Goal: Task Accomplishment & Management: Use online tool/utility

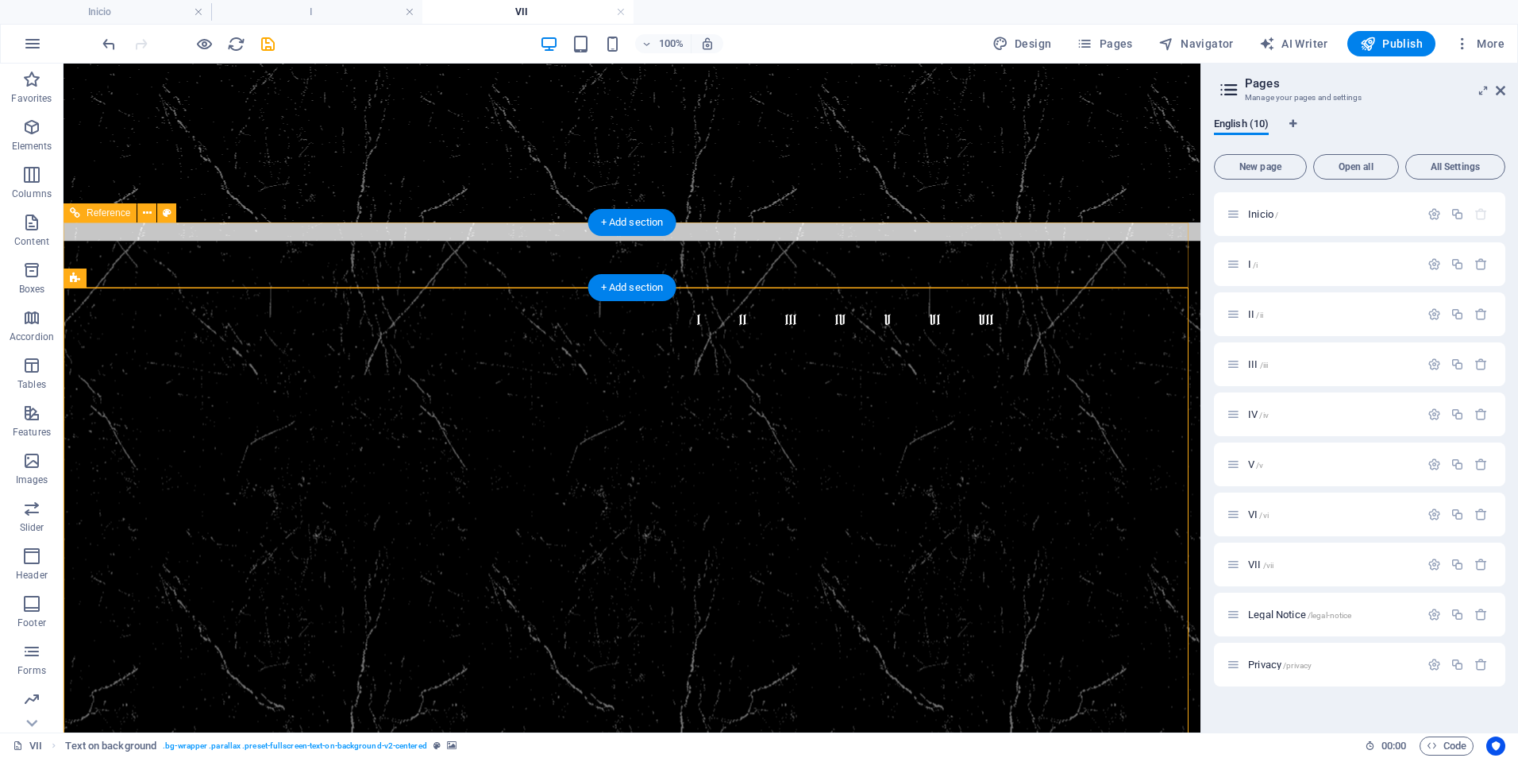
click at [376, 300] on nav "I II III IV V VI VII" at bounding box center [632, 320] width 750 height 40
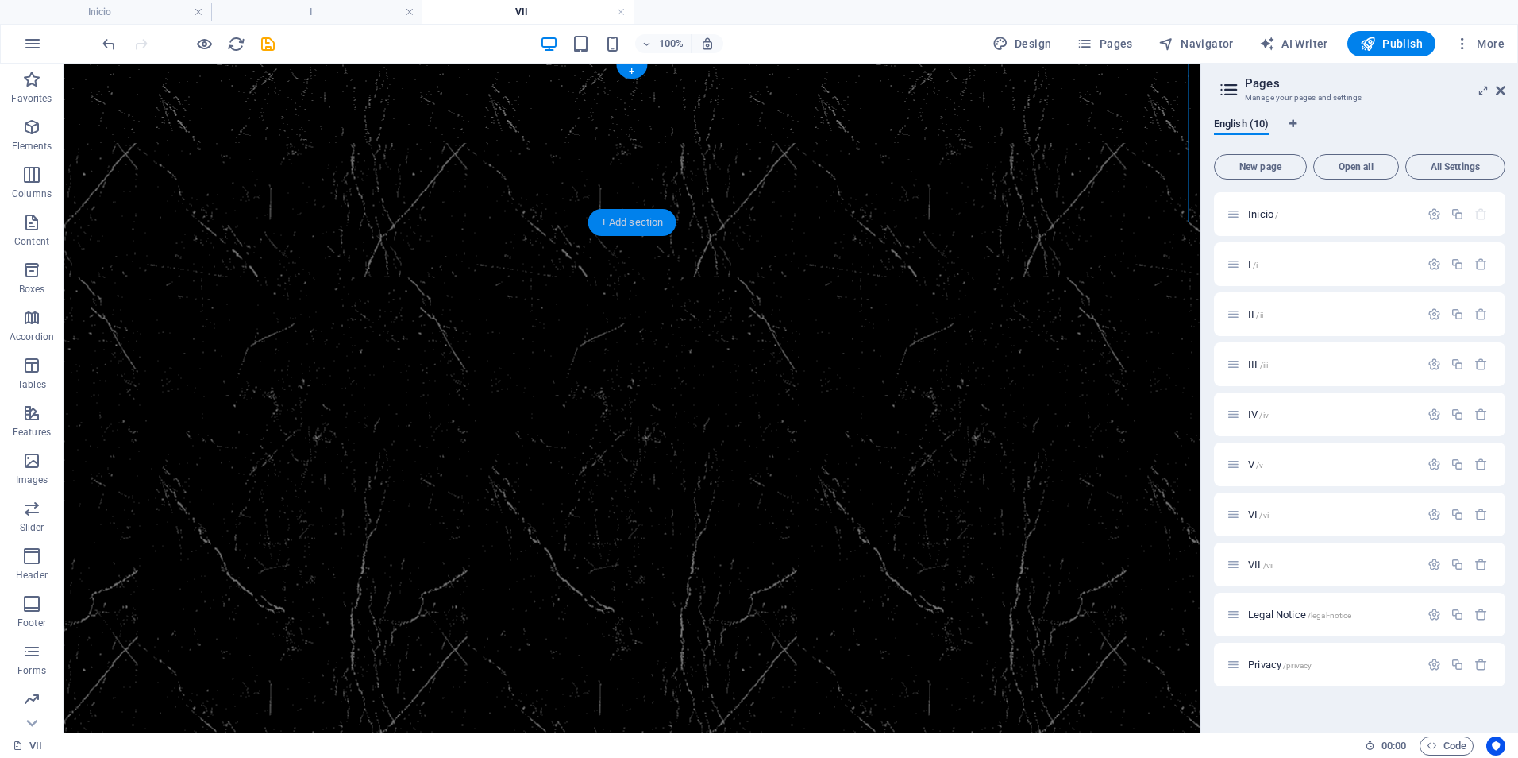
click at [639, 220] on div "+ Add section" at bounding box center [632, 222] width 88 height 27
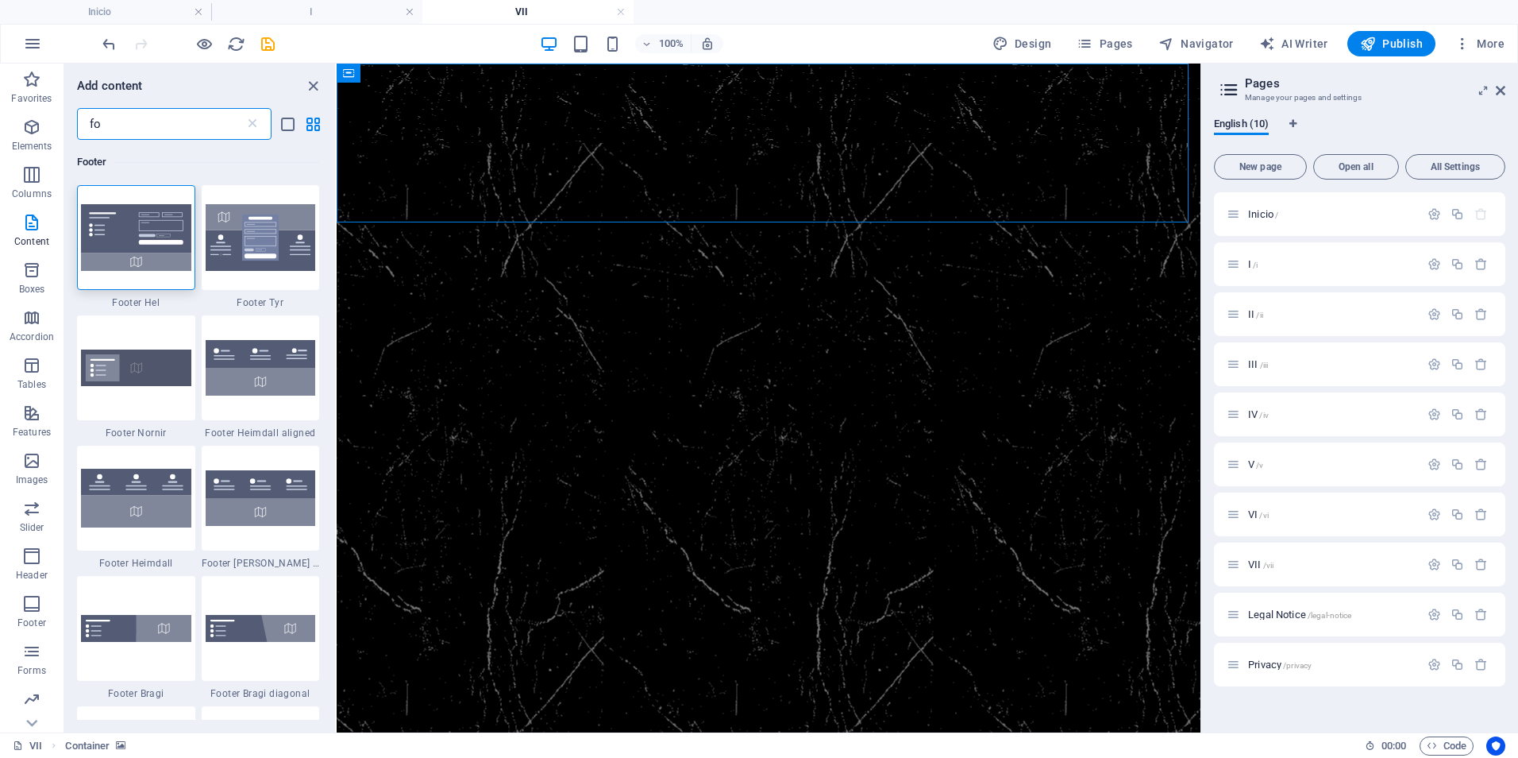
type input "f"
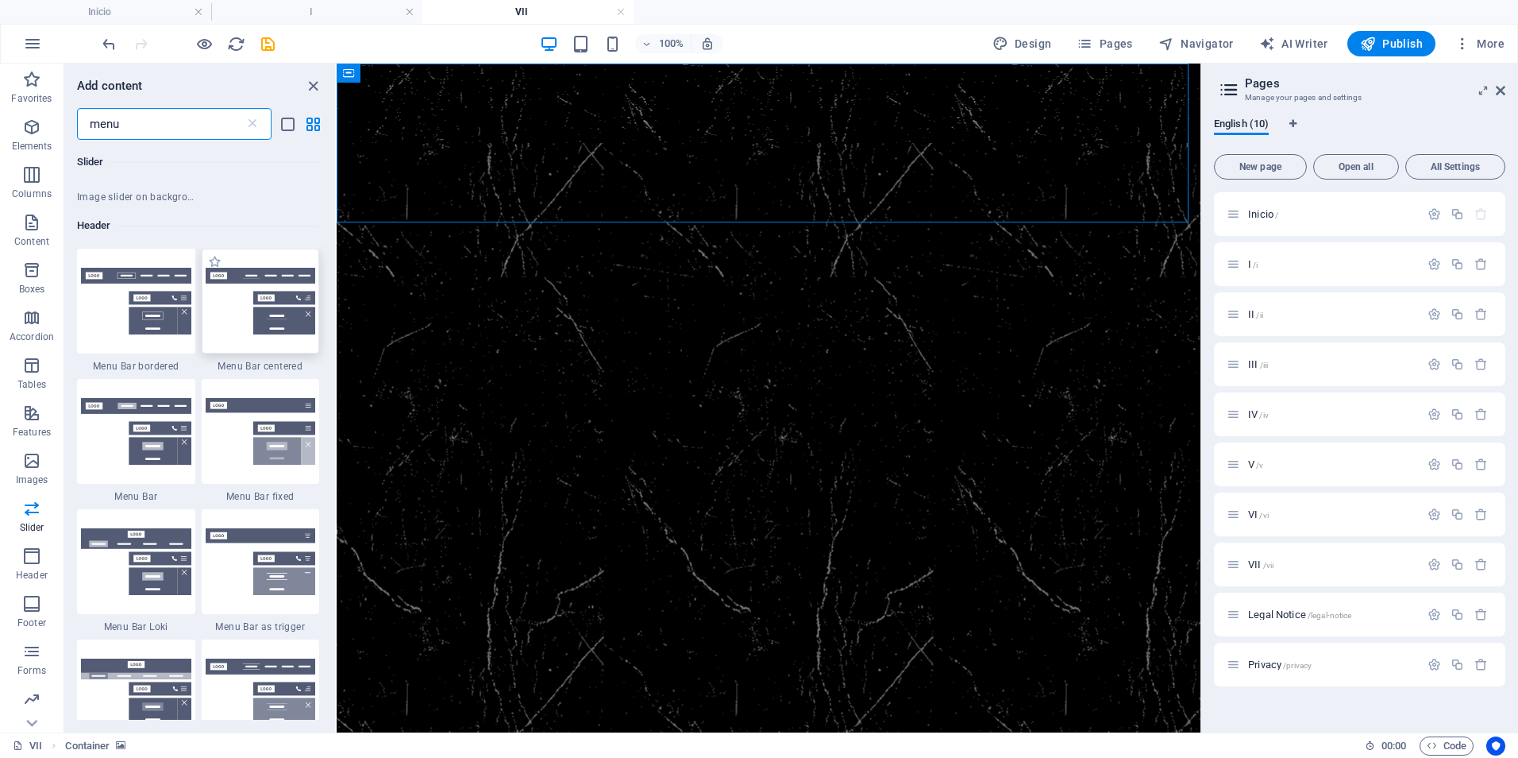
scroll to position [397, 0]
type input "menu"
click at [272, 275] on img at bounding box center [261, 300] width 110 height 67
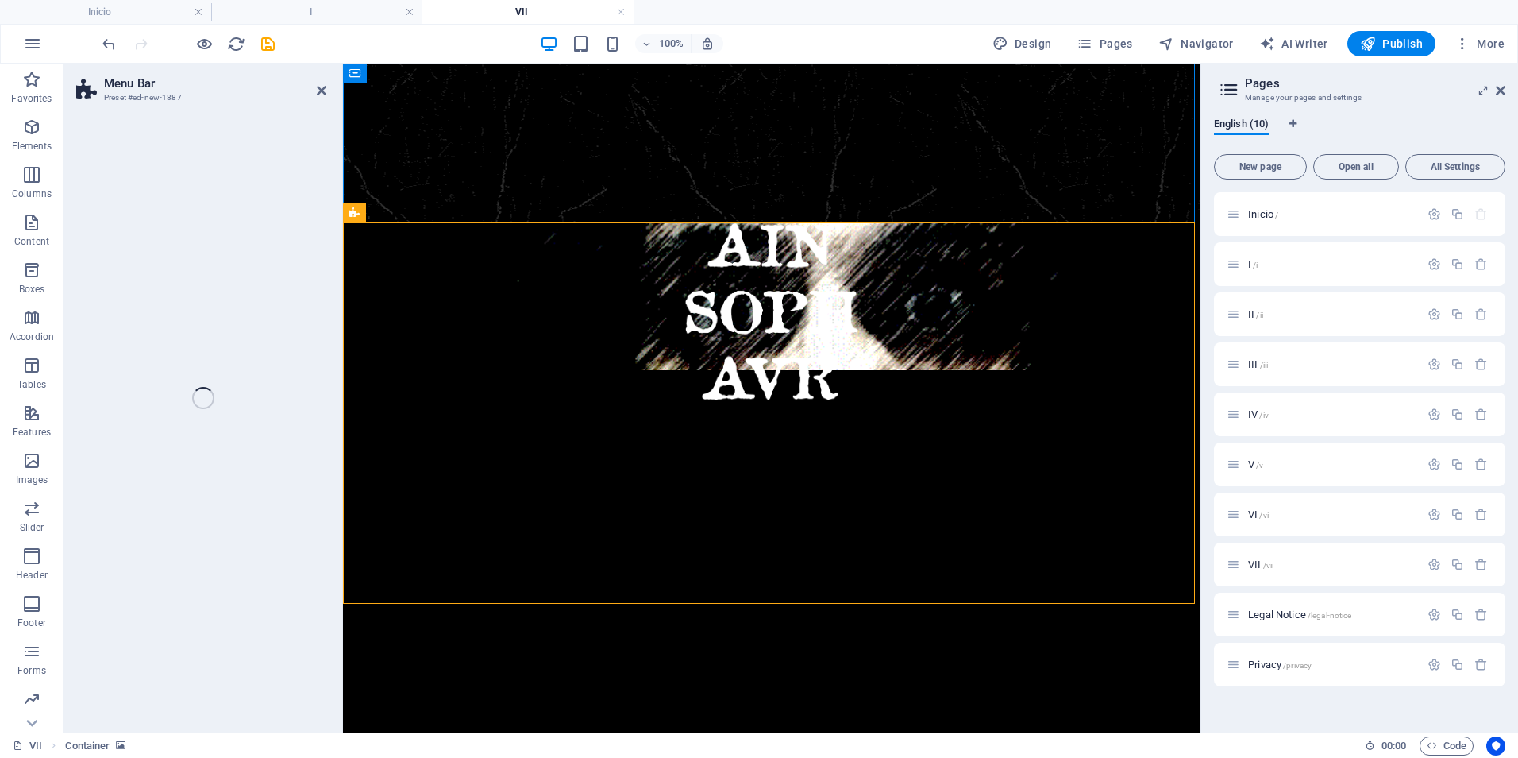
select select "rem"
select select "preset-menu-v2-centered"
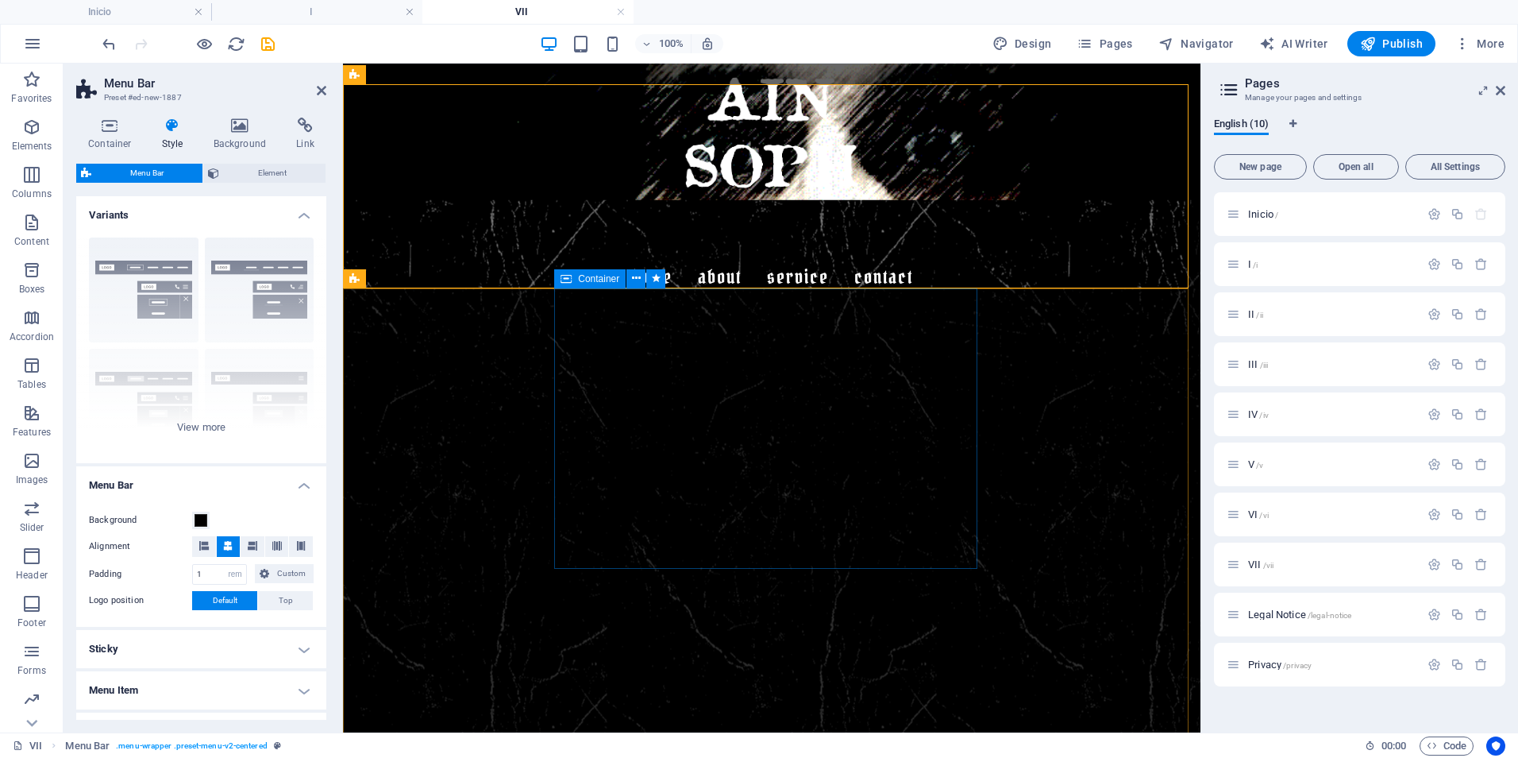
scroll to position [0, 0]
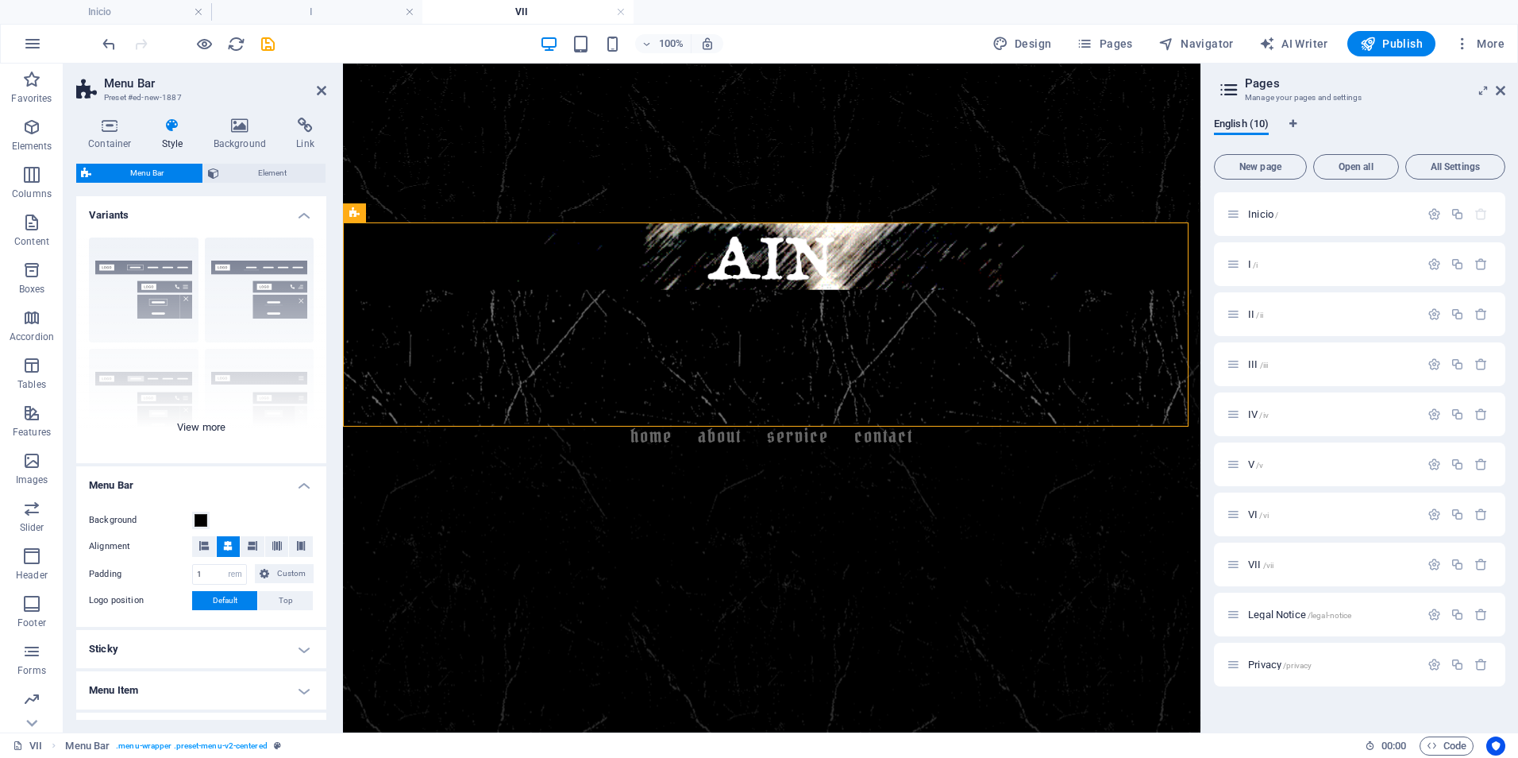
click at [187, 420] on div "Border Centered Default Fixed Loki Trigger Wide XXL" at bounding box center [201, 344] width 250 height 238
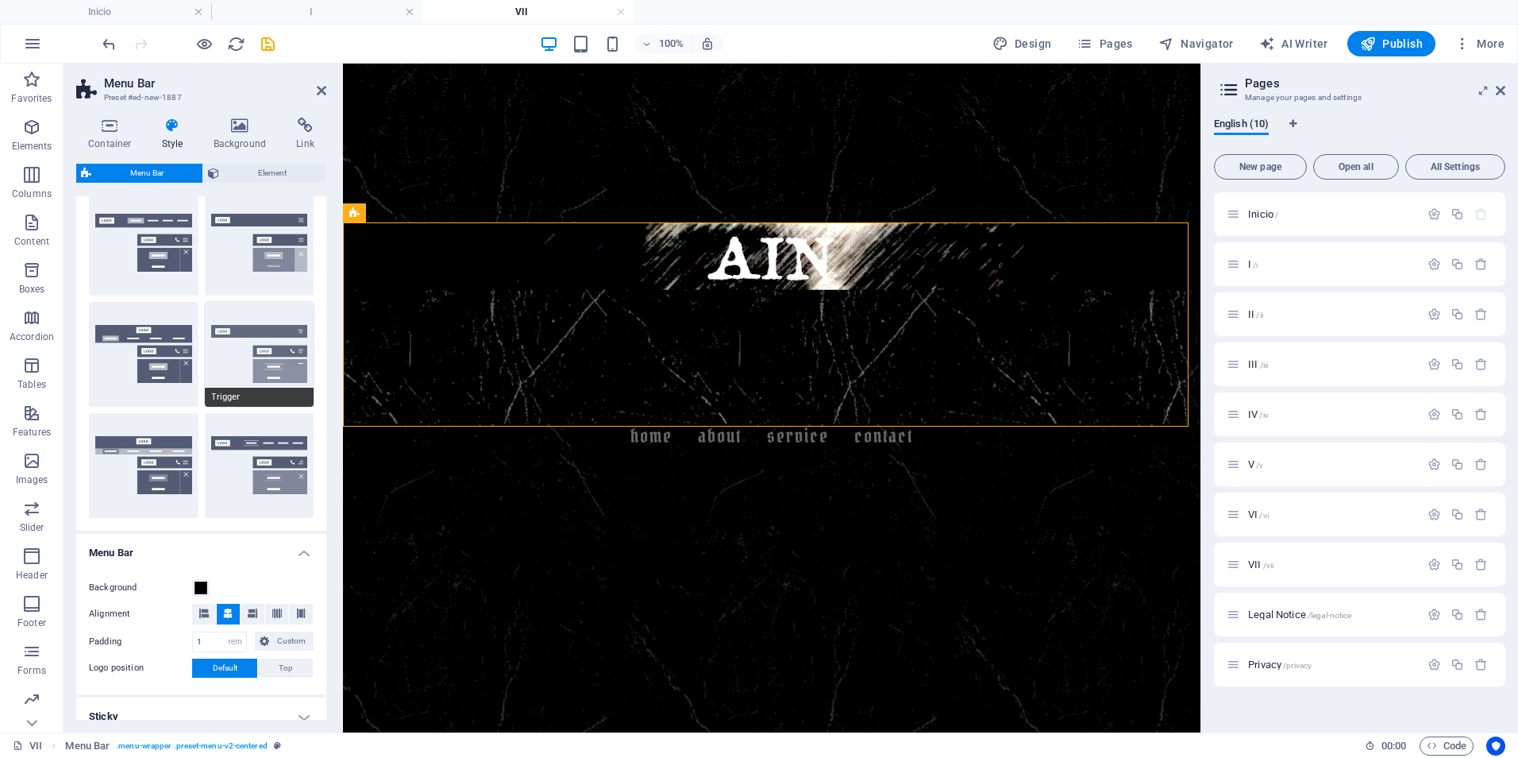
scroll to position [159, 0]
drag, startPoint x: 1545, startPoint y: 446, endPoint x: 977, endPoint y: 388, distance: 570.7
click at [1058, 525] on figure at bounding box center [772, 670] width 858 height 763
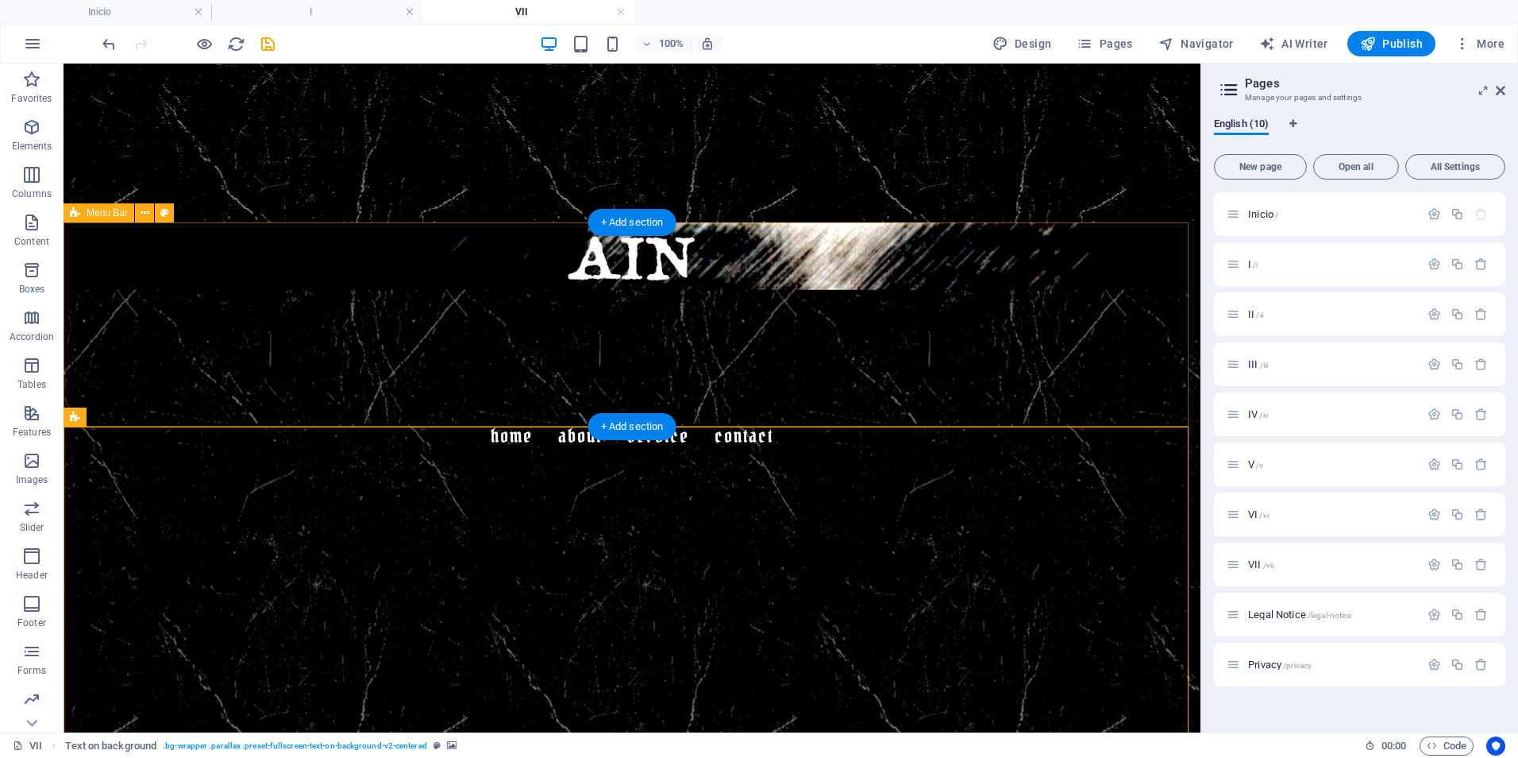
click at [1019, 376] on div "Menu Home About Service Contact" at bounding box center [632, 346] width 1137 height 249
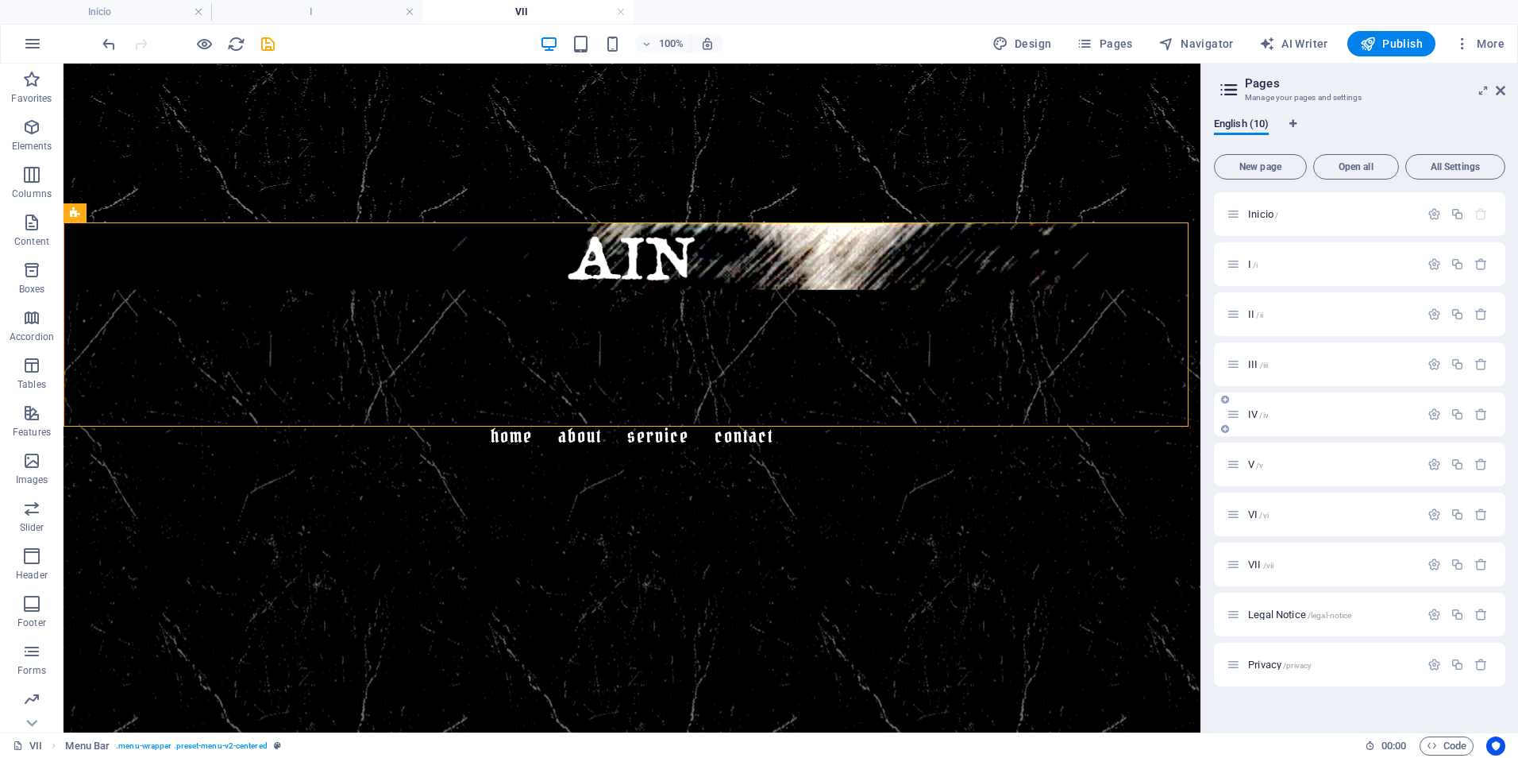
drag, startPoint x: 1186, startPoint y: 372, endPoint x: 1368, endPoint y: 412, distance: 186.9
click at [1368, 412] on div "Inicio I VII Favorites Elements Columns Content Boxes Accordion Tables Features…" at bounding box center [759, 398] width 1518 height 669
click at [1101, 514] on figure at bounding box center [632, 670] width 1137 height 763
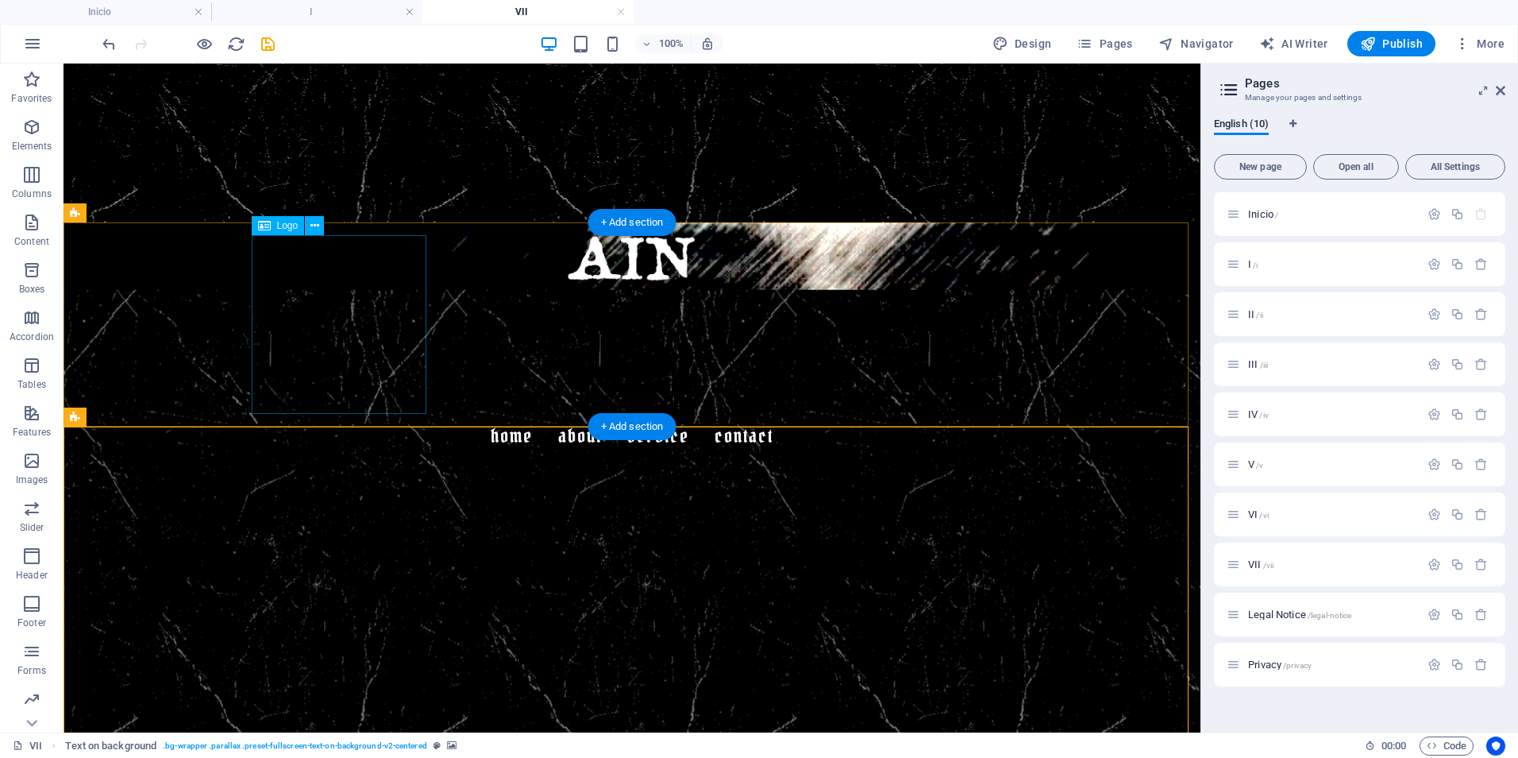
click at [391, 346] on div at bounding box center [632, 324] width 750 height 179
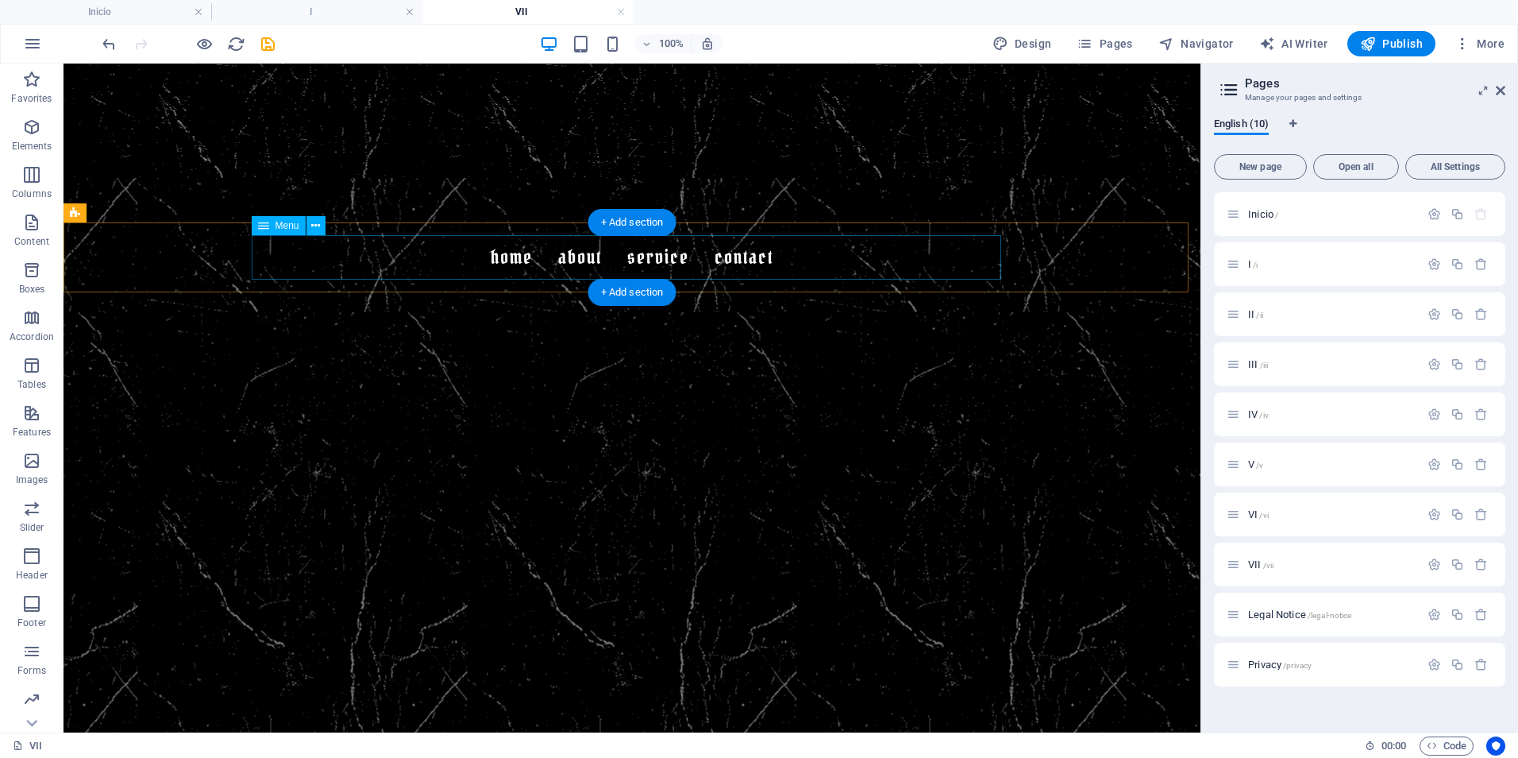
click at [850, 246] on nav "Home About Service Contact" at bounding box center [632, 257] width 750 height 44
click at [1088, 258] on div "Menu Home About Service Contact" at bounding box center [632, 257] width 1137 height 70
select select "rem"
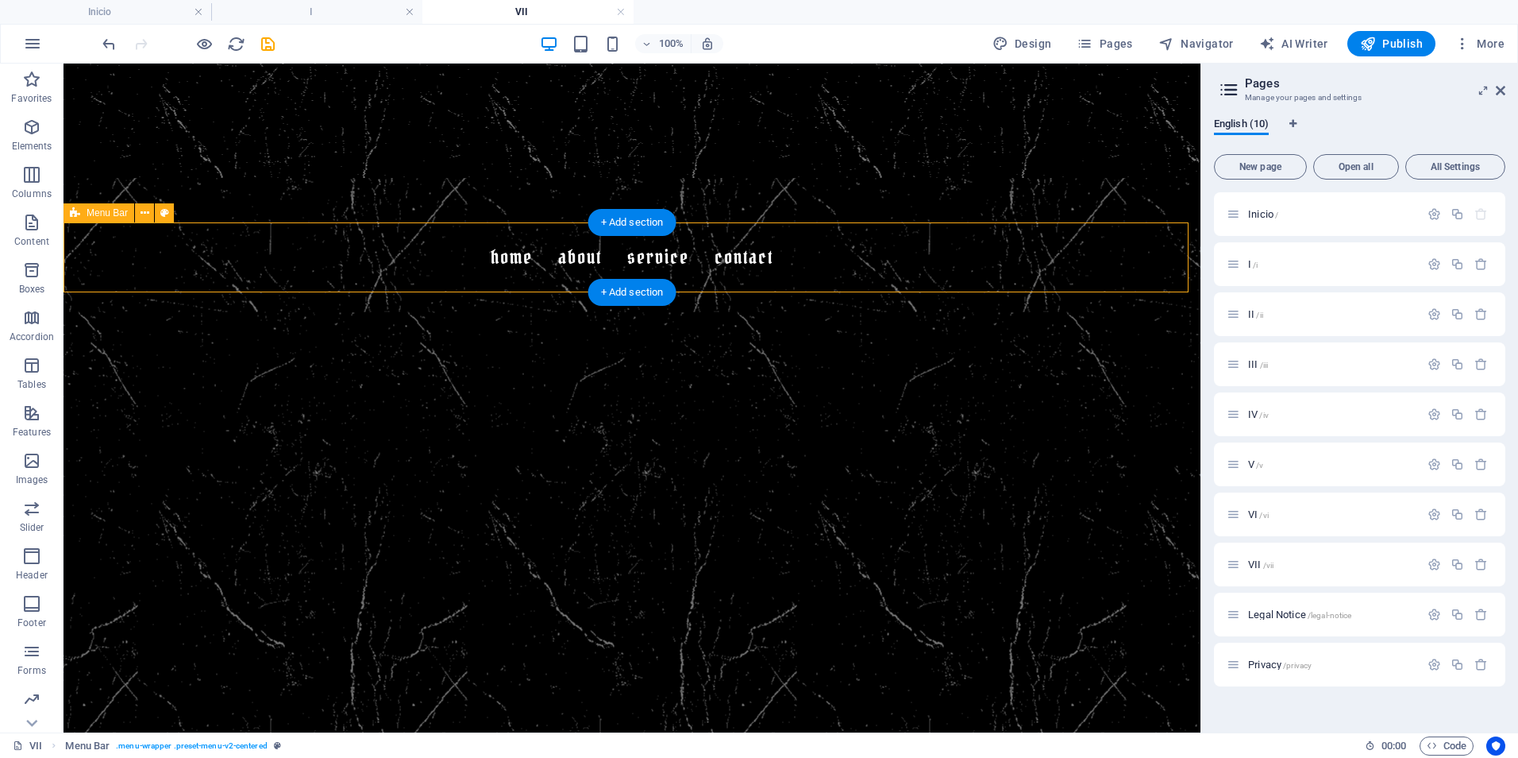
select select "preset-menu-v2-centered"
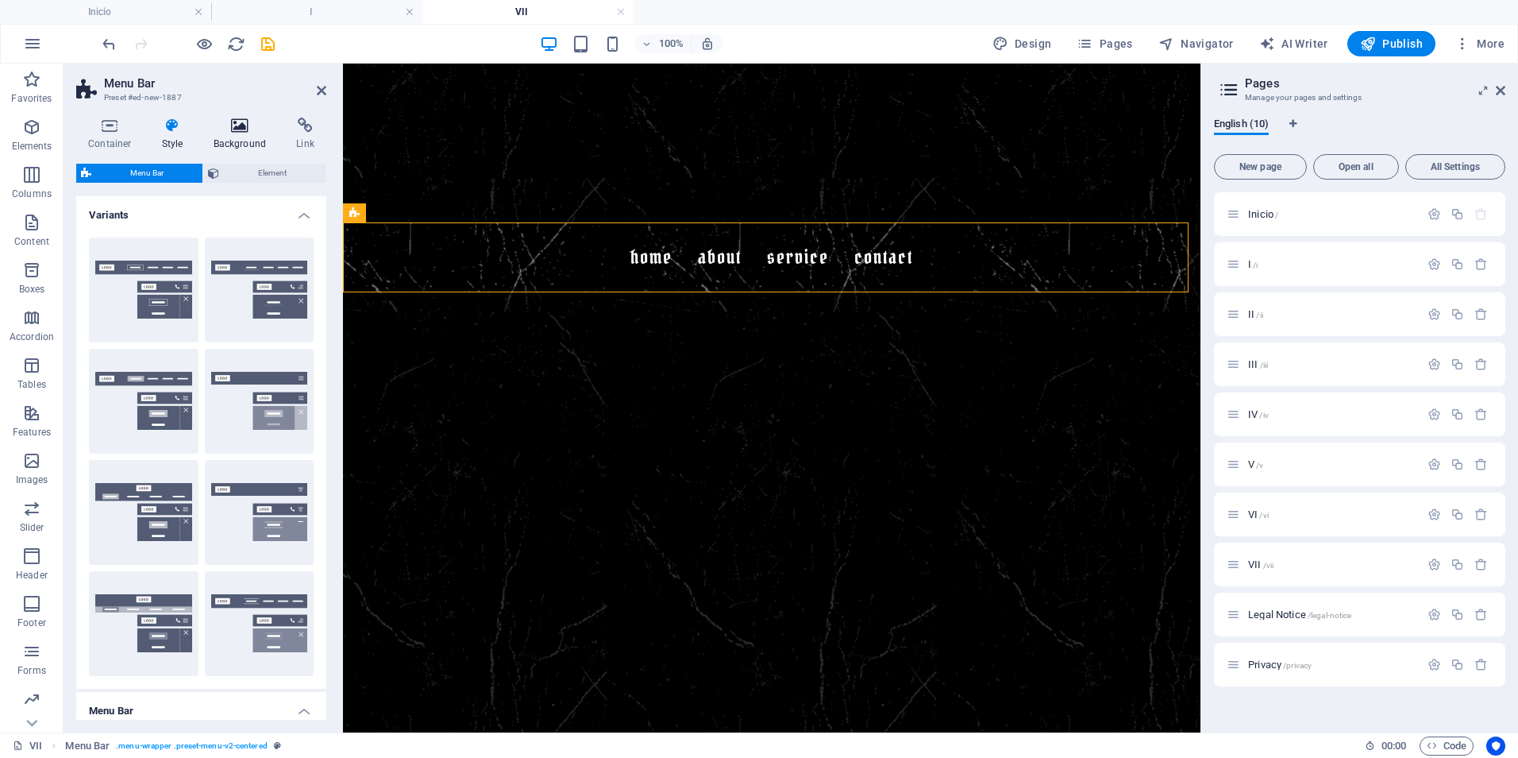
click at [237, 120] on icon at bounding box center [240, 126] width 77 height 16
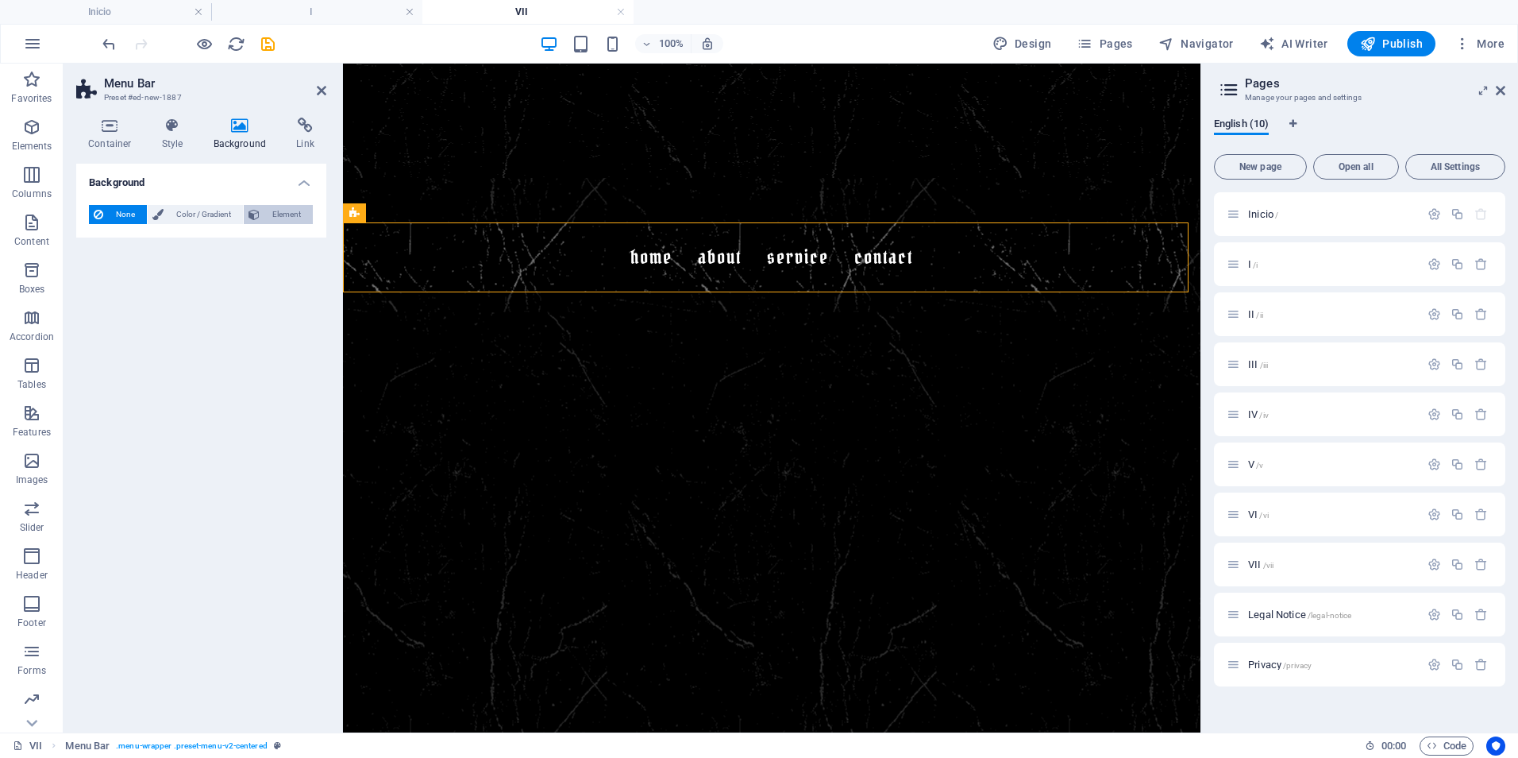
click at [278, 214] on span "Element" at bounding box center [286, 214] width 44 height 19
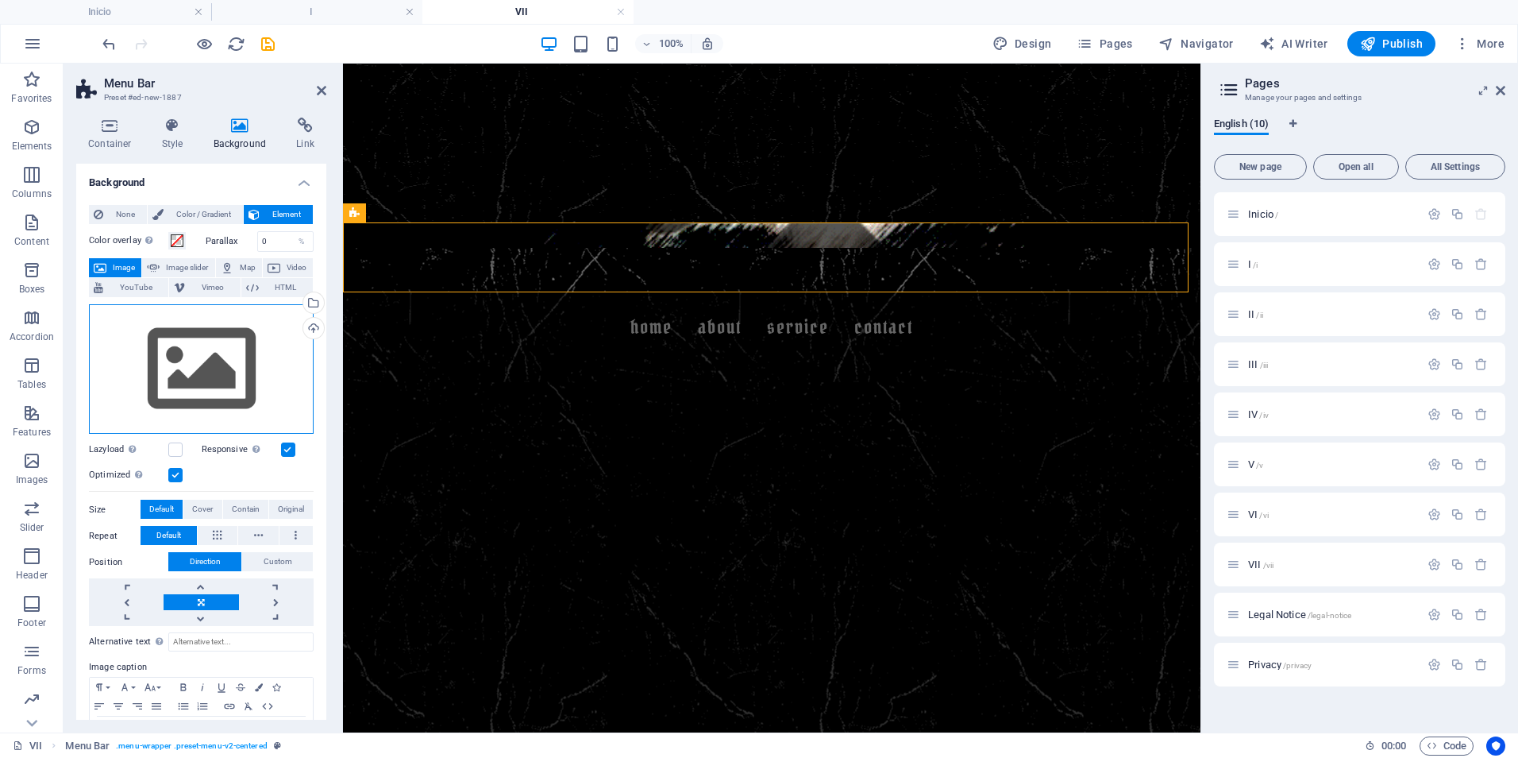
click at [220, 355] on div "Drag files here, click to choose files or select files from Files or our free s…" at bounding box center [201, 369] width 225 height 130
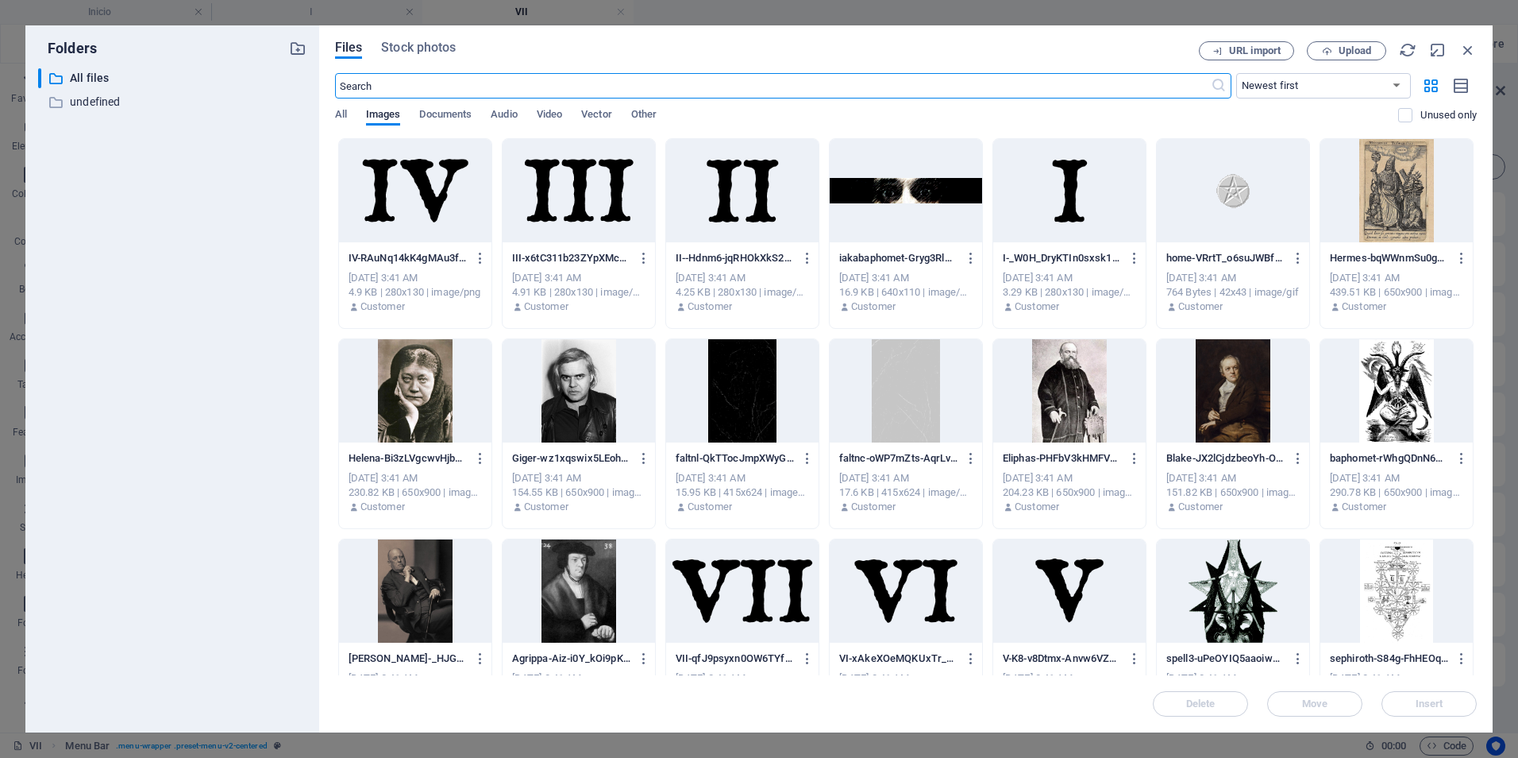
click at [897, 380] on div at bounding box center [906, 390] width 152 height 103
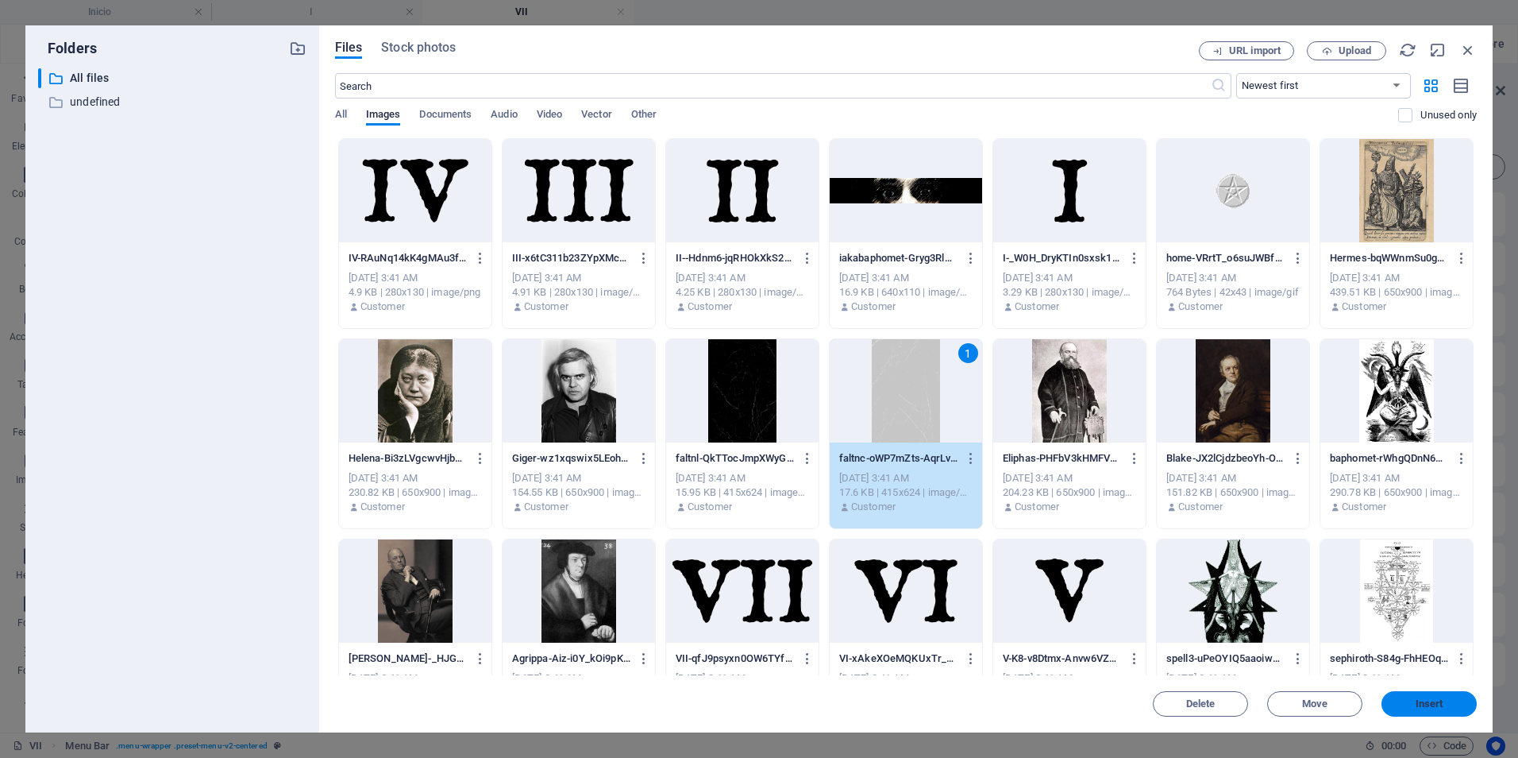
click at [1429, 704] on span "Insert" at bounding box center [1430, 704] width 28 height 10
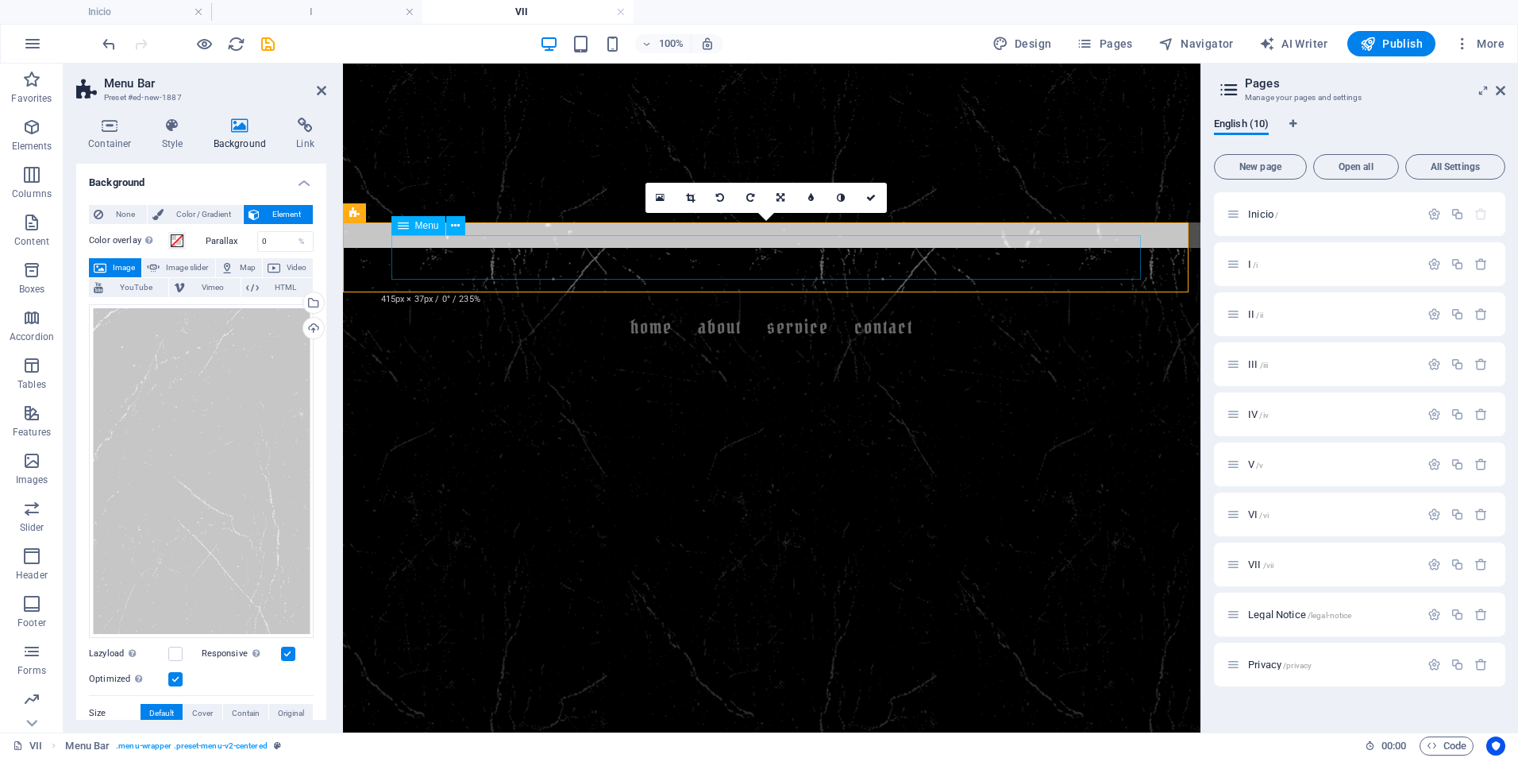
click at [514, 305] on nav "Home About Service Contact" at bounding box center [772, 327] width 750 height 44
select select
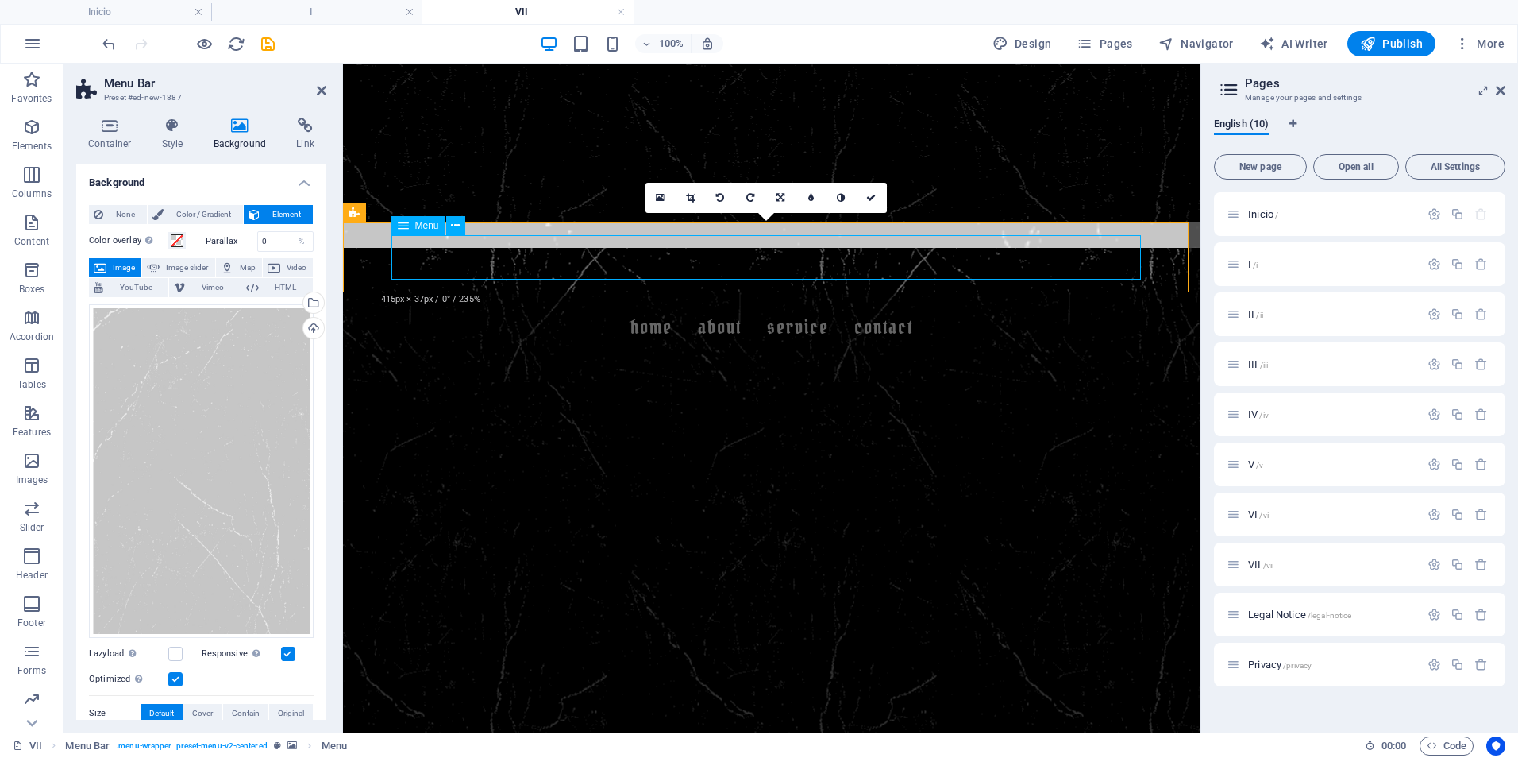
select select
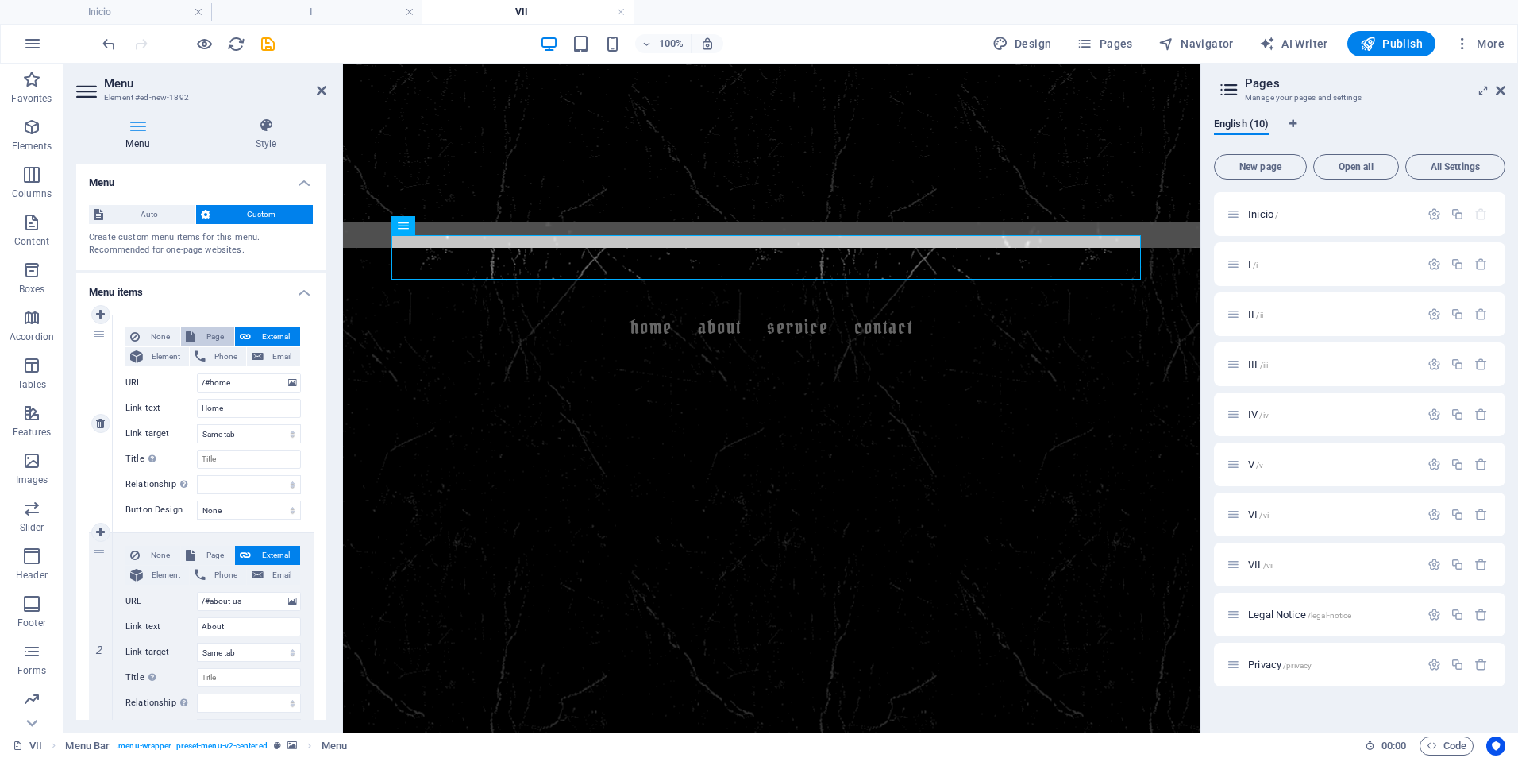
click at [208, 340] on span "Page" at bounding box center [214, 336] width 29 height 19
select select
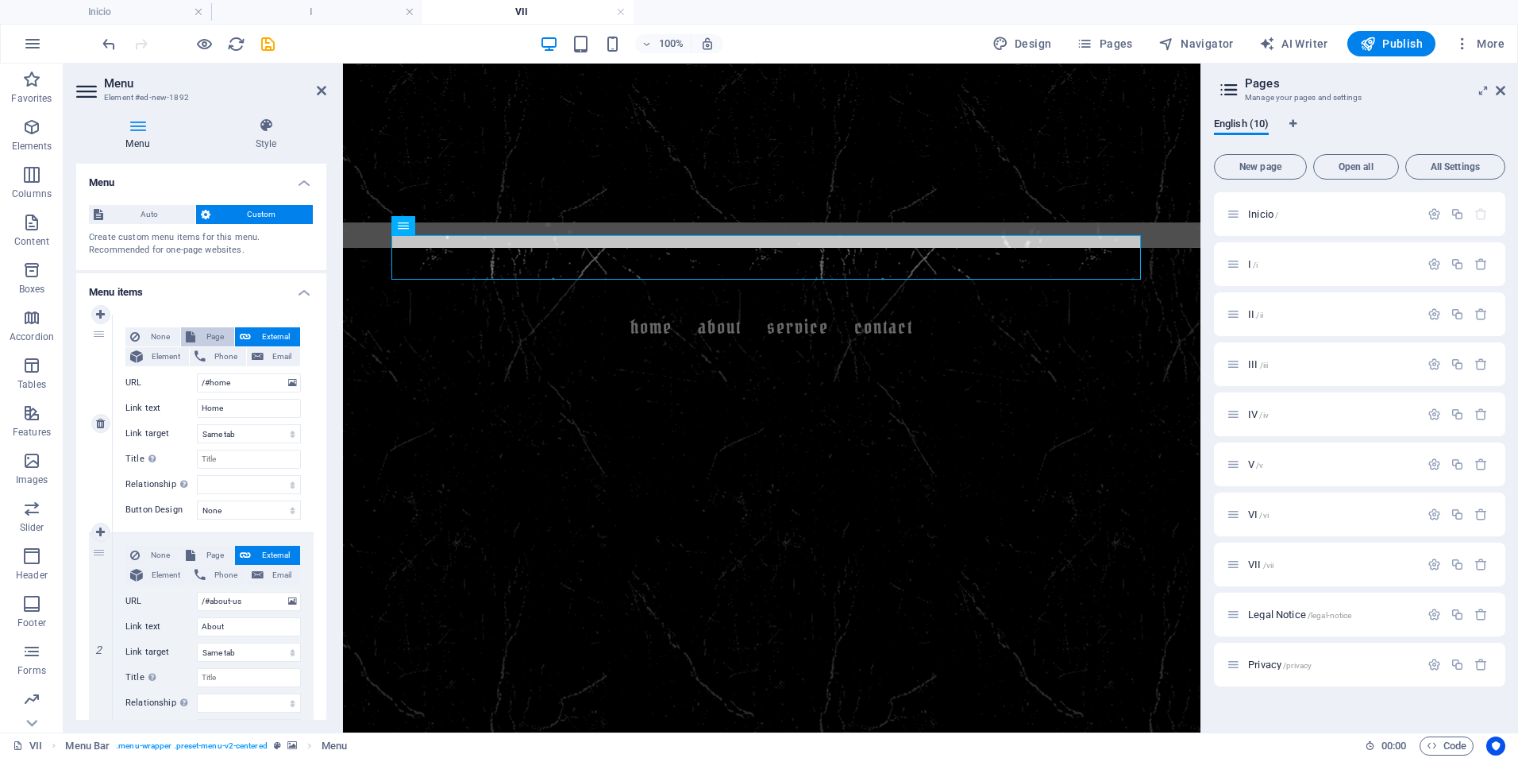
select select
click at [265, 383] on select "Inicio I II III IV V VI VII Legal Notice Privacy" at bounding box center [249, 382] width 104 height 19
select select "1"
click at [197, 373] on select "Inicio I II III IV V VI VII Legal Notice Privacy" at bounding box center [249, 382] width 104 height 19
select select
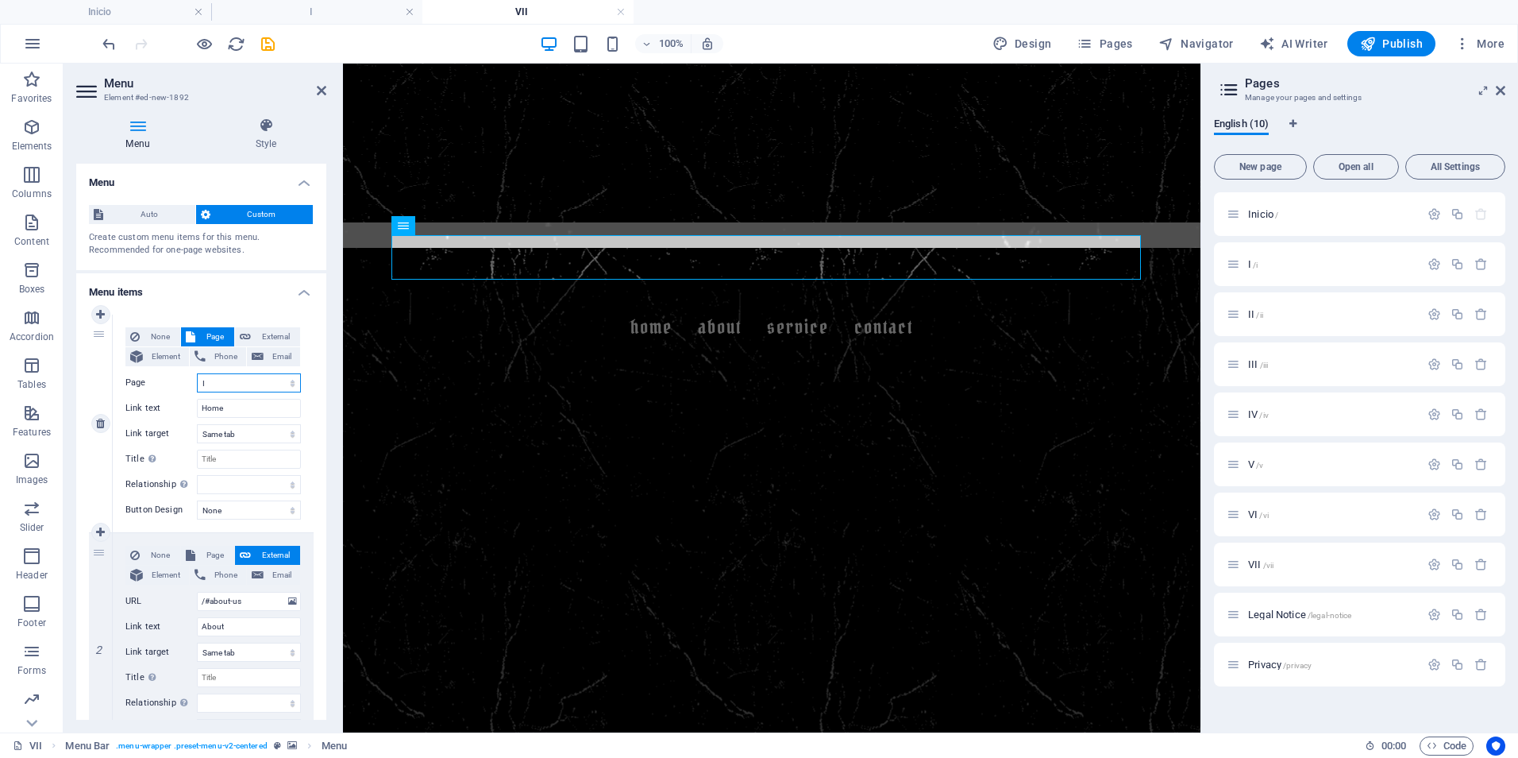
select select
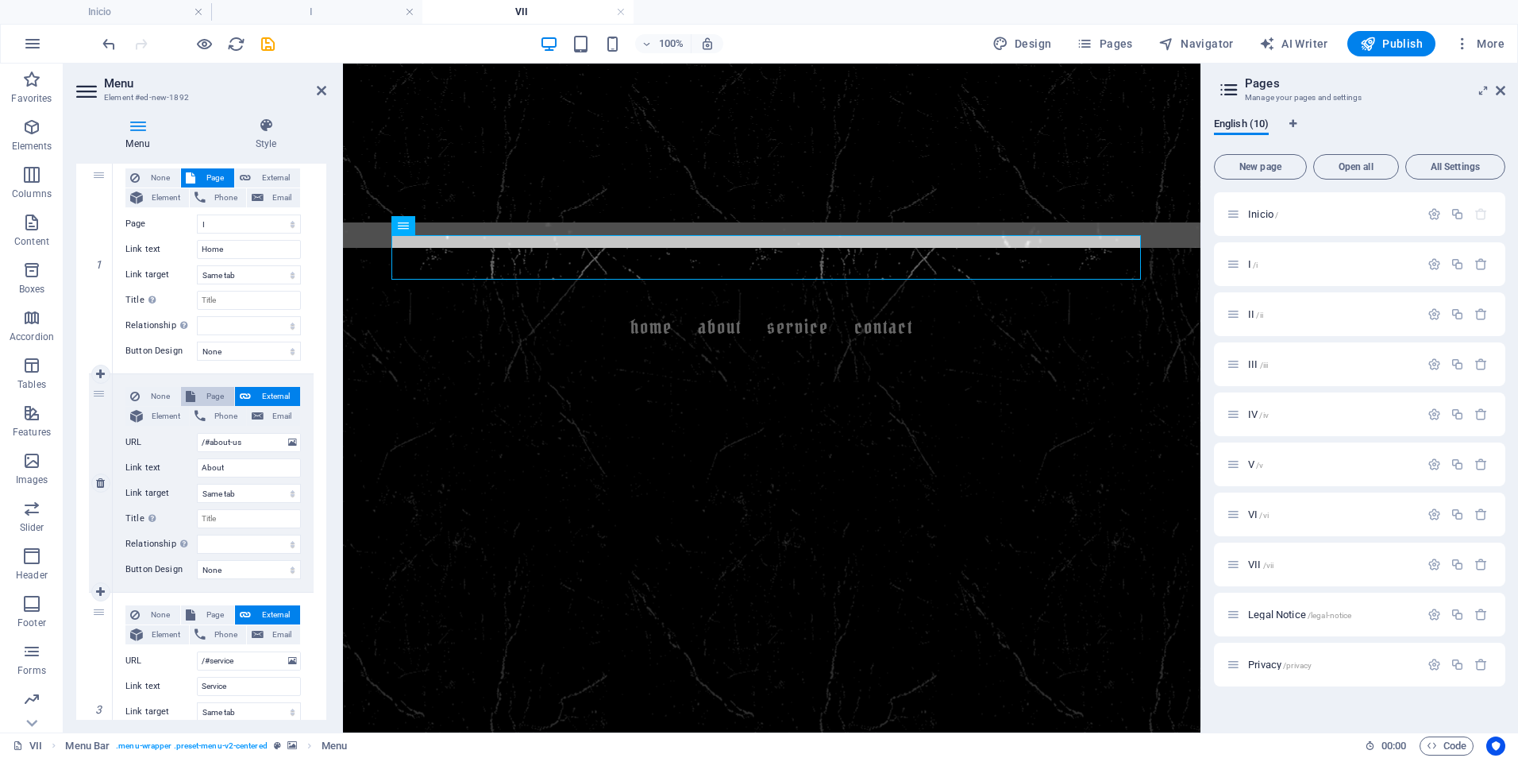
click at [214, 395] on span "Page" at bounding box center [214, 396] width 29 height 19
select select
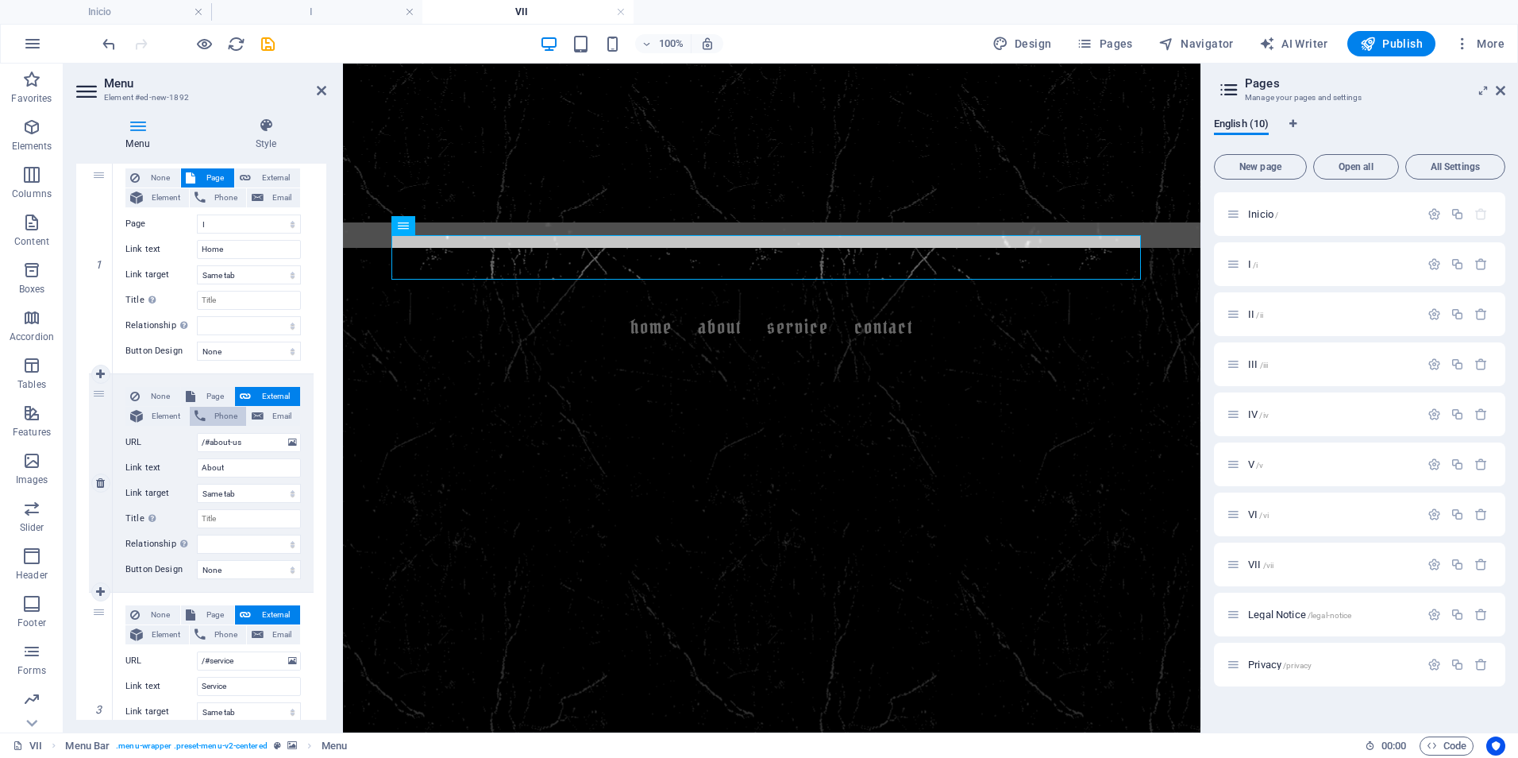
select select
click at [229, 443] on select "Inicio I II III IV V VI VII Legal Notice Privacy" at bounding box center [249, 442] width 104 height 19
select select "2"
click at [197, 433] on select "Inicio I II III IV V VI VII Legal Notice Privacy" at bounding box center [249, 442] width 104 height 19
select select
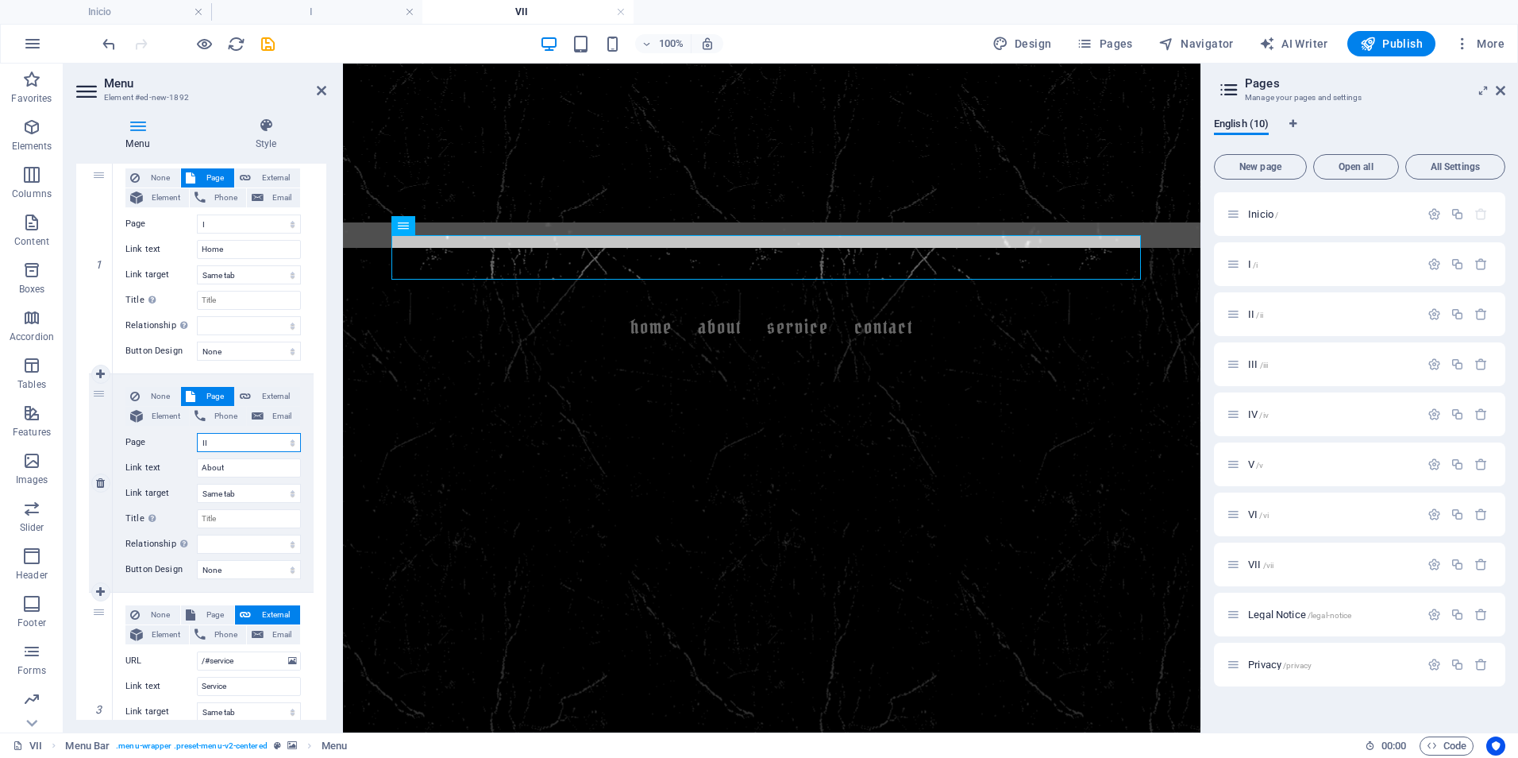
select select
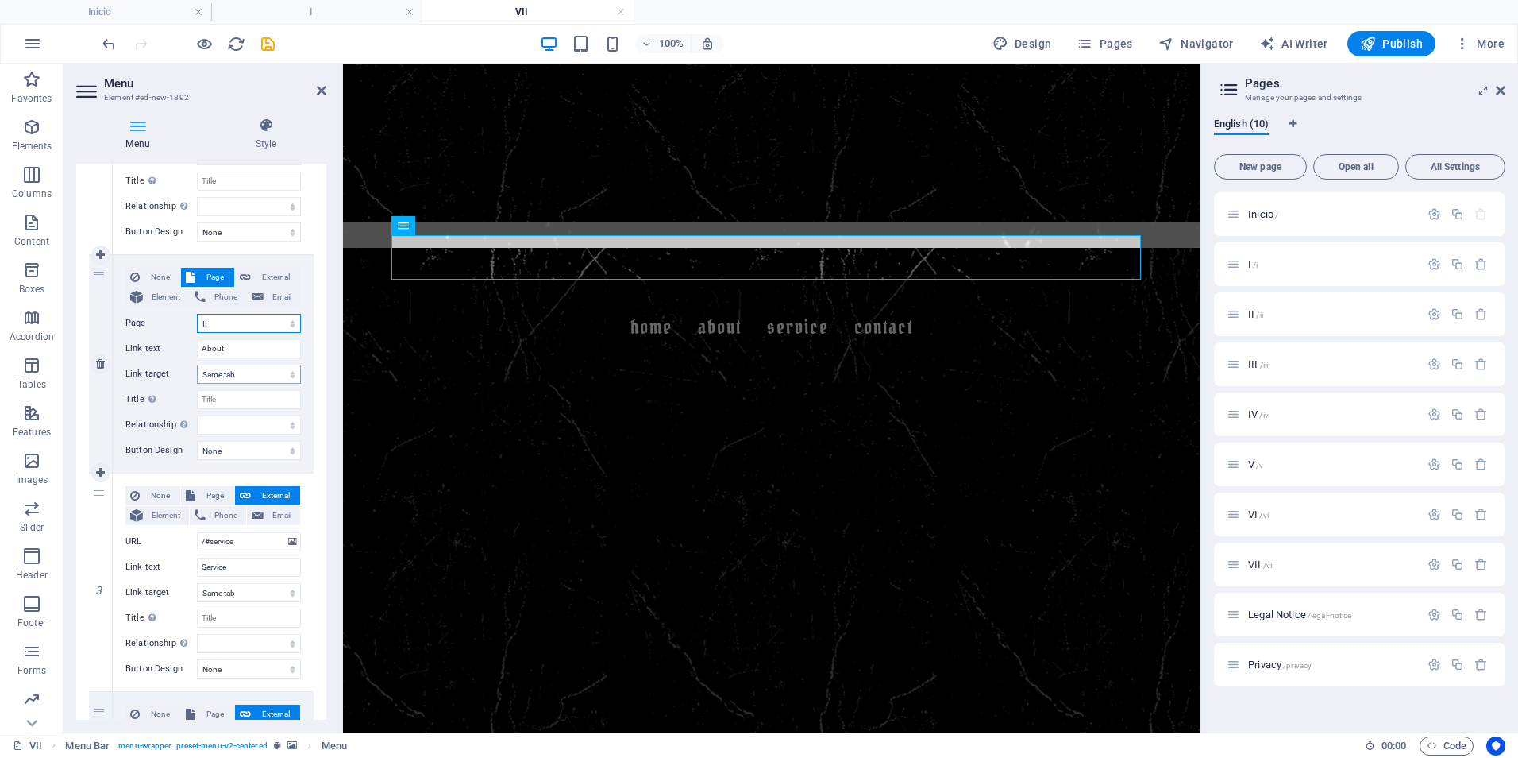
scroll to position [397, 0]
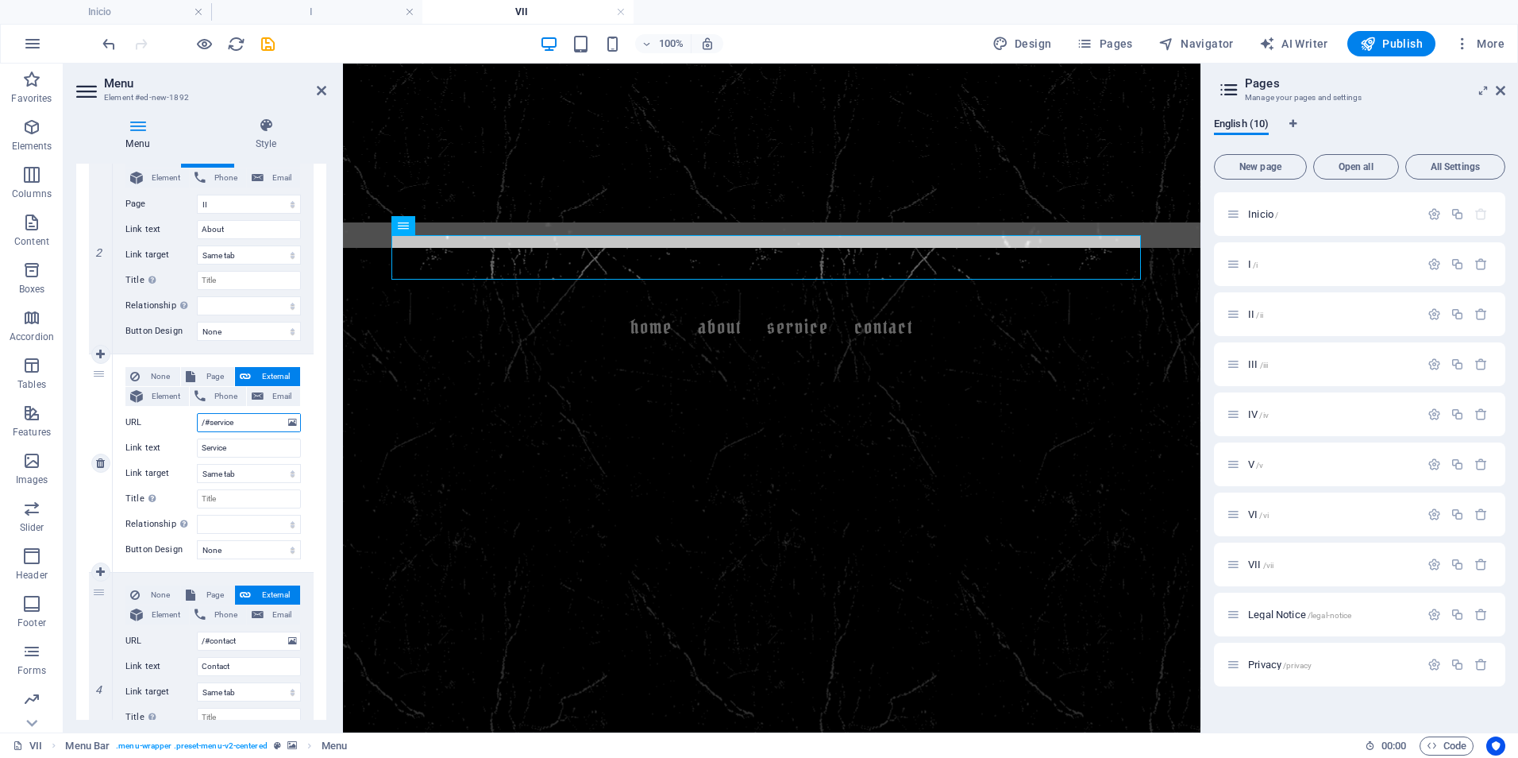
click at [238, 425] on input "/#service" at bounding box center [249, 422] width 104 height 19
click at [204, 376] on span "Page" at bounding box center [214, 376] width 29 height 19
select select
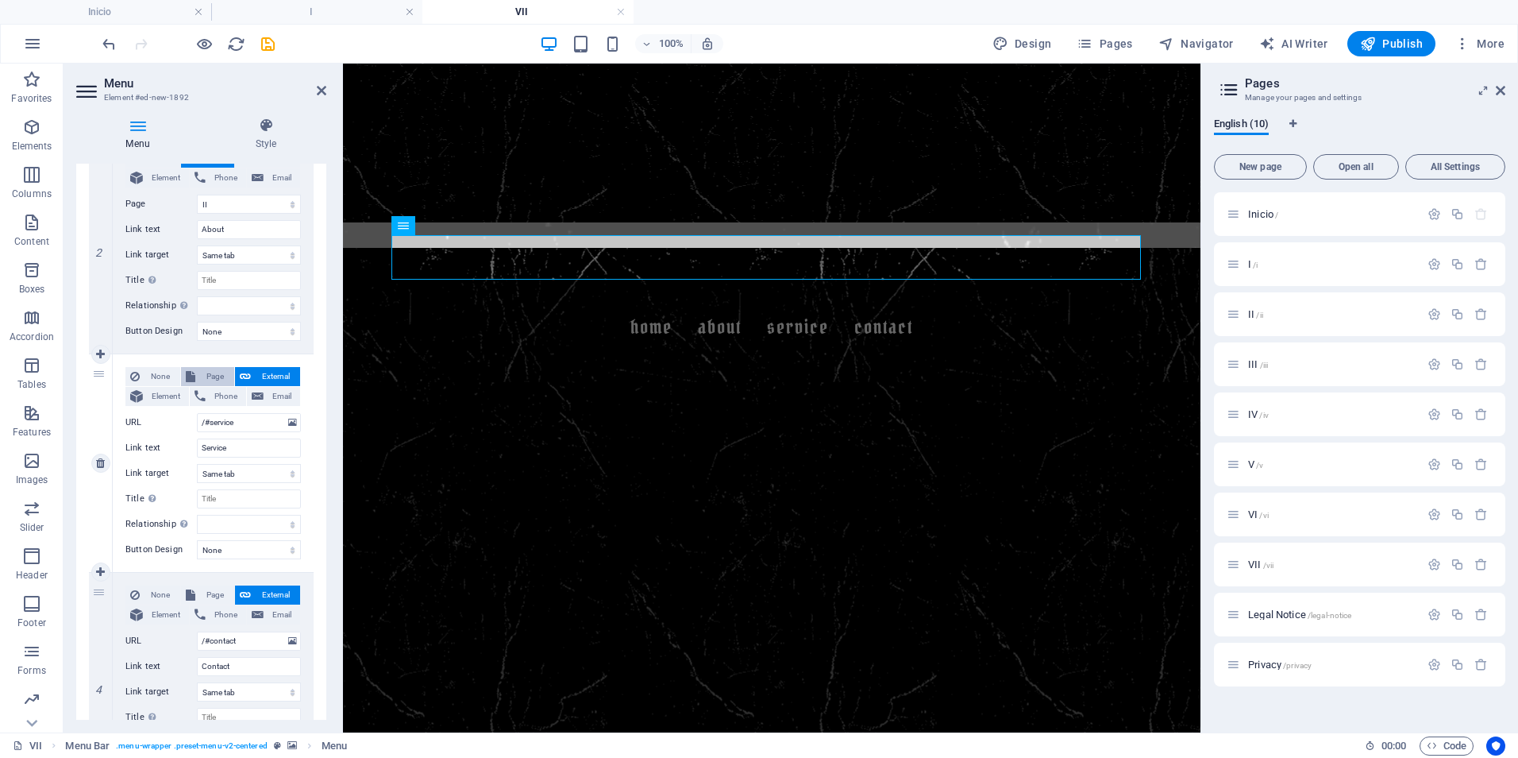
select select
click at [225, 424] on select "Inicio I II III IV V VI VII Legal Notice Privacy" at bounding box center [249, 422] width 104 height 19
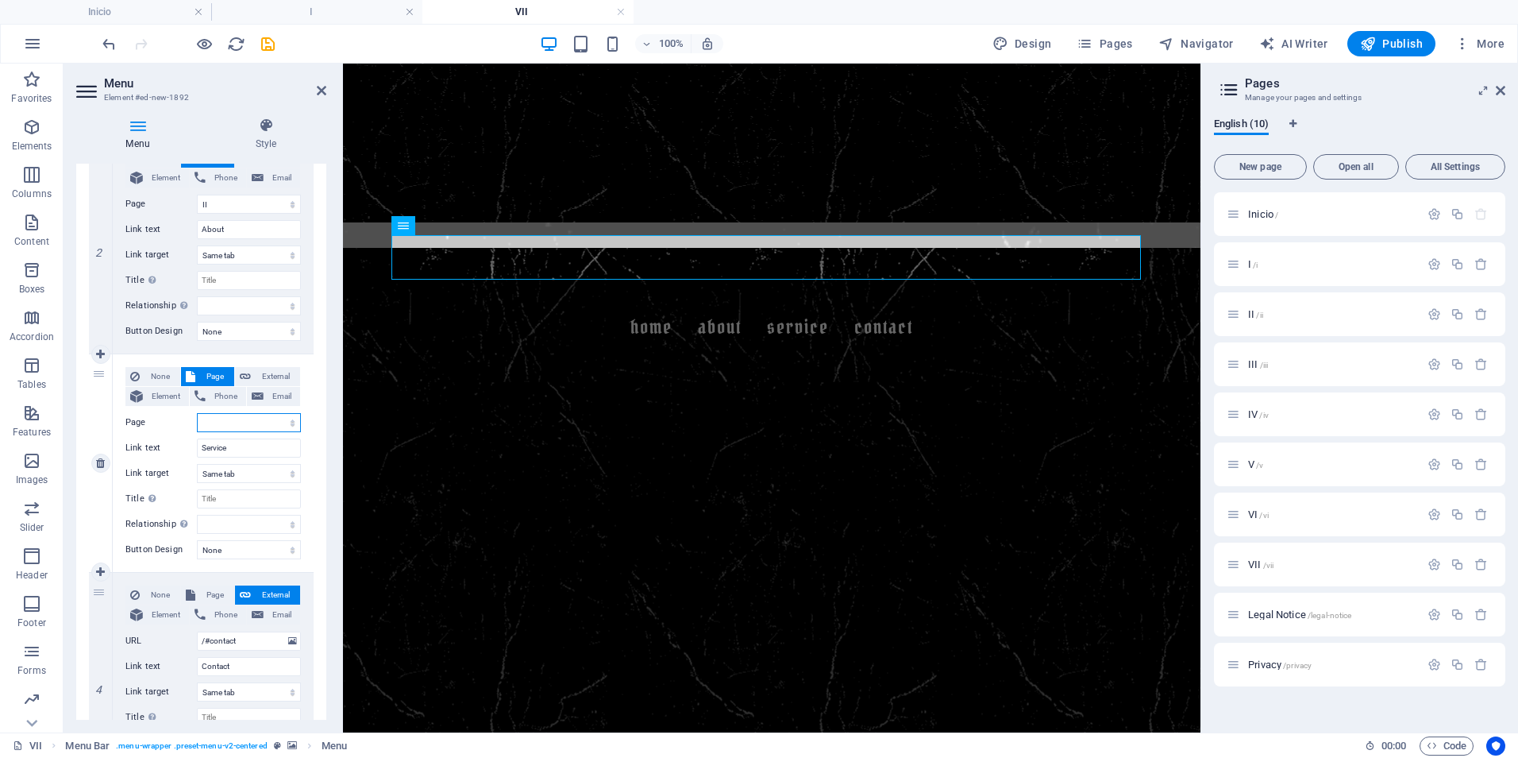
select select "3"
click at [197, 413] on select "Inicio I II III IV V VI VII Legal Notice Privacy" at bounding box center [249, 422] width 104 height 19
select select
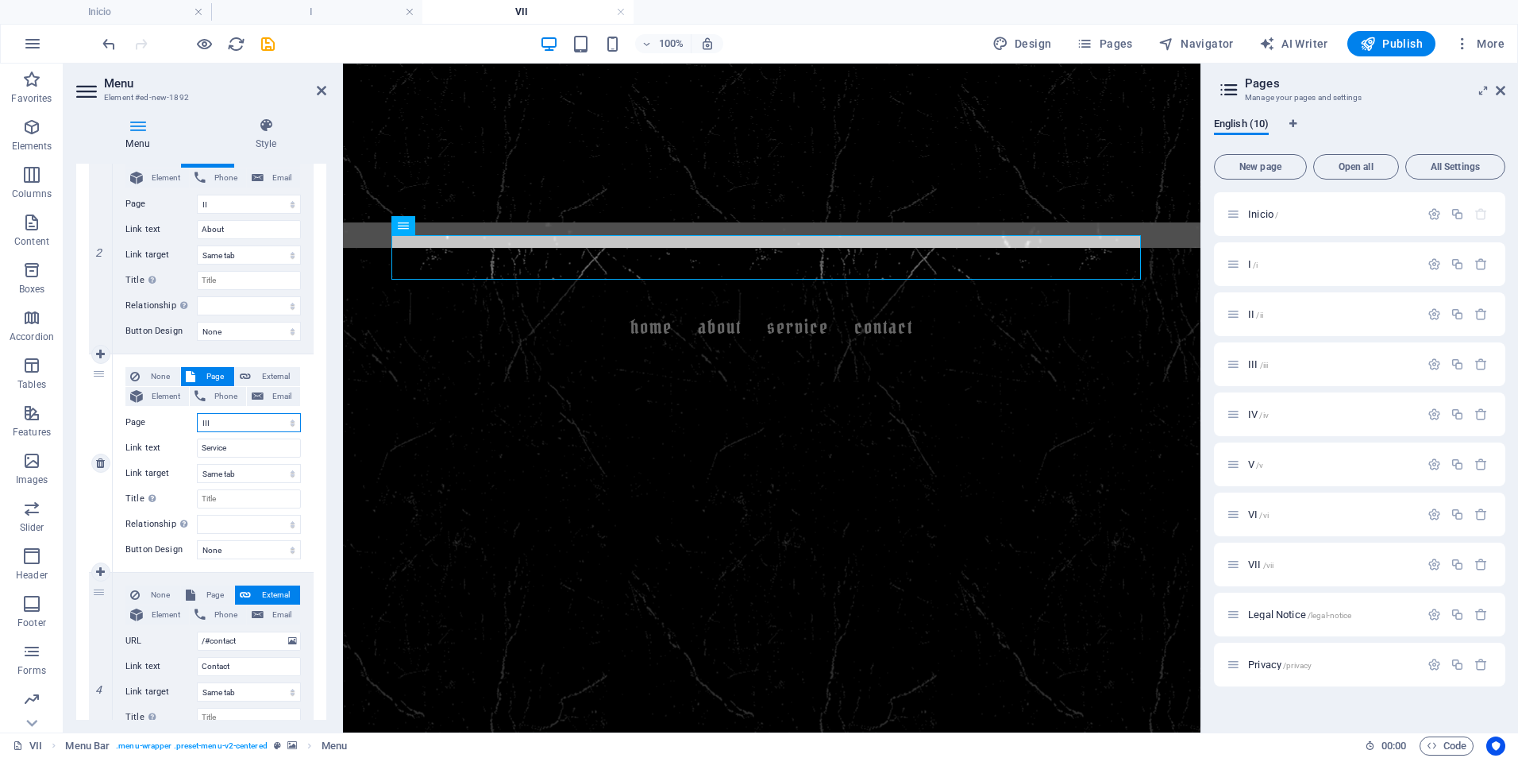
select select
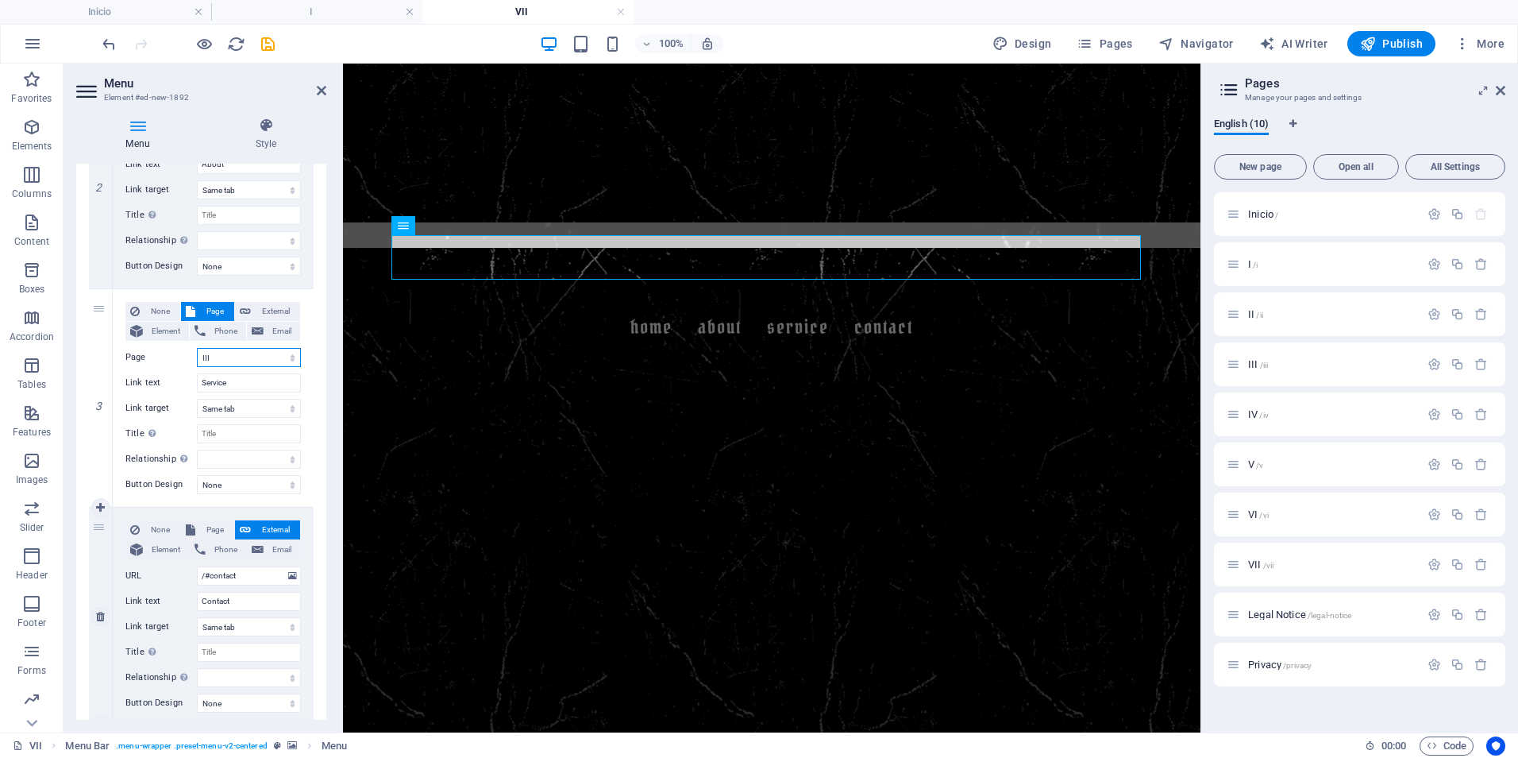
scroll to position [512, 0]
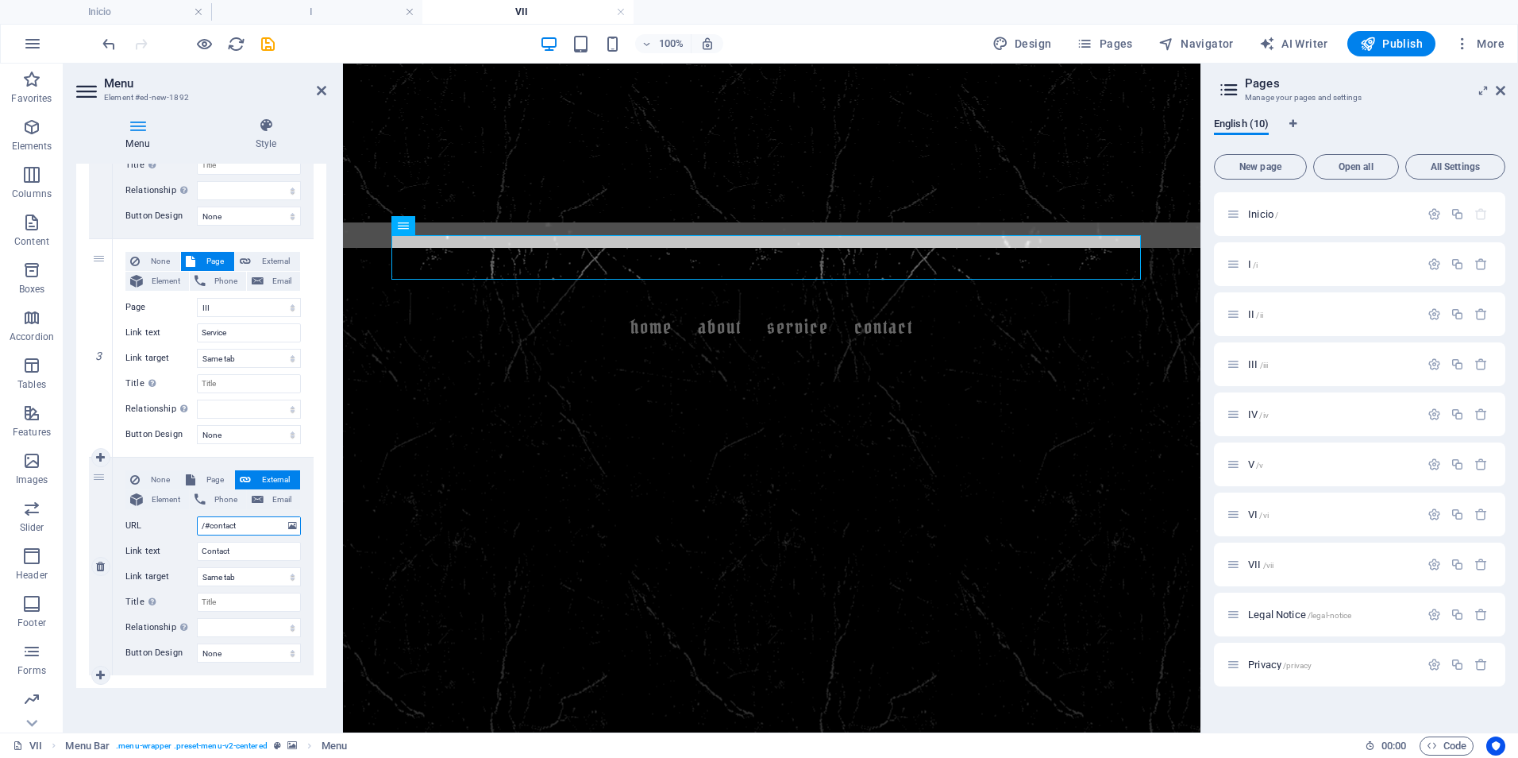
click at [239, 527] on input "/#contact" at bounding box center [249, 525] width 104 height 19
click at [210, 478] on span "Page" at bounding box center [214, 479] width 29 height 19
select select
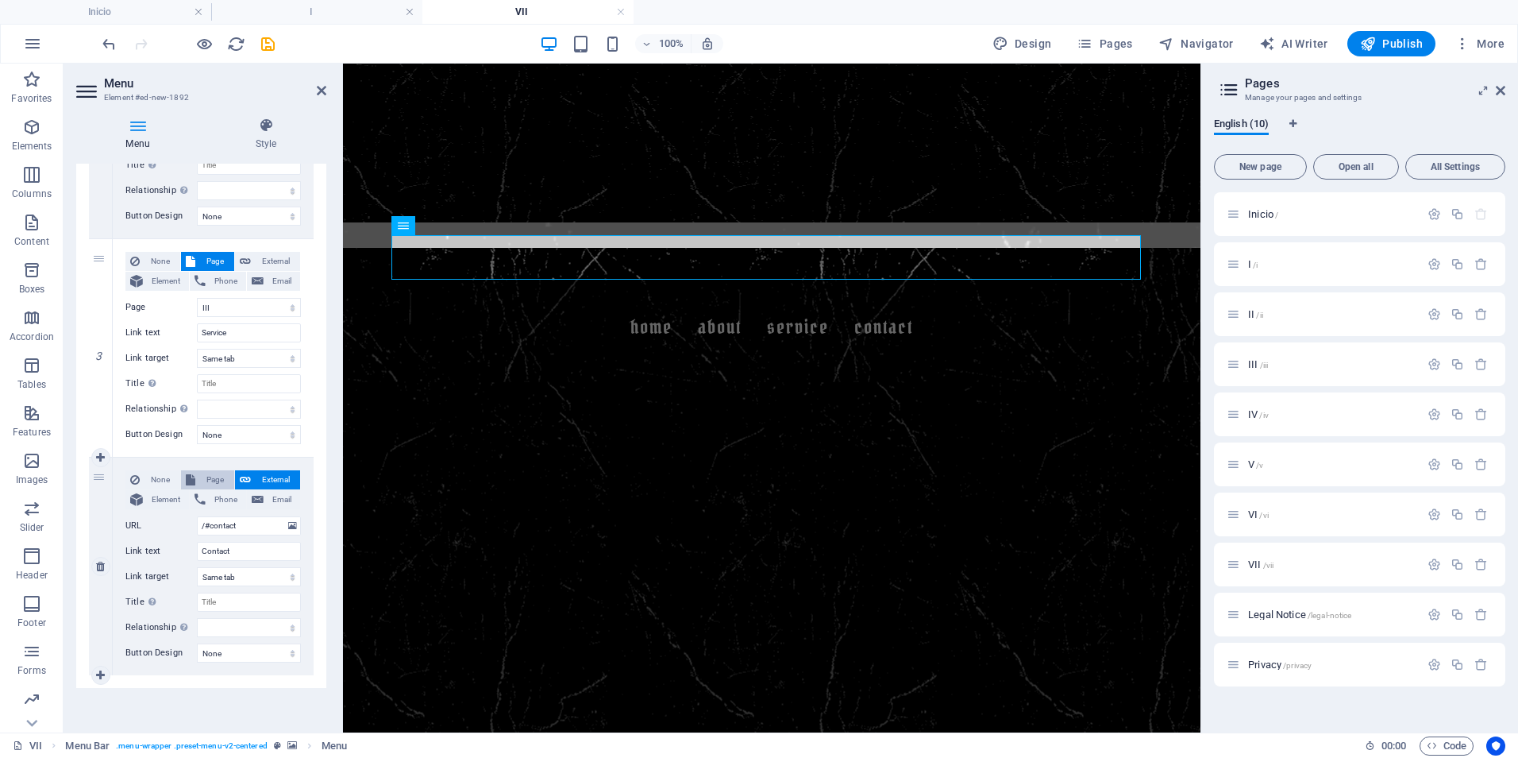
select select
click at [237, 522] on select "Inicio I II III IV V VI VII Legal Notice Privacy" at bounding box center [249, 525] width 104 height 19
select select "4"
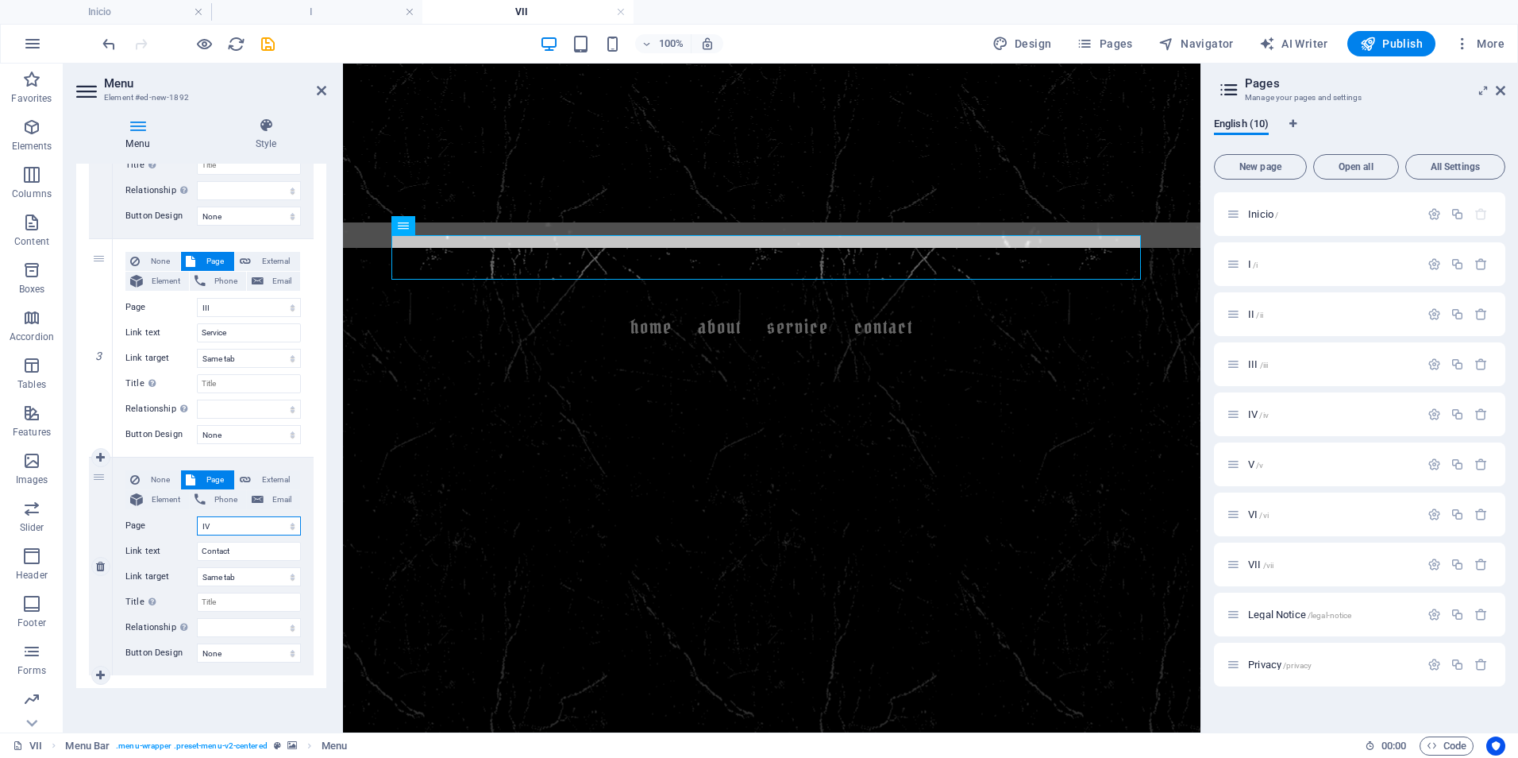
click at [197, 516] on select "Inicio I II III IV V VI VII Legal Notice Privacy" at bounding box center [249, 525] width 104 height 19
select select
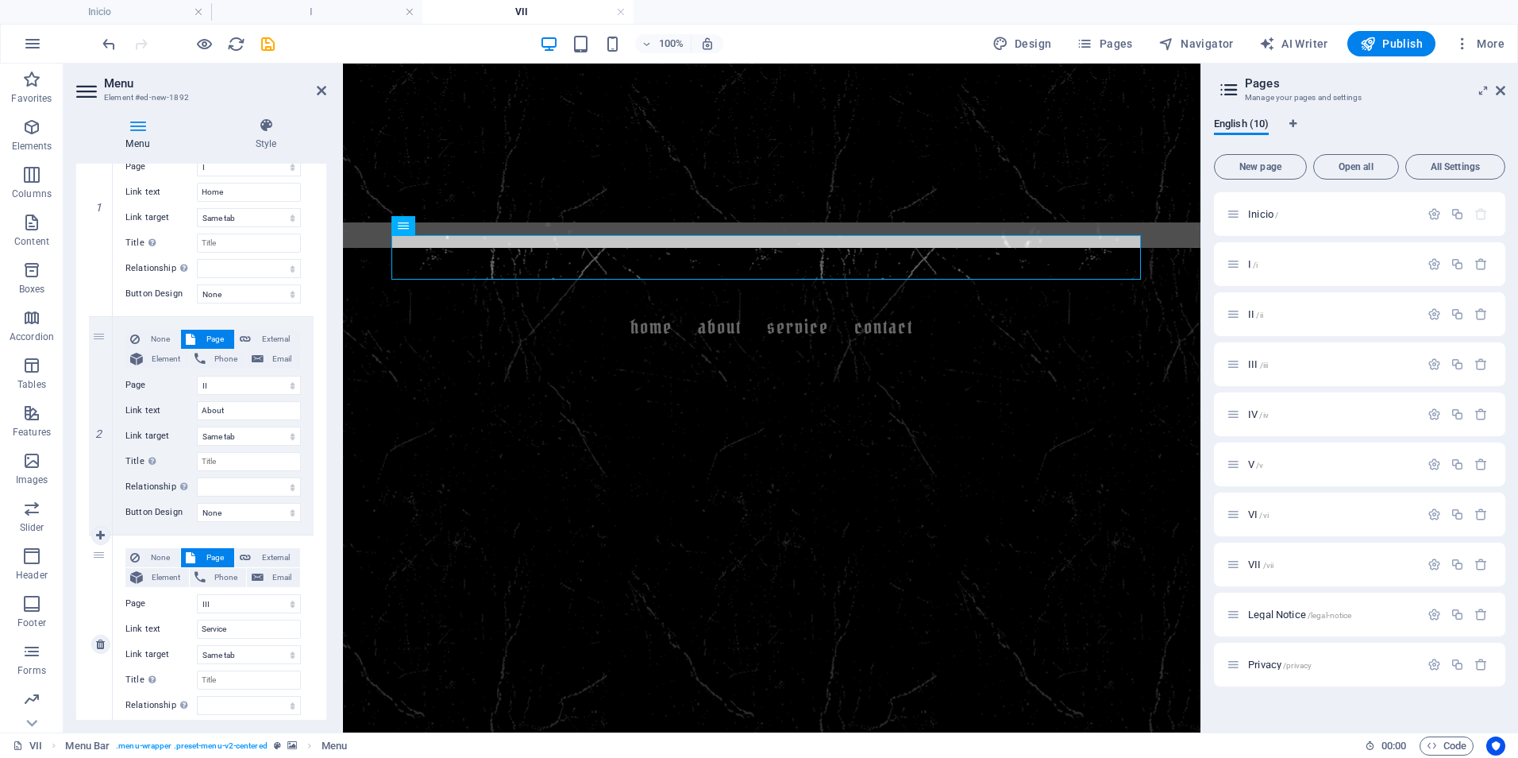
scroll to position [195, 0]
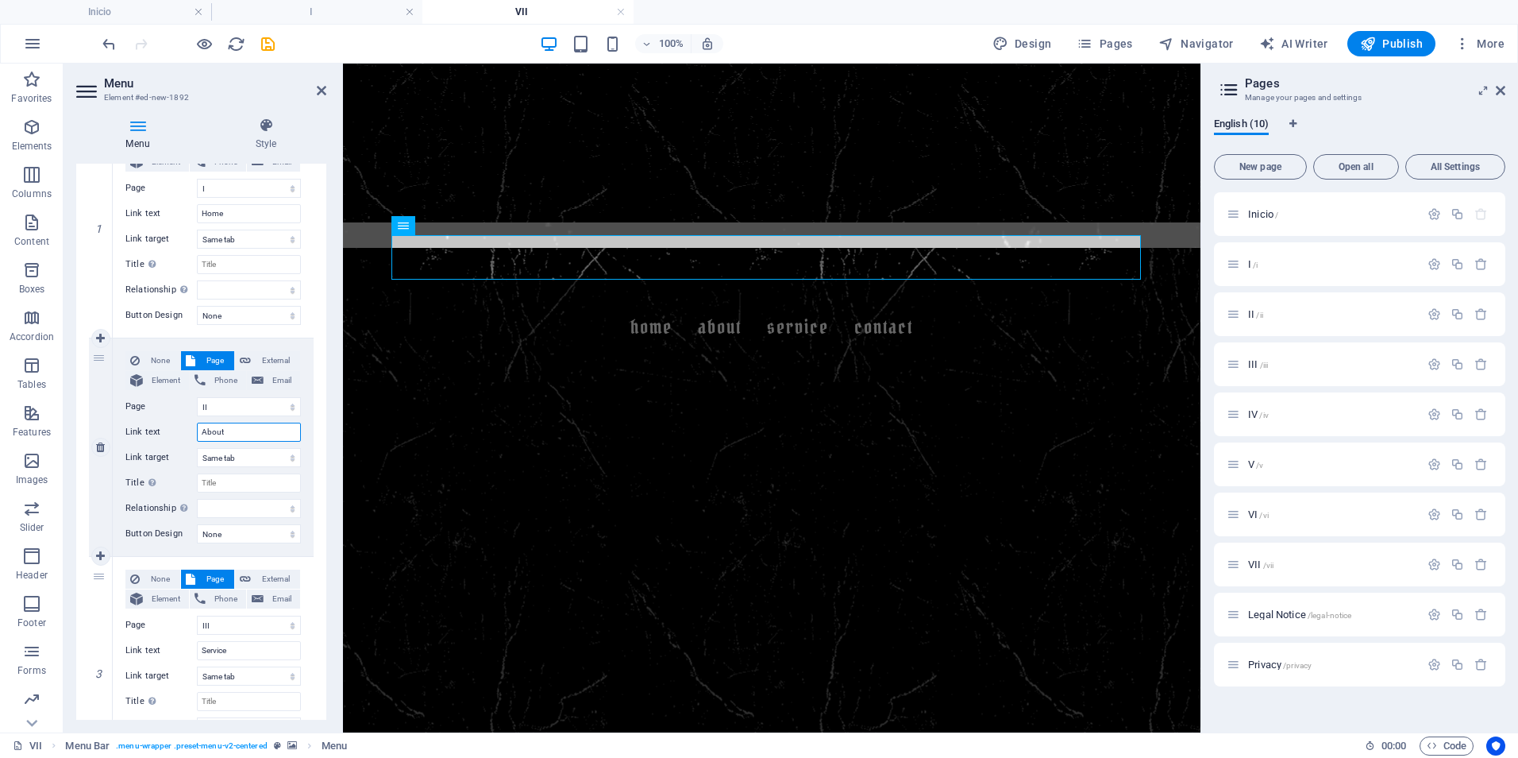
click at [229, 429] on input "About" at bounding box center [249, 431] width 104 height 19
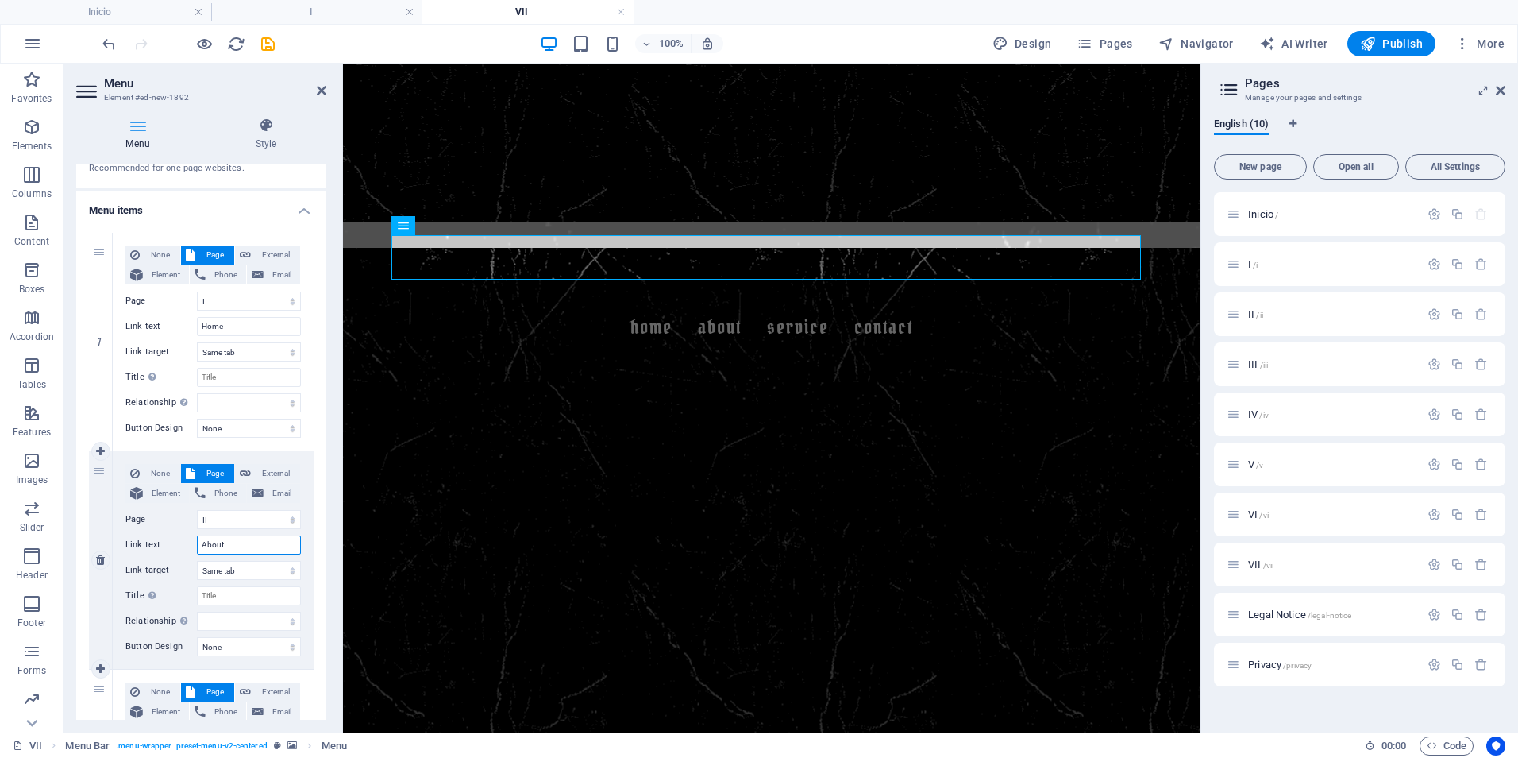
scroll to position [0, 0]
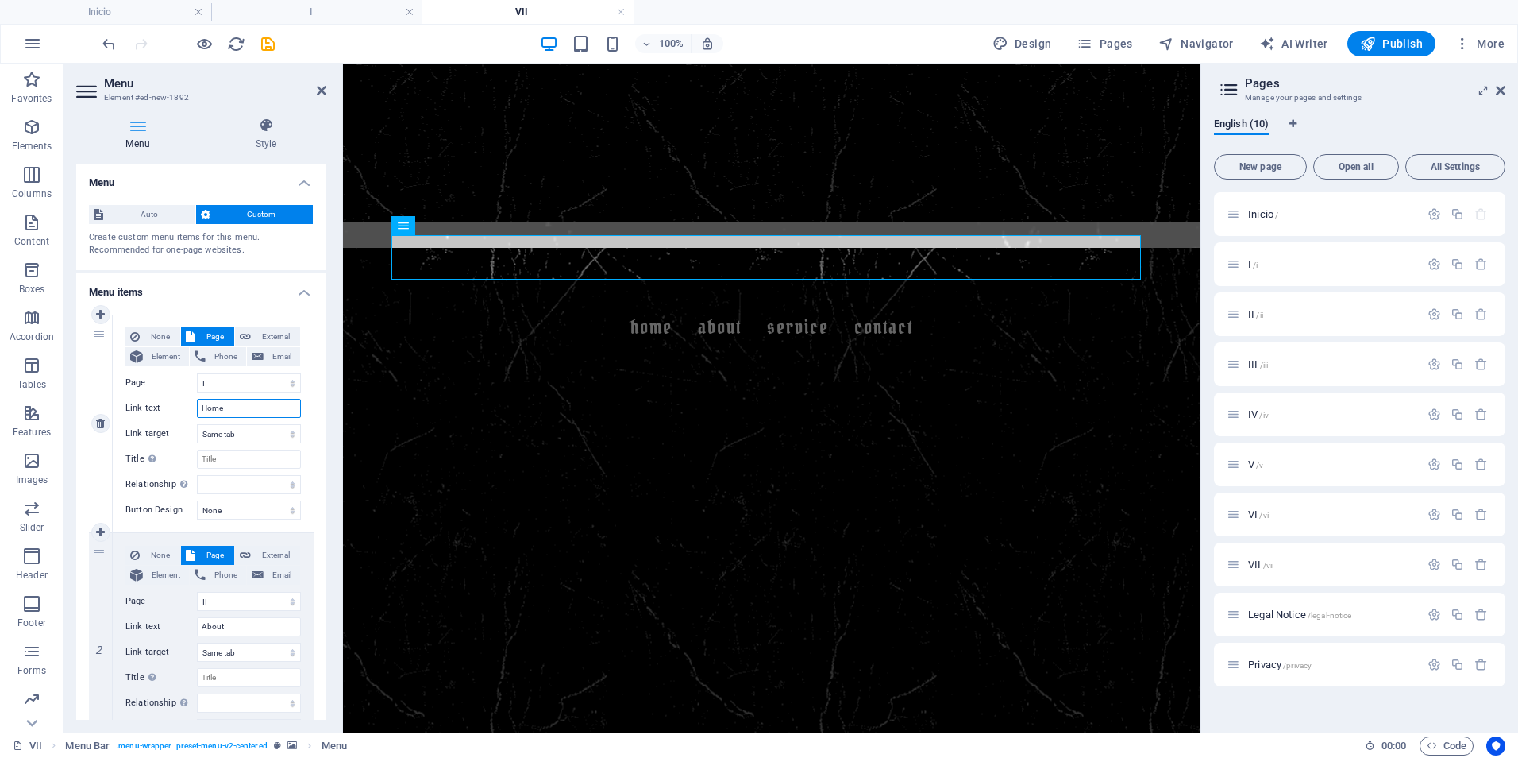
click at [225, 404] on input "Home" at bounding box center [249, 408] width 104 height 19
type input "I"
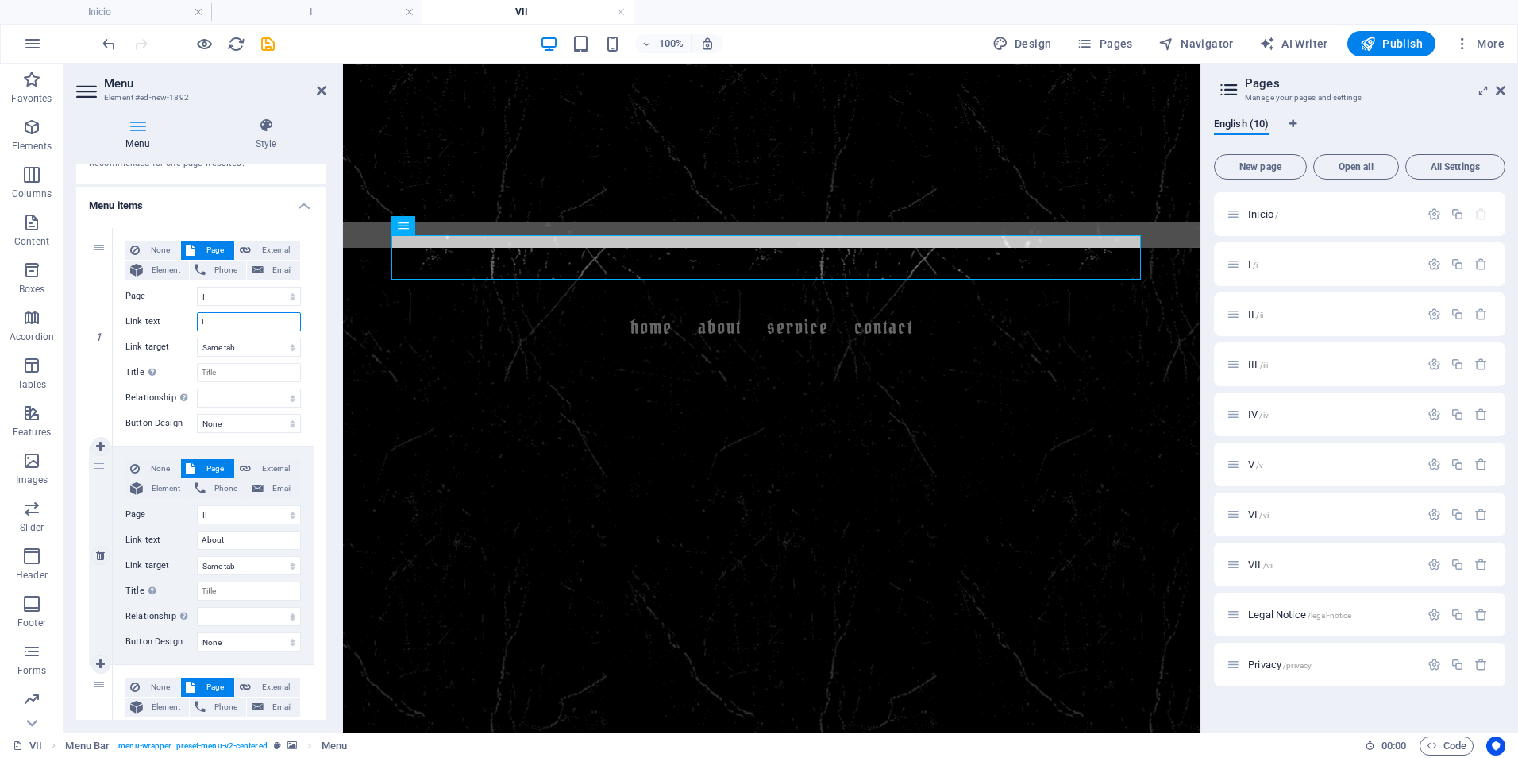
scroll to position [159, 0]
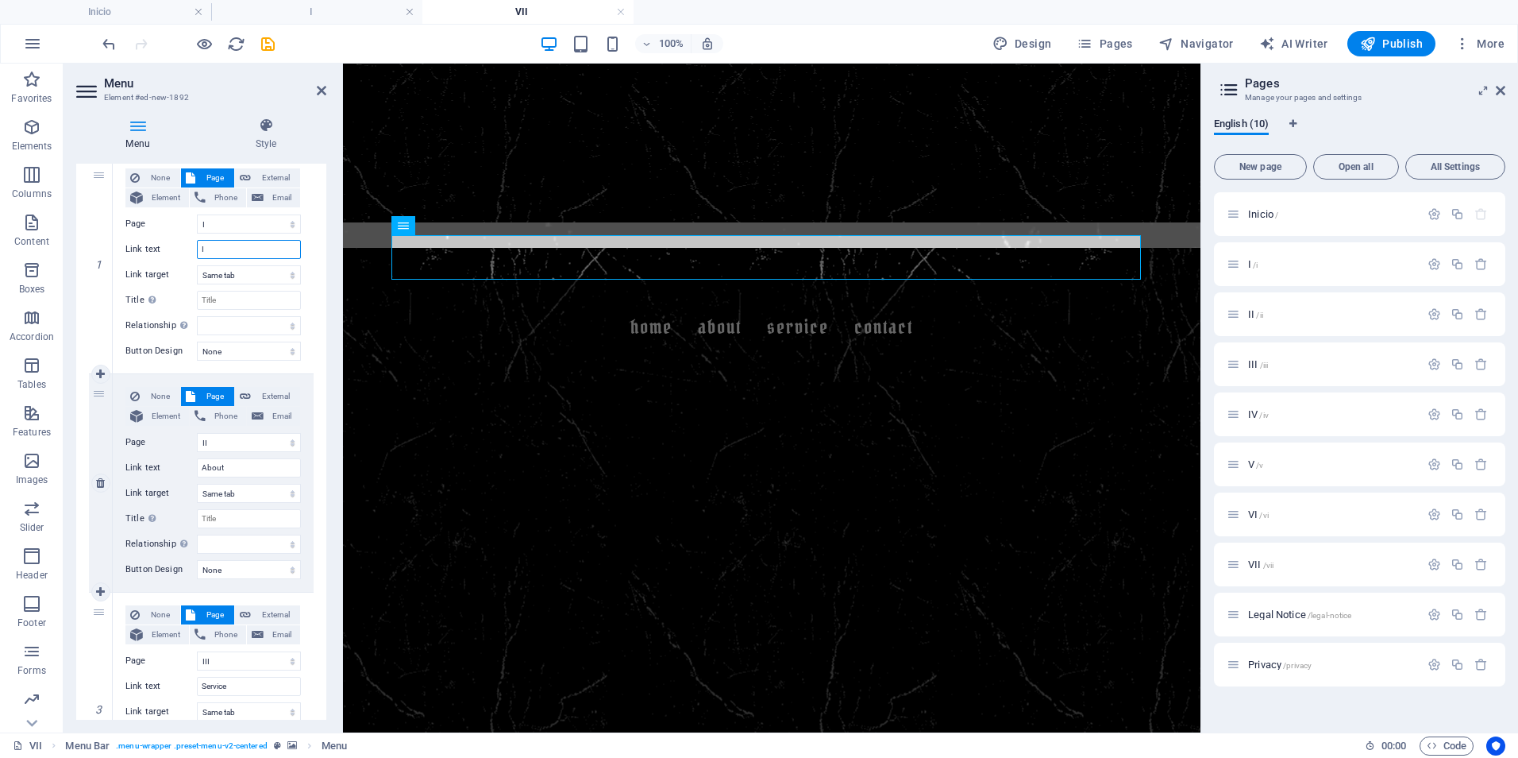
select select
type input "I"
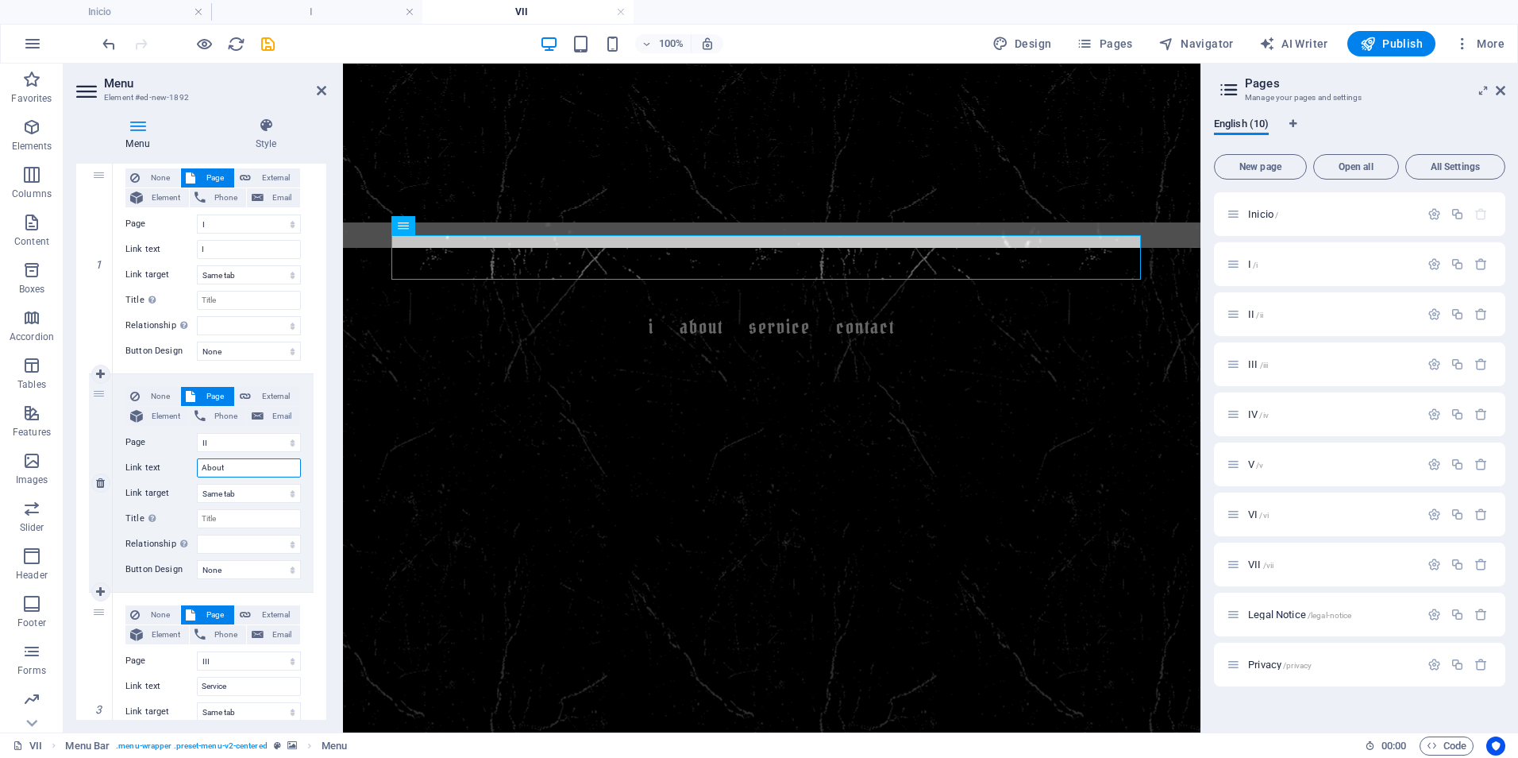
click at [228, 471] on input "About" at bounding box center [249, 467] width 104 height 19
type input "II"
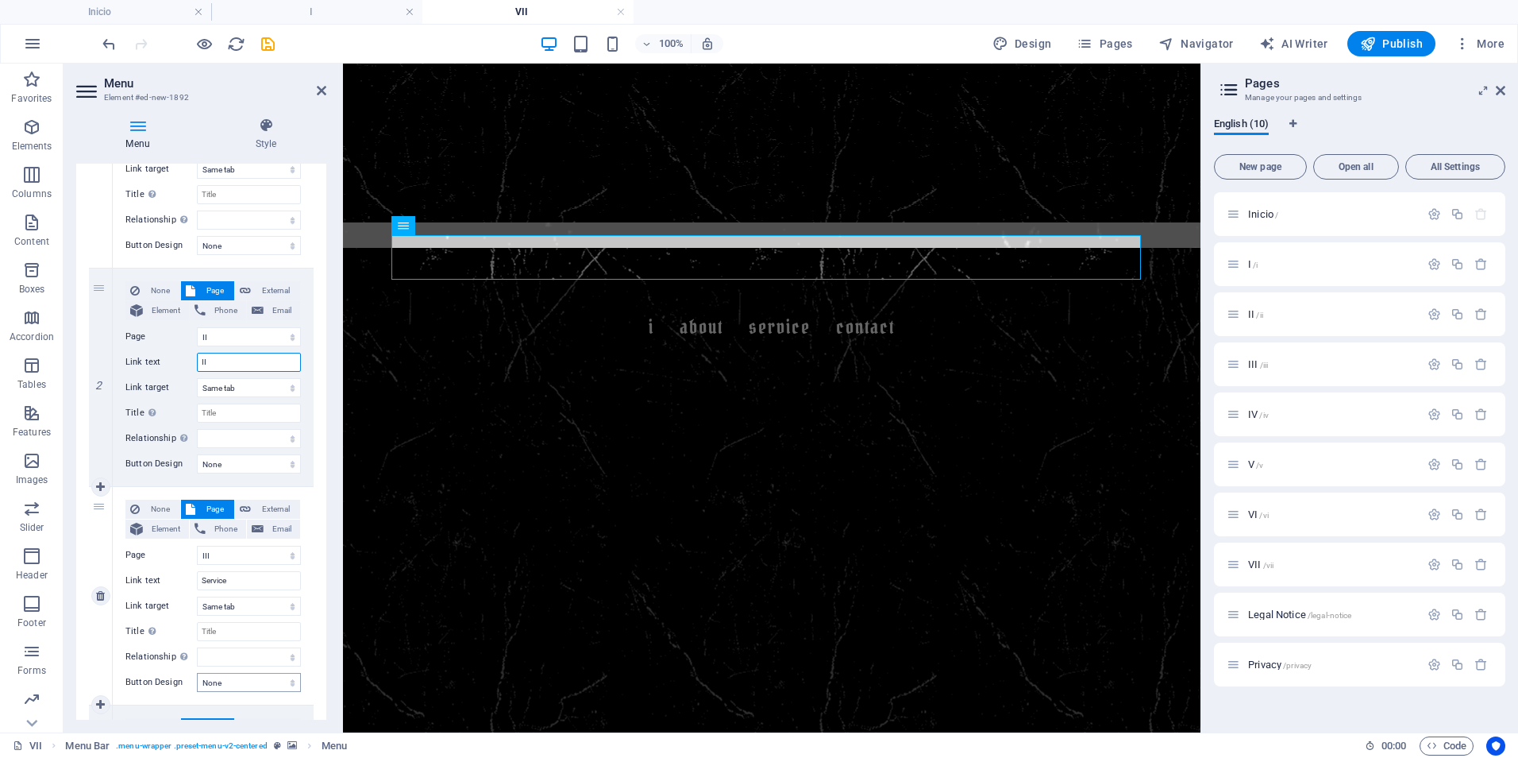
scroll to position [476, 0]
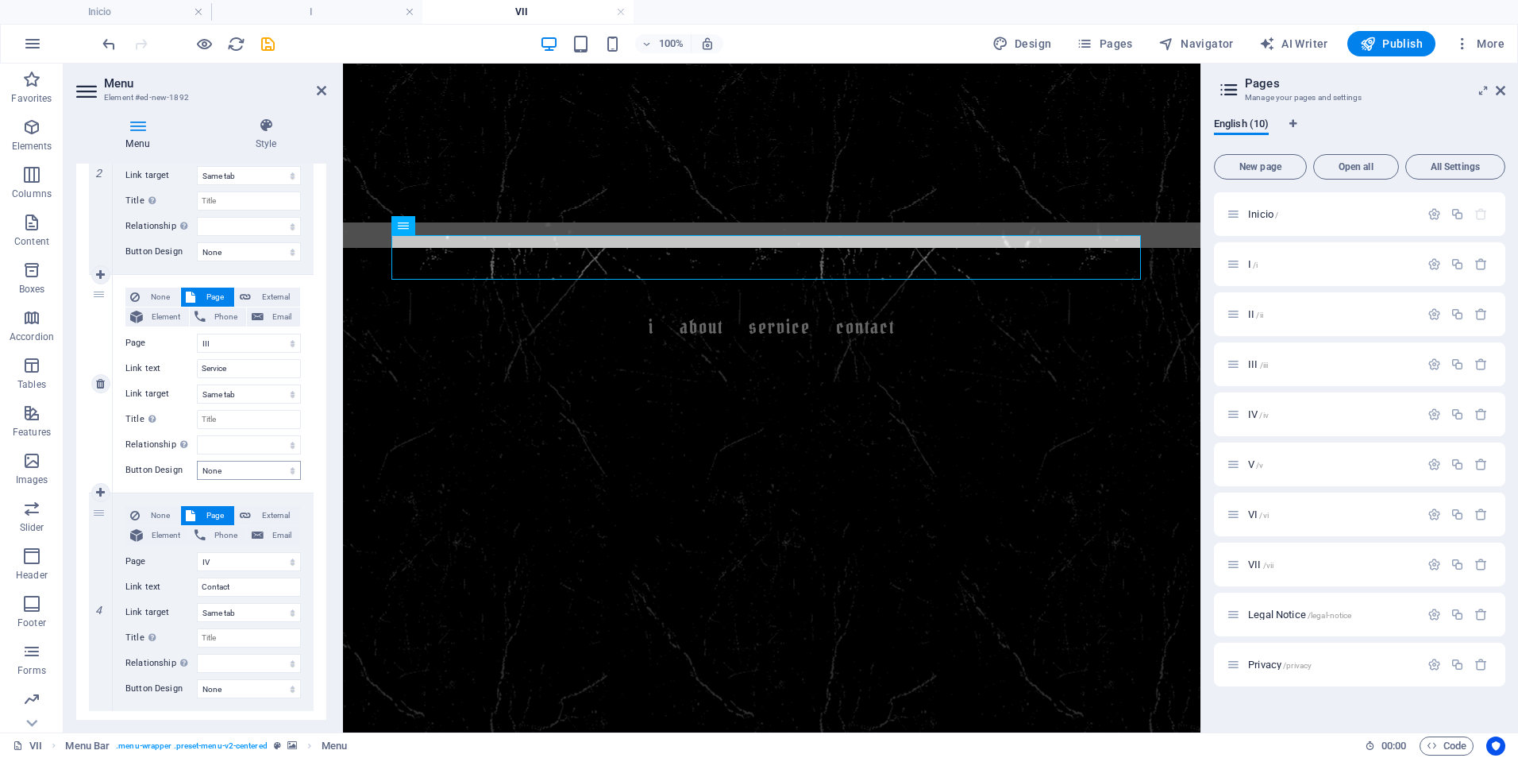
select select
type input "II"
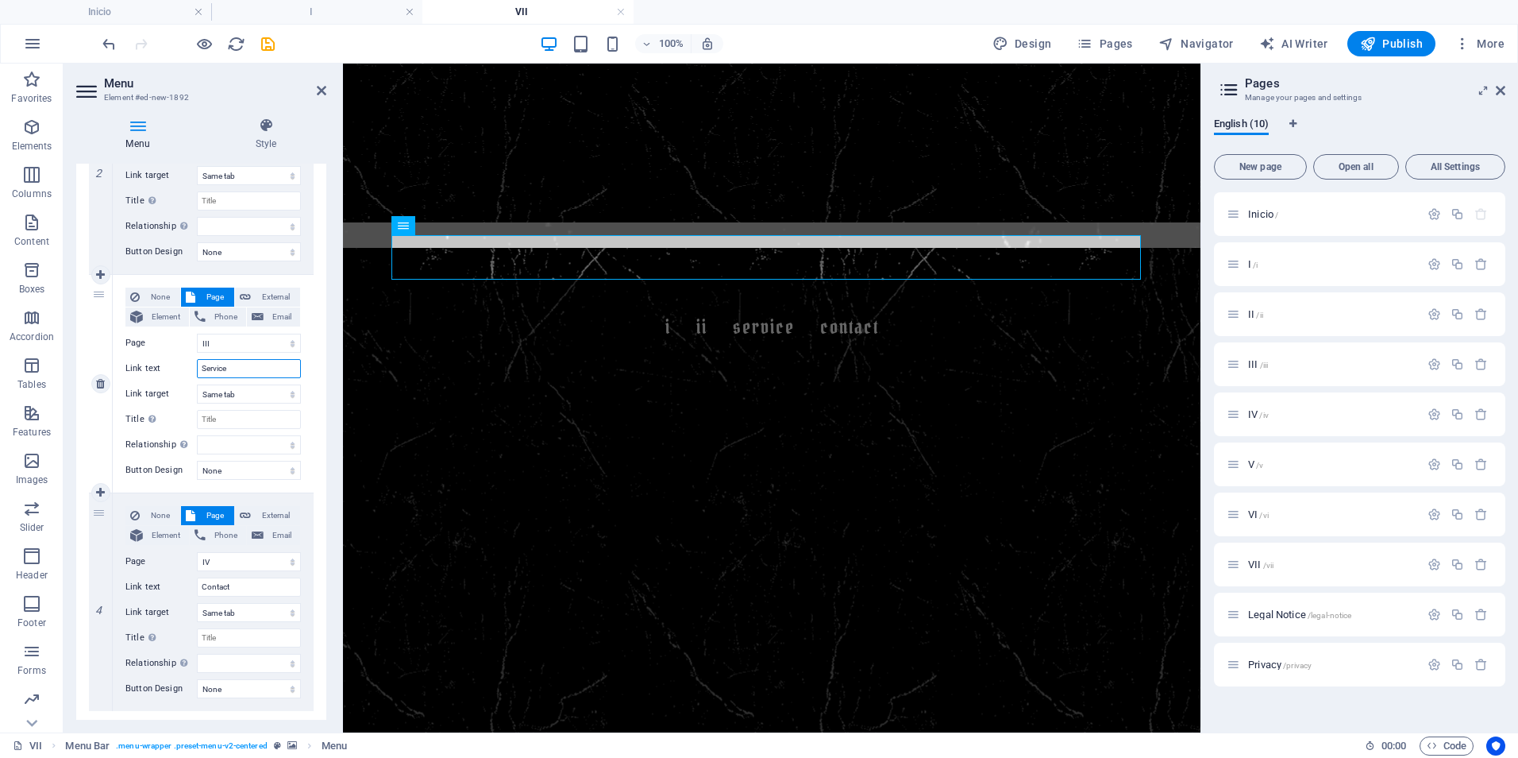
click at [238, 368] on input "Service" at bounding box center [249, 368] width 104 height 19
type input "III"
select select
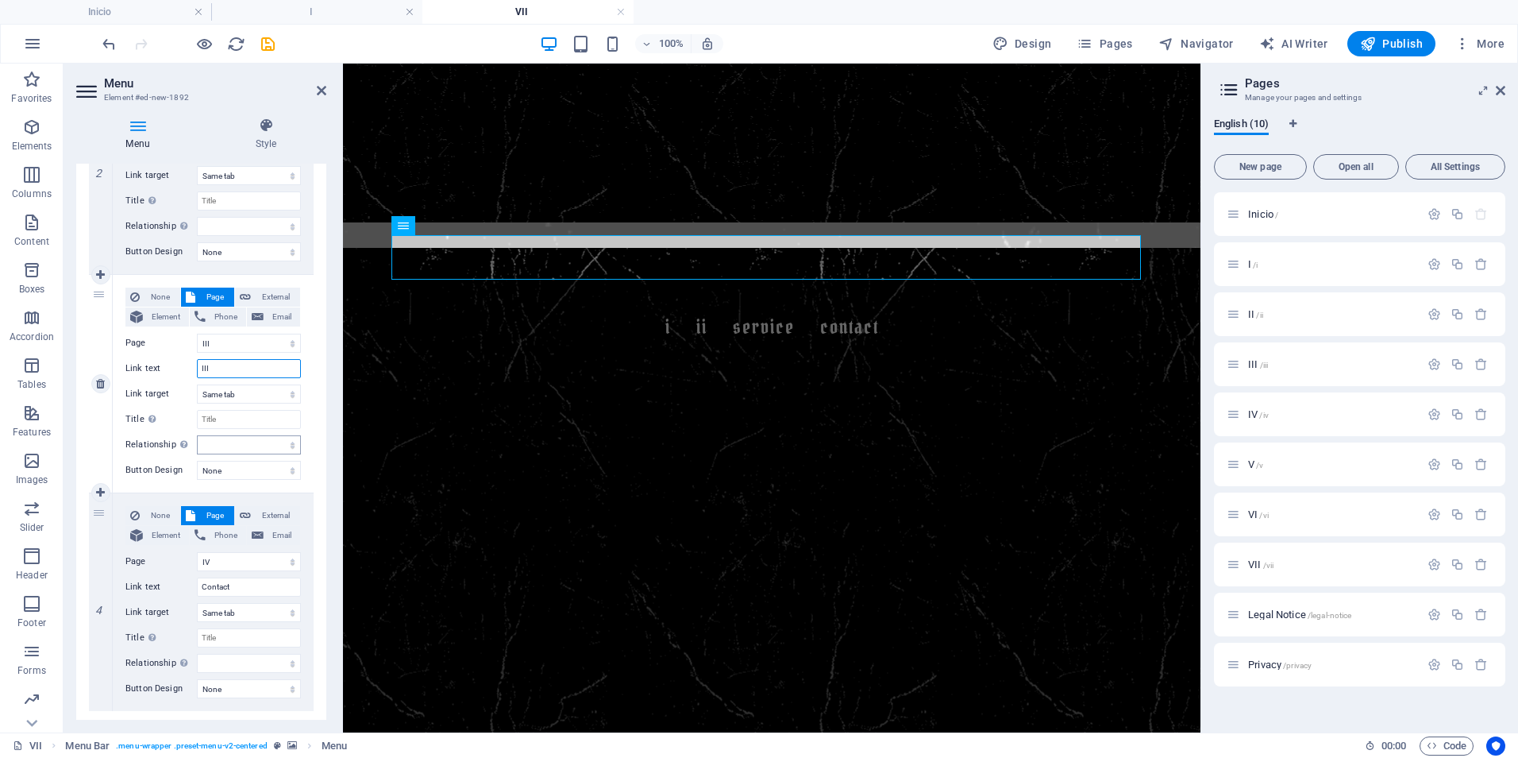
select select
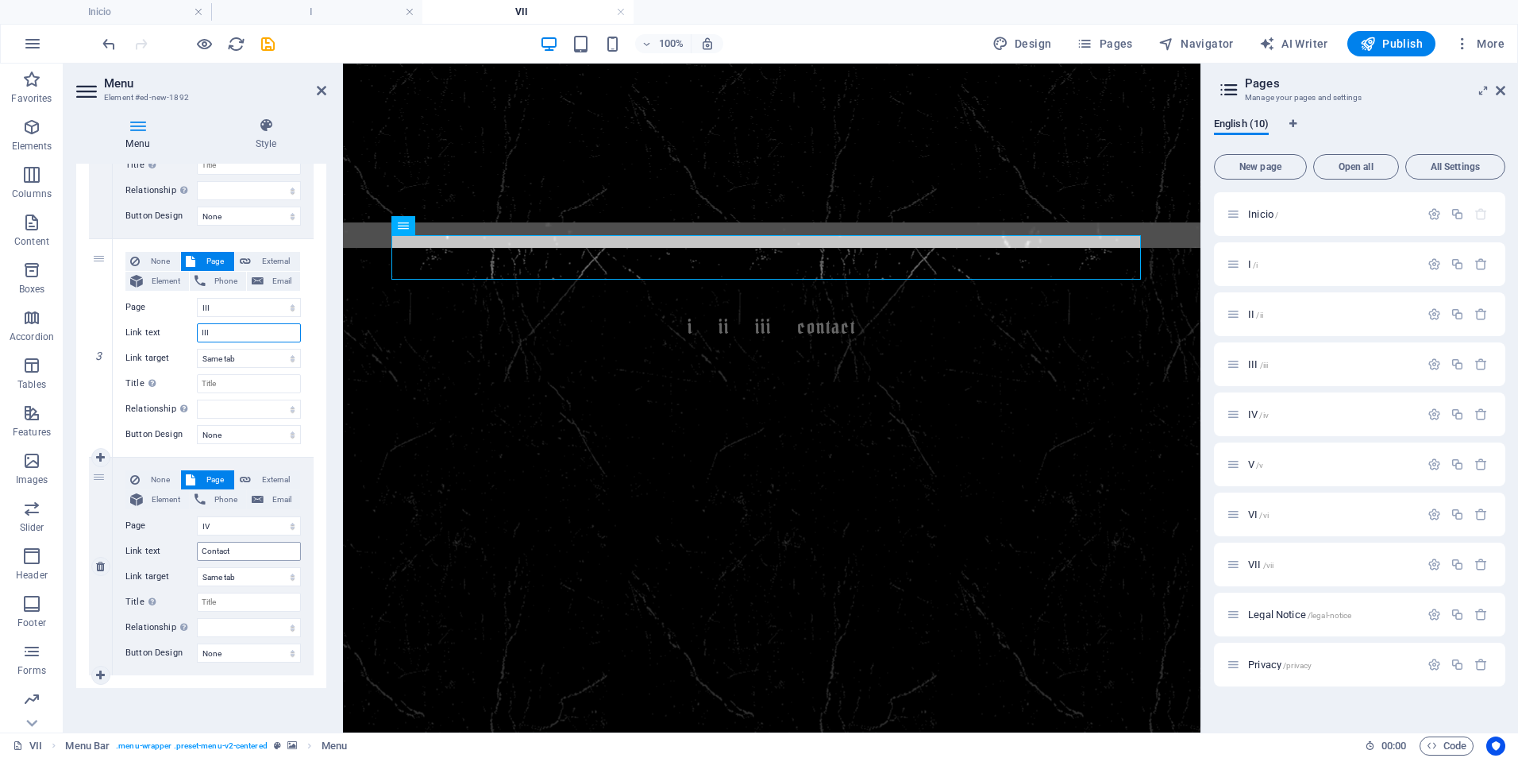
type input "III"
click at [242, 549] on input "Contact" at bounding box center [249, 551] width 104 height 19
type input "II"
select select
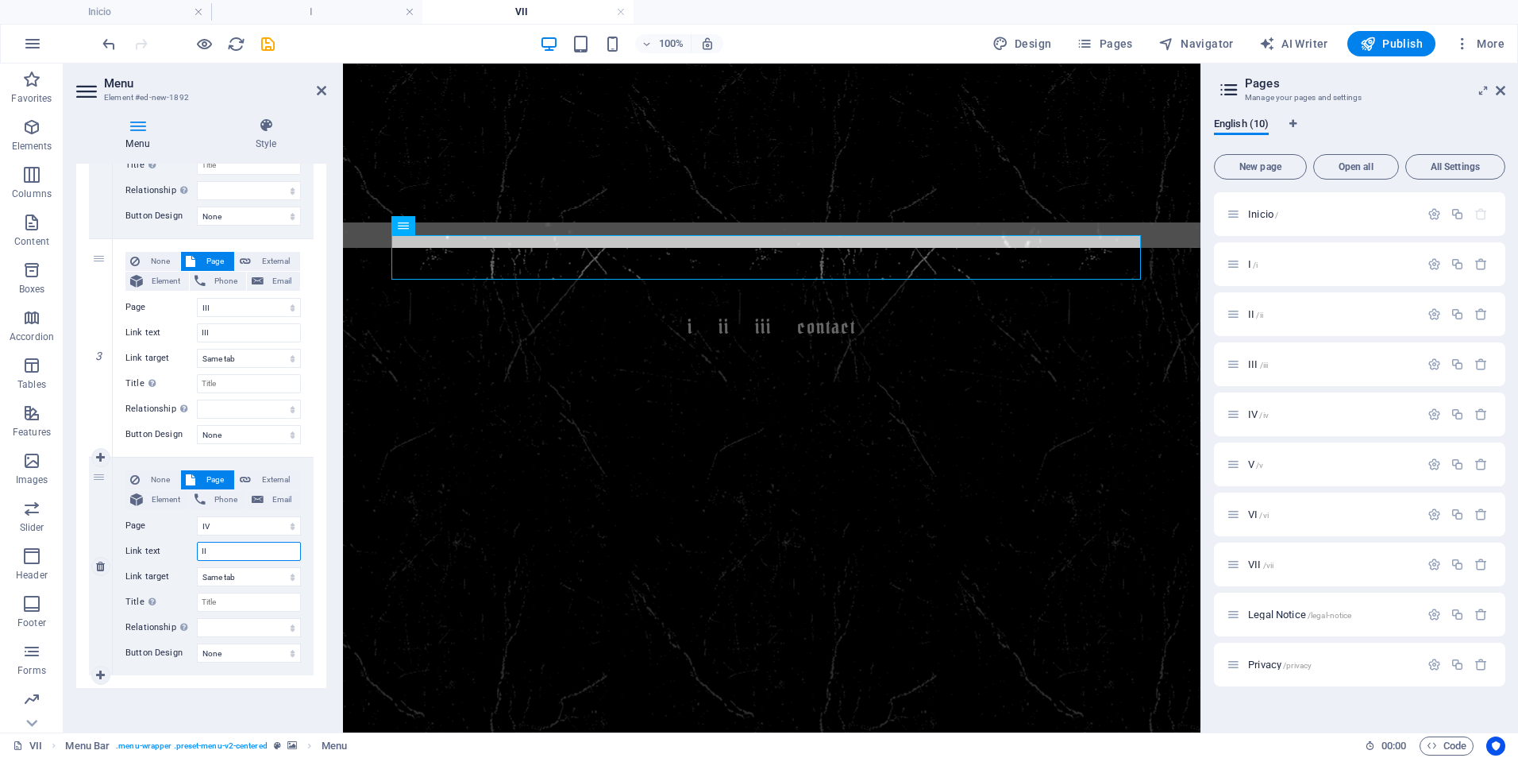
select select
type input "I"
select select
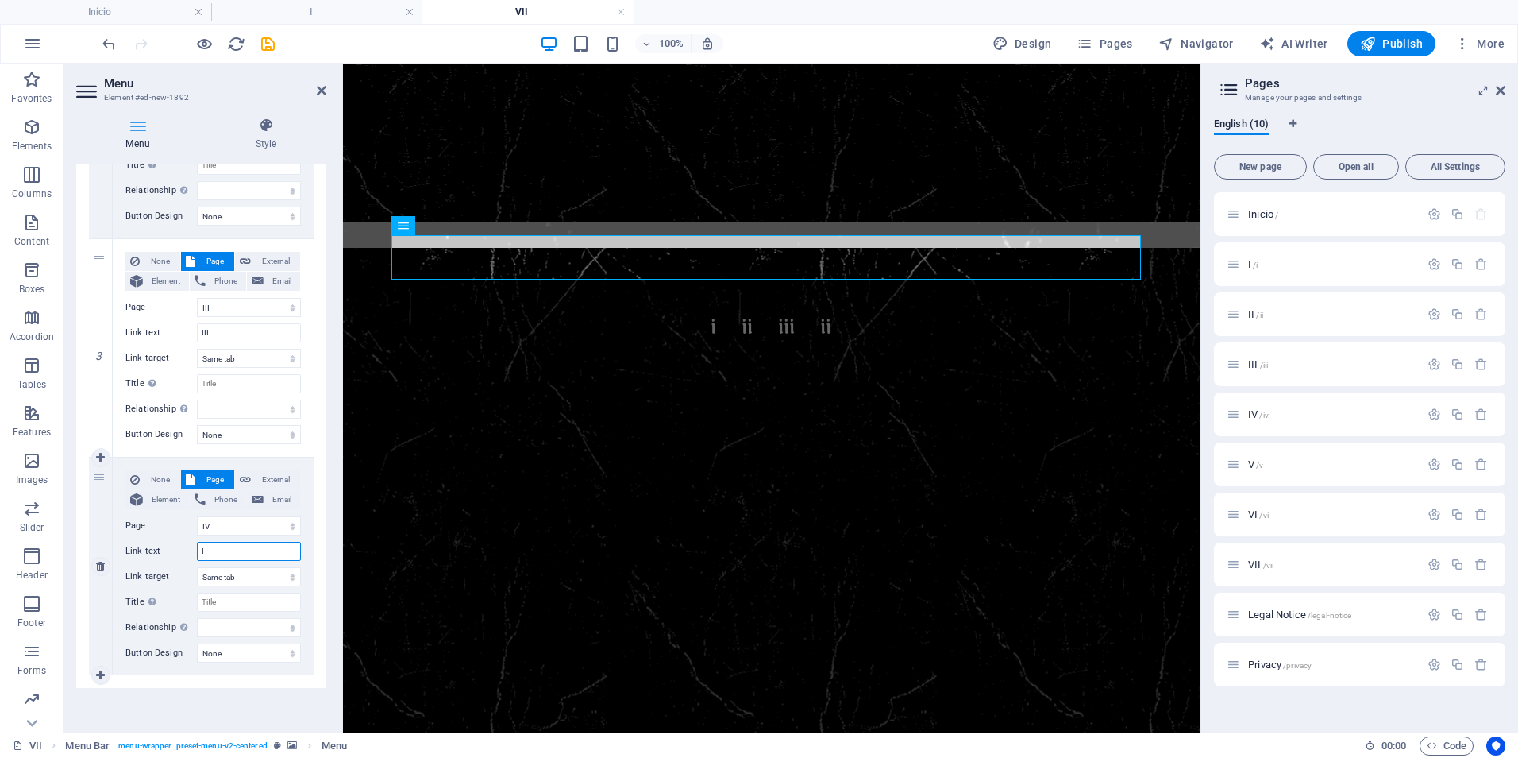
select select
type input "IV"
select select
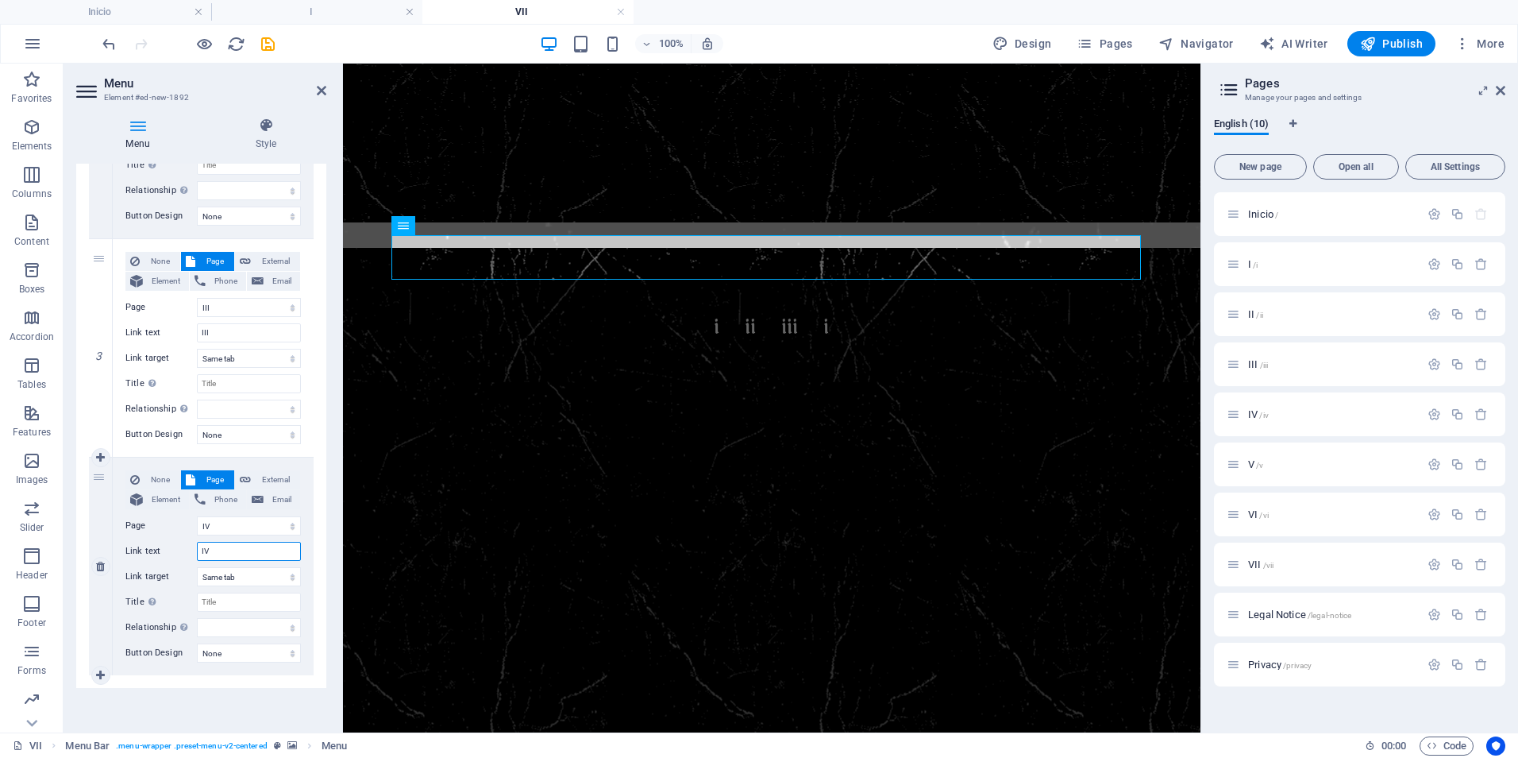
select select
type input "IV"
click at [205, 695] on div "Menu Auto Custom Create custom menu items for this menu. Recommended for one-pa…" at bounding box center [201, 442] width 250 height 556
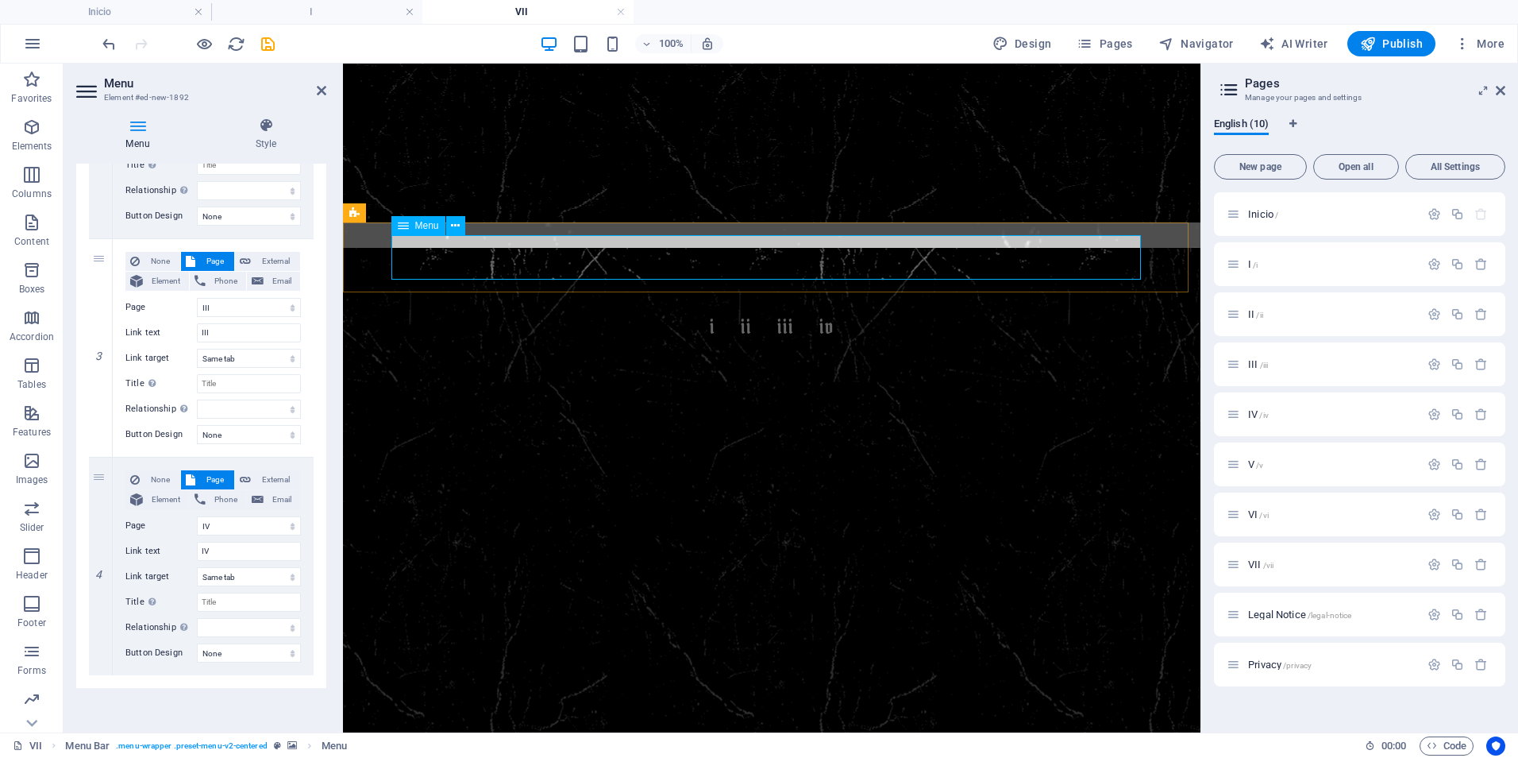
click at [708, 305] on nav "I II III IV" at bounding box center [772, 327] width 750 height 44
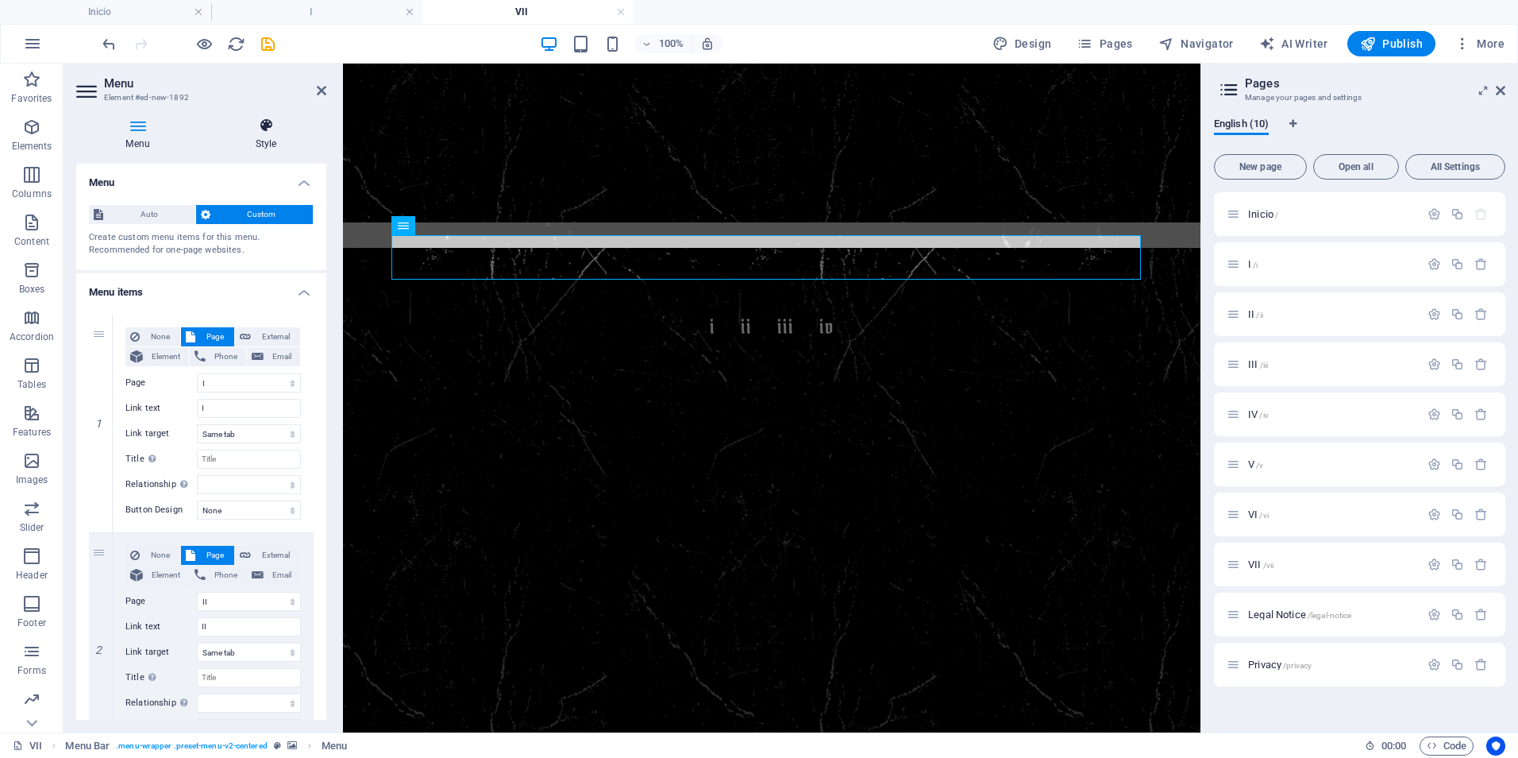
click at [264, 133] on icon at bounding box center [266, 126] width 121 height 16
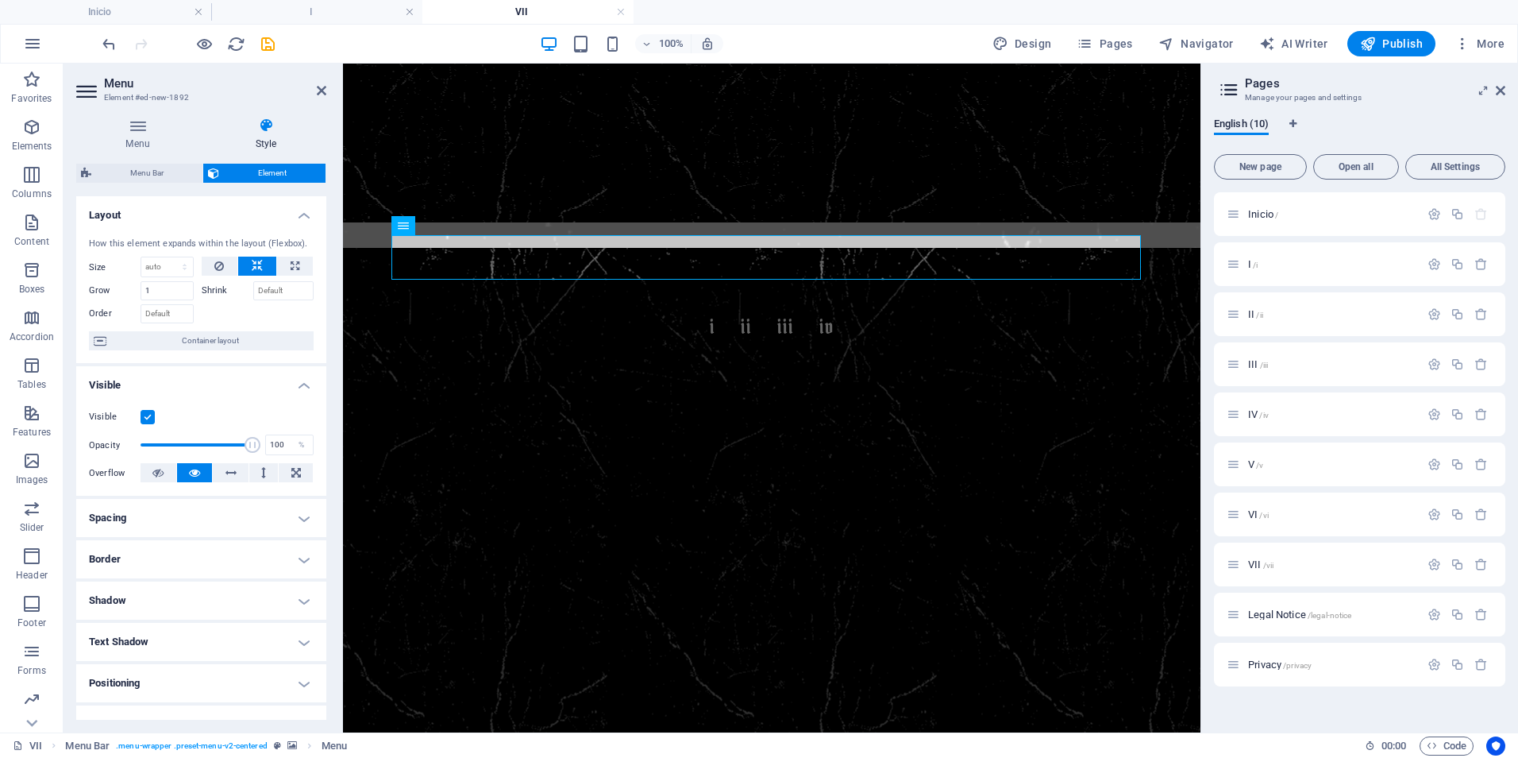
scroll to position [148, 0]
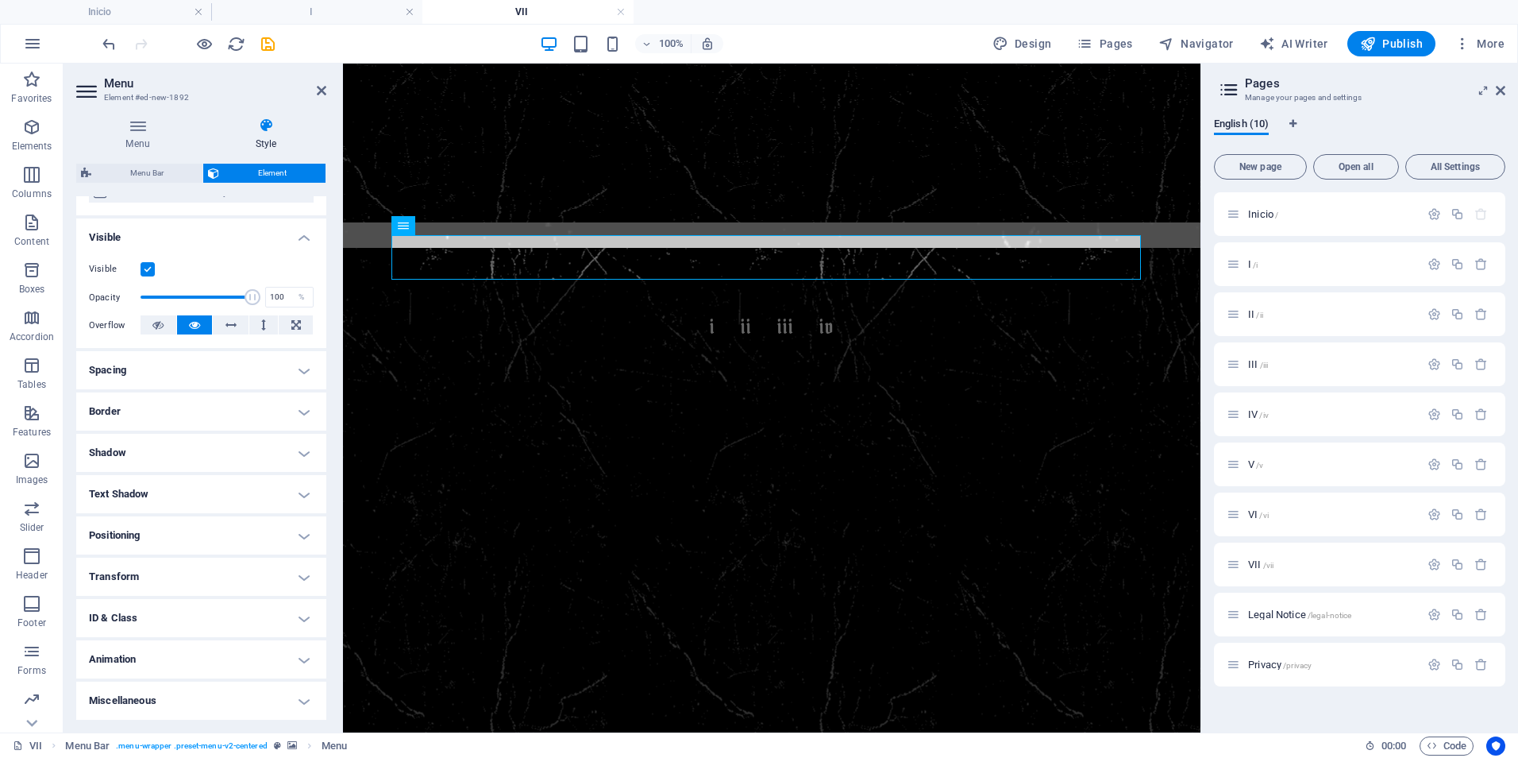
click at [572, 225] on figure at bounding box center [772, 257] width 858 height 70
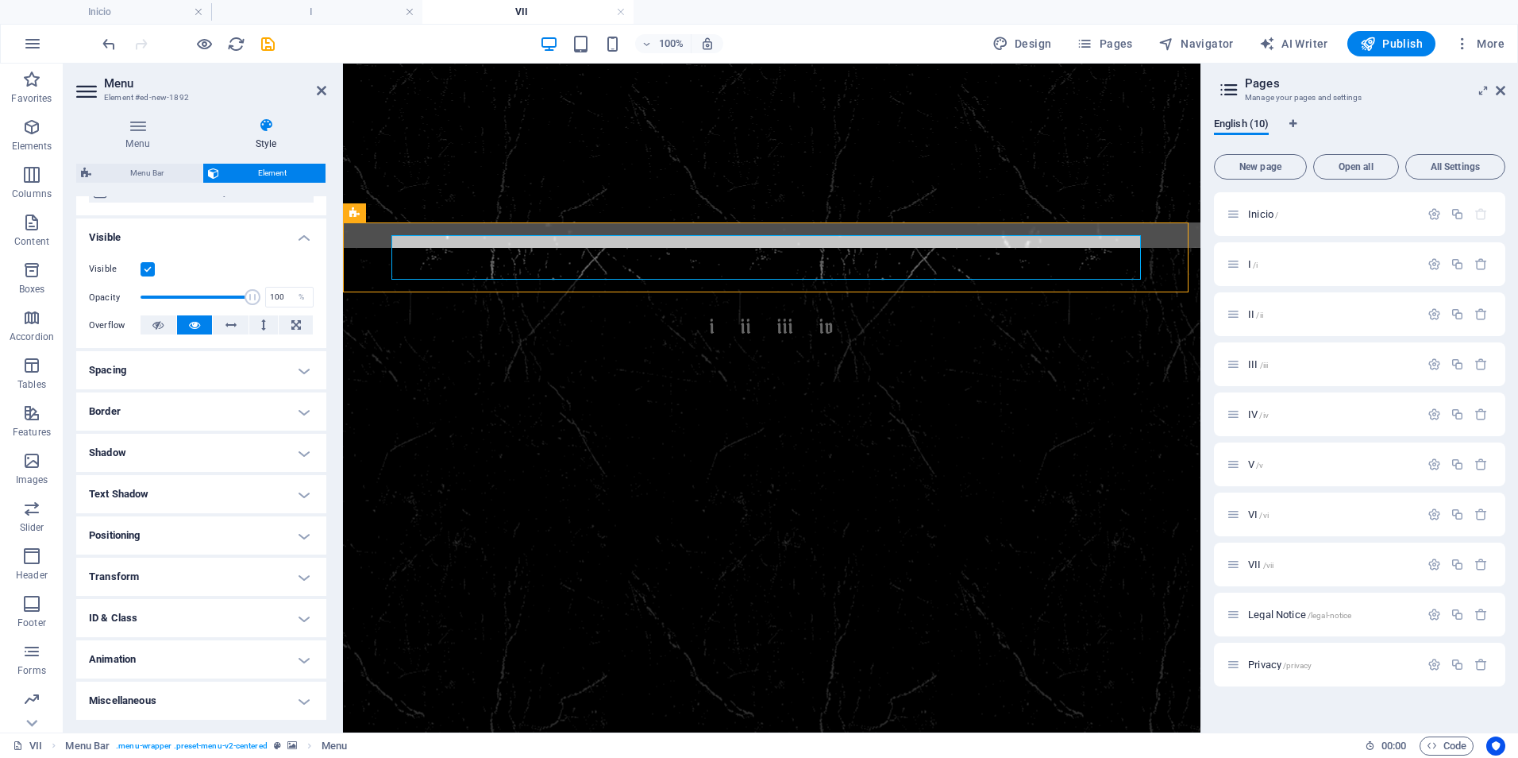
click at [572, 225] on figure at bounding box center [772, 257] width 858 height 70
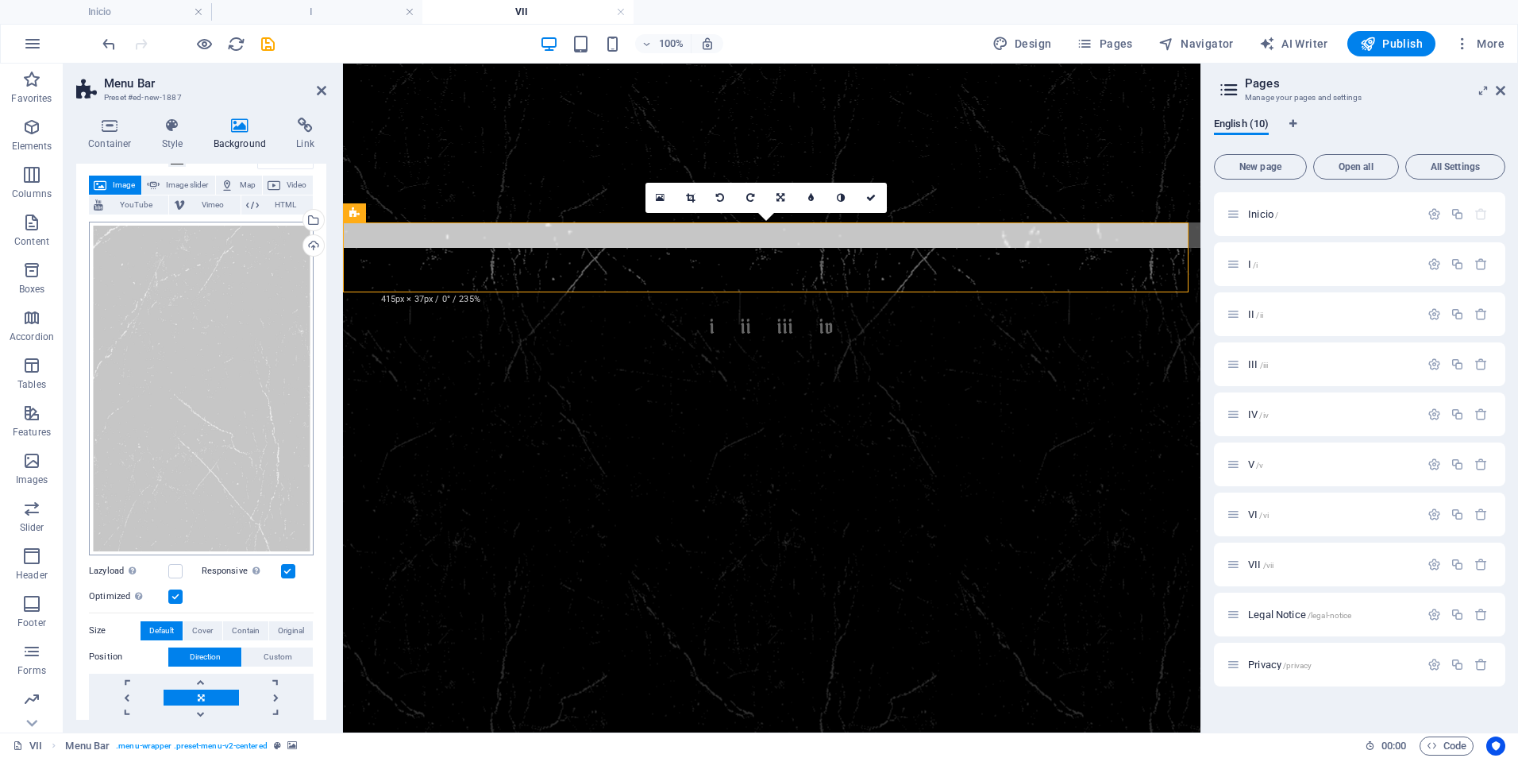
scroll to position [232, 0]
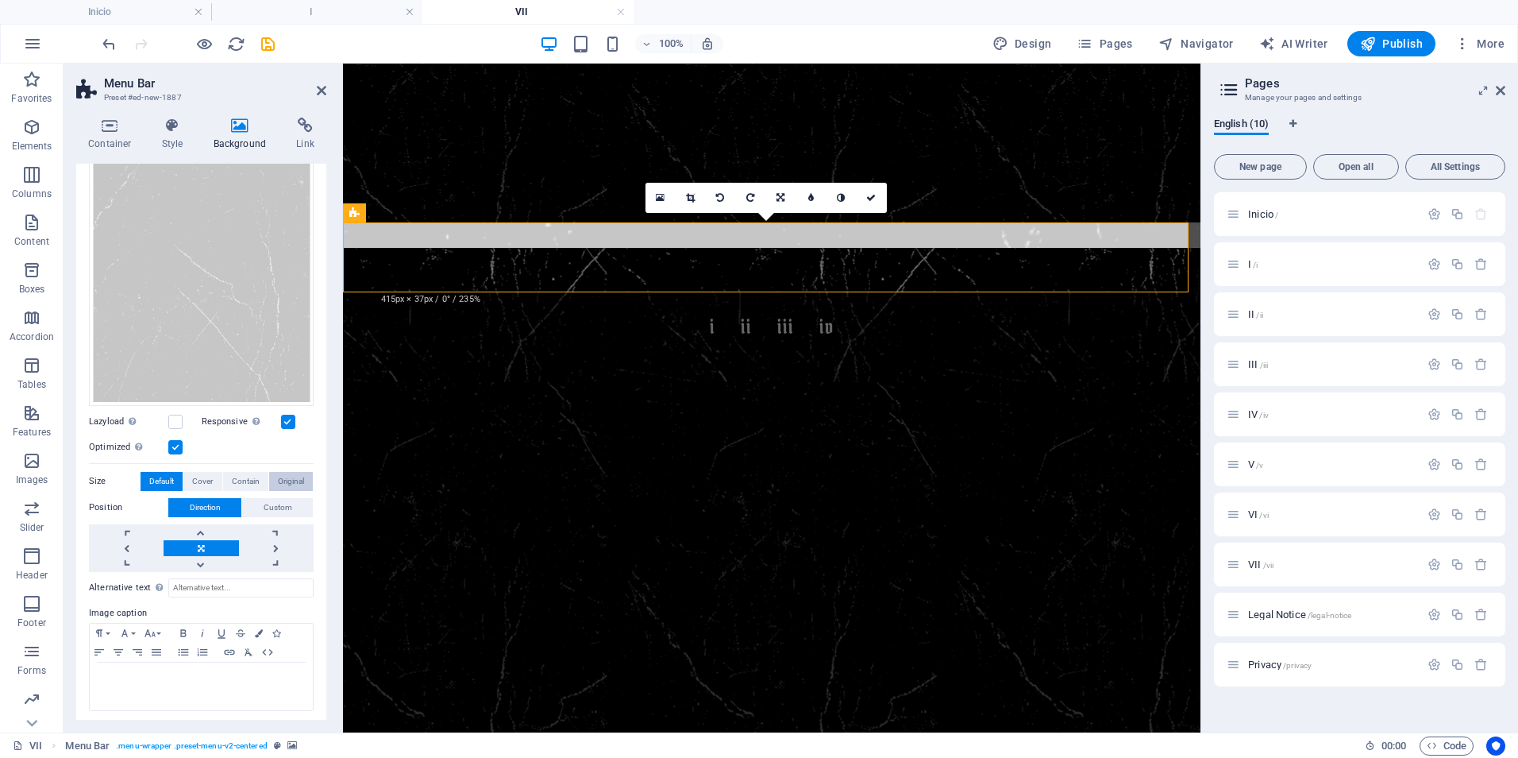
click at [294, 472] on span "Original" at bounding box center [291, 481] width 26 height 19
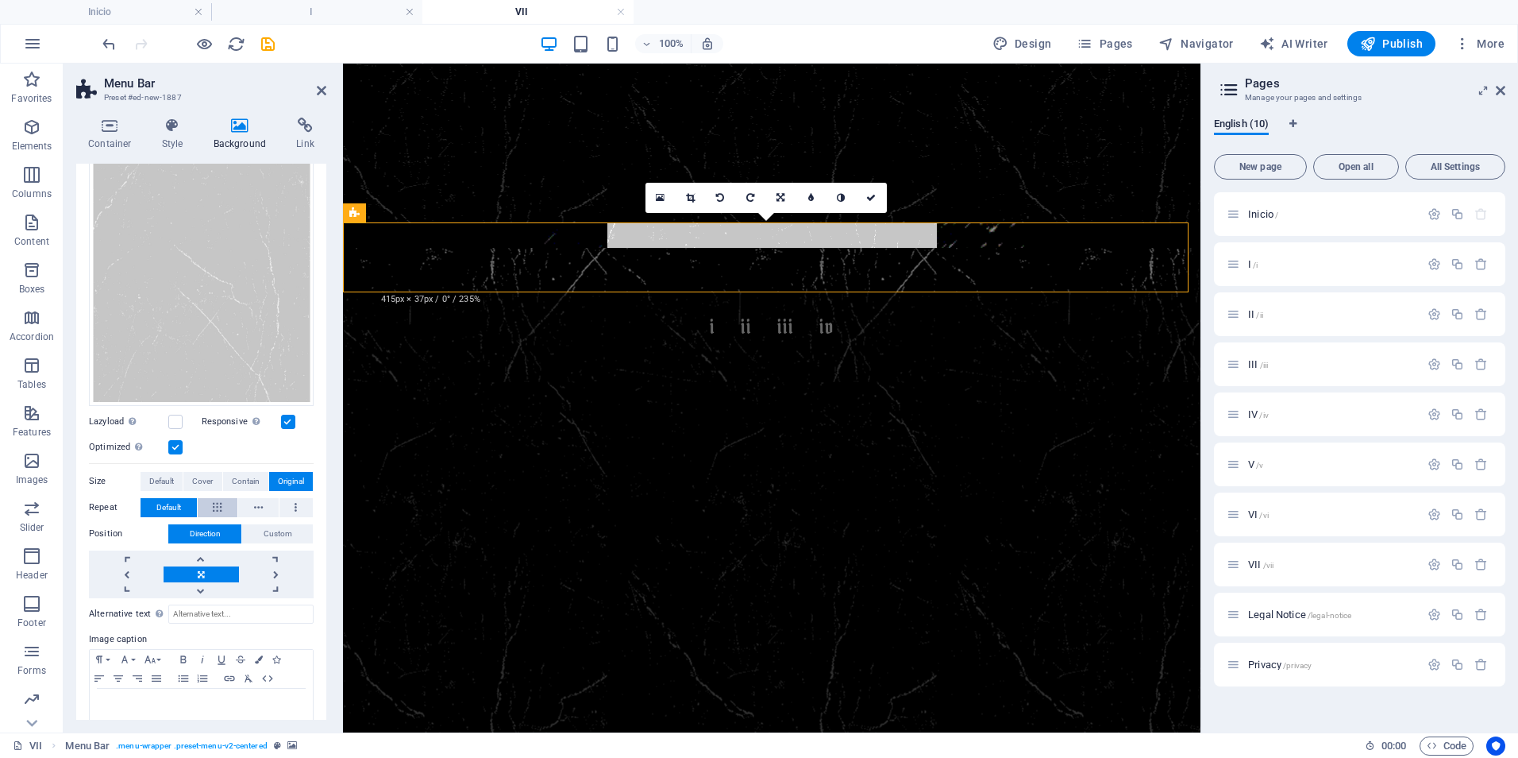
click at [218, 500] on icon at bounding box center [217, 507] width 9 height 19
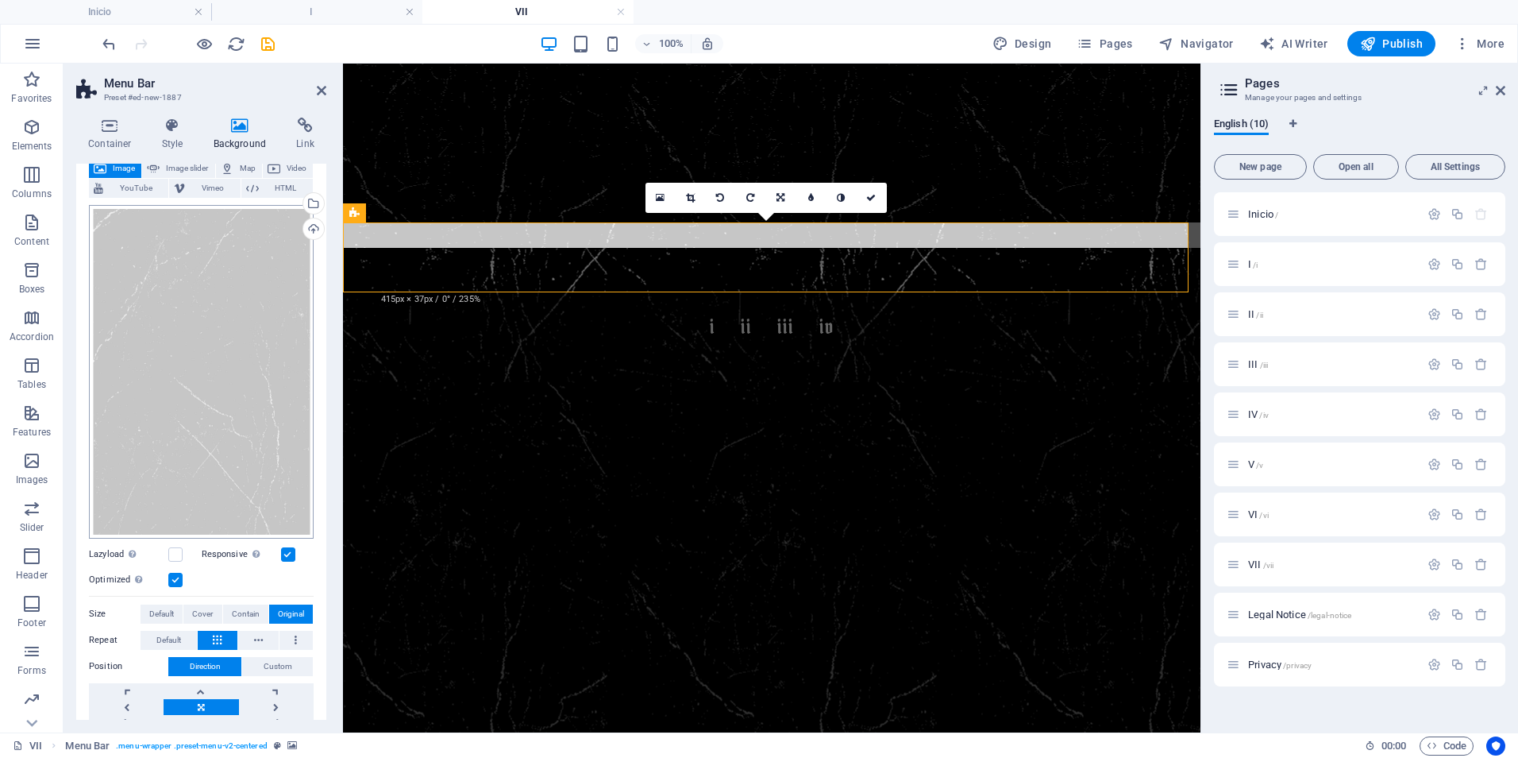
scroll to position [0, 0]
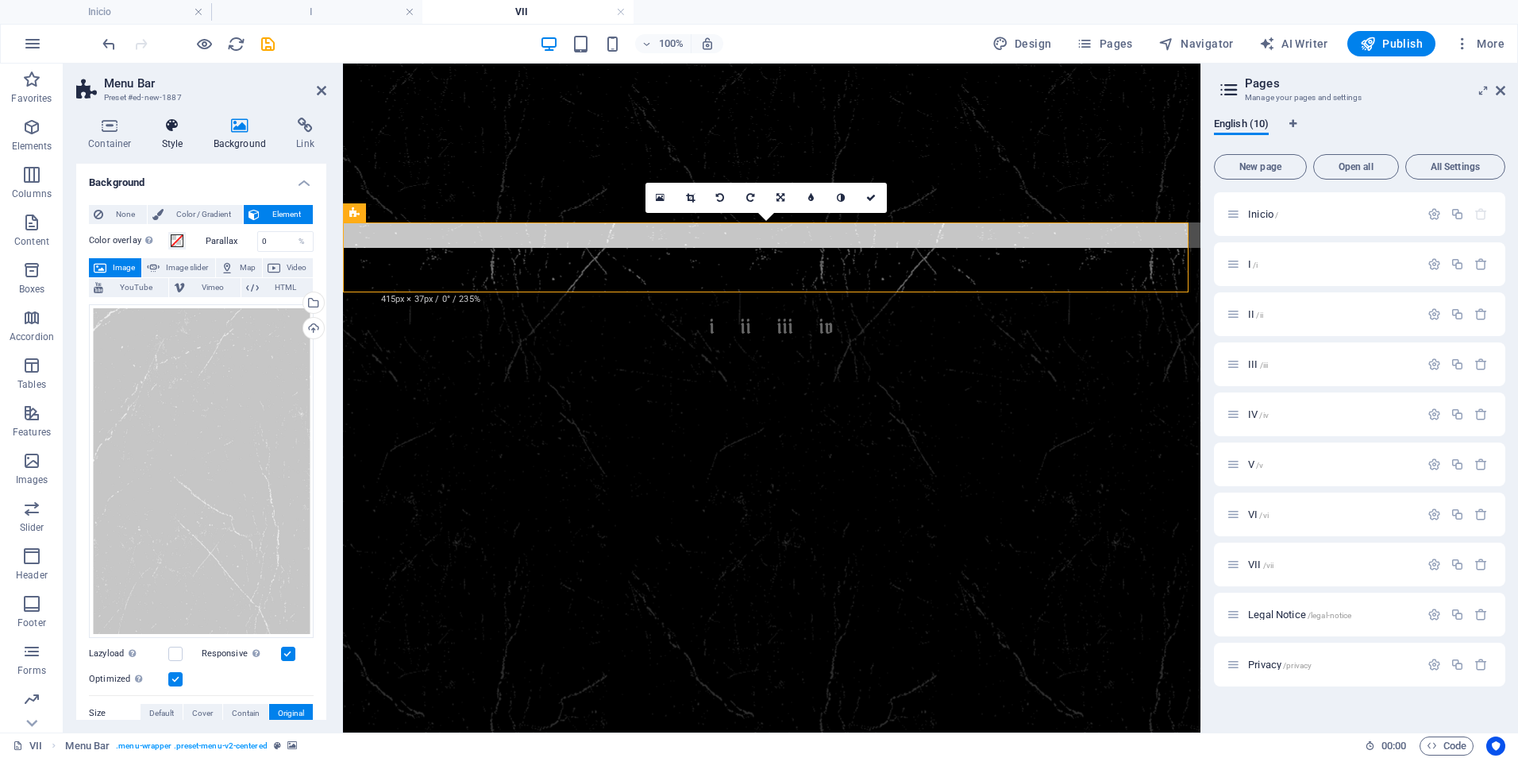
click at [181, 139] on h4 "Style" at bounding box center [176, 134] width 52 height 33
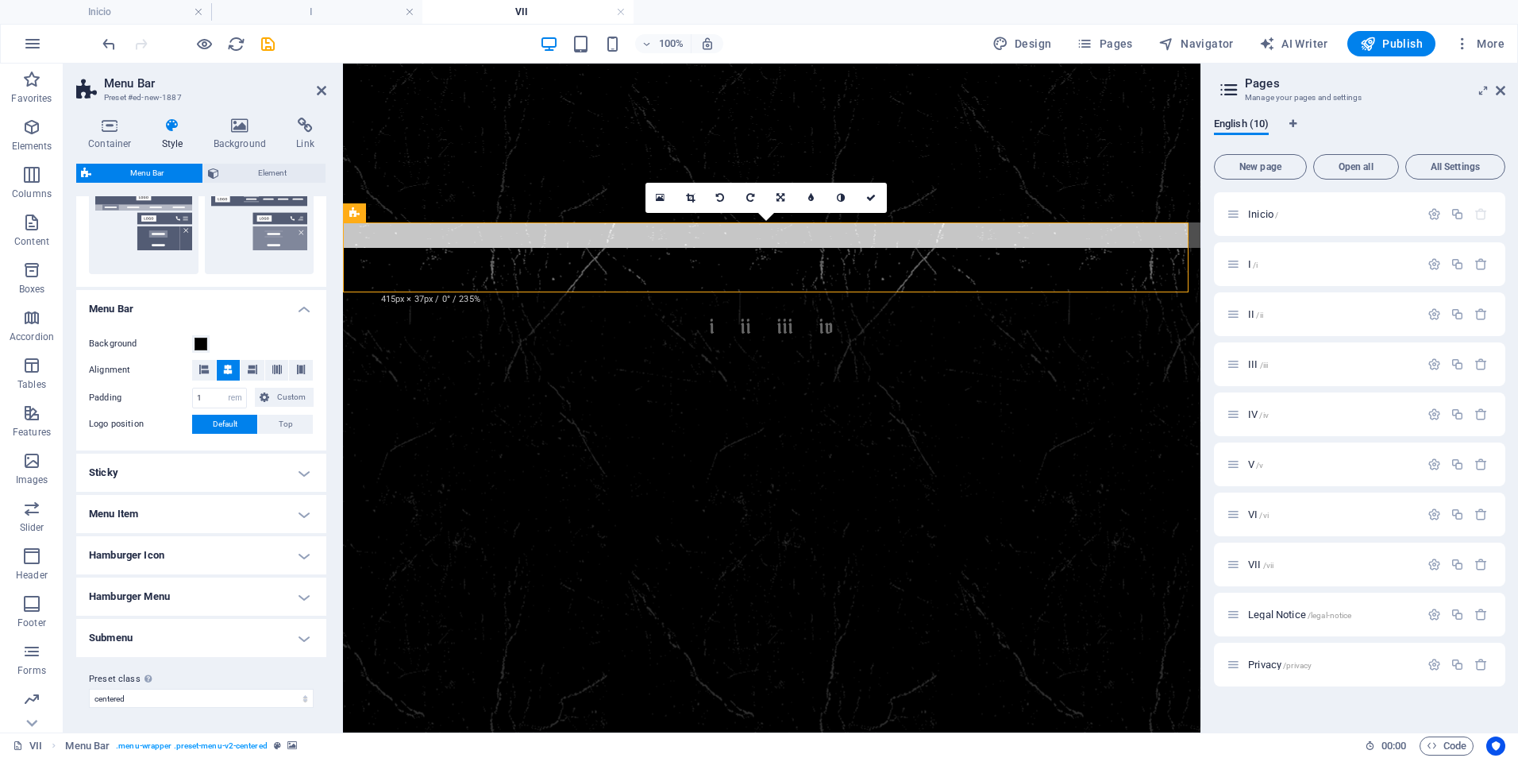
scroll to position [403, 0]
click at [637, 305] on nav "I II III IV" at bounding box center [772, 327] width 750 height 44
click at [366, 243] on figure at bounding box center [772, 257] width 858 height 70
click at [411, 305] on nav "I II III IV" at bounding box center [772, 327] width 750 height 44
click at [427, 305] on nav "I II III IV" at bounding box center [772, 327] width 750 height 44
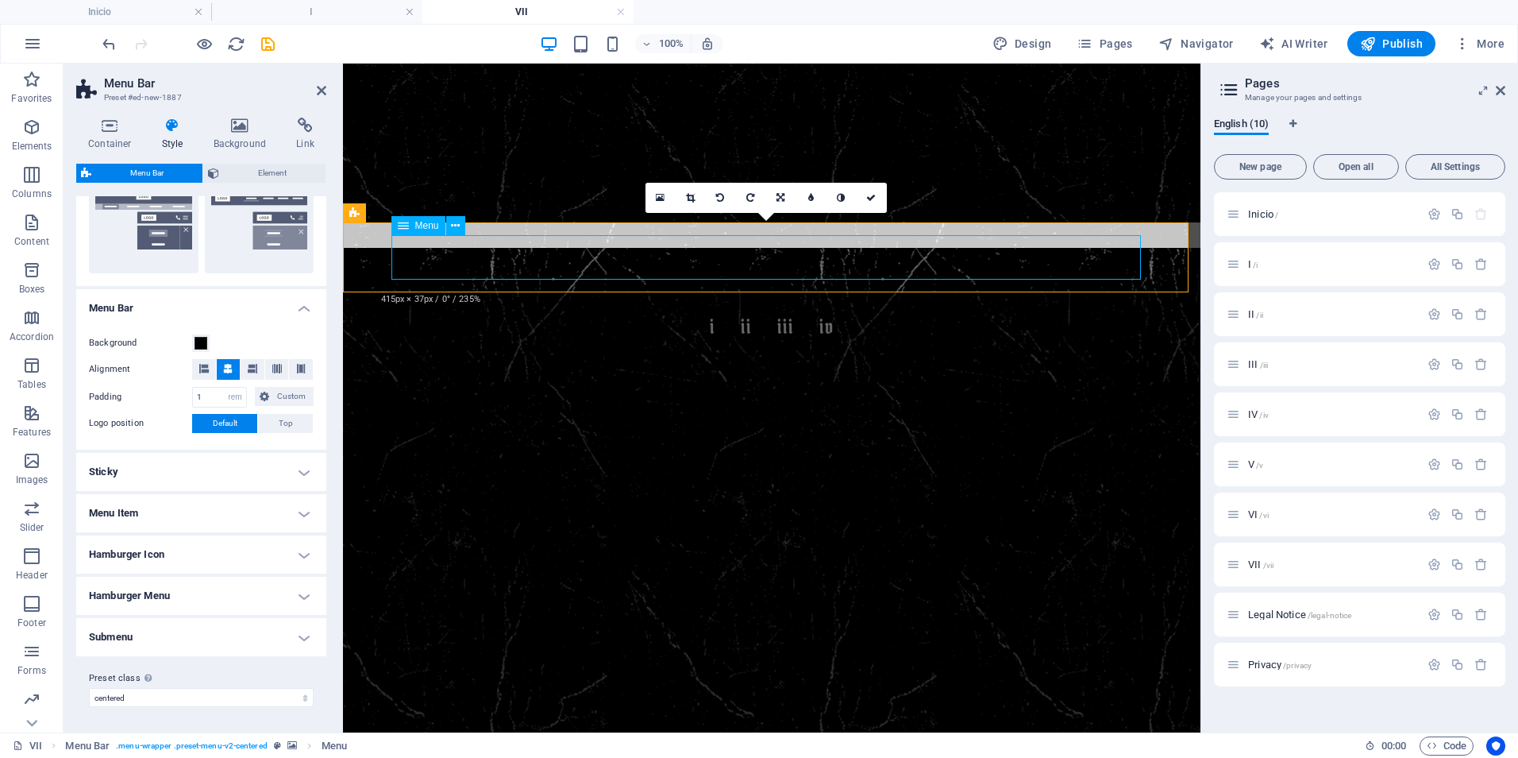
click at [427, 305] on nav "I II III IV" at bounding box center [772, 327] width 750 height 44
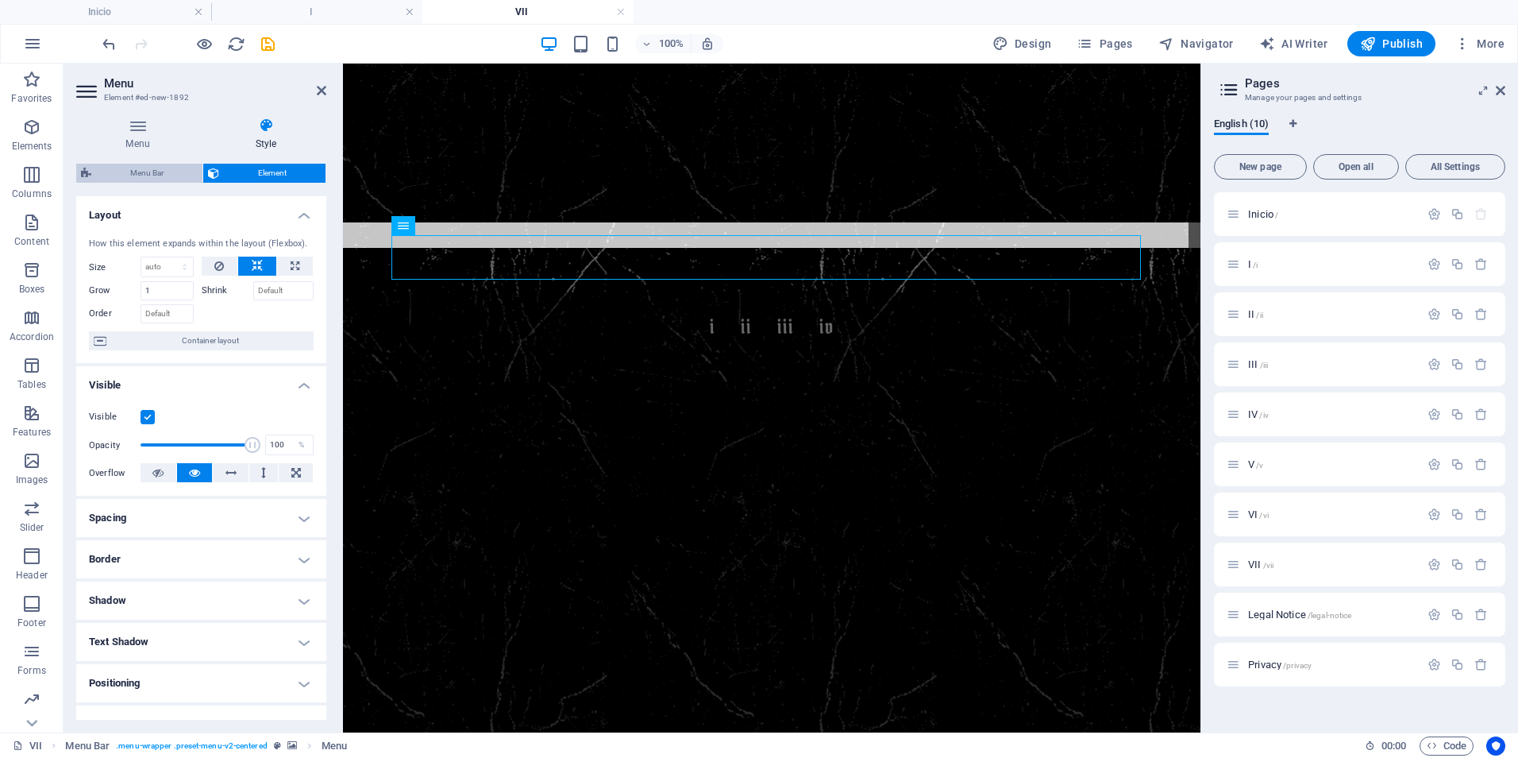
click at [146, 177] on span "Menu Bar" at bounding box center [147, 173] width 102 height 19
select select "rem"
select select "preset-menu-v2-centered"
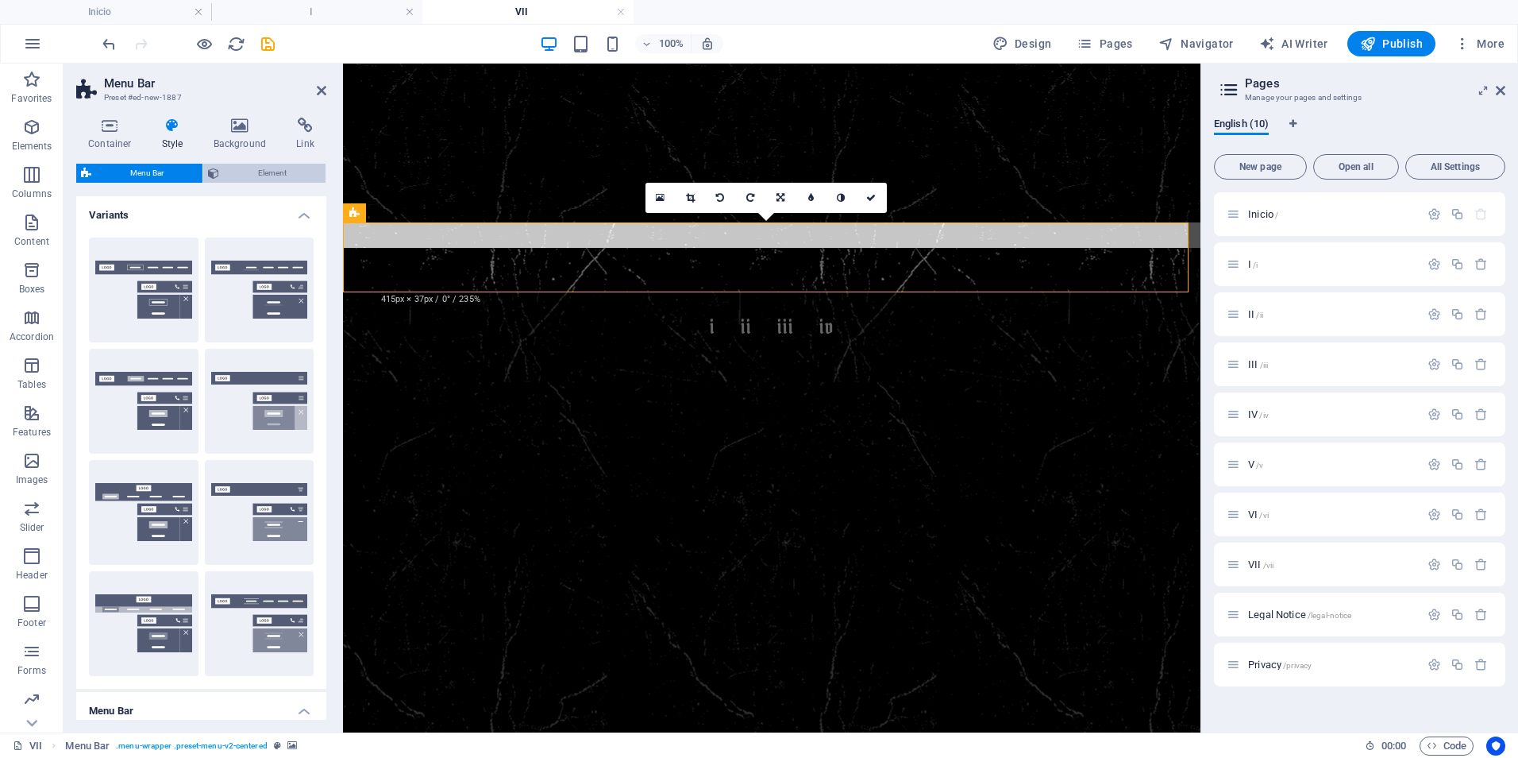
click at [276, 171] on span "Element" at bounding box center [272, 173] width 97 height 19
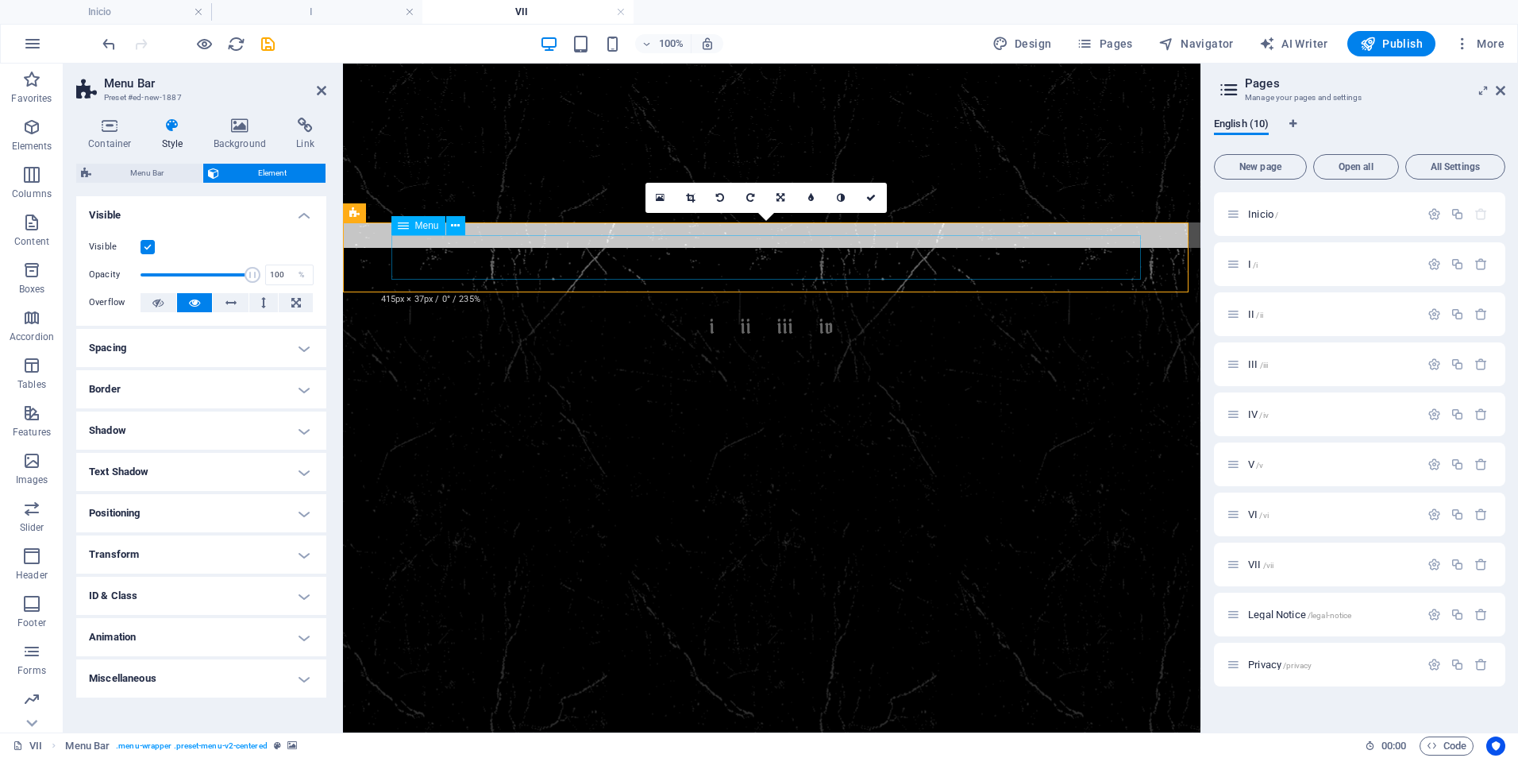
click at [592, 305] on nav "I II III IV" at bounding box center [772, 327] width 750 height 44
click at [148, 172] on span "Menu Bar" at bounding box center [147, 173] width 102 height 19
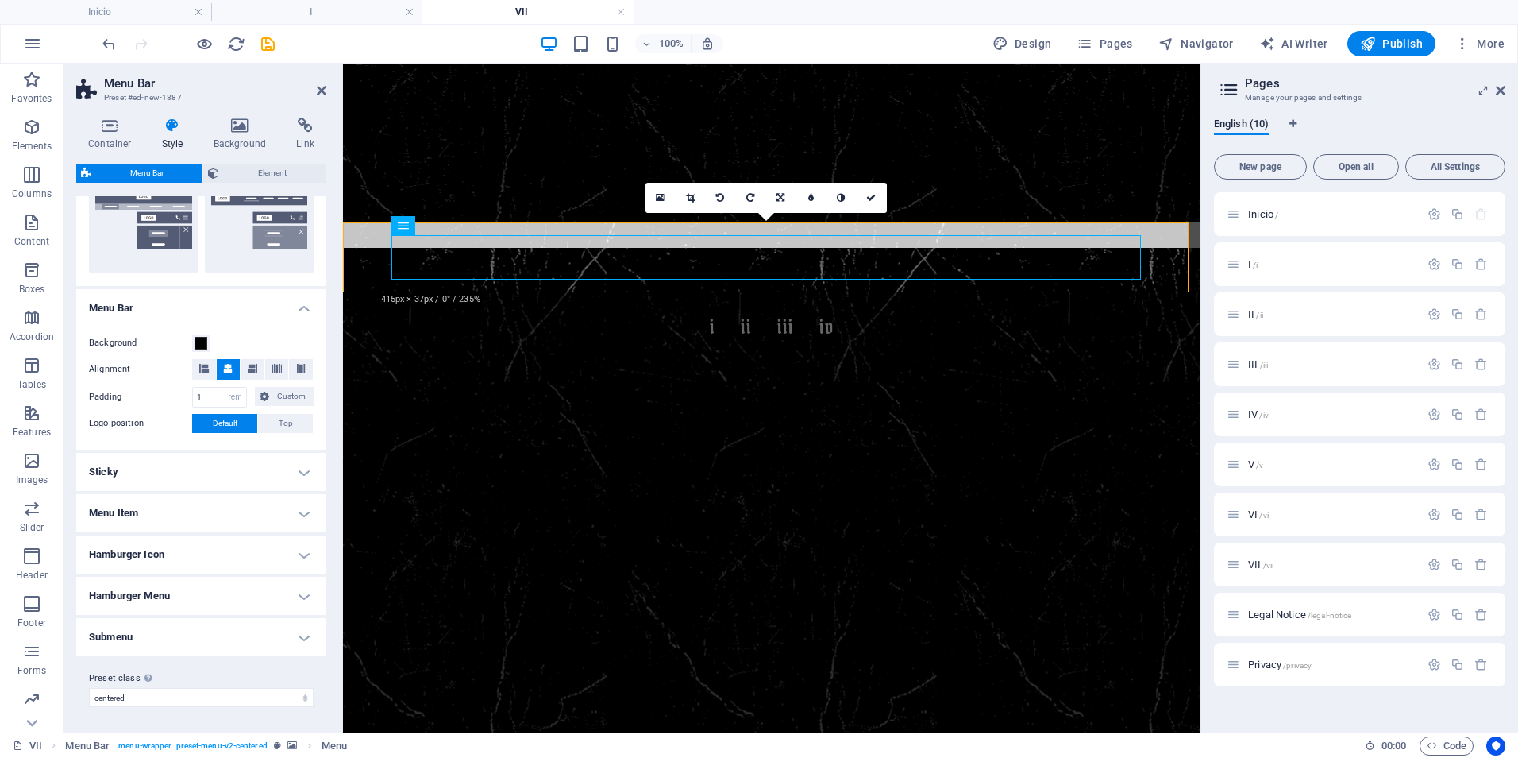
click at [297, 475] on h4 "Sticky" at bounding box center [201, 472] width 250 height 38
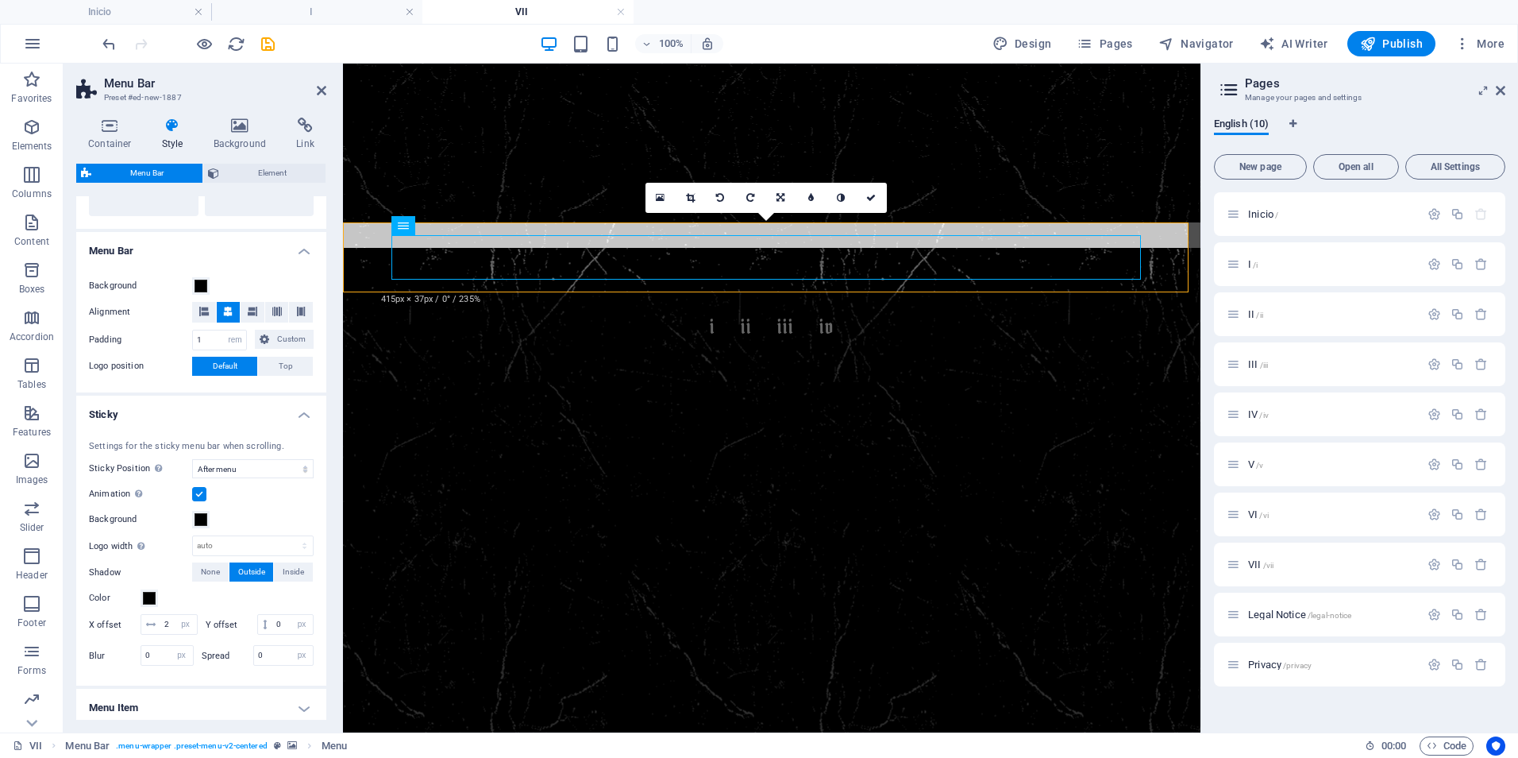
scroll to position [482, 0]
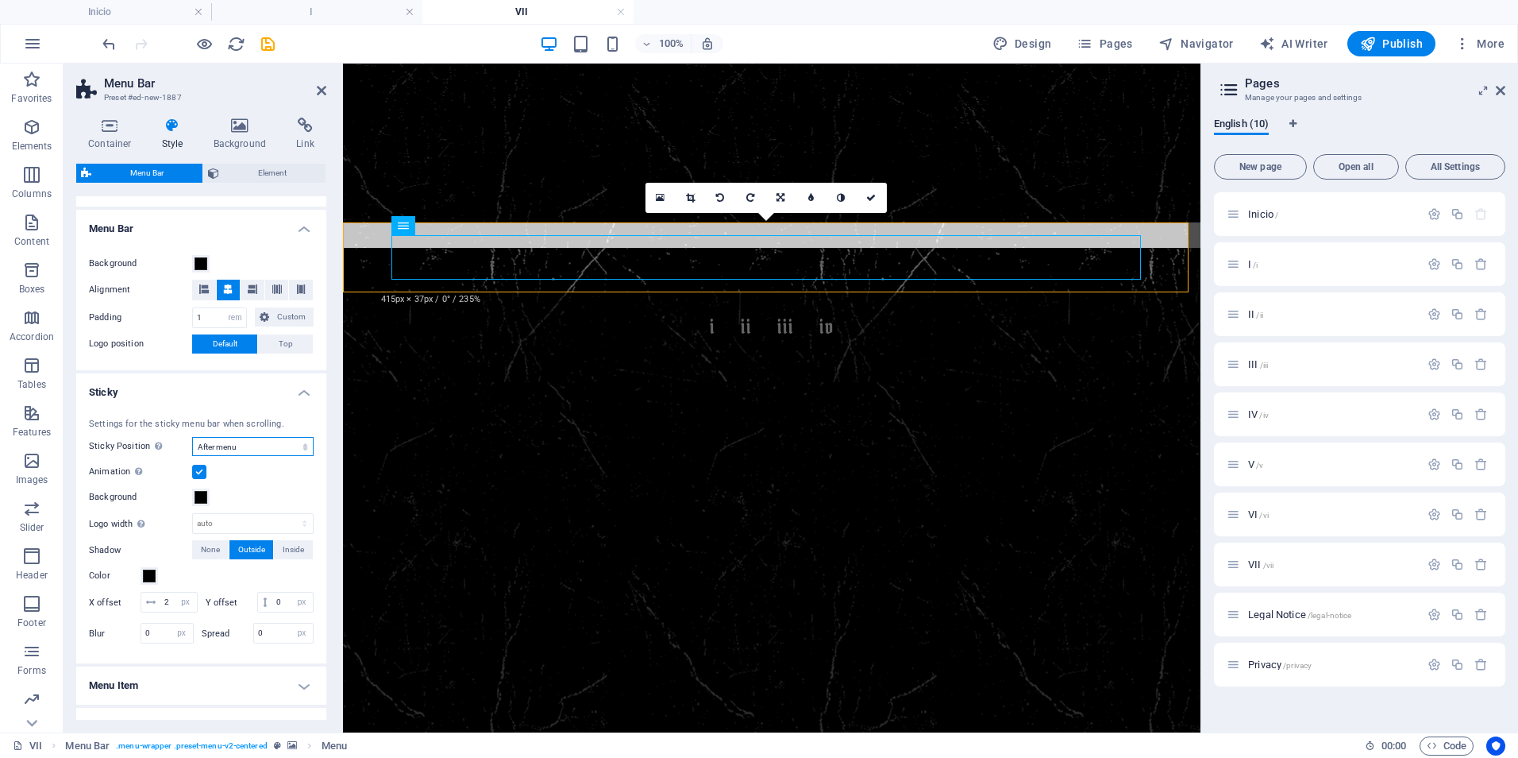
click at [295, 447] on select "Off Instant After menu After banner When scrolling up" at bounding box center [252, 446] width 121 height 19
select select "sticky_reverse"
click at [192, 437] on select "Off Instant After menu After banner When scrolling up" at bounding box center [252, 446] width 121 height 19
click at [511, 413] on figure at bounding box center [772, 629] width 858 height 763
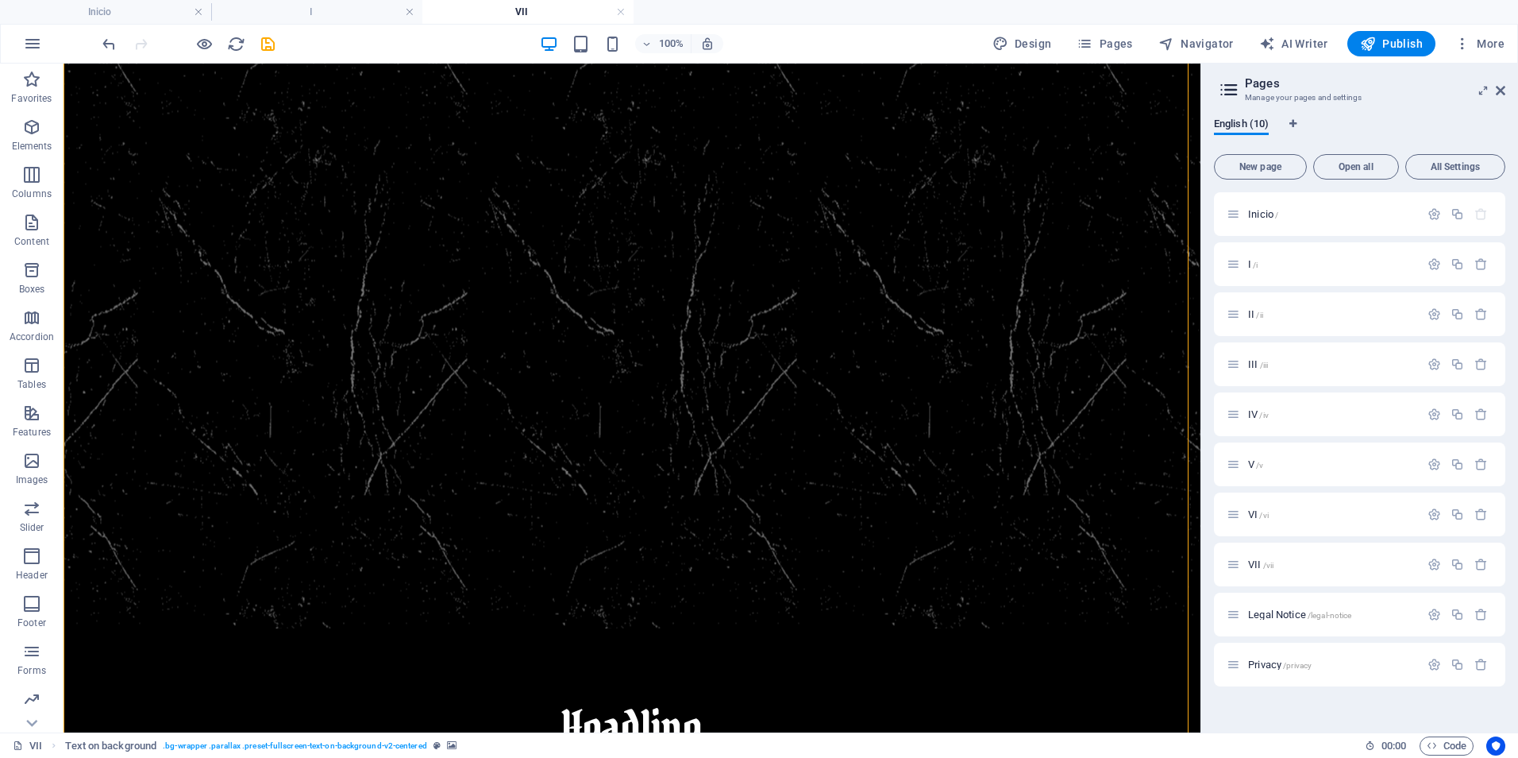
scroll to position [0, 0]
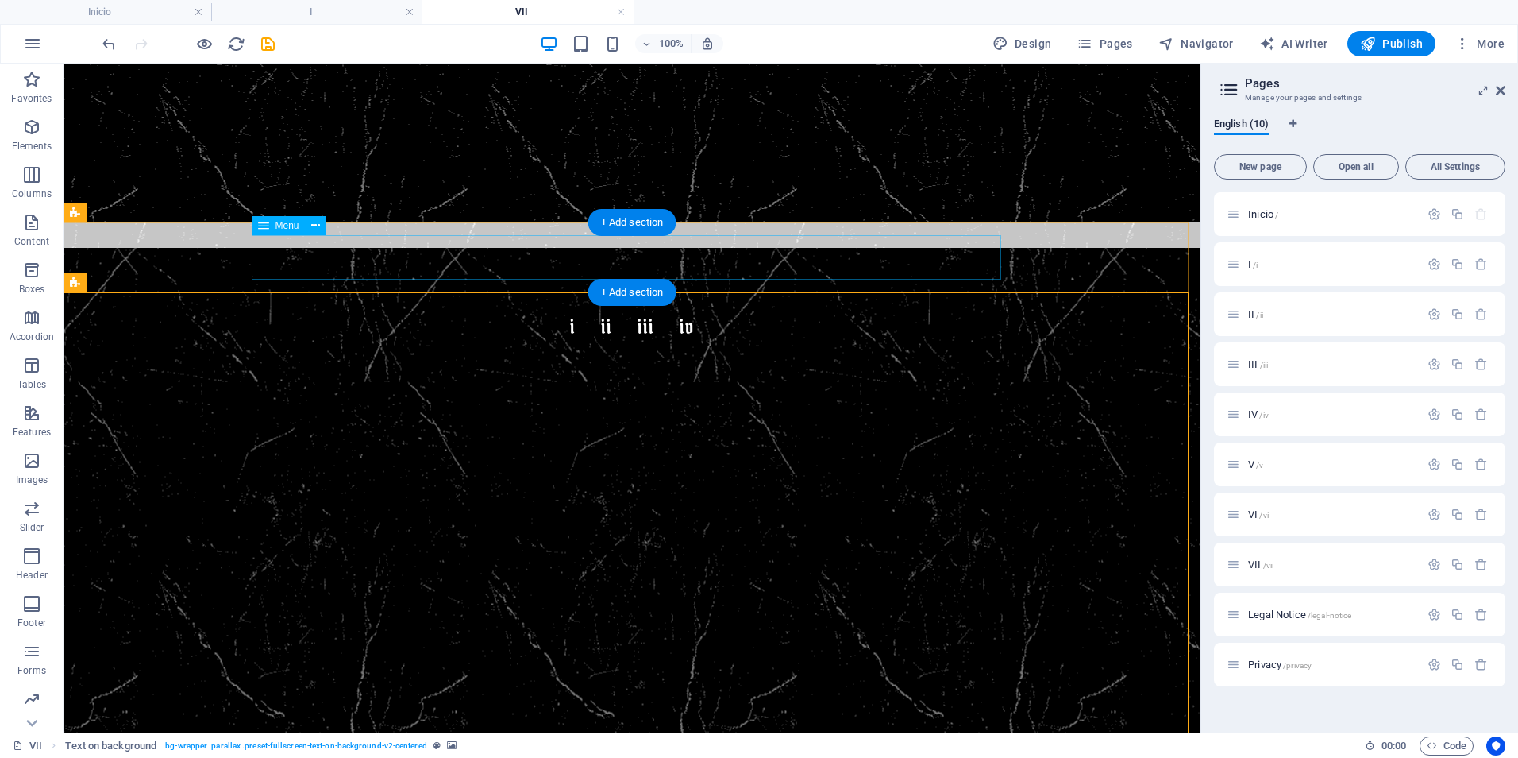
click at [382, 305] on nav "I II III IV" at bounding box center [632, 327] width 750 height 44
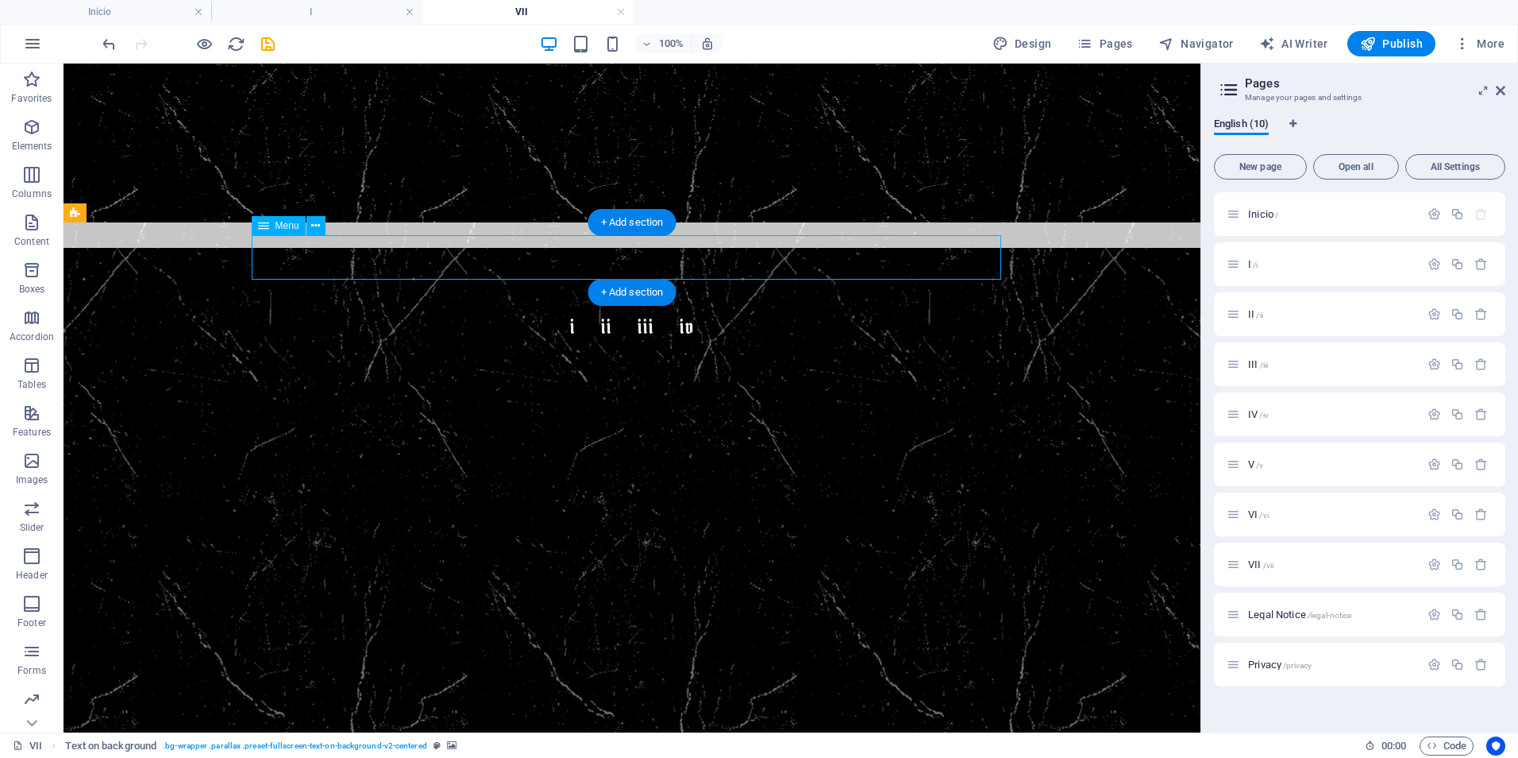
click at [382, 305] on nav "I II III IV" at bounding box center [632, 327] width 750 height 44
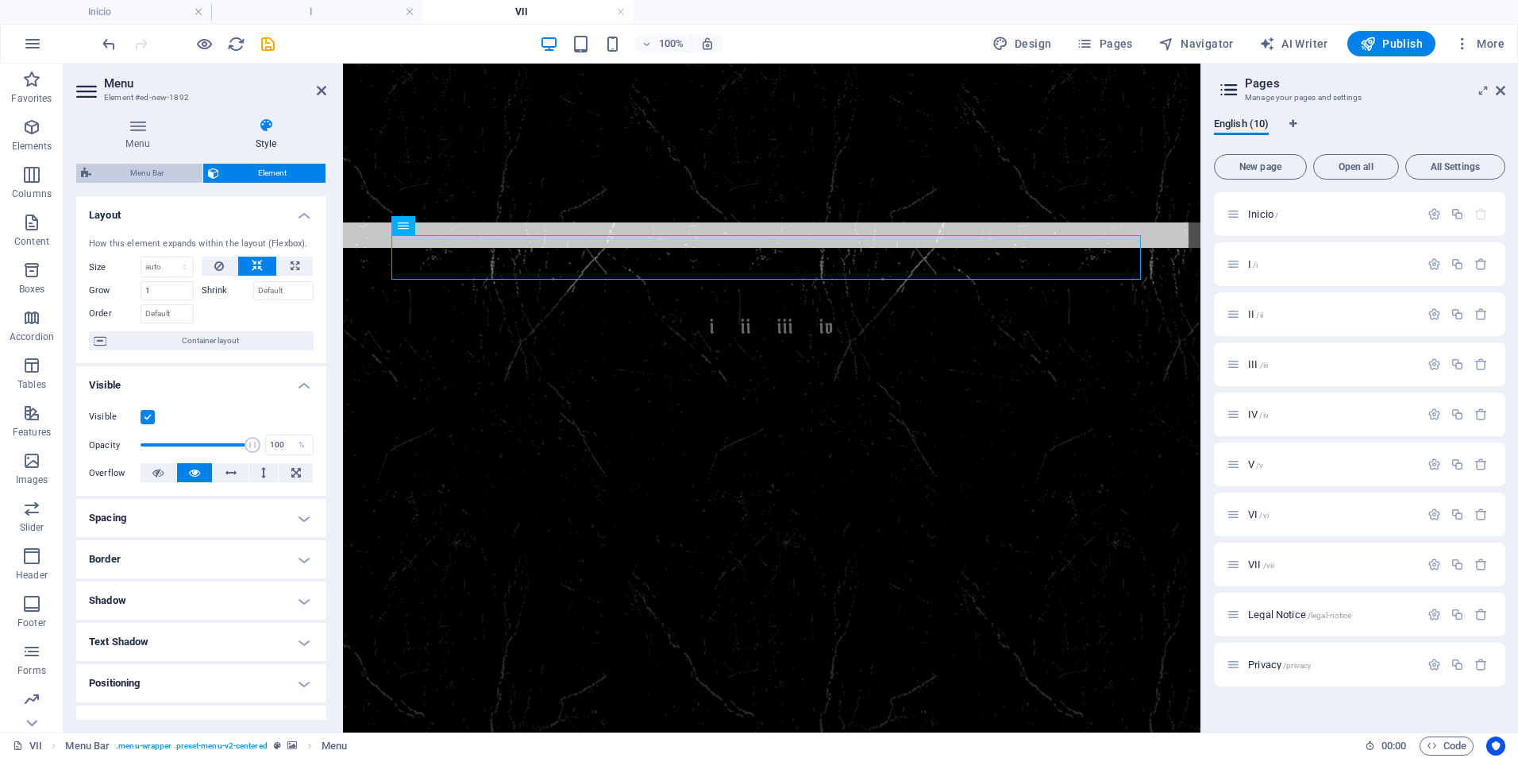
click at [137, 172] on span "Menu Bar" at bounding box center [147, 173] width 102 height 19
select select "rem"
select select "sticky_reverse"
select select "px"
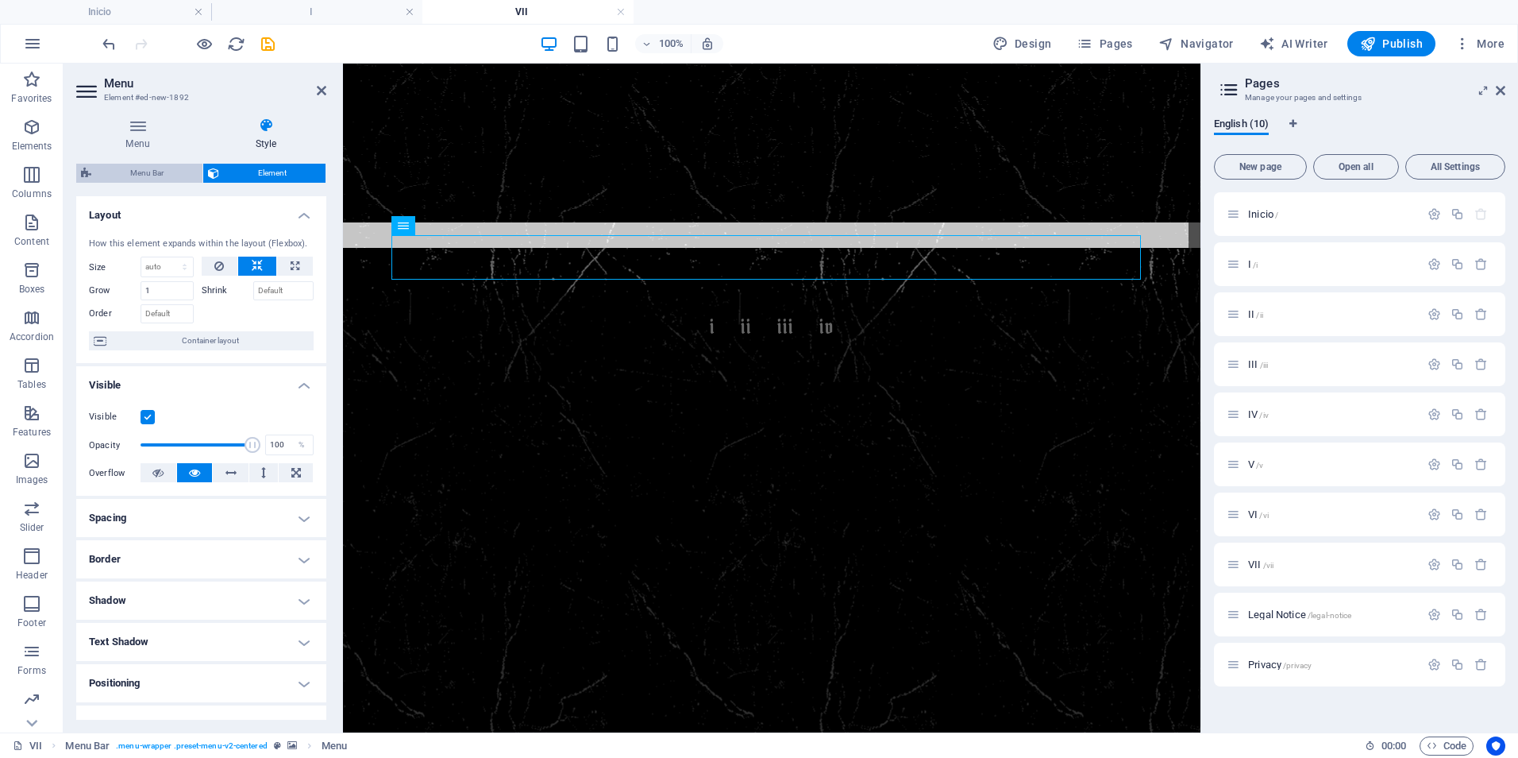
select select "px"
select select "preset-menu-v2-centered"
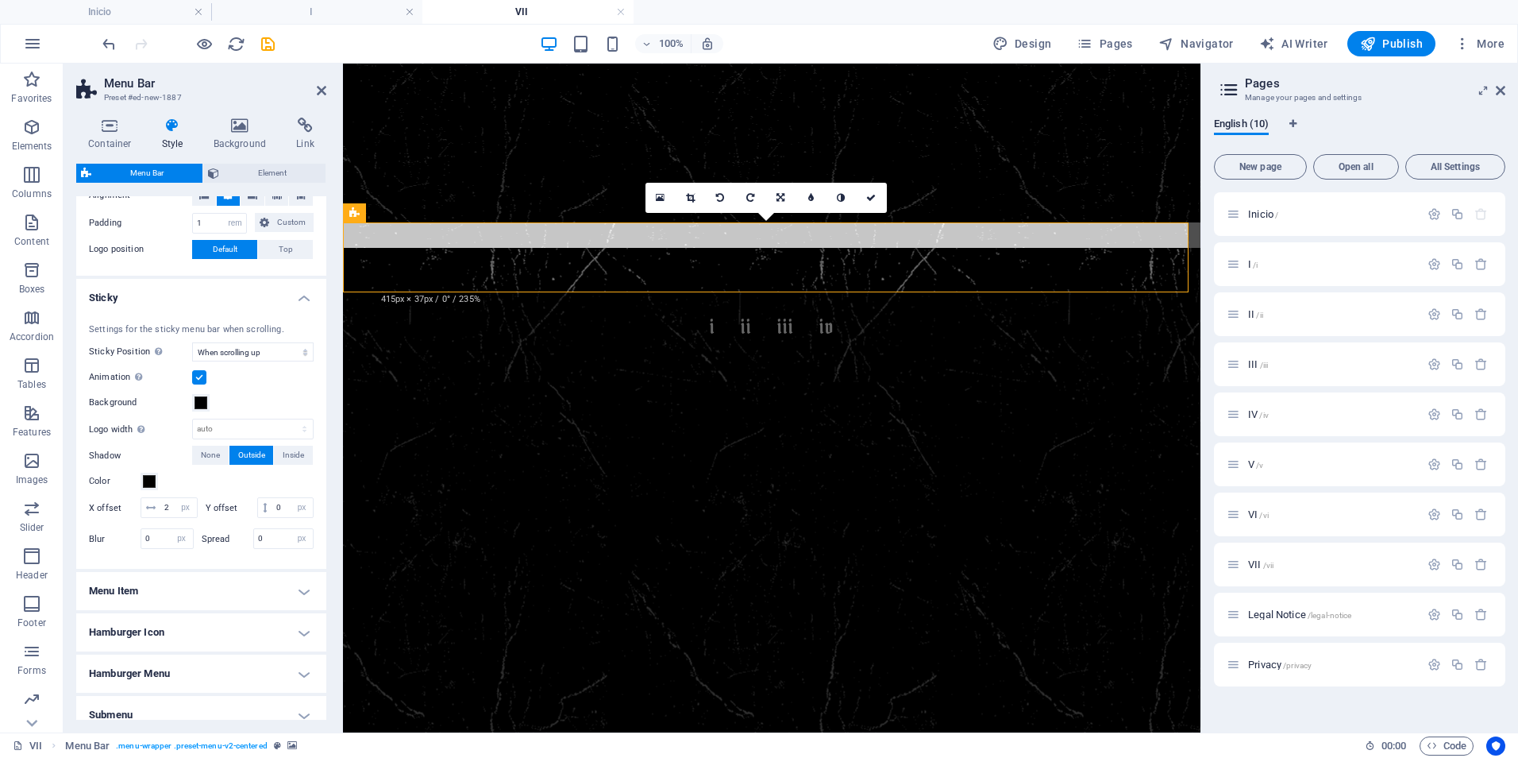
scroll to position [675, 0]
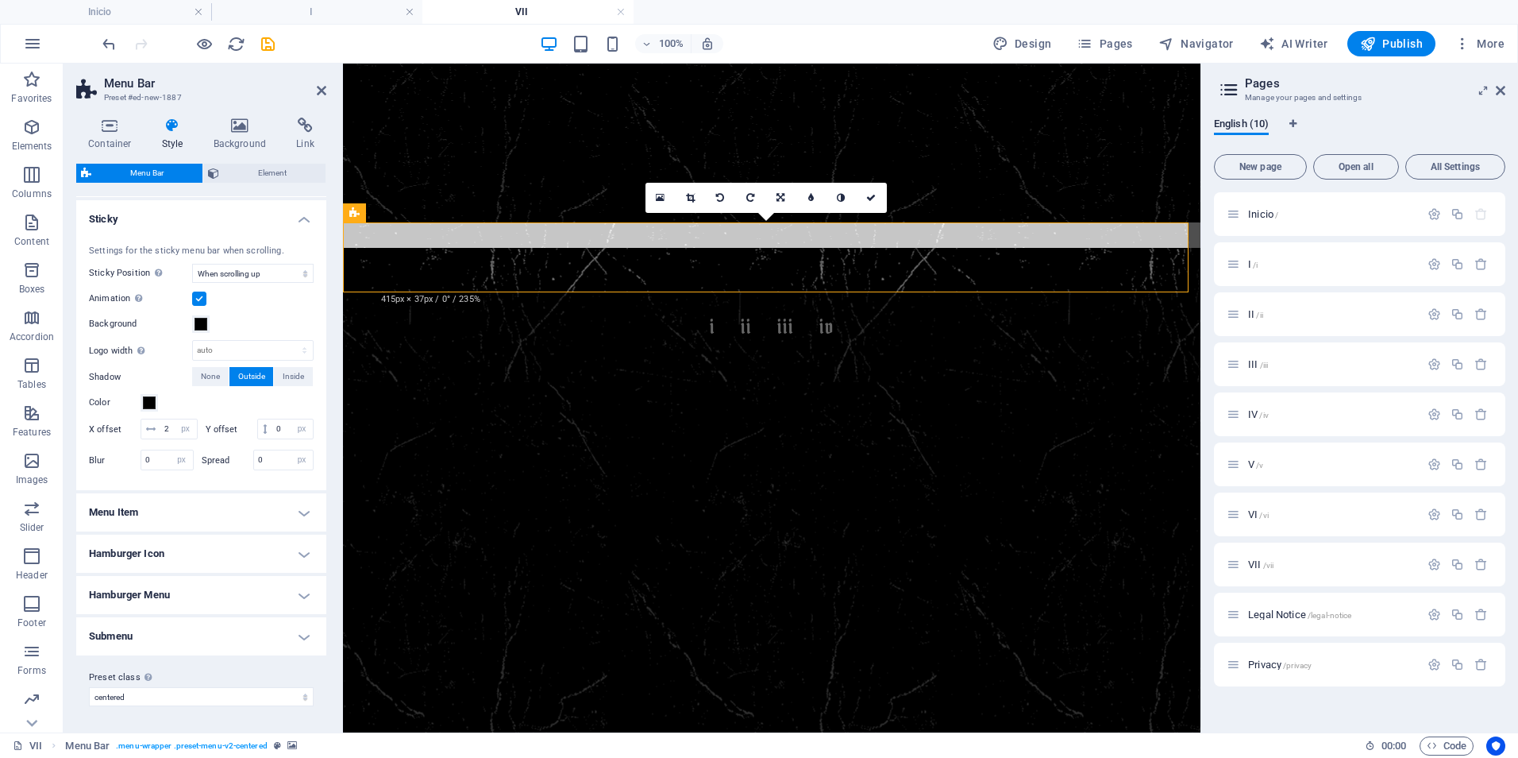
click at [303, 513] on h4 "Menu Item" at bounding box center [201, 512] width 250 height 38
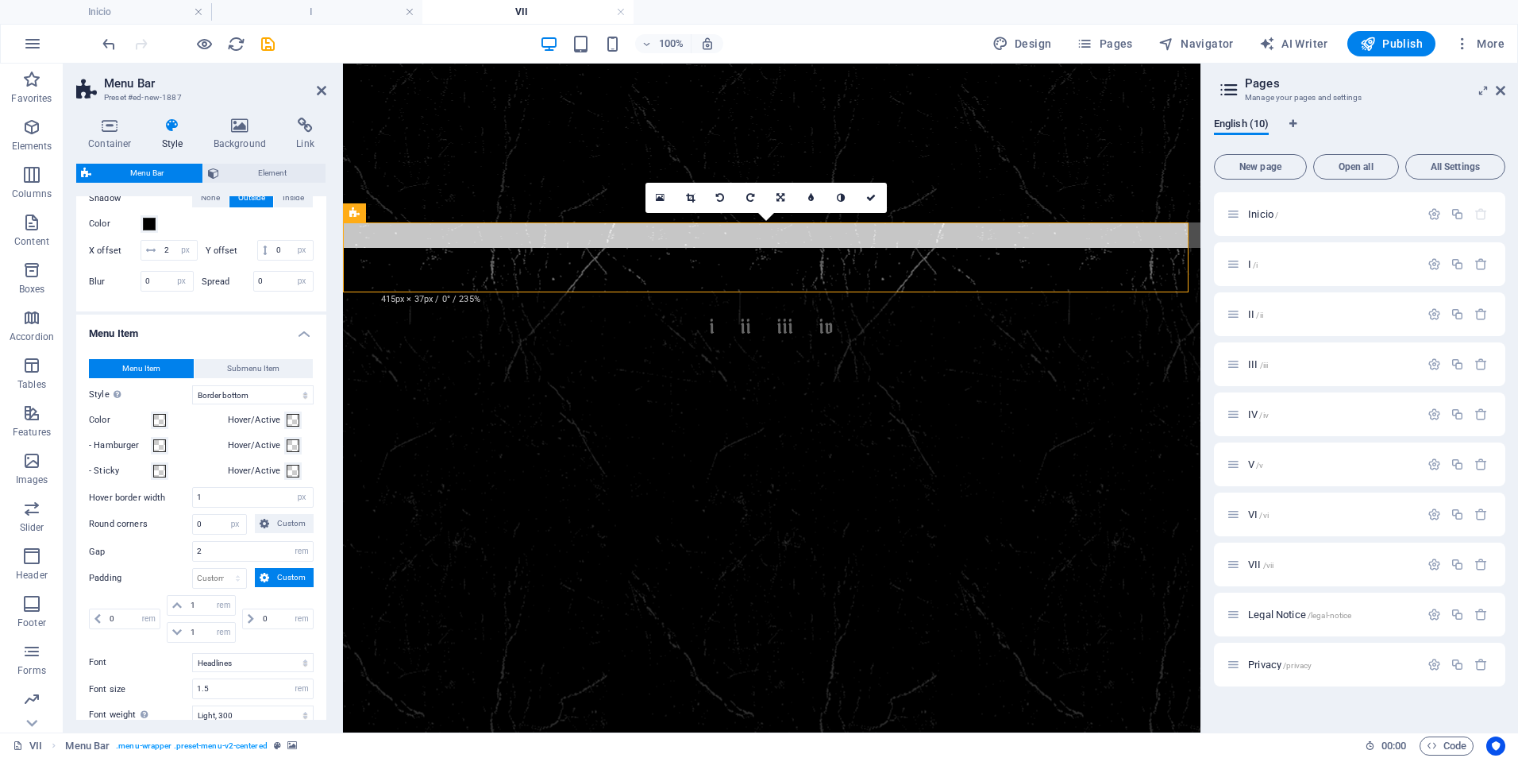
scroll to position [913, 0]
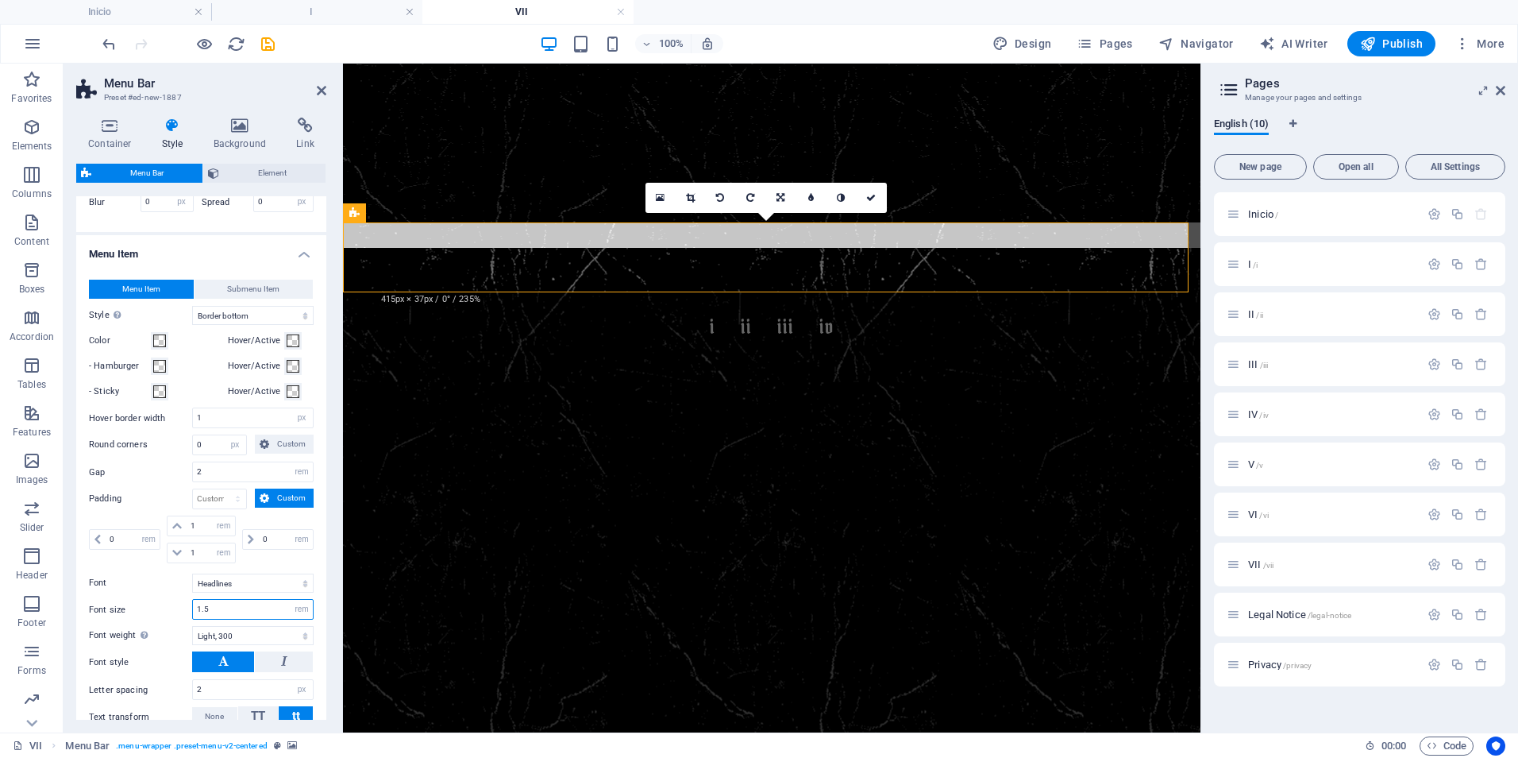
click at [207, 619] on input "1.5" at bounding box center [253, 609] width 120 height 19
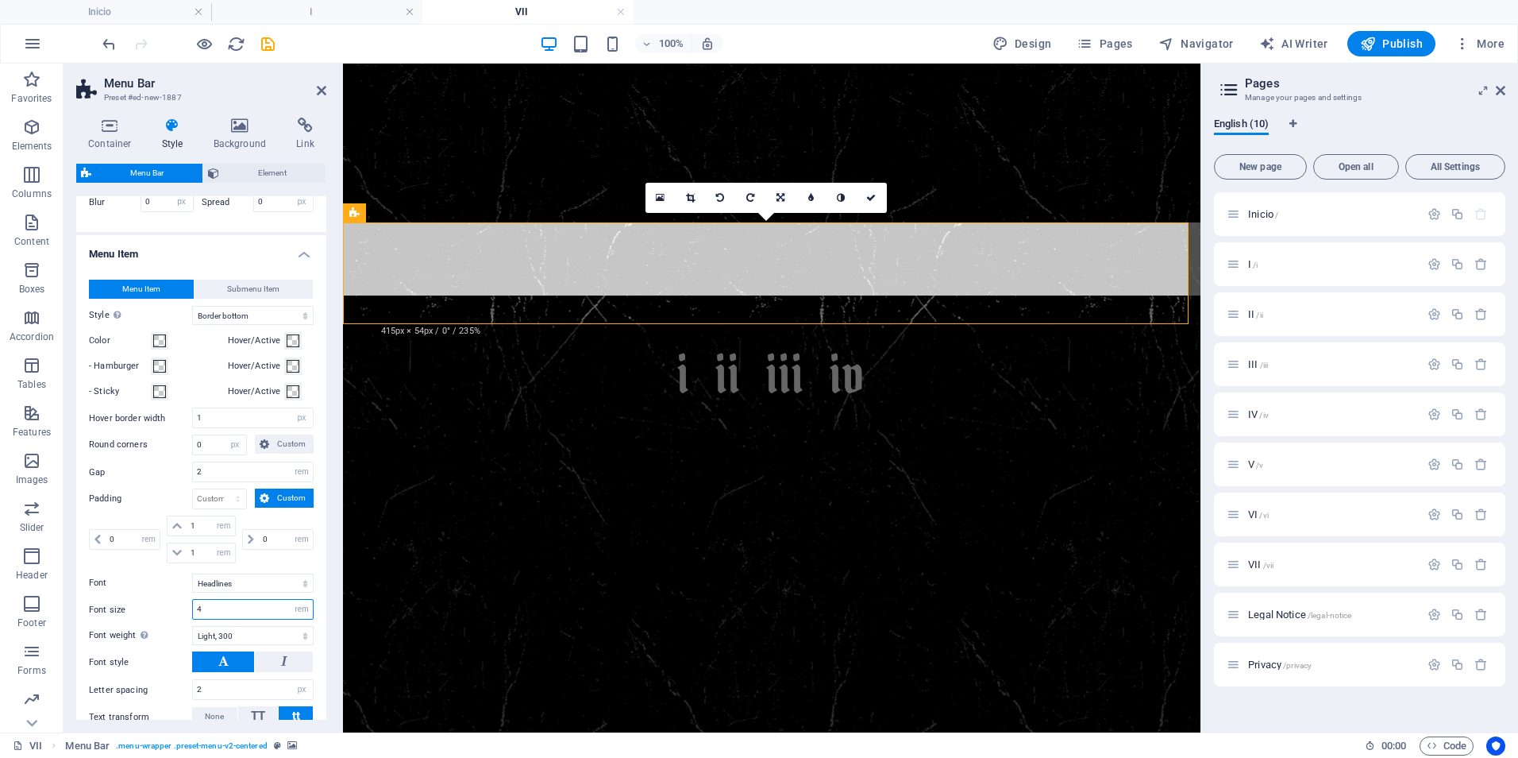
type input "4"
click at [125, 299] on span "Menu Item" at bounding box center [141, 289] width 38 height 19
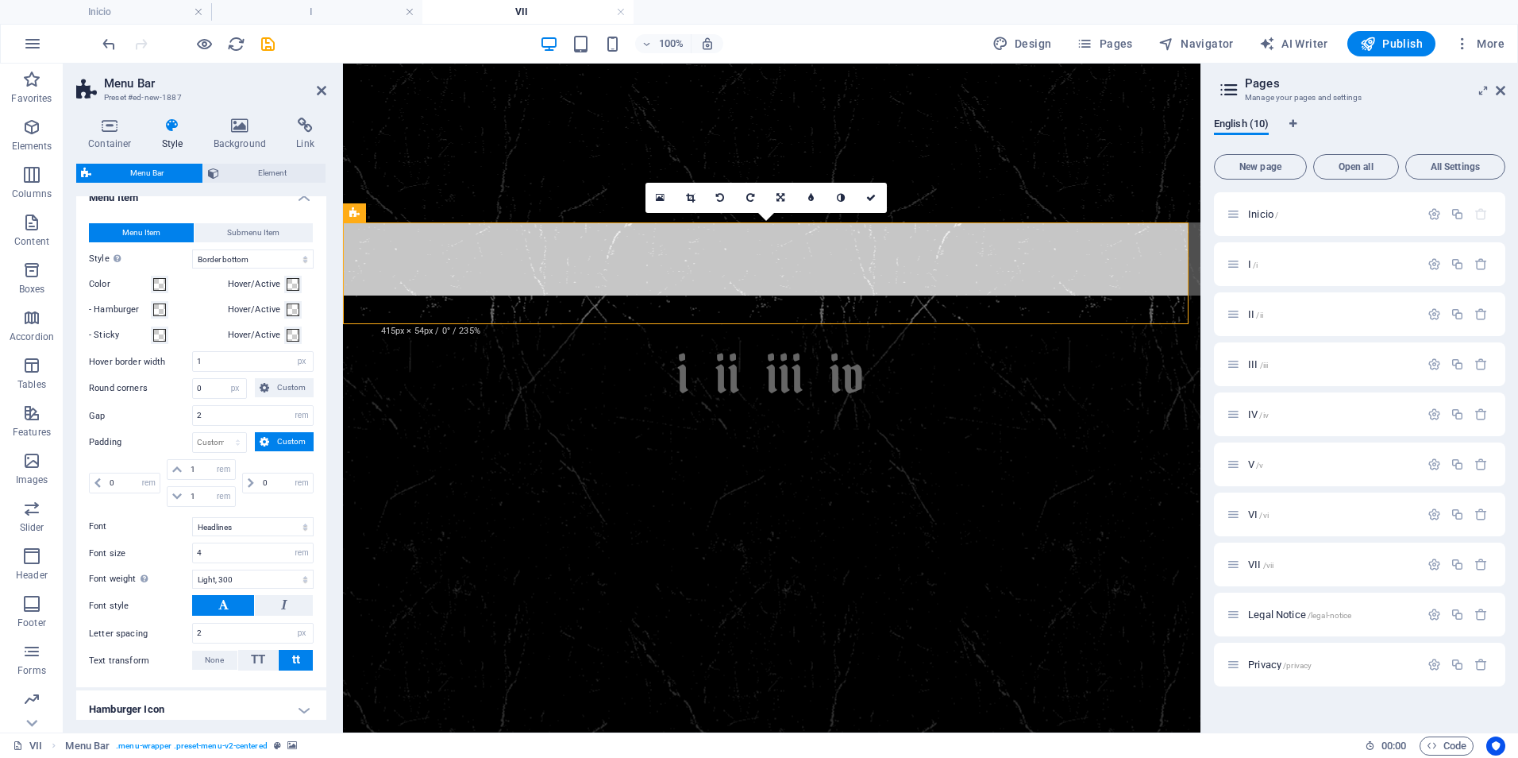
scroll to position [993, 0]
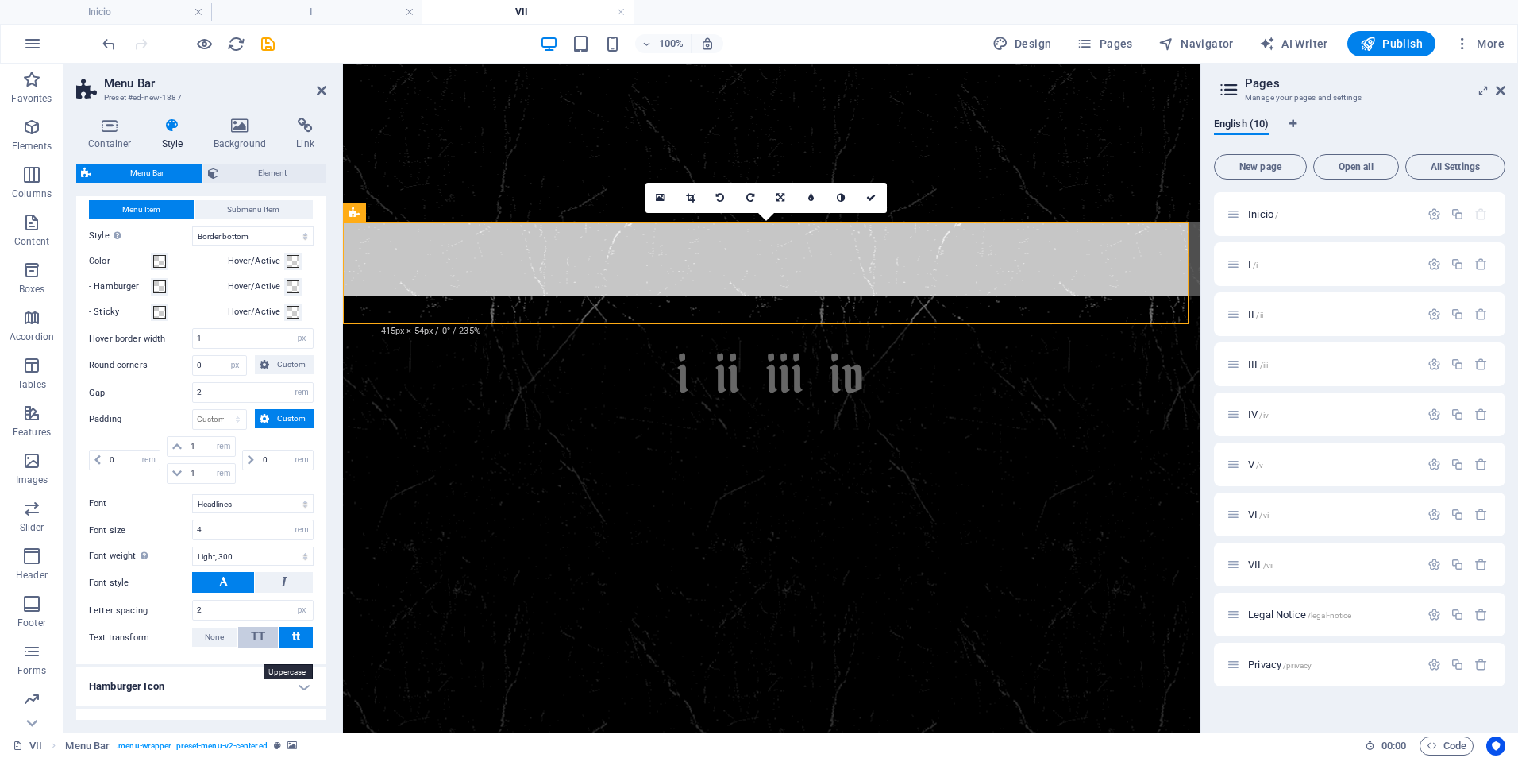
click at [253, 643] on span "TT" at bounding box center [258, 636] width 14 height 14
click at [218, 646] on span "None" at bounding box center [214, 636] width 19 height 19
click at [255, 643] on span "TT" at bounding box center [258, 636] width 14 height 14
drag, startPoint x: 231, startPoint y: 411, endPoint x: 178, endPoint y: 411, distance: 53.2
click at [178, 403] on div "Gap 2 px rem % vh vw" at bounding box center [201, 392] width 225 height 21
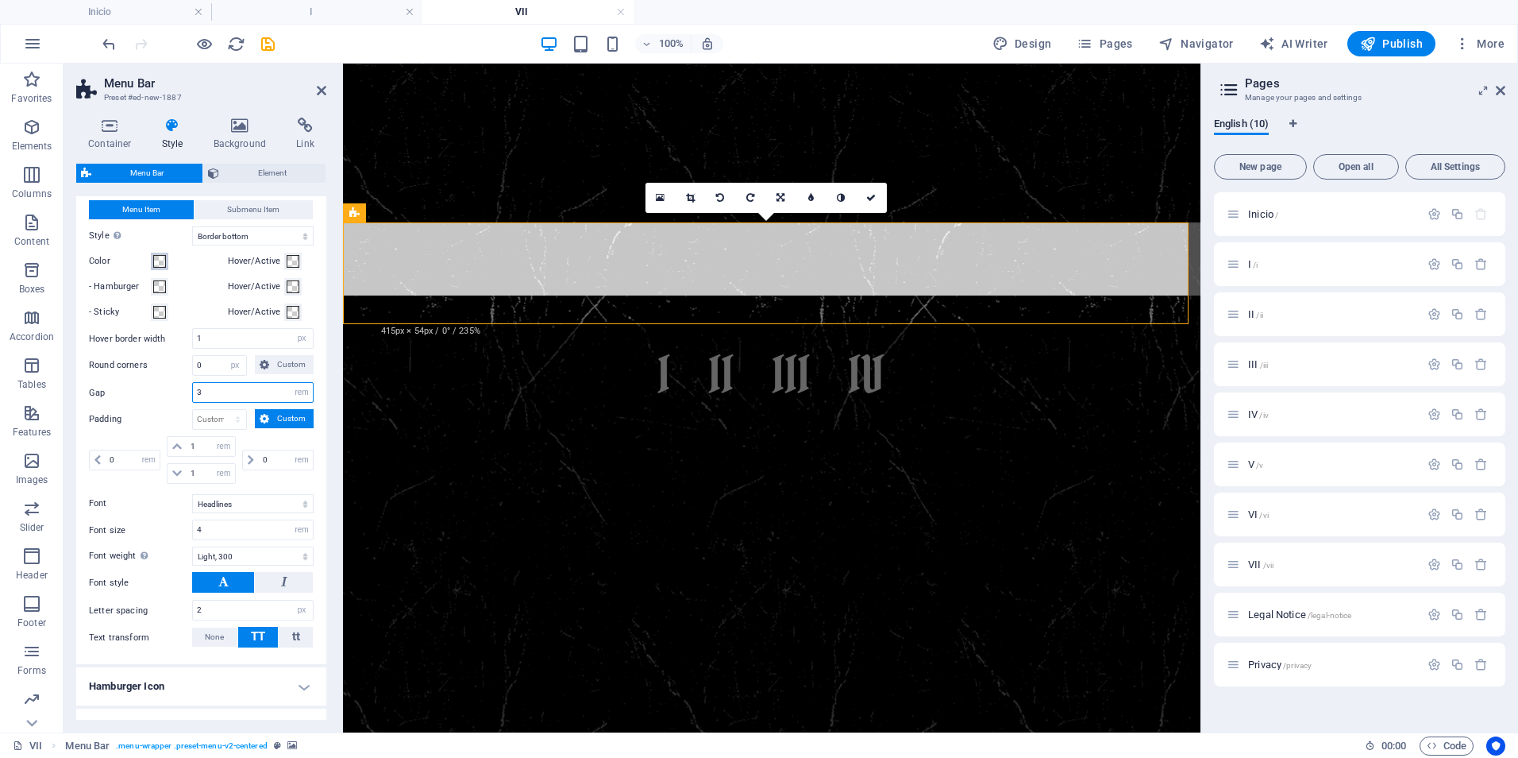
type input "3"
click at [156, 268] on span at bounding box center [159, 261] width 13 height 13
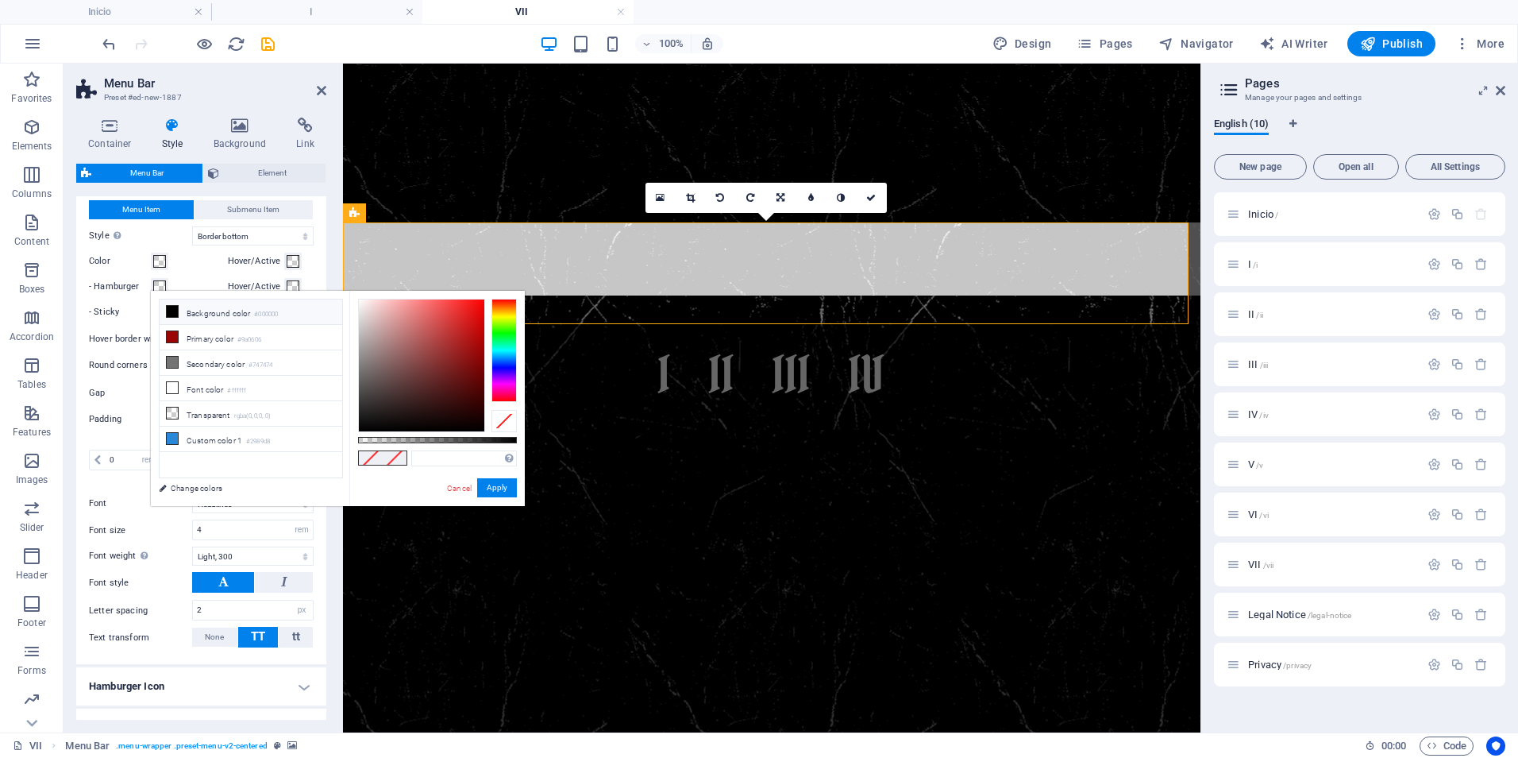
click at [172, 308] on icon at bounding box center [172, 311] width 11 height 11
type input "#000000"
drag, startPoint x: 502, startPoint y: 488, endPoint x: 158, endPoint y: 424, distance: 349.8
click at [502, 488] on button "Apply" at bounding box center [497, 487] width 40 height 19
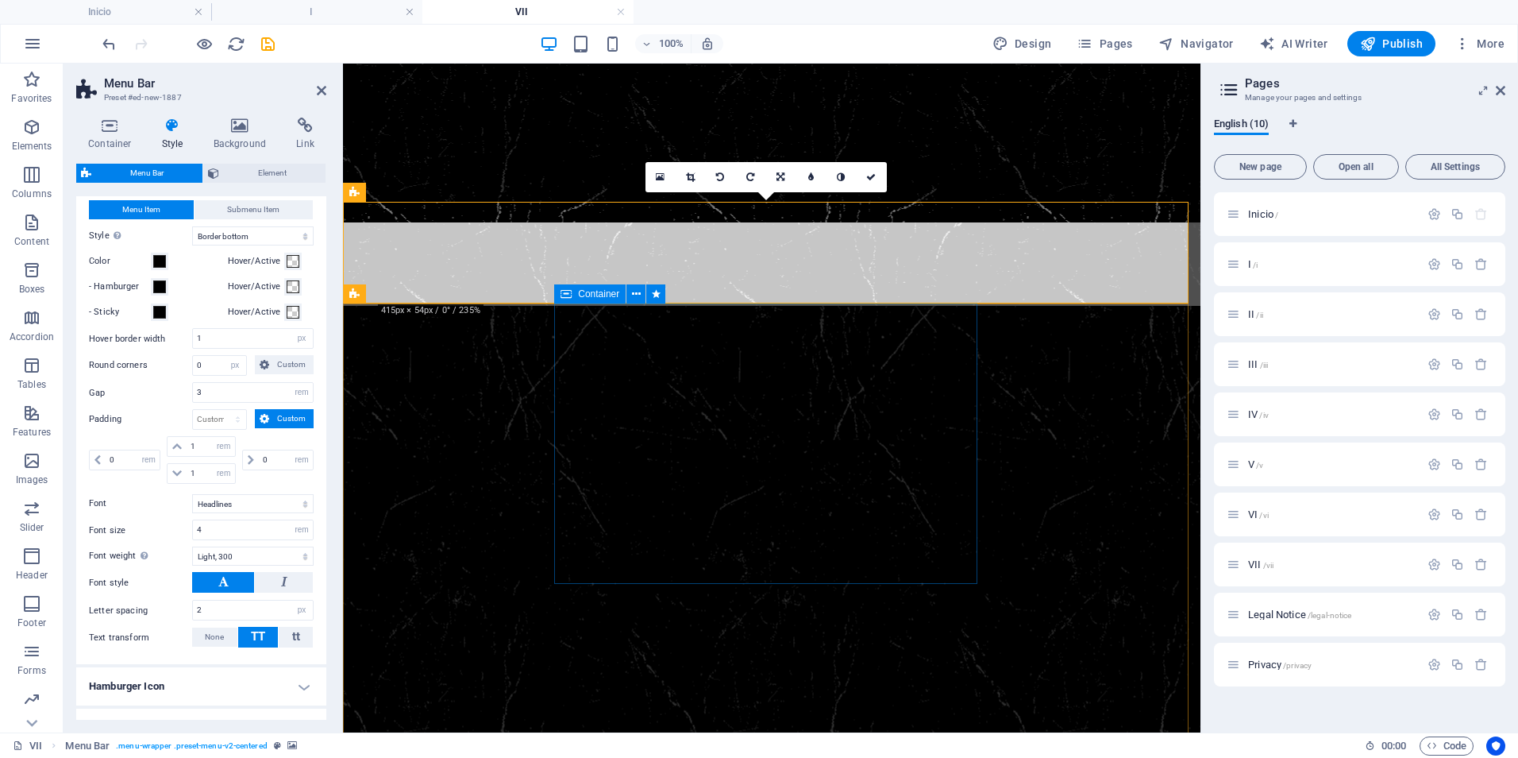
scroll to position [159, 0]
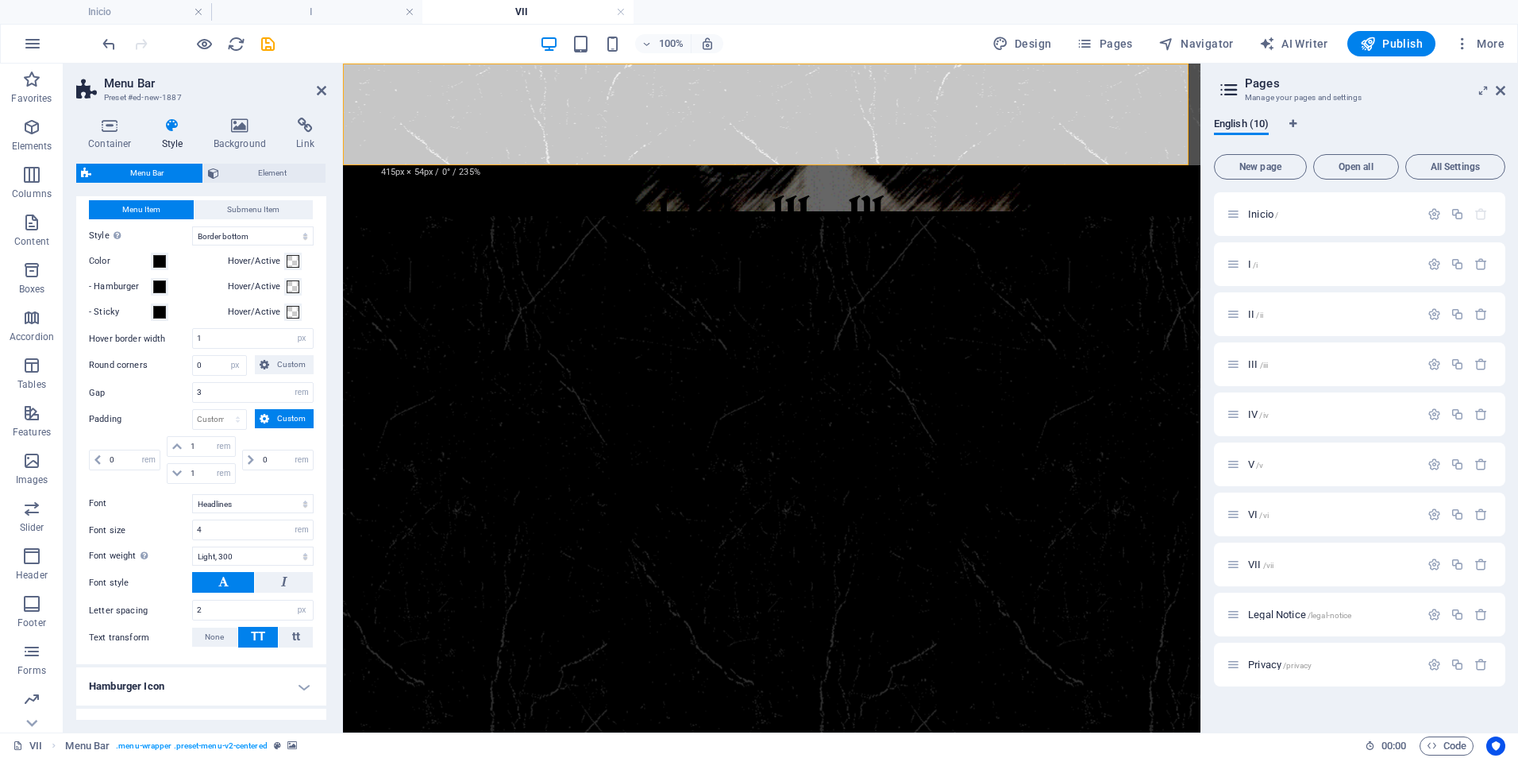
click at [1090, 368] on figure at bounding box center [772, 597] width 858 height 763
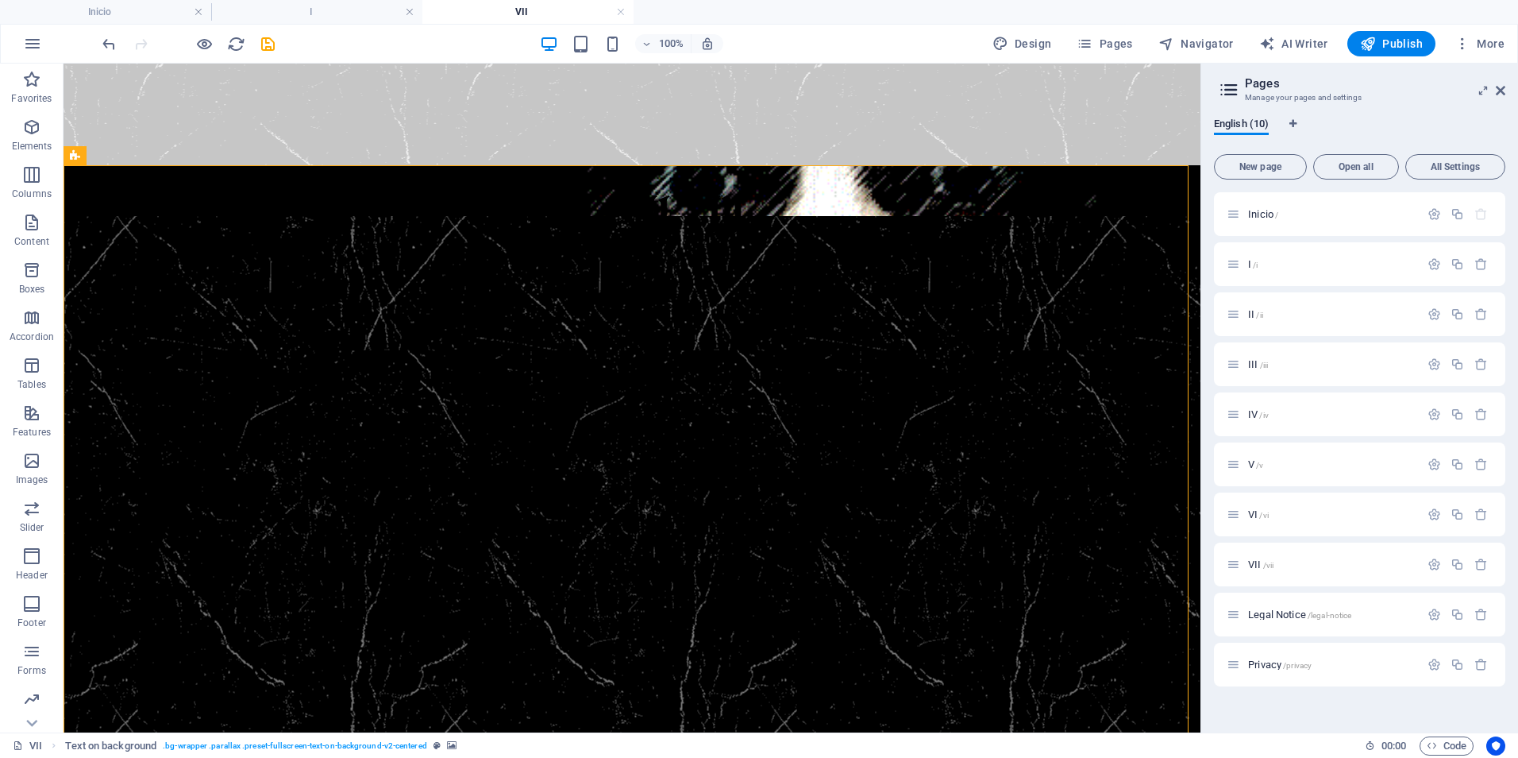
click at [1090, 368] on figure at bounding box center [632, 597] width 1137 height 763
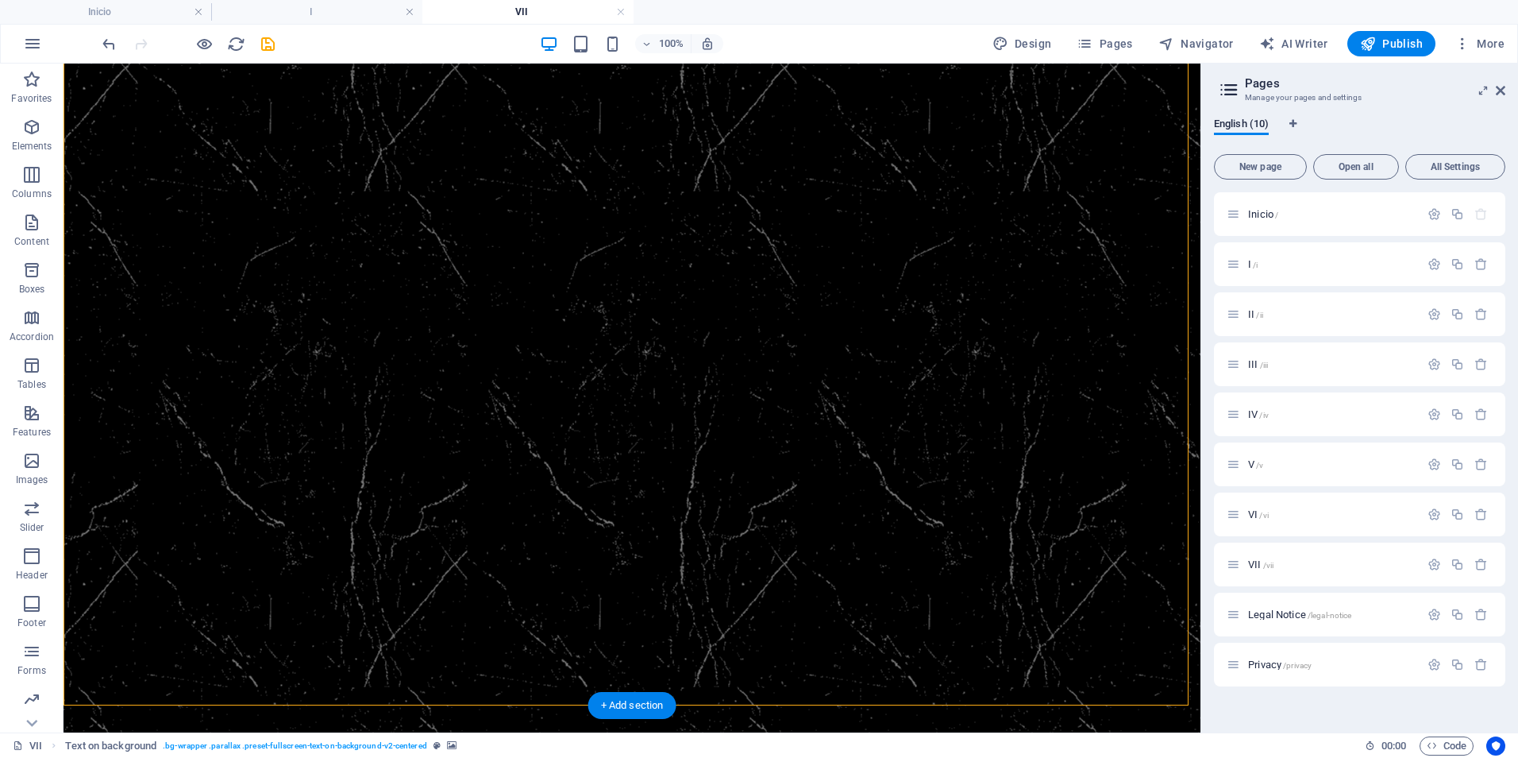
scroll to position [0, 0]
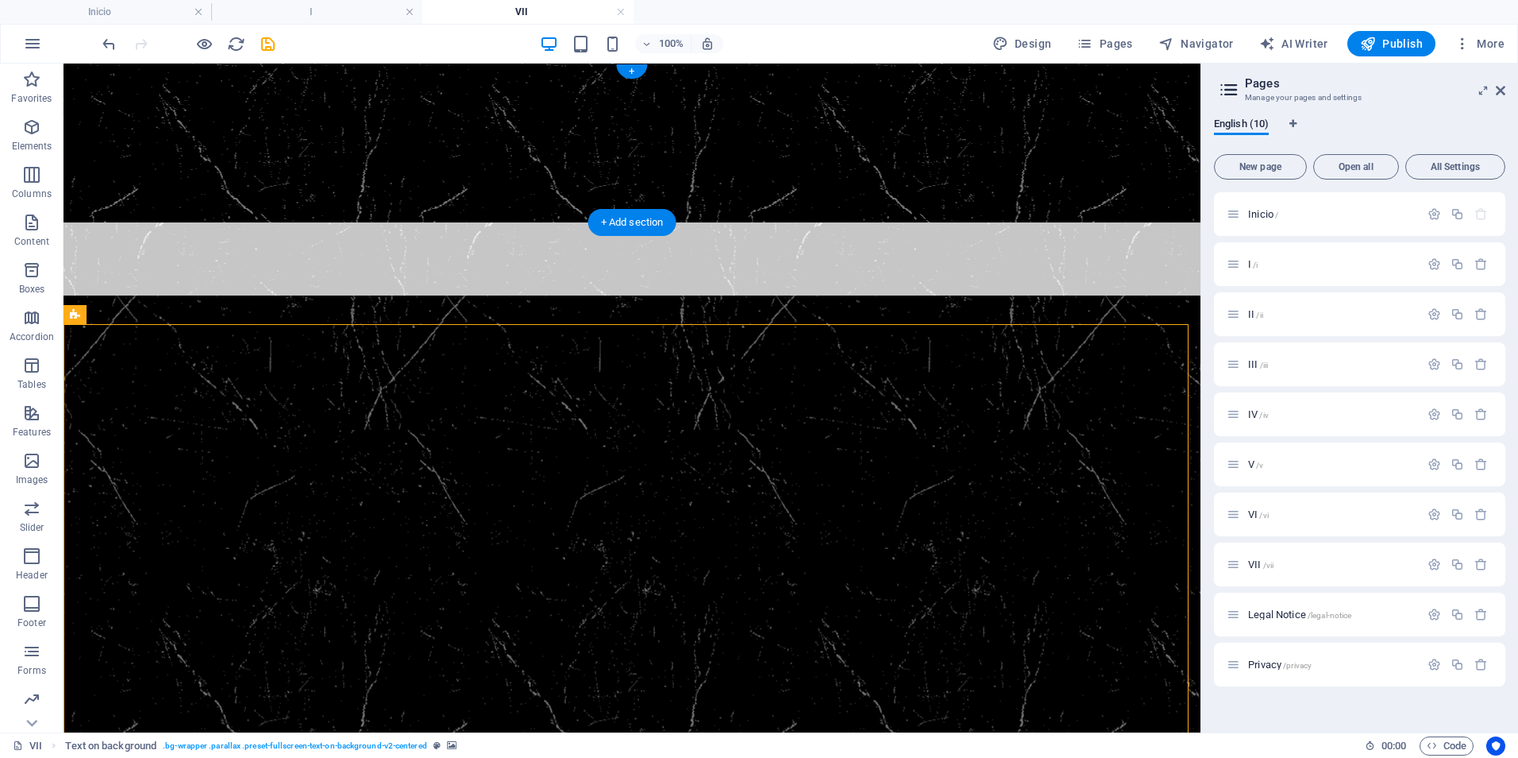
click at [129, 121] on figure at bounding box center [632, 143] width 1137 height 159
select select "px"
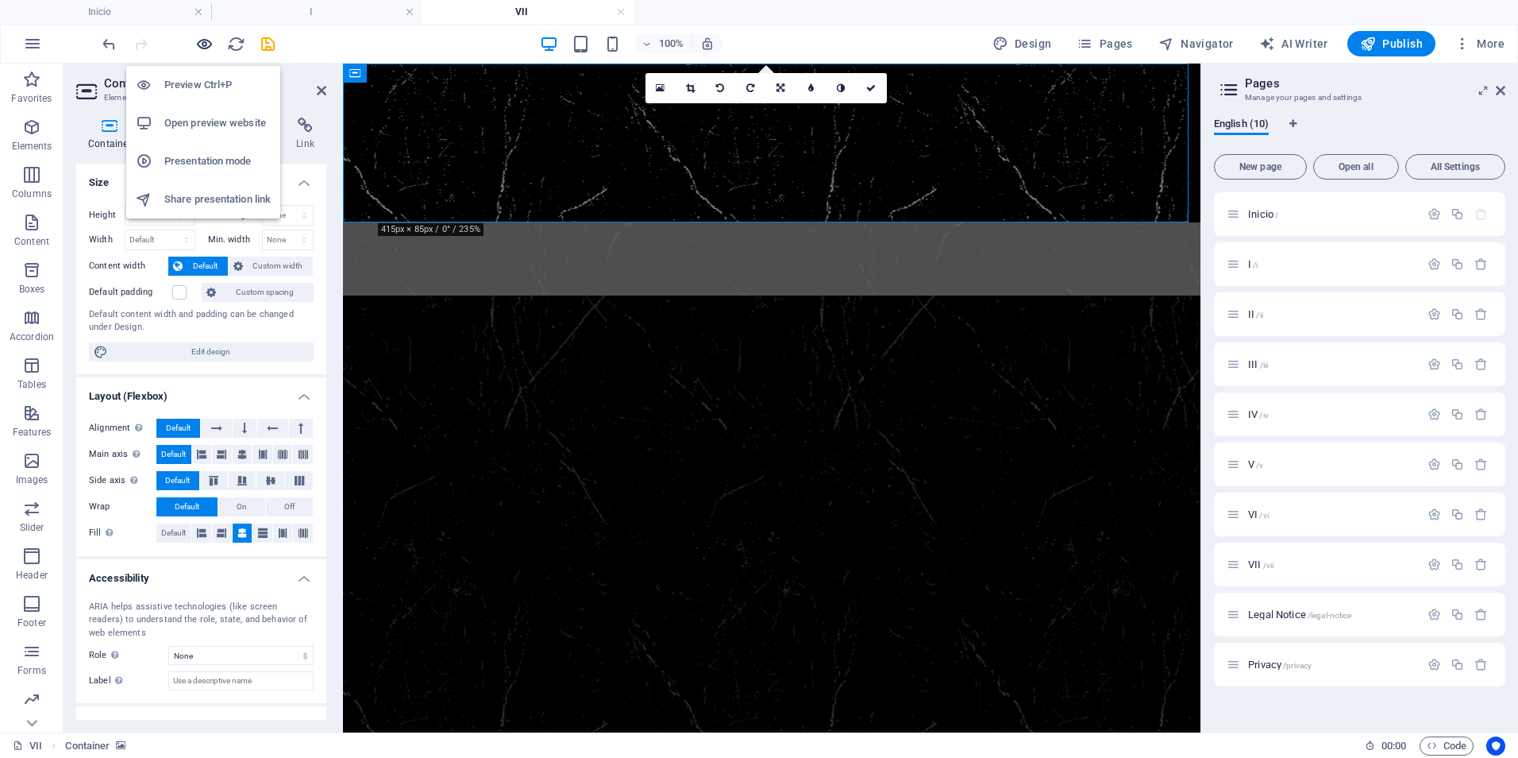
click at [200, 44] on icon "button" at bounding box center [204, 44] width 18 height 18
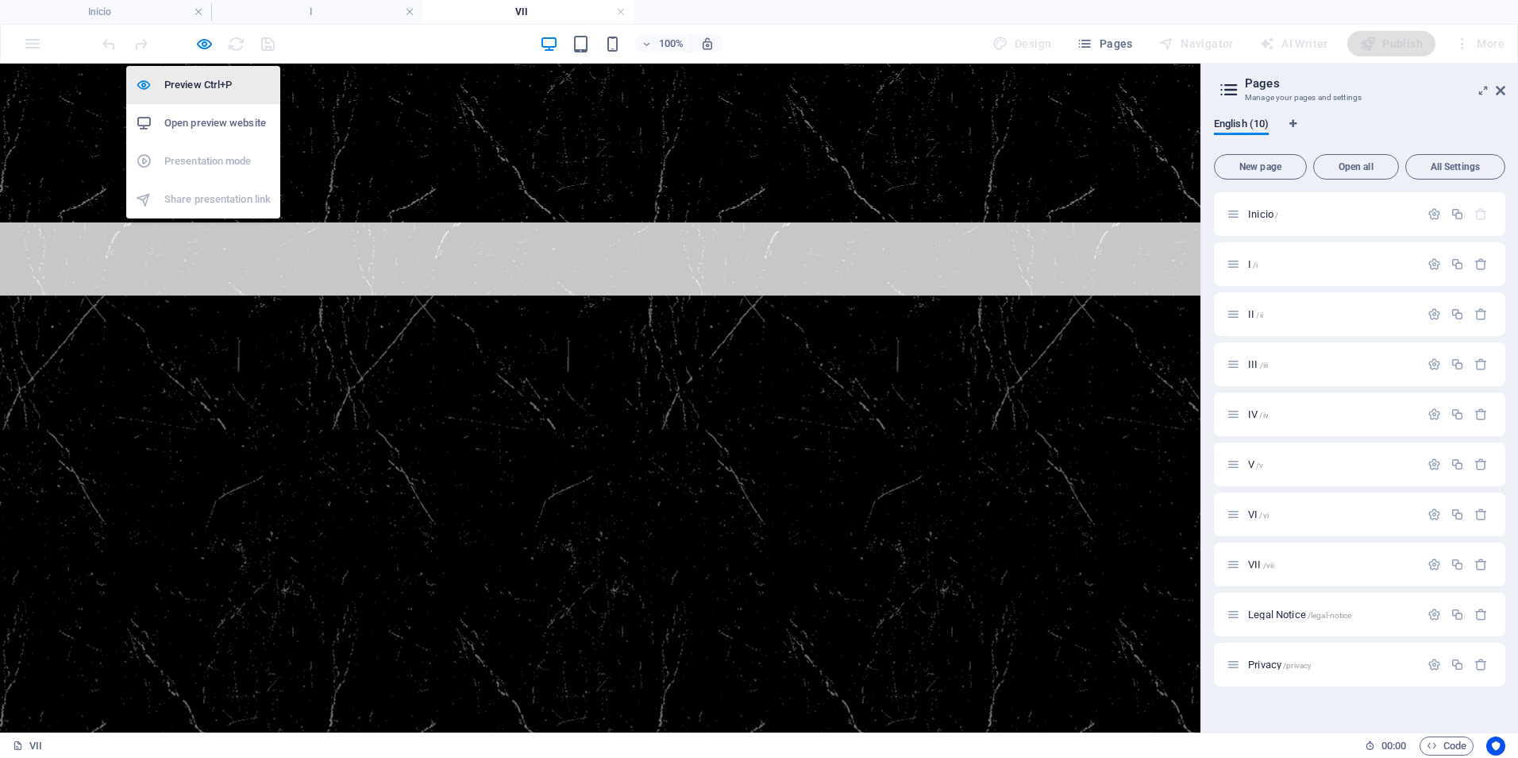
drag, startPoint x: 210, startPoint y: 37, endPoint x: 214, endPoint y: 67, distance: 31.3
click at [210, 37] on icon "button" at bounding box center [204, 44] width 18 height 18
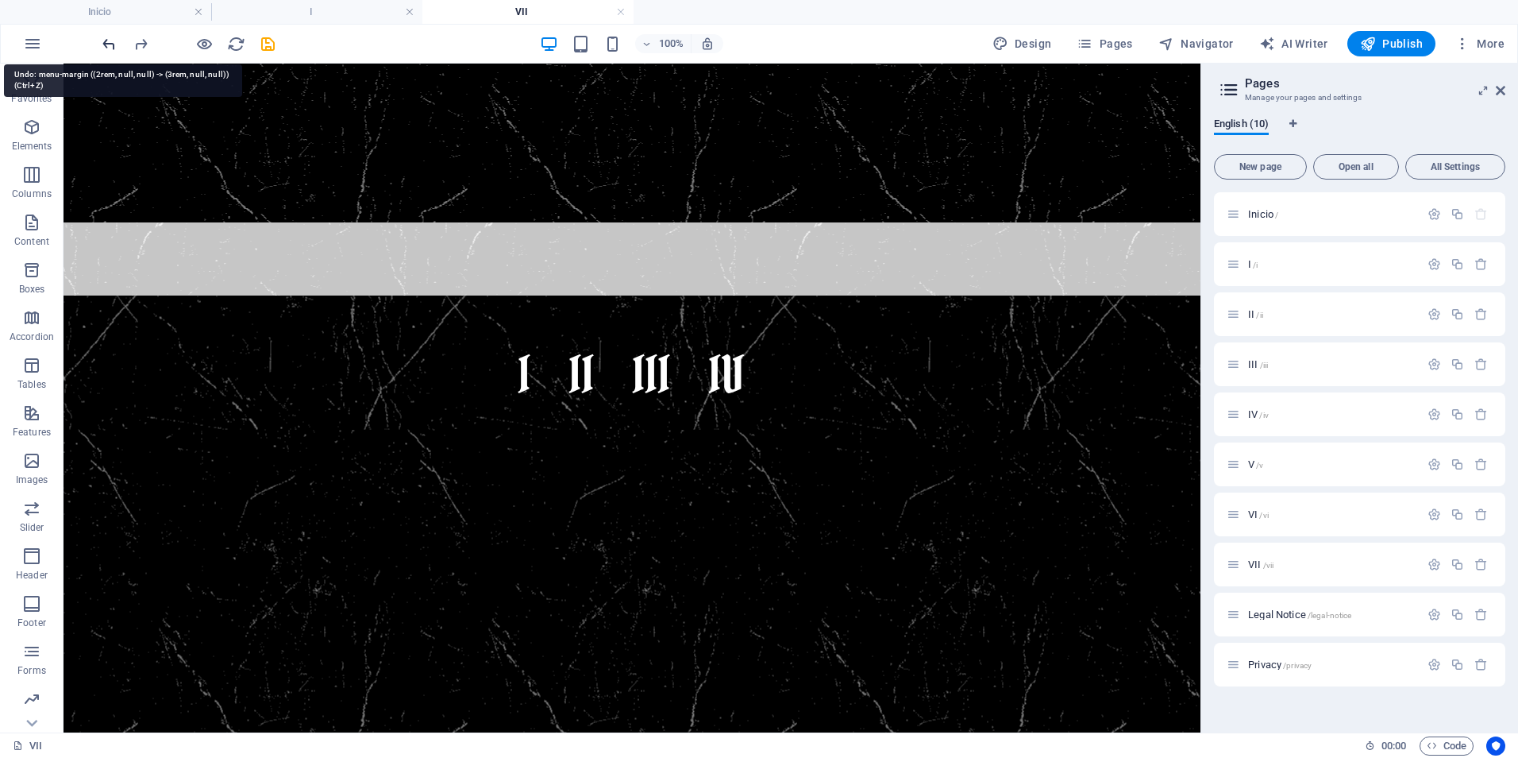
click at [103, 40] on icon "undo" at bounding box center [109, 44] width 18 height 18
click at [101, 47] on icon "undo" at bounding box center [109, 44] width 18 height 18
click at [117, 40] on icon "undo" at bounding box center [109, 44] width 18 height 18
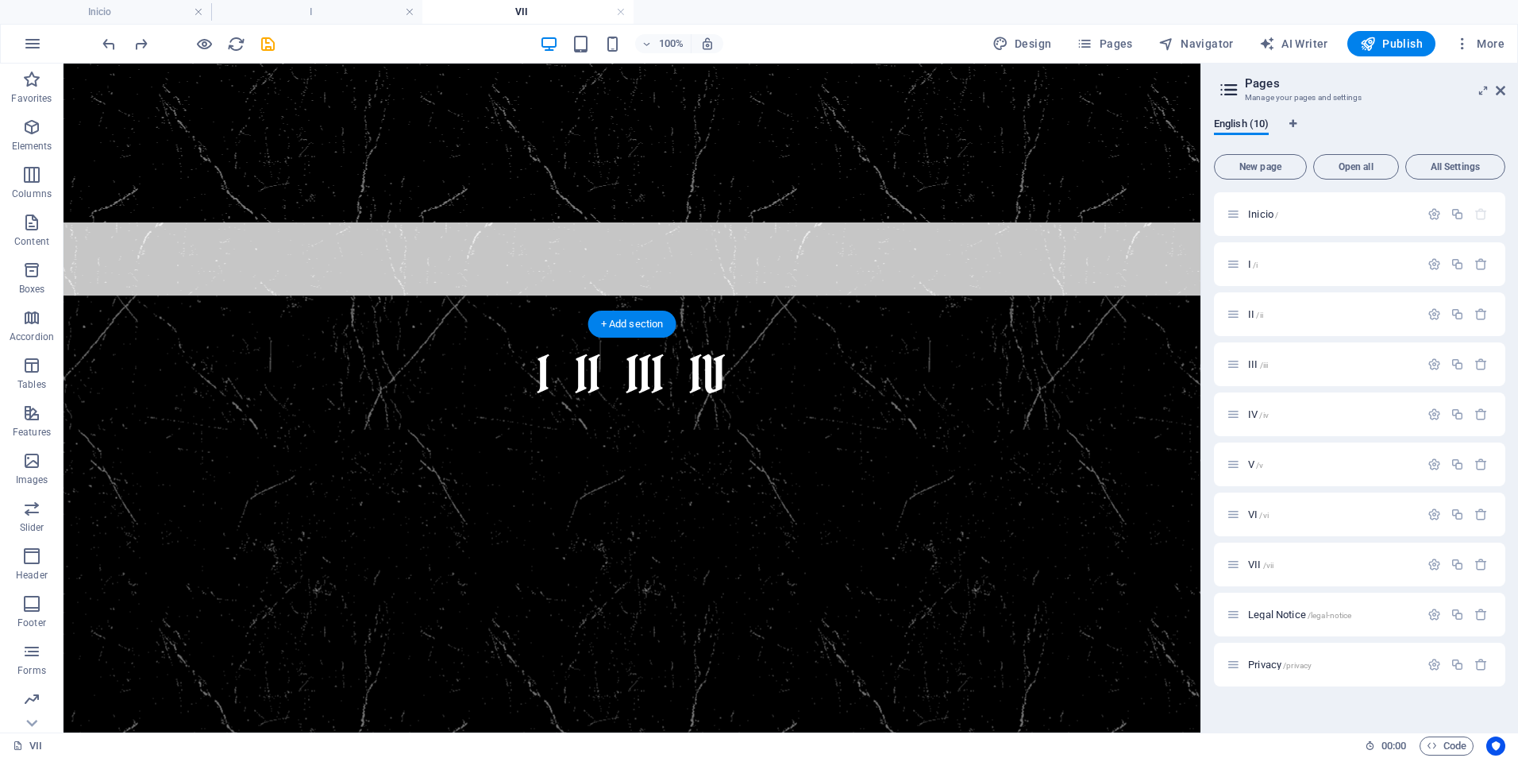
click at [1007, 502] on figure at bounding box center [632, 676] width 1137 height 763
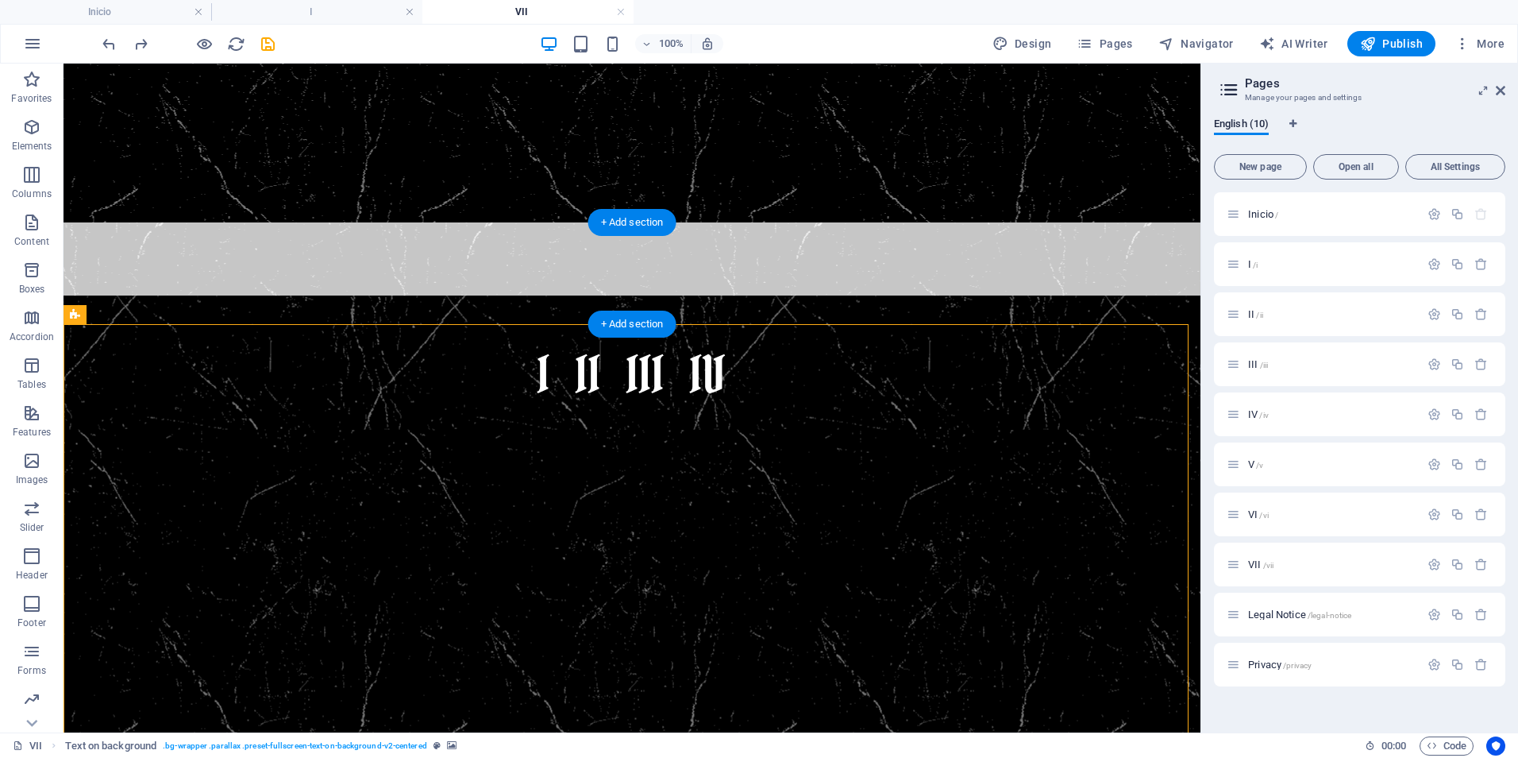
click at [143, 255] on figure at bounding box center [632, 273] width 1137 height 102
select select "rem"
select select "sticky_reverse"
select select "px"
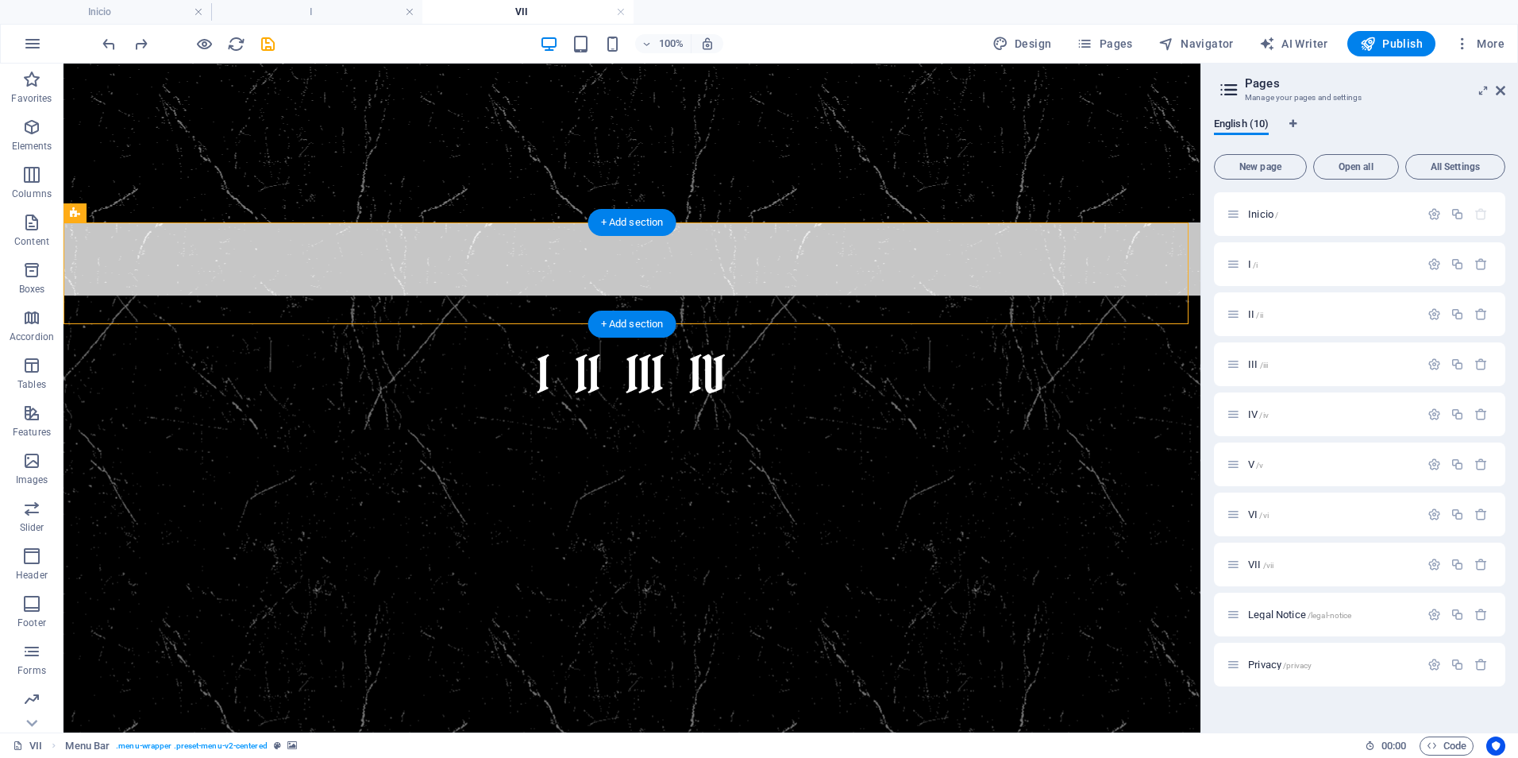
select select "px"
select select "hover_border_bottom"
select select "px"
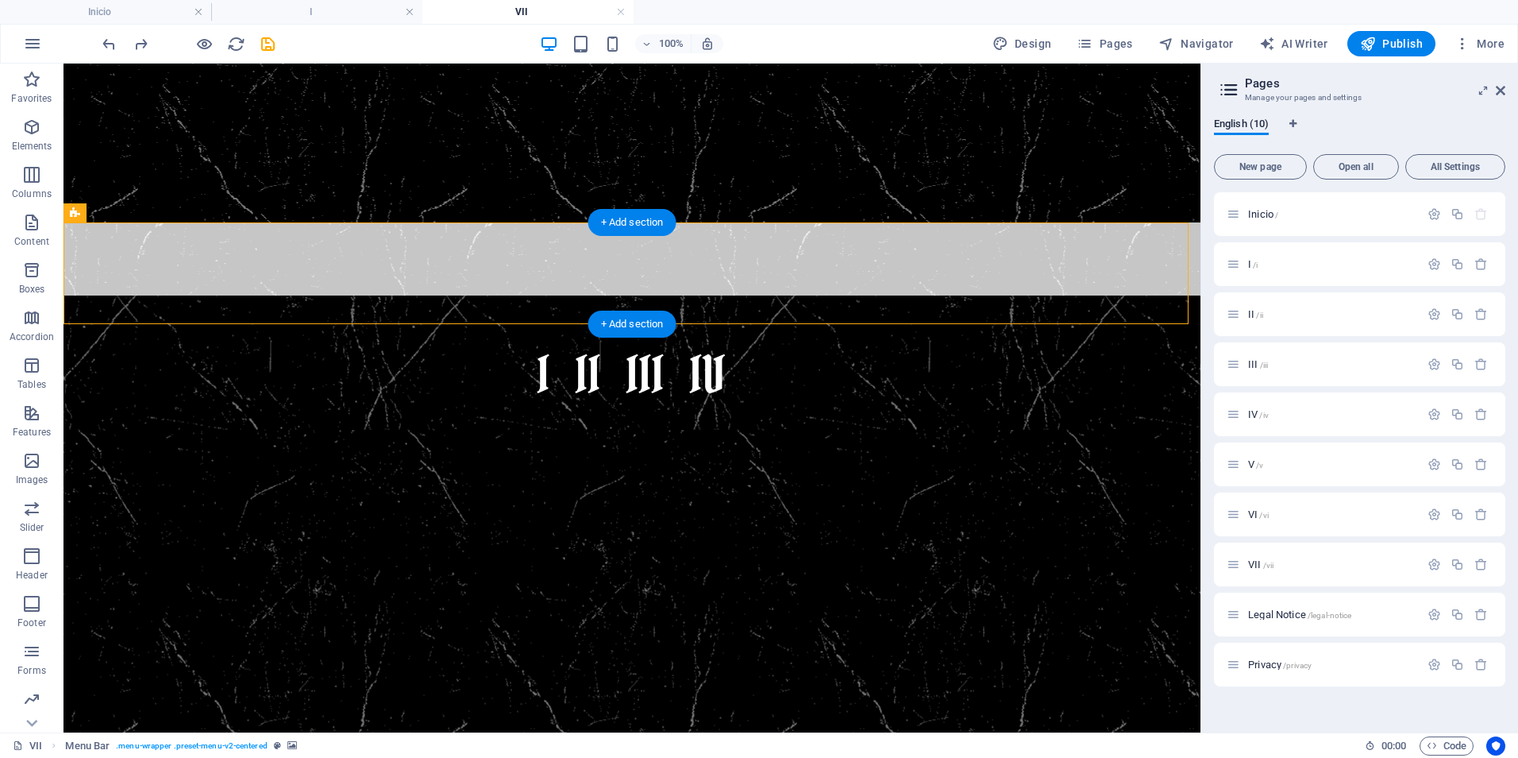
select select "px"
select select "rem"
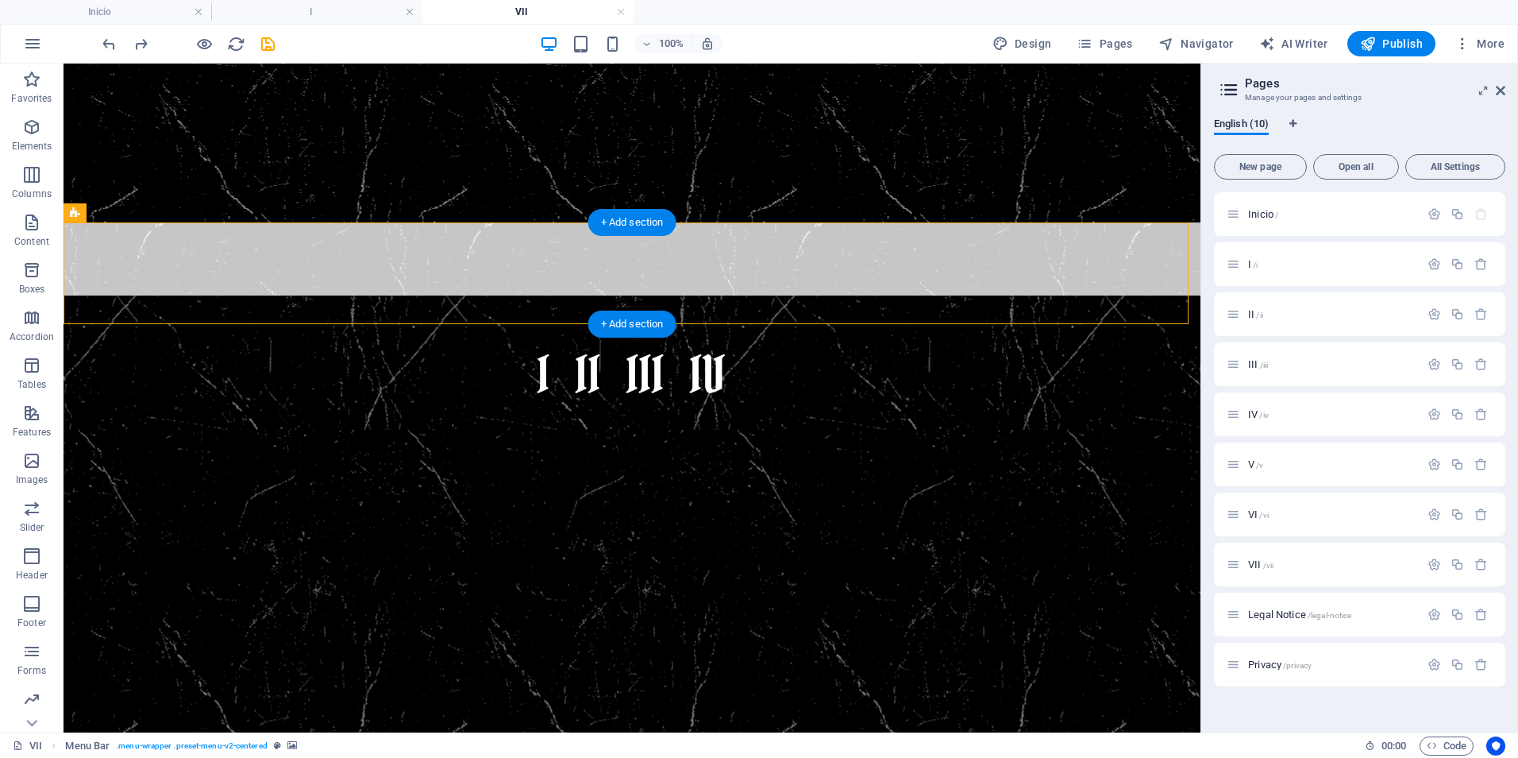
select select "rem"
select select "link-special-font"
select select "rem"
select select "300"
select select "px"
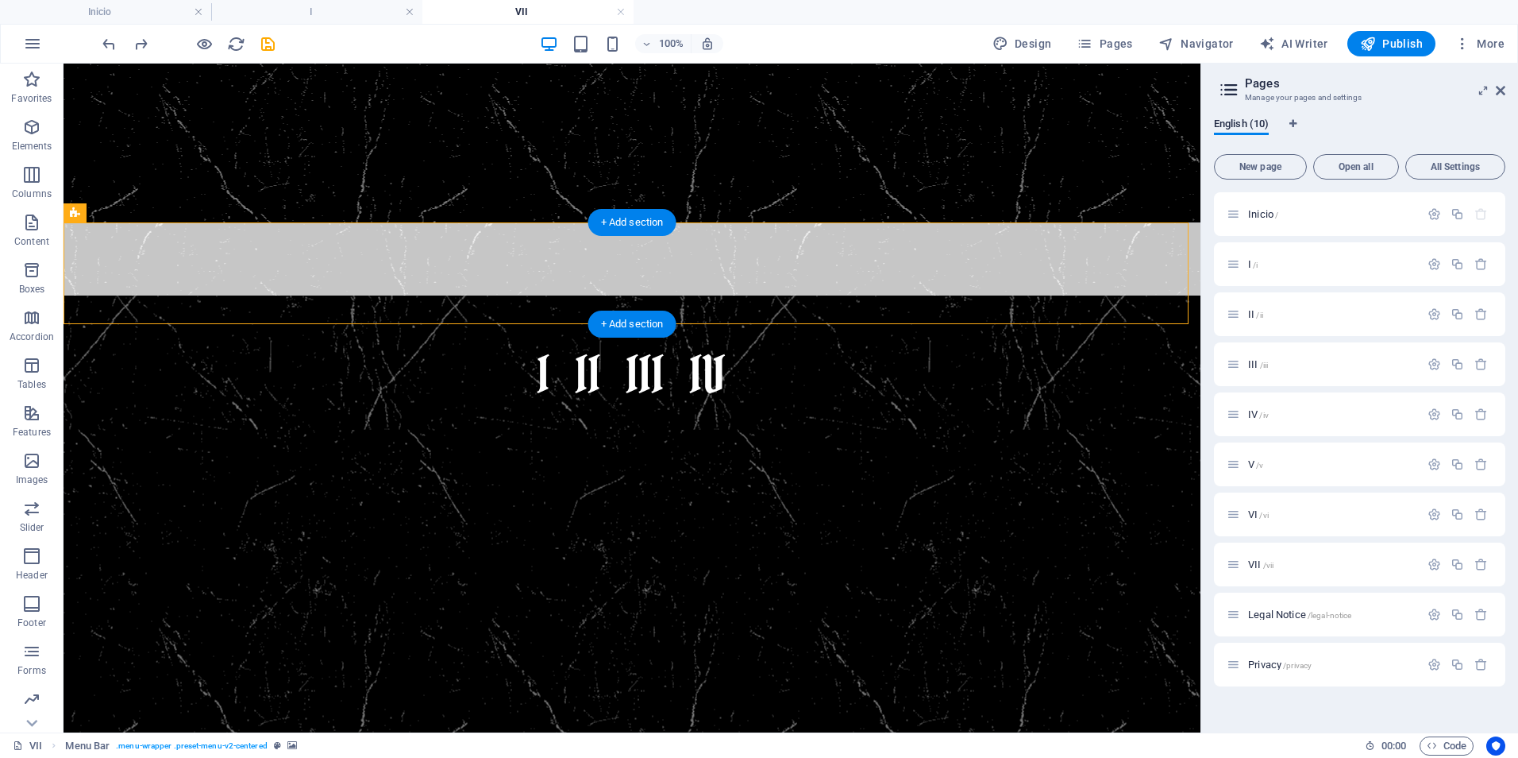
select select "preset-menu-v2-centered"
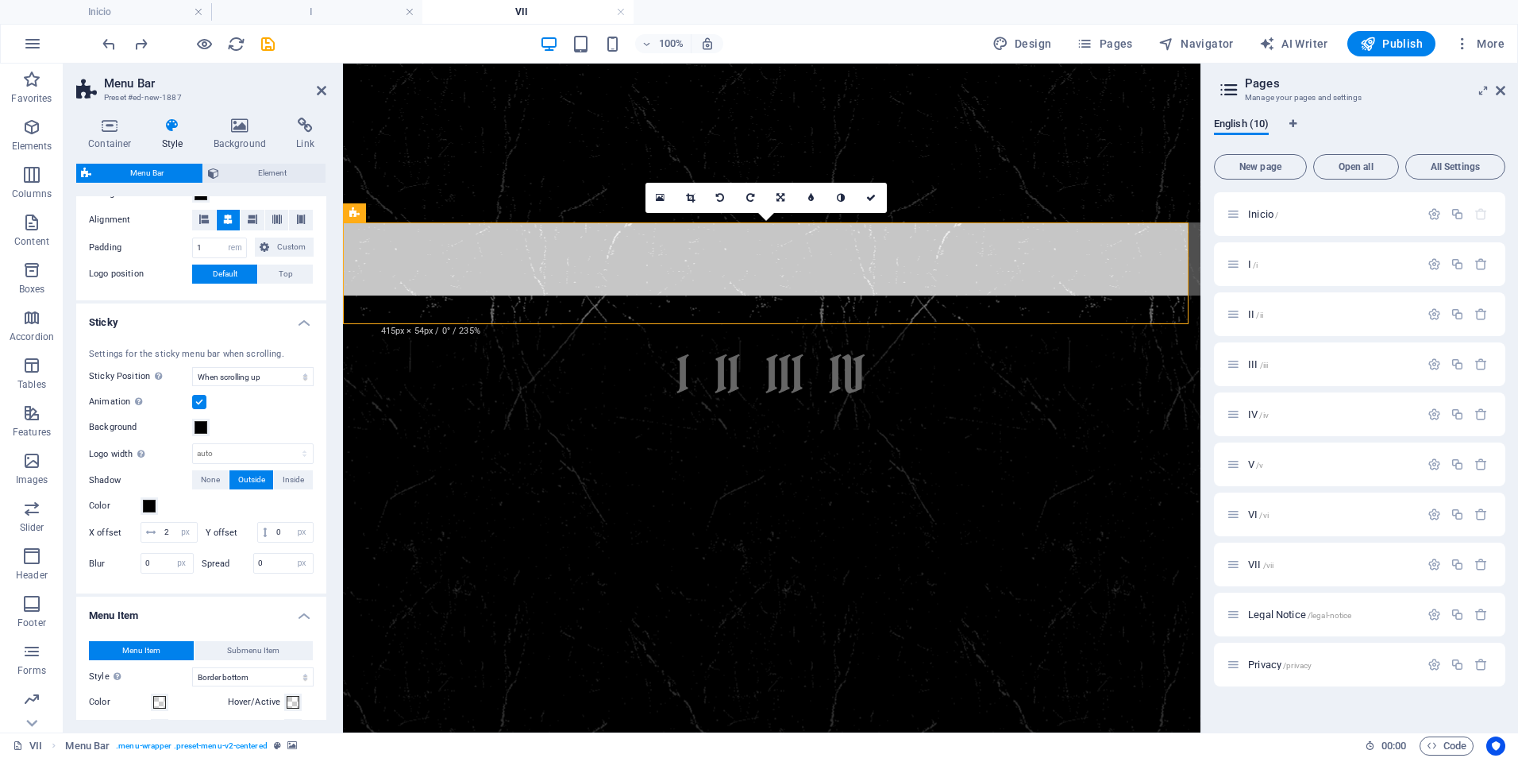
scroll to position [430, 0]
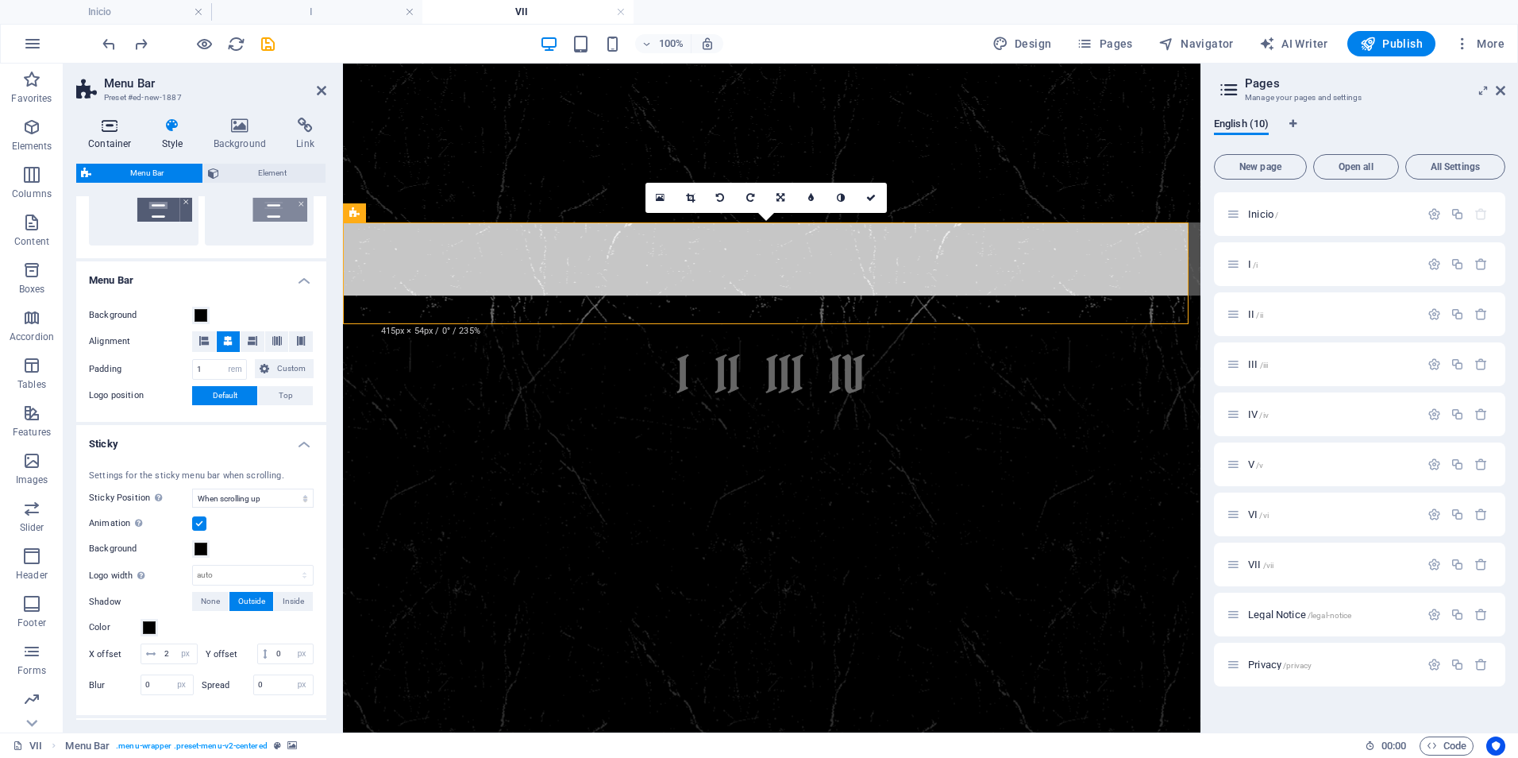
click at [101, 126] on icon at bounding box center [109, 126] width 67 height 16
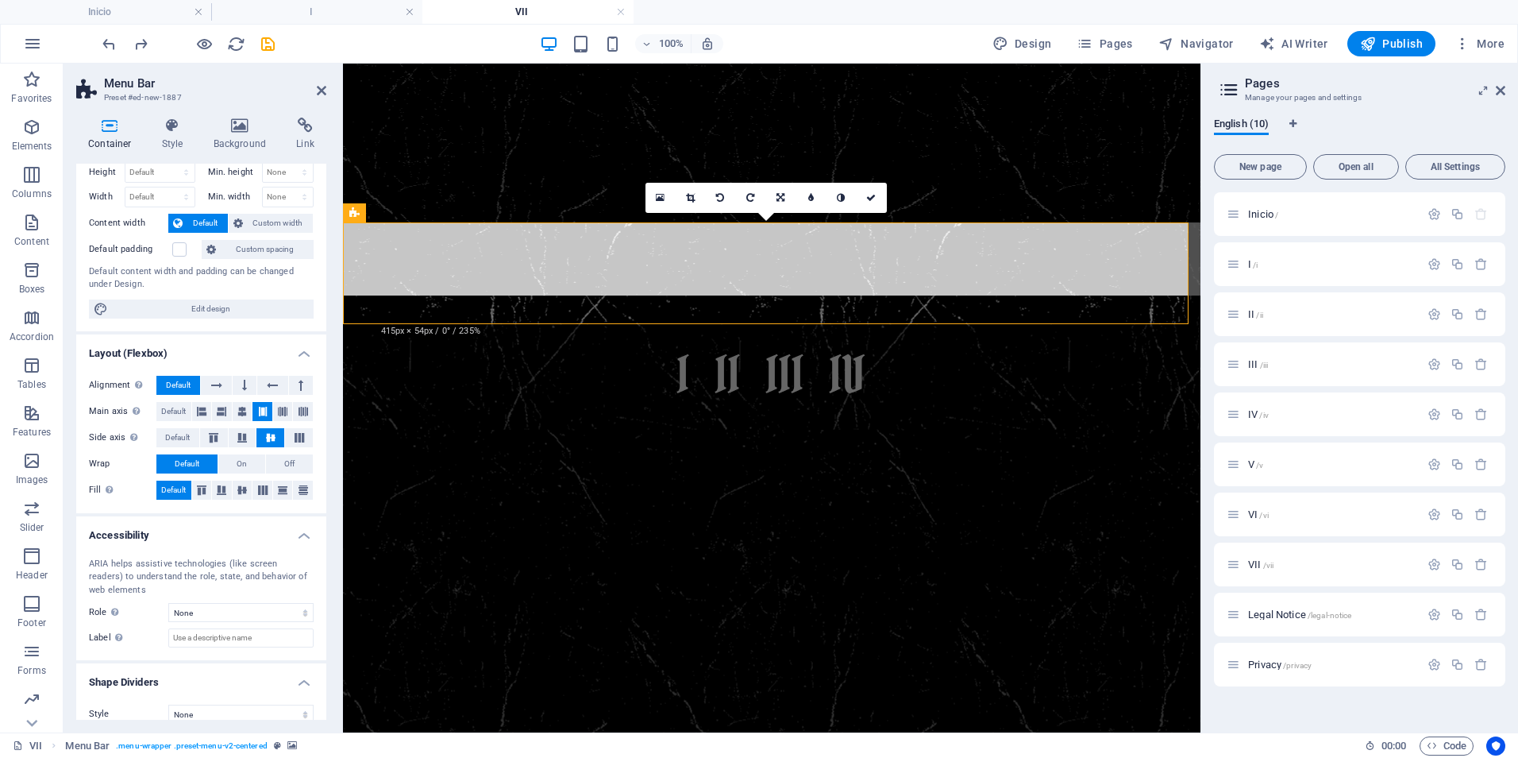
scroll to position [60, 0]
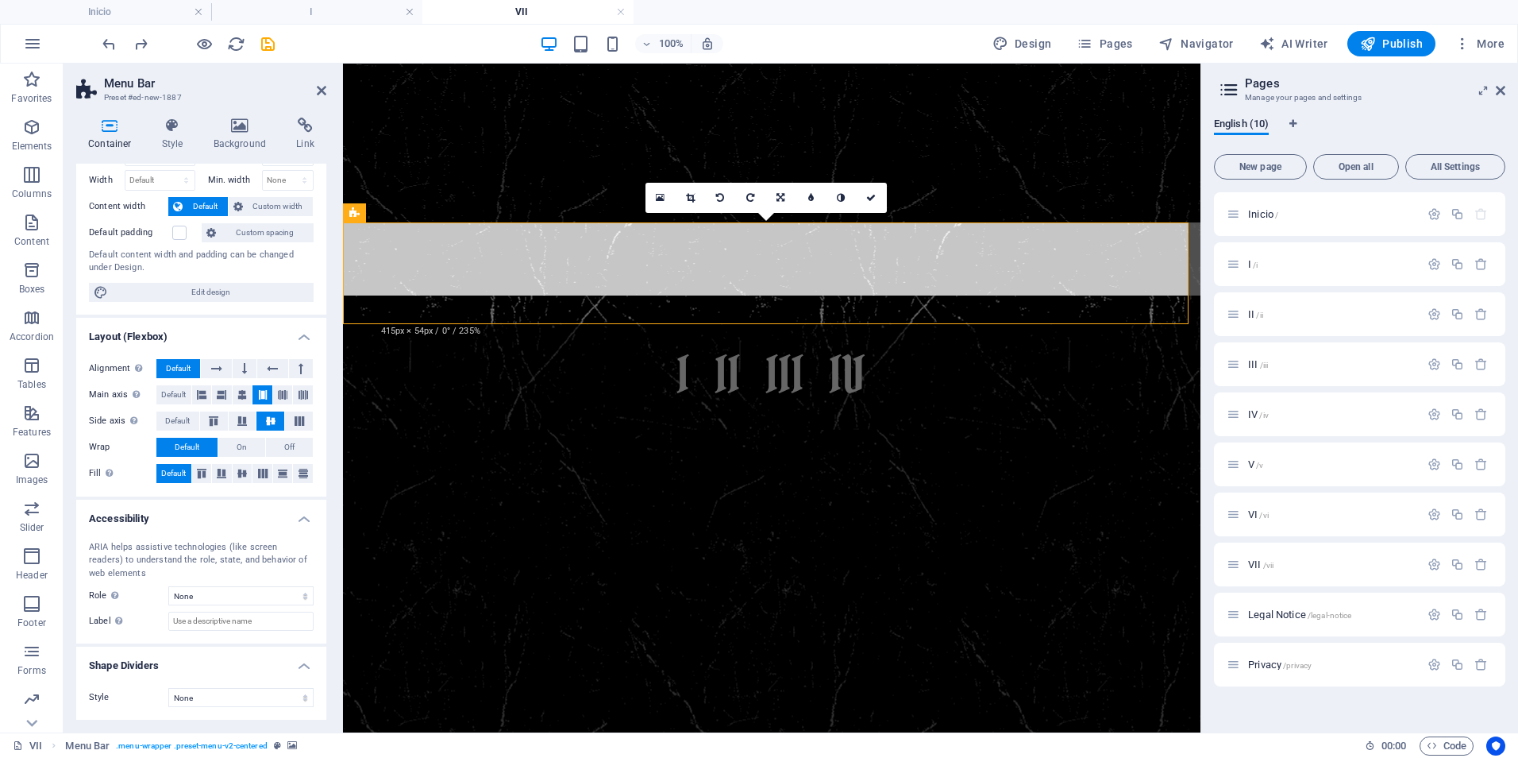
click at [358, 256] on figure at bounding box center [772, 273] width 858 height 102
click at [173, 128] on icon at bounding box center [172, 126] width 45 height 16
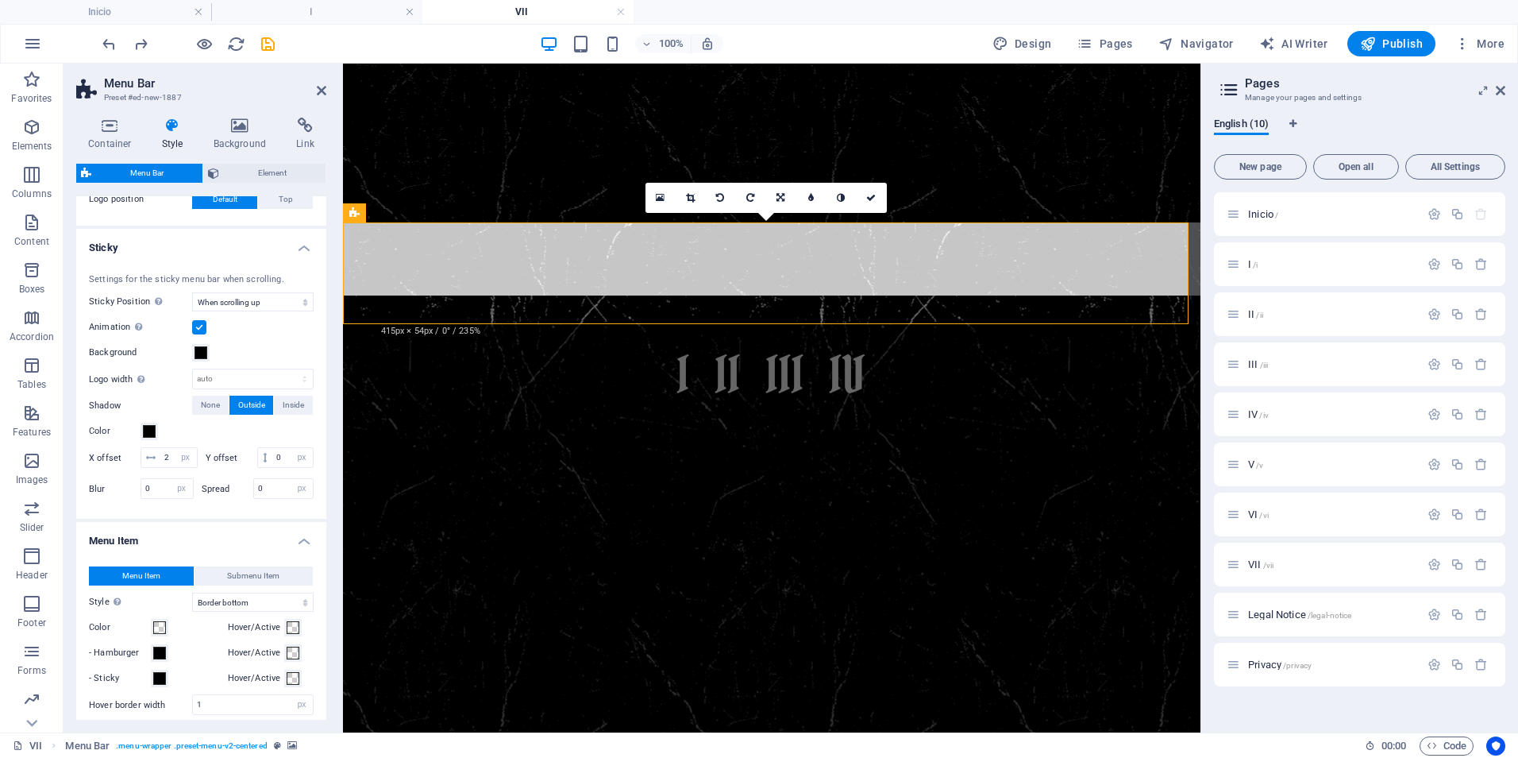
scroll to position [635, 0]
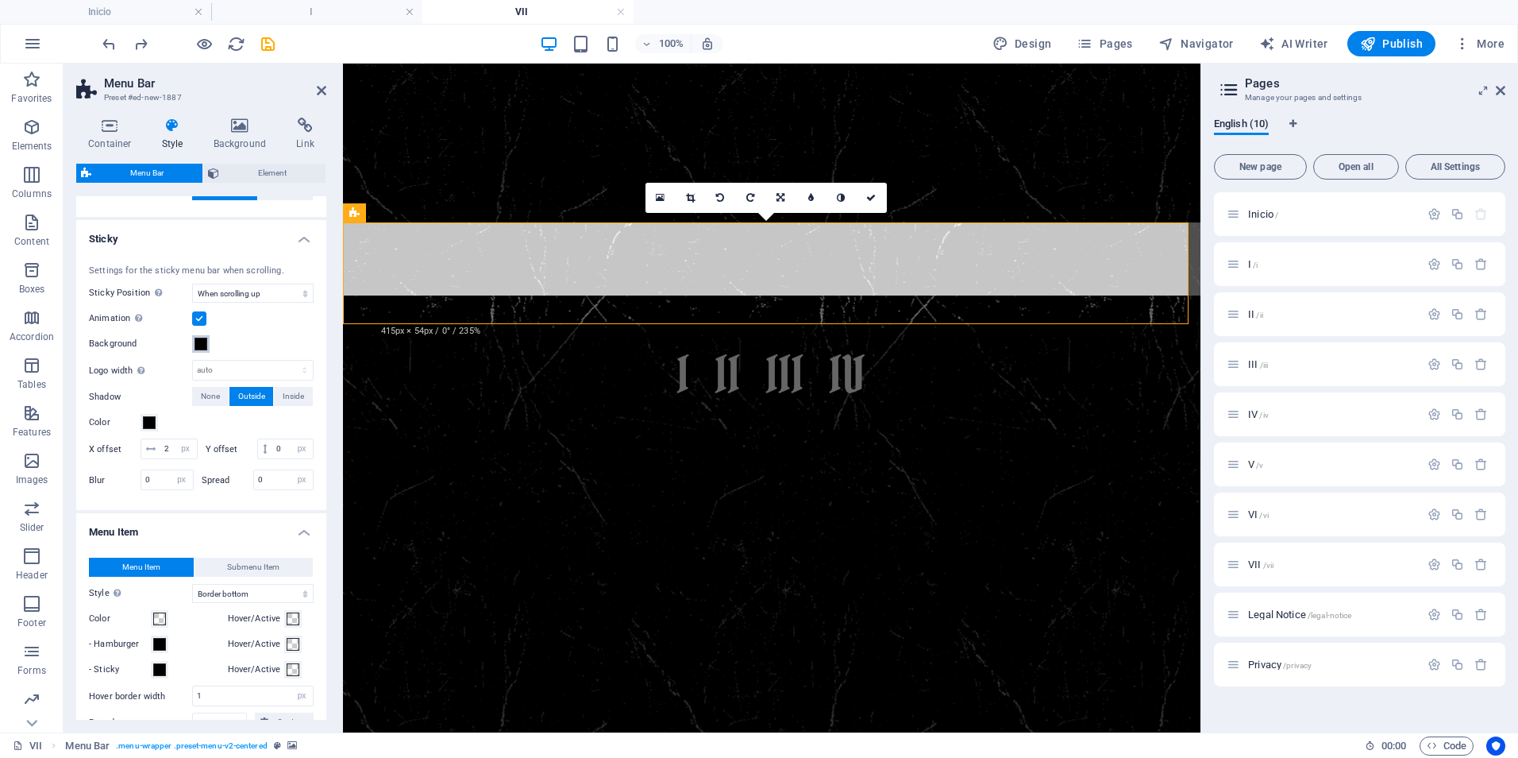
click at [203, 343] on span at bounding box center [201, 343] width 13 height 13
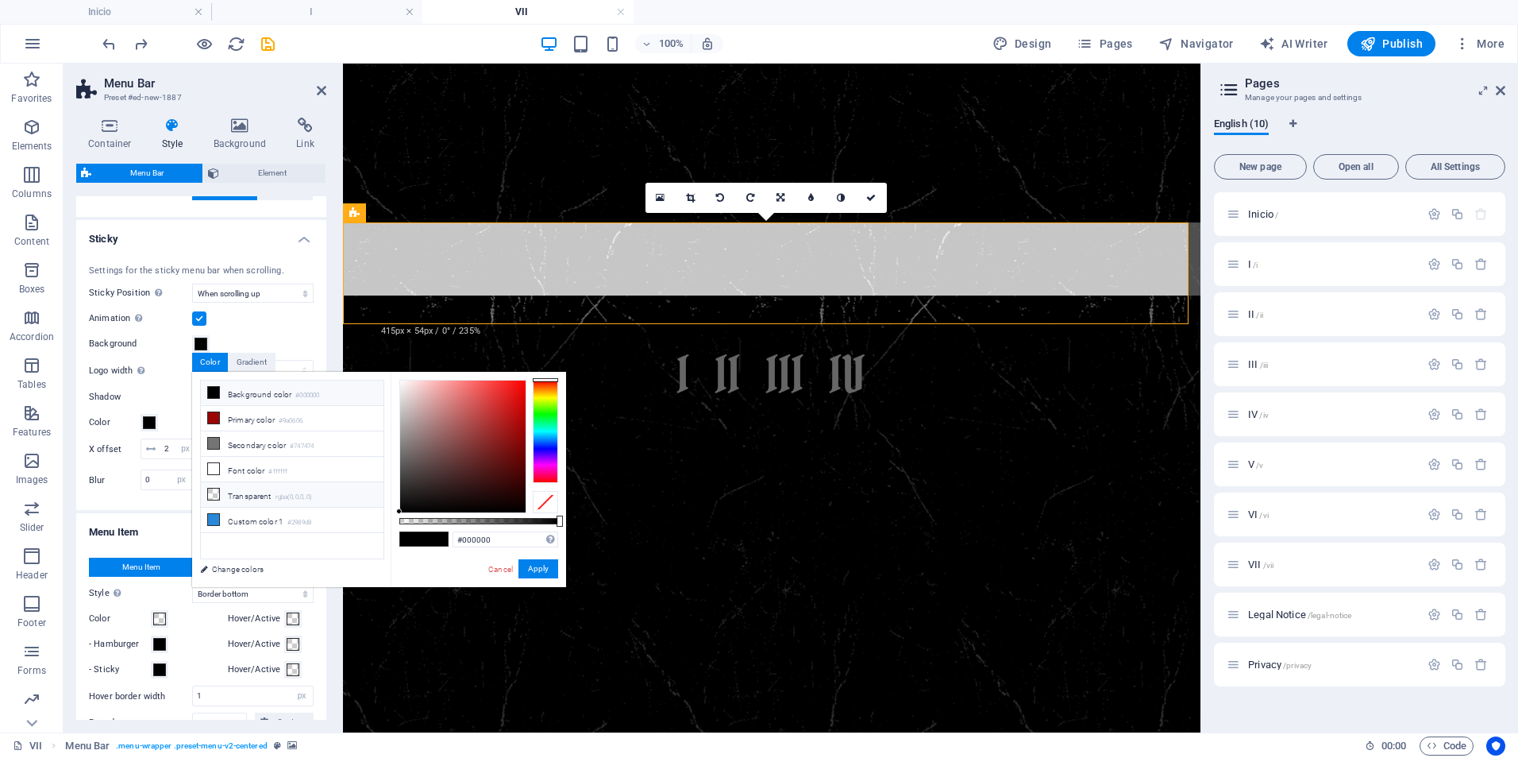
click at [271, 491] on li "Transparent rgba(0,0,0,.0)" at bounding box center [292, 494] width 183 height 25
type input "rgba(0, 0, 0, 0)"
click at [546, 572] on button "Apply" at bounding box center [539, 568] width 40 height 19
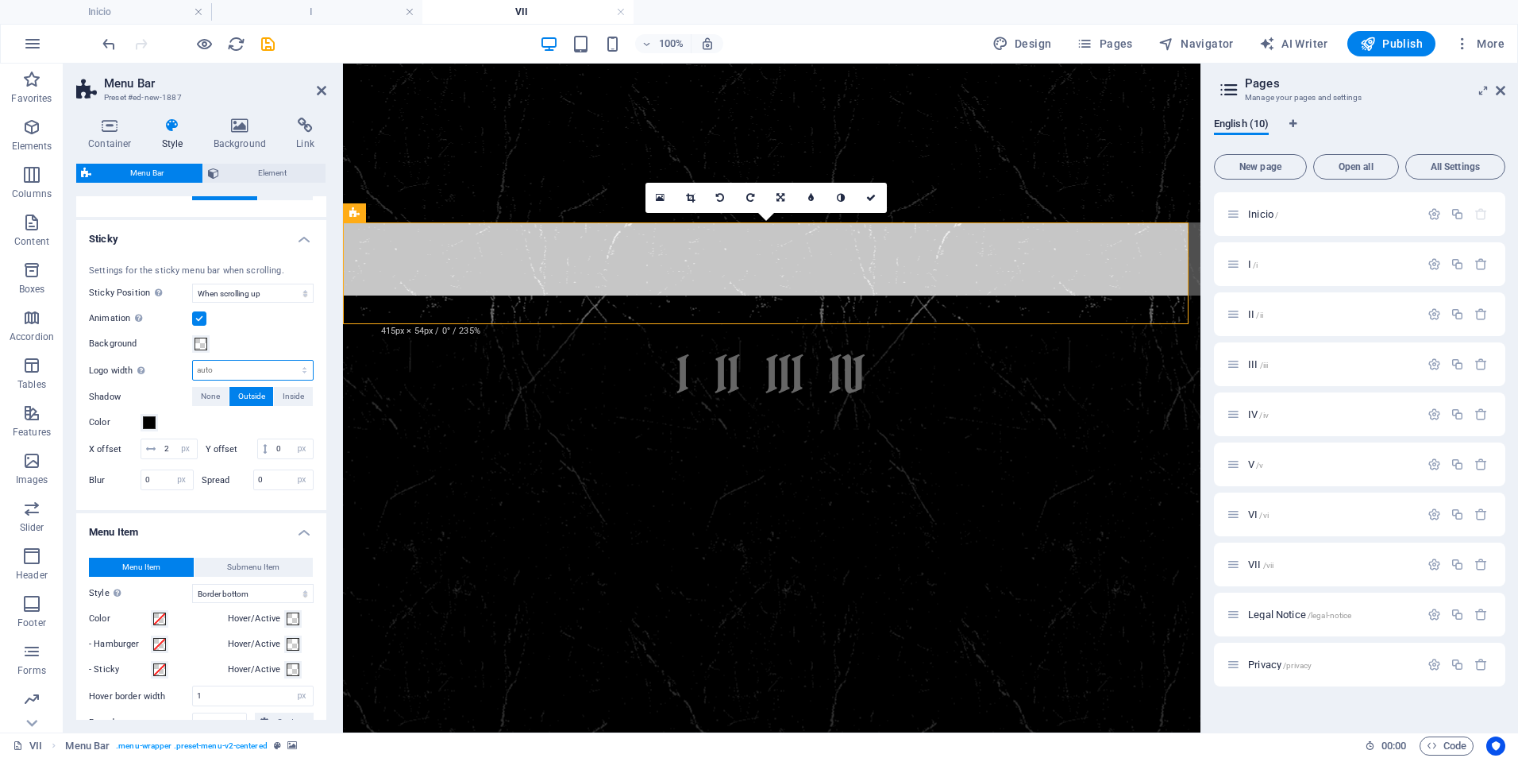
click at [251, 369] on select "auto px rem % vh vw" at bounding box center [253, 370] width 120 height 19
click at [193, 361] on select "auto px rem % vh vw" at bounding box center [253, 370] width 120 height 19
select select "DISABLED_OPTION_VALUE"
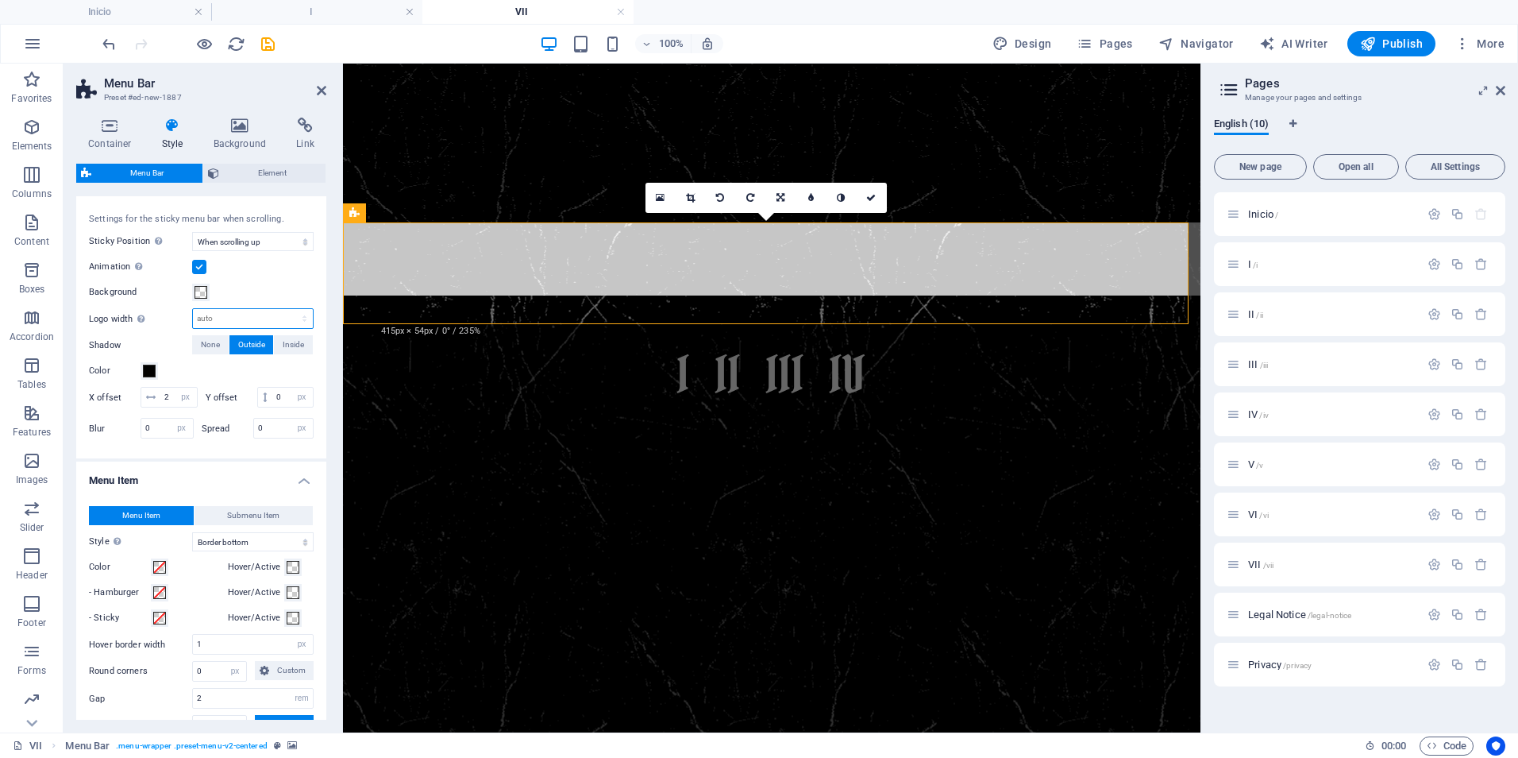
scroll to position [715, 0]
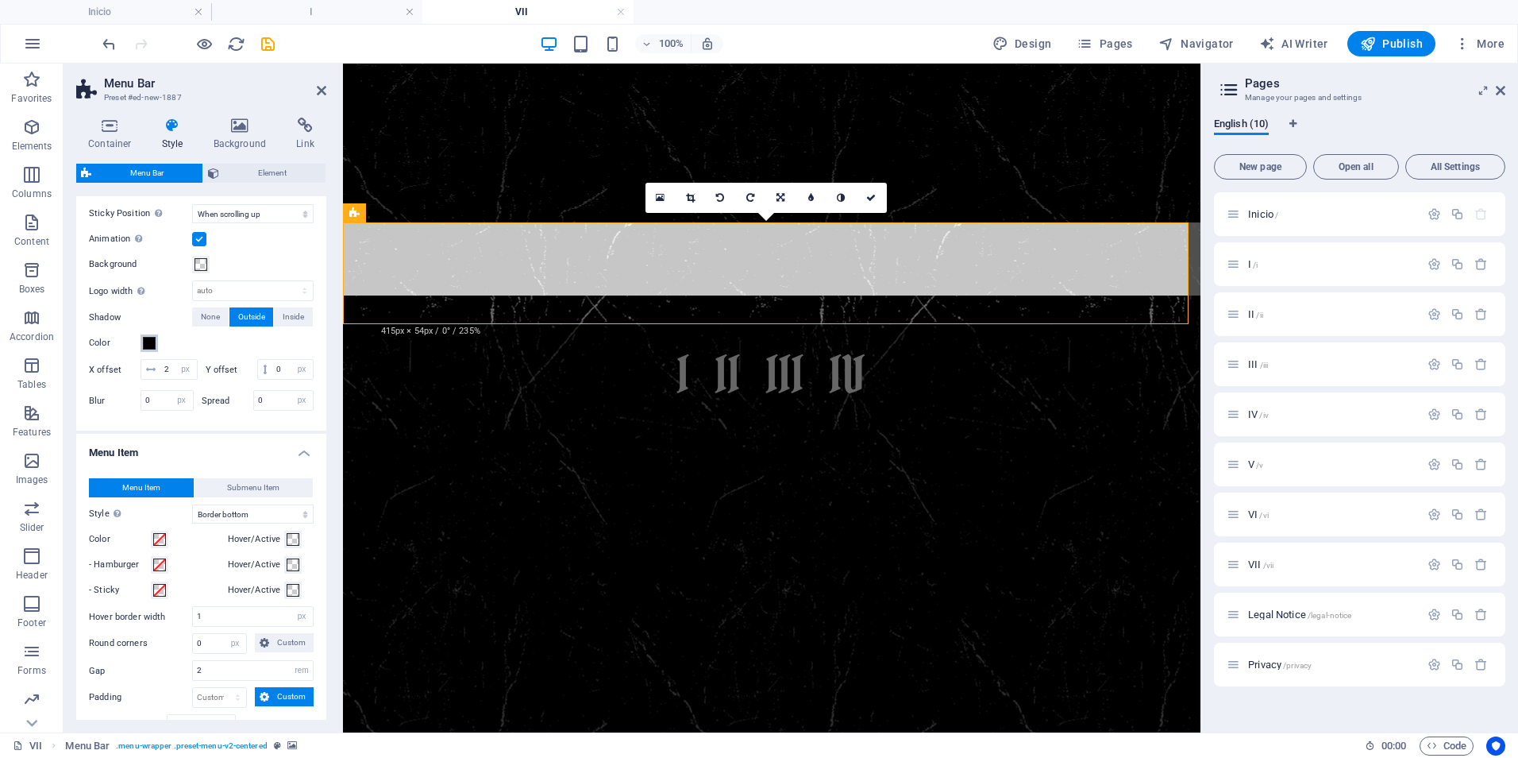
click at [151, 345] on span at bounding box center [149, 343] width 13 height 13
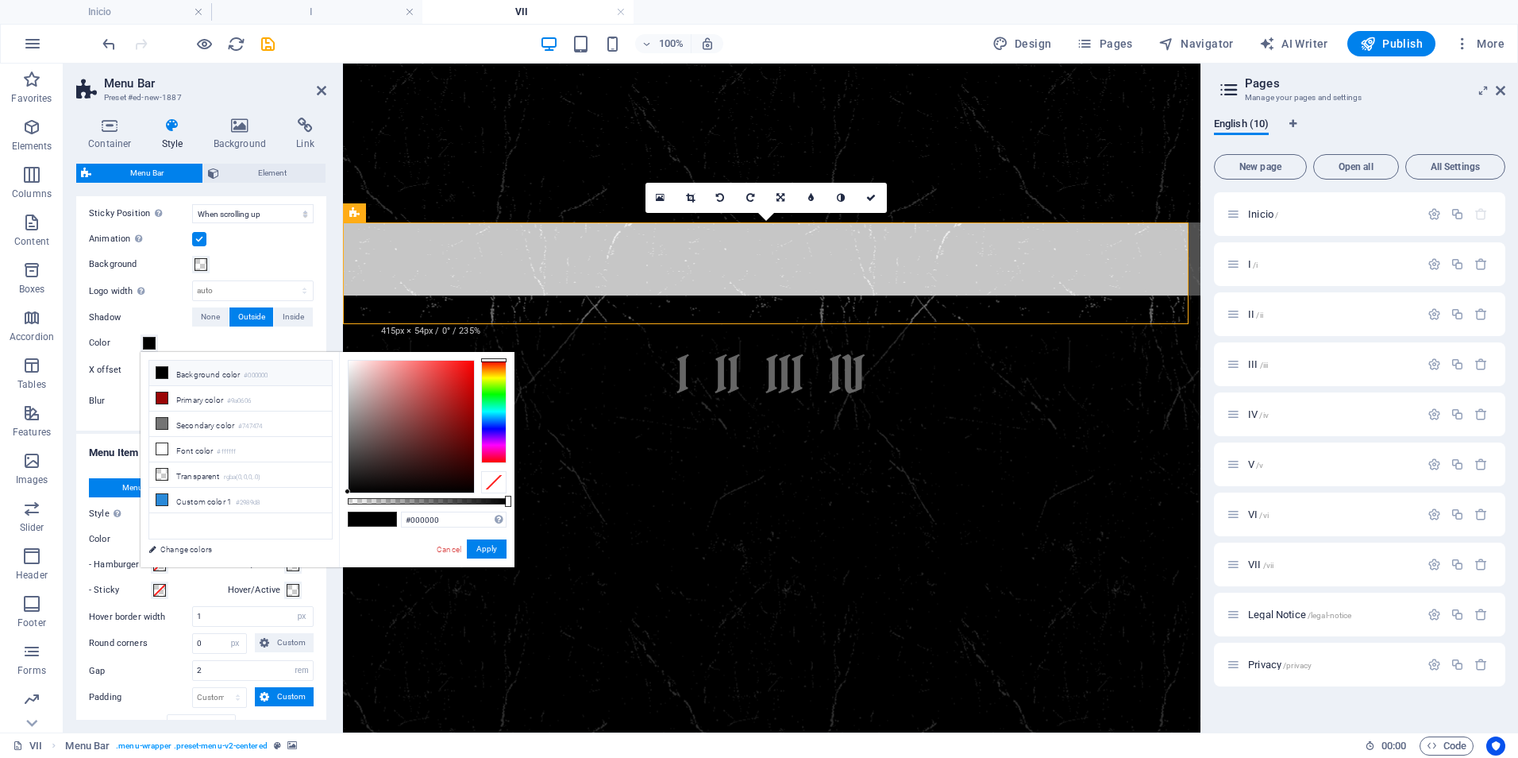
click at [164, 374] on icon at bounding box center [161, 372] width 11 height 11
click at [492, 549] on button "Apply" at bounding box center [487, 548] width 40 height 19
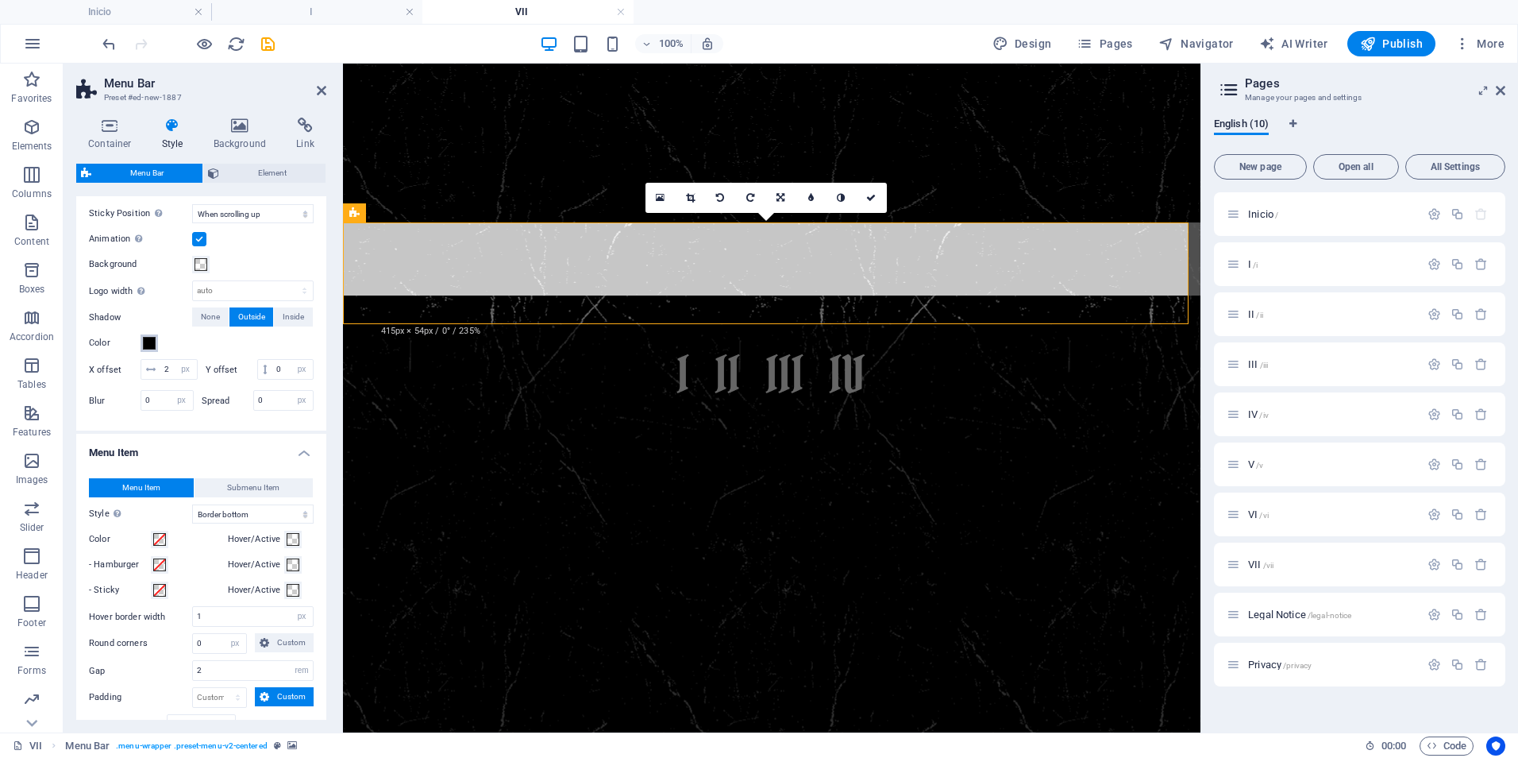
click at [145, 341] on span at bounding box center [149, 343] width 13 height 13
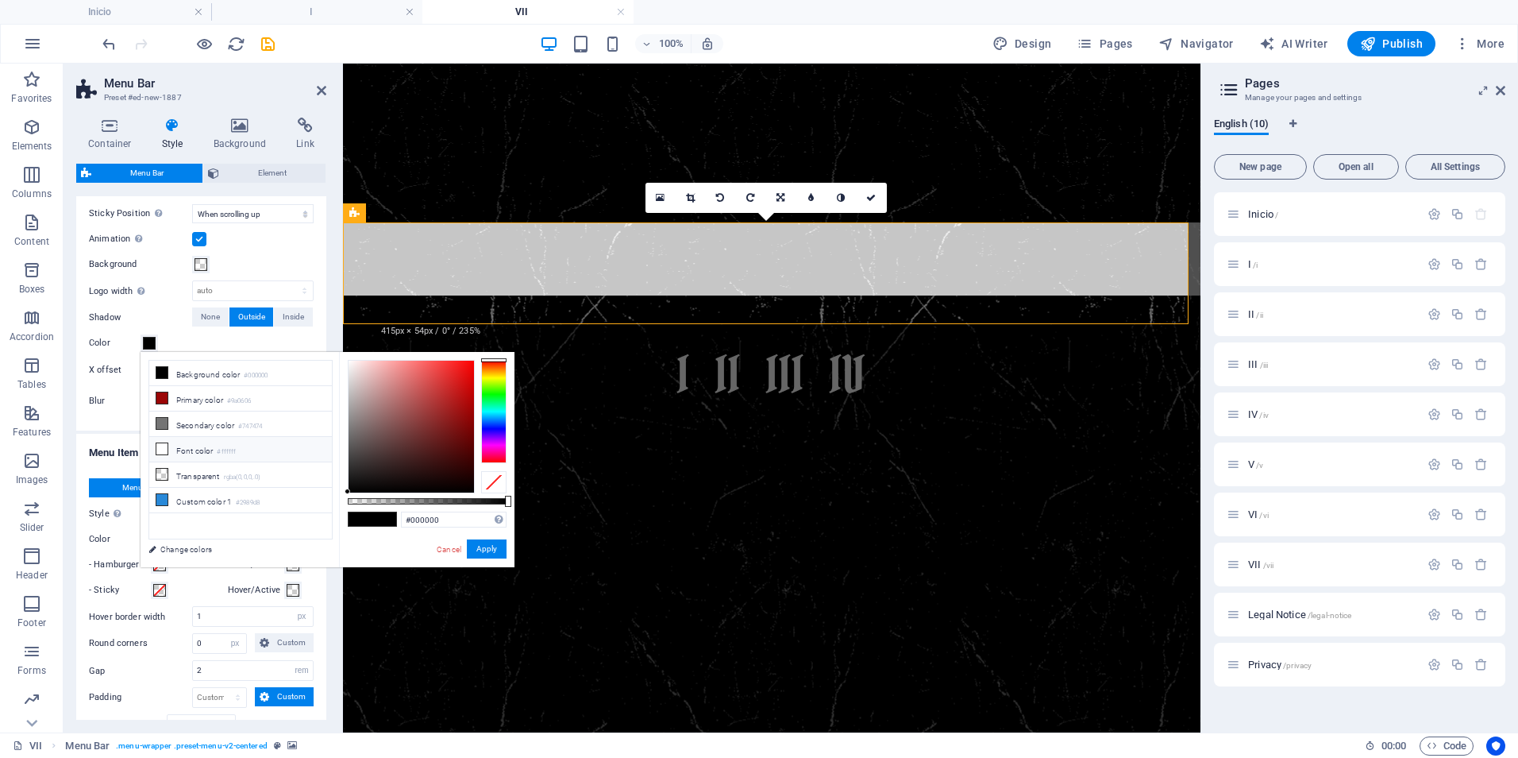
click at [164, 445] on icon at bounding box center [161, 448] width 11 height 11
type input "#ffffff"
drag, startPoint x: 492, startPoint y: 555, endPoint x: 142, endPoint y: 475, distance: 358.5
click at [492, 555] on button "Apply" at bounding box center [487, 548] width 40 height 19
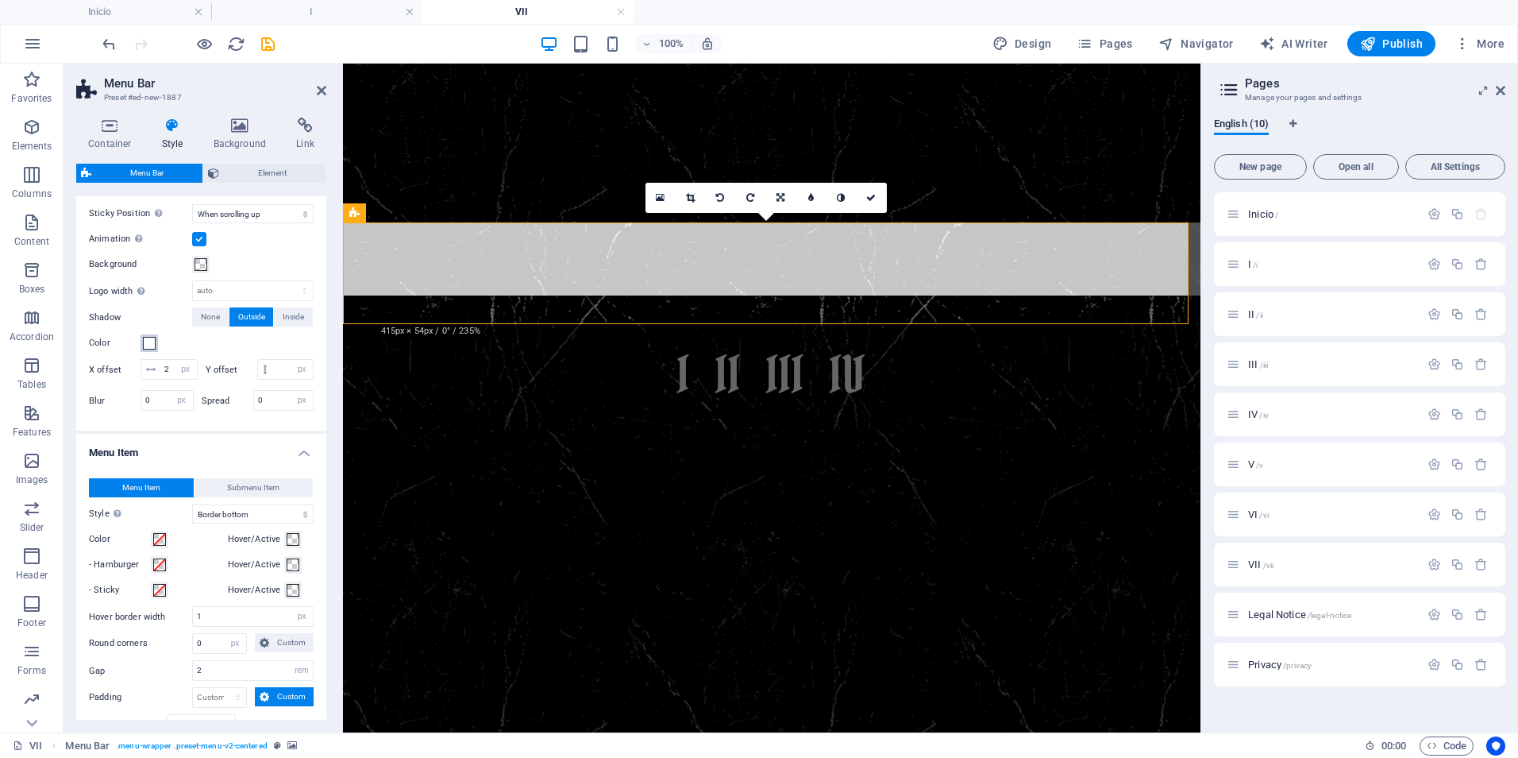
click at [143, 337] on span at bounding box center [149, 343] width 13 height 13
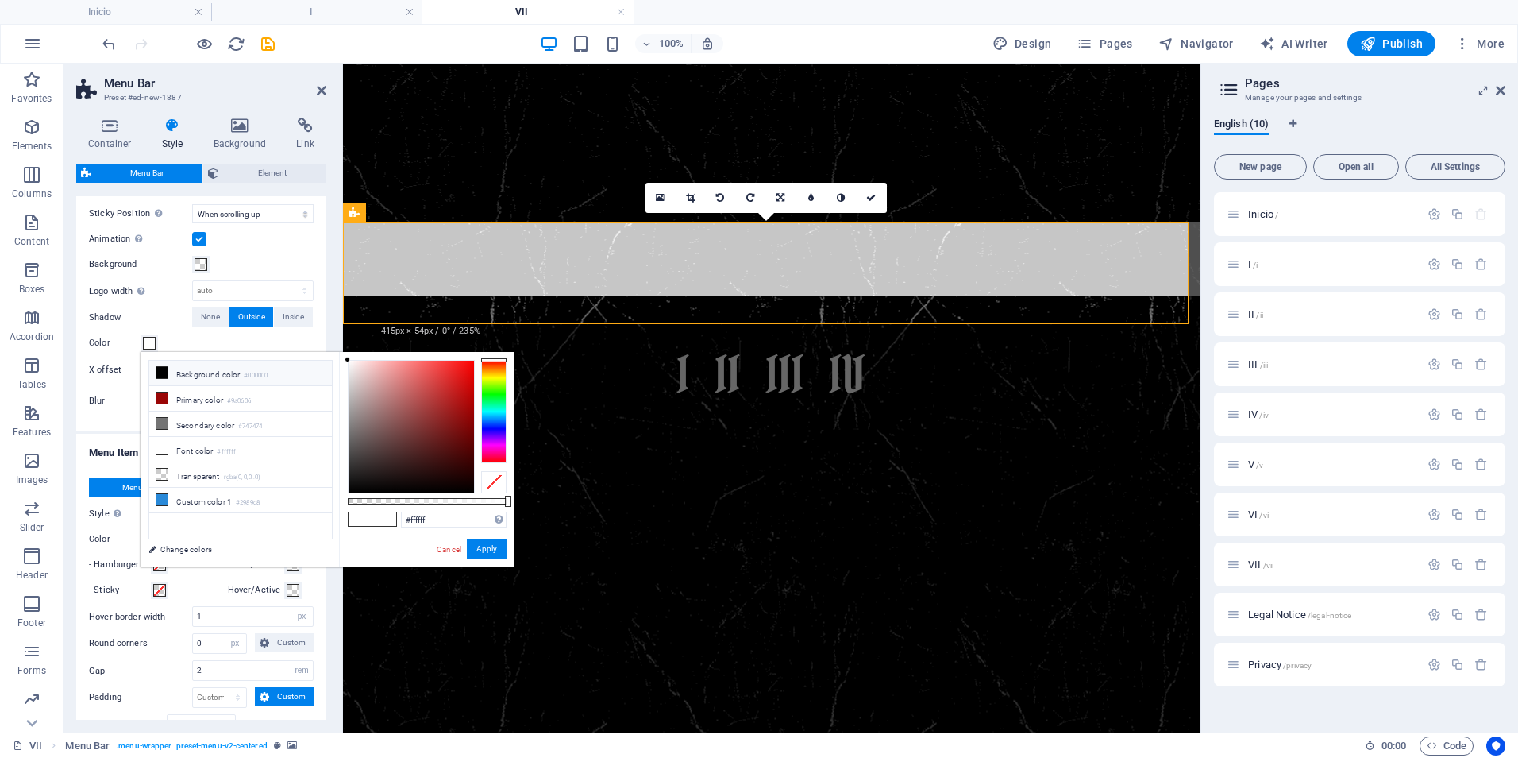
click at [159, 367] on icon at bounding box center [161, 372] width 11 height 11
click at [480, 546] on button "Apply" at bounding box center [487, 548] width 40 height 19
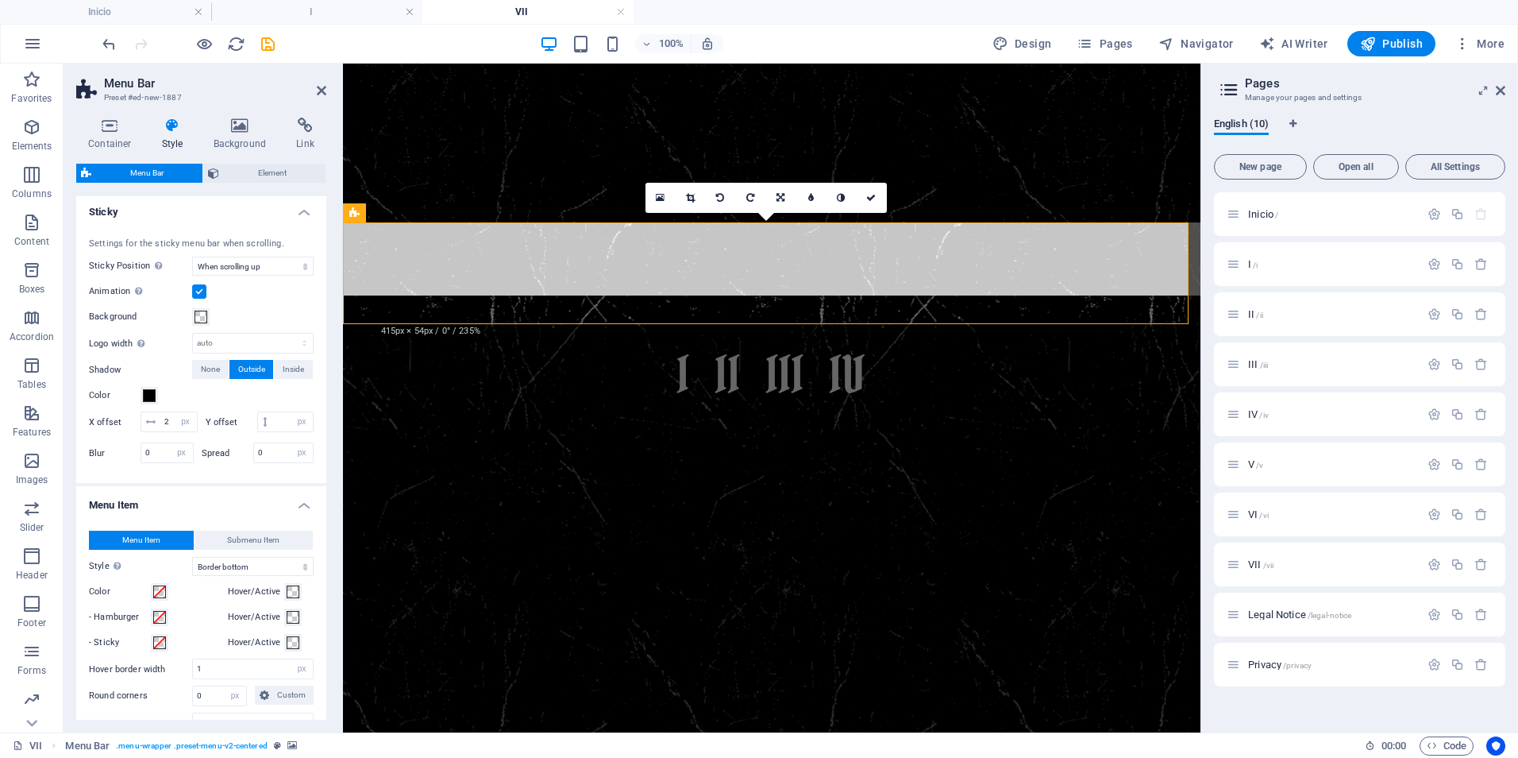
scroll to position [635, 0]
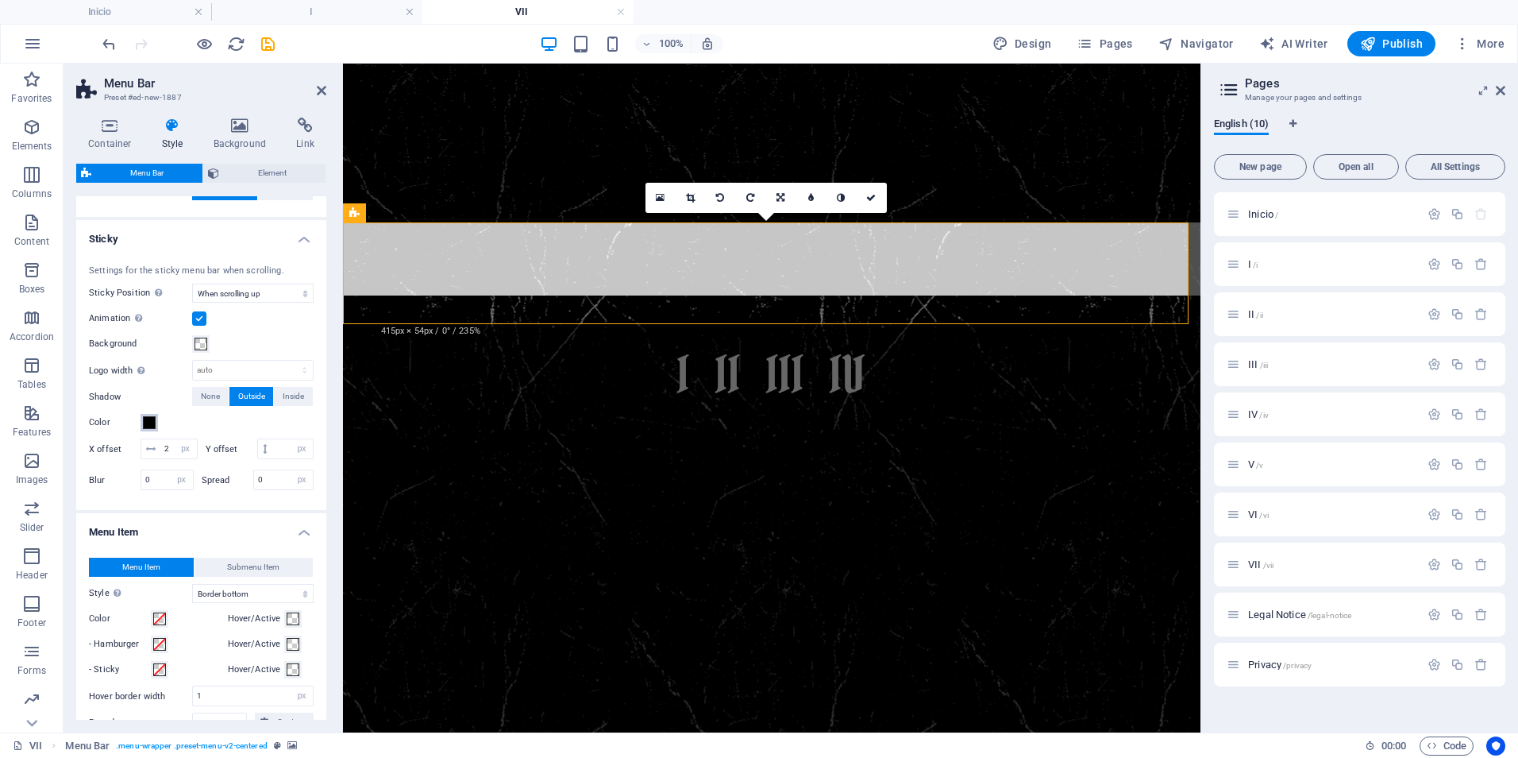
click at [152, 424] on span at bounding box center [149, 422] width 13 height 13
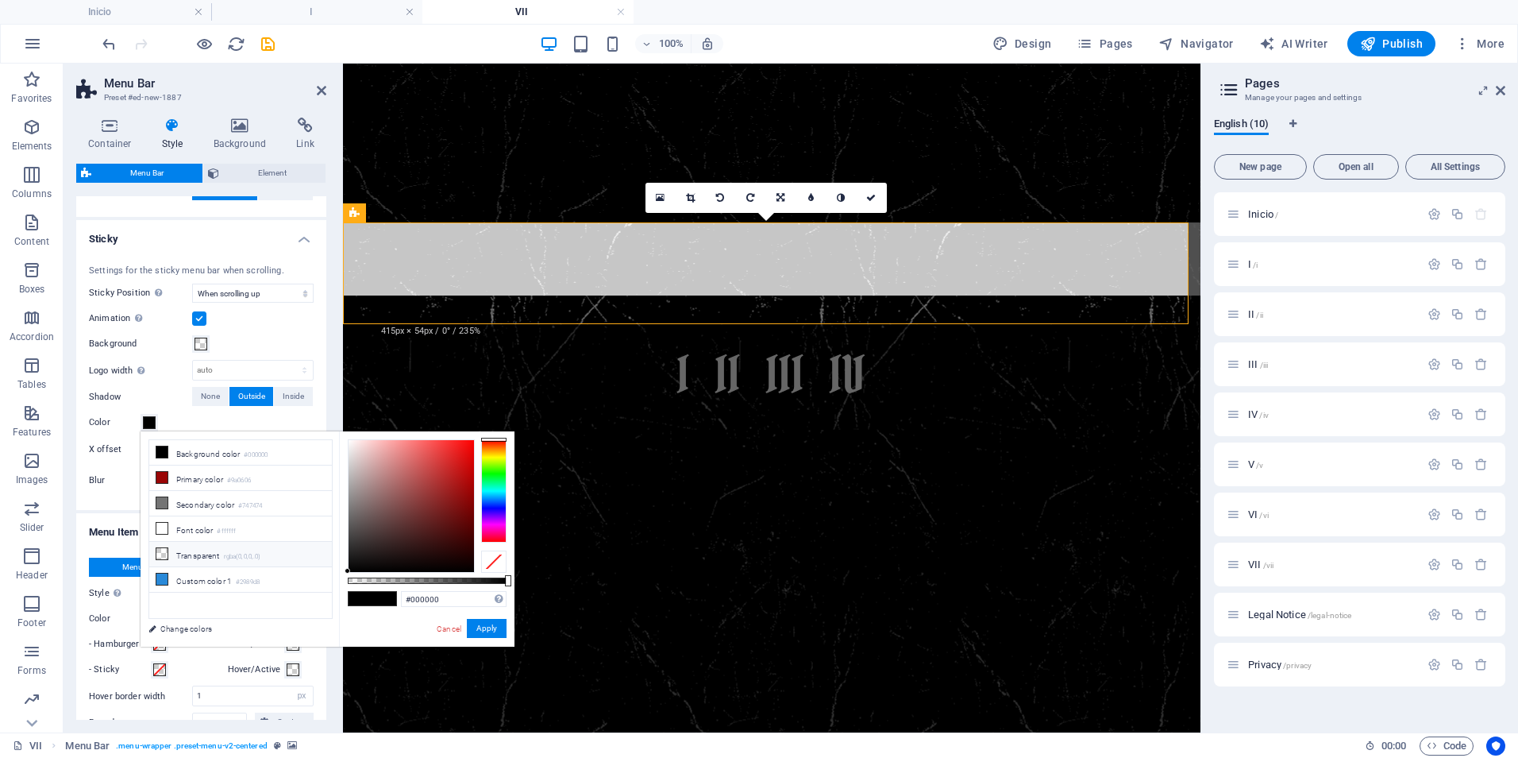
click at [186, 552] on li "Transparent rgba(0,0,0,.0)" at bounding box center [240, 554] width 183 height 25
click at [485, 624] on button "Apply" at bounding box center [487, 628] width 40 height 19
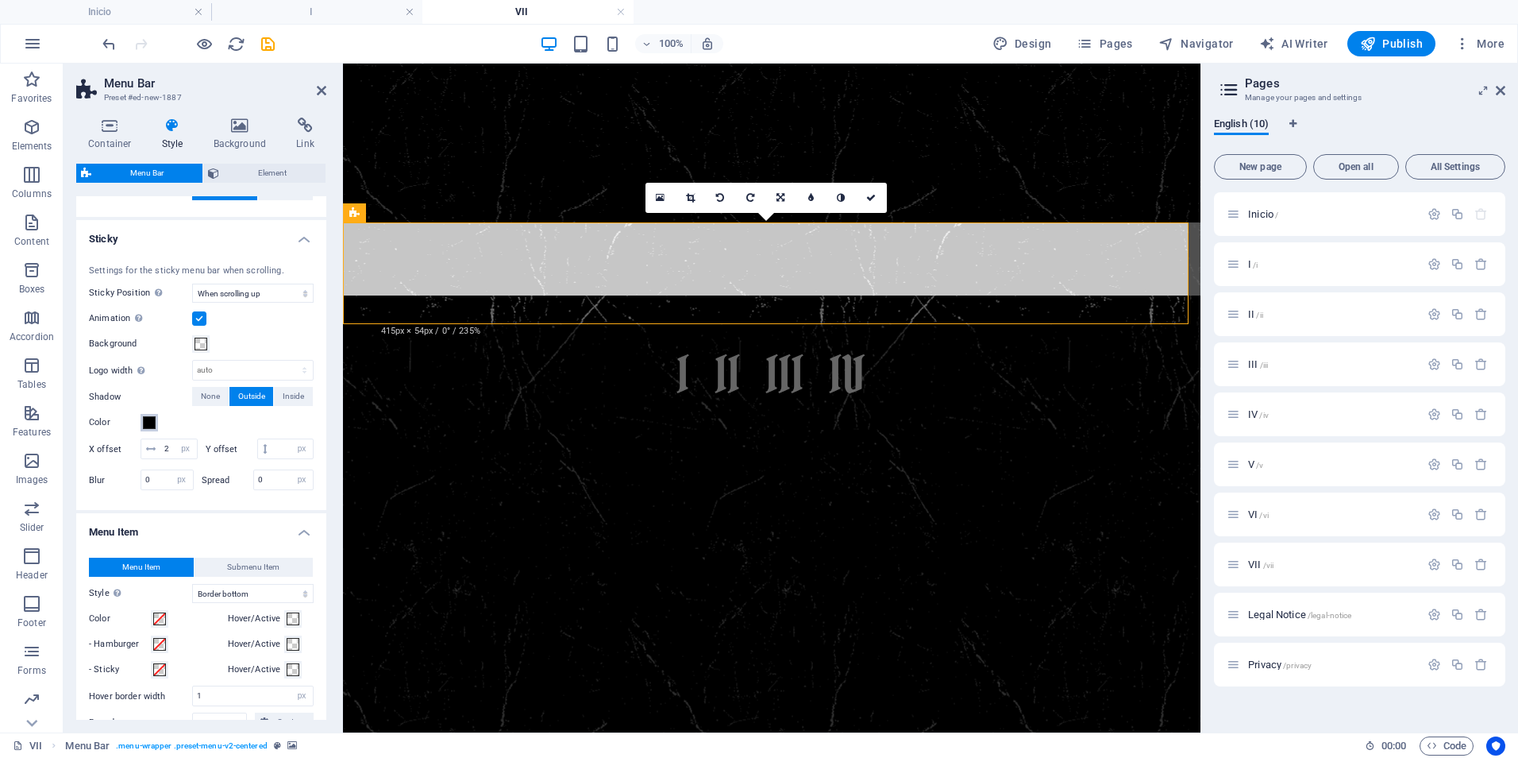
click at [151, 422] on span at bounding box center [149, 422] width 13 height 13
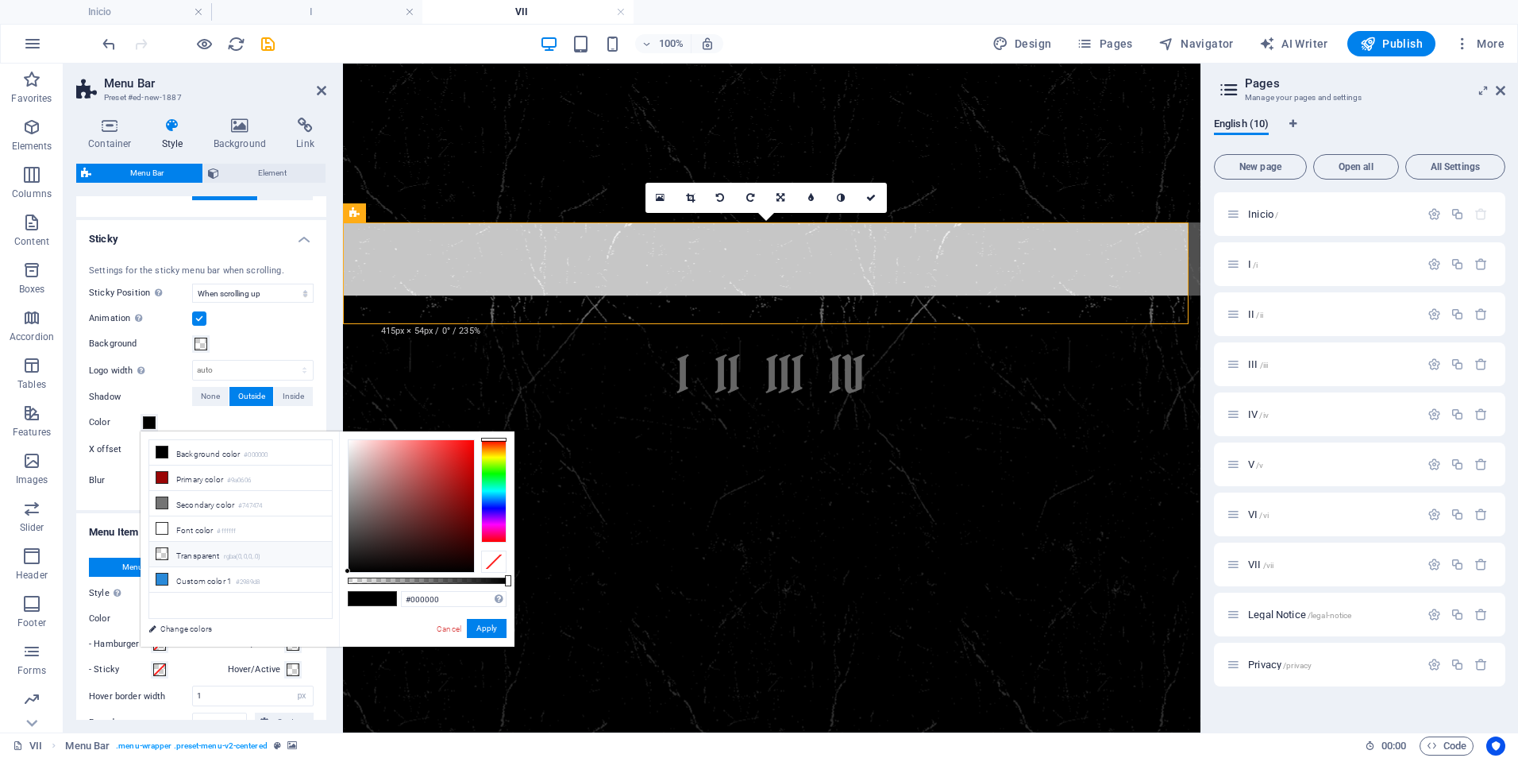
click at [158, 549] on icon at bounding box center [161, 553] width 11 height 11
type input "rgba(0, 0, 0, 0)"
click at [493, 631] on button "Apply" at bounding box center [487, 628] width 40 height 19
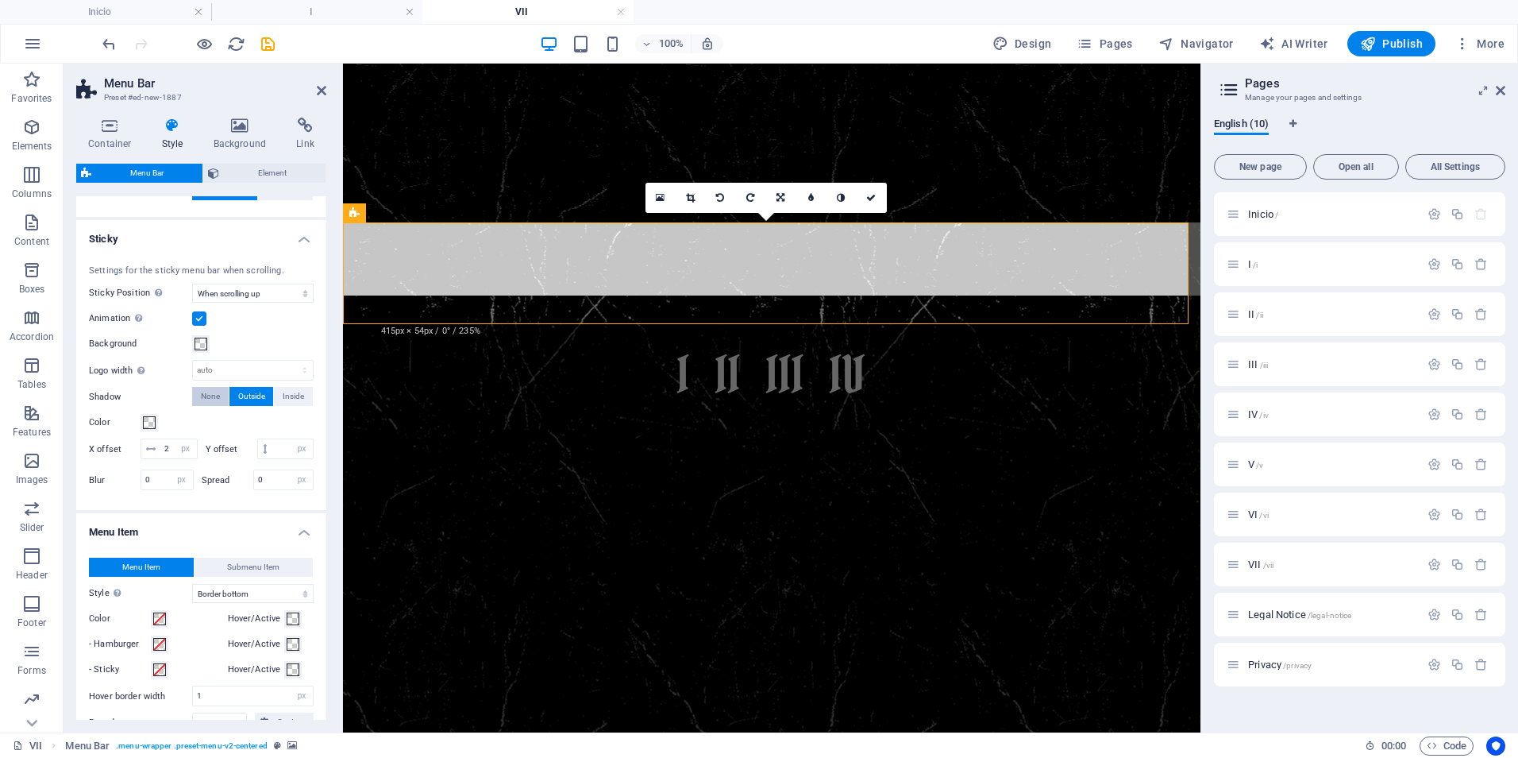
click at [210, 398] on span "None" at bounding box center [210, 396] width 19 height 19
type input "0"
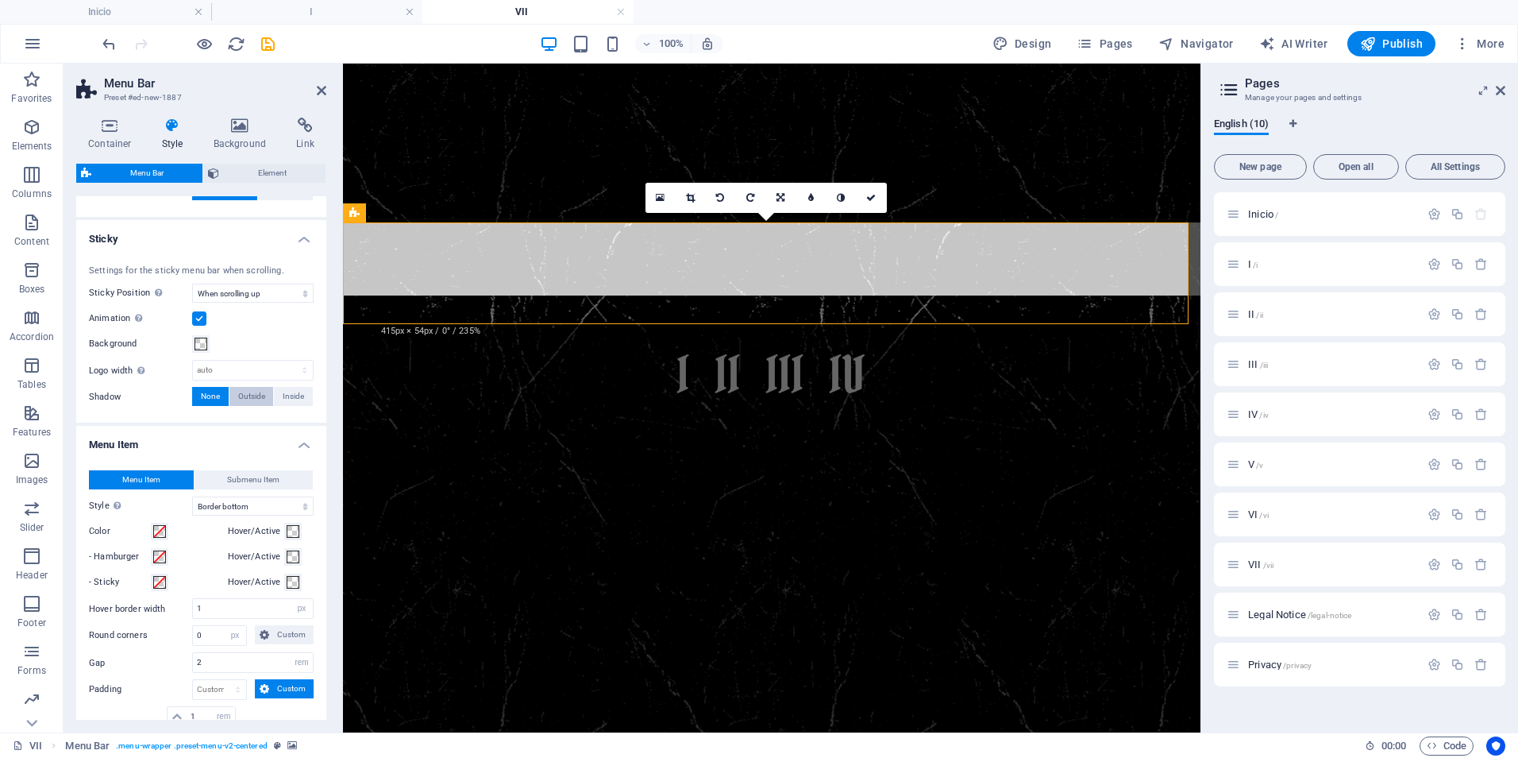
click at [249, 399] on span "Outside" at bounding box center [251, 396] width 27 height 19
type input "2"
type input "4"
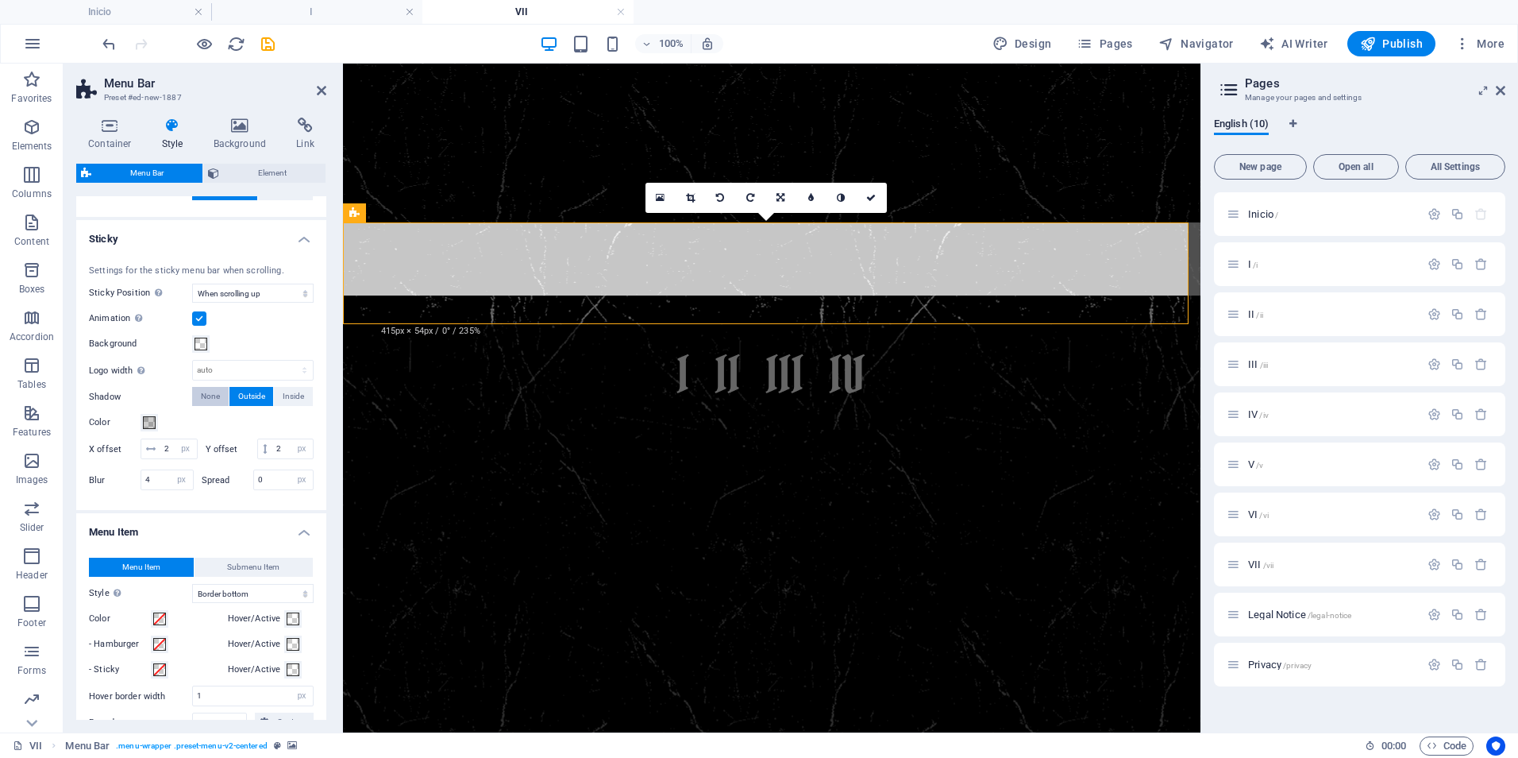
click at [212, 398] on span "None" at bounding box center [210, 396] width 19 height 19
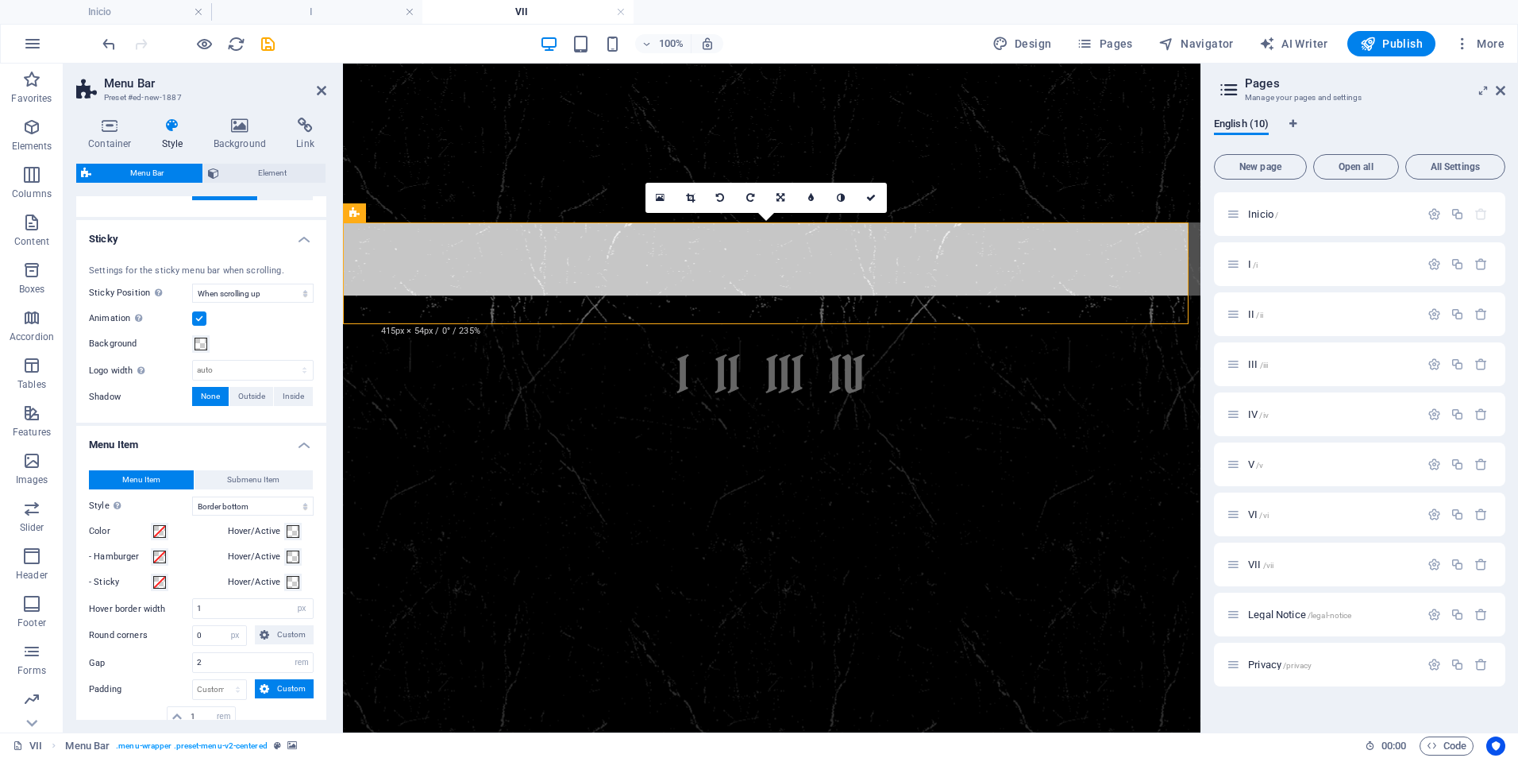
scroll to position [715, 0]
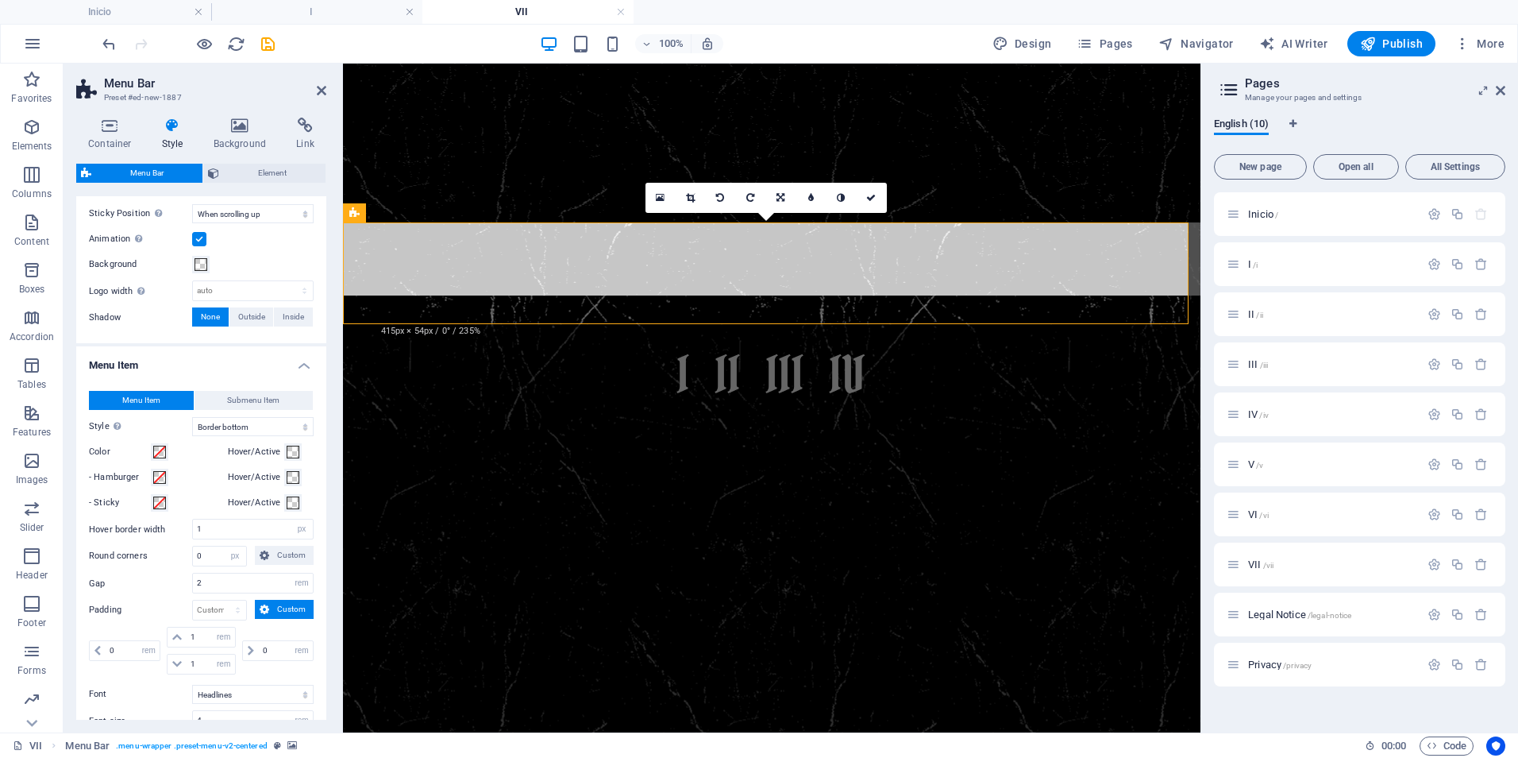
click at [498, 445] on figure at bounding box center [772, 676] width 858 height 763
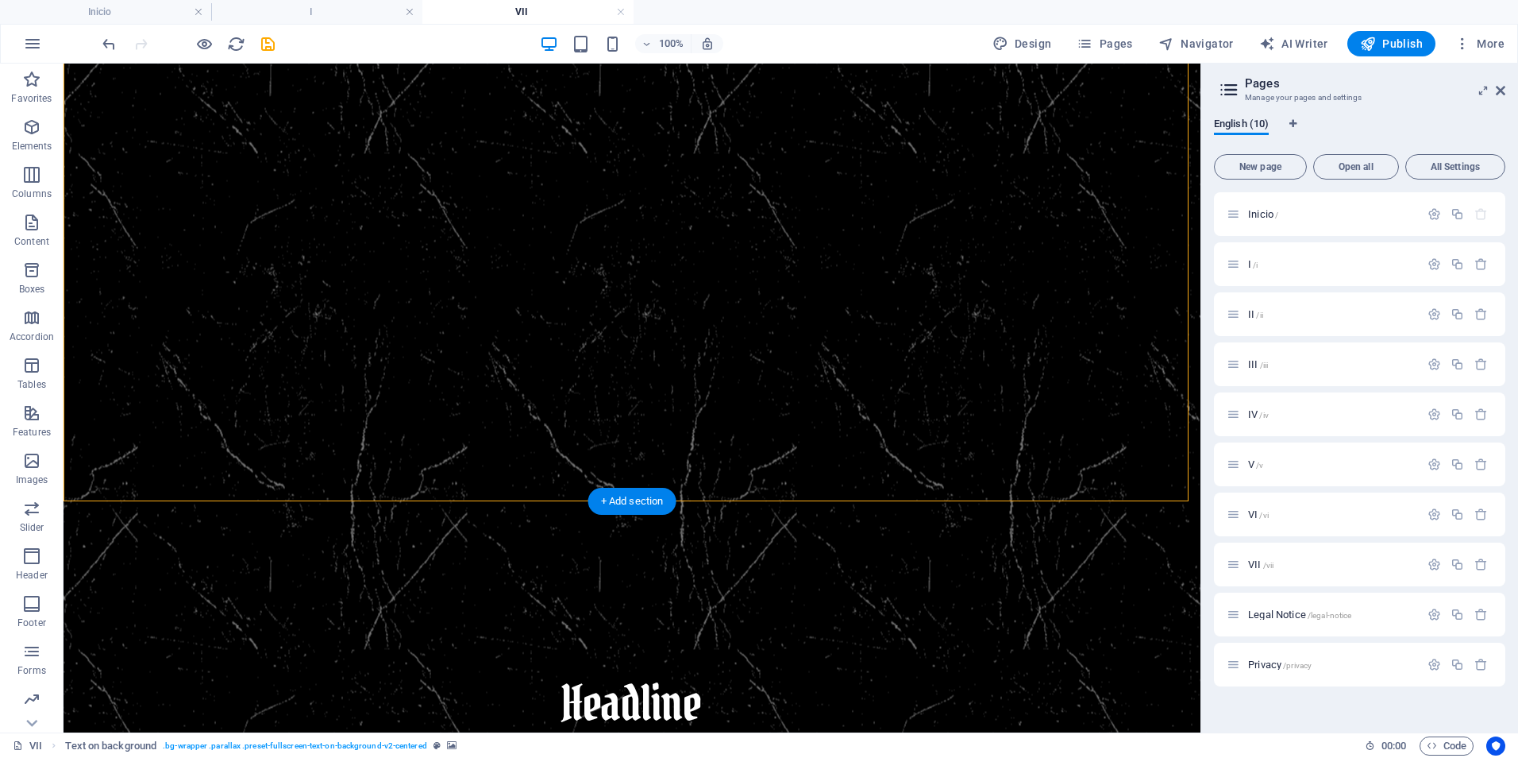
scroll to position [883, 0]
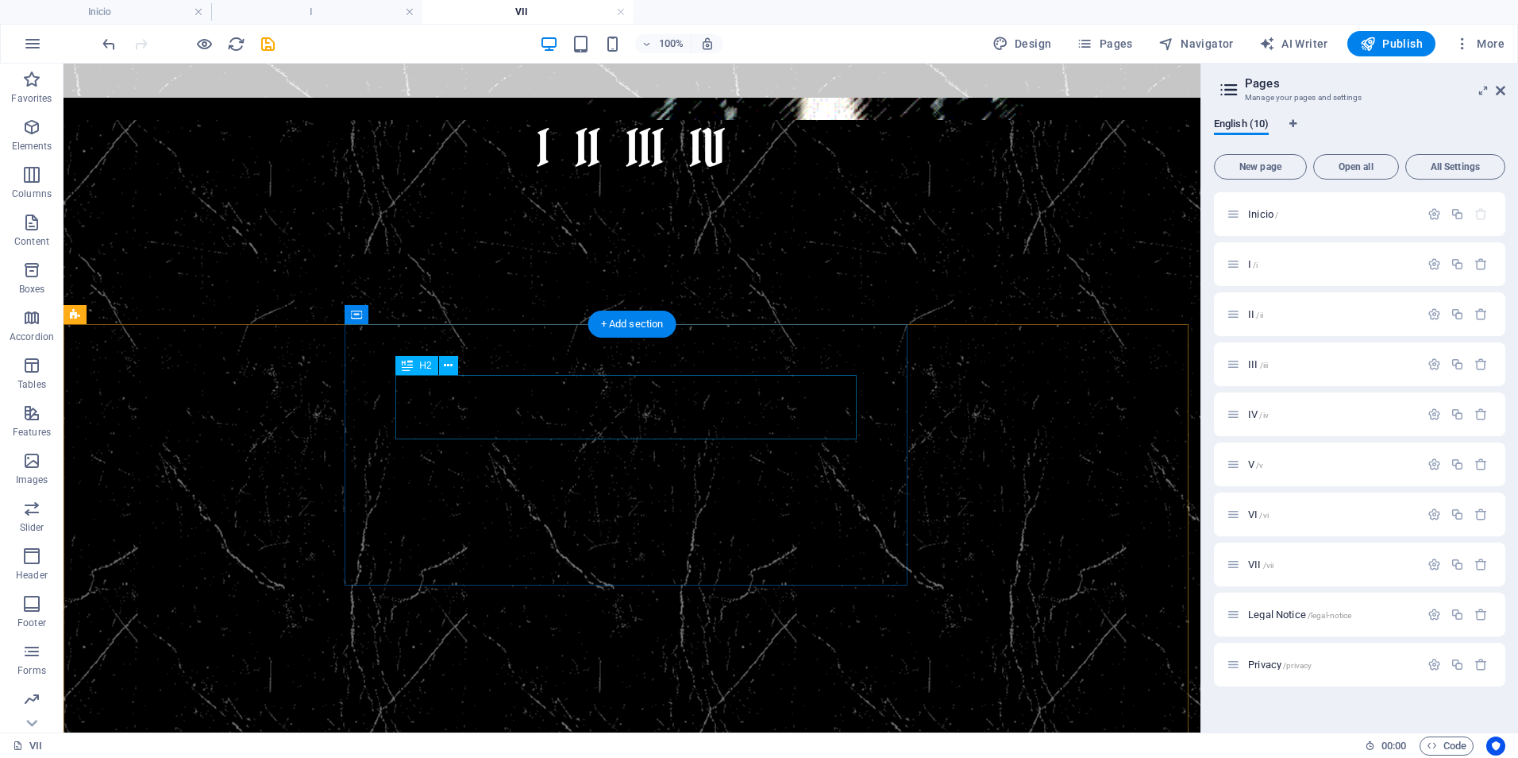
scroll to position [0, 0]
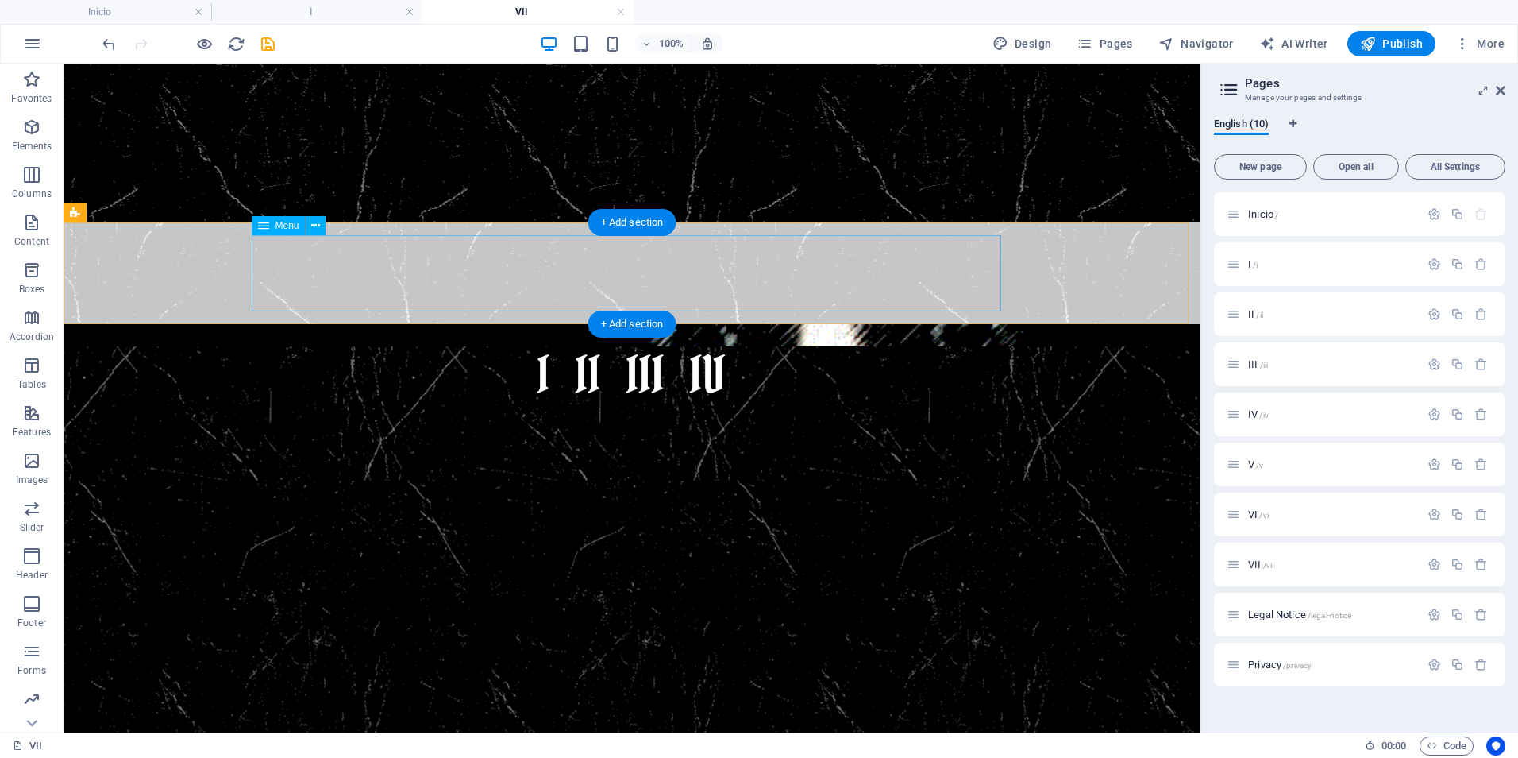
click at [759, 337] on nav "I II III IV" at bounding box center [632, 375] width 750 height 76
click at [164, 266] on figure at bounding box center [632, 273] width 1137 height 102
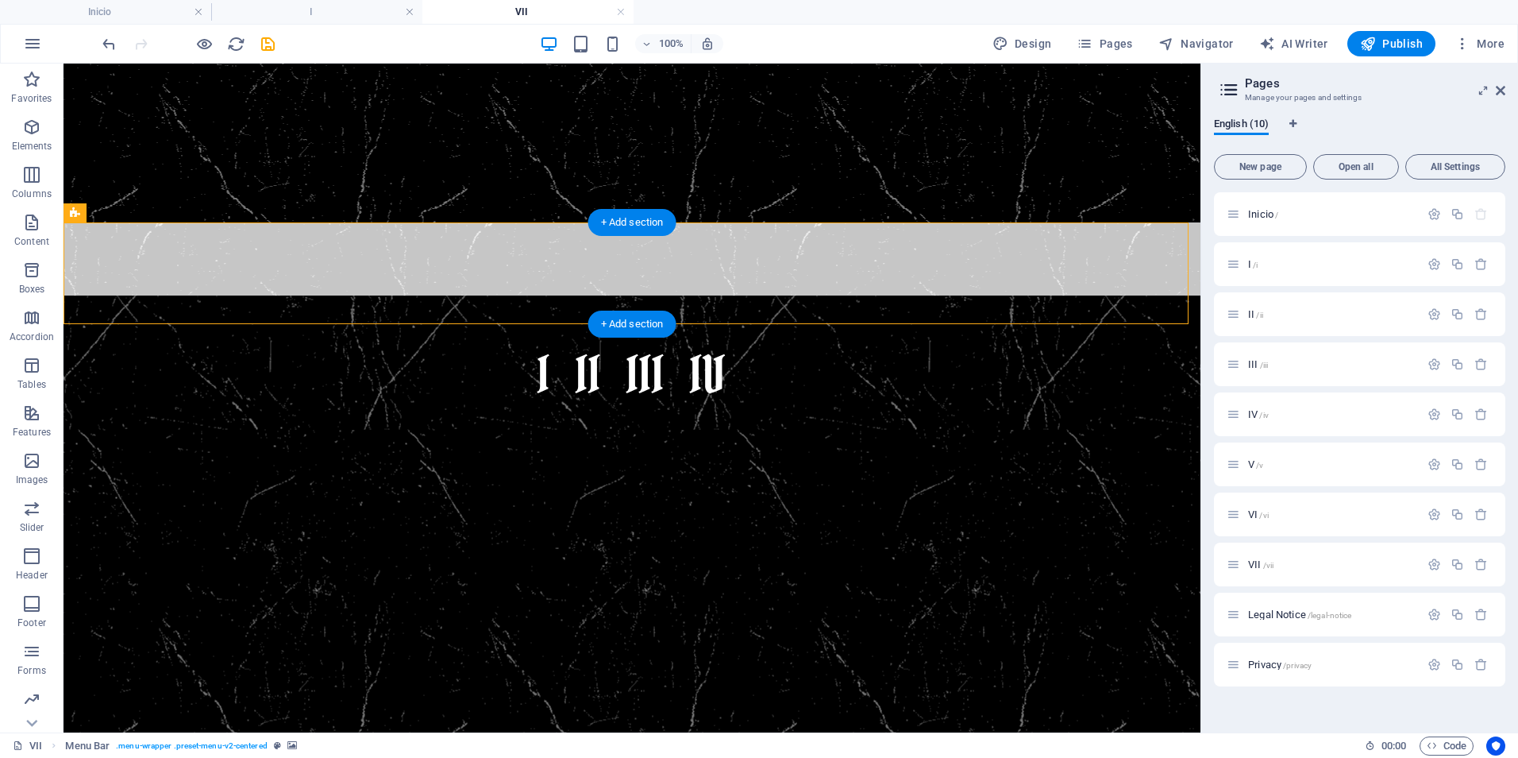
select select "rem"
select select "sticky_reverse"
select select "hover_border_bottom"
select select "px"
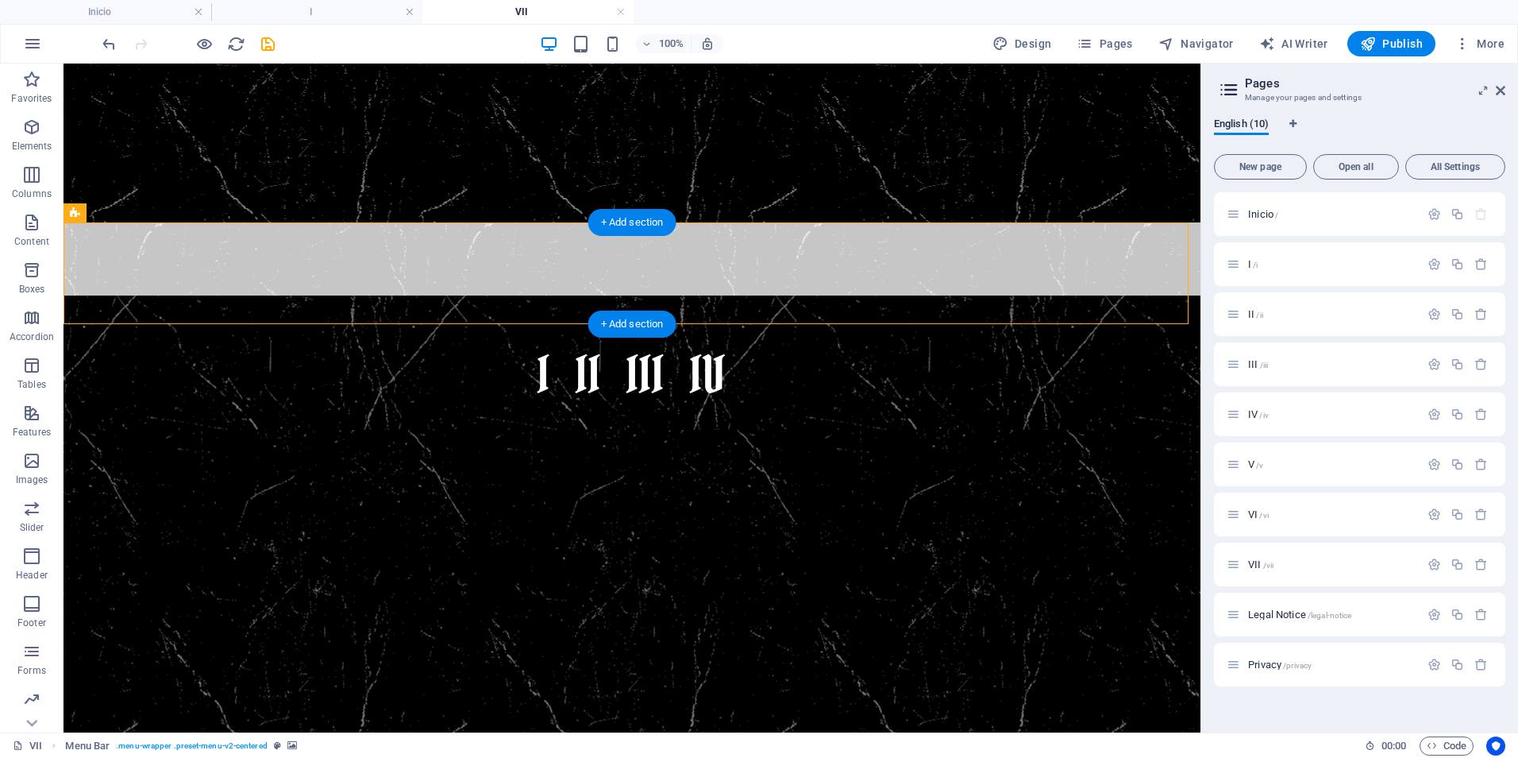
select select "rem"
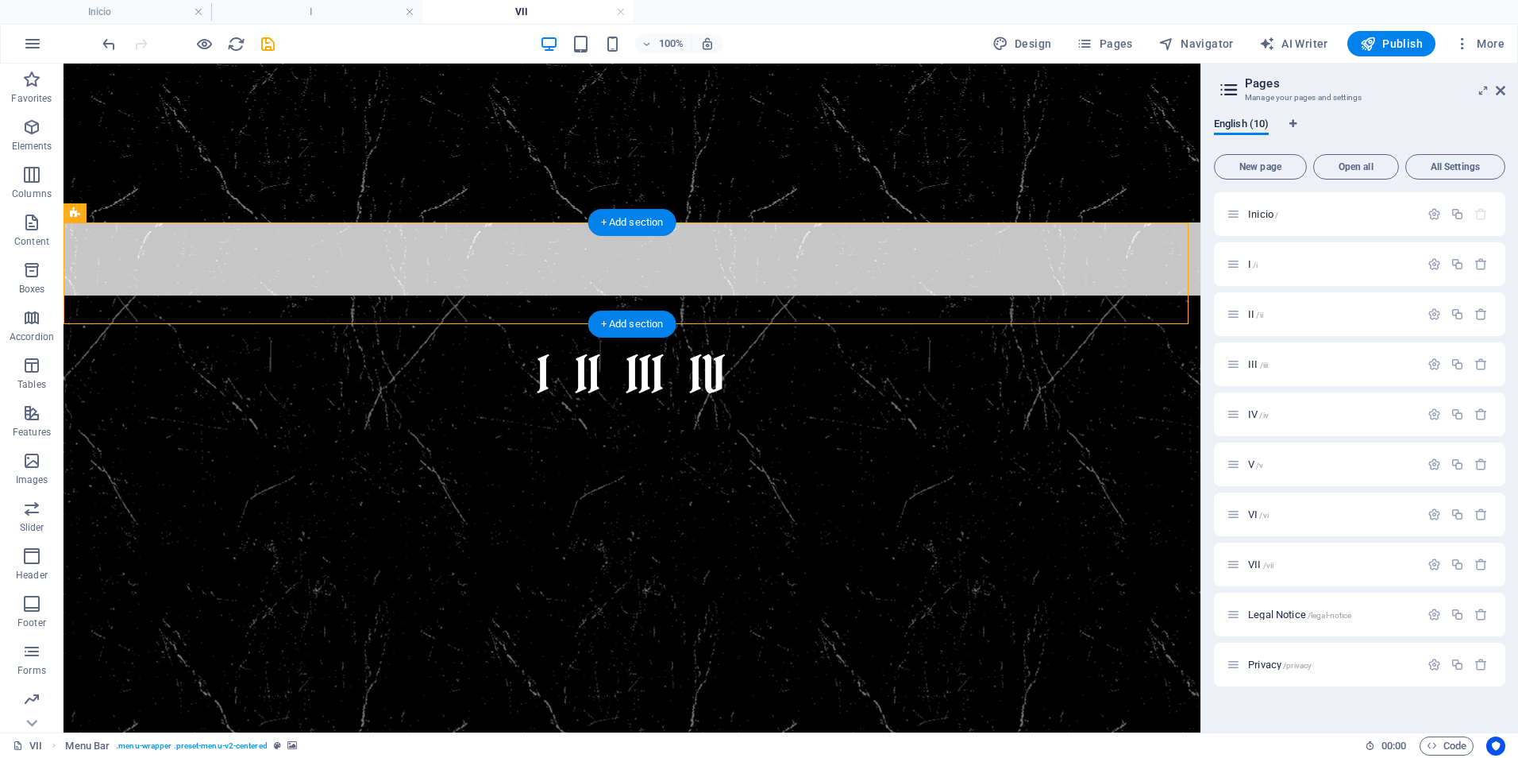
select select "link-special-font"
select select "rem"
select select "300"
select select "px"
select select "preset-menu-v2-centered"
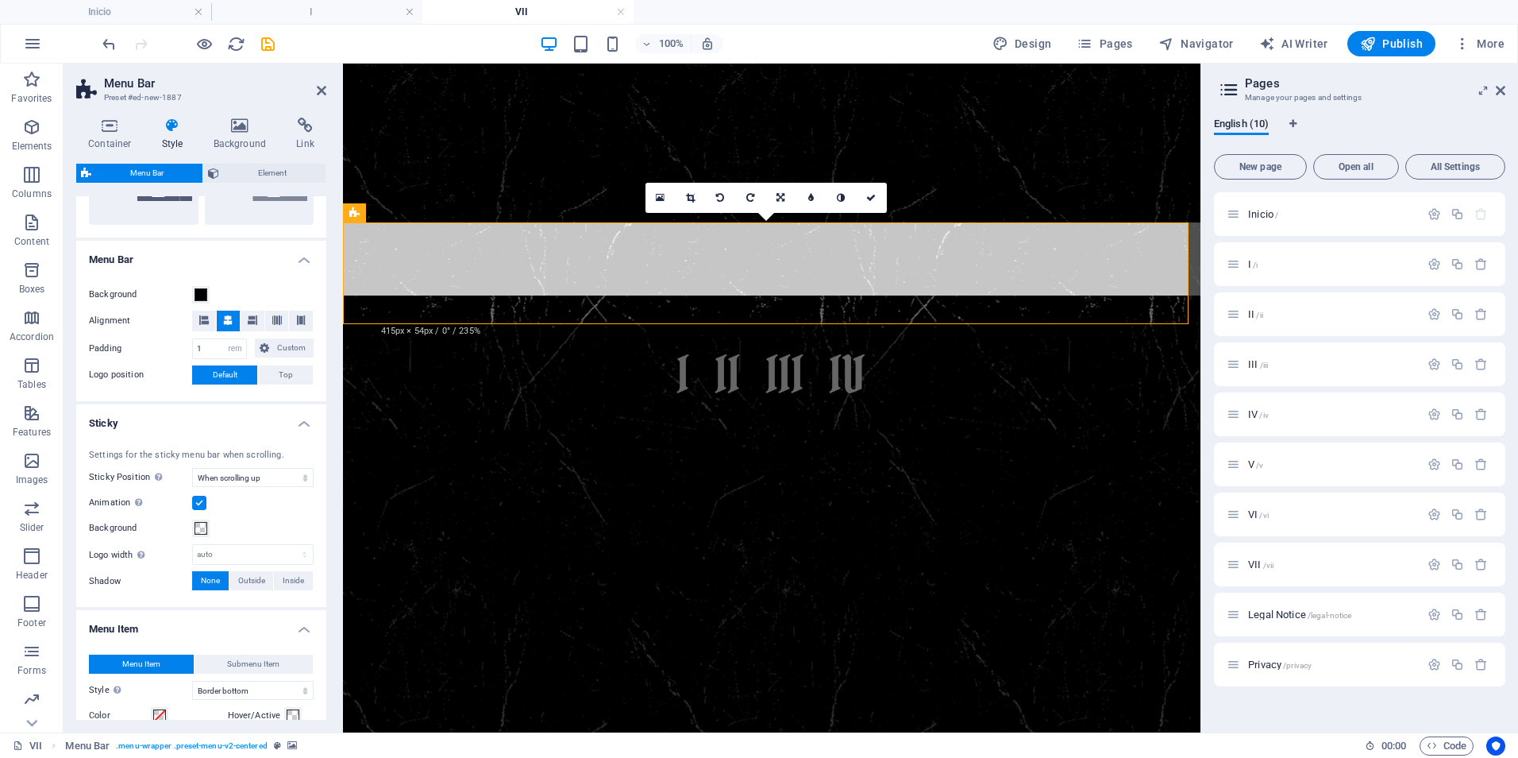
scroll to position [476, 0]
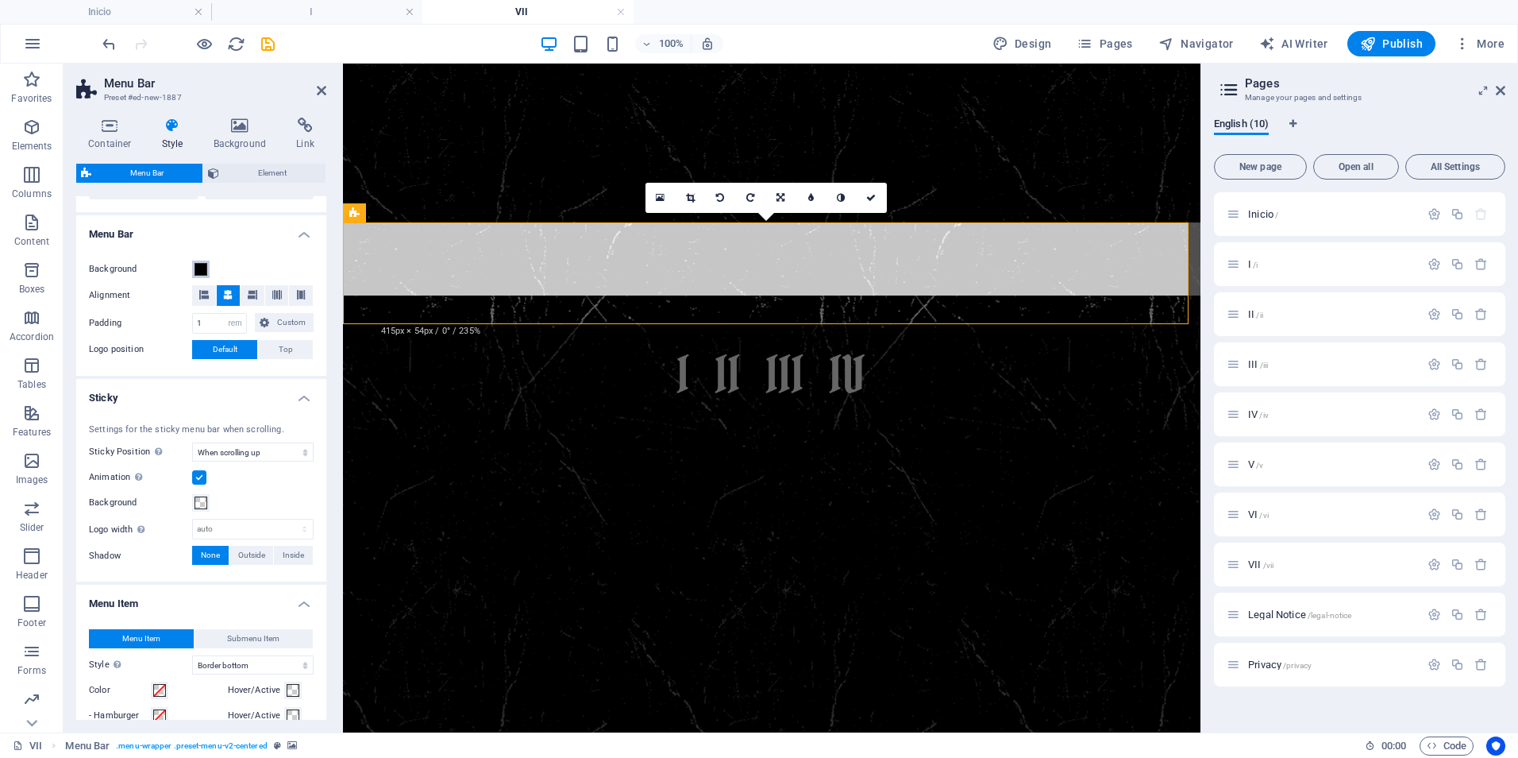
click at [200, 265] on span at bounding box center [201, 269] width 13 height 13
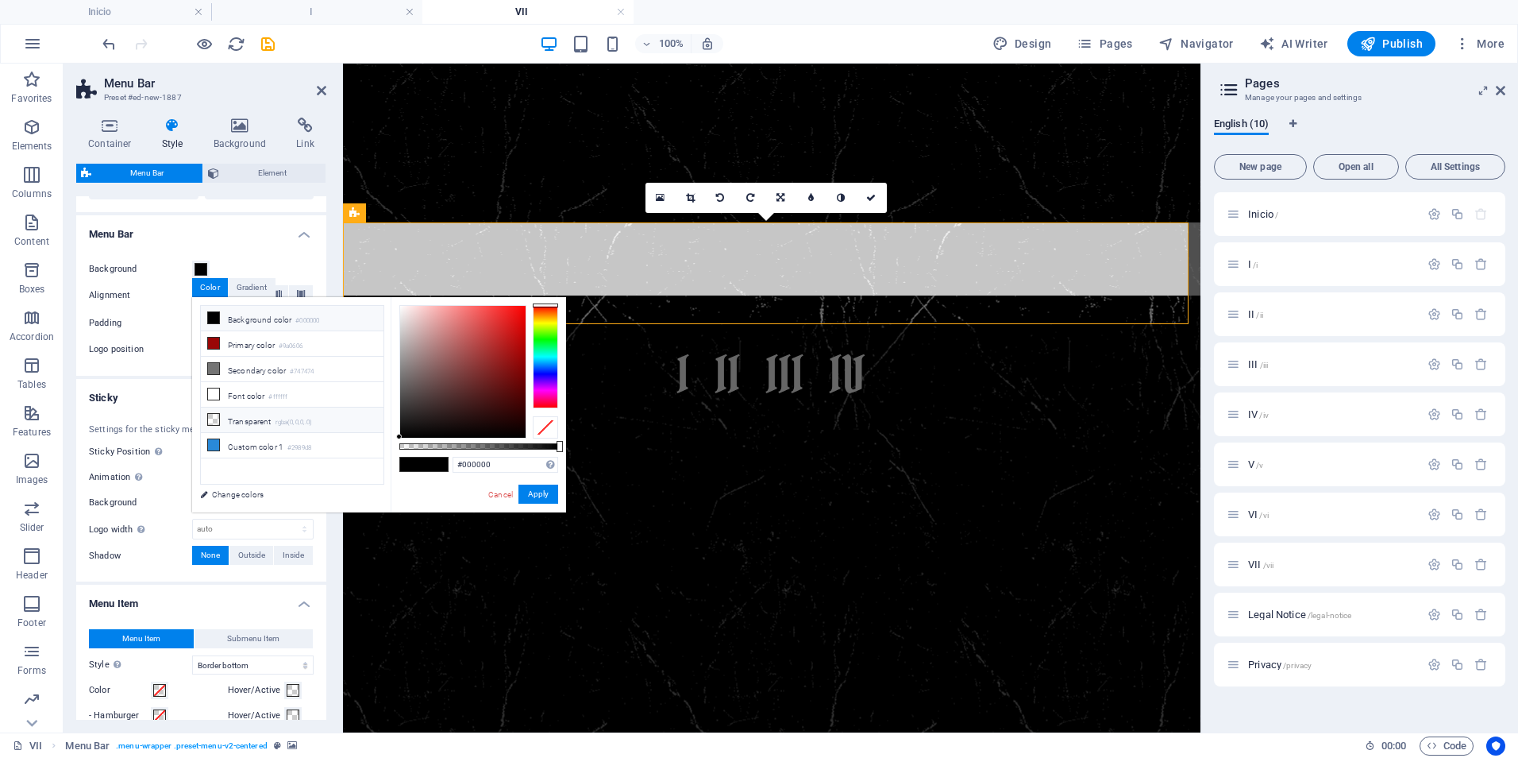
click at [215, 414] on icon at bounding box center [213, 419] width 11 height 11
type input "rgba(0, 0, 0, 0)"
click at [542, 493] on button "Apply" at bounding box center [539, 493] width 40 height 19
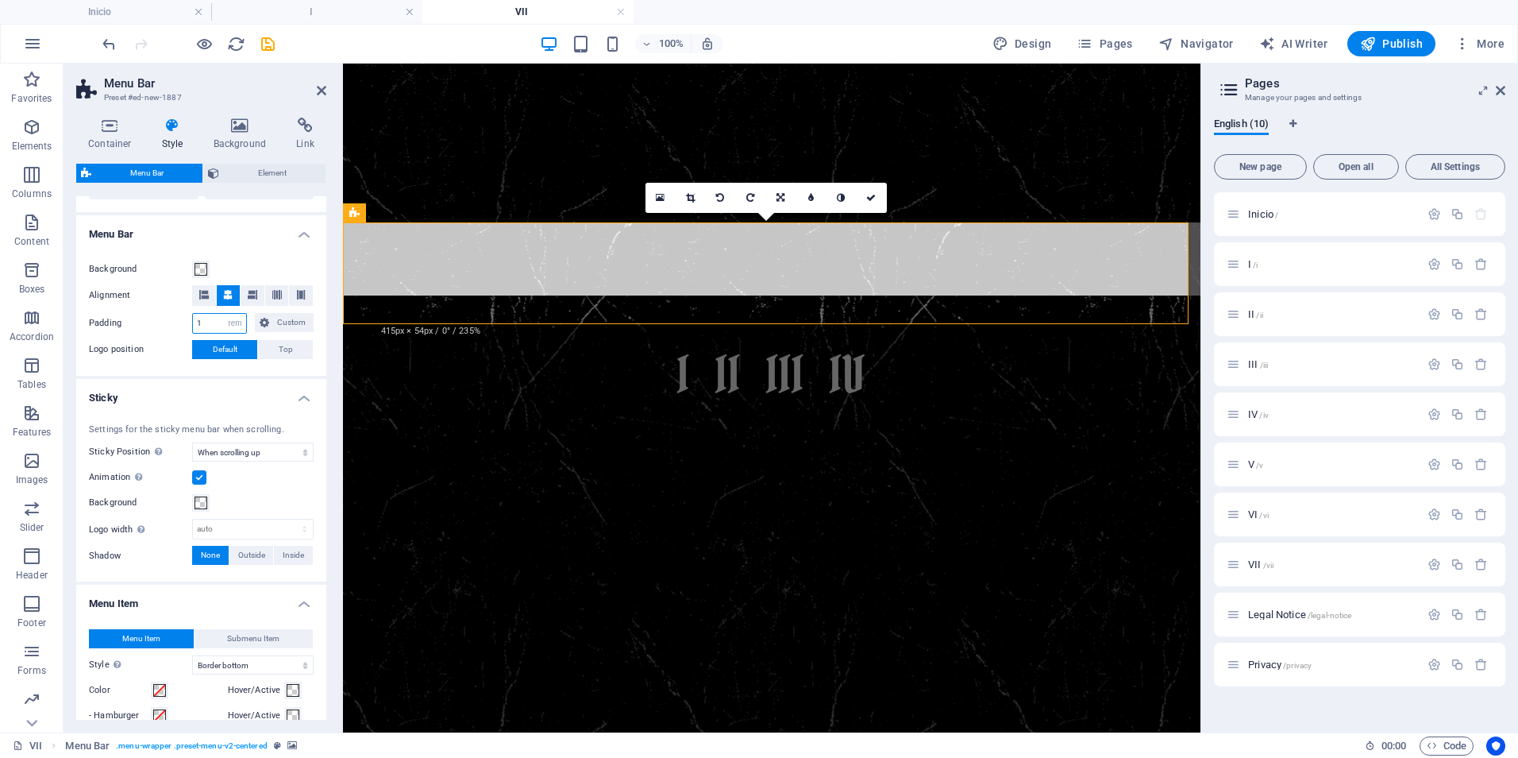
click at [216, 326] on input "1" at bounding box center [219, 323] width 53 height 19
click at [231, 326] on select "px rem % vh vw Custom" at bounding box center [235, 323] width 22 height 19
click at [204, 322] on input "1" at bounding box center [219, 323] width 53 height 19
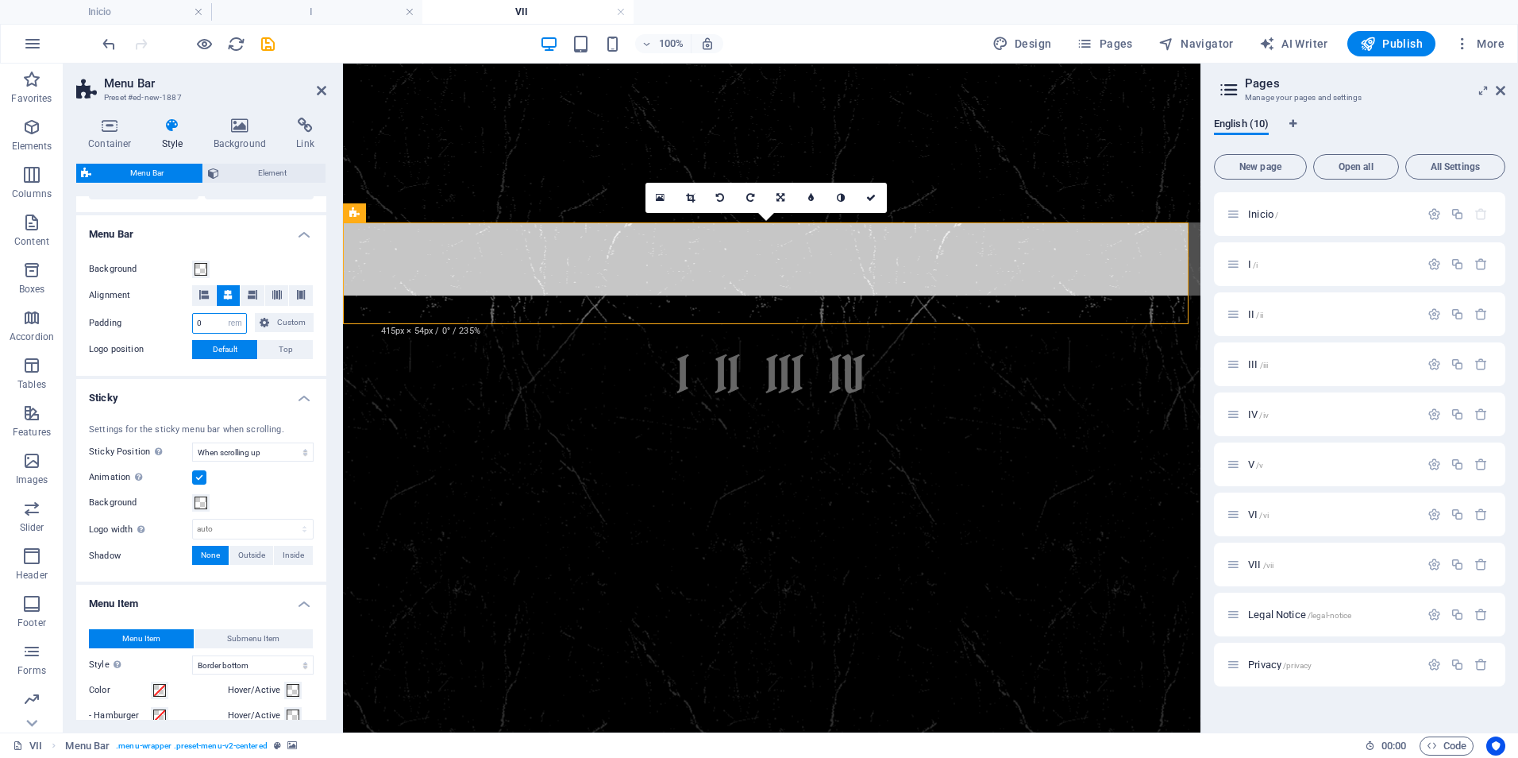
type input "0"
click at [121, 371] on div "Background Alignment Padding 0 px rem % vh vw Custom Custom 0 px rem % vh vw 0 …" at bounding box center [201, 310] width 256 height 132
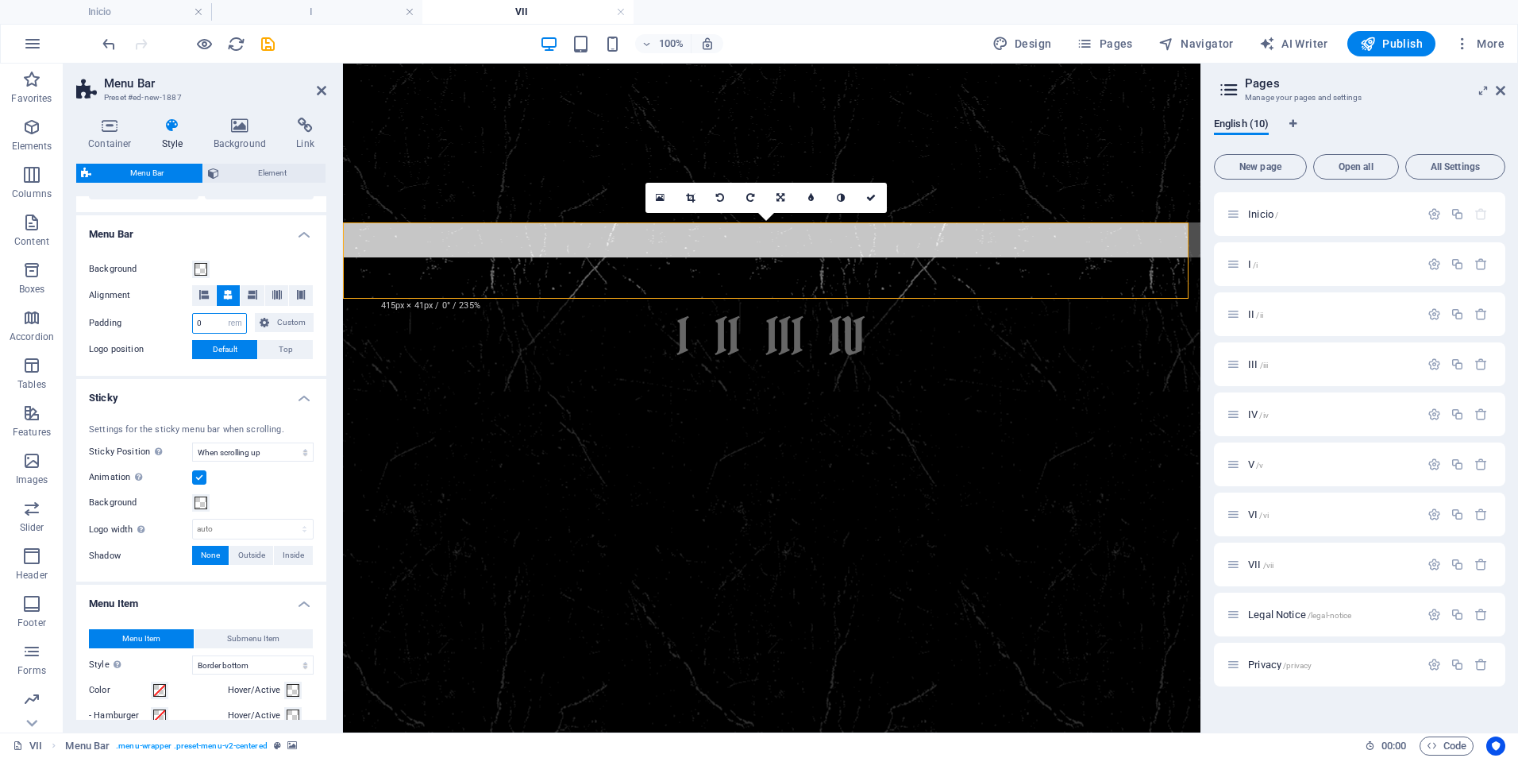
drag, startPoint x: 202, startPoint y: 322, endPoint x: 187, endPoint y: 324, distance: 15.2
click at [187, 324] on div "Padding 0 px rem % vh vw Custom Custom" at bounding box center [201, 323] width 225 height 21
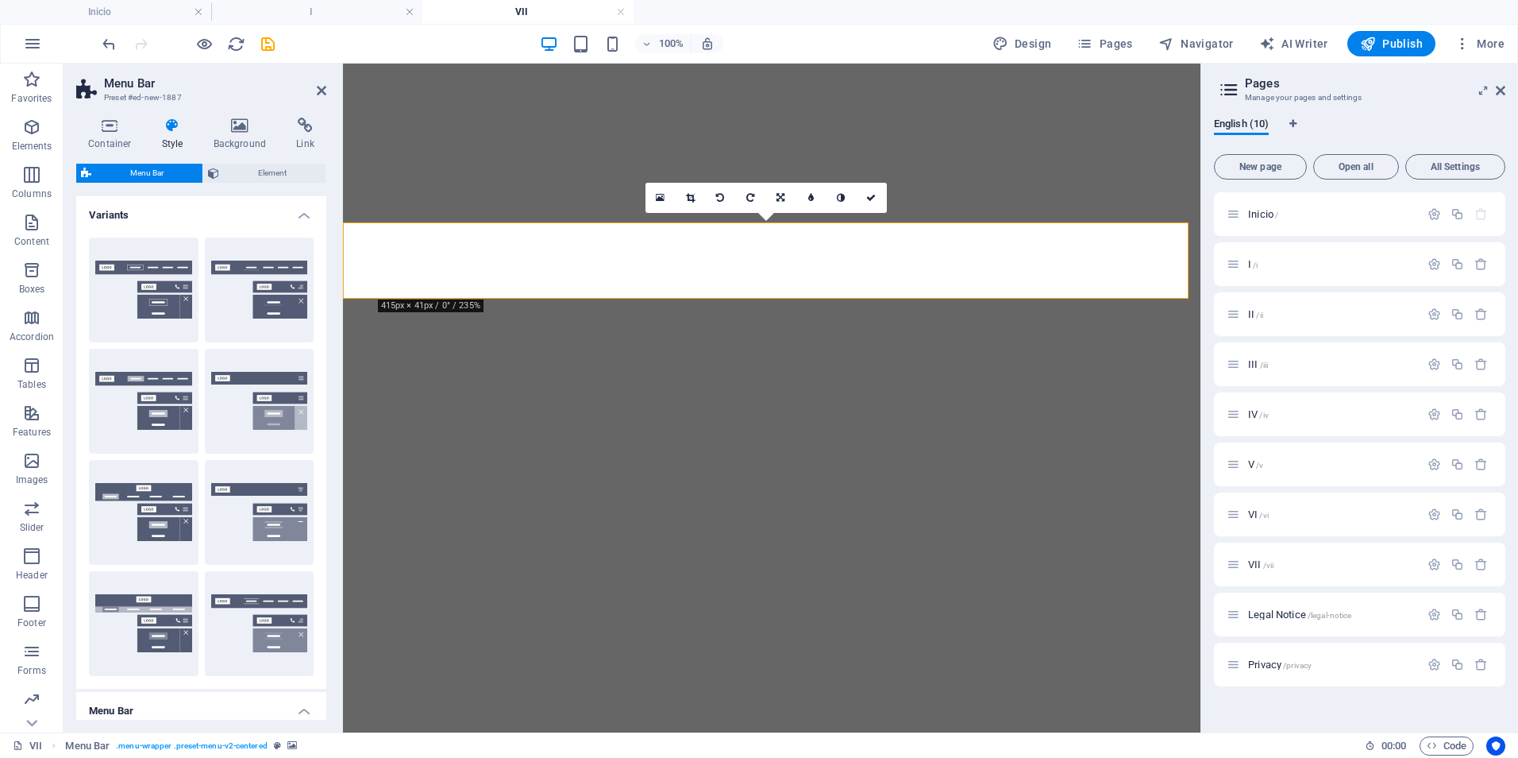
select select "rem"
select select "sticky_reverse"
select select "hover_border_bottom"
select select "px"
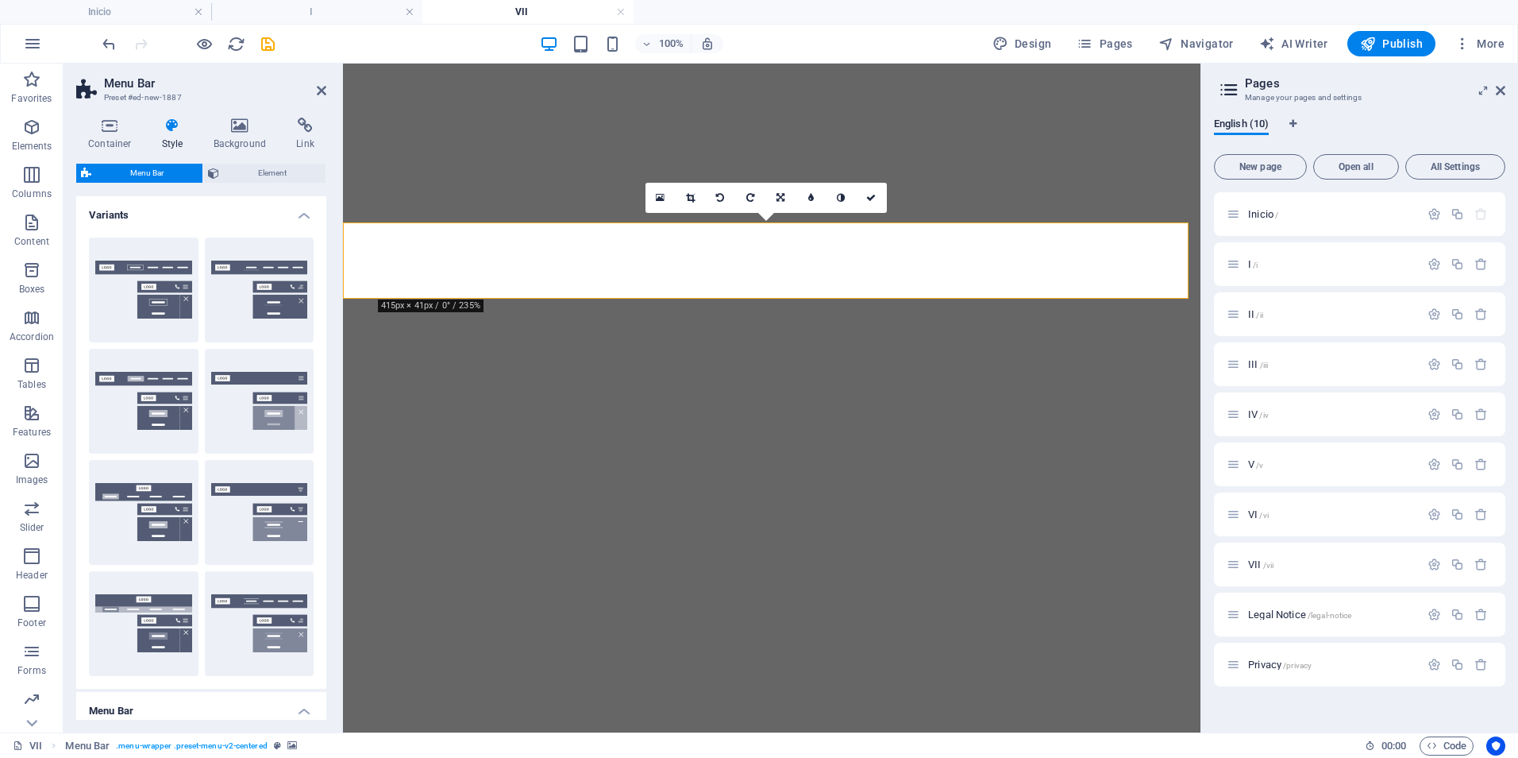
select select "rem"
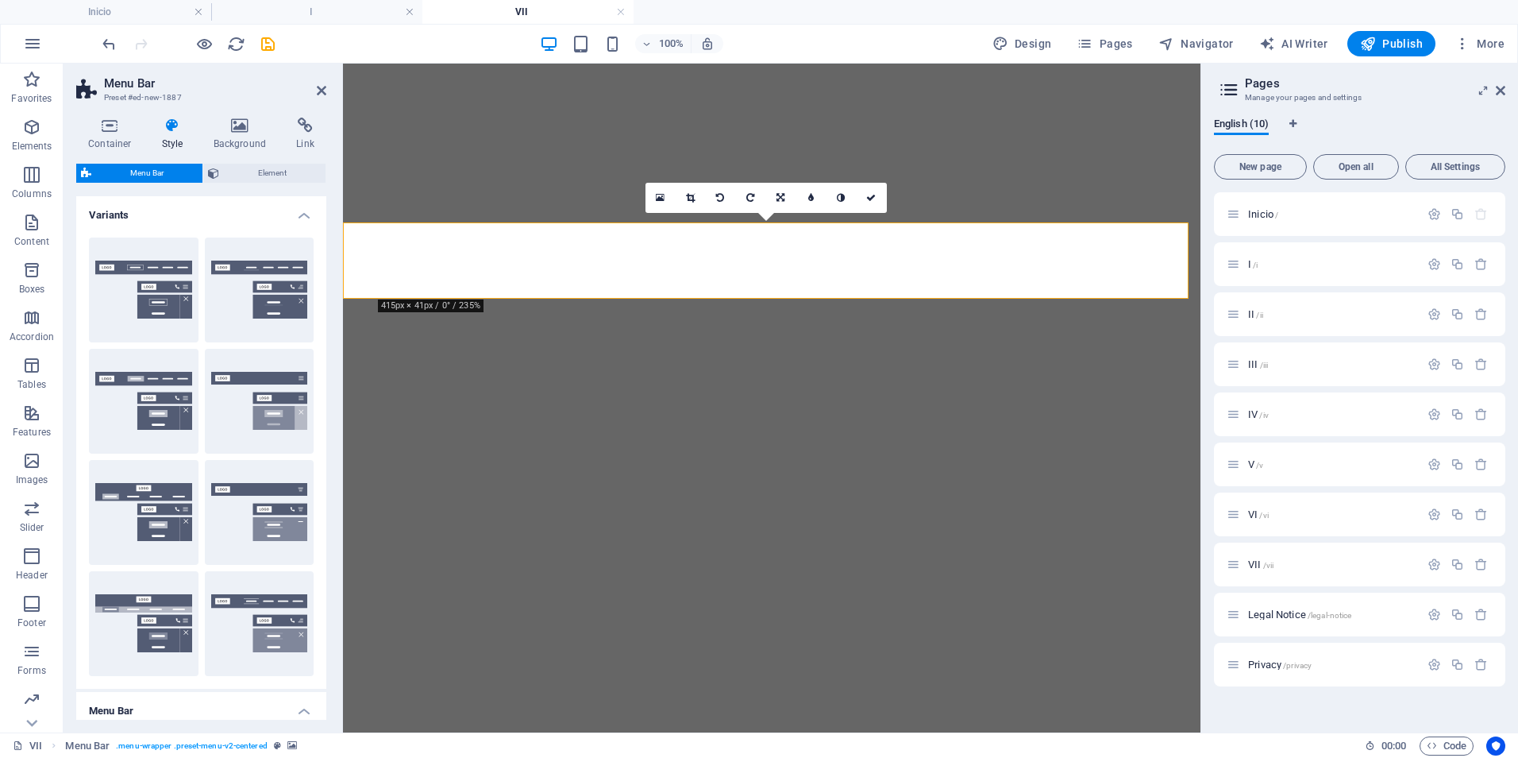
select select "link-special-font"
select select "rem"
select select "300"
select select "px"
select select "preset-menu-v2-centered"
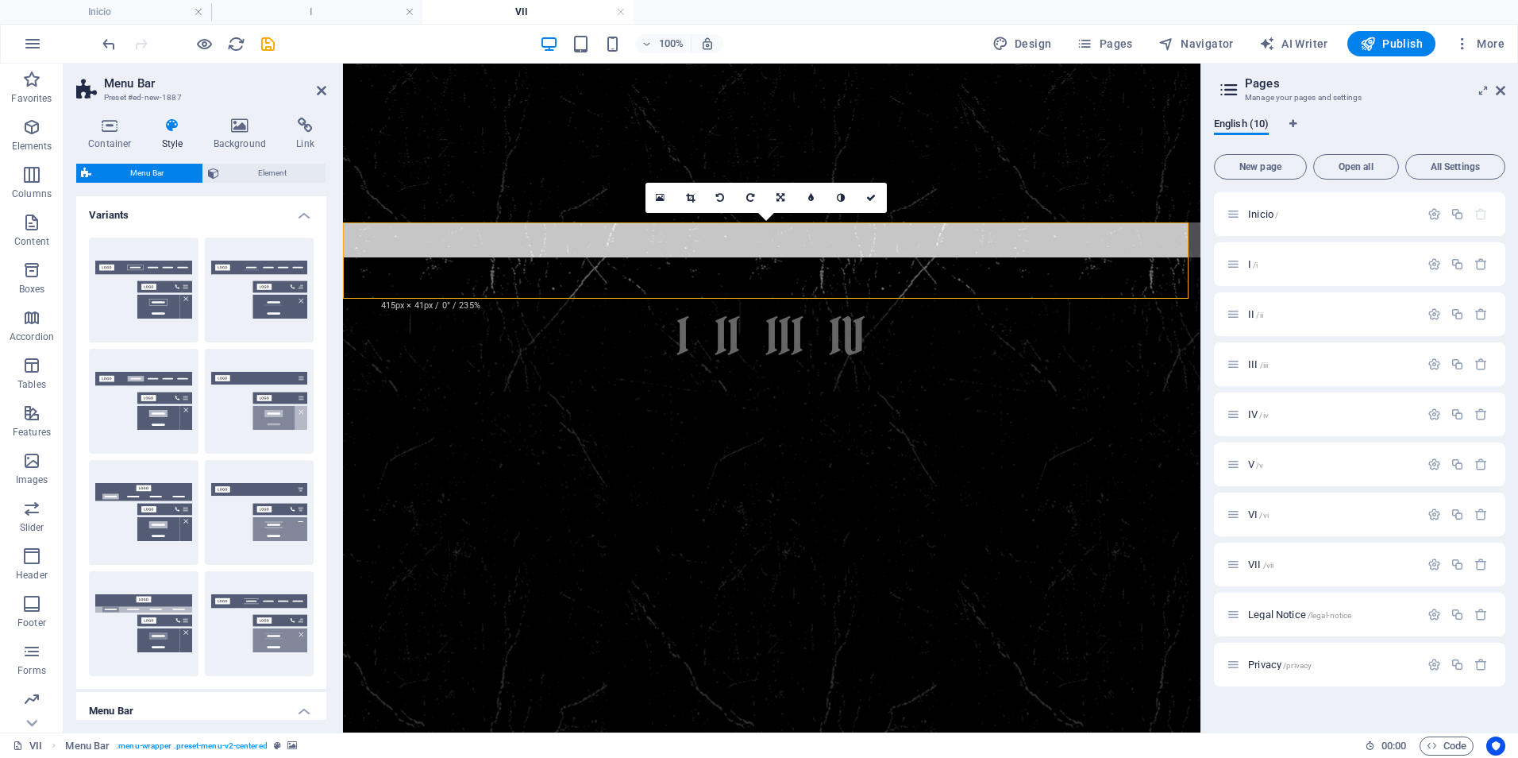
scroll to position [476, 0]
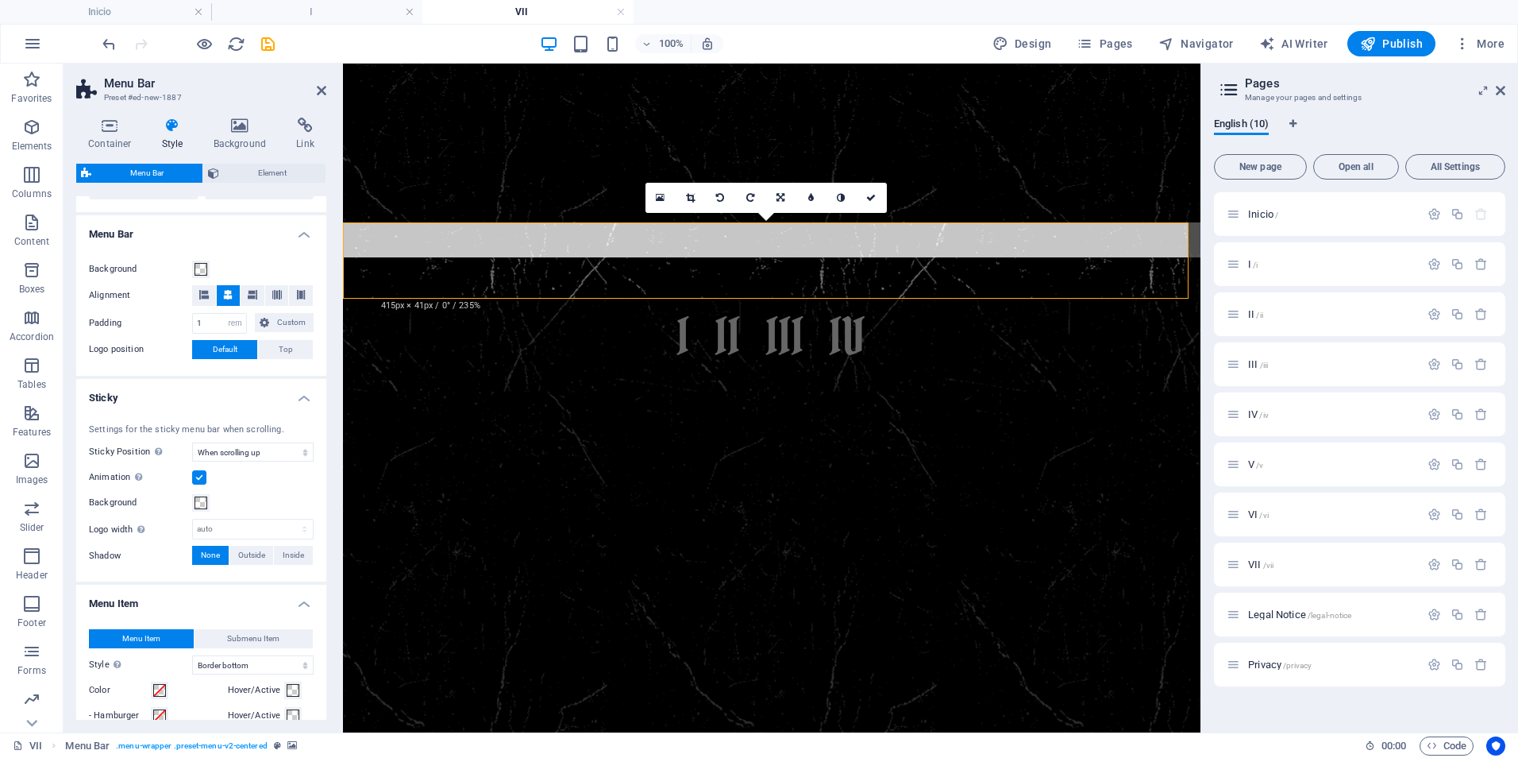
click at [143, 371] on div "Background Alignment Padding 1 px rem % vh vw Custom Custom 1 px rem % vh vw 1 …" at bounding box center [201, 310] width 256 height 132
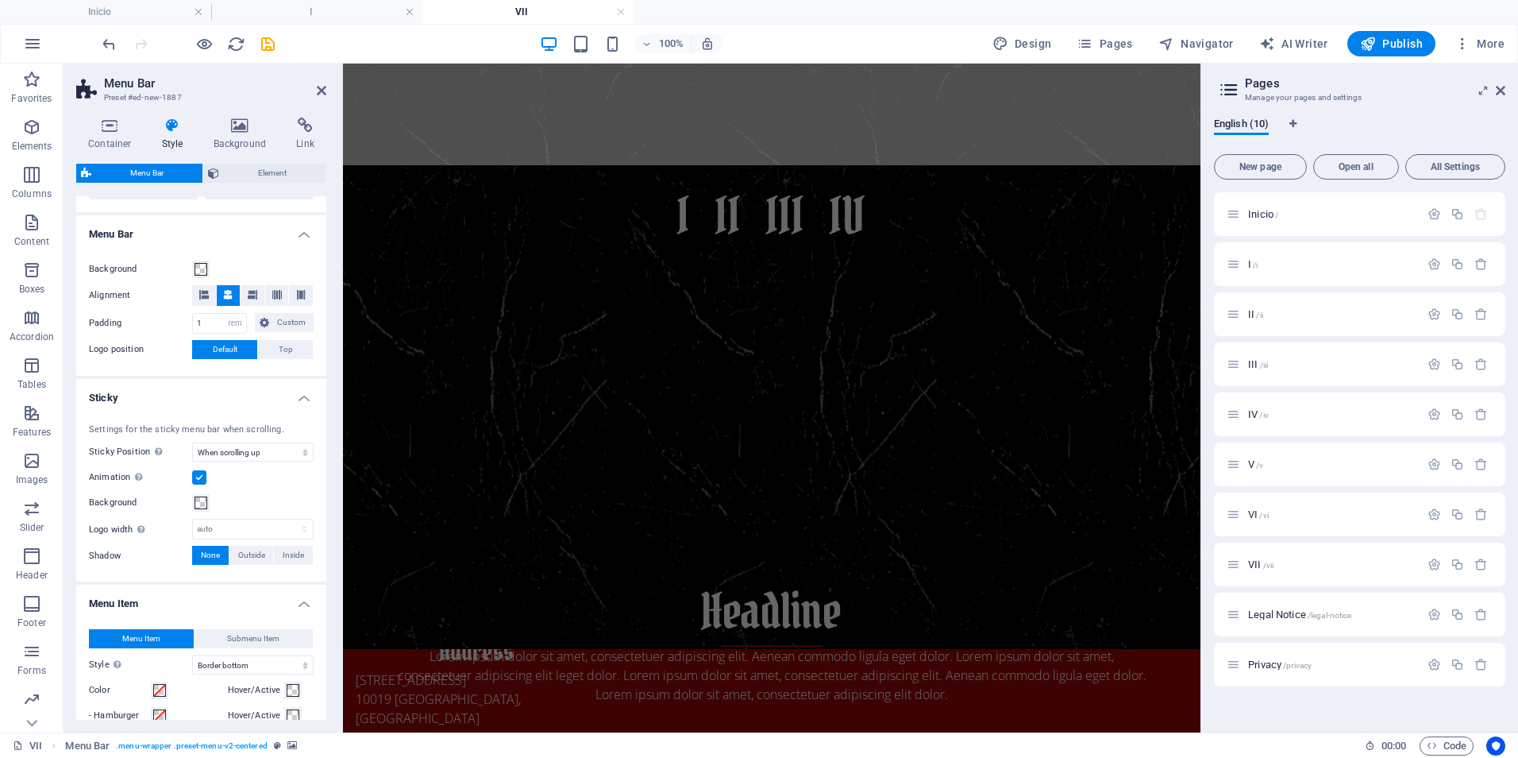
scroll to position [0, 0]
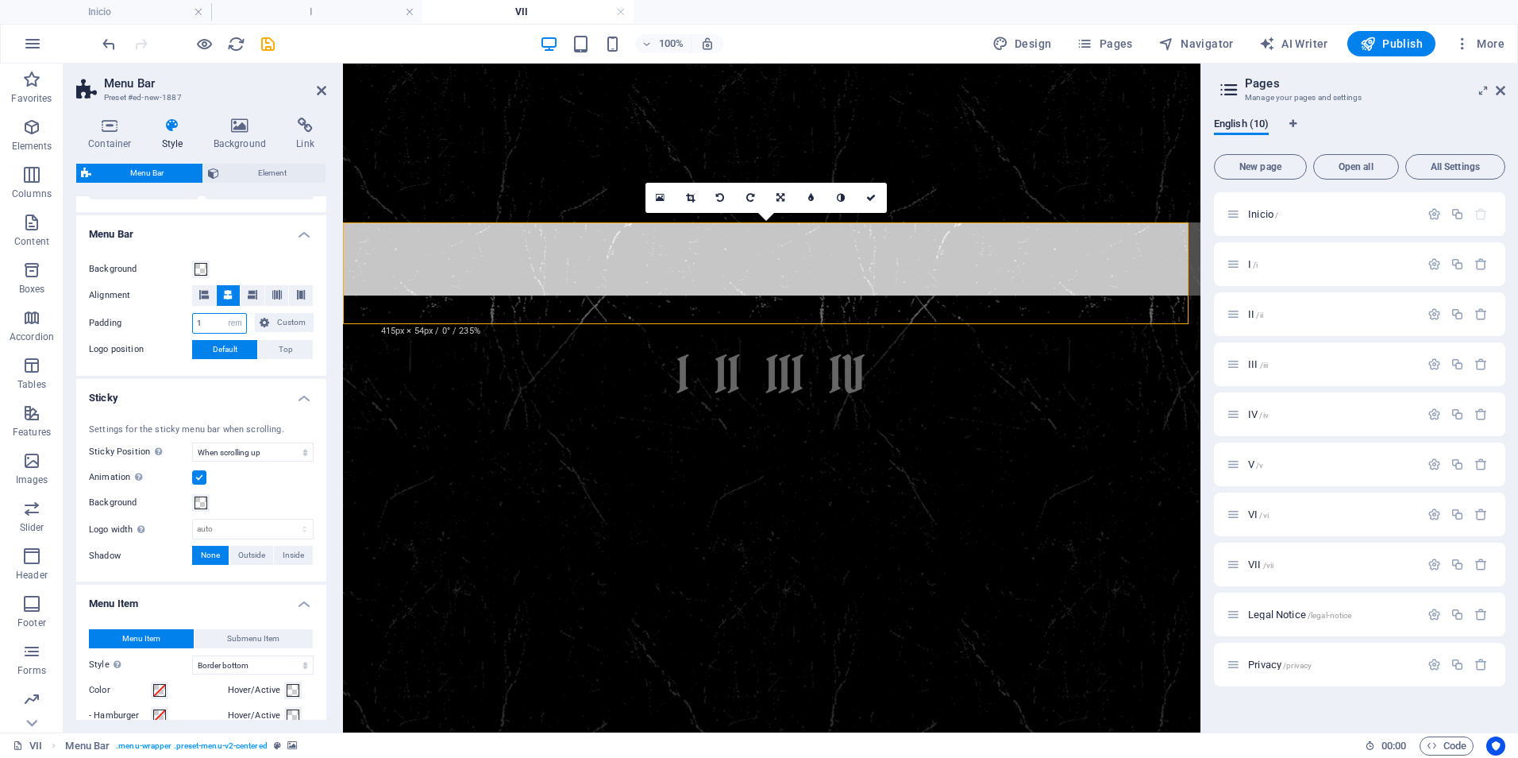
click at [195, 324] on input "1" at bounding box center [219, 323] width 53 height 19
type input "0"
click at [137, 364] on div "Background Alignment Padding 0 px rem % vh vw Custom Custom 1 px rem % vh vw 1 …" at bounding box center [201, 310] width 256 height 132
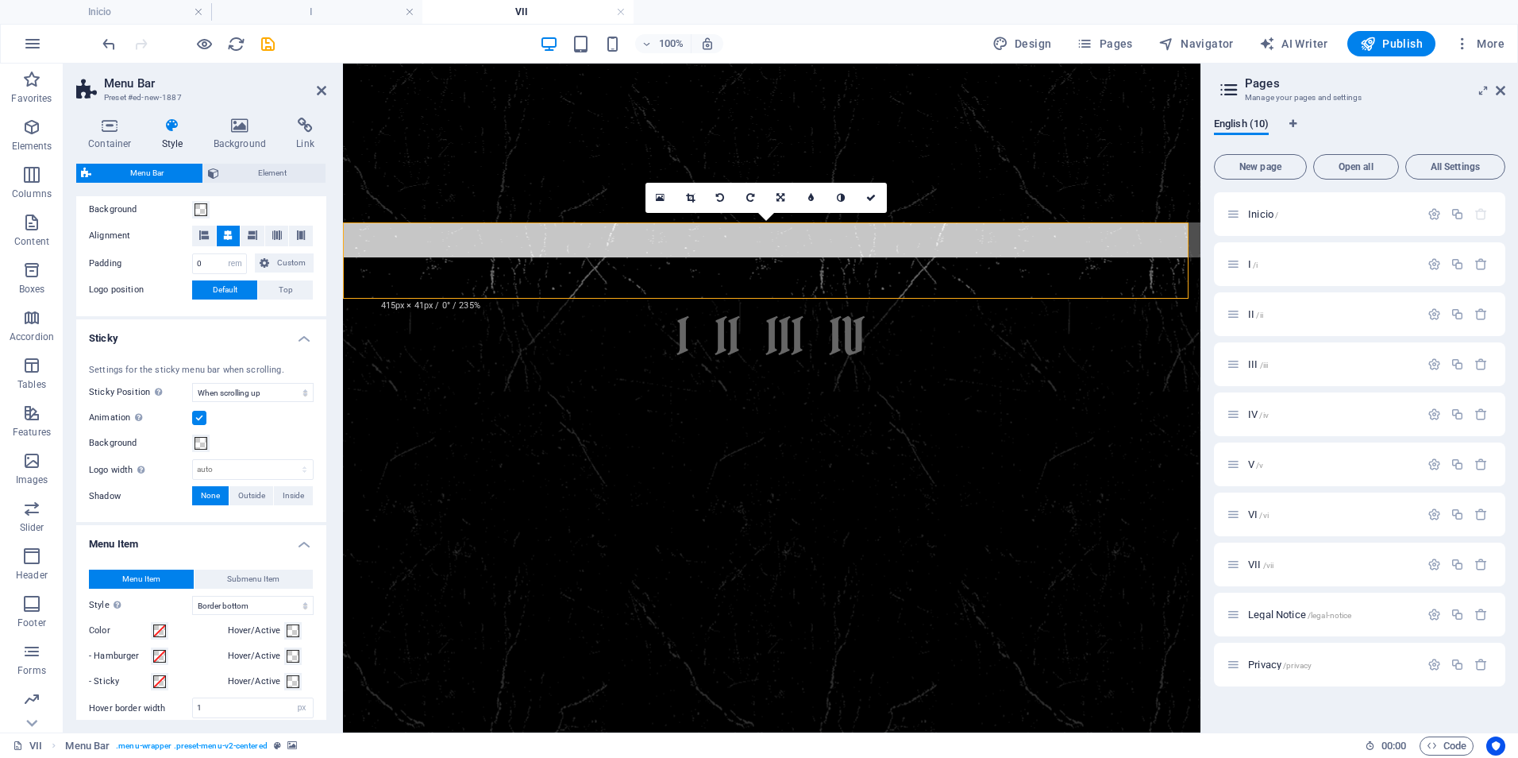
scroll to position [397, 0]
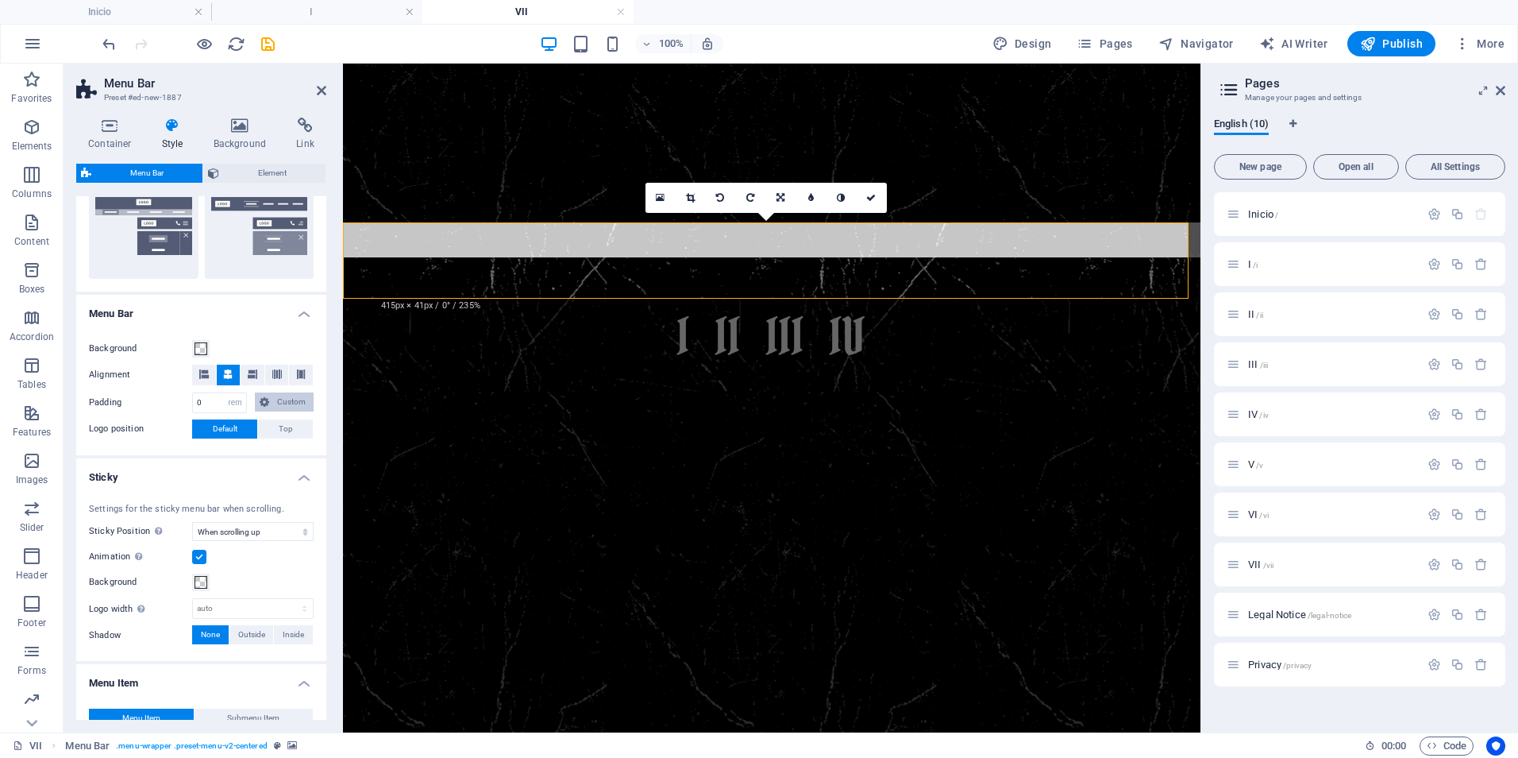
click at [291, 398] on span "Custom" at bounding box center [291, 401] width 35 height 19
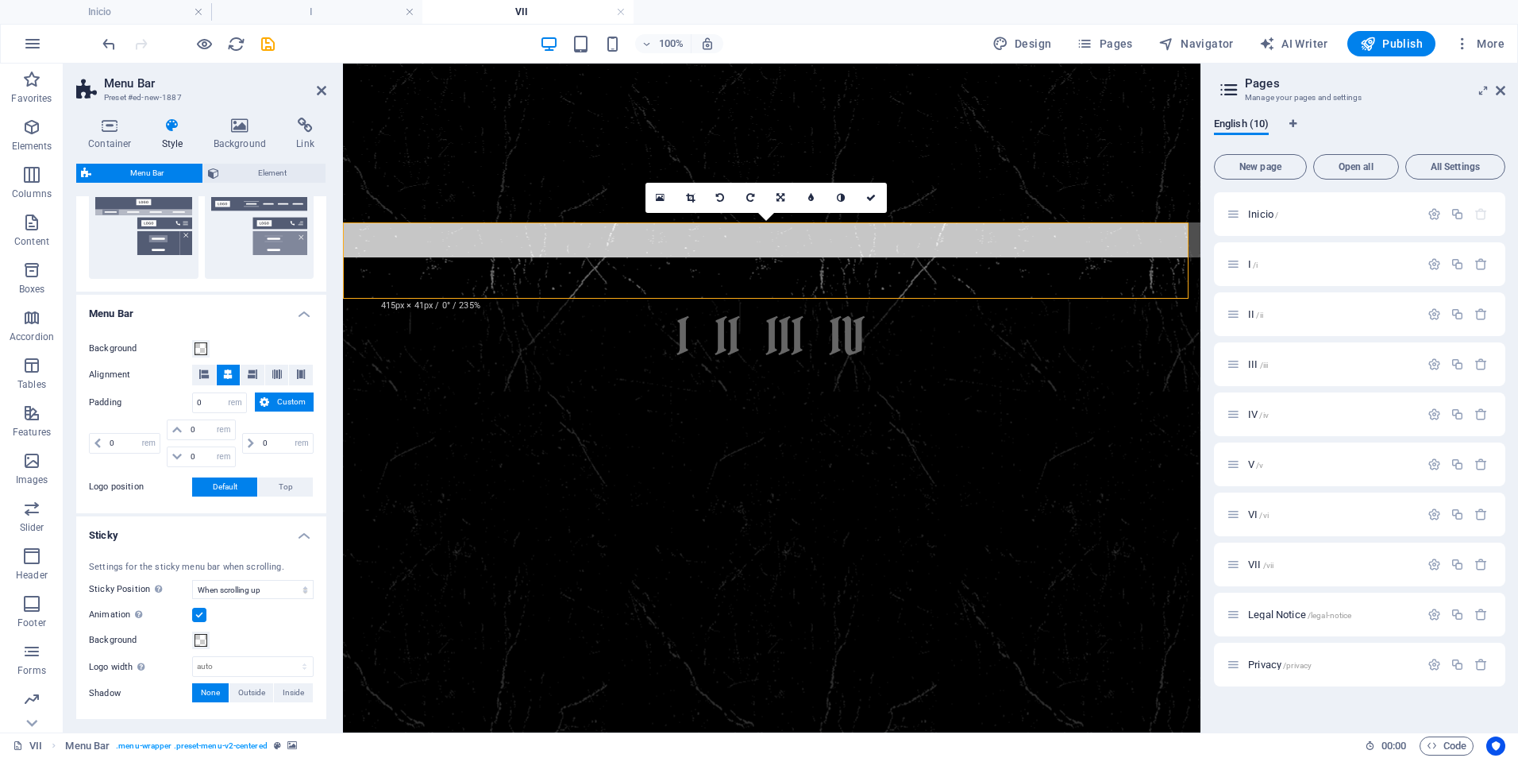
click at [291, 398] on span "Custom" at bounding box center [291, 401] width 35 height 19
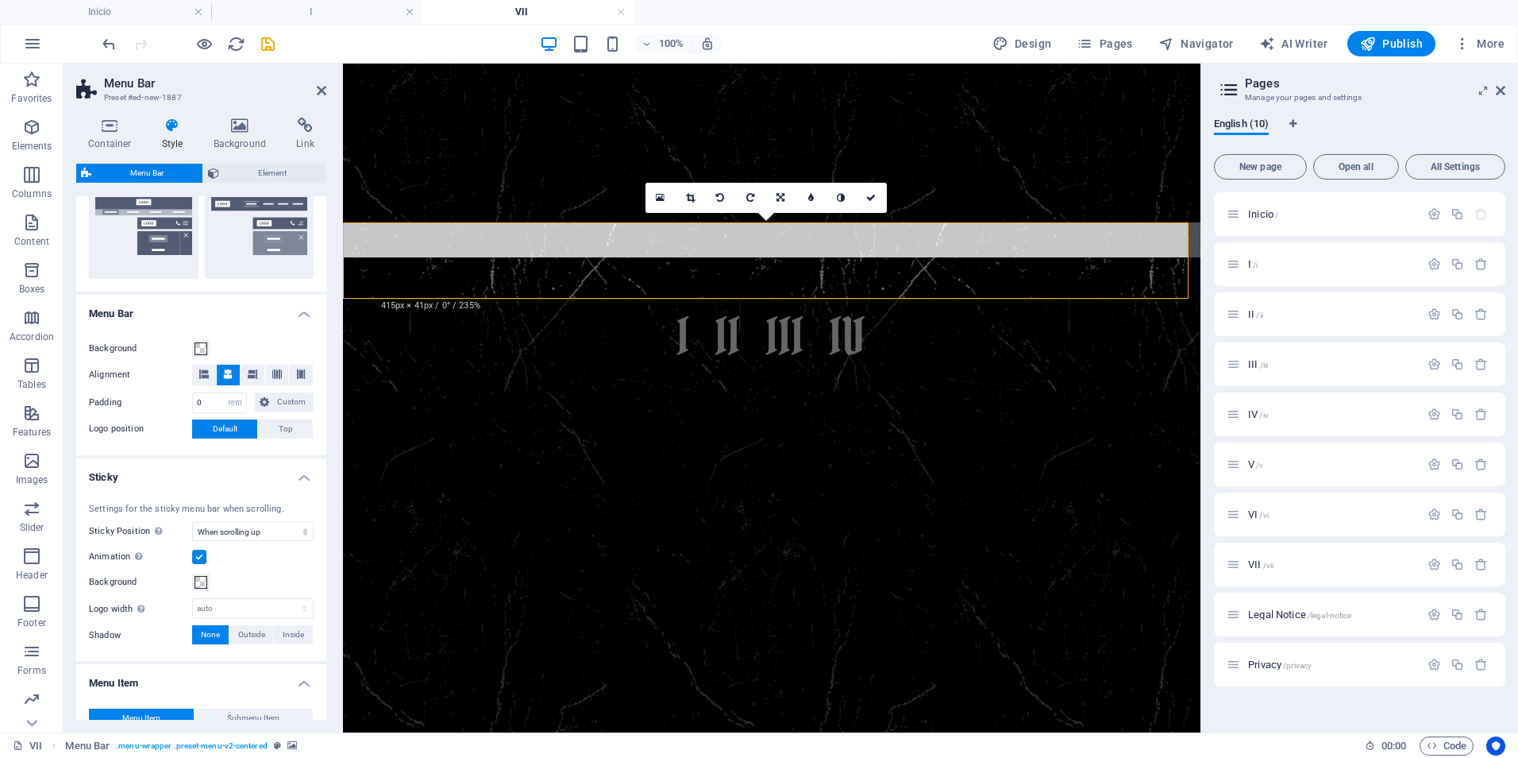
click at [299, 312] on h4 "Menu Bar" at bounding box center [201, 309] width 250 height 29
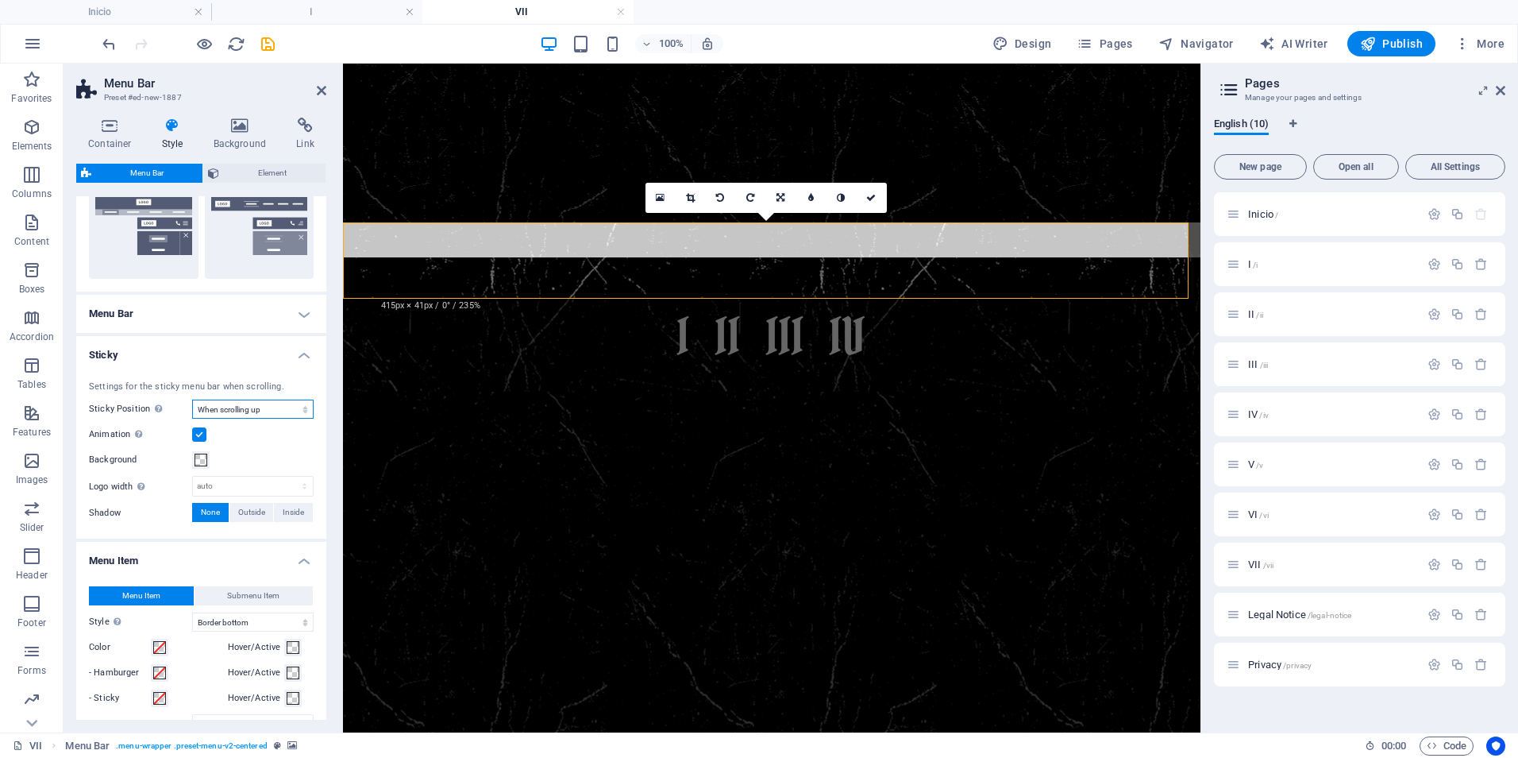
click at [267, 414] on select "Off Instant After menu After banner When scrolling up" at bounding box center [252, 408] width 121 height 19
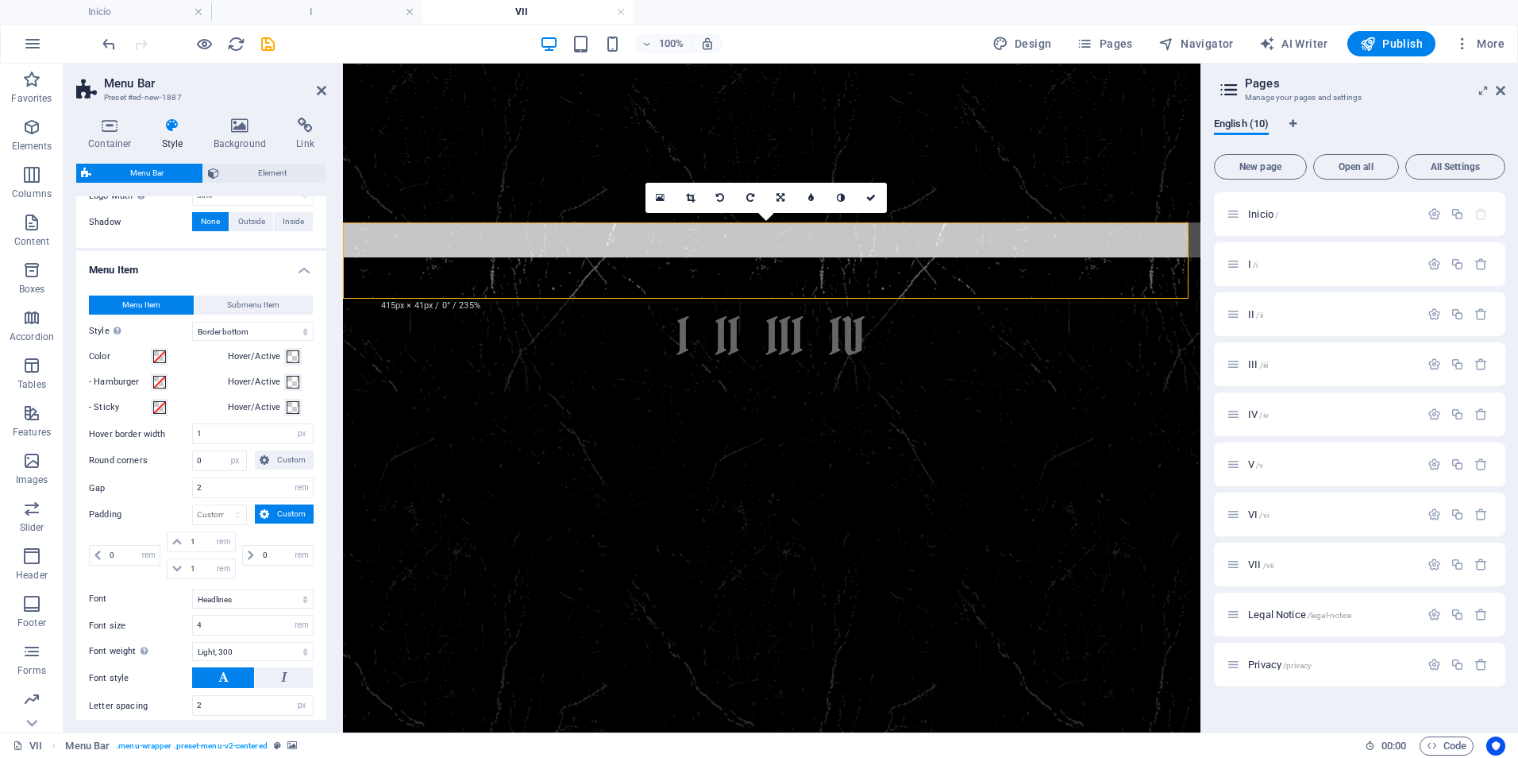
scroll to position [715, 0]
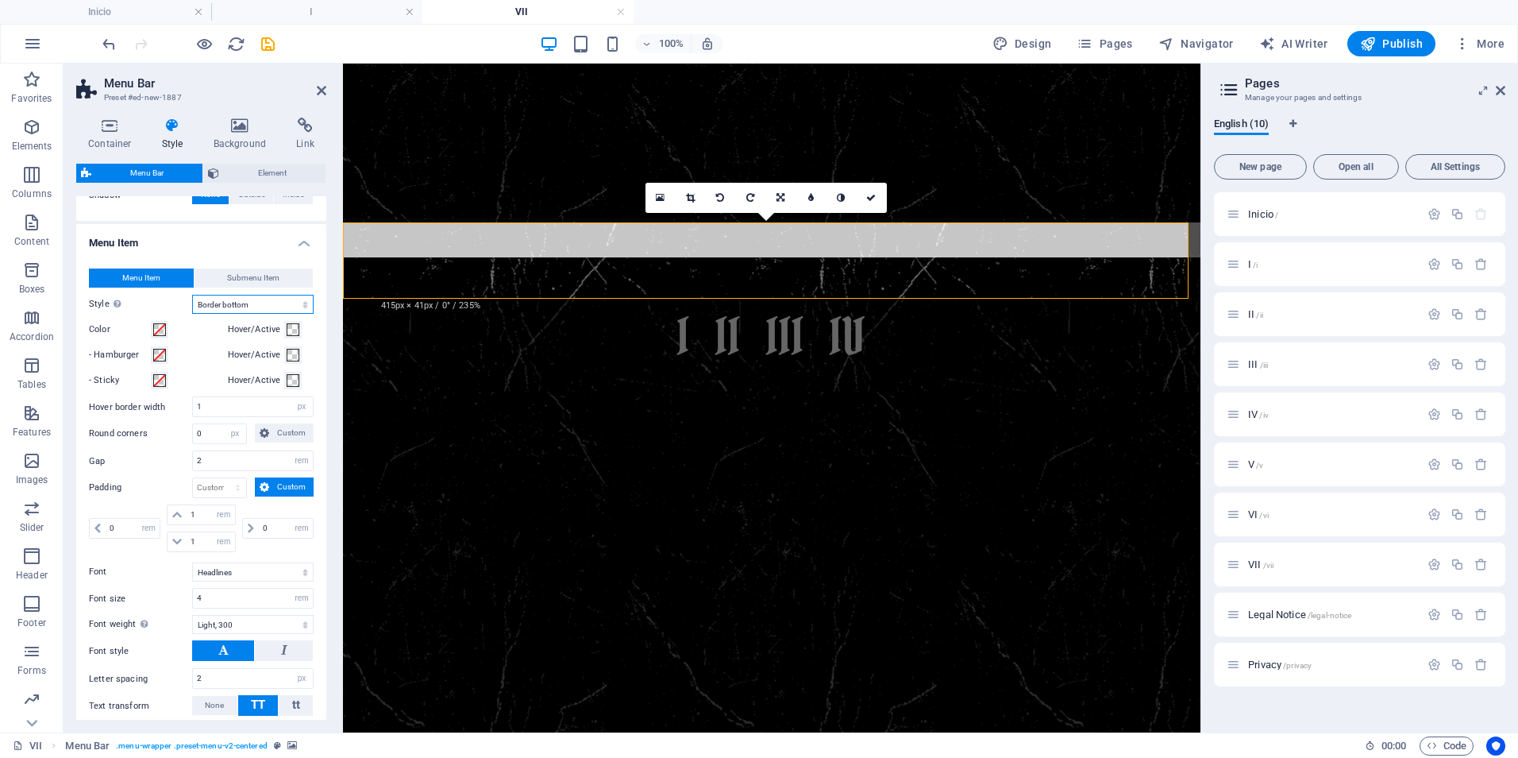
click at [239, 303] on select "Plain Text color Box: Fade Box: Flip vertical Box: Flip horizontal Box: Slide d…" at bounding box center [252, 304] width 121 height 19
click at [192, 295] on select "Plain Text color Box: Fade Box: Flip vertical Box: Flip horizontal Box: Slide d…" at bounding box center [252, 304] width 121 height 19
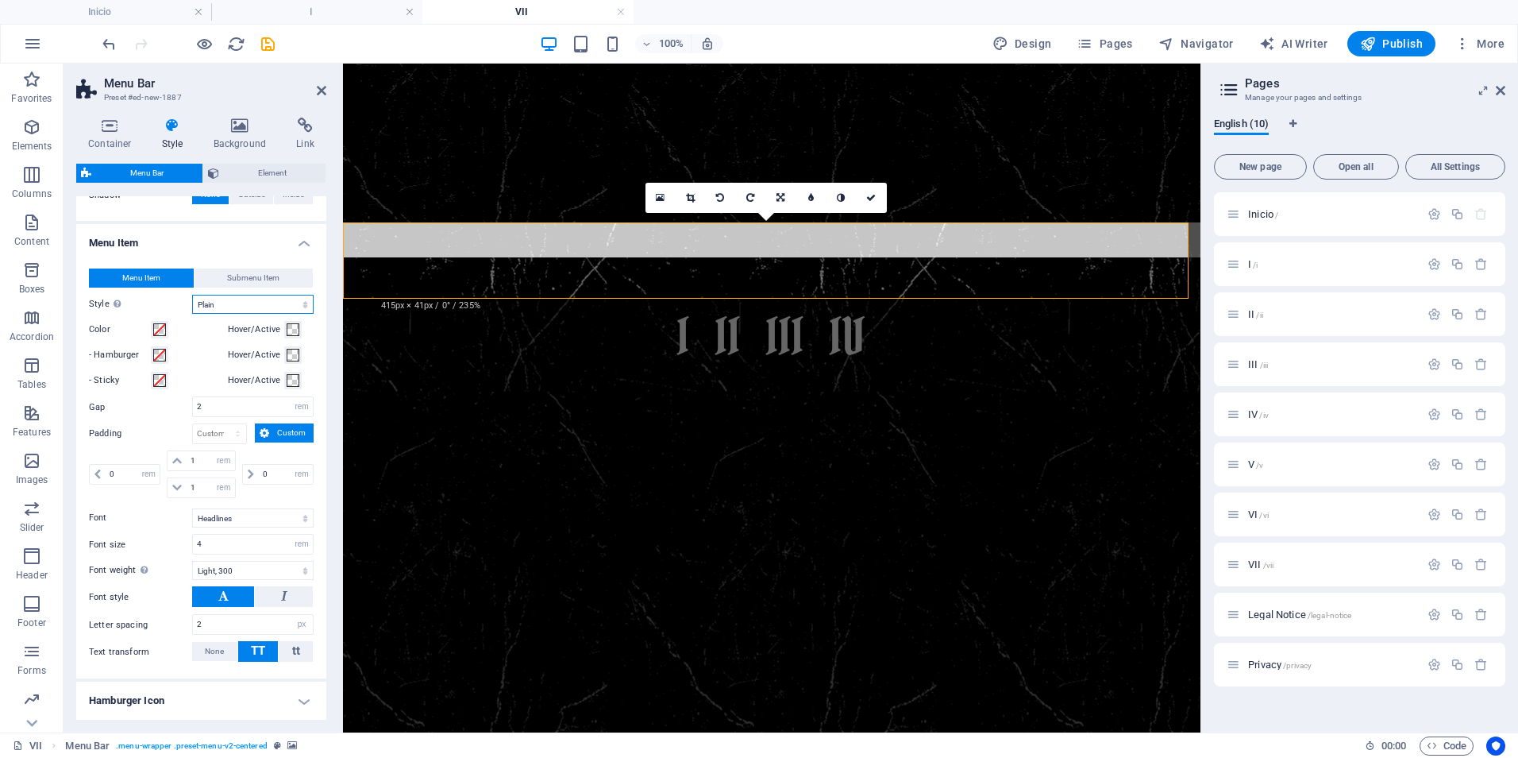
click at [226, 297] on select "Plain Text color Box: Fade Box: Flip vertical Box: Flip horizontal Box: Slide d…" at bounding box center [252, 304] width 121 height 19
select select "hover_text_color"
click at [192, 295] on select "Plain Text color Box: Fade Box: Flip vertical Box: Flip horizontal Box: Slide d…" at bounding box center [252, 304] width 121 height 19
click at [160, 329] on span at bounding box center [159, 329] width 13 height 13
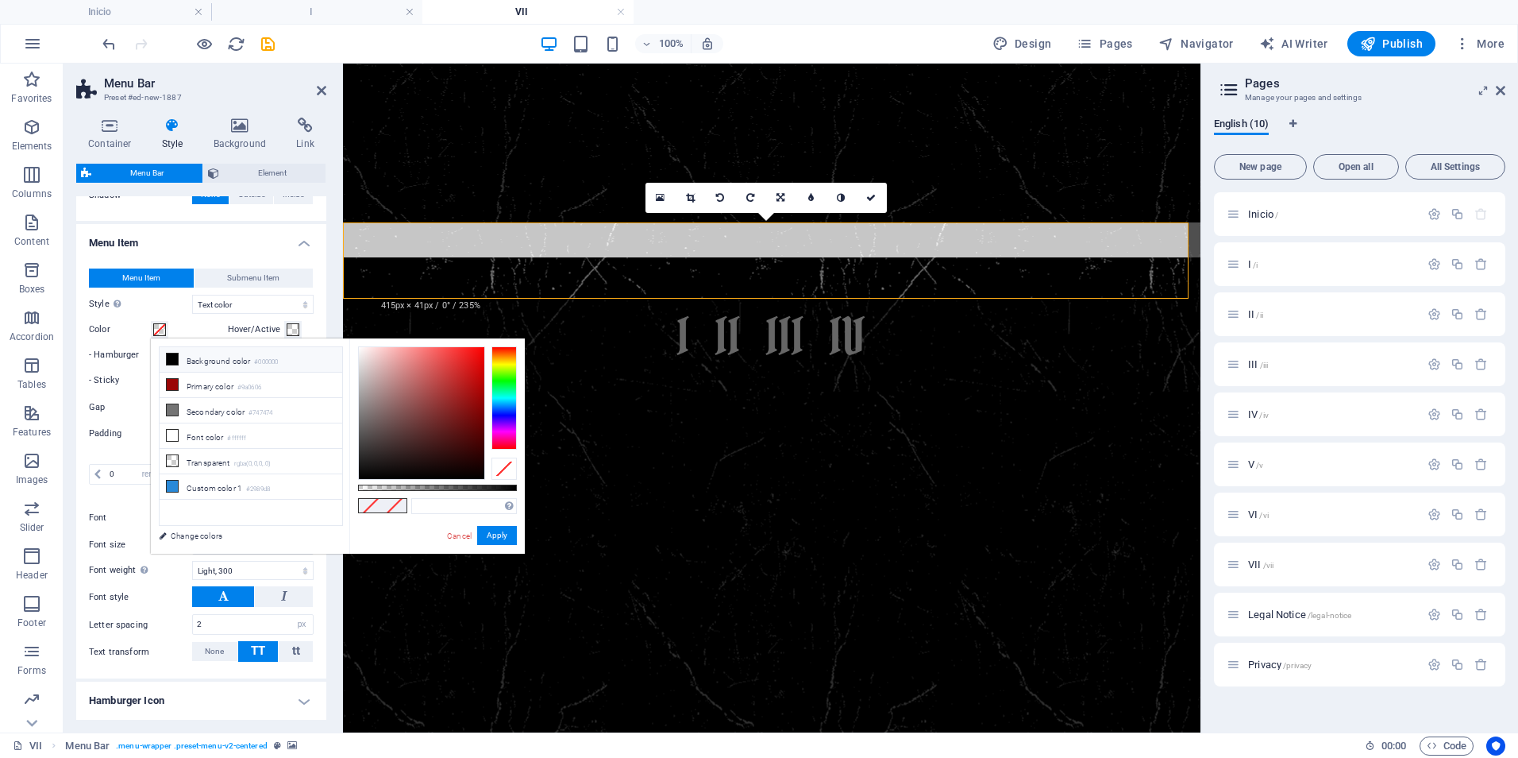
click at [175, 359] on icon at bounding box center [172, 358] width 11 height 11
type input "#000000"
click at [509, 536] on button "Apply" at bounding box center [497, 535] width 40 height 19
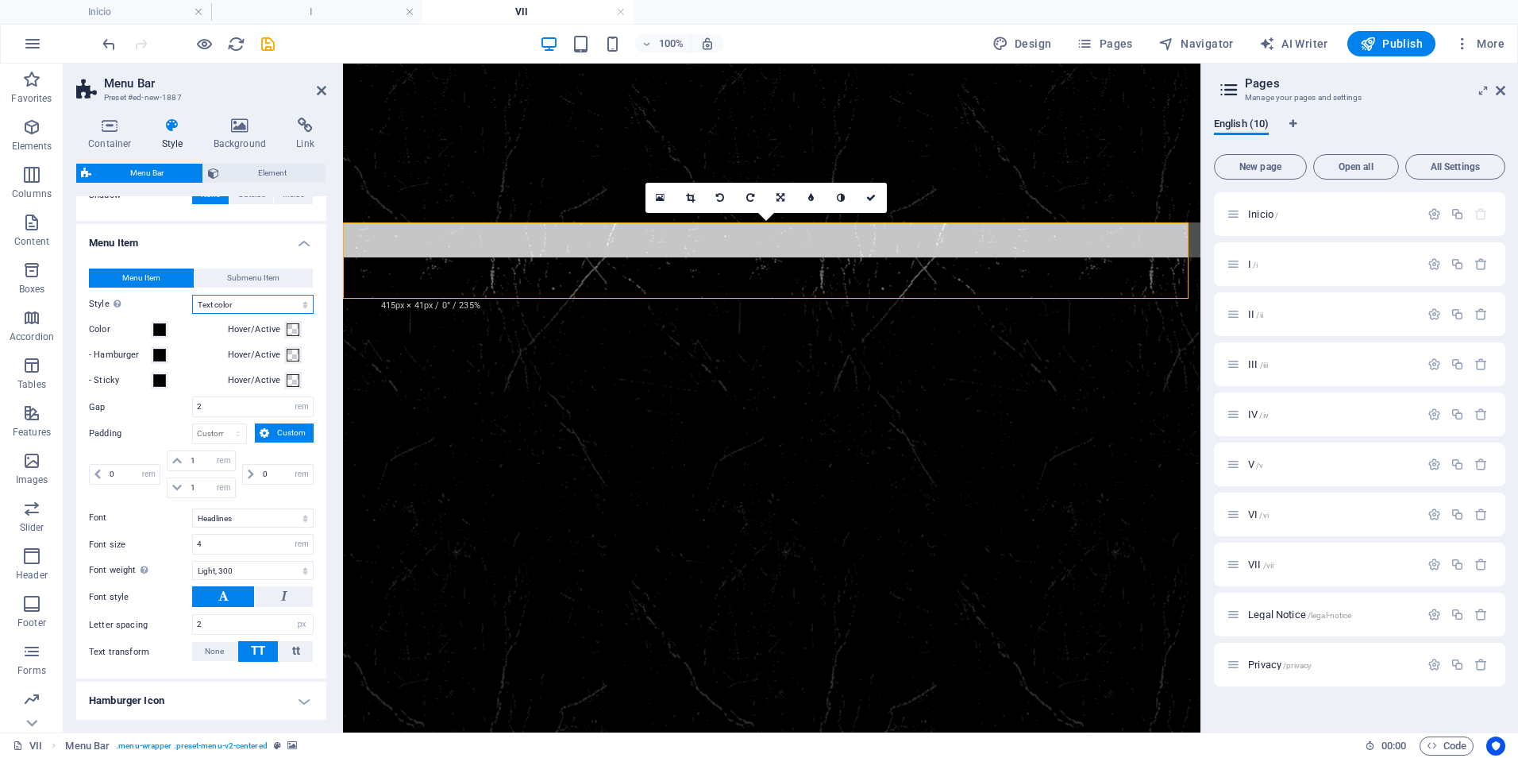
click at [229, 304] on select "Plain Text color Box: Fade Box: Flip vertical Box: Flip horizontal Box: Slide d…" at bounding box center [252, 304] width 121 height 19
select select "hover_border_top"
click at [192, 295] on select "Plain Text color Box: Fade Box: Flip vertical Box: Flip horizontal Box: Slide d…" at bounding box center [252, 304] width 121 height 19
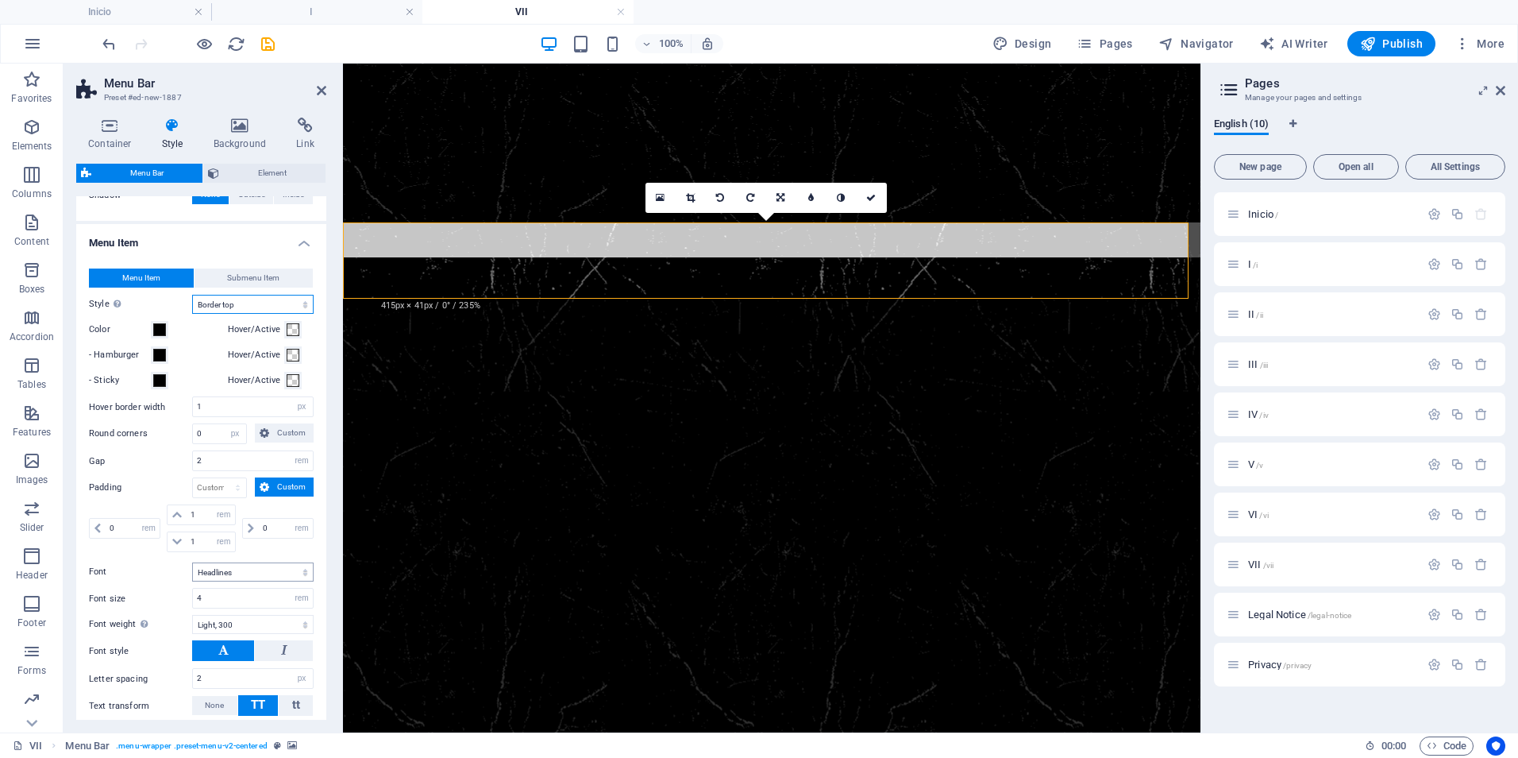
select select
click at [243, 281] on span "Submenu Item" at bounding box center [253, 277] width 52 height 19
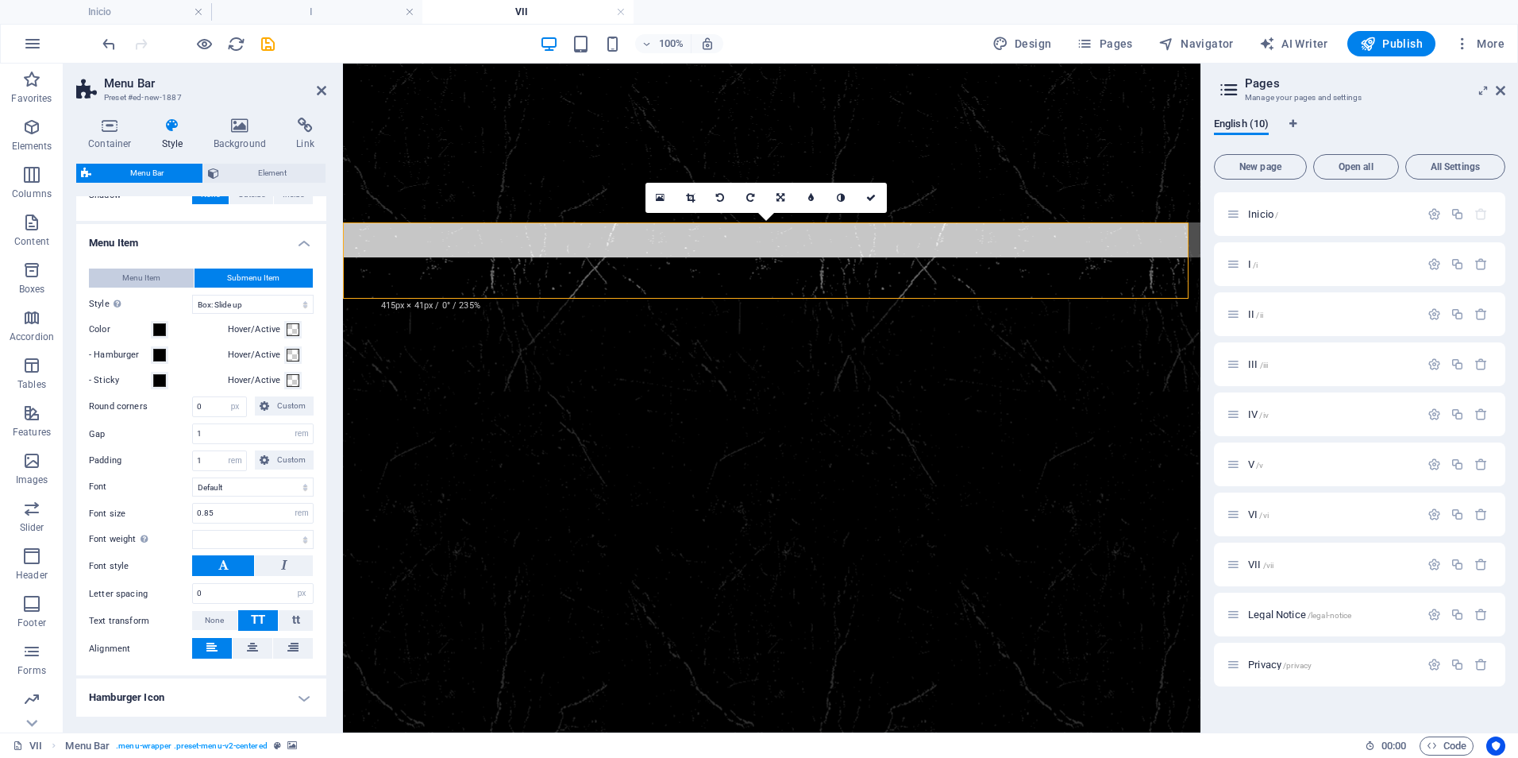
click at [134, 278] on span "Menu Item" at bounding box center [141, 277] width 38 height 19
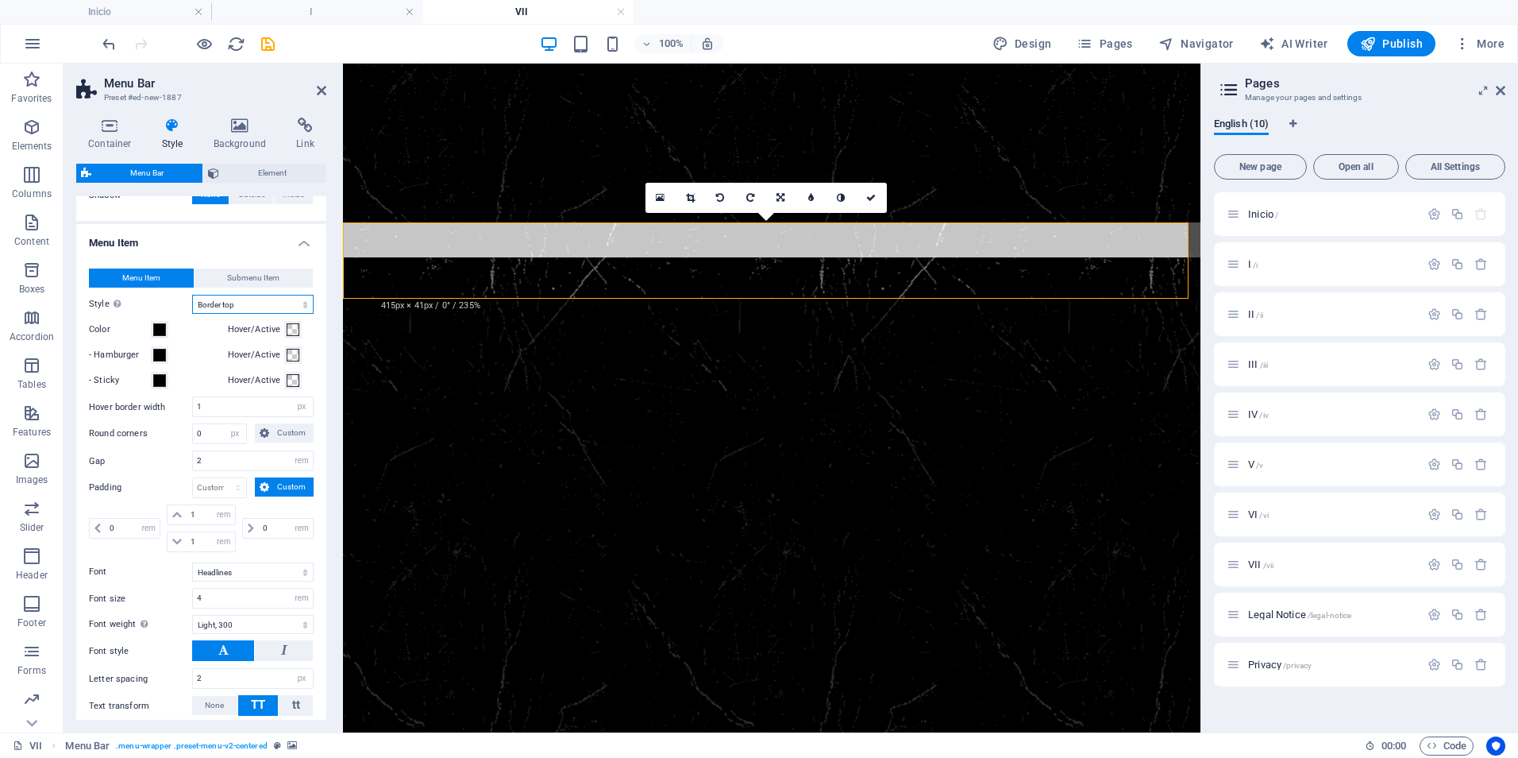
click at [272, 303] on select "Plain Text color Box: Fade Box: Flip vertical Box: Flip horizontal Box: Slide d…" at bounding box center [252, 304] width 121 height 19
click at [192, 295] on select "Plain Text color Box: Fade Box: Flip vertical Box: Flip horizontal Box: Slide d…" at bounding box center [252, 304] width 121 height 19
click at [245, 301] on select "Plain Text color Box: Fade Box: Flip vertical Box: Flip horizontal Box: Slide d…" at bounding box center [252, 304] width 121 height 19
select select "hover_none"
click at [192, 295] on select "Plain Text color Box: Fade Box: Flip vertical Box: Flip horizontal Box: Slide d…" at bounding box center [252, 304] width 121 height 19
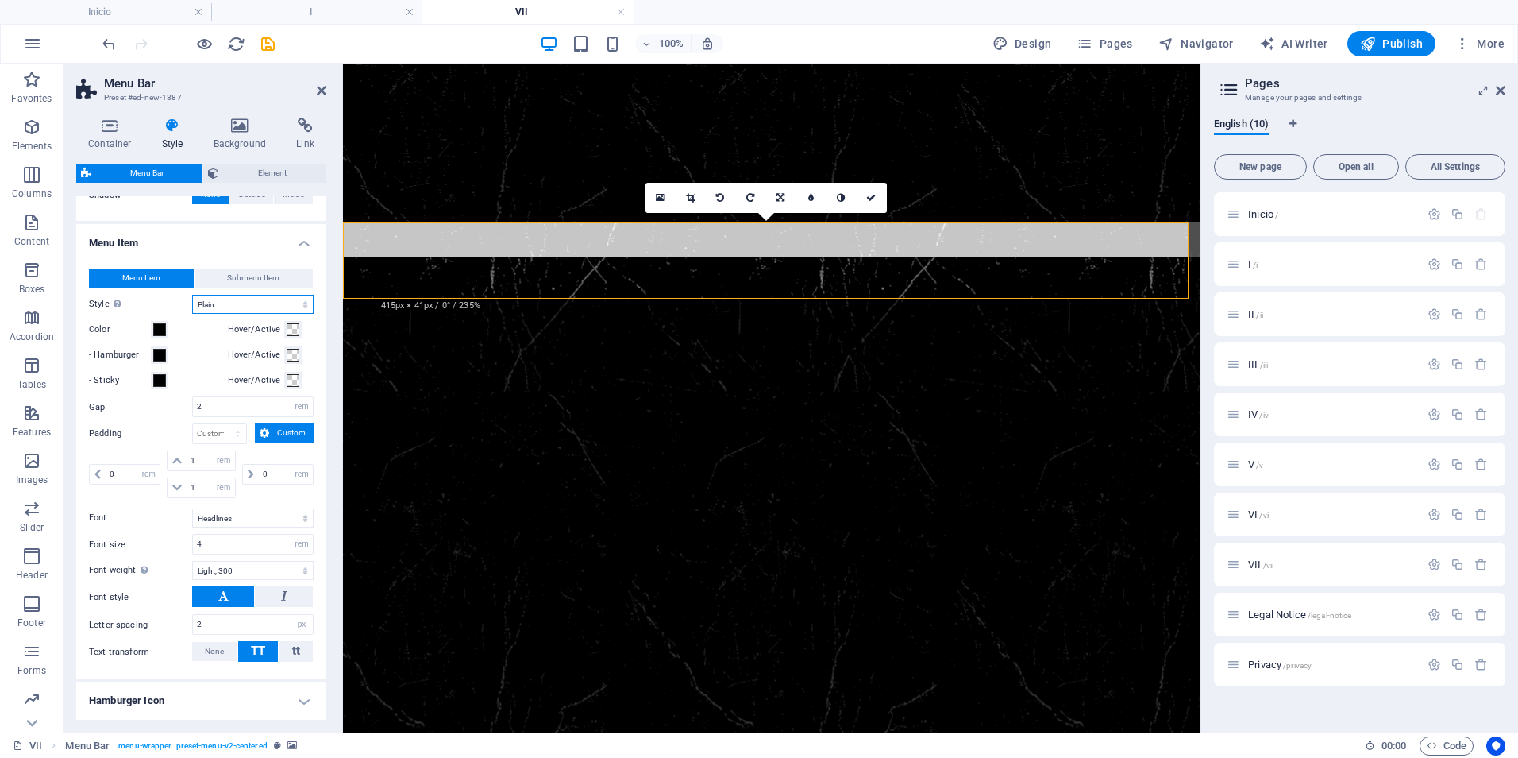
click at [298, 305] on select "Plain Text color Box: Fade Box: Flip vertical Box: Flip horizontal Box: Slide d…" at bounding box center [252, 304] width 121 height 19
click at [307, 10] on h4 "I" at bounding box center [316, 11] width 211 height 17
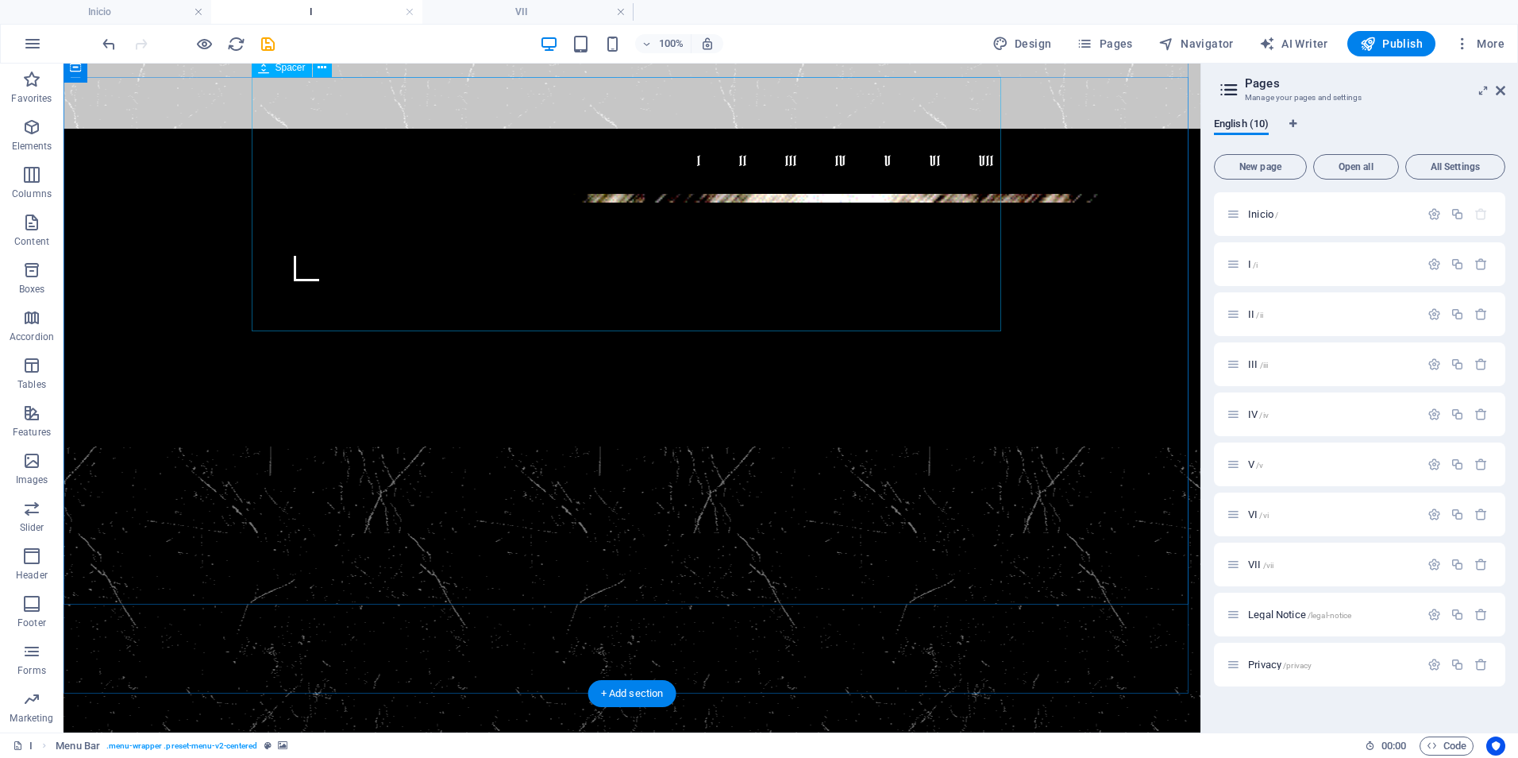
scroll to position [714, 0]
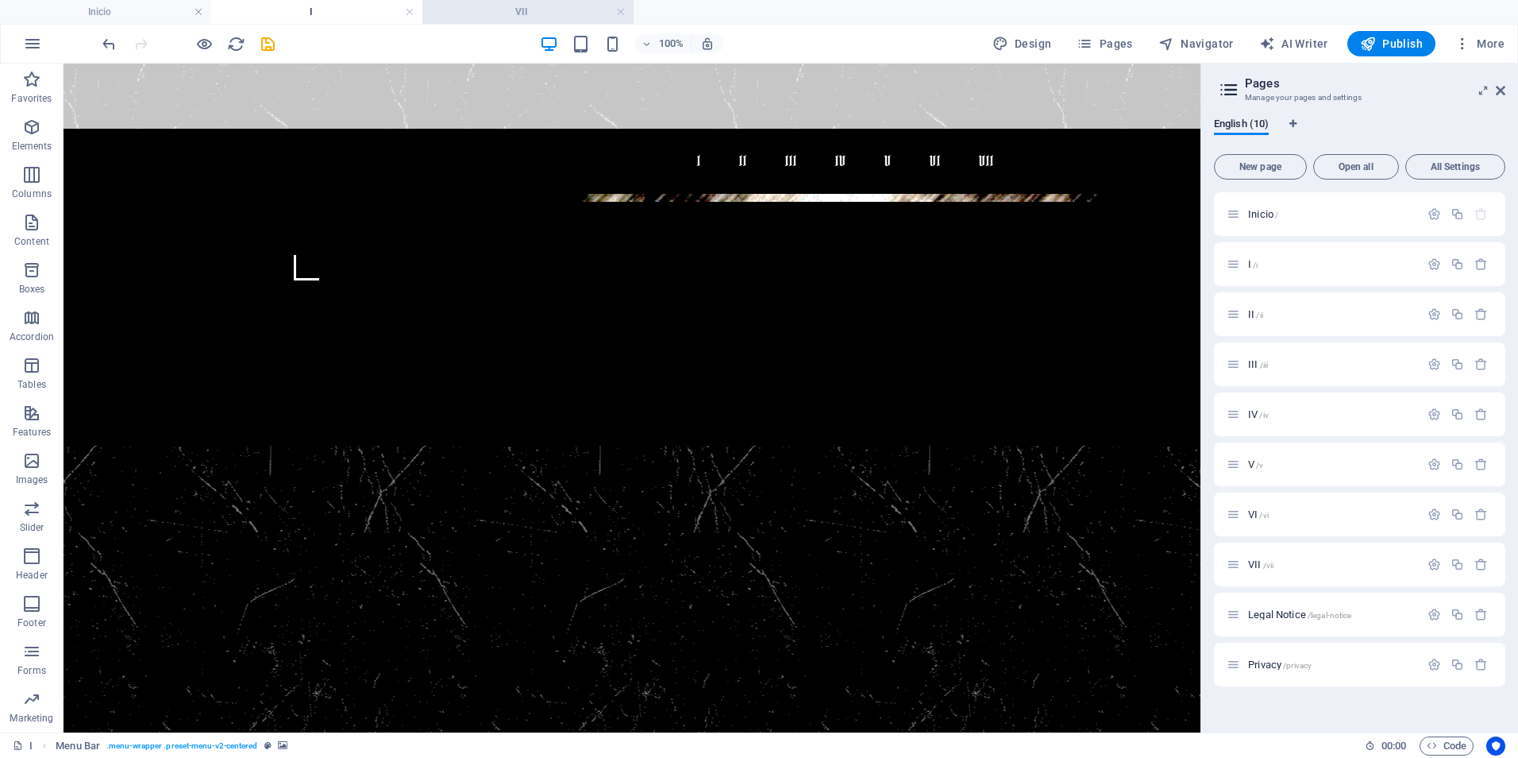
click at [530, 8] on h4 "VII" at bounding box center [527, 11] width 211 height 17
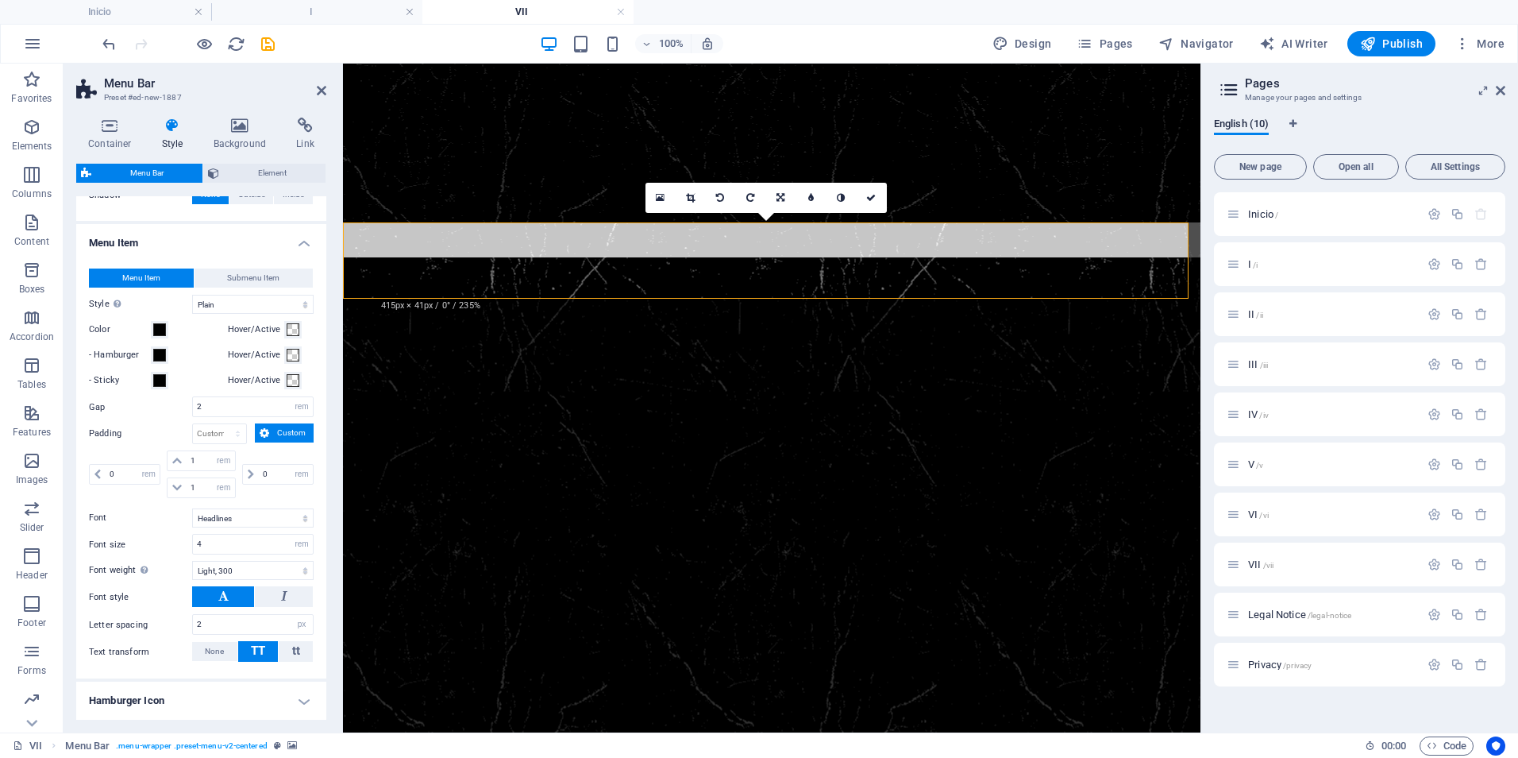
scroll to position [0, 0]
click at [1249, 314] on span "II /ii" at bounding box center [1255, 314] width 15 height 12
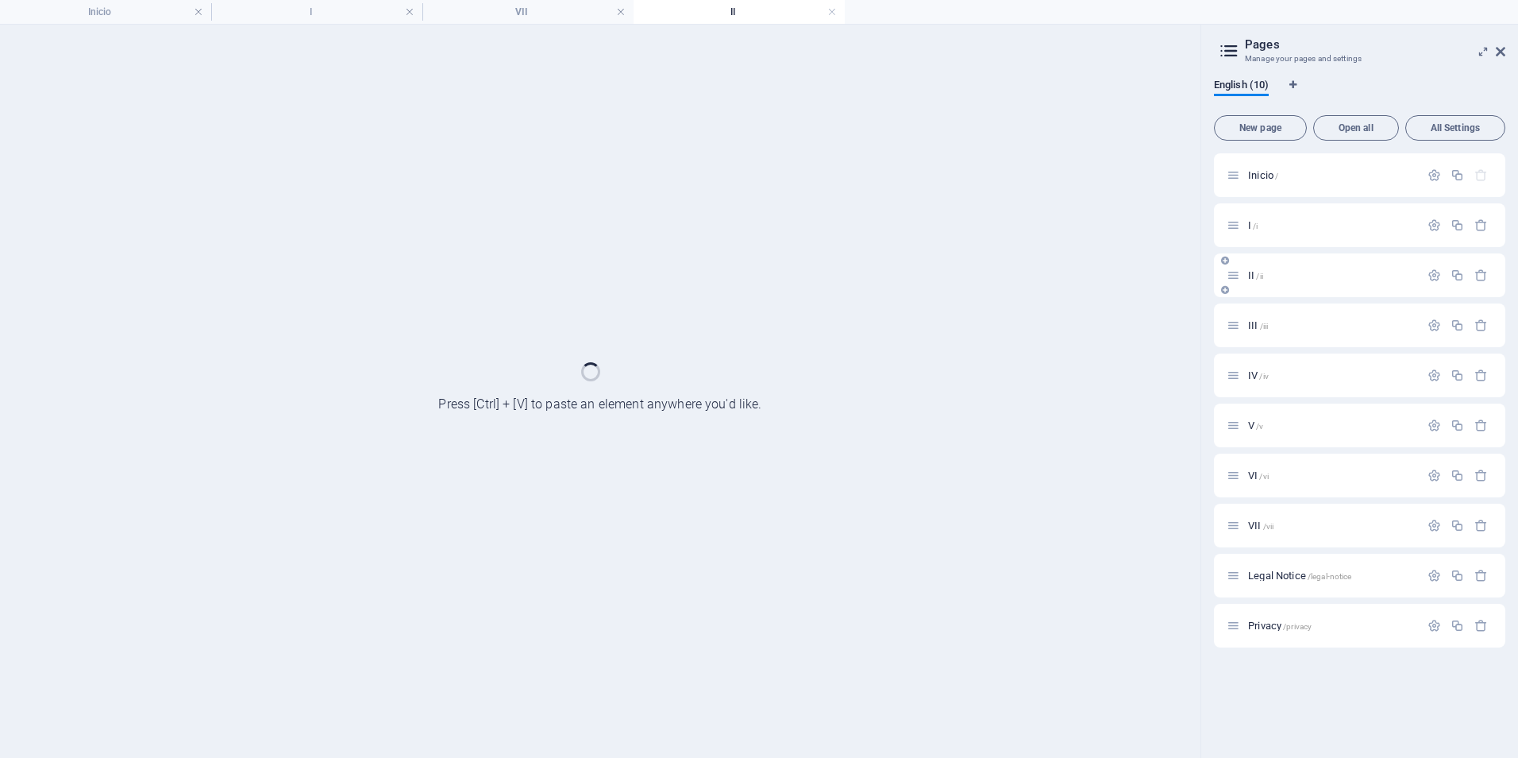
click at [1249, 314] on div "III /iii" at bounding box center [1359, 325] width 291 height 44
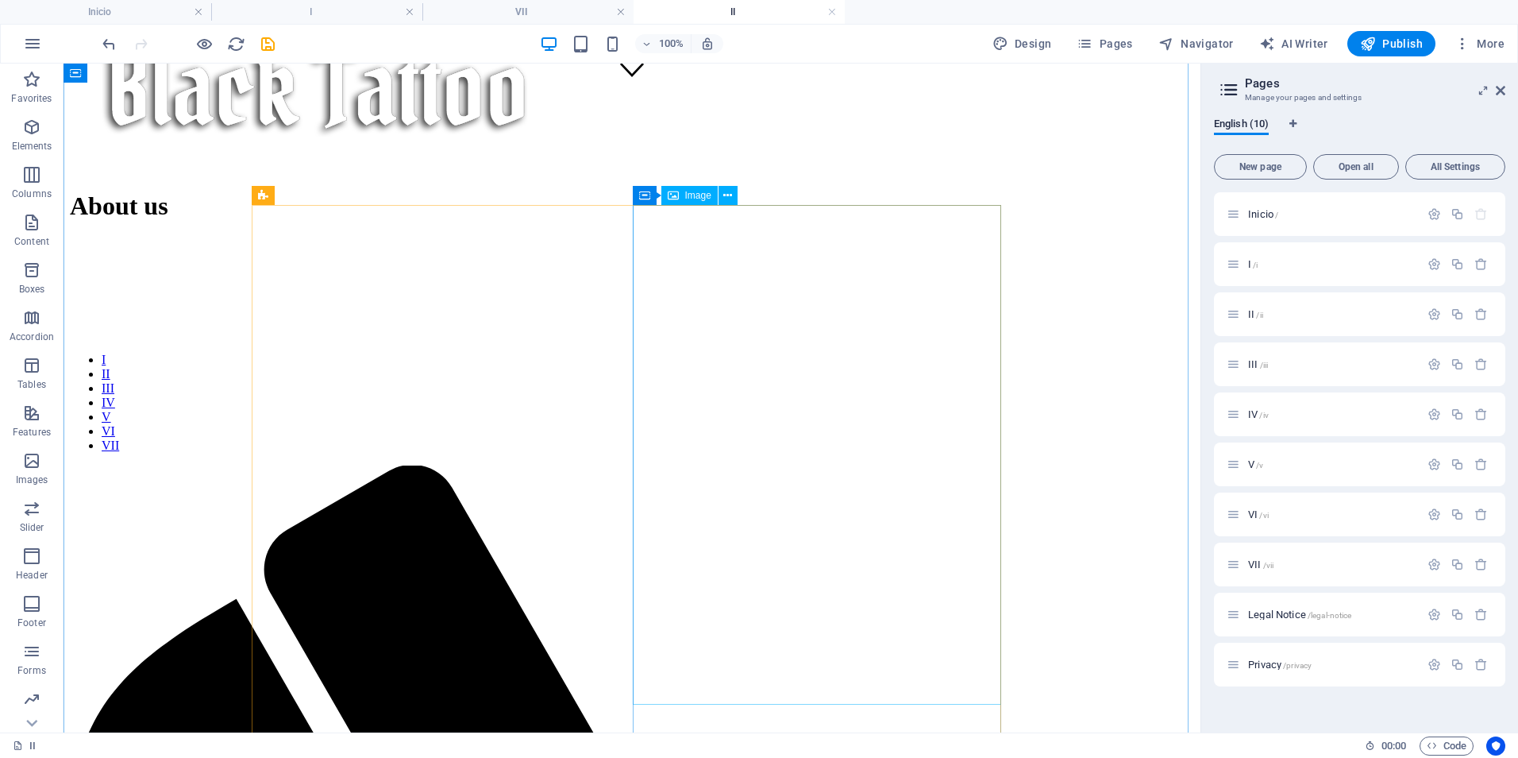
scroll to position [556, 0]
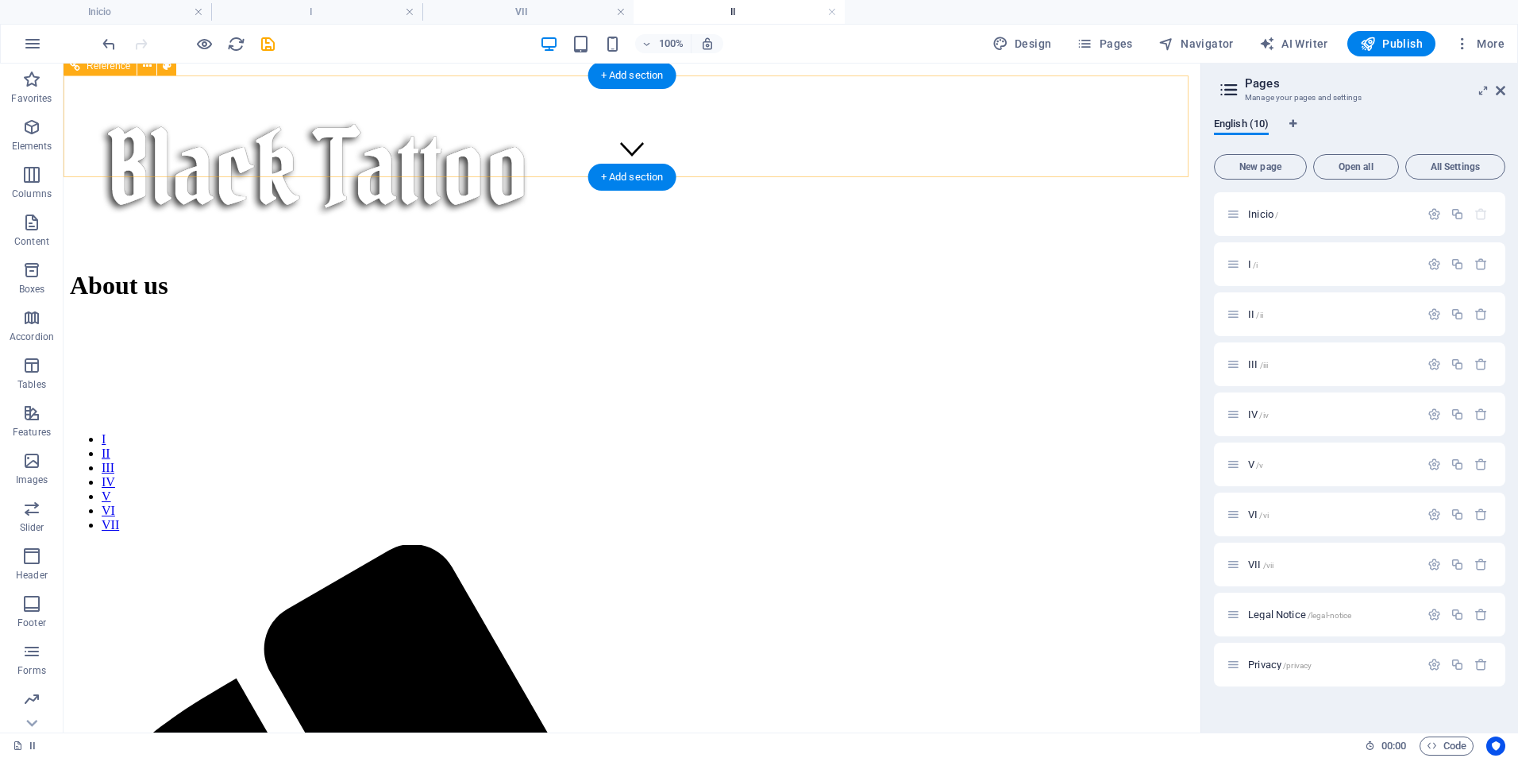
click at [330, 432] on nav "I II III IV V VI VII" at bounding box center [632, 482] width 1124 height 100
click at [137, 318] on figure at bounding box center [632, 318] width 1124 height 0
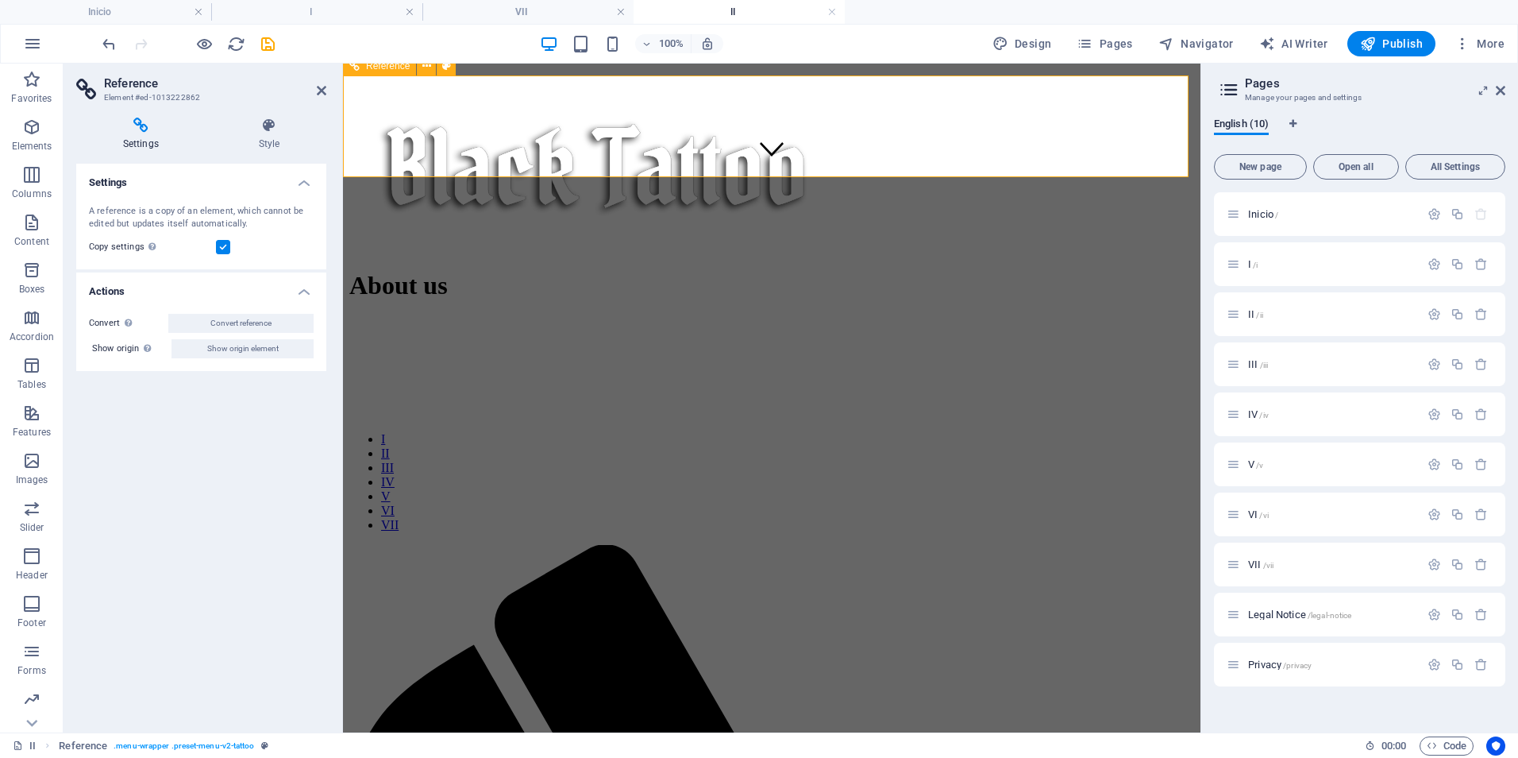
click at [401, 432] on nav "I II III IV V VI VII" at bounding box center [771, 482] width 845 height 100
click at [280, 125] on icon at bounding box center [269, 126] width 114 height 16
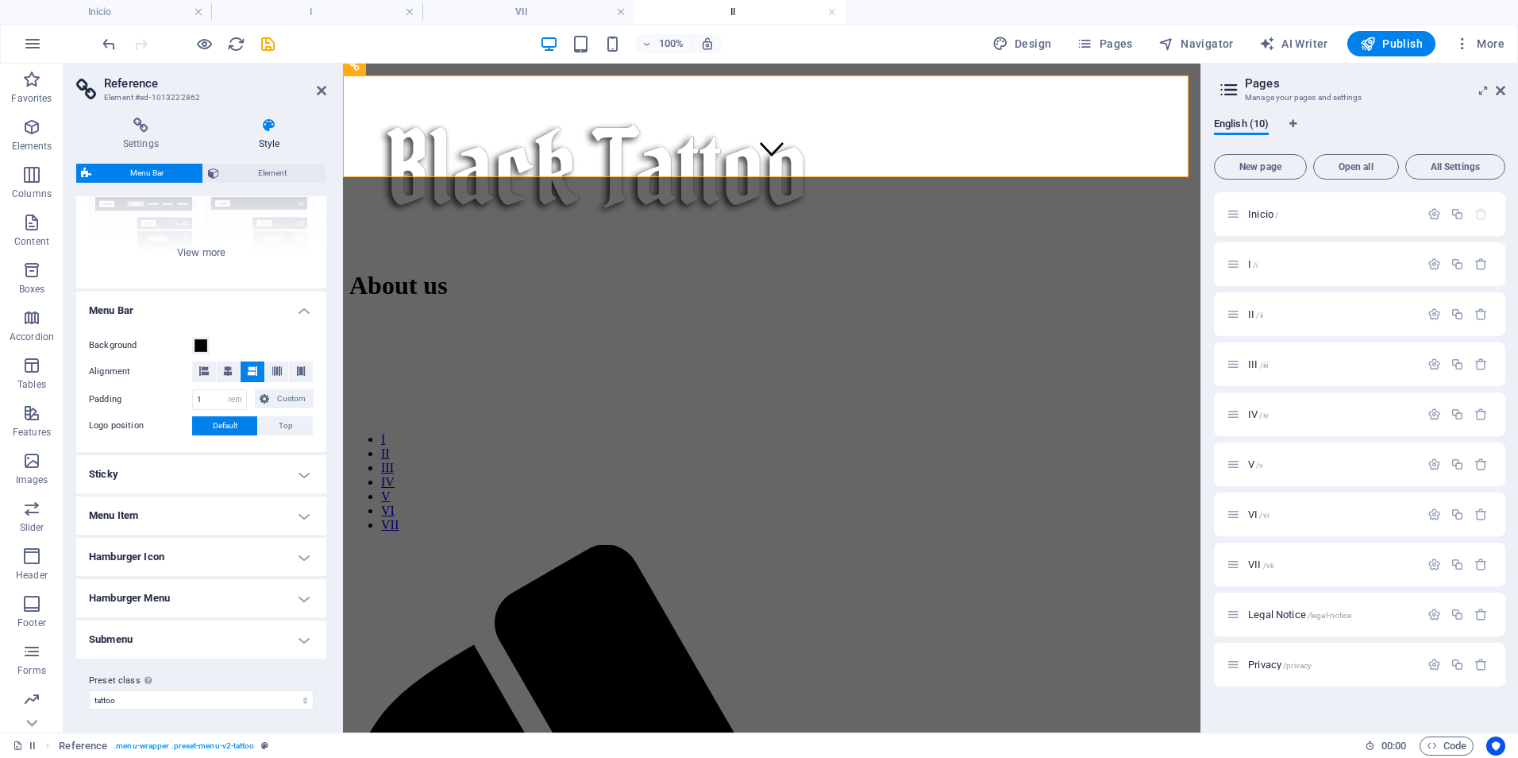
scroll to position [177, 0]
click at [304, 470] on h4 "Sticky" at bounding box center [201, 472] width 250 height 38
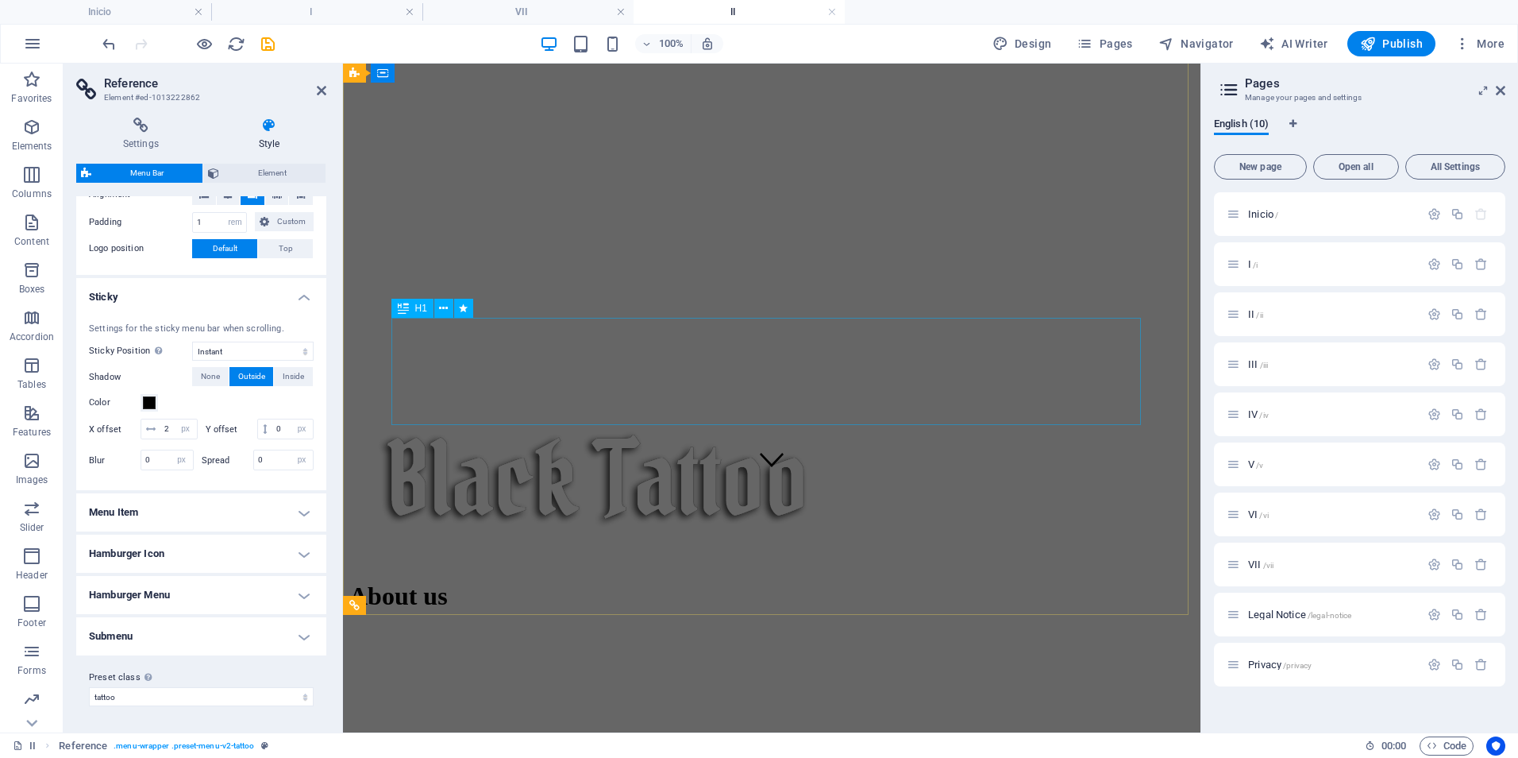
scroll to position [0, 0]
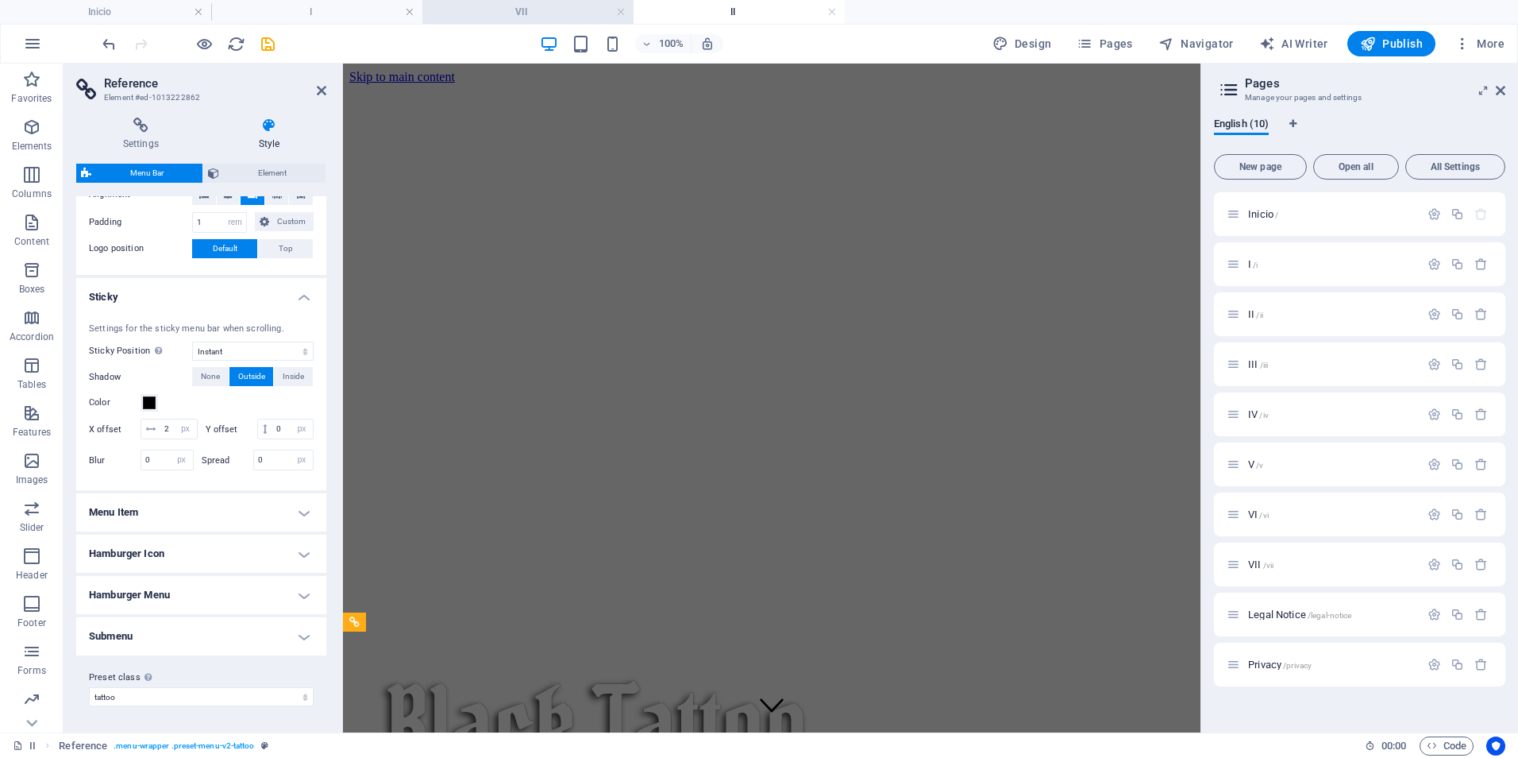
click at [523, 12] on h4 "VII" at bounding box center [527, 11] width 211 height 17
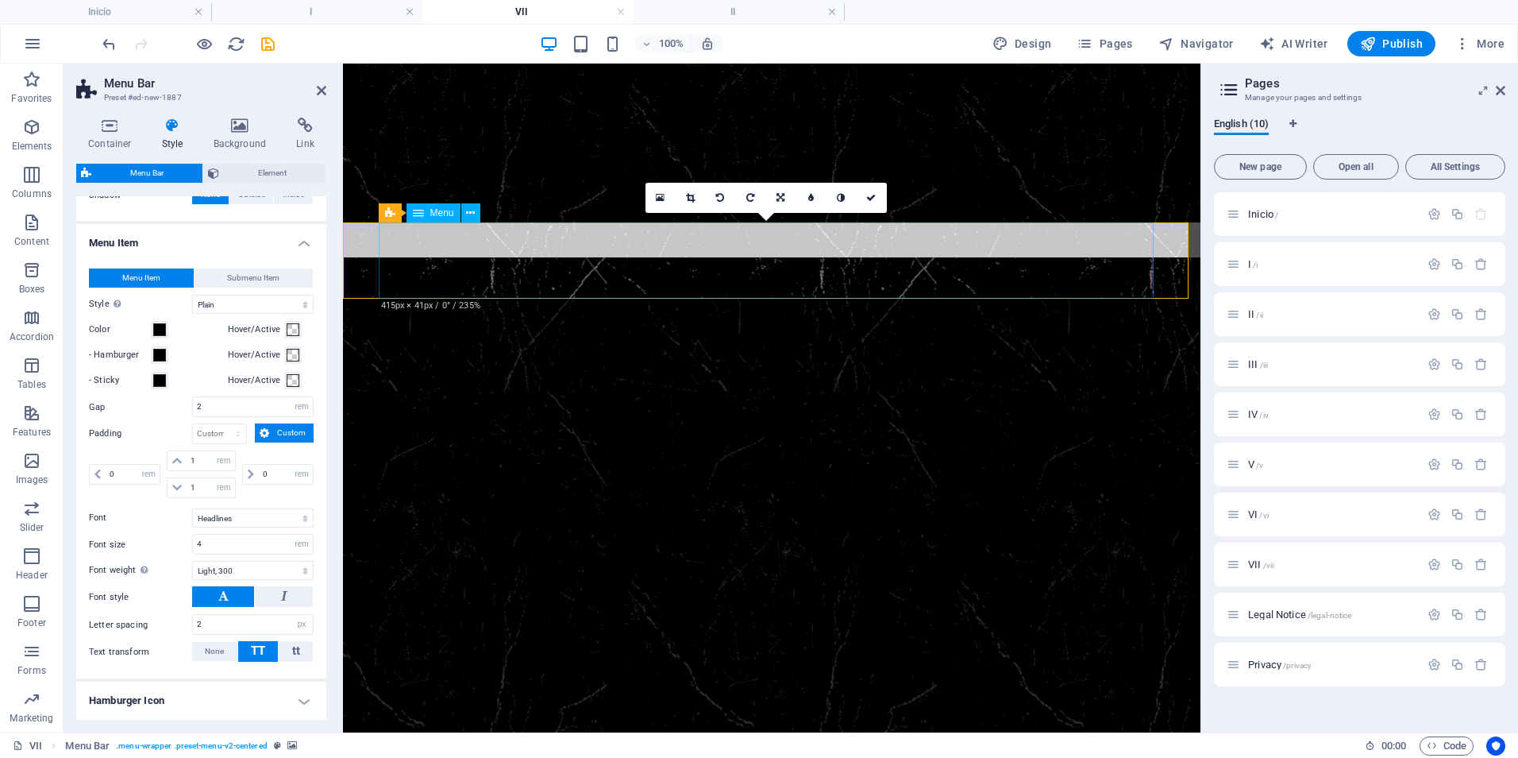
click at [525, 299] on nav "I II III IV" at bounding box center [771, 337] width 775 height 76
click at [361, 253] on figure at bounding box center [772, 556] width 858 height 669
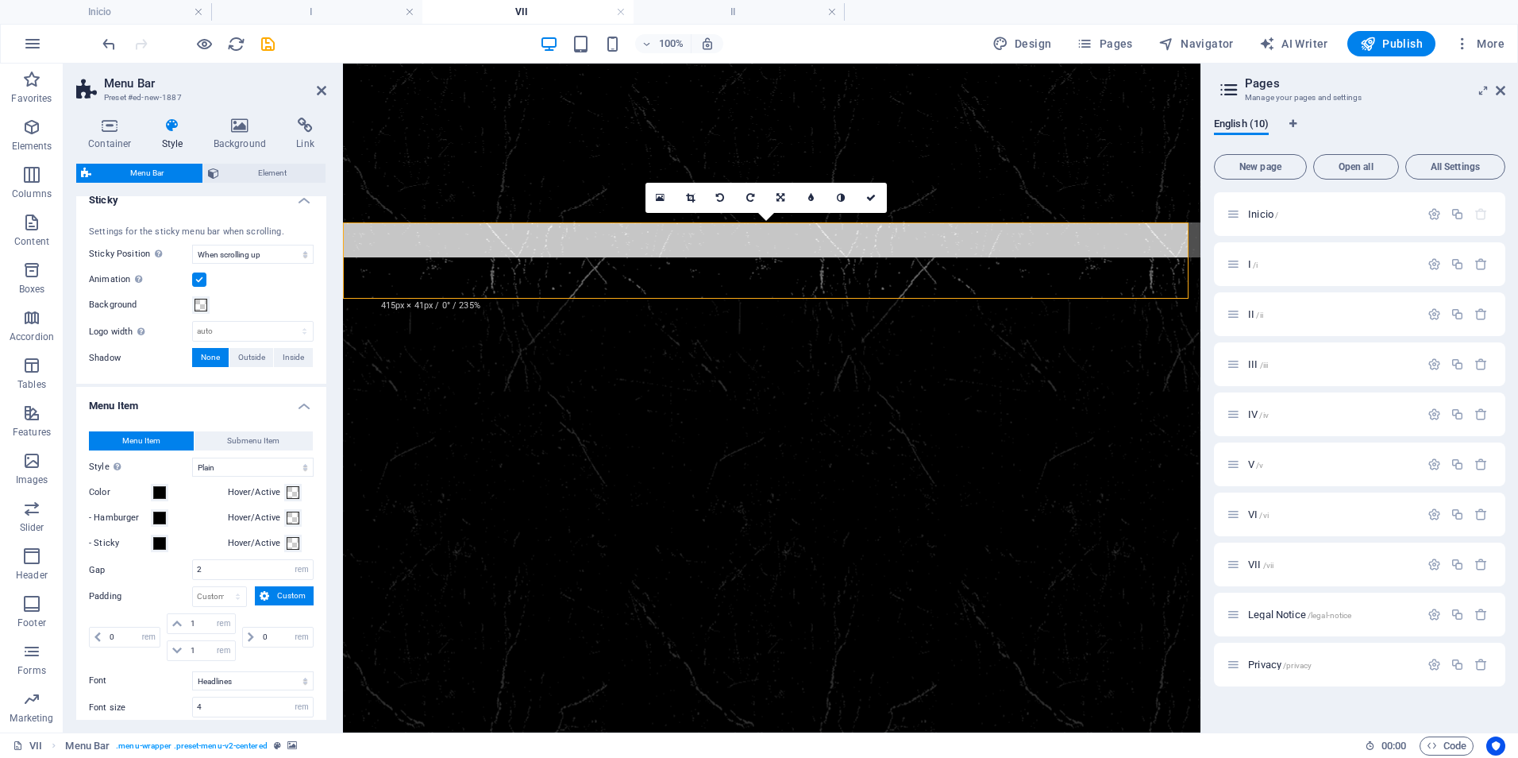
scroll to position [476, 0]
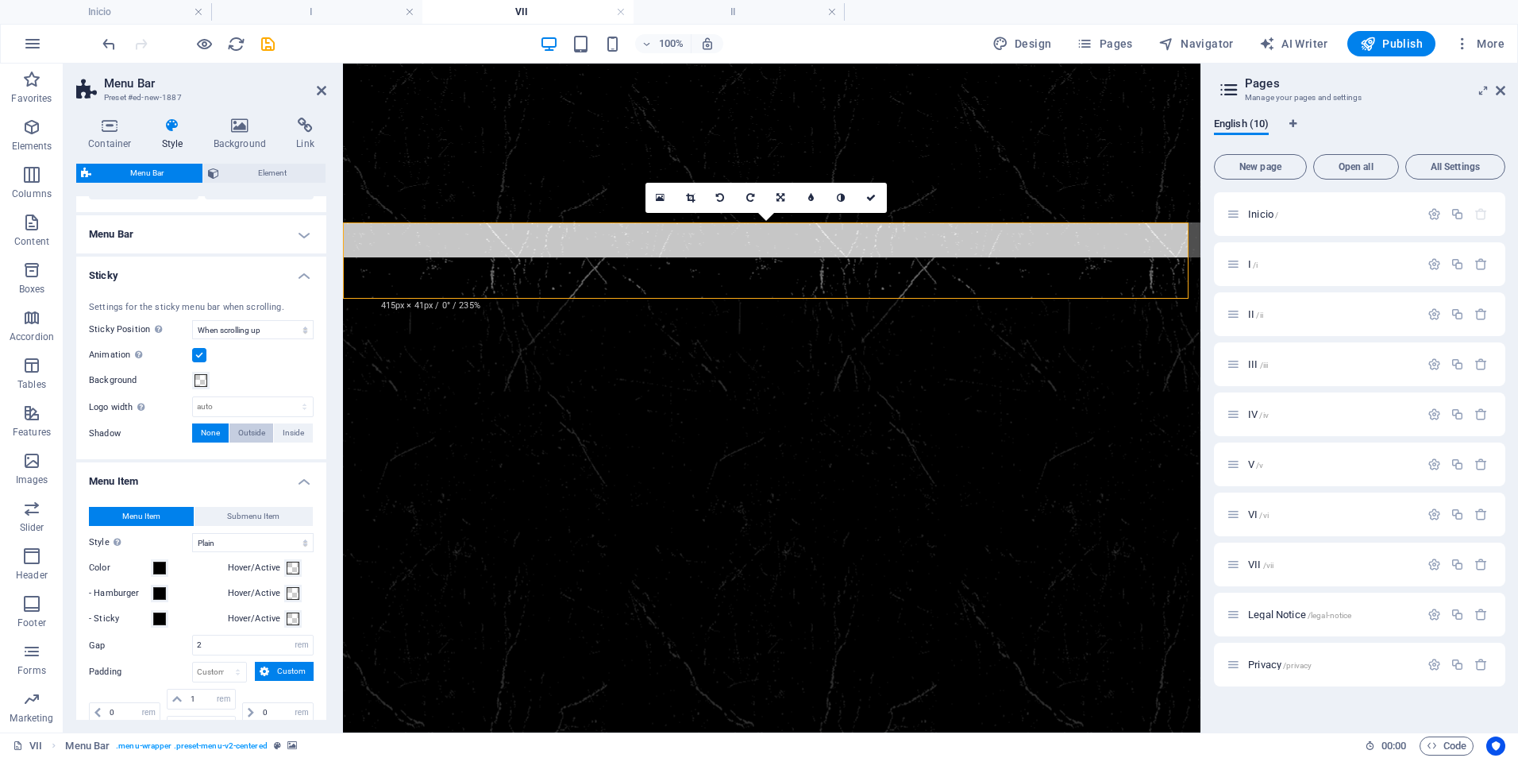
click at [253, 434] on span "Outside" at bounding box center [251, 432] width 27 height 19
type input "2"
type input "4"
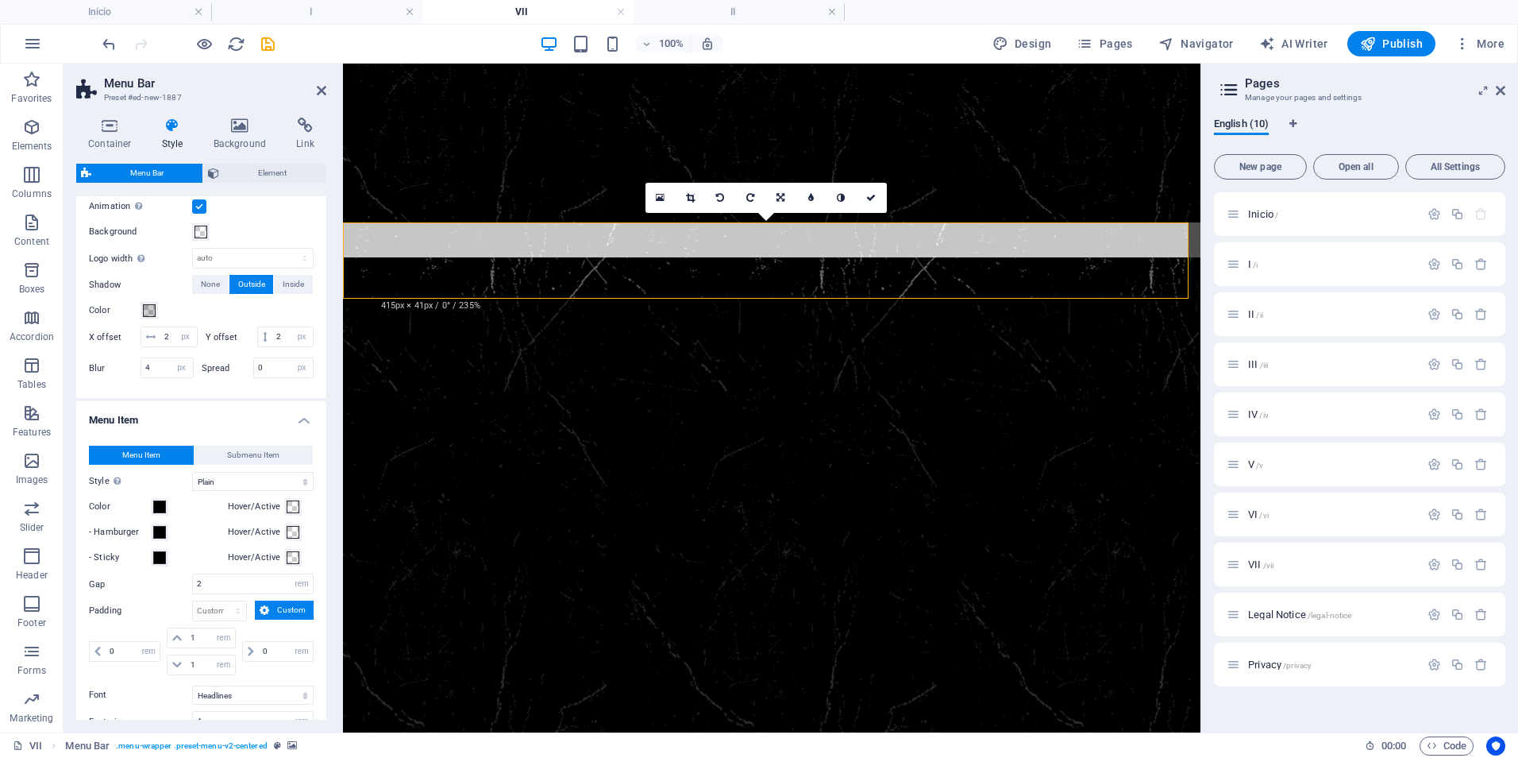
scroll to position [635, 0]
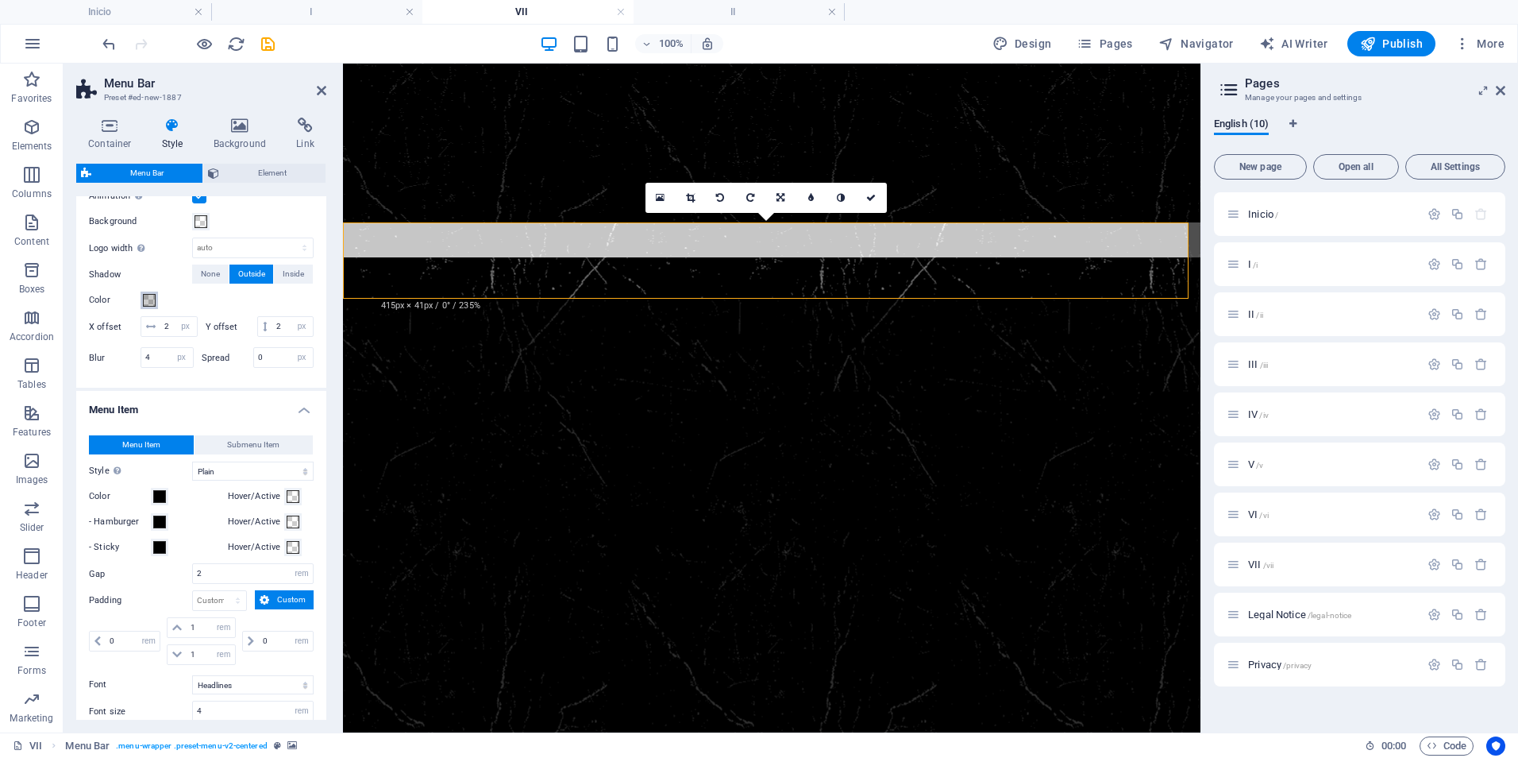
click at [148, 297] on span at bounding box center [149, 300] width 13 height 13
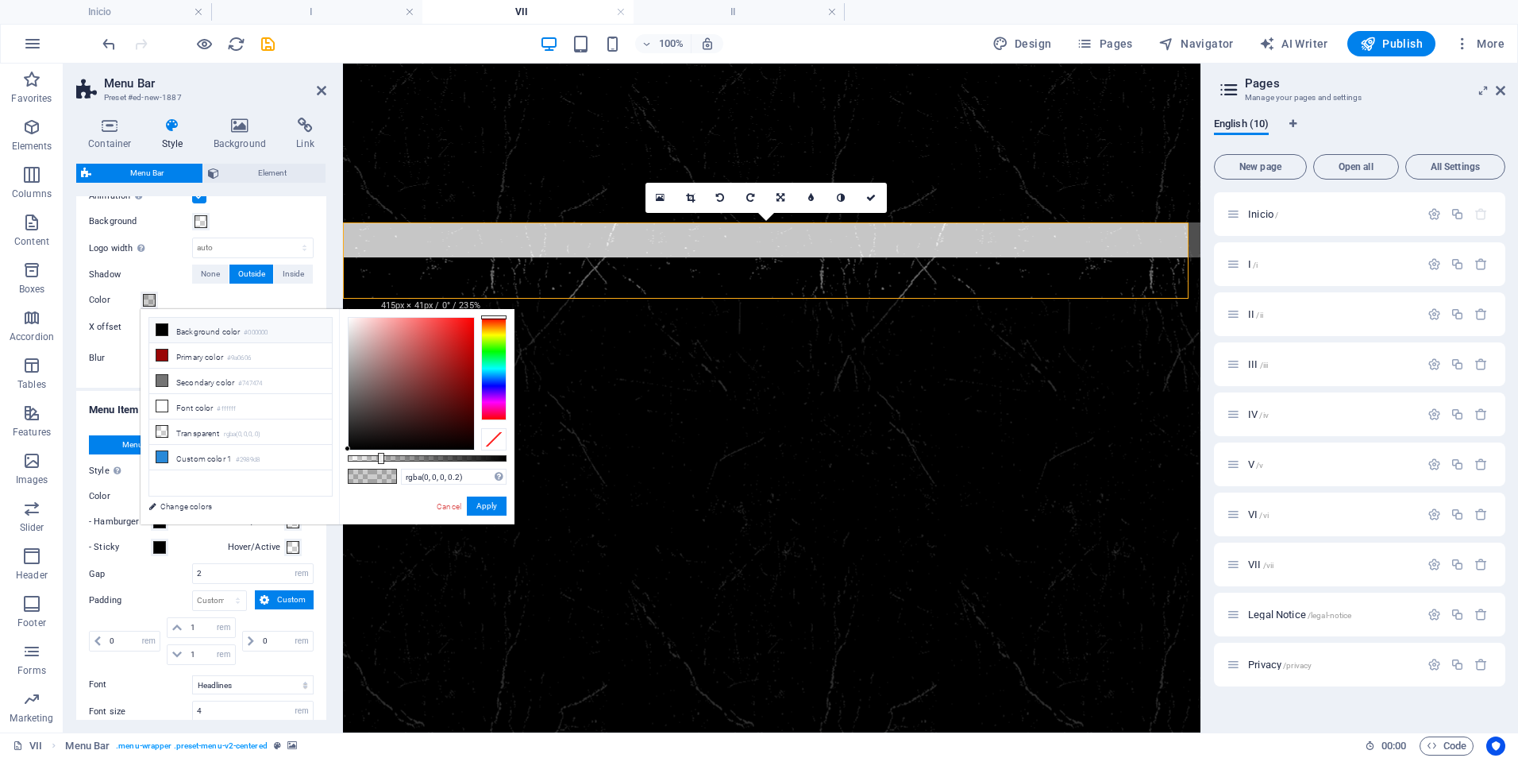
click at [164, 329] on icon at bounding box center [161, 329] width 11 height 11
type input "#000000"
click at [486, 504] on button "Apply" at bounding box center [487, 505] width 40 height 19
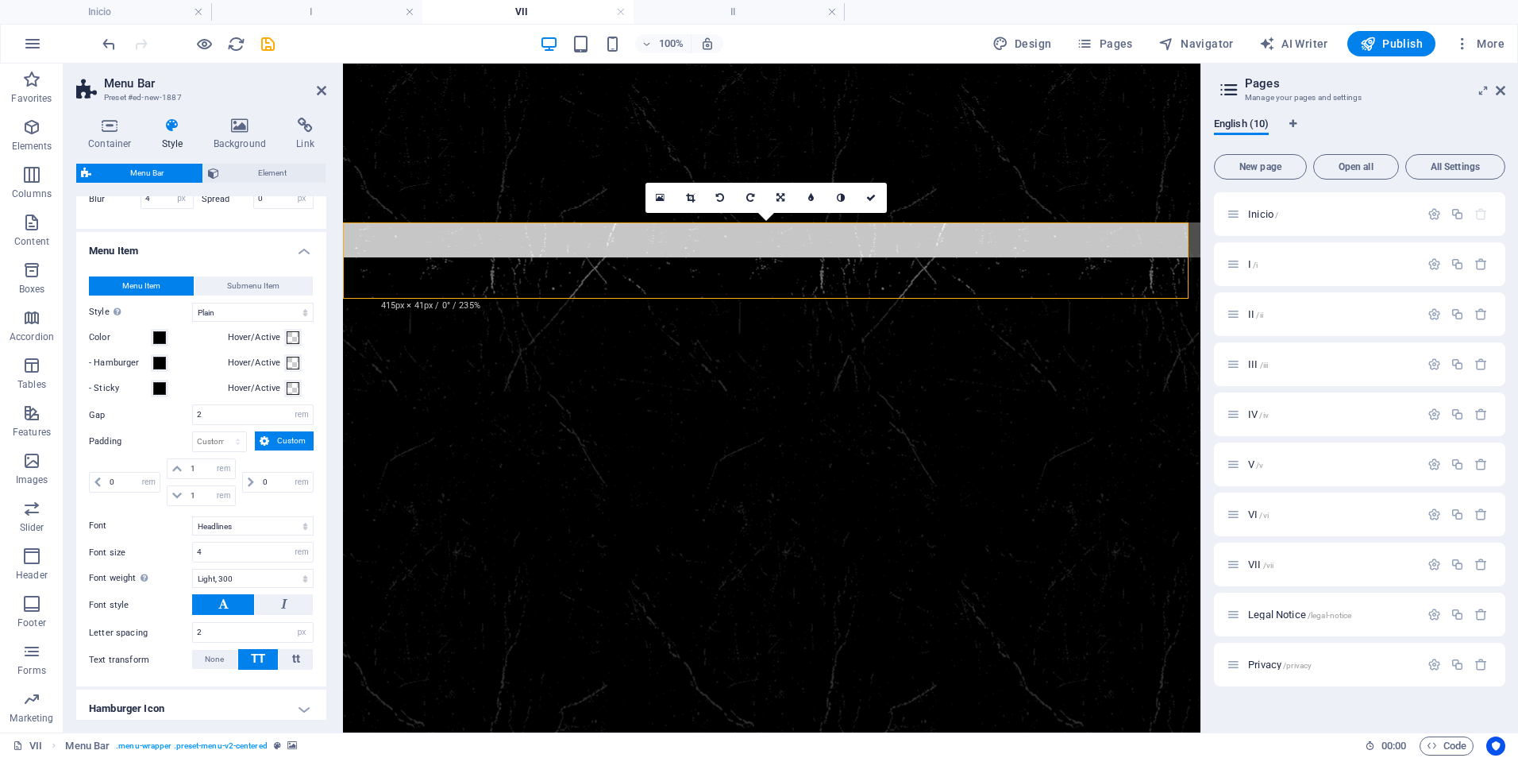
scroll to position [873, 0]
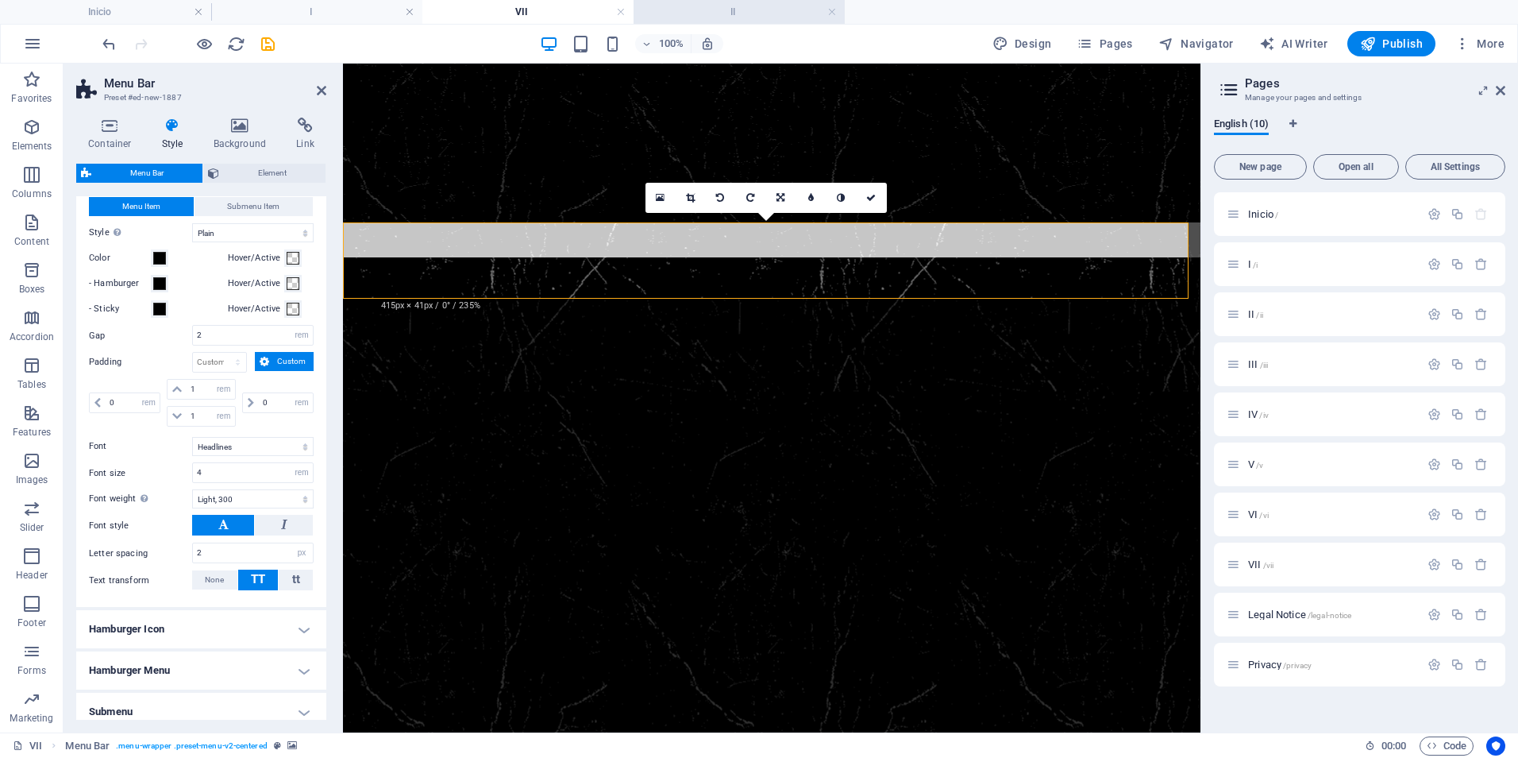
click at [723, 12] on h4 "II" at bounding box center [739, 11] width 211 height 17
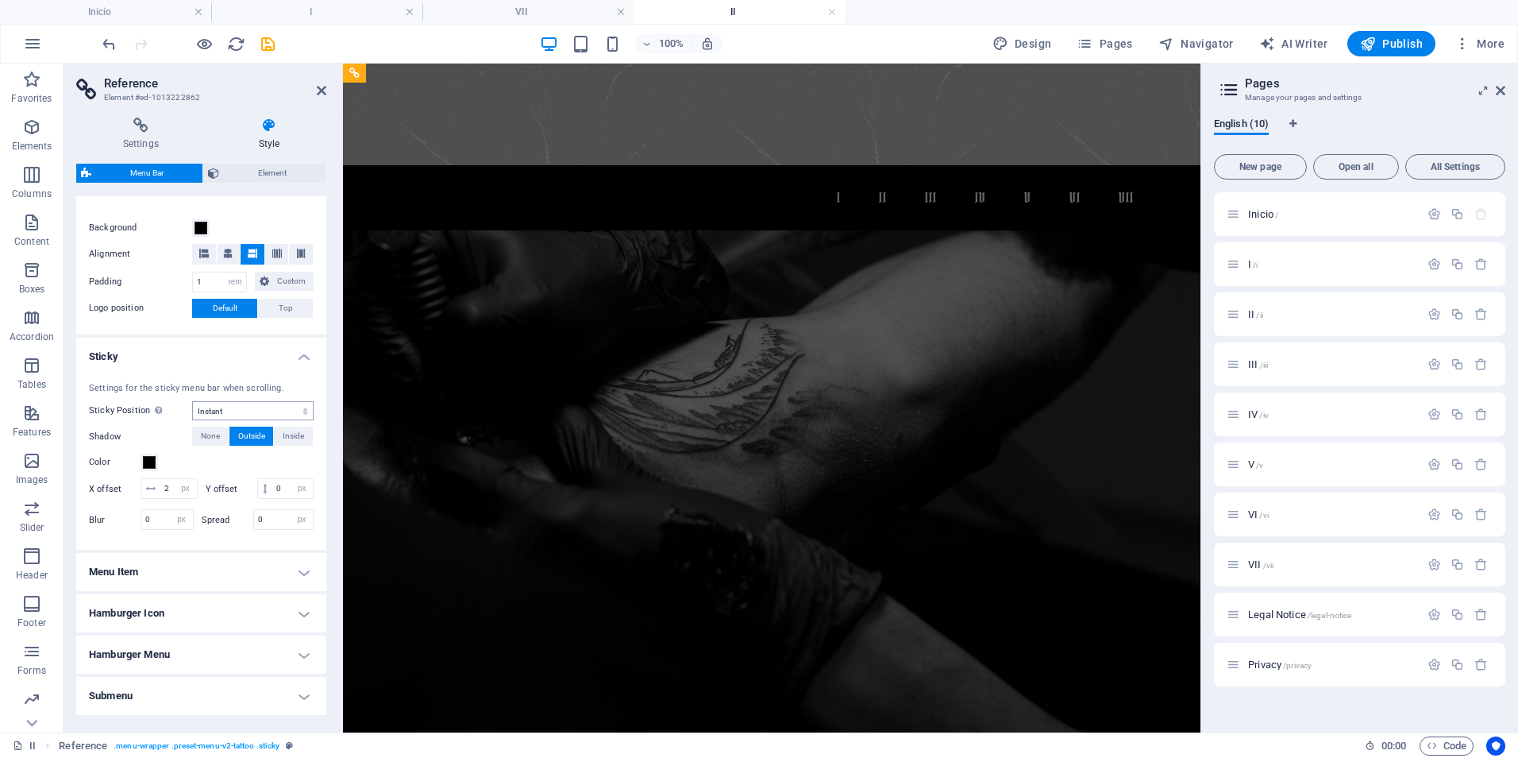
scroll to position [213, 0]
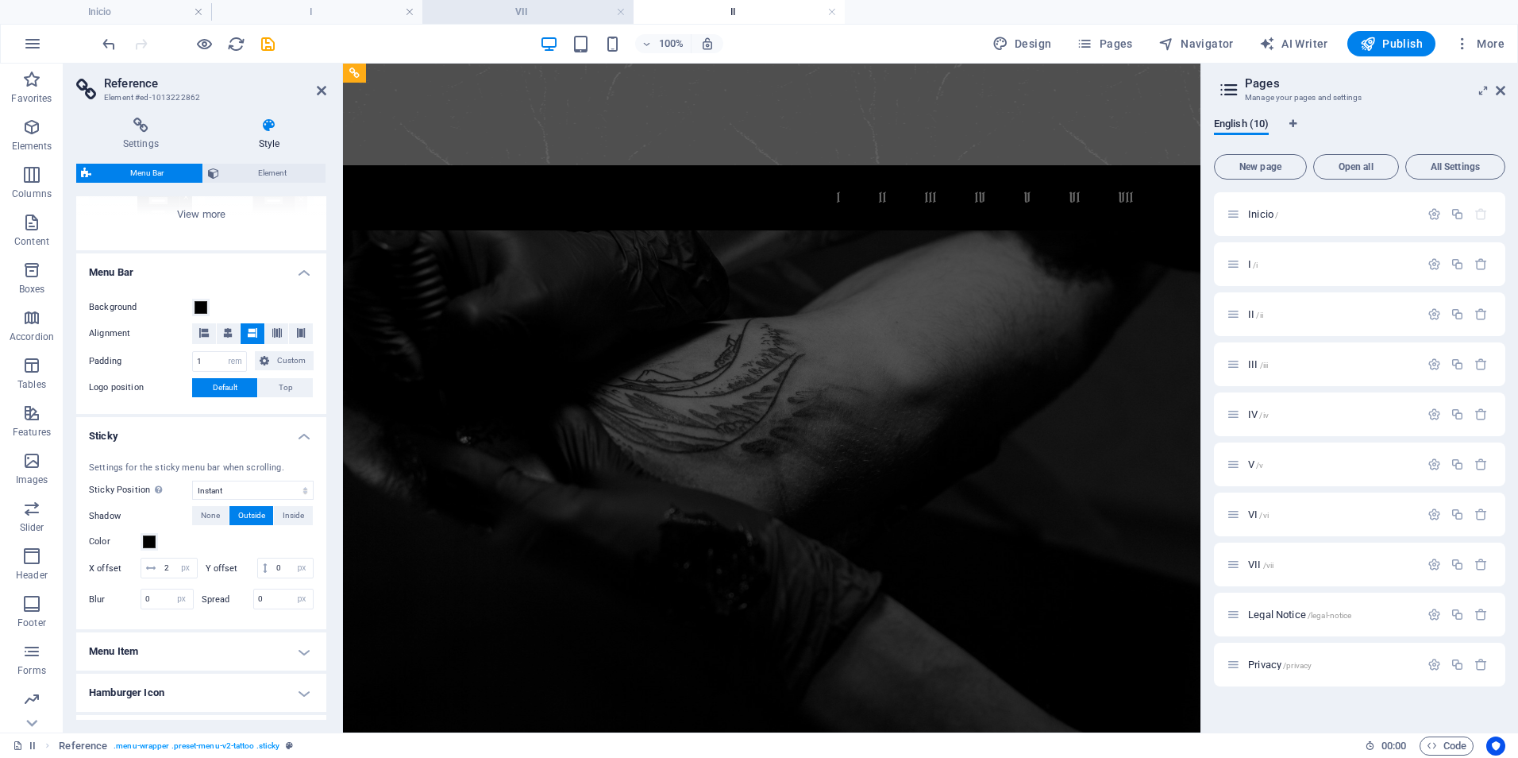
click at [526, 9] on h4 "VII" at bounding box center [527, 11] width 211 height 17
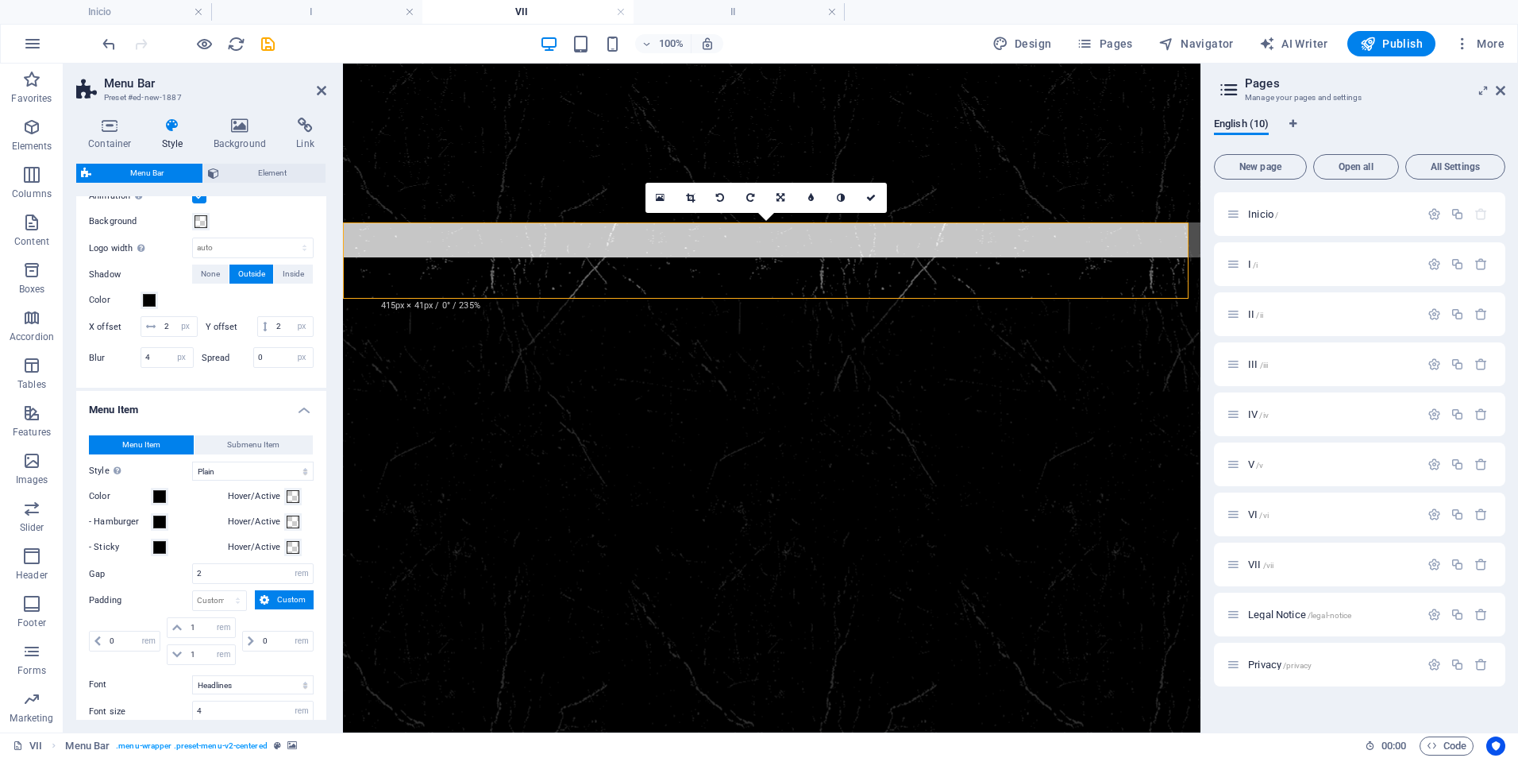
scroll to position [556, 0]
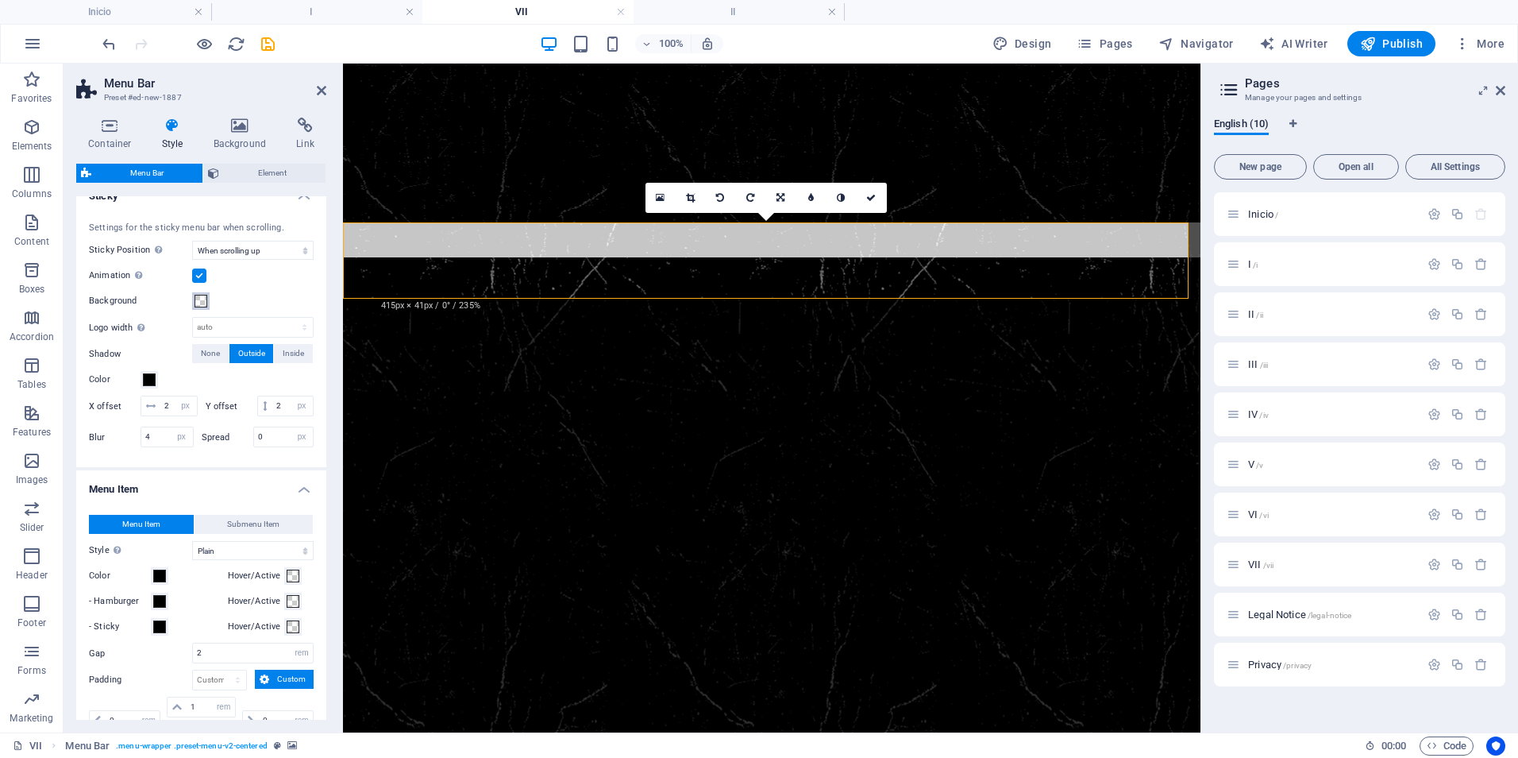
click at [202, 300] on span at bounding box center [201, 301] width 13 height 13
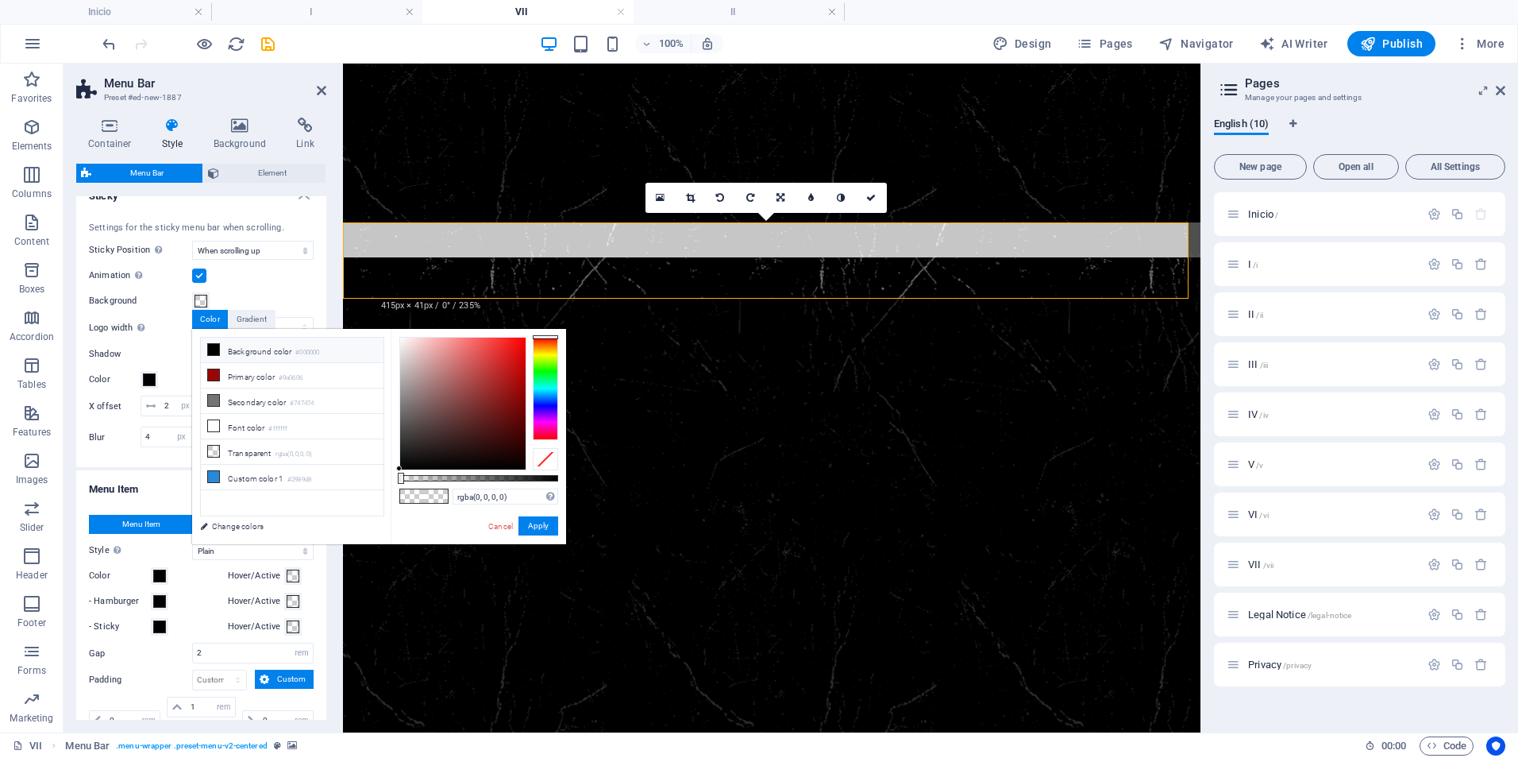
click at [214, 348] on icon at bounding box center [213, 349] width 11 height 11
type input "#000000"
click at [533, 526] on button "Apply" at bounding box center [539, 525] width 40 height 19
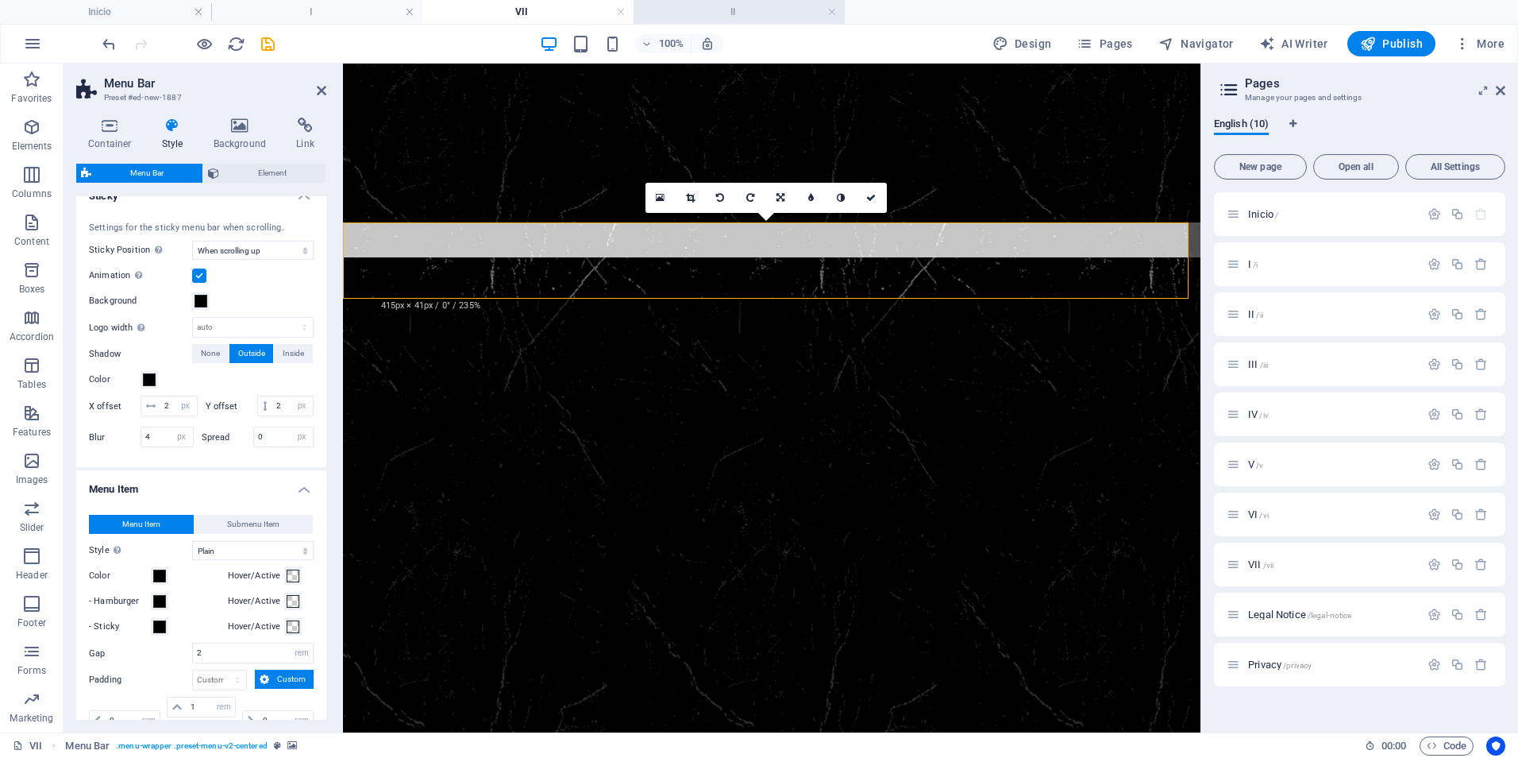
click at [732, 13] on h4 "II" at bounding box center [739, 11] width 211 height 17
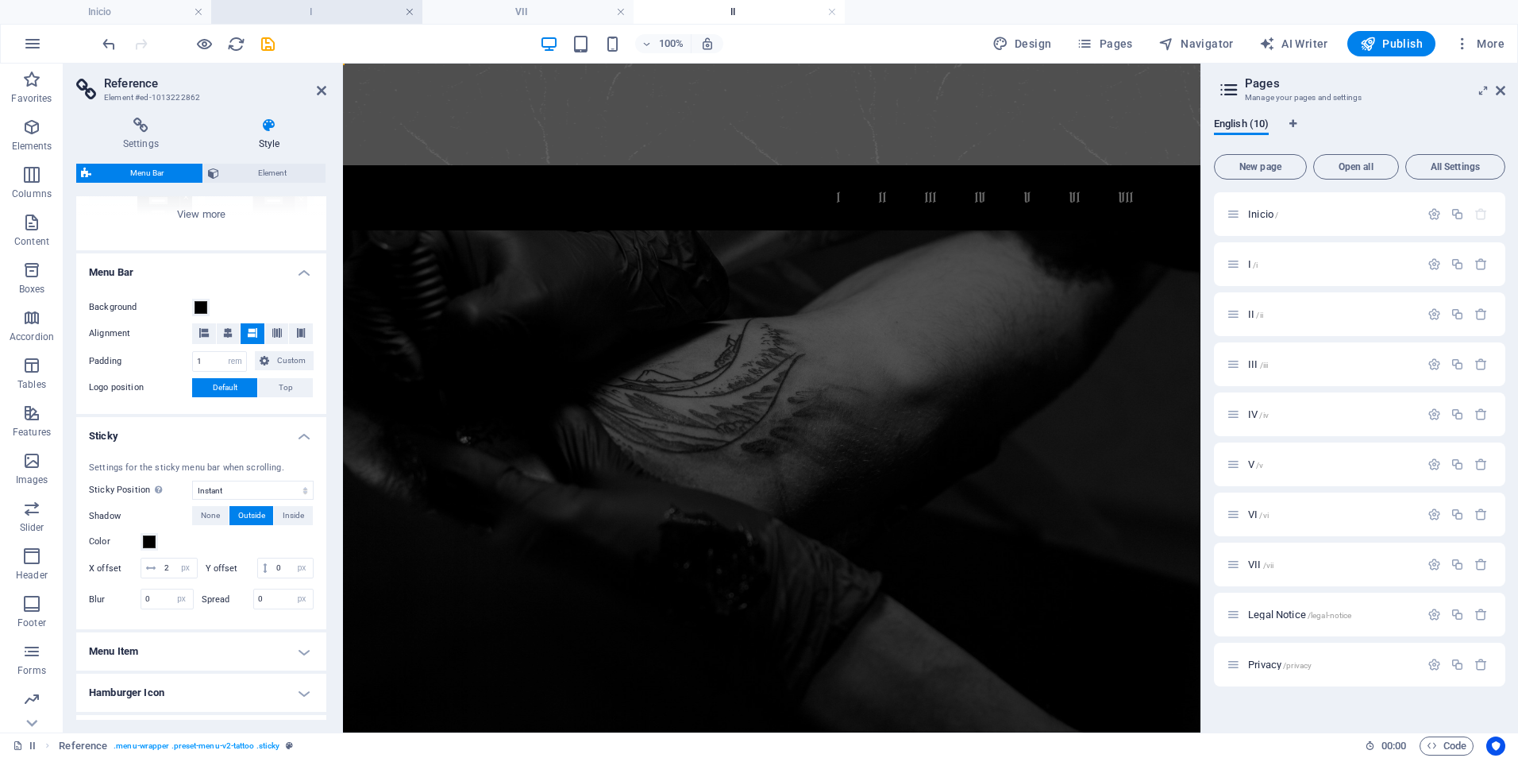
click at [410, 13] on link at bounding box center [410, 12] width 10 height 15
click at [318, 12] on h4 "VII" at bounding box center [316, 11] width 211 height 17
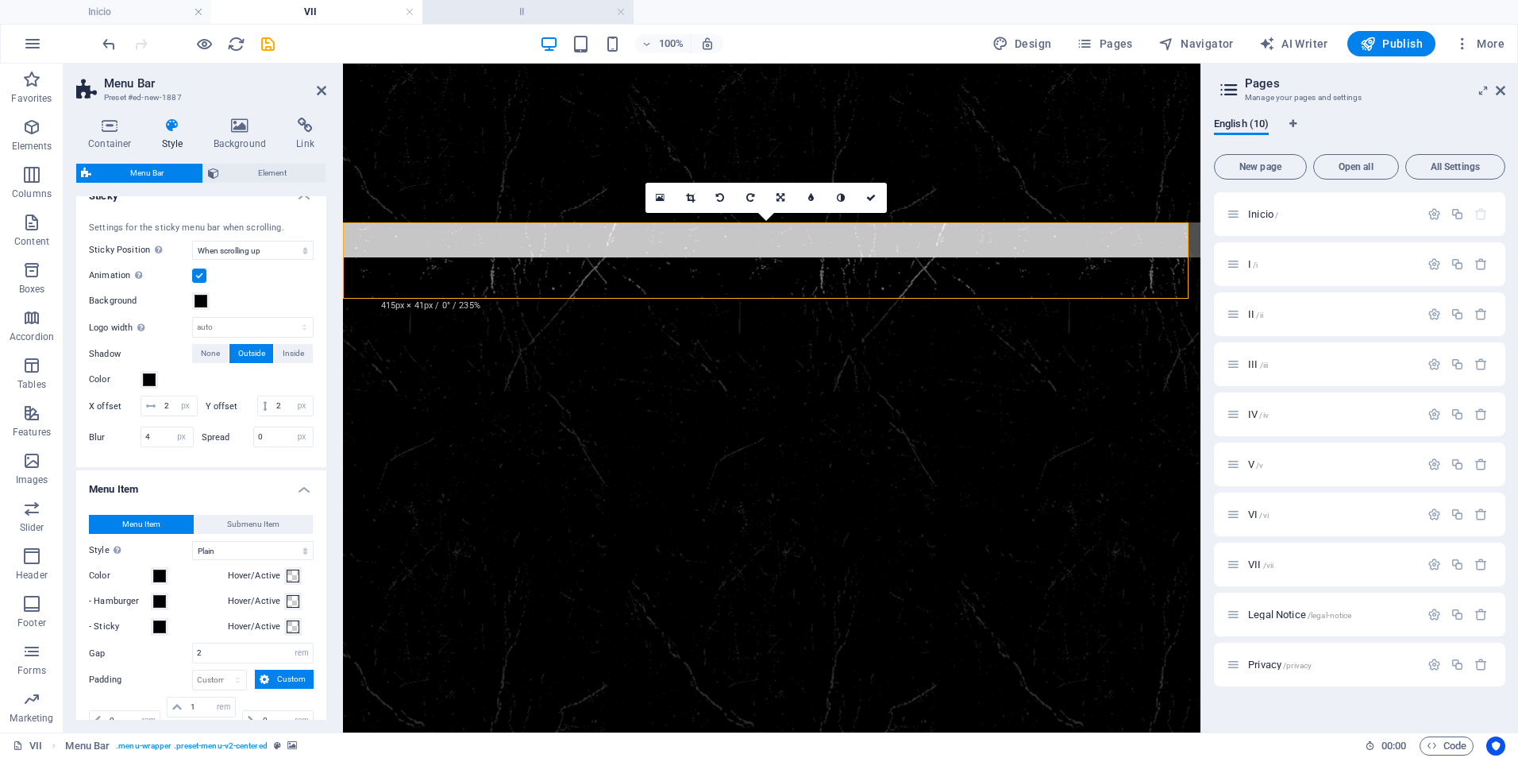
click at [521, 9] on h4 "II" at bounding box center [527, 11] width 211 height 17
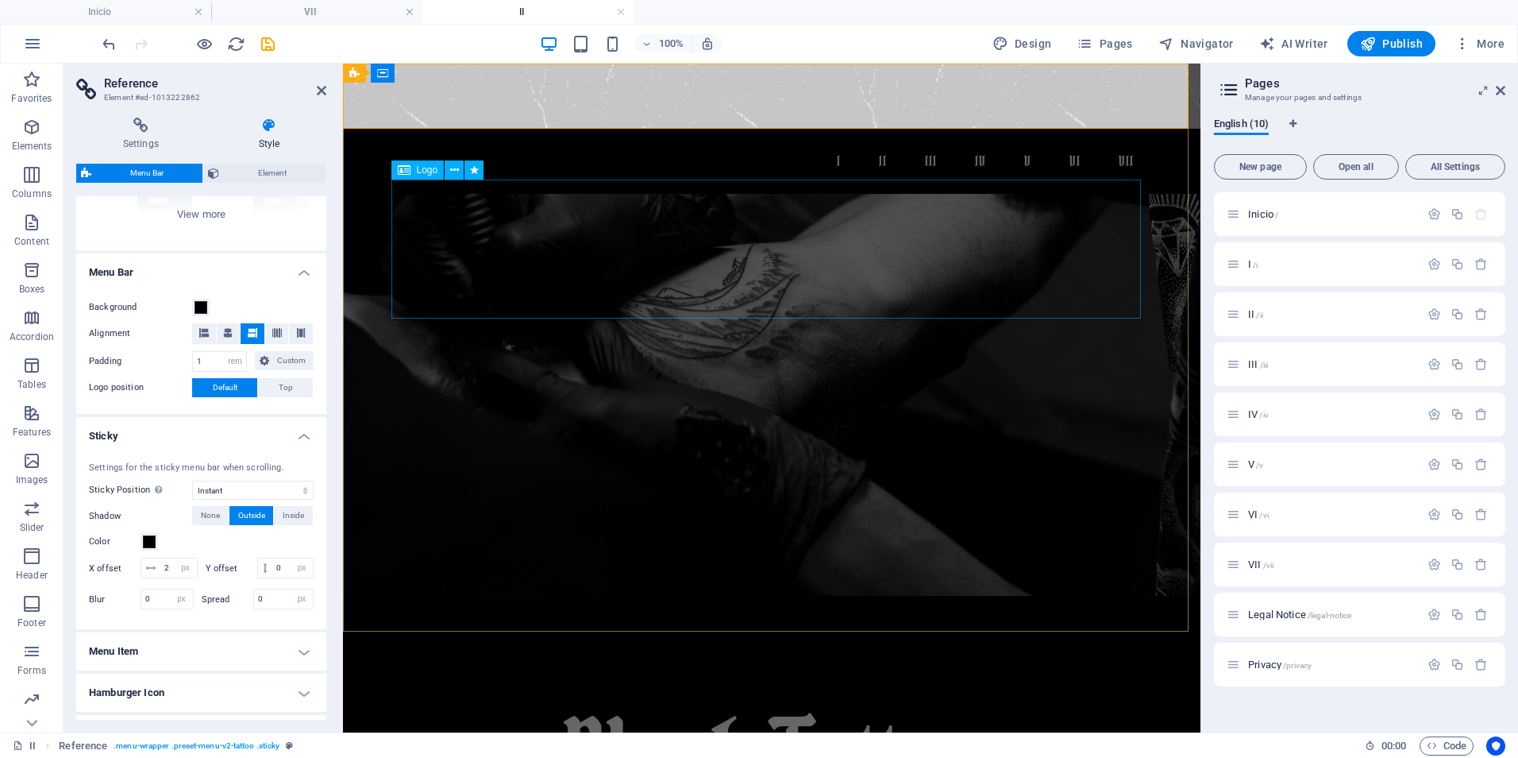
scroll to position [0, 0]
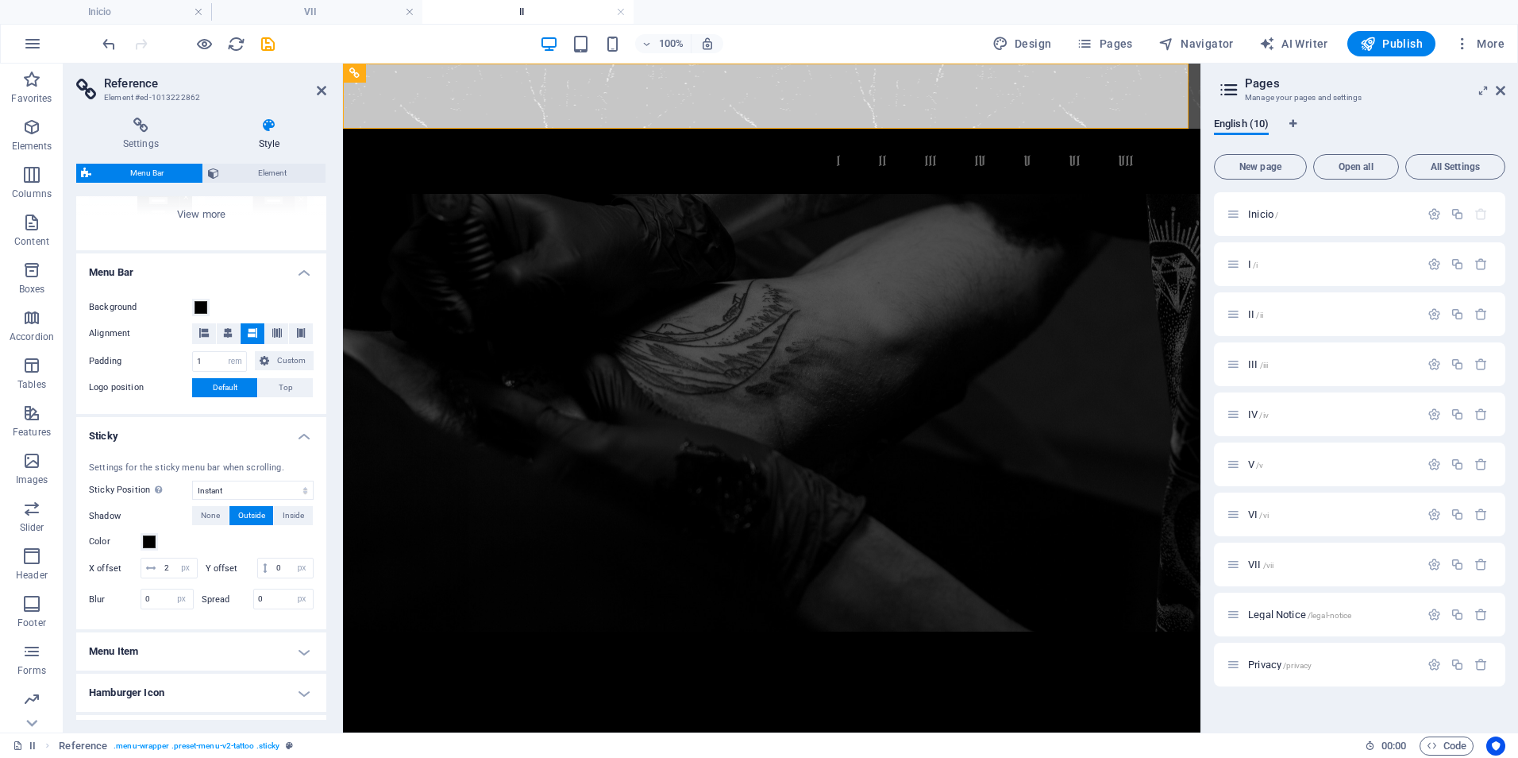
click at [523, 9] on h4 "II" at bounding box center [527, 11] width 211 height 17
click at [308, 7] on h4 "VII" at bounding box center [316, 11] width 211 height 17
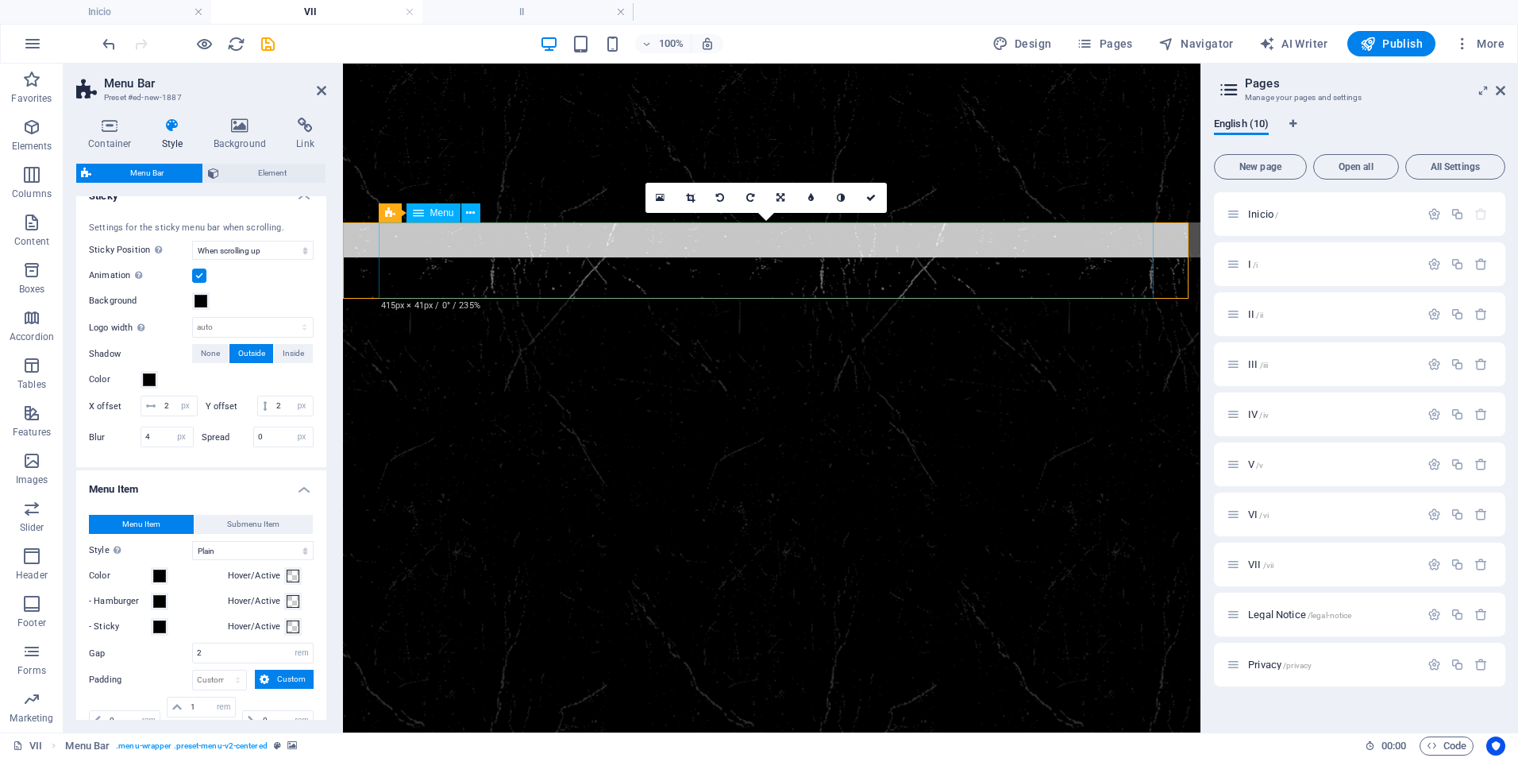
click at [430, 299] on nav "I II III IV" at bounding box center [771, 337] width 775 height 76
click at [357, 248] on figure at bounding box center [772, 260] width 858 height 76
click at [523, 13] on h4 "II" at bounding box center [527, 11] width 211 height 17
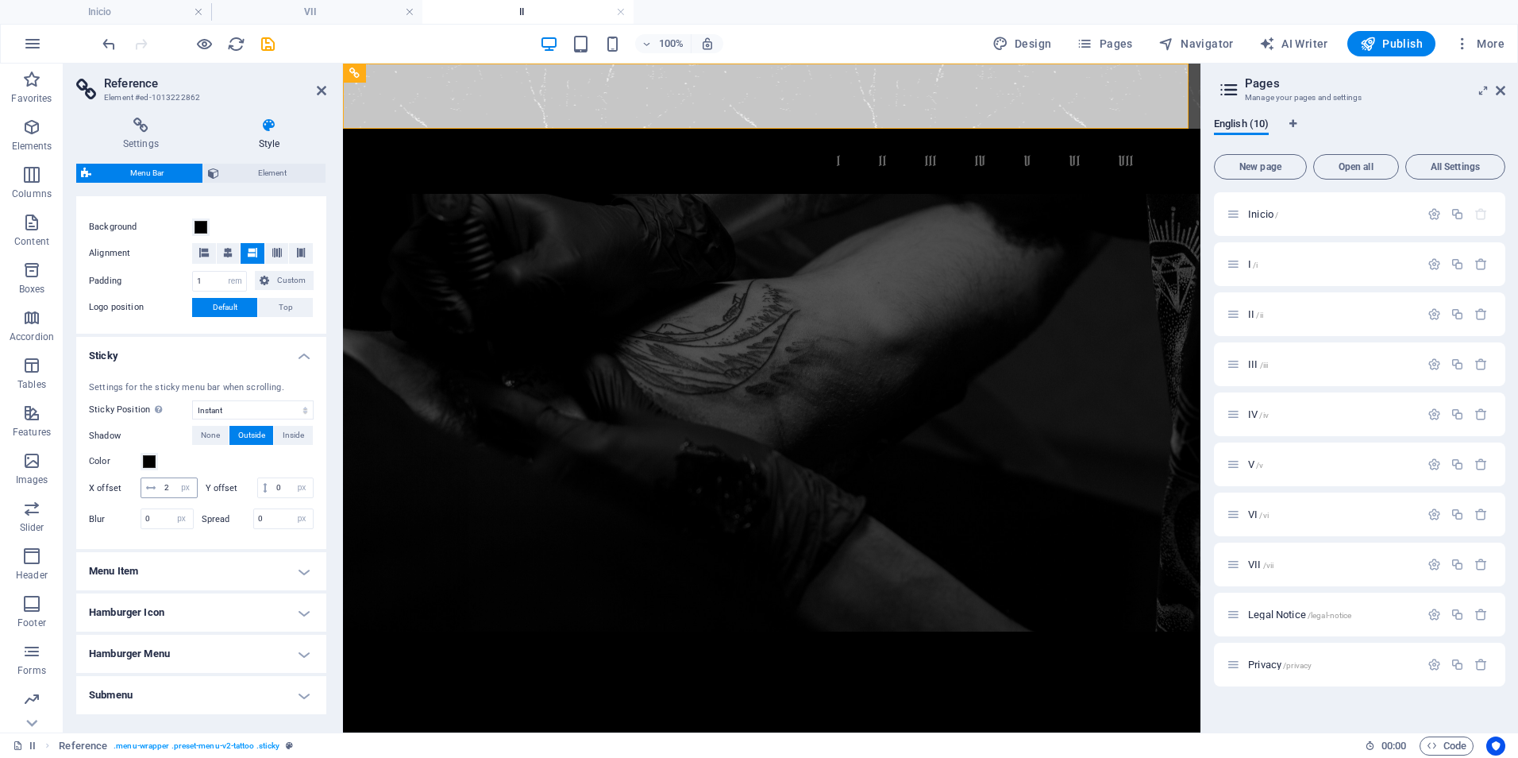
scroll to position [372, 0]
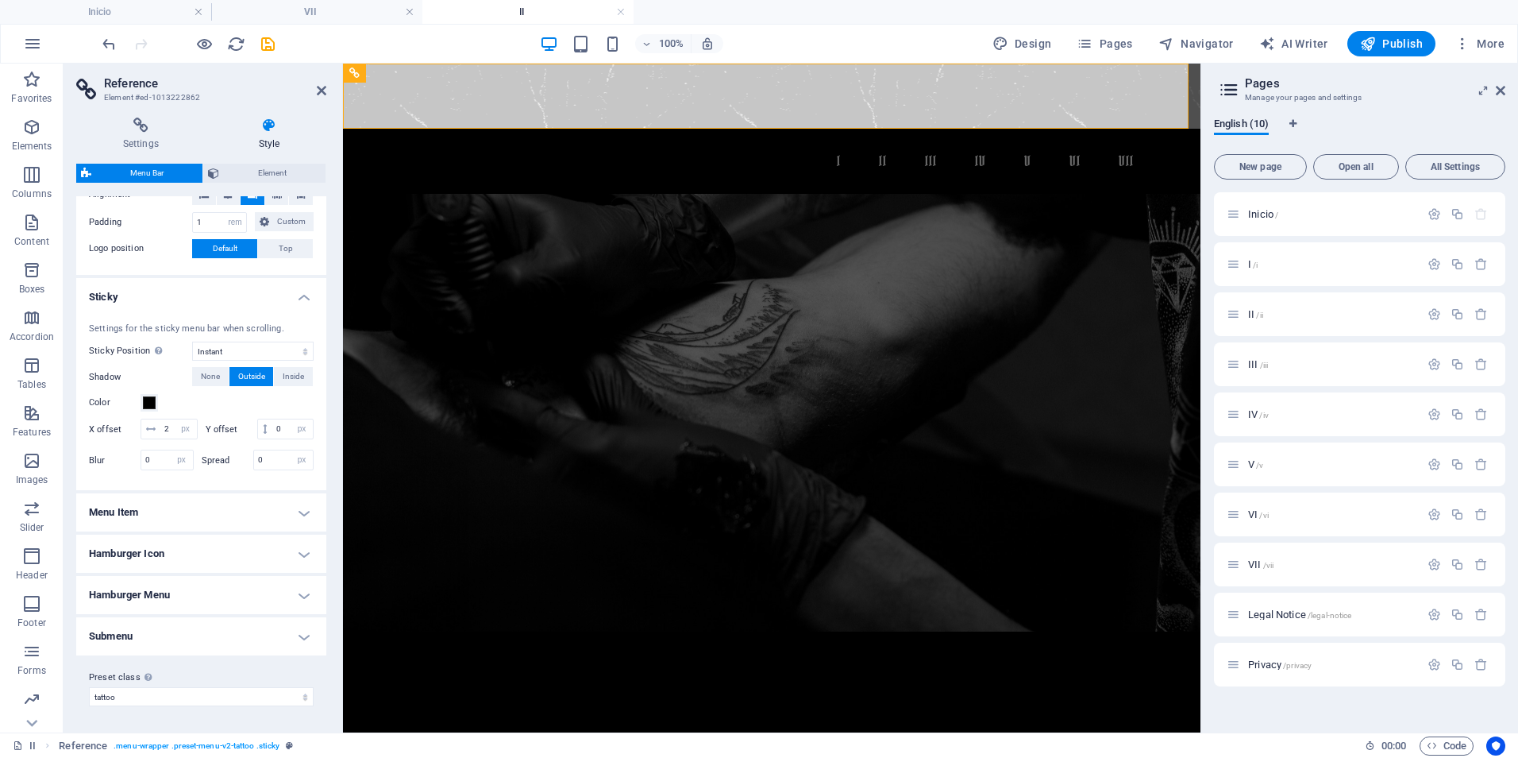
drag, startPoint x: 211, startPoint y: 355, endPoint x: 210, endPoint y: 364, distance: 8.9
click at [210, 367] on span "None" at bounding box center [210, 376] width 19 height 19
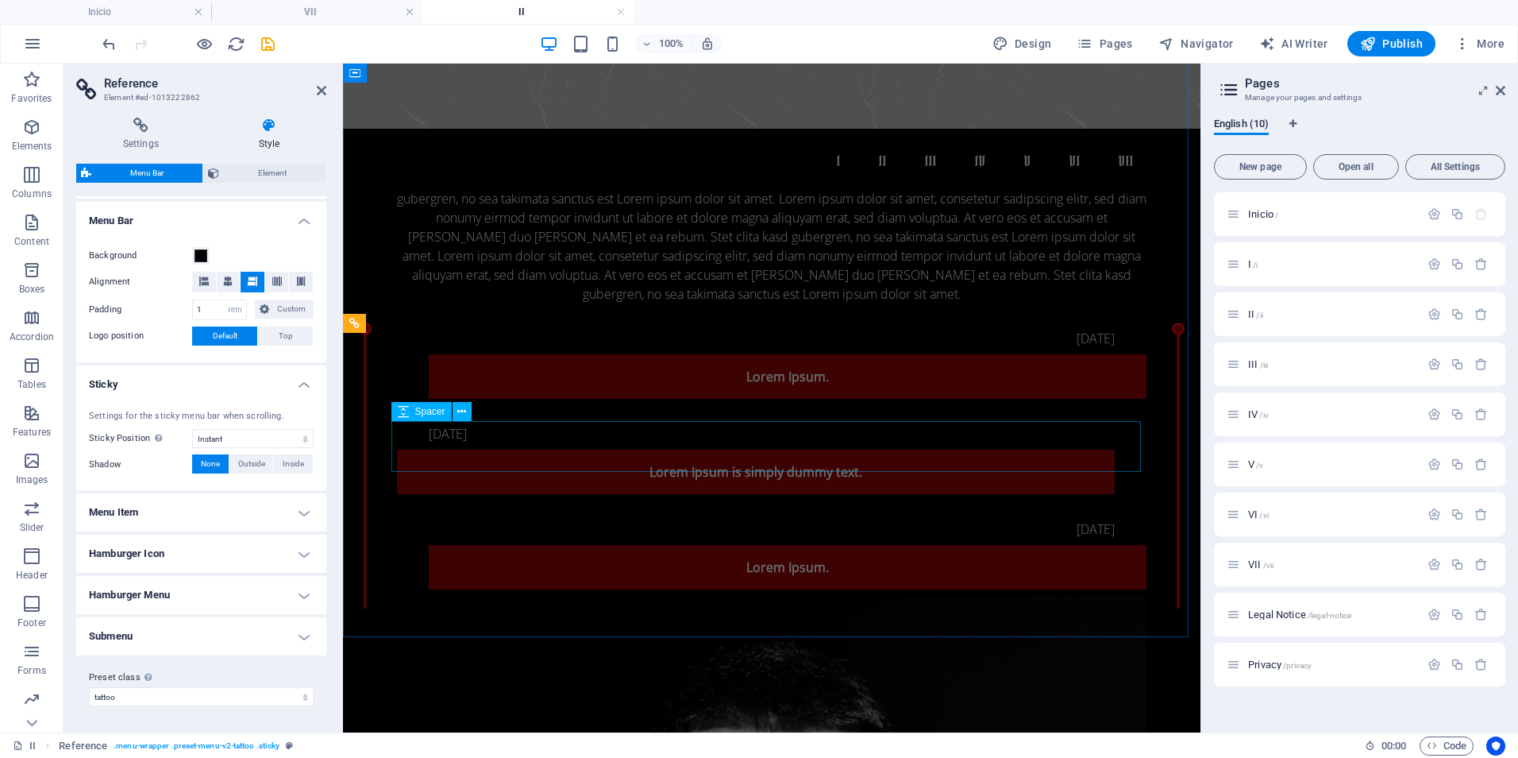
scroll to position [0, 0]
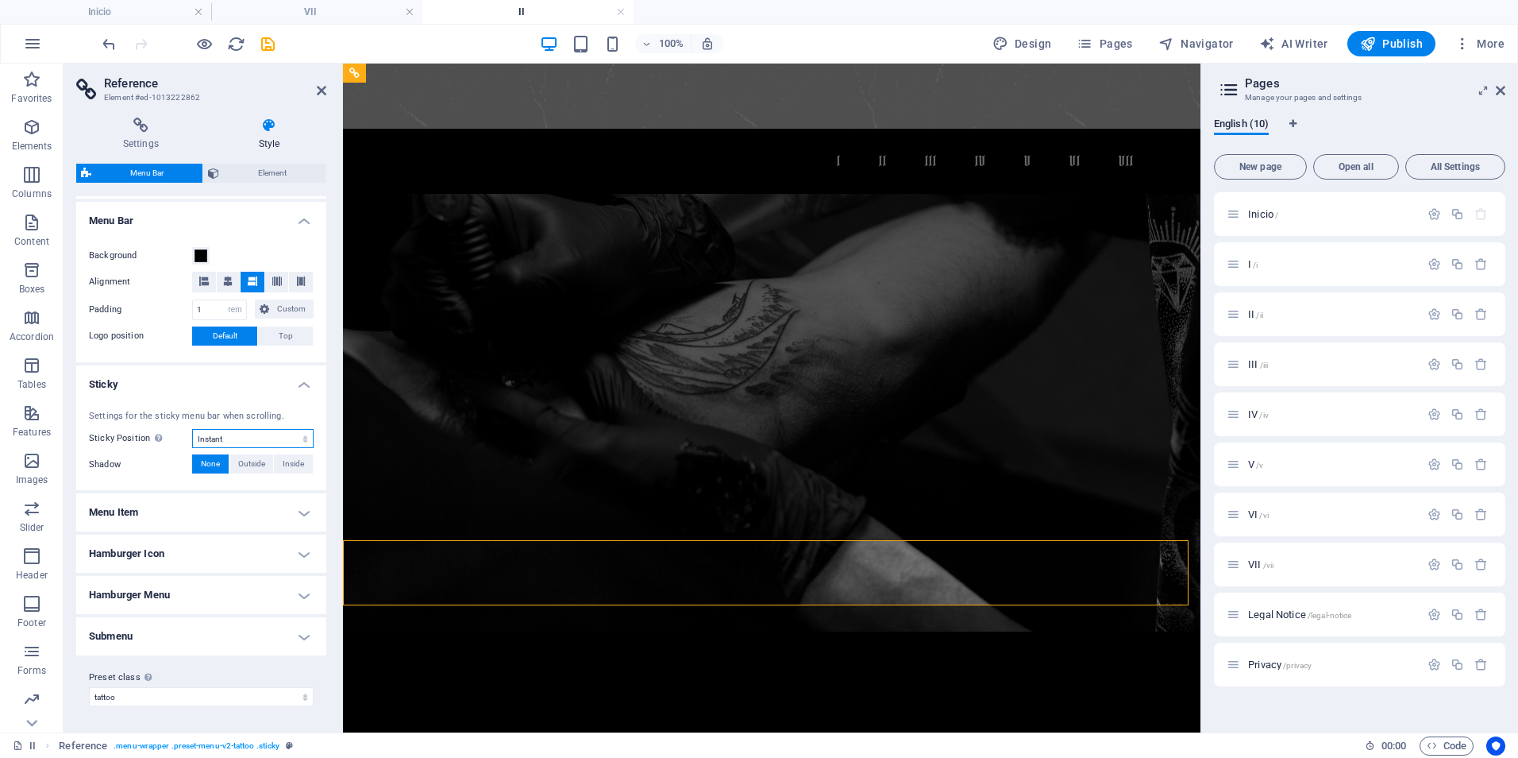
click at [209, 435] on select "Off Instant After menu After banner When scrolling up" at bounding box center [252, 438] width 121 height 19
select select "sticky_reverse"
click at [192, 429] on select "Off Instant After menu After banner When scrolling up" at bounding box center [252, 438] width 121 height 19
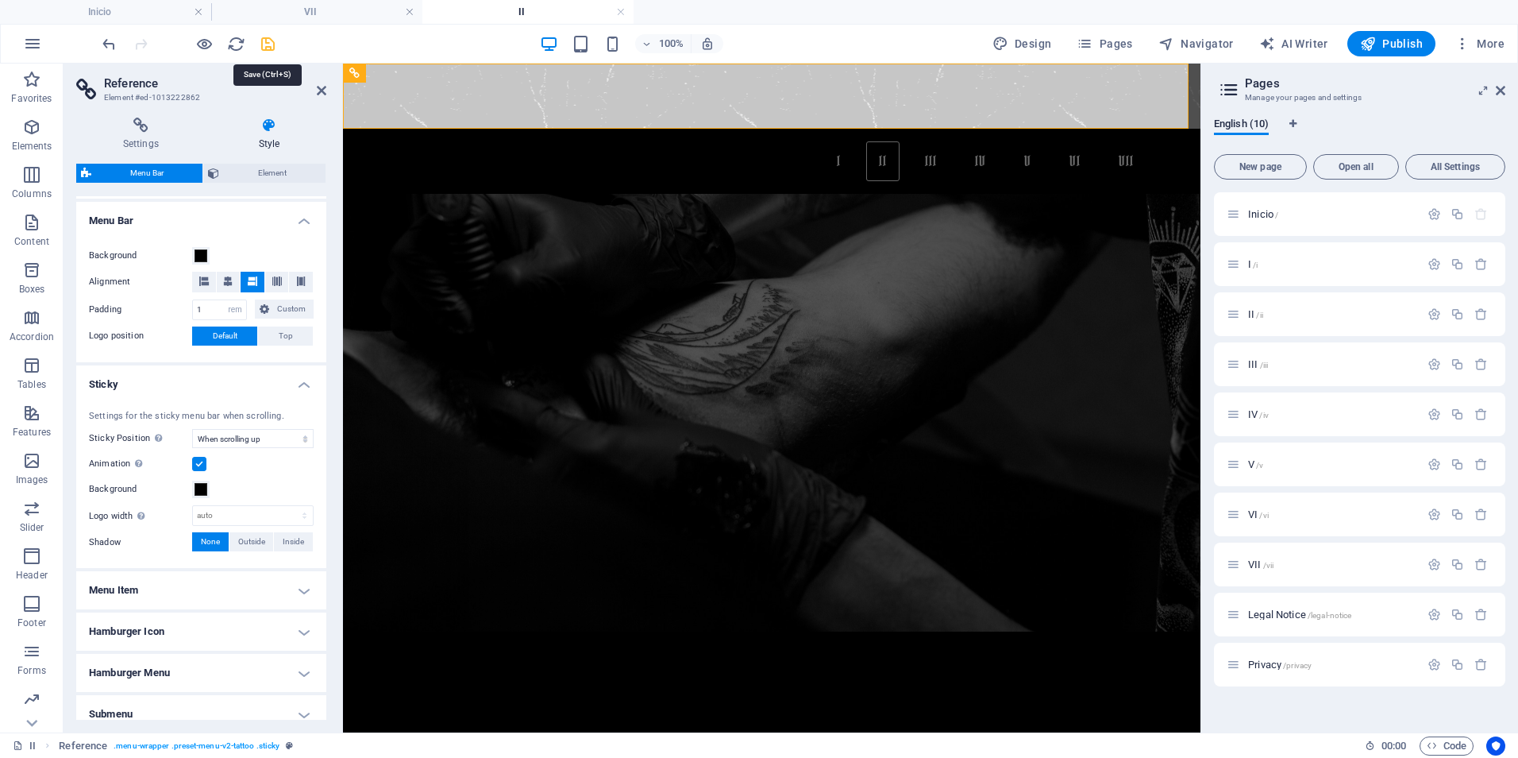
click at [272, 43] on icon "save" at bounding box center [268, 44] width 18 height 18
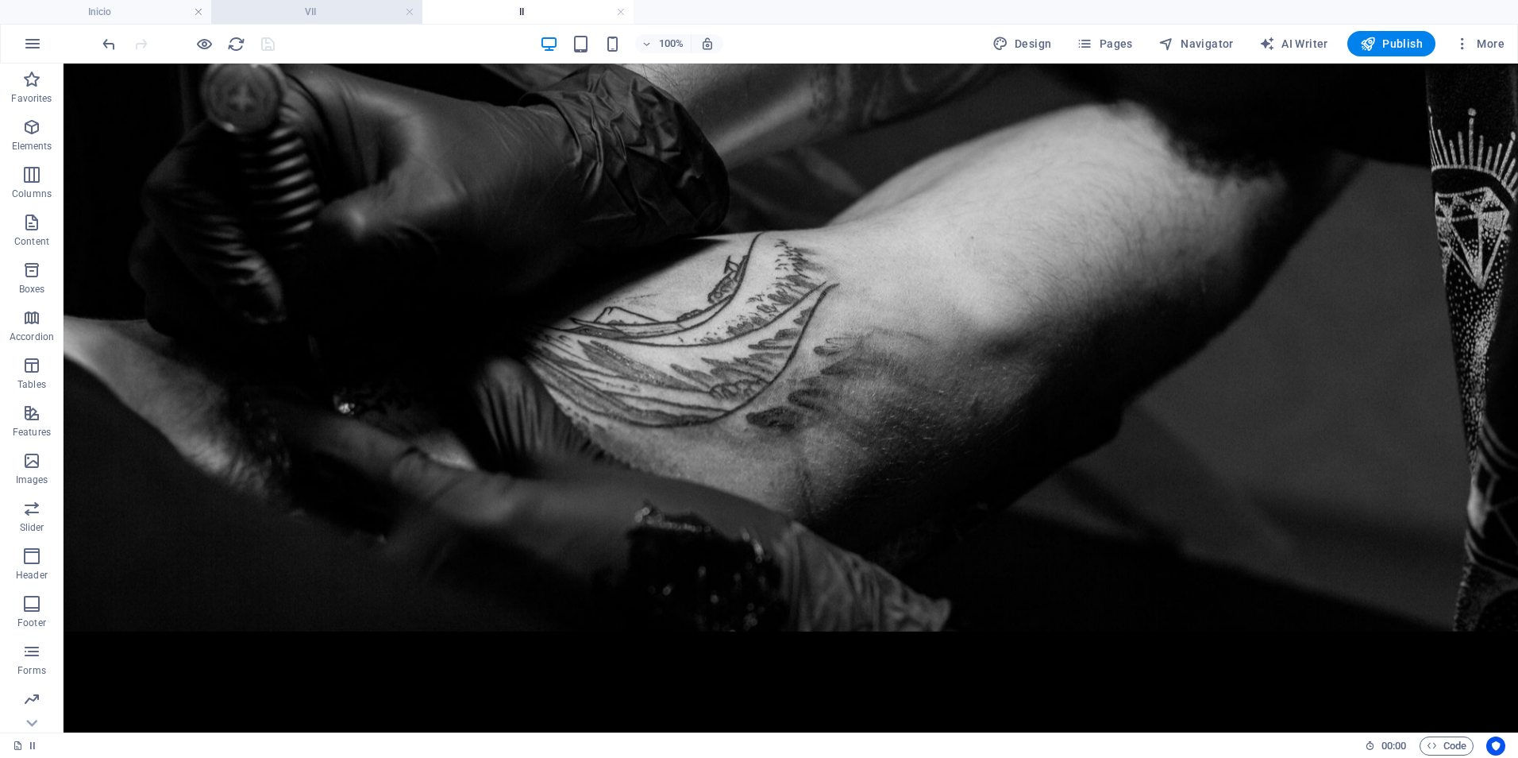
click at [322, 7] on h4 "VII" at bounding box center [316, 11] width 211 height 17
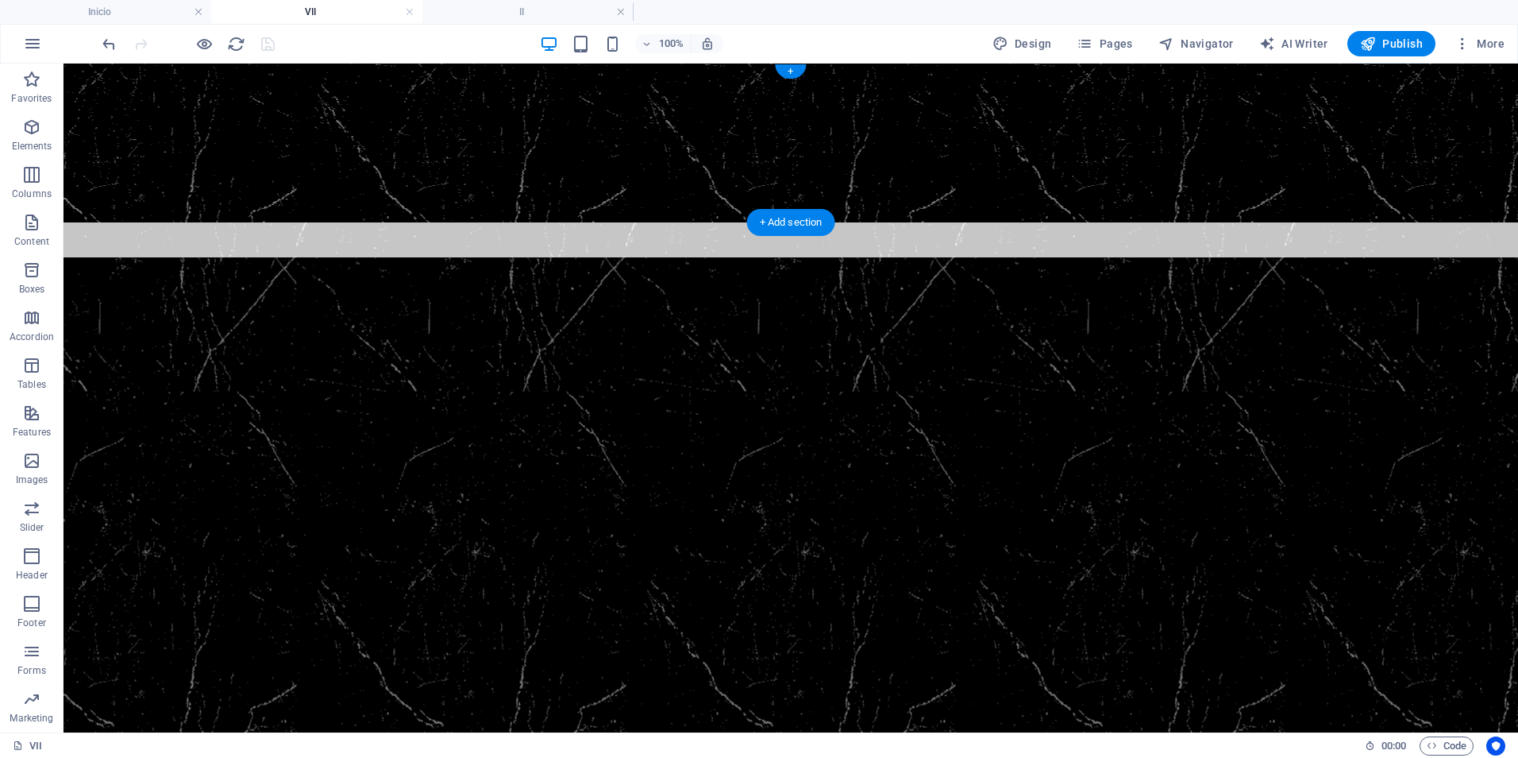
click at [305, 151] on figure at bounding box center [791, 143] width 1455 height 159
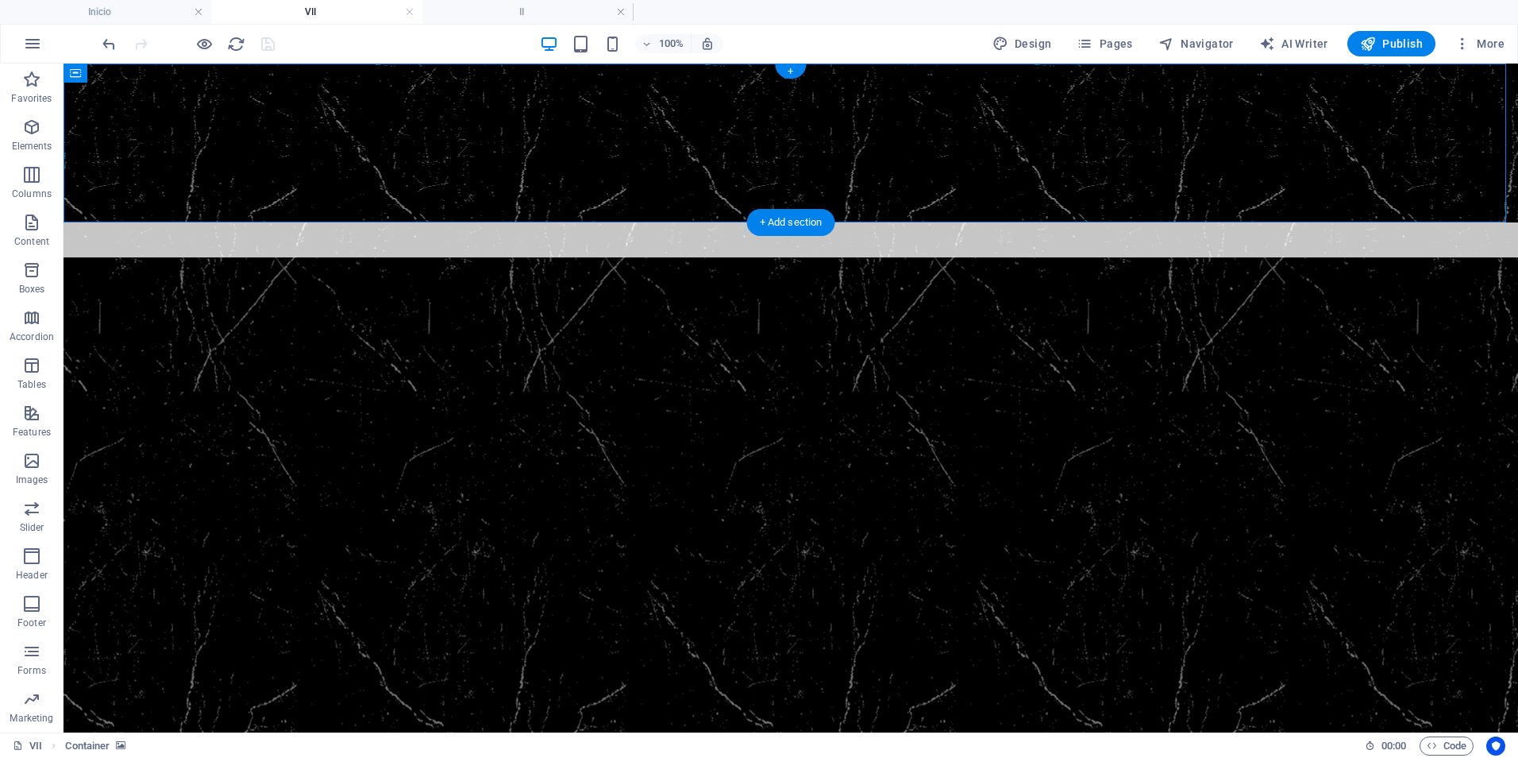
click at [283, 148] on figure at bounding box center [791, 143] width 1455 height 159
select select "px"
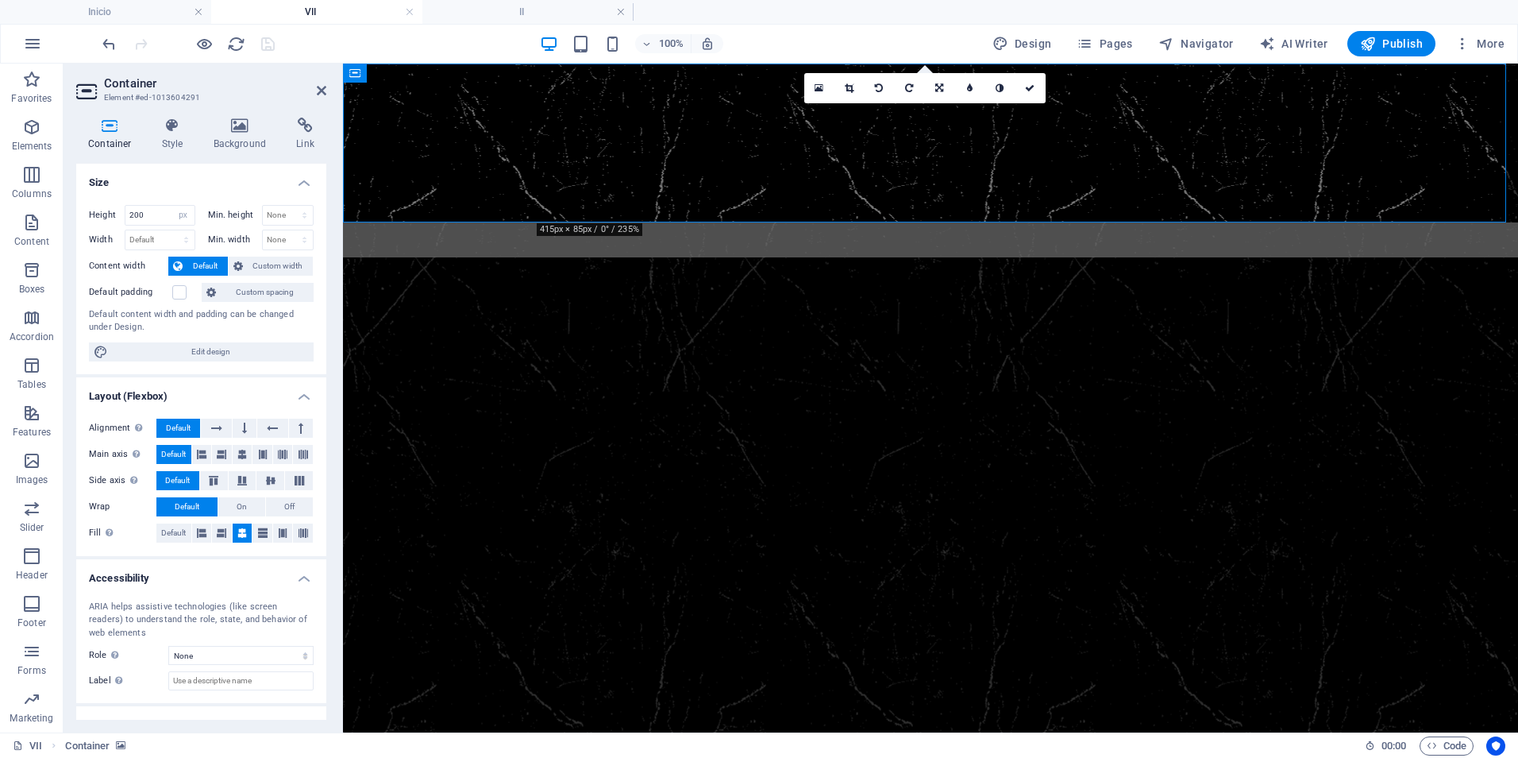
click at [467, 153] on figure at bounding box center [930, 143] width 1175 height 159
click at [139, 220] on input "200" at bounding box center [159, 215] width 69 height 19
type input "150"
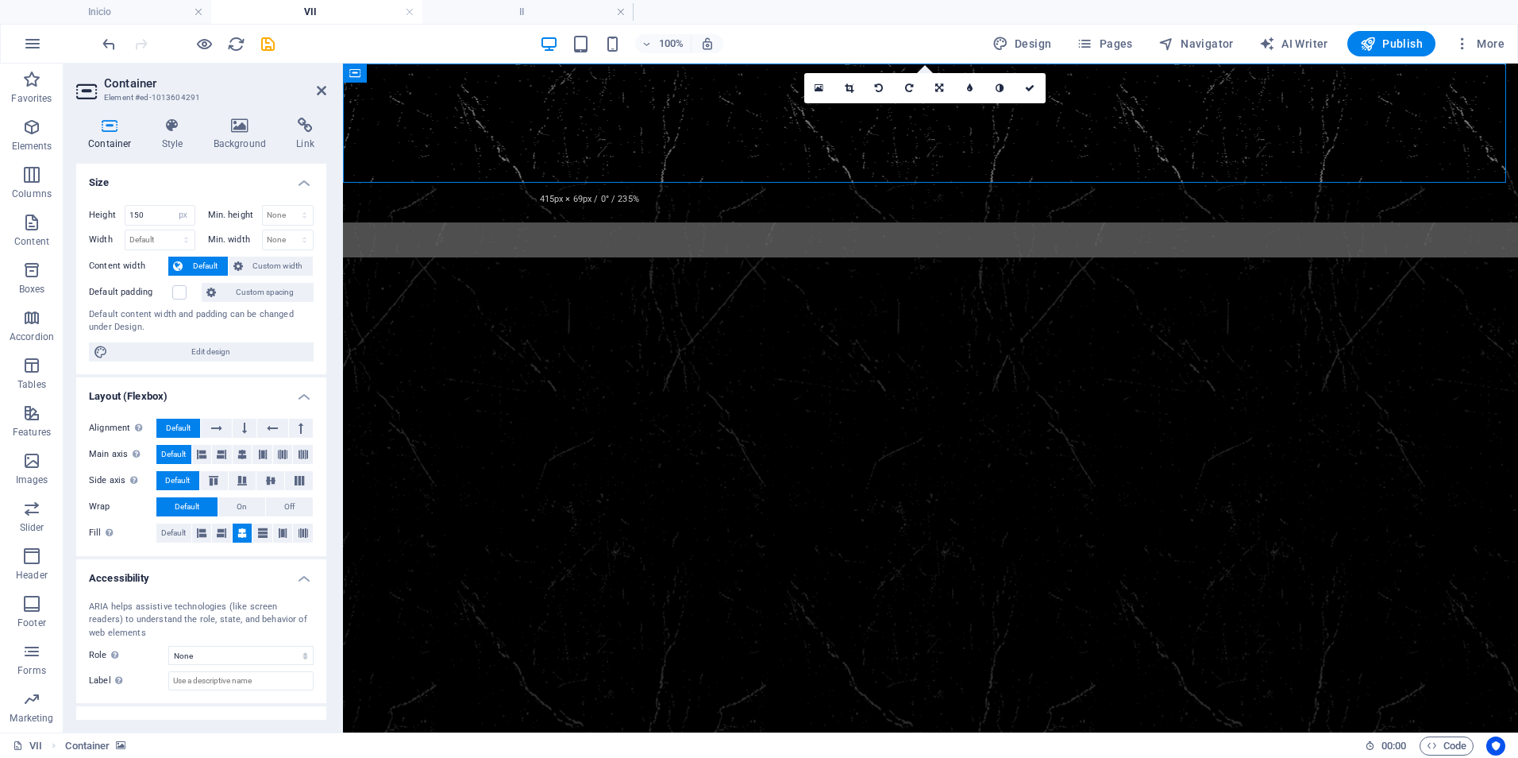
click at [507, 163] on figure at bounding box center [930, 143] width 1175 height 159
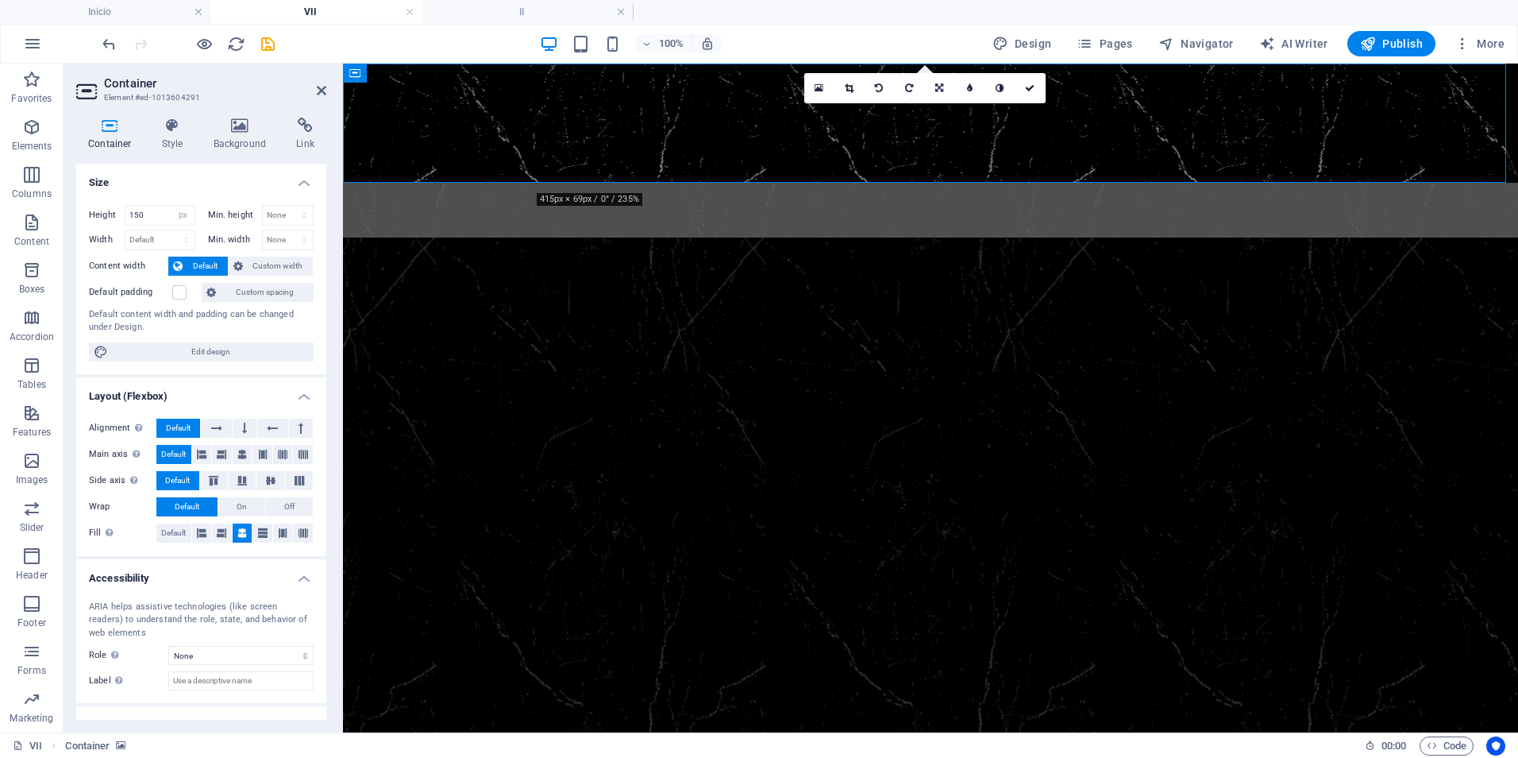
click at [507, 163] on figure at bounding box center [930, 123] width 1175 height 119
click at [562, 356] on figure at bounding box center [930, 618] width 1175 height 763
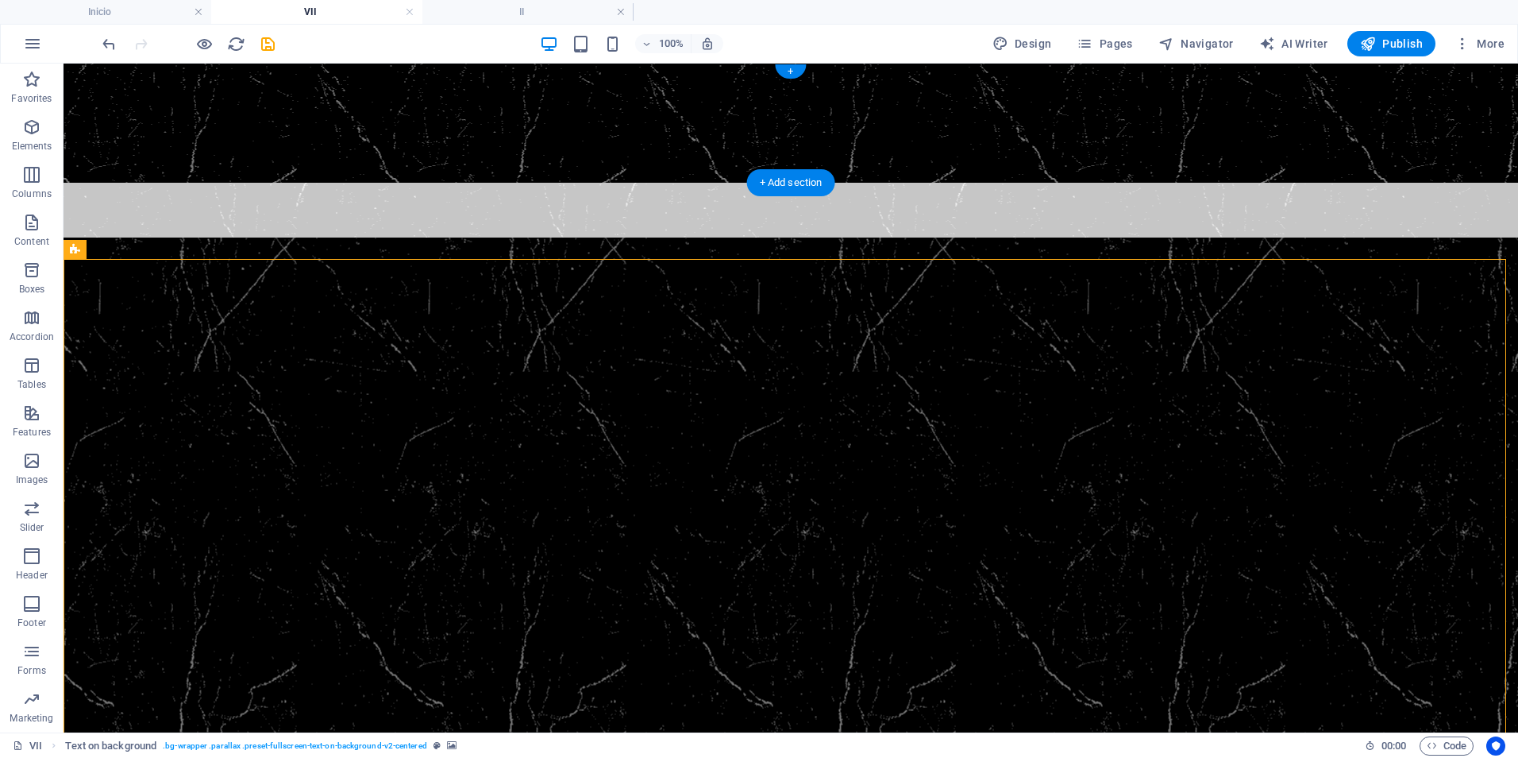
click at [269, 121] on figure at bounding box center [791, 123] width 1455 height 119
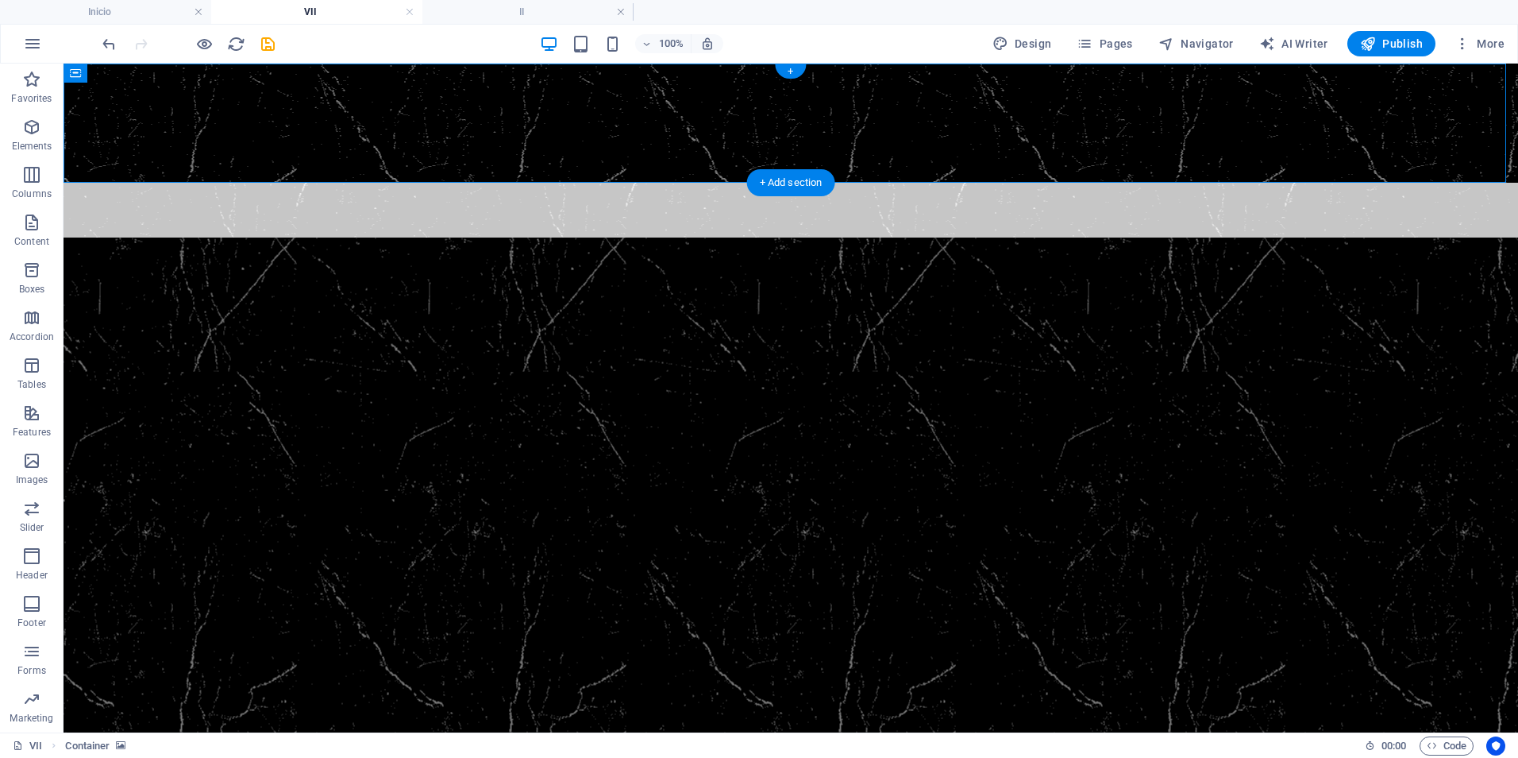
click at [270, 120] on figure at bounding box center [791, 123] width 1455 height 119
select select "px"
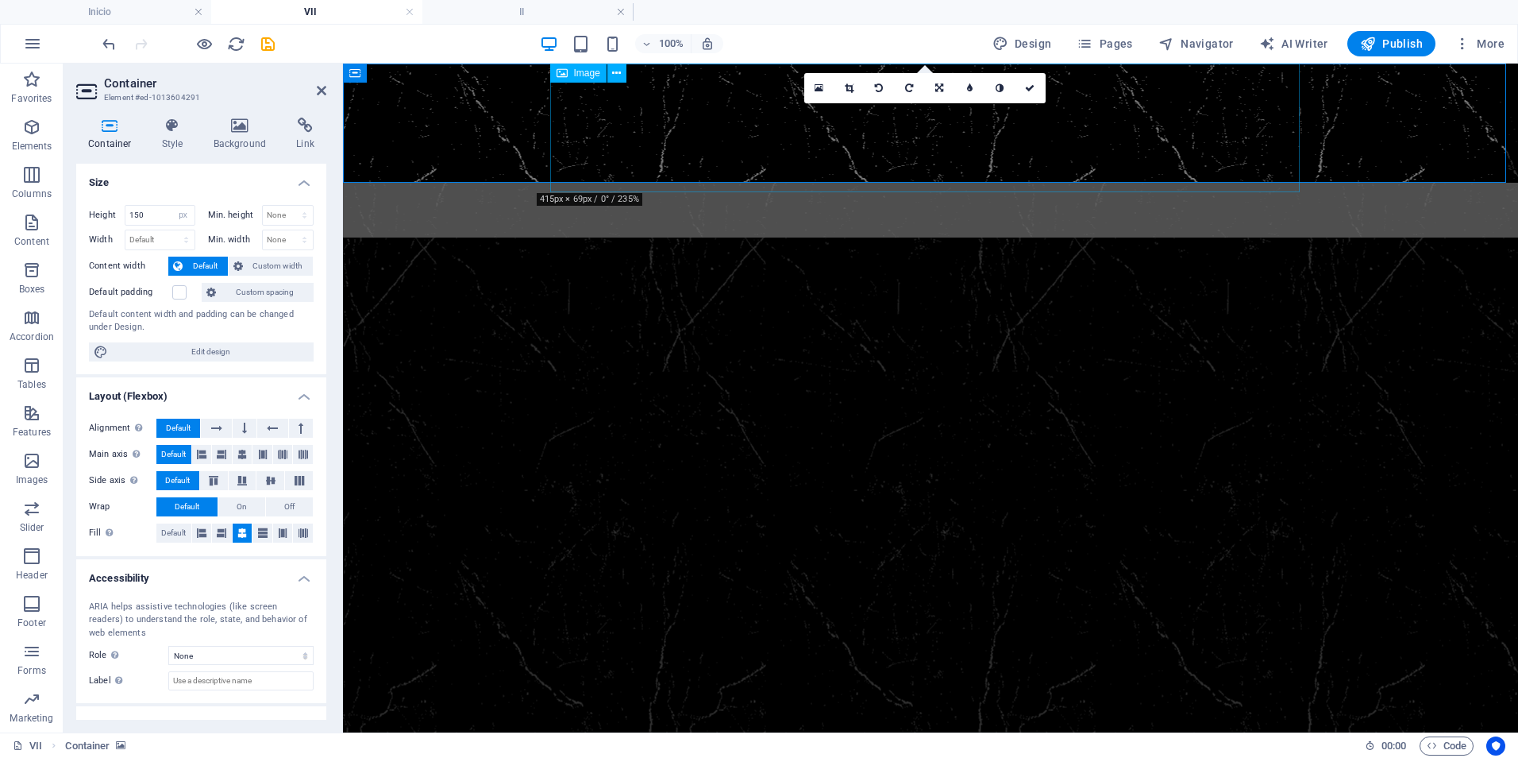
click at [882, 183] on figure at bounding box center [931, 284] width 750 height 202
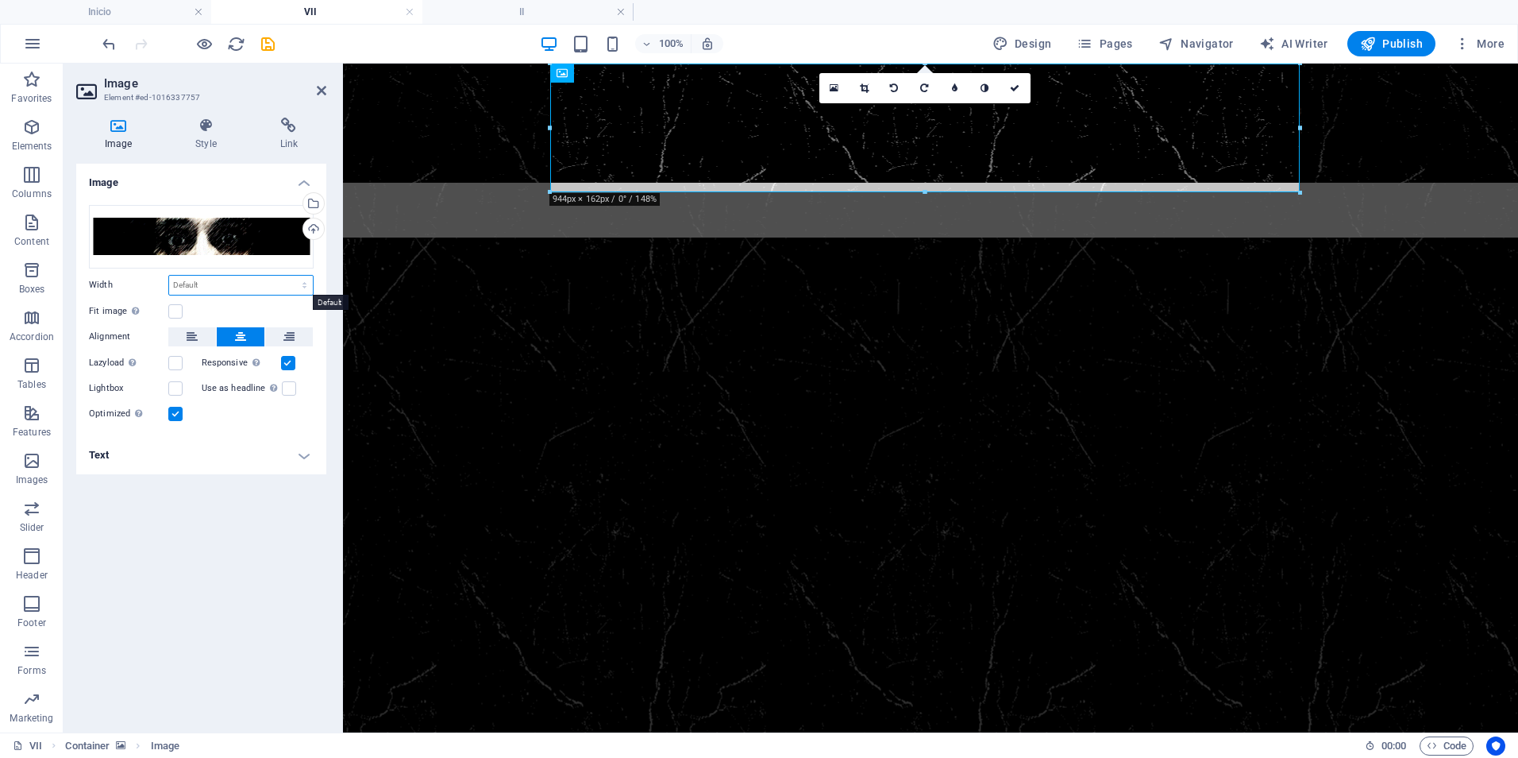
click at [185, 283] on select "Default auto px rem % em vh vw" at bounding box center [241, 285] width 144 height 19
select select "%"
click at [291, 276] on select "Default auto px rem % em vh vw" at bounding box center [241, 285] width 144 height 19
type input "80"
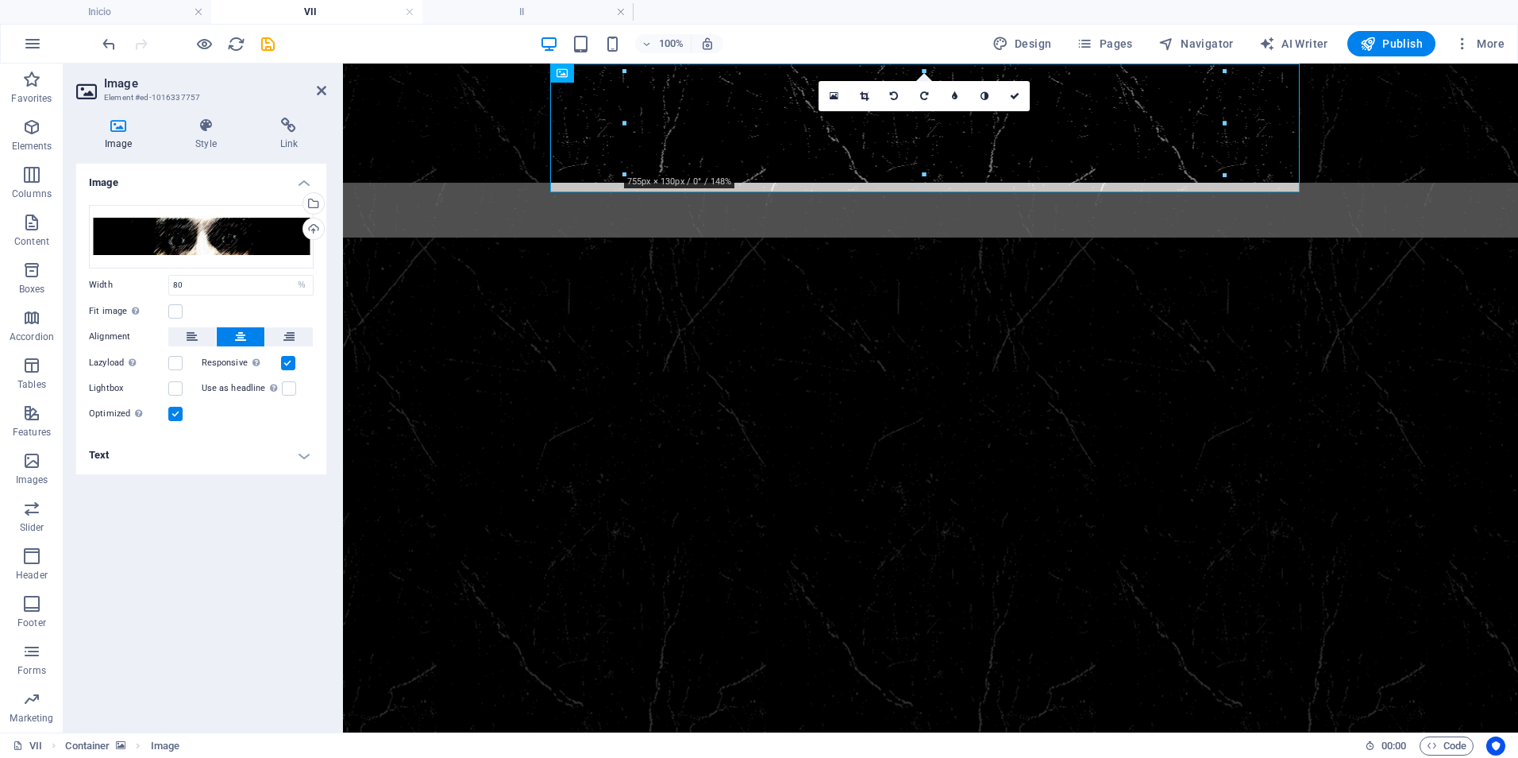
click at [187, 551] on div "Image Drag files here, click to choose files or select files from Files or our …" at bounding box center [201, 442] width 250 height 556
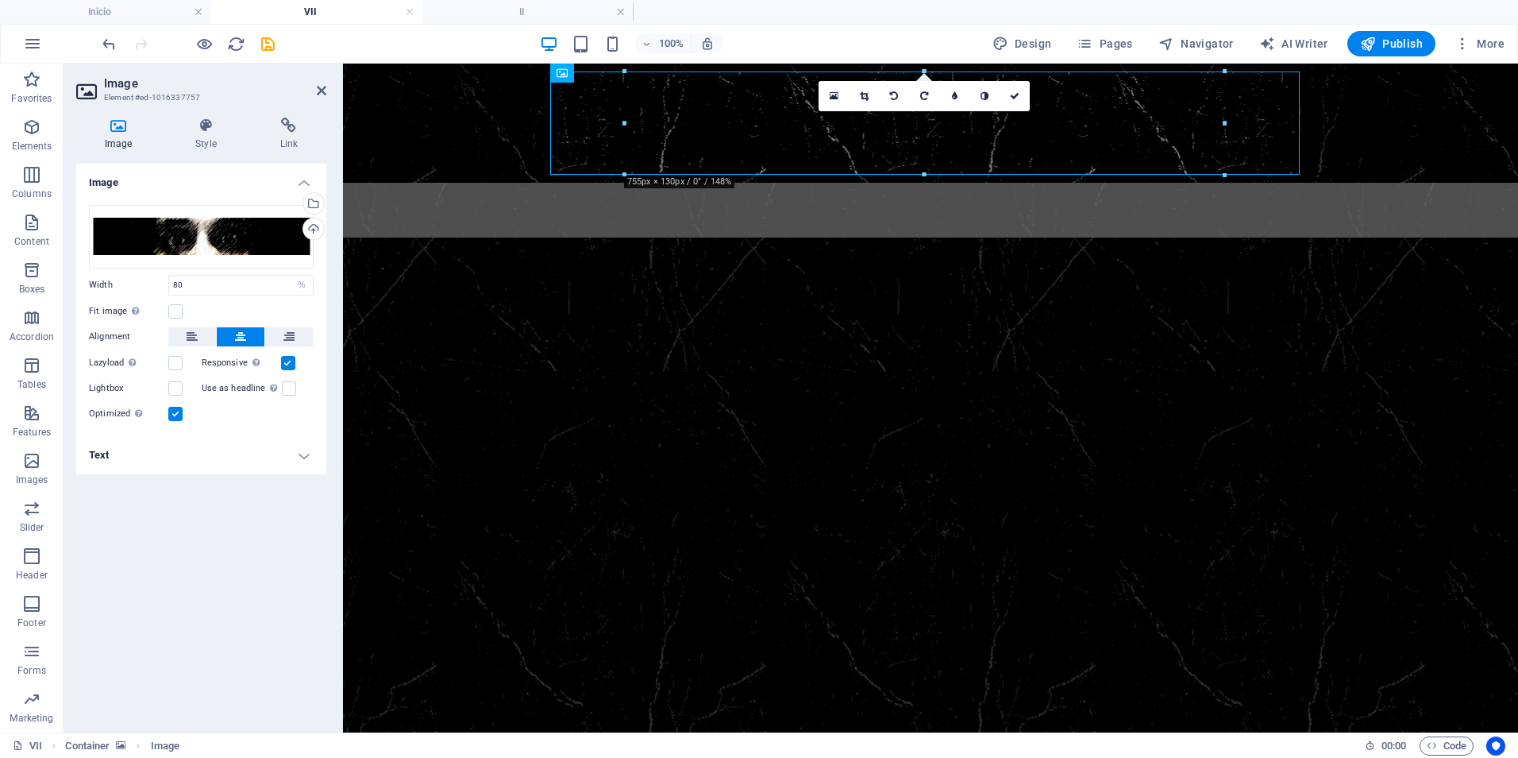
click at [200, 573] on div "Image Drag files here, click to choose files or select files from Files or our …" at bounding box center [201, 442] width 250 height 556
click at [434, 449] on figure at bounding box center [930, 618] width 1175 height 763
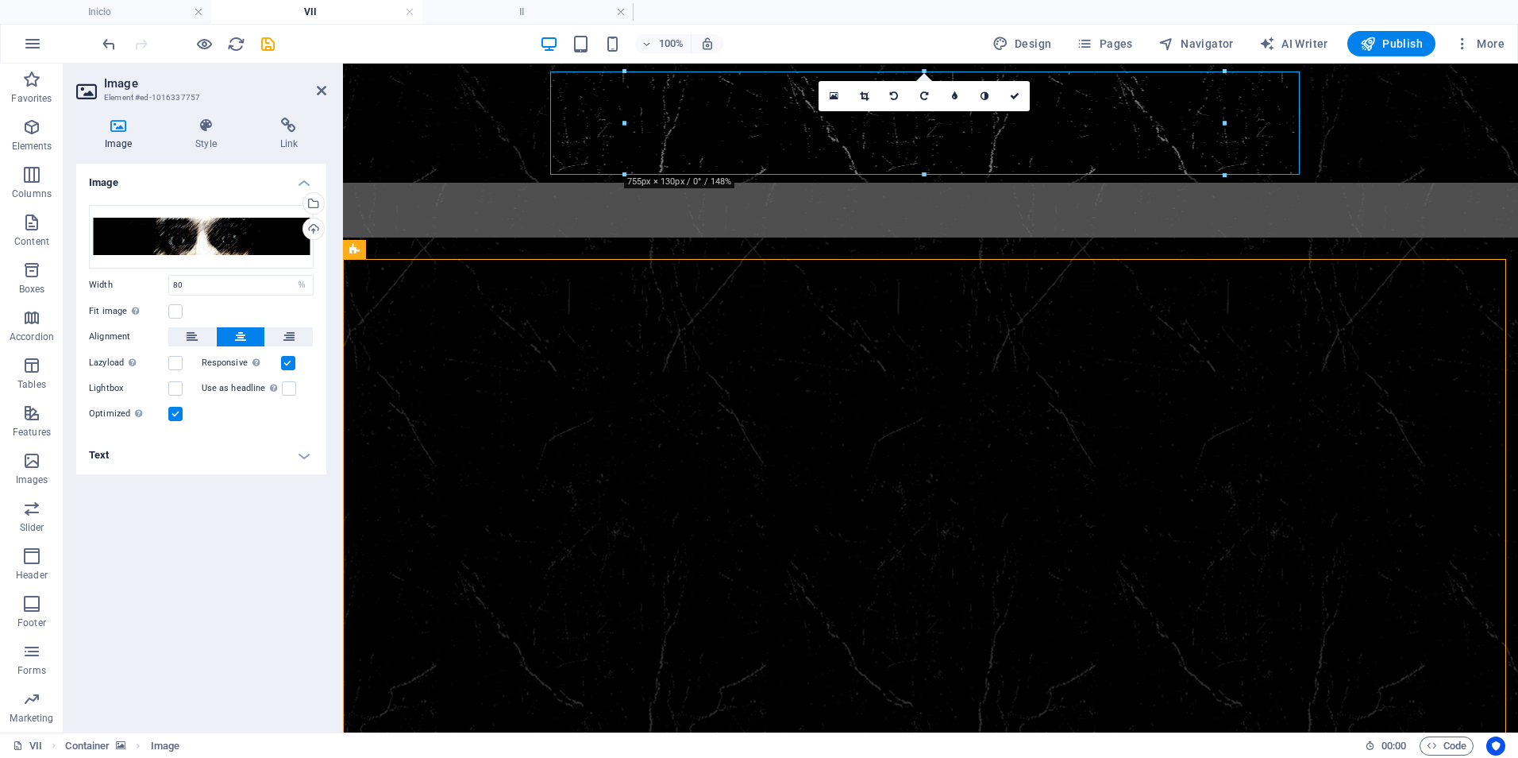
click at [434, 449] on figure at bounding box center [930, 618] width 1175 height 763
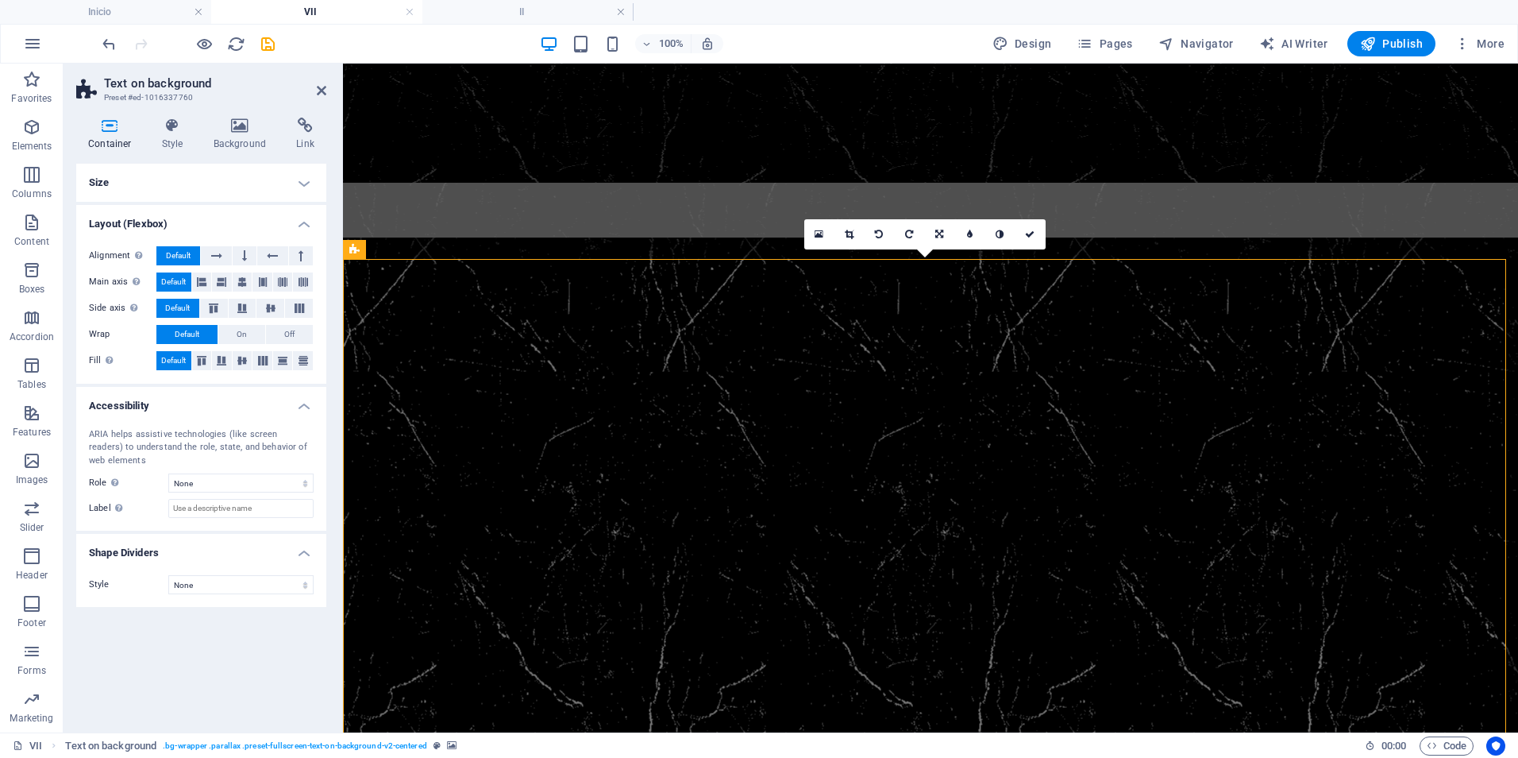
click at [498, 398] on figure at bounding box center [930, 618] width 1175 height 763
click at [603, 259] on nav "I II III IV" at bounding box center [930, 297] width 775 height 76
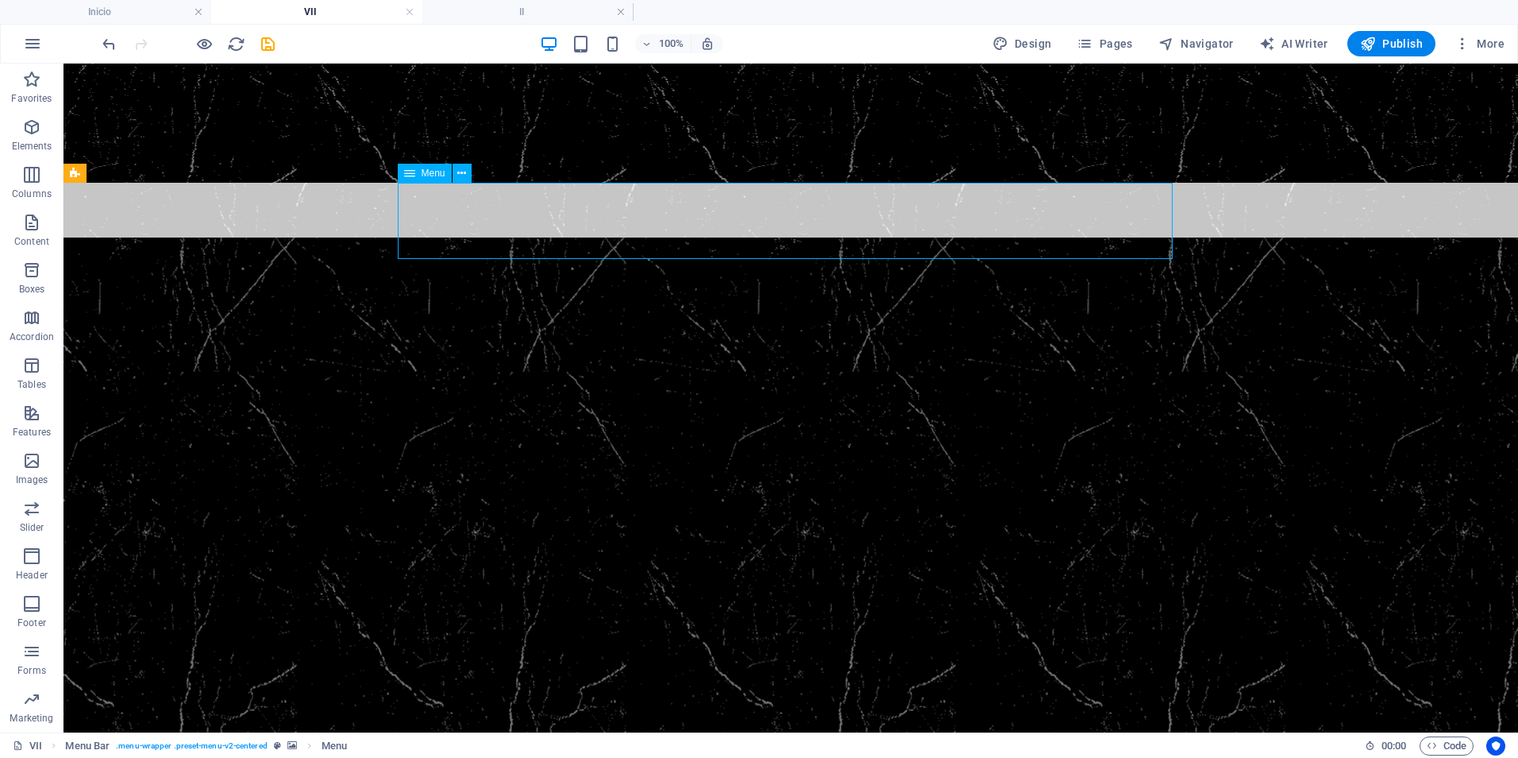
click at [443, 259] on nav "I II III IV" at bounding box center [790, 297] width 775 height 76
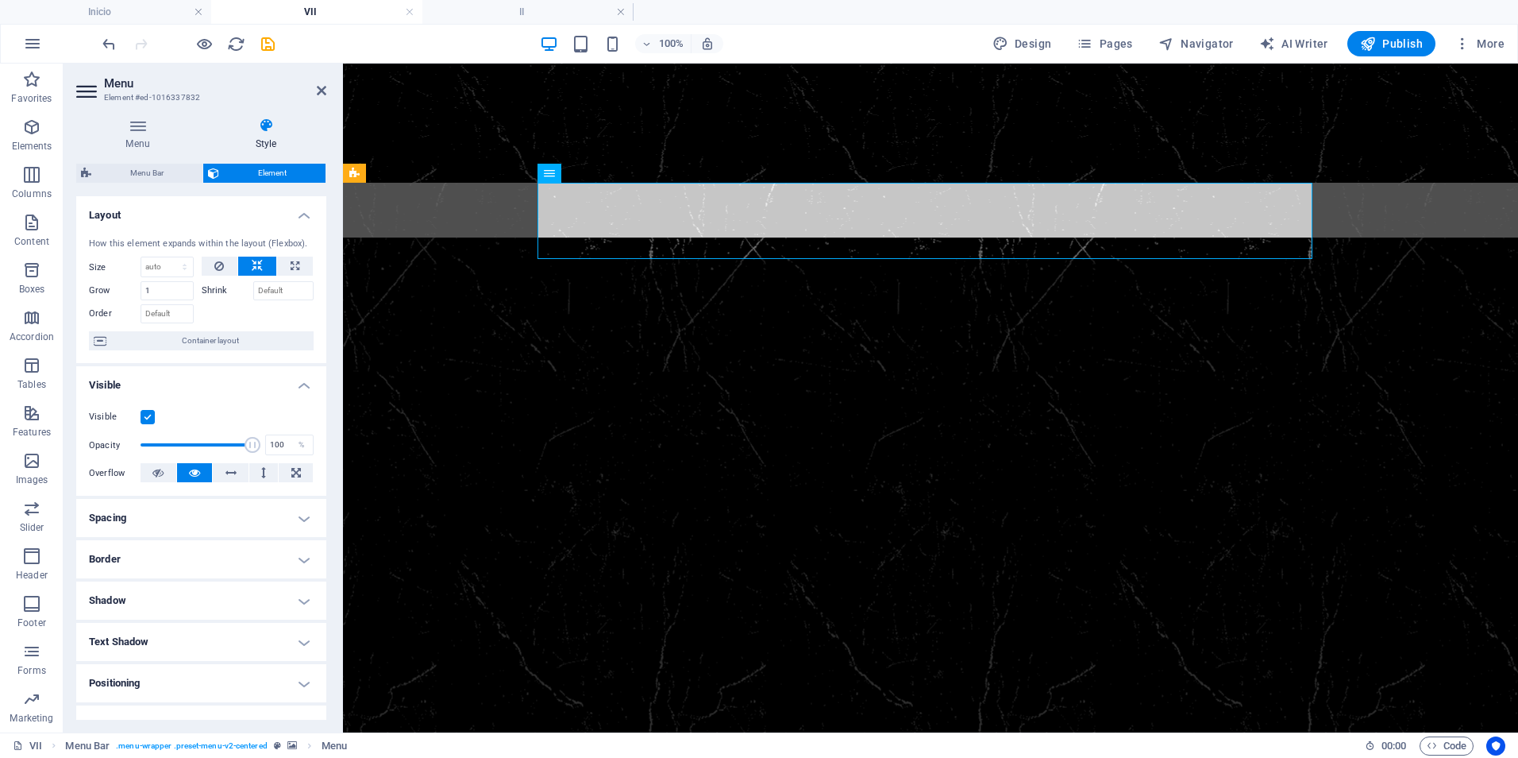
click at [425, 221] on figure at bounding box center [930, 221] width 1175 height 76
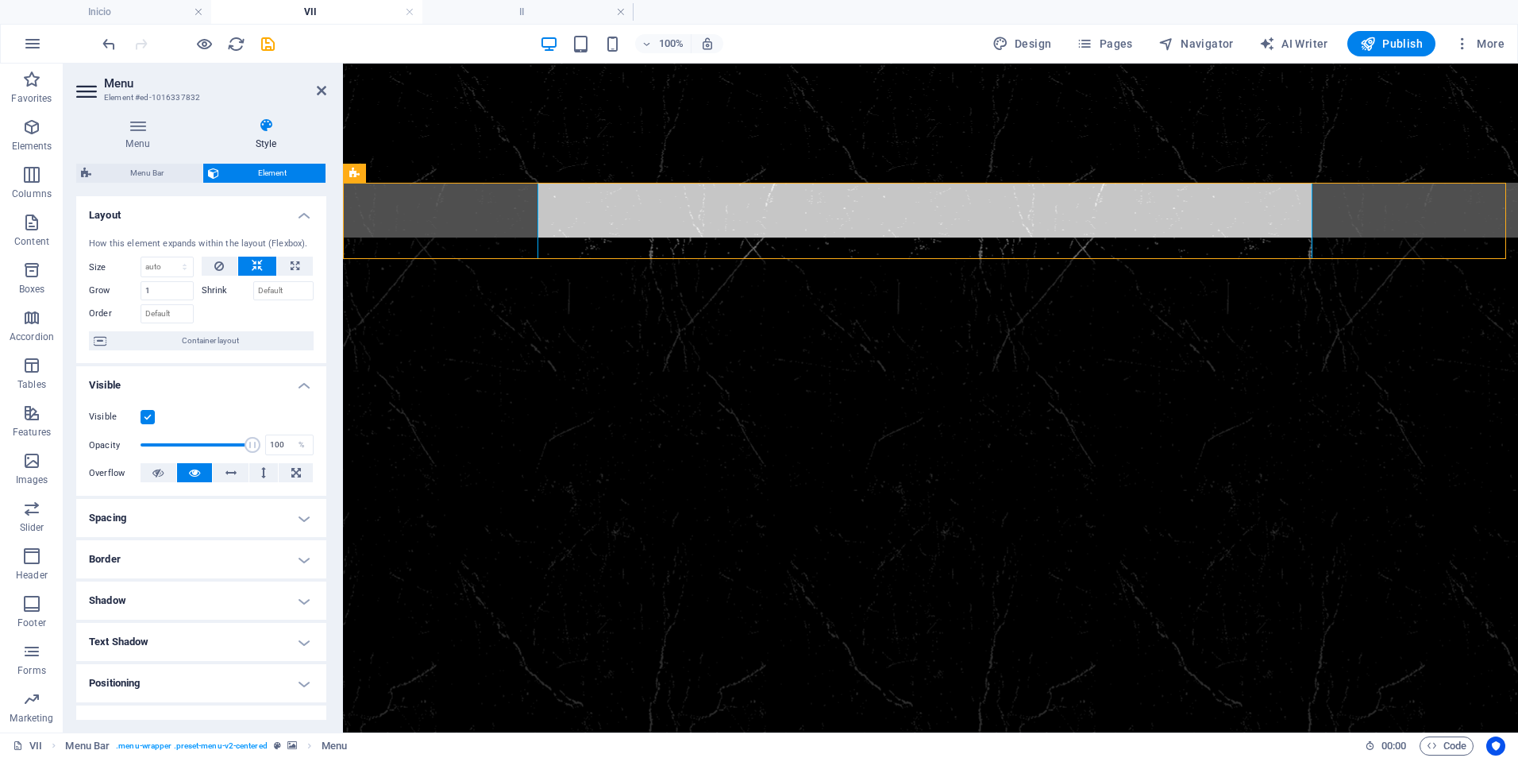
click at [426, 221] on figure at bounding box center [930, 221] width 1175 height 76
select select "sticky_reverse"
select select "px"
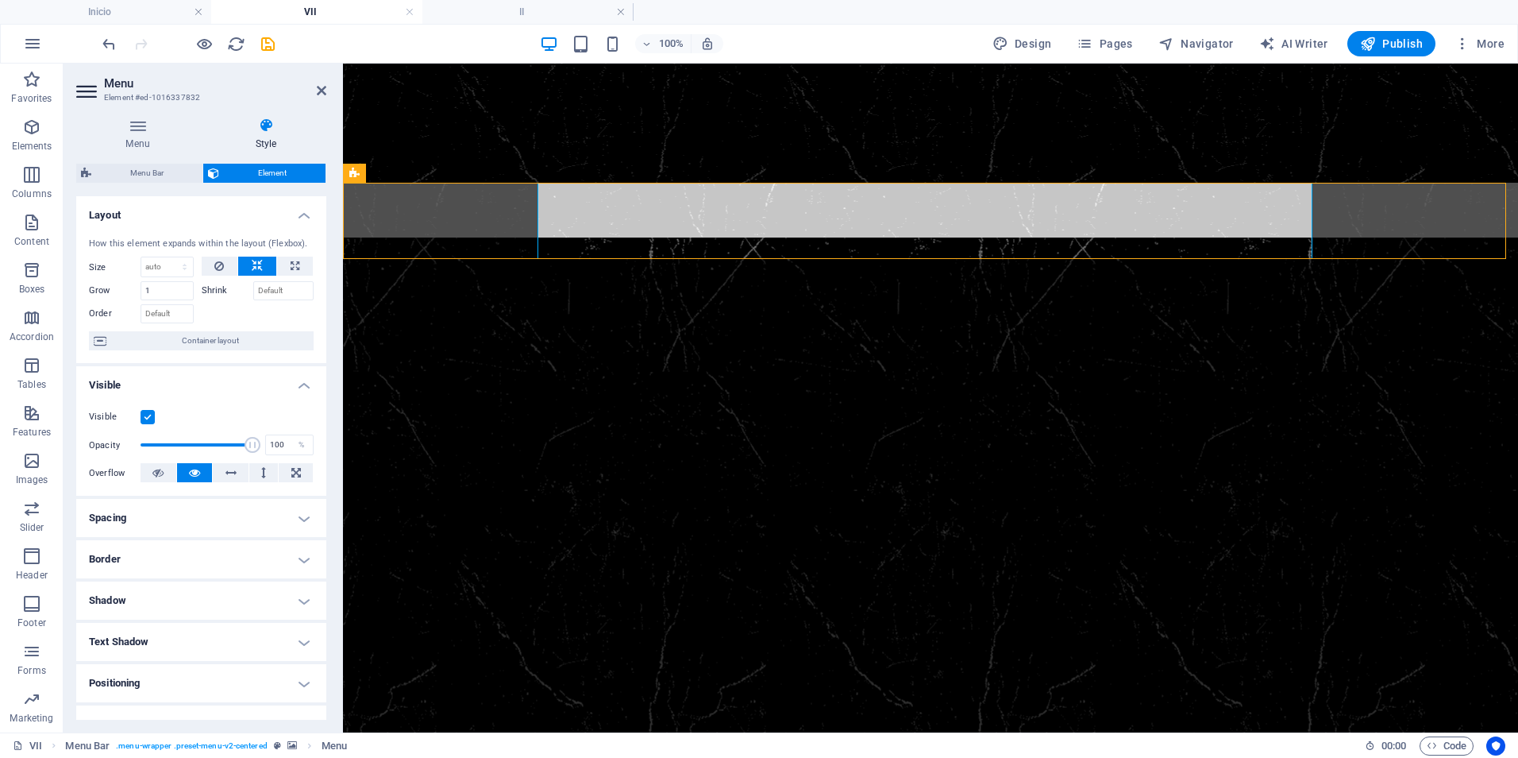
select select "px"
select select "rem"
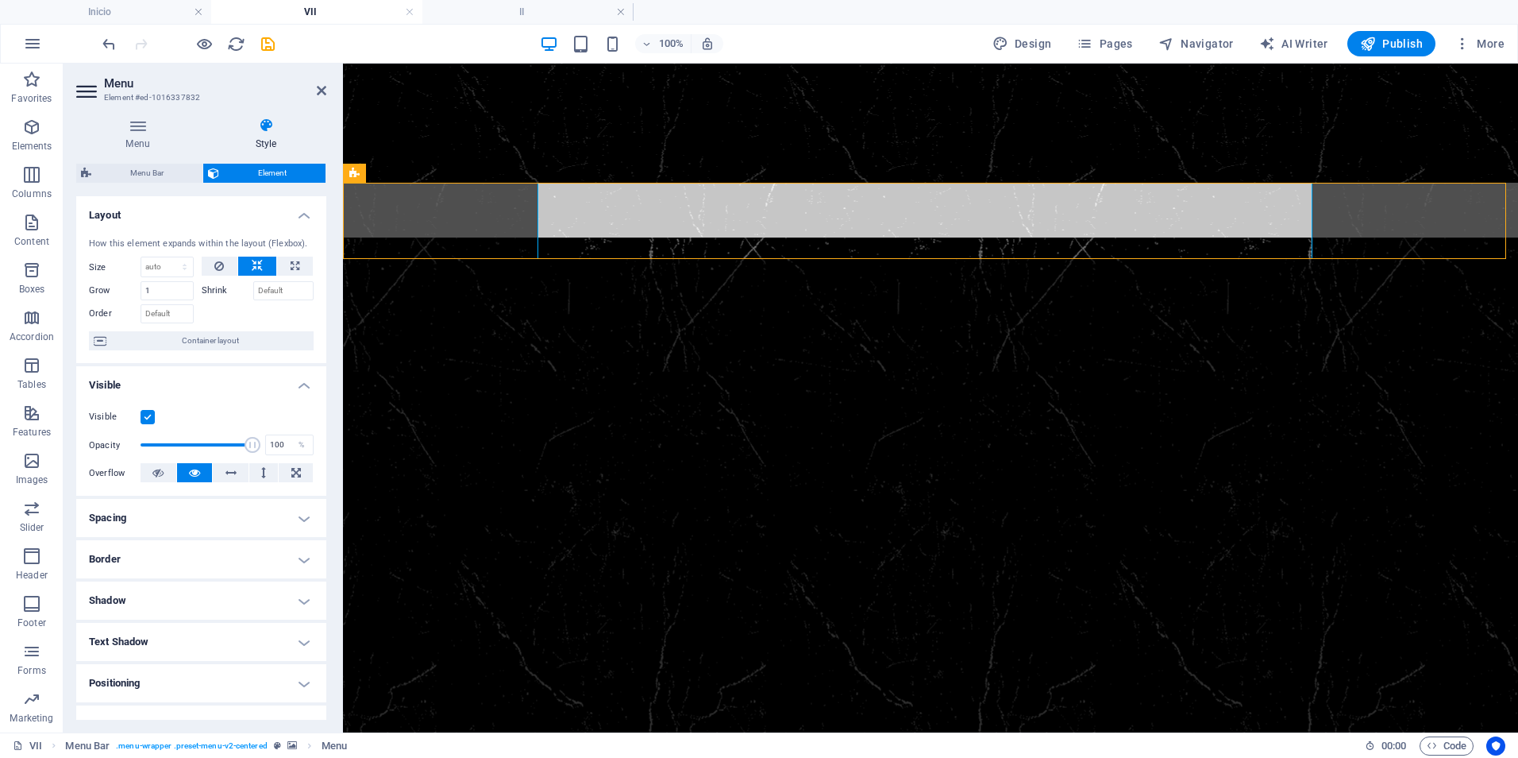
select select "rem"
select select "link-special-font"
select select "rem"
select select "300"
select select "px"
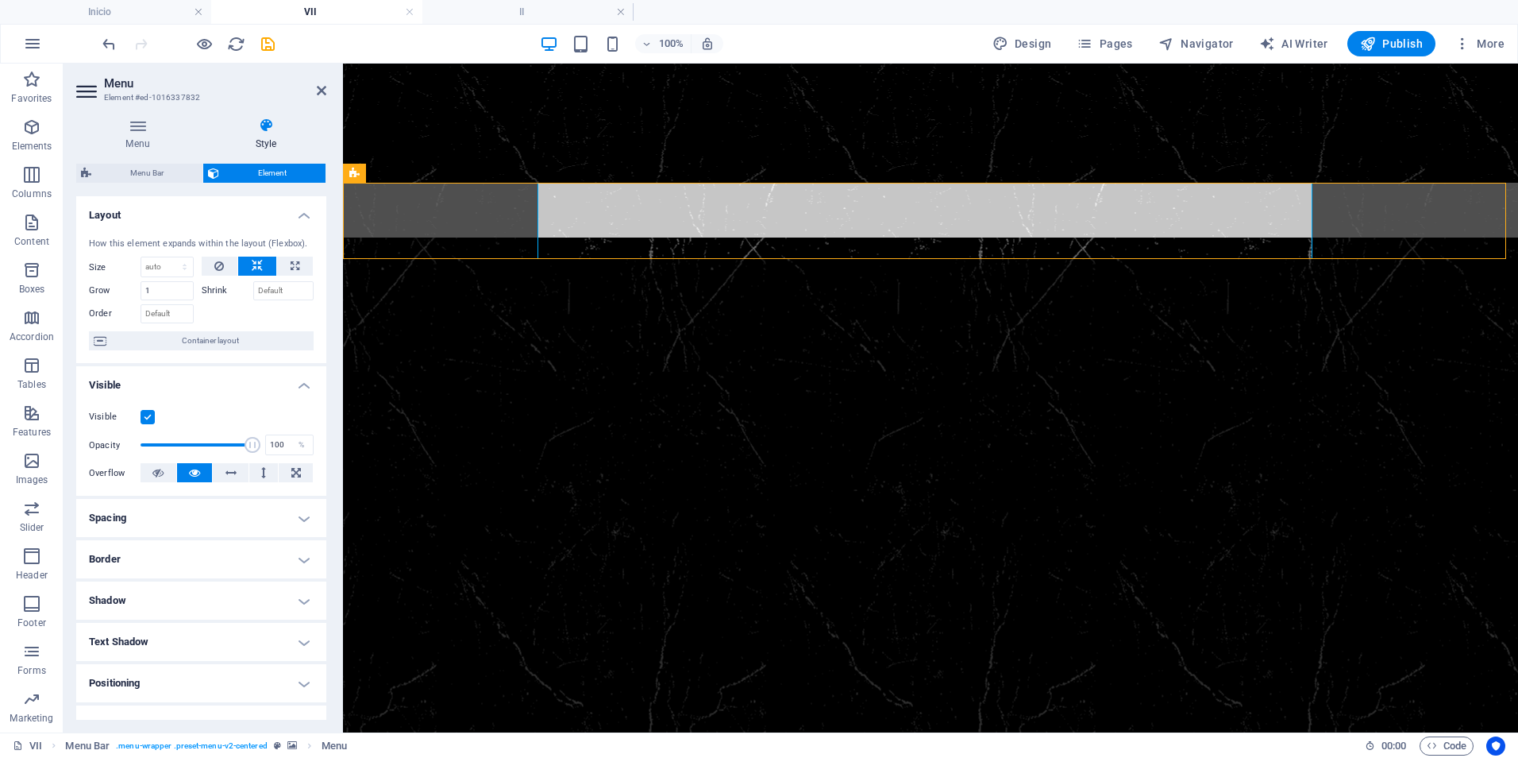
select select "preset-menu-v2-centered"
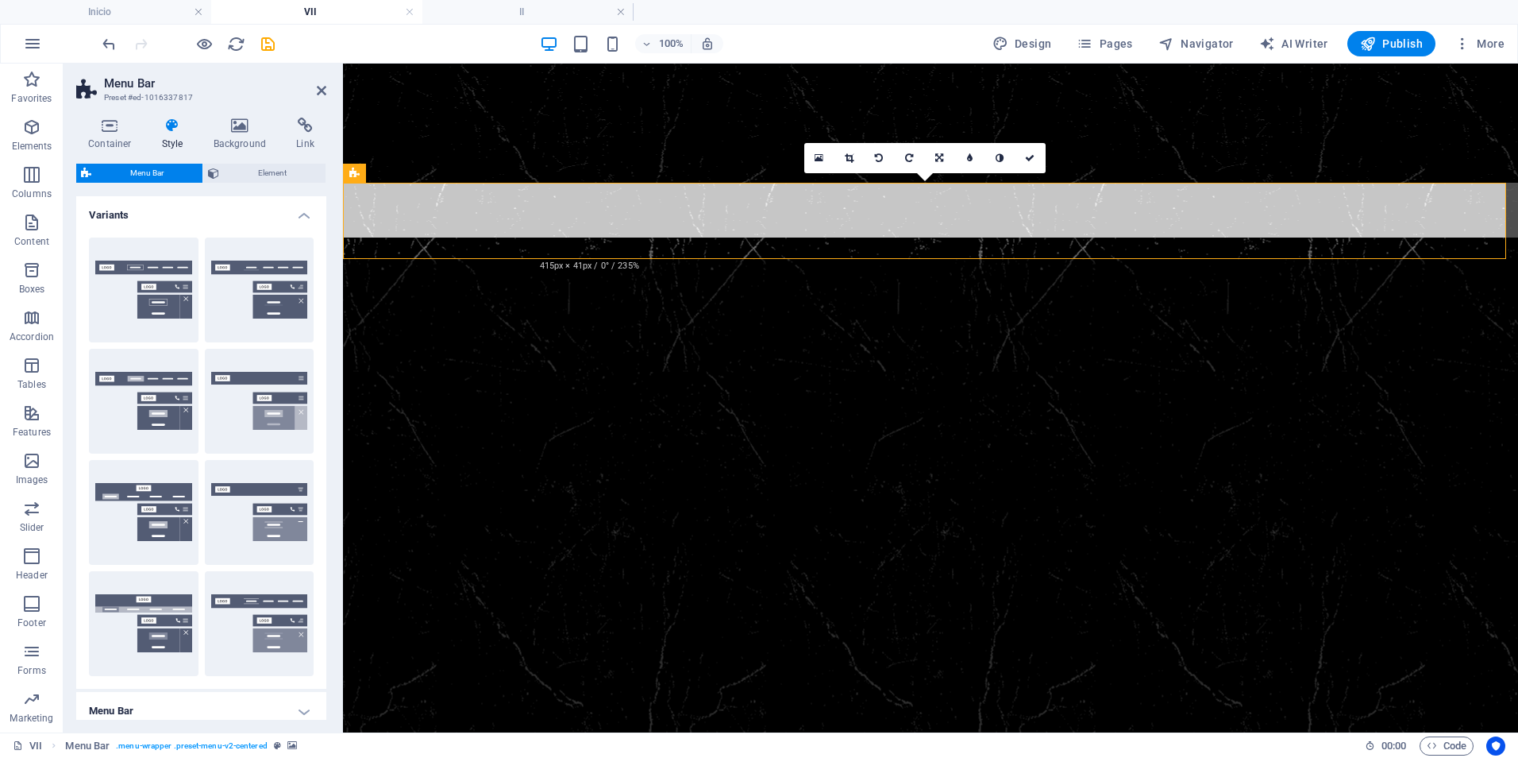
click at [461, 383] on figure at bounding box center [930, 618] width 1175 height 763
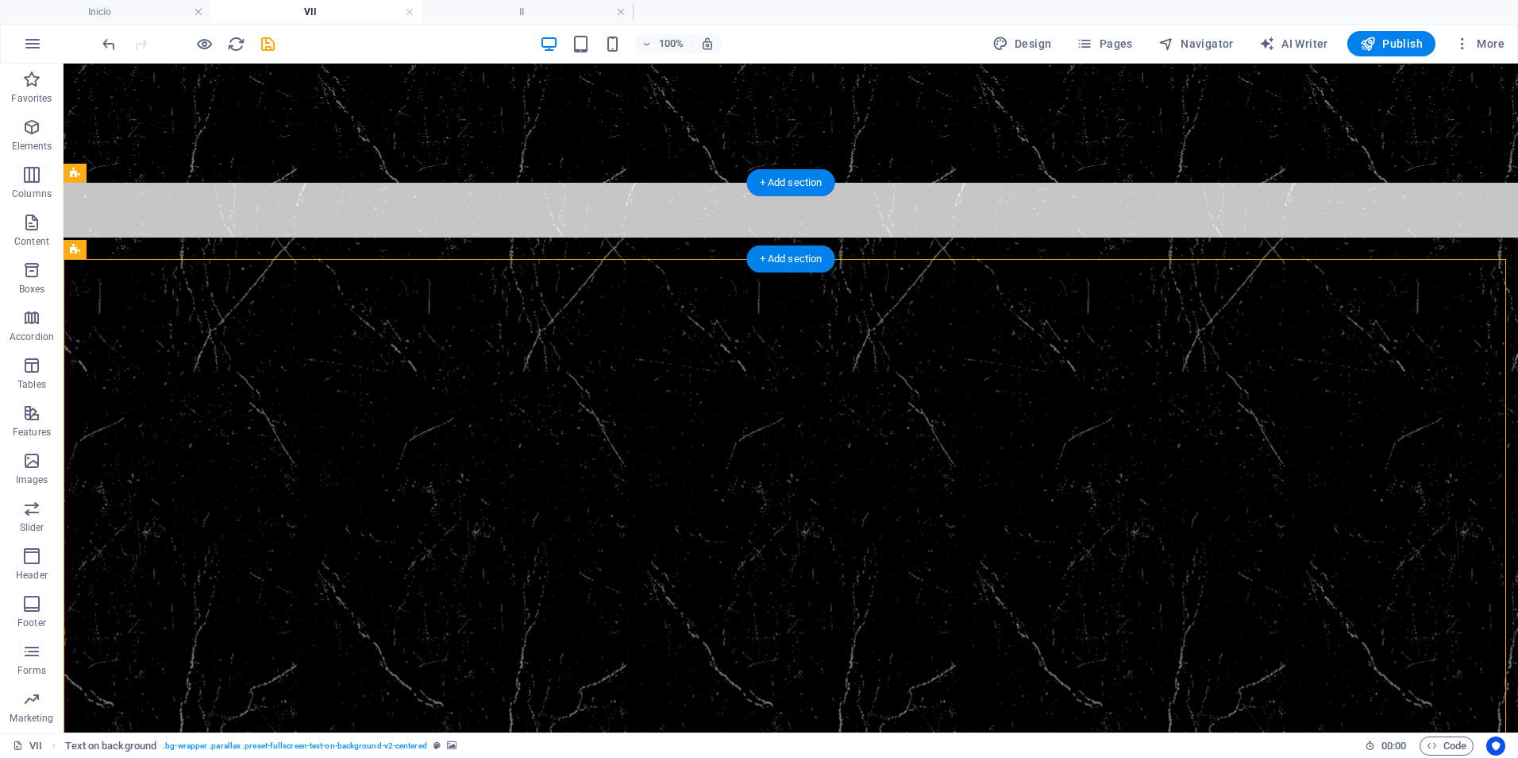
click at [280, 229] on figure at bounding box center [791, 221] width 1455 height 76
select select "sticky_reverse"
select select "px"
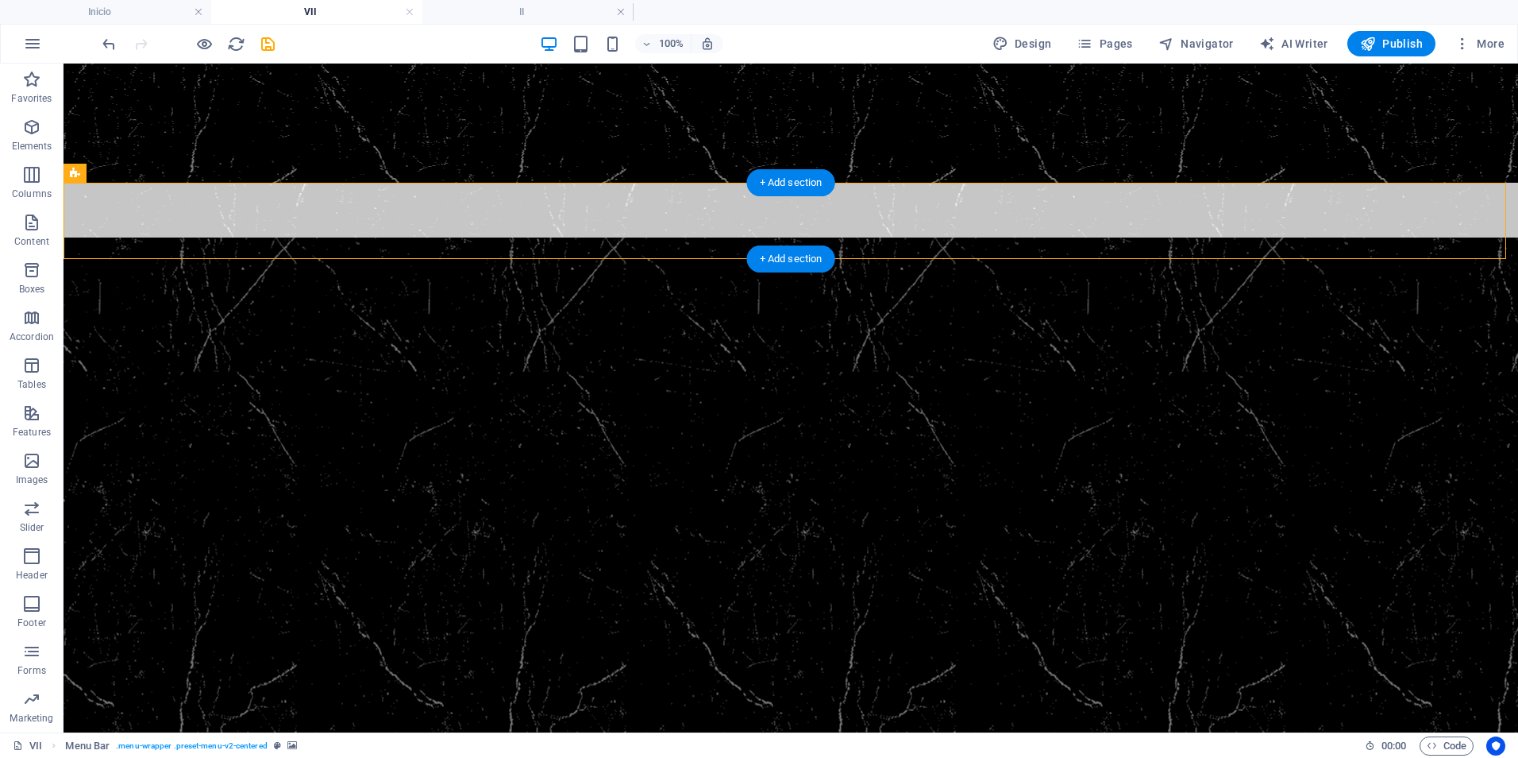
select select "px"
select select "rem"
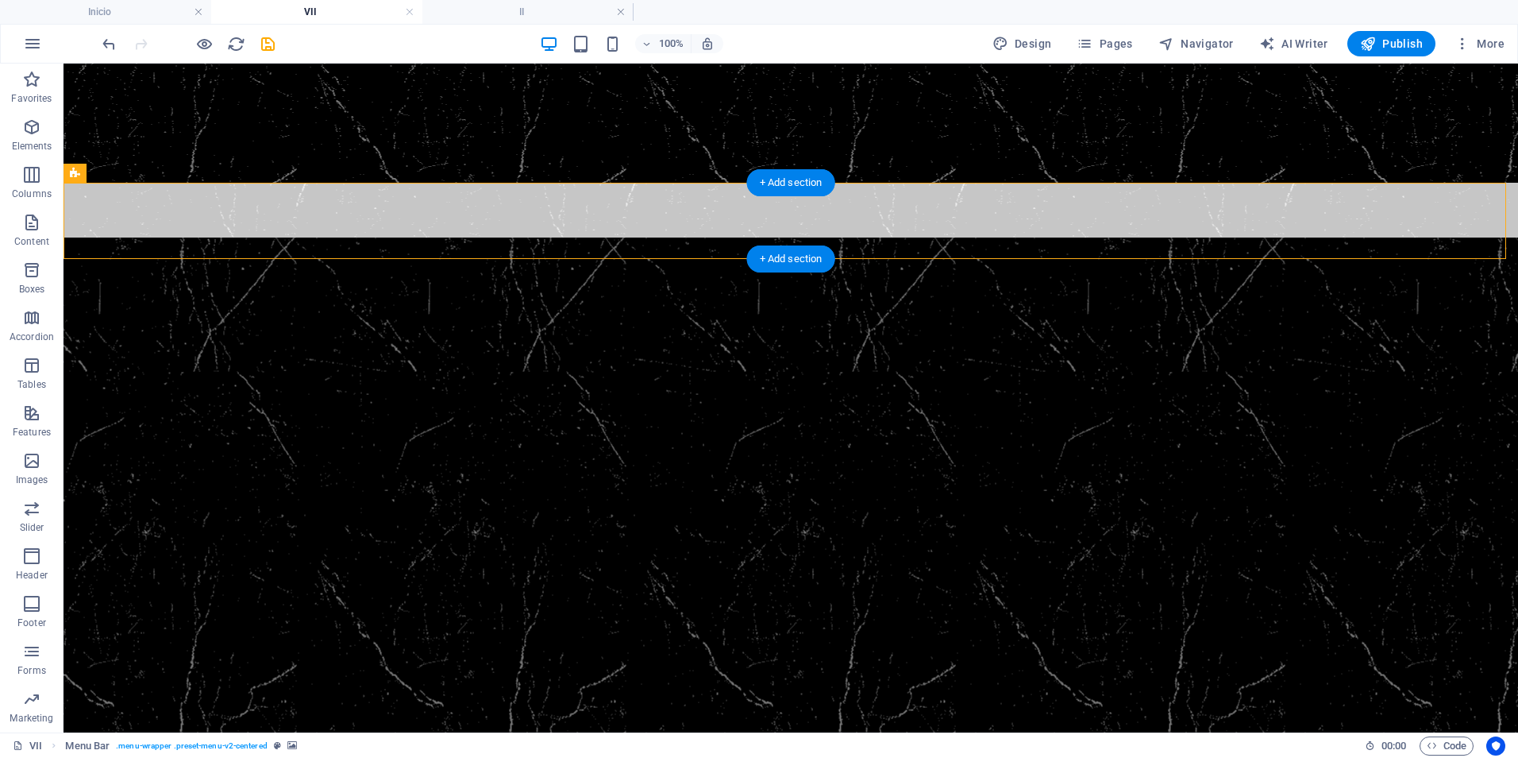
select select "rem"
select select "link-special-font"
select select "rem"
select select "300"
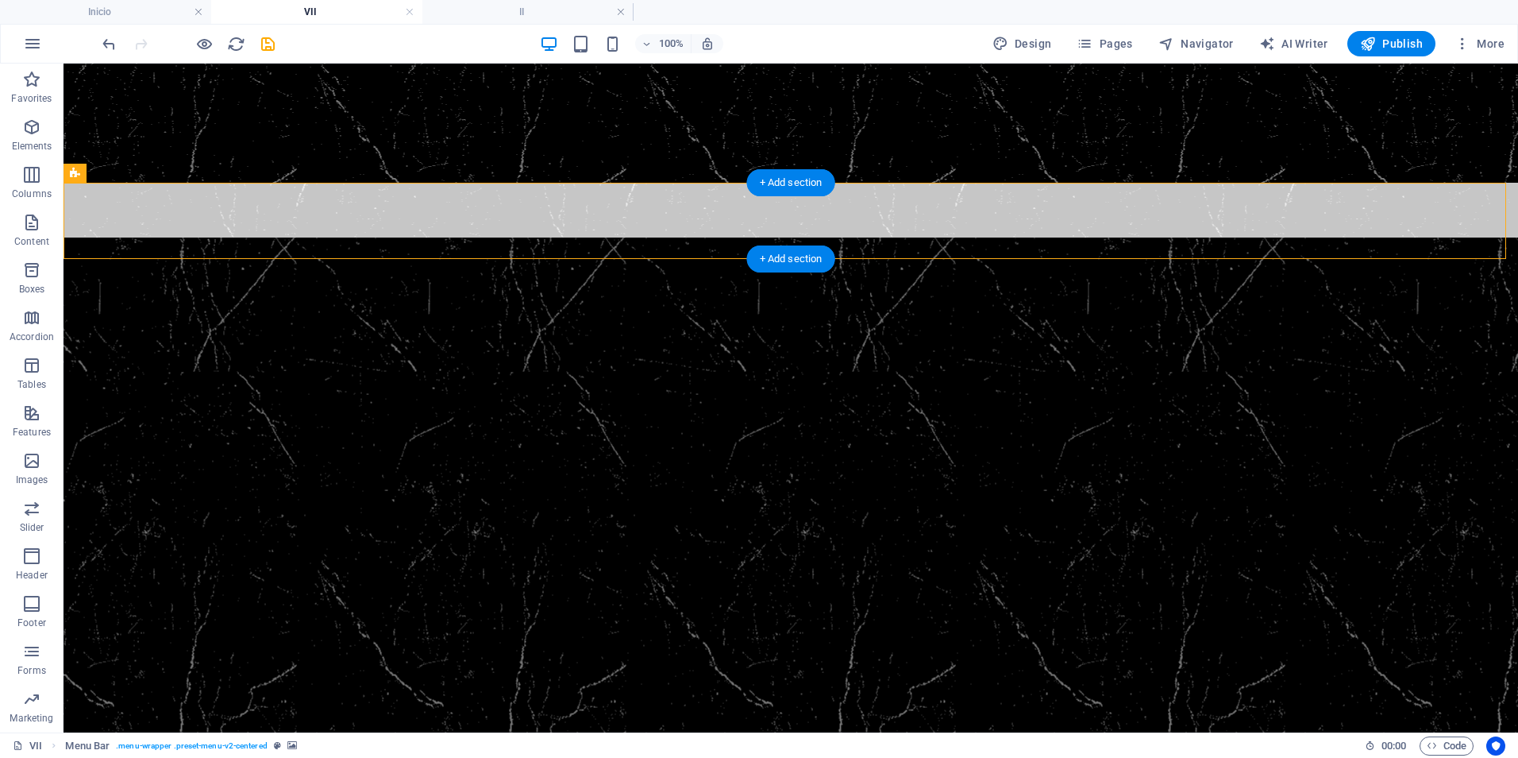
select select "px"
select select "preset-menu-v2-centered"
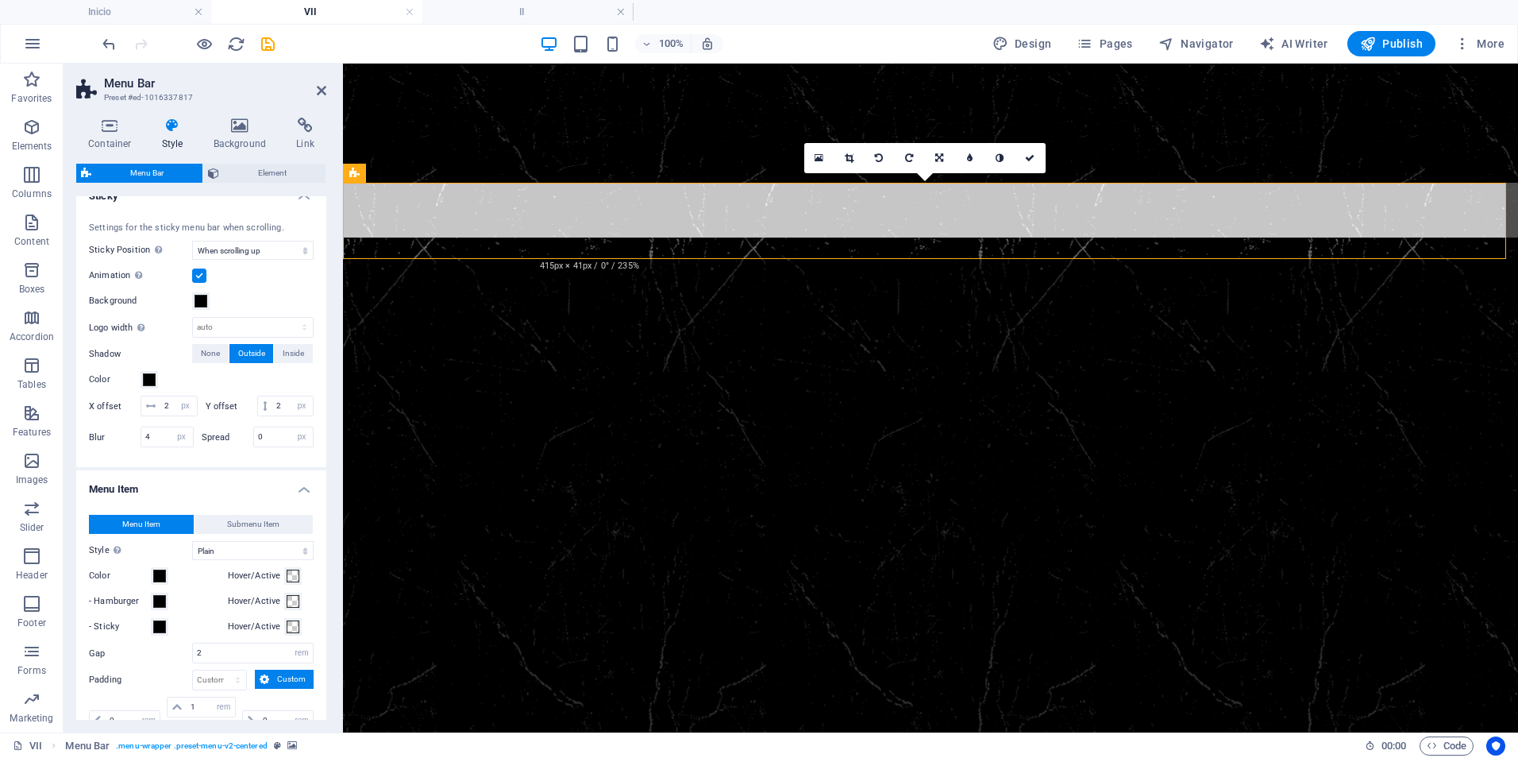
scroll to position [476, 0]
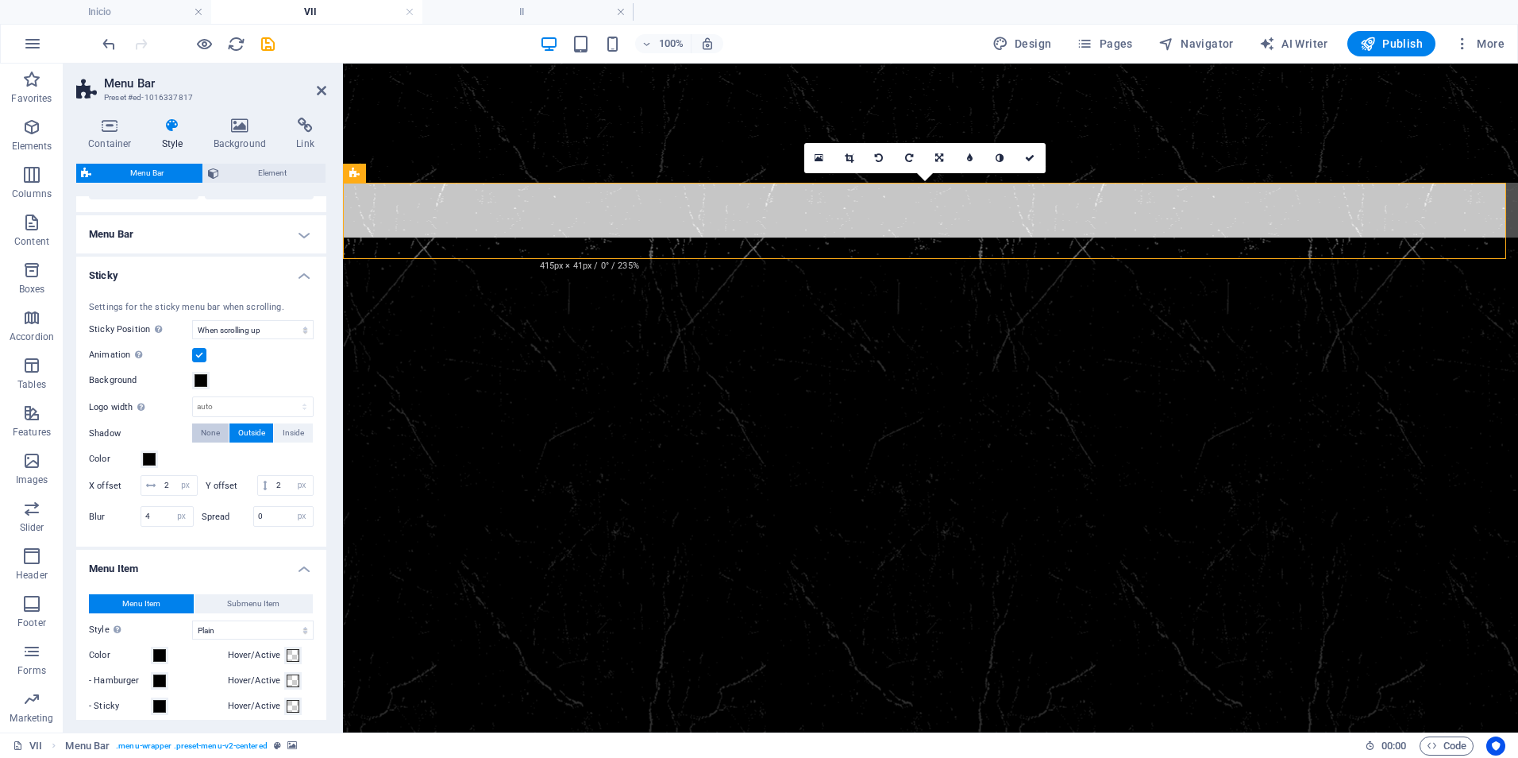
click at [213, 433] on span "None" at bounding box center [210, 432] width 19 height 19
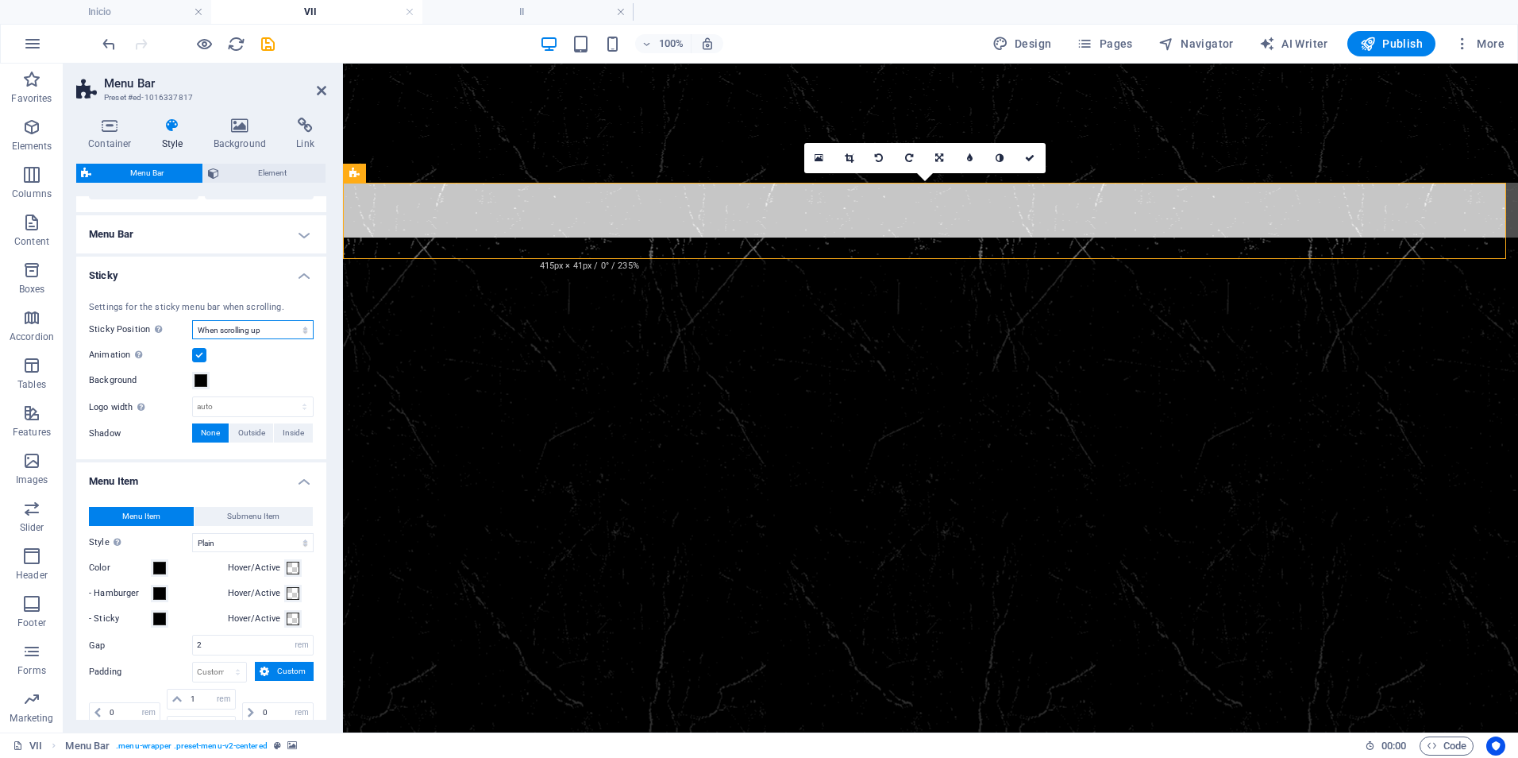
click at [269, 326] on select "Off Instant After menu After banner When scrolling up" at bounding box center [252, 329] width 121 height 19
select select "sticky_menu"
click at [192, 320] on select "Off Instant After menu After banner When scrolling up" at bounding box center [252, 329] width 121 height 19
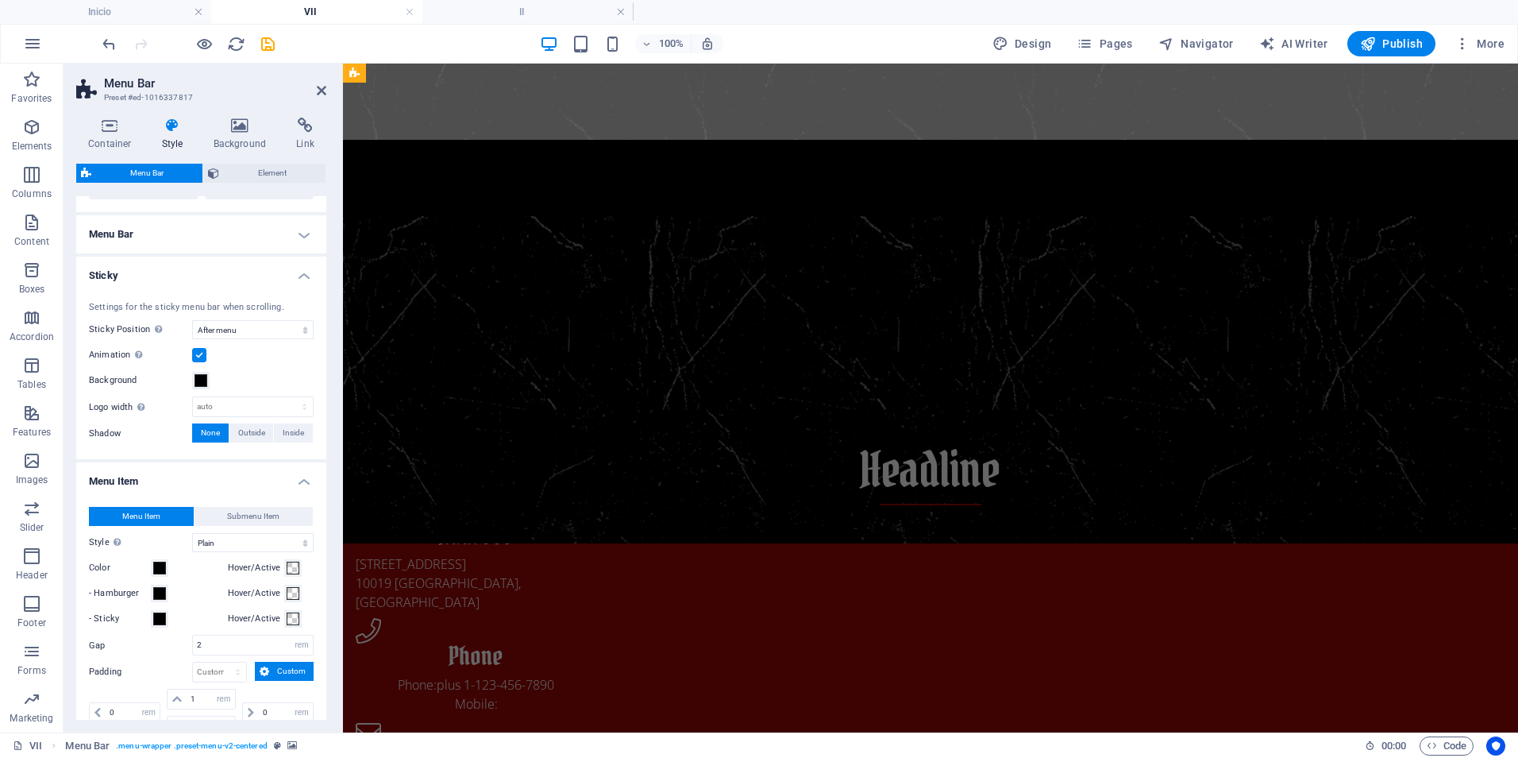
scroll to position [0, 0]
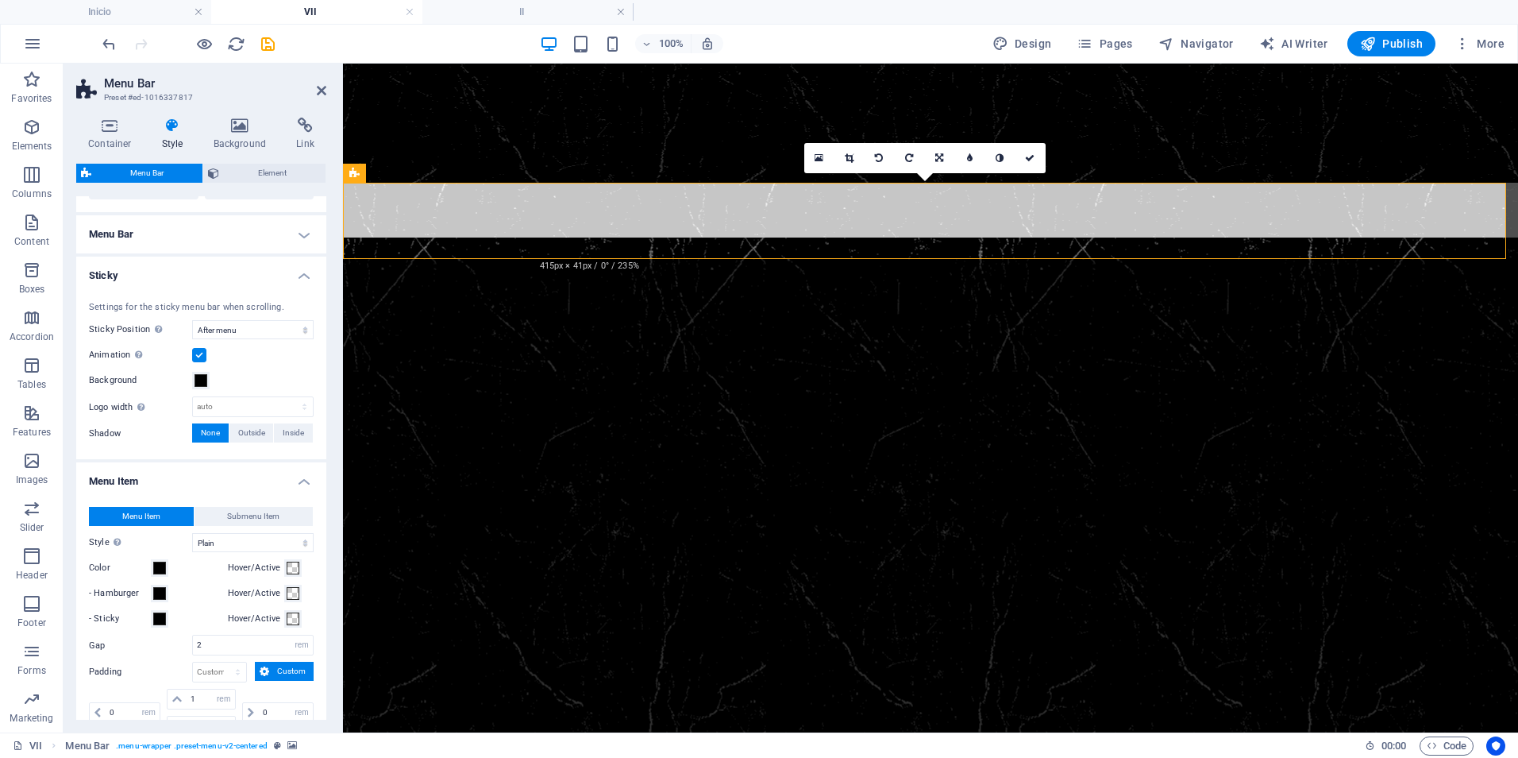
click at [201, 355] on label at bounding box center [199, 355] width 14 height 14
click at [0, 0] on input "Animation Sets a smooth transition when sticky menu appears" at bounding box center [0, 0] width 0 height 0
click at [233, 44] on icon "reload" at bounding box center [236, 44] width 18 height 18
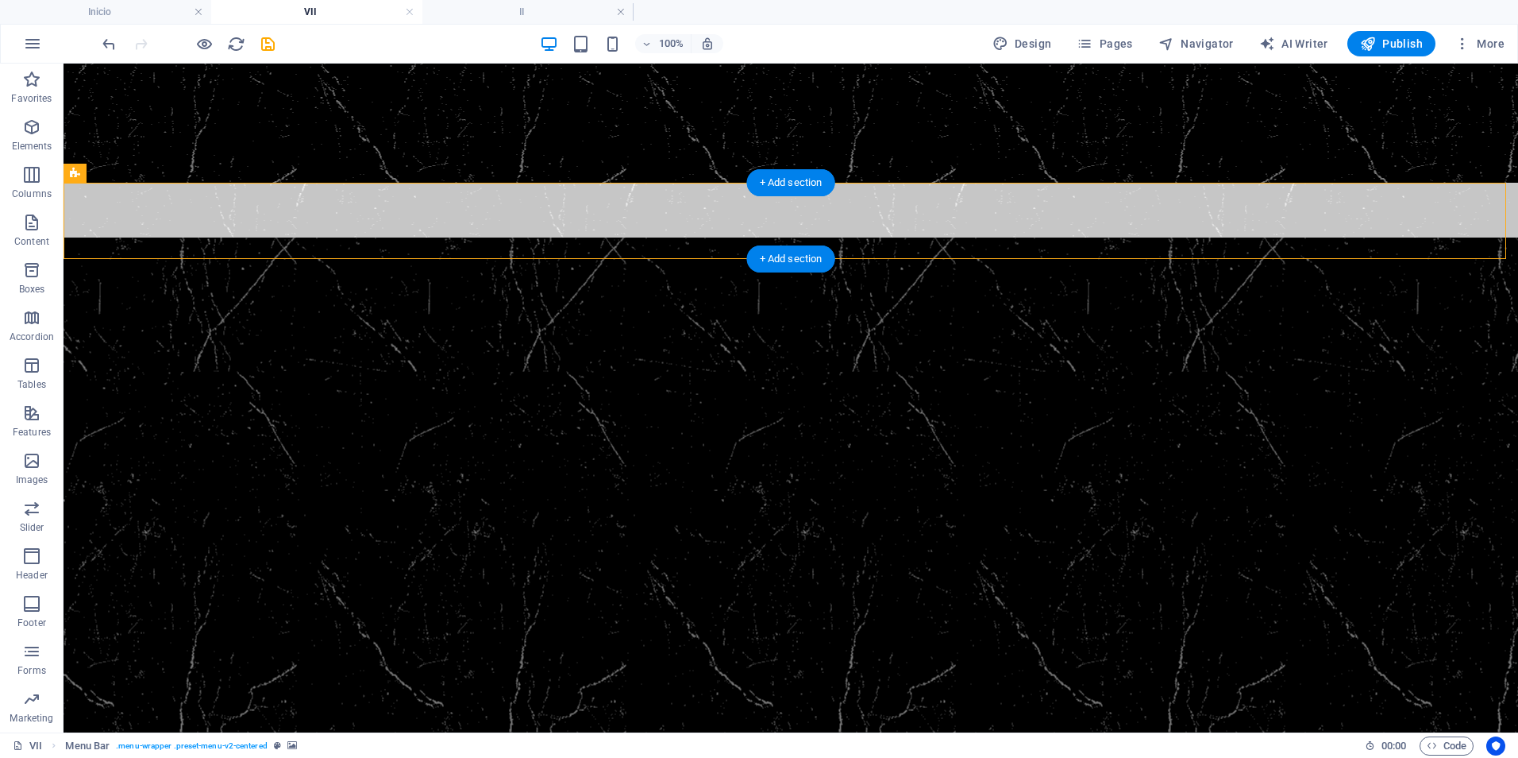
click at [272, 222] on figure at bounding box center [791, 221] width 1455 height 76
select select "sticky_menu"
select select "rem"
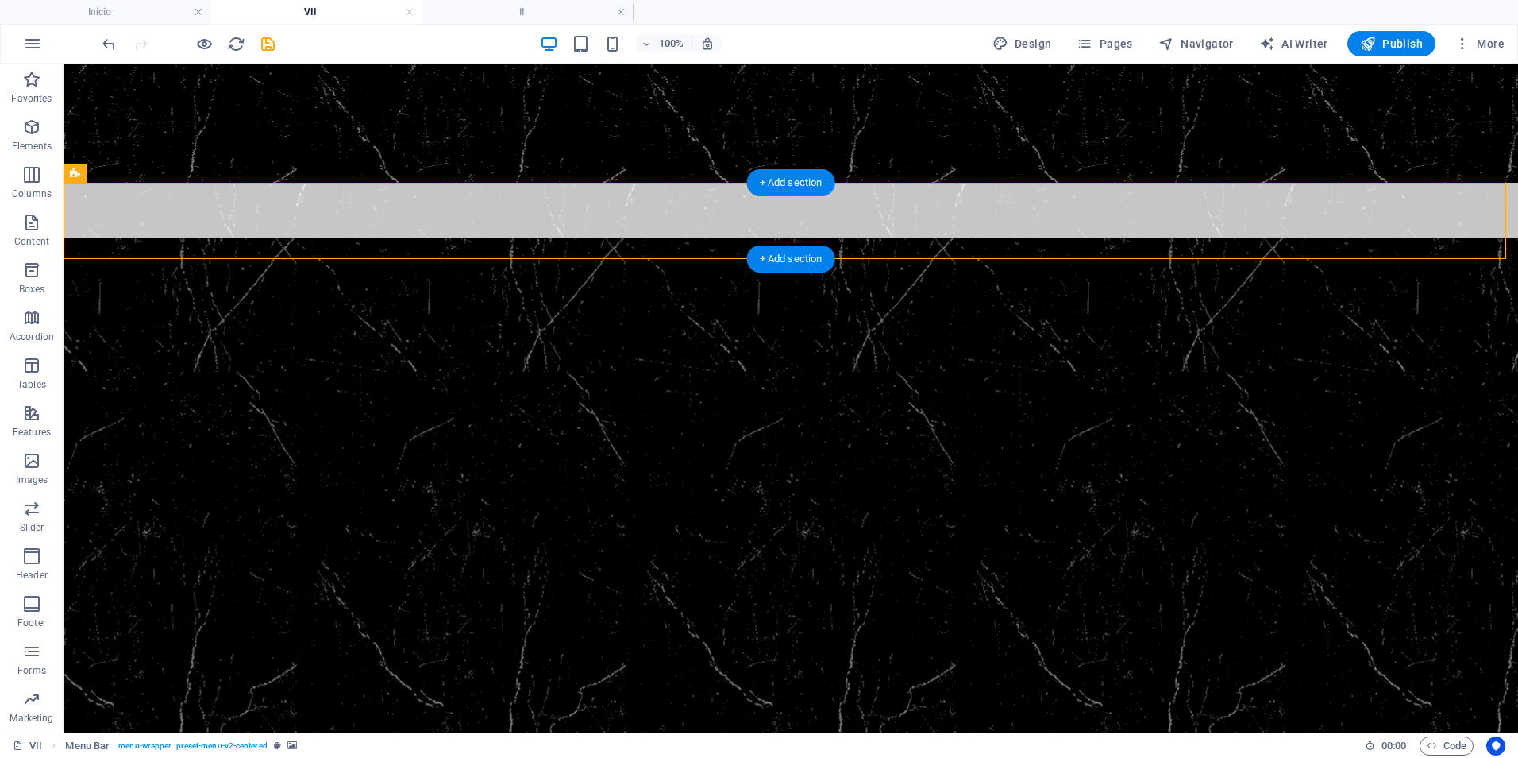
select select "rem"
select select "link-special-font"
select select "rem"
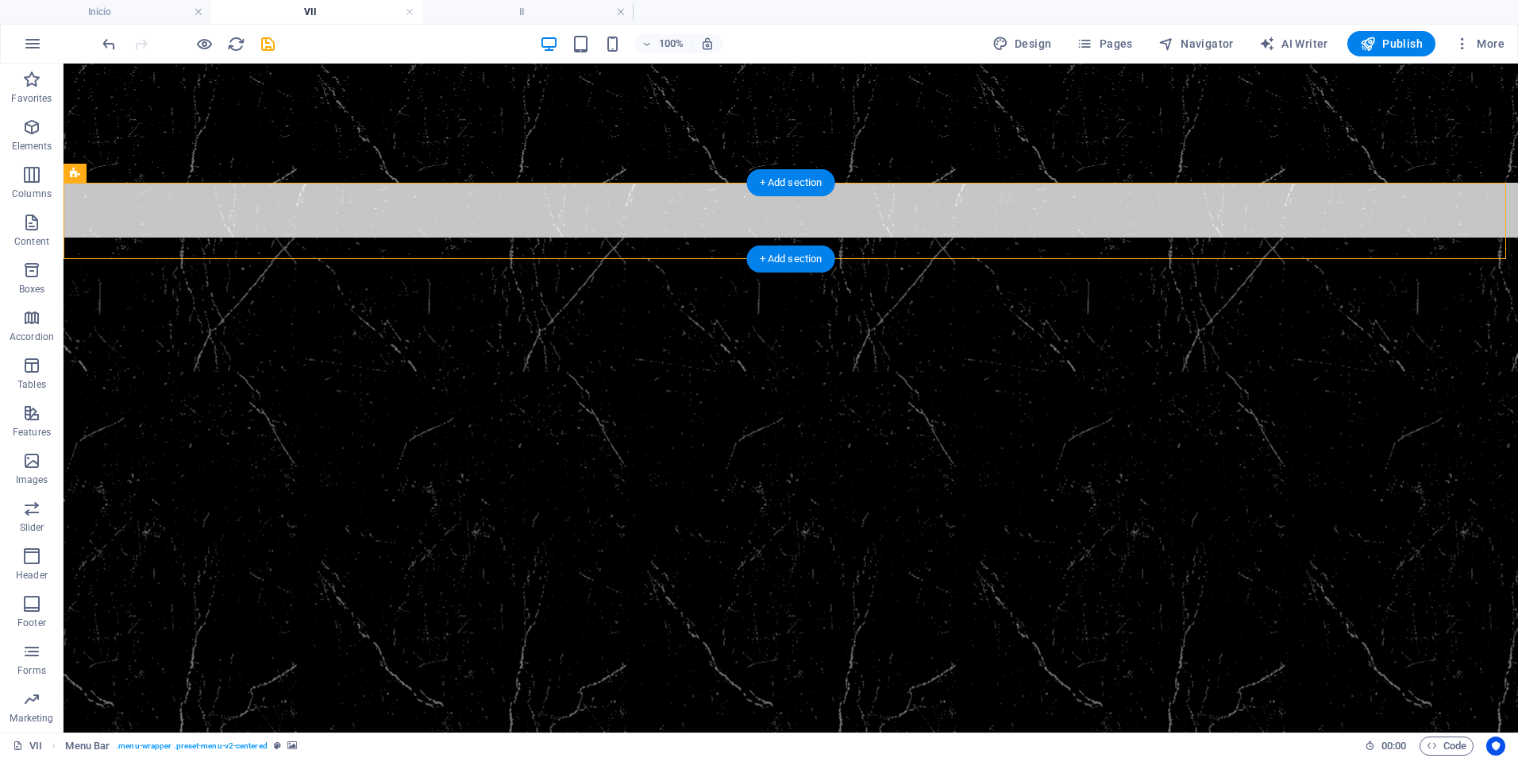
select select "300"
select select "px"
select select "preset-menu-v2-centered"
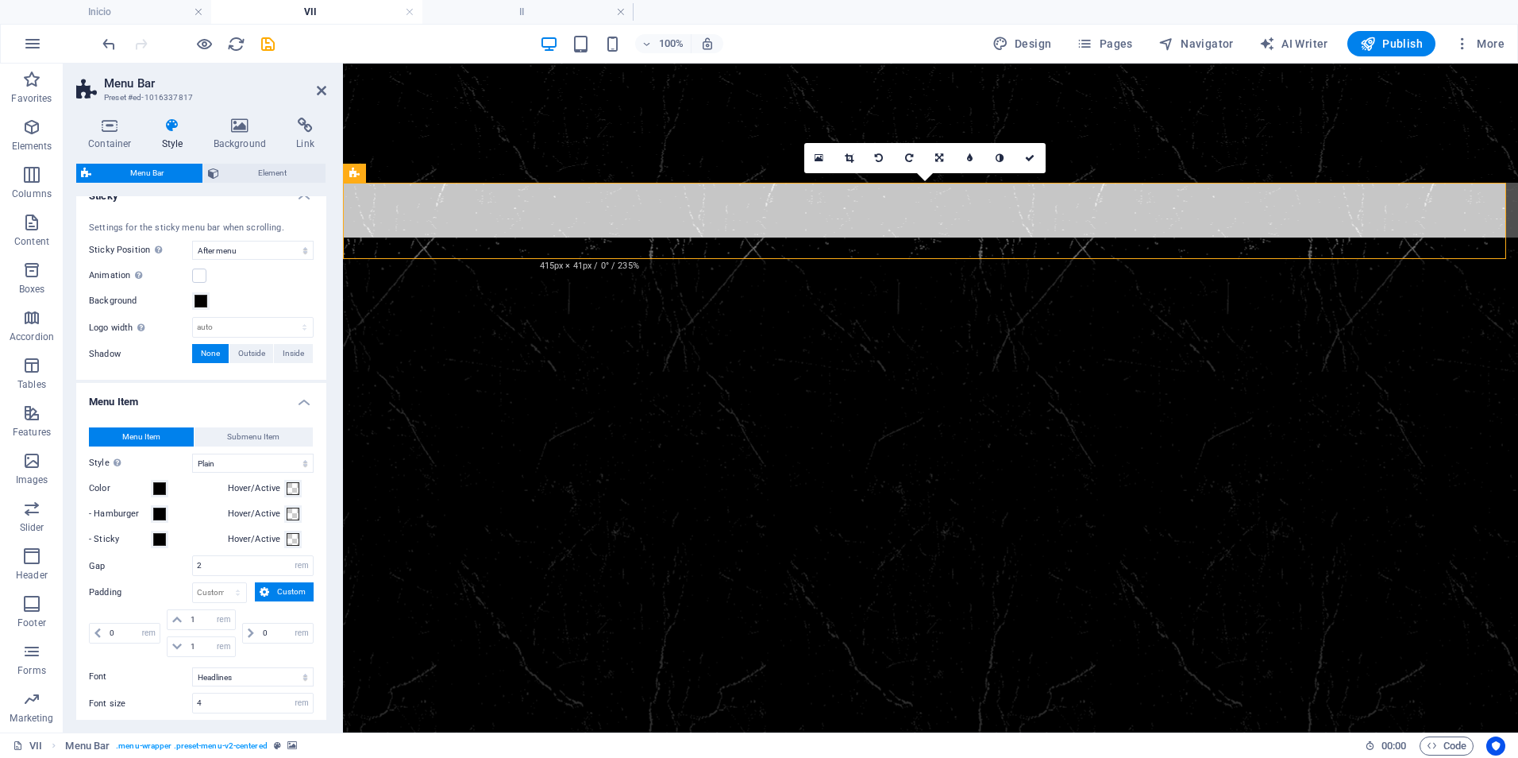
scroll to position [715, 0]
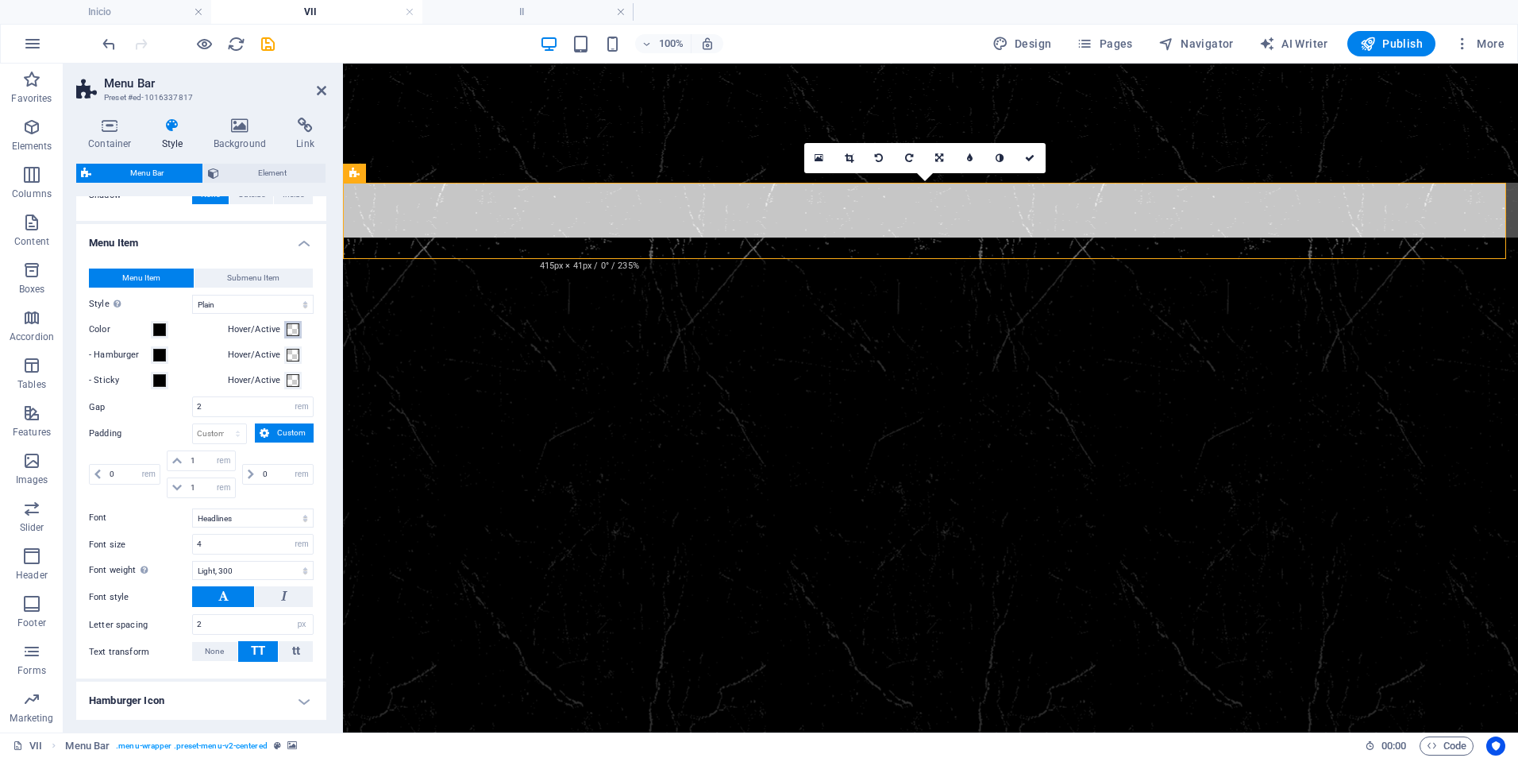
click at [288, 330] on span at bounding box center [293, 329] width 13 height 13
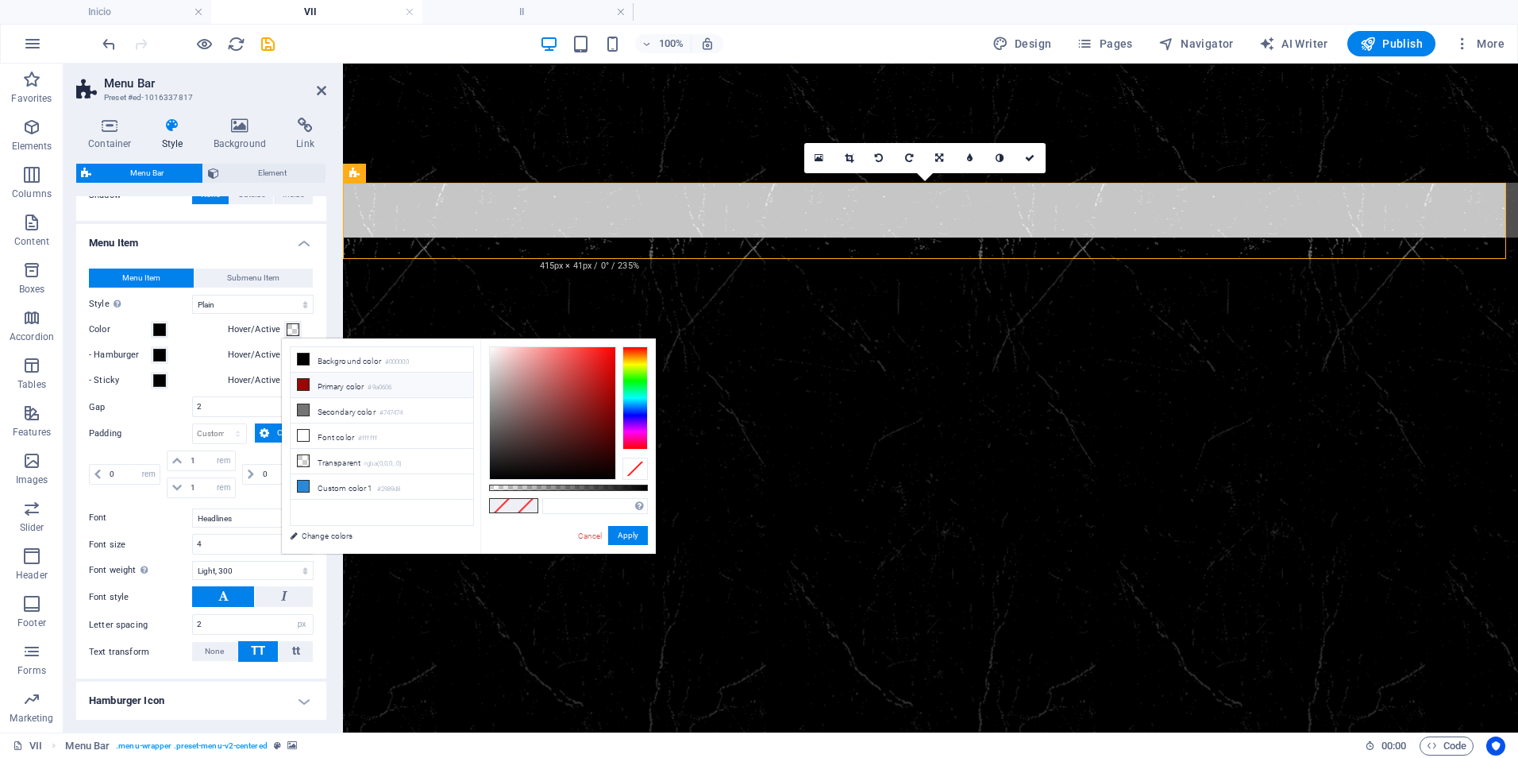
click at [303, 384] on icon at bounding box center [303, 384] width 11 height 11
type input "#9a0606"
click at [619, 527] on button "Apply" at bounding box center [628, 535] width 40 height 19
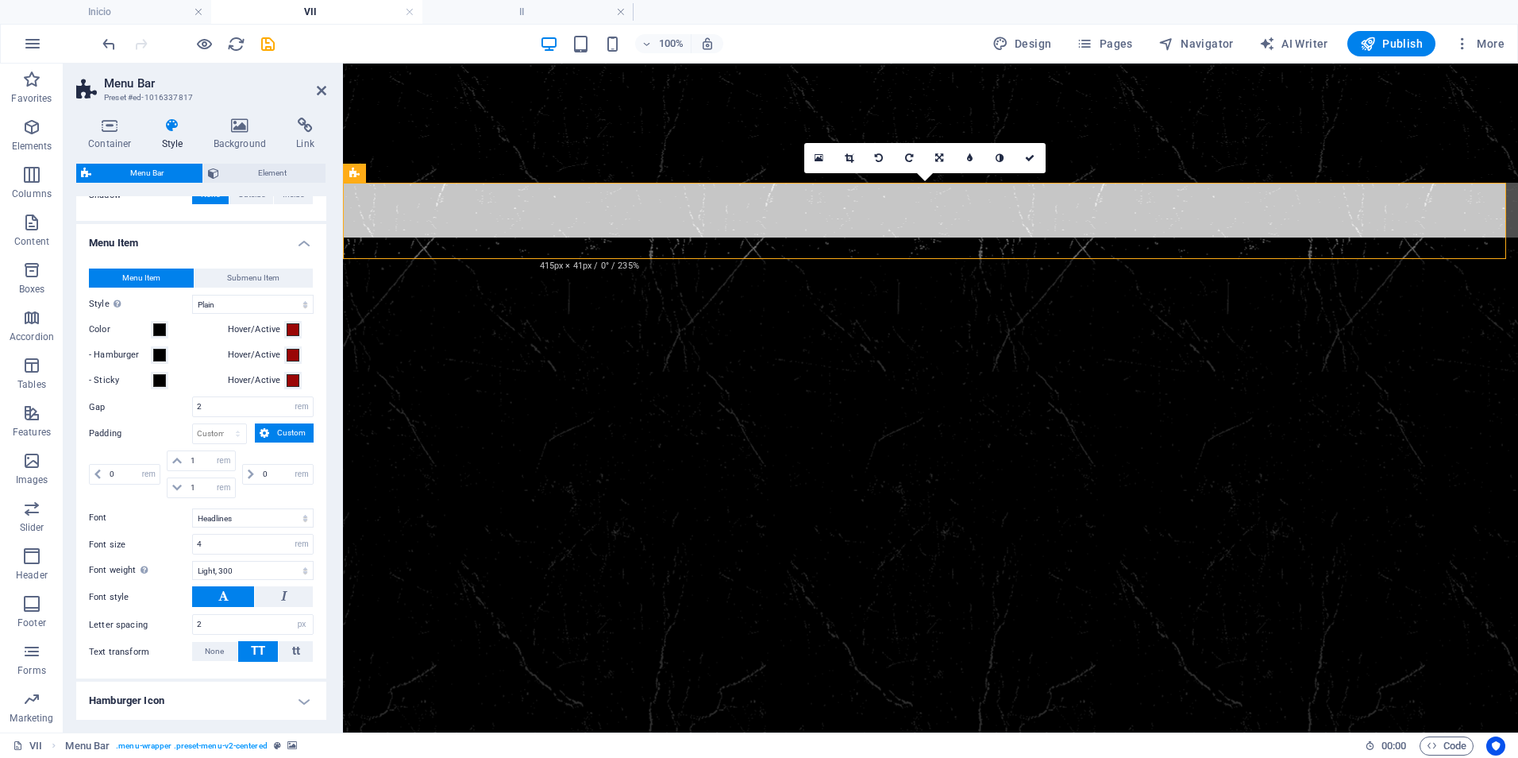
click at [557, 449] on figure at bounding box center [930, 618] width 1175 height 763
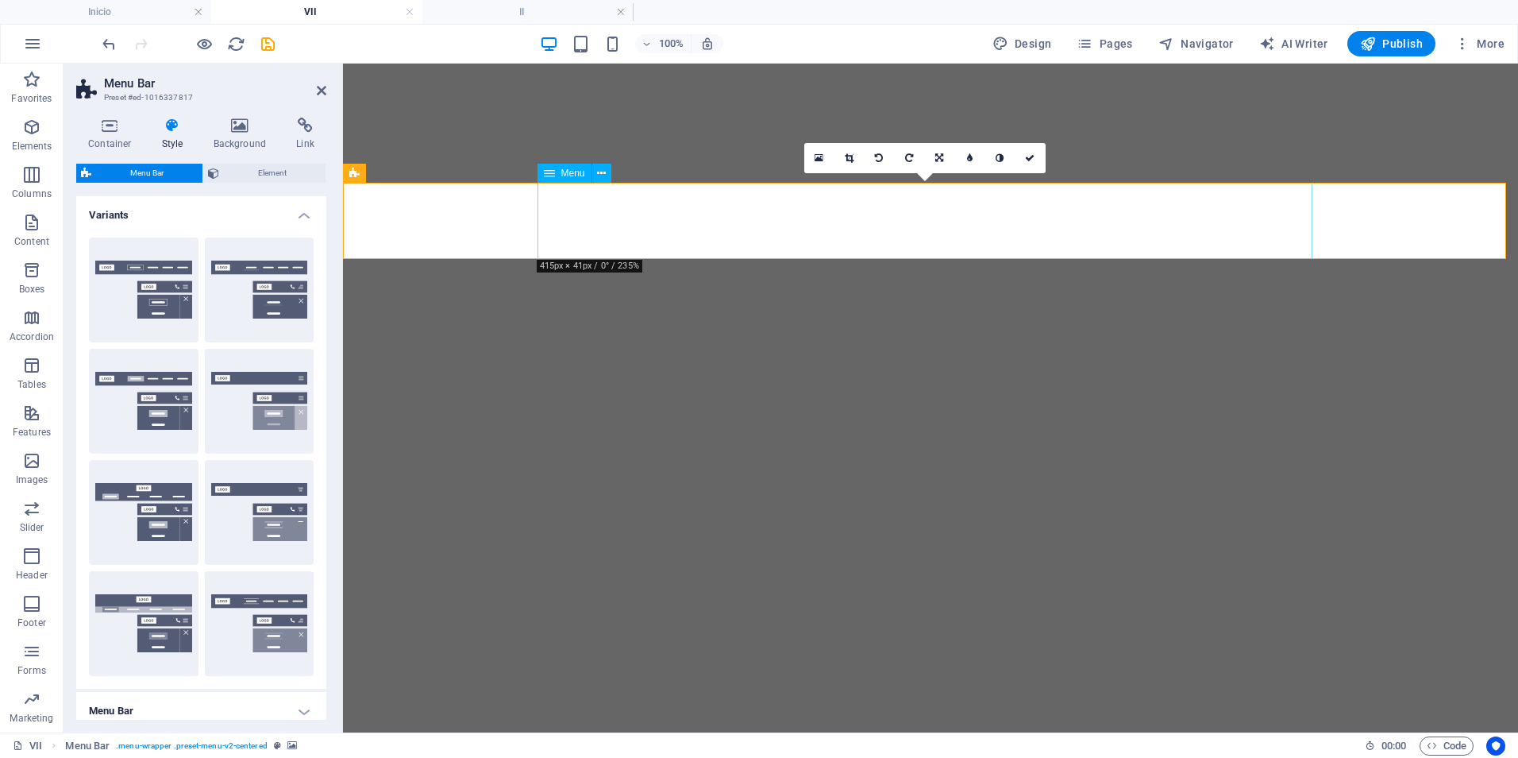
select select "sticky_menu"
select select "rem"
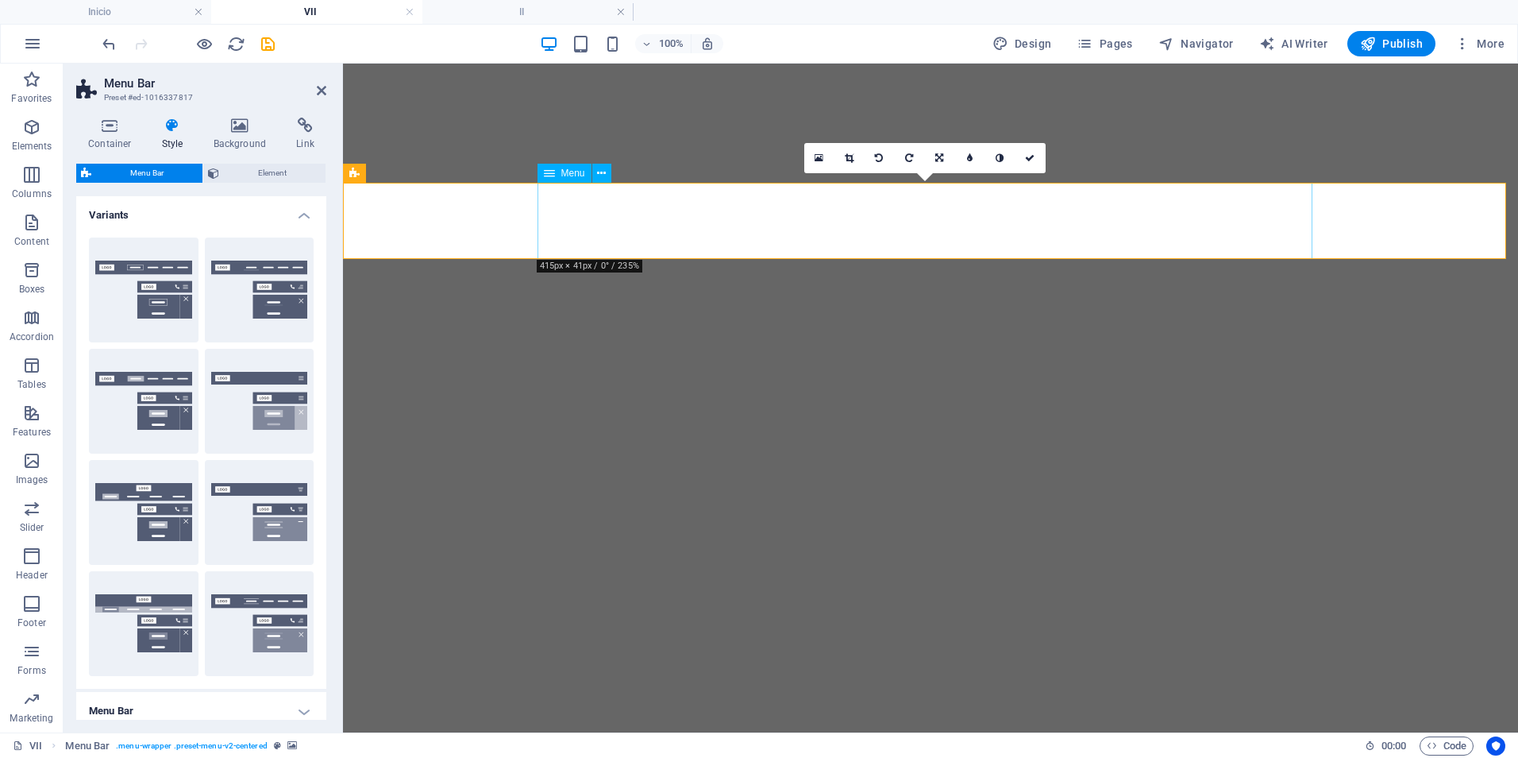
select select "rem"
select select "link-special-font"
select select "rem"
select select "300"
select select "px"
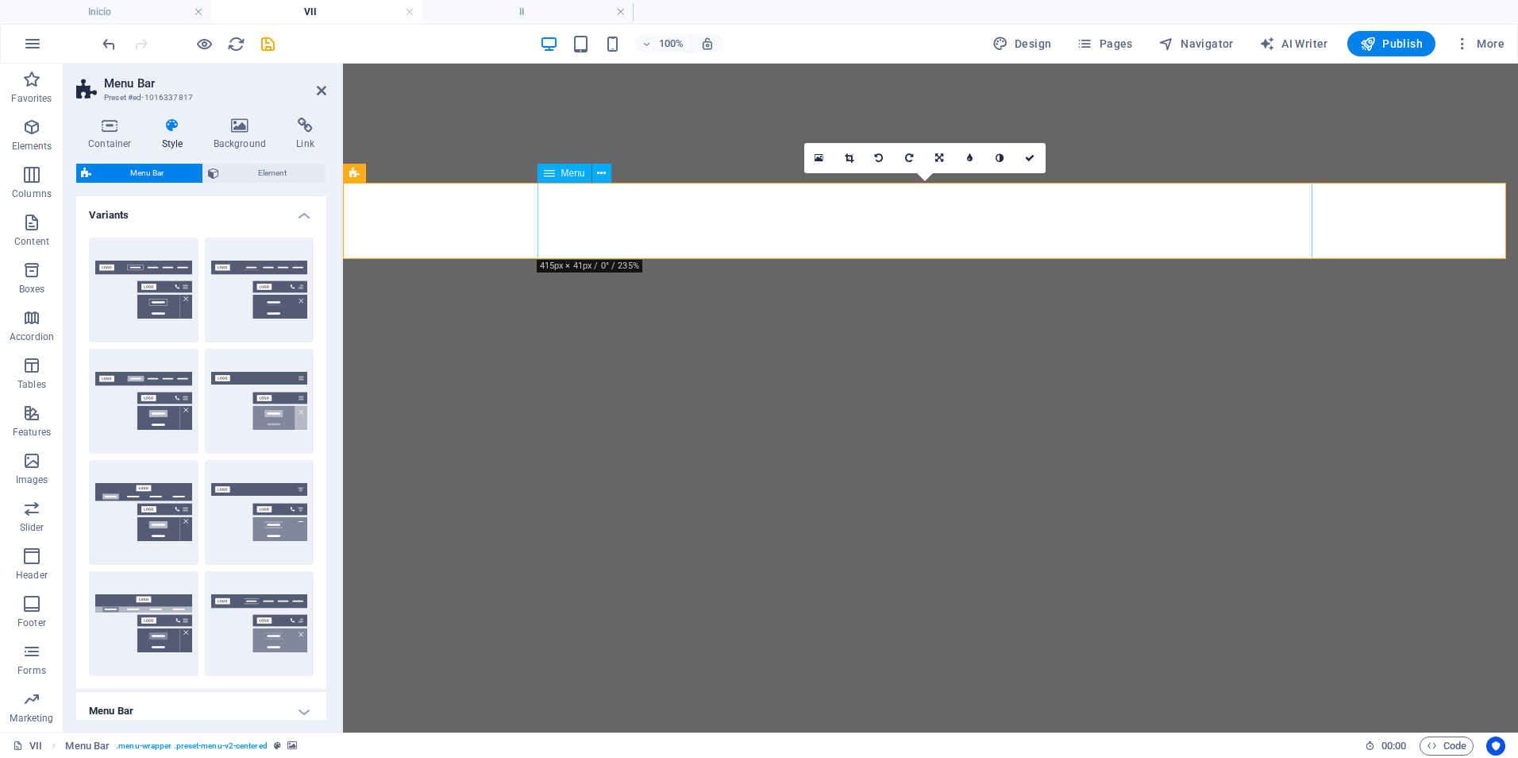
select select "preset-menu-v2-centered"
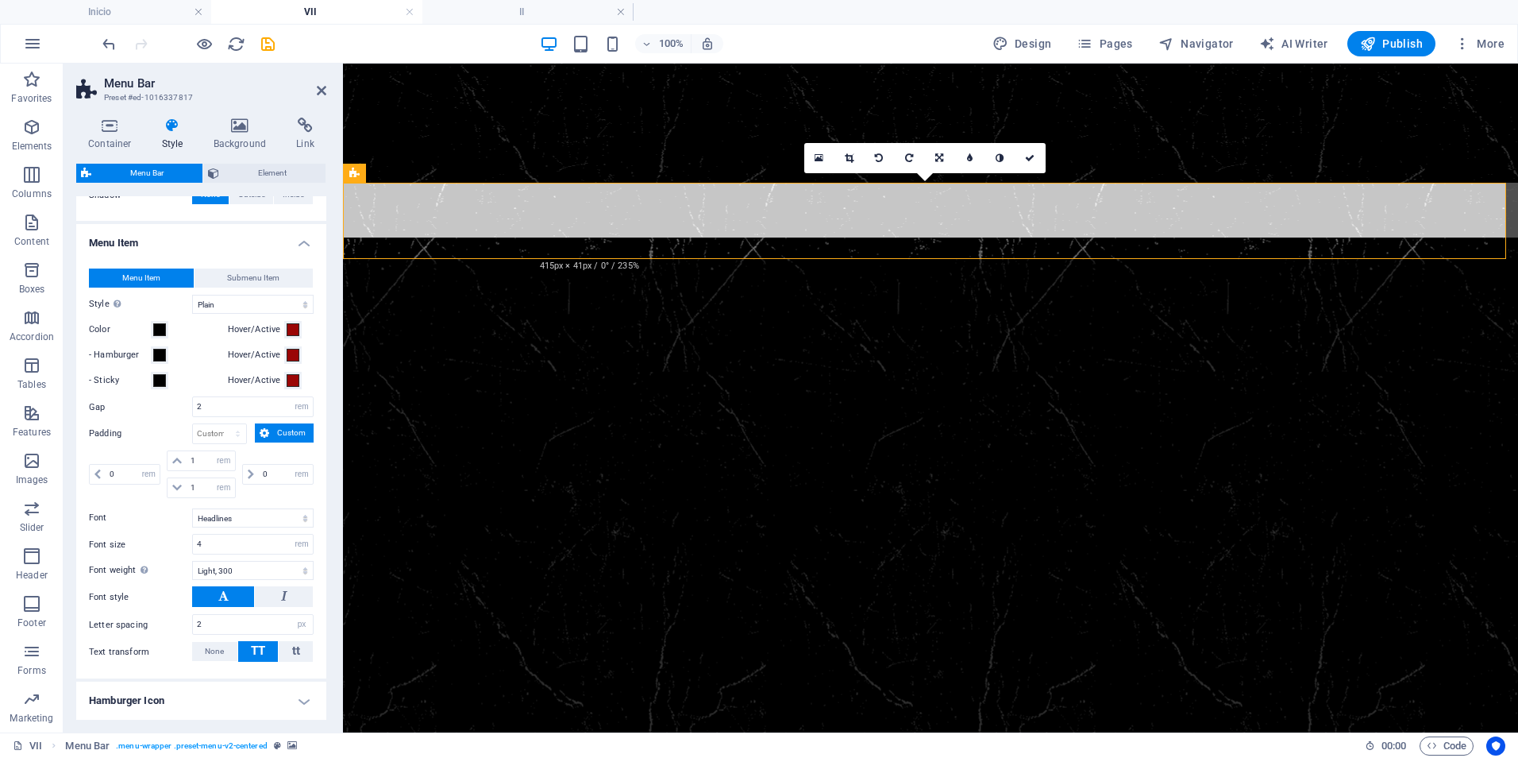
click at [1423, 370] on figure at bounding box center [930, 618] width 1175 height 763
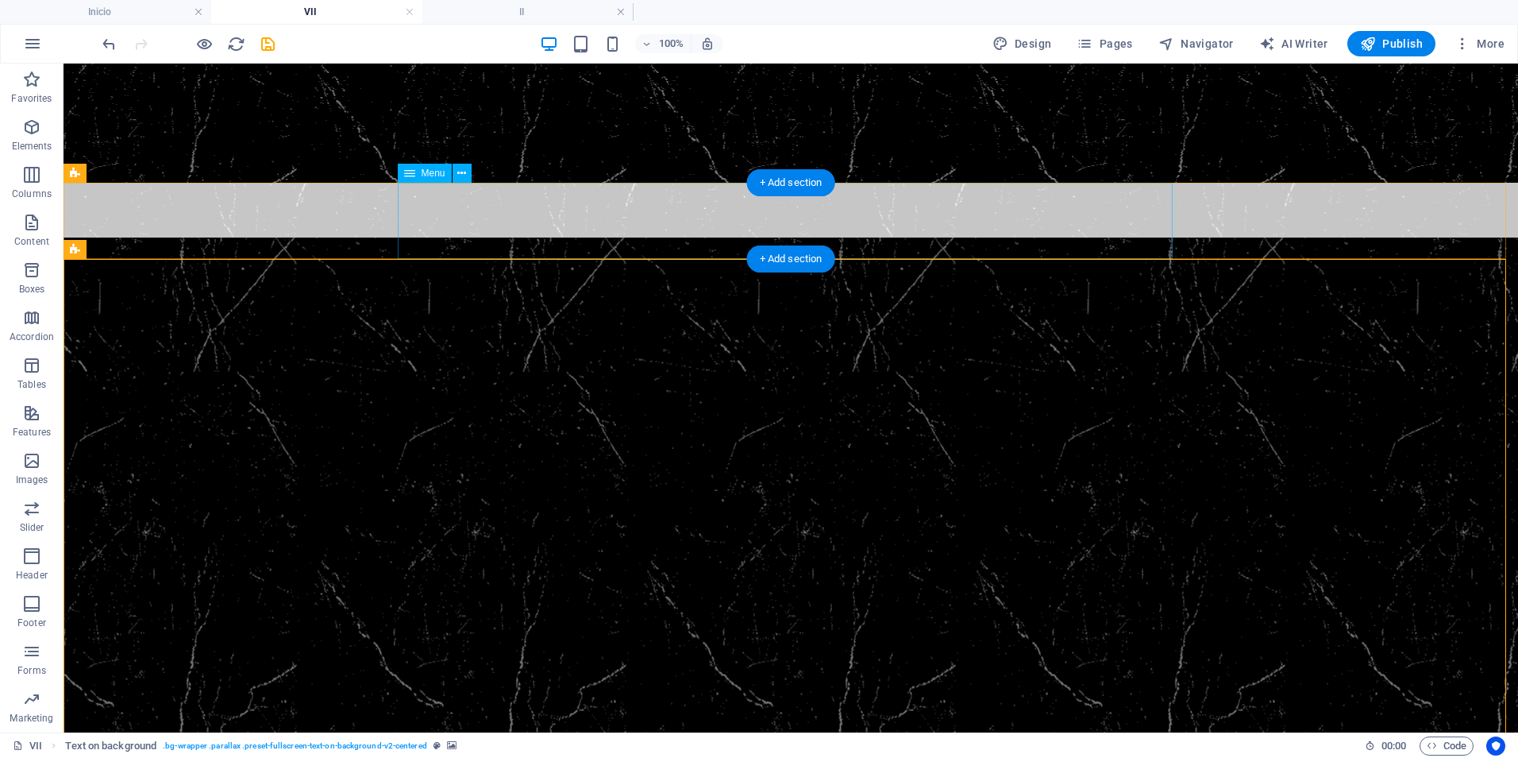
click at [846, 259] on nav "I II III IV" at bounding box center [790, 297] width 775 height 76
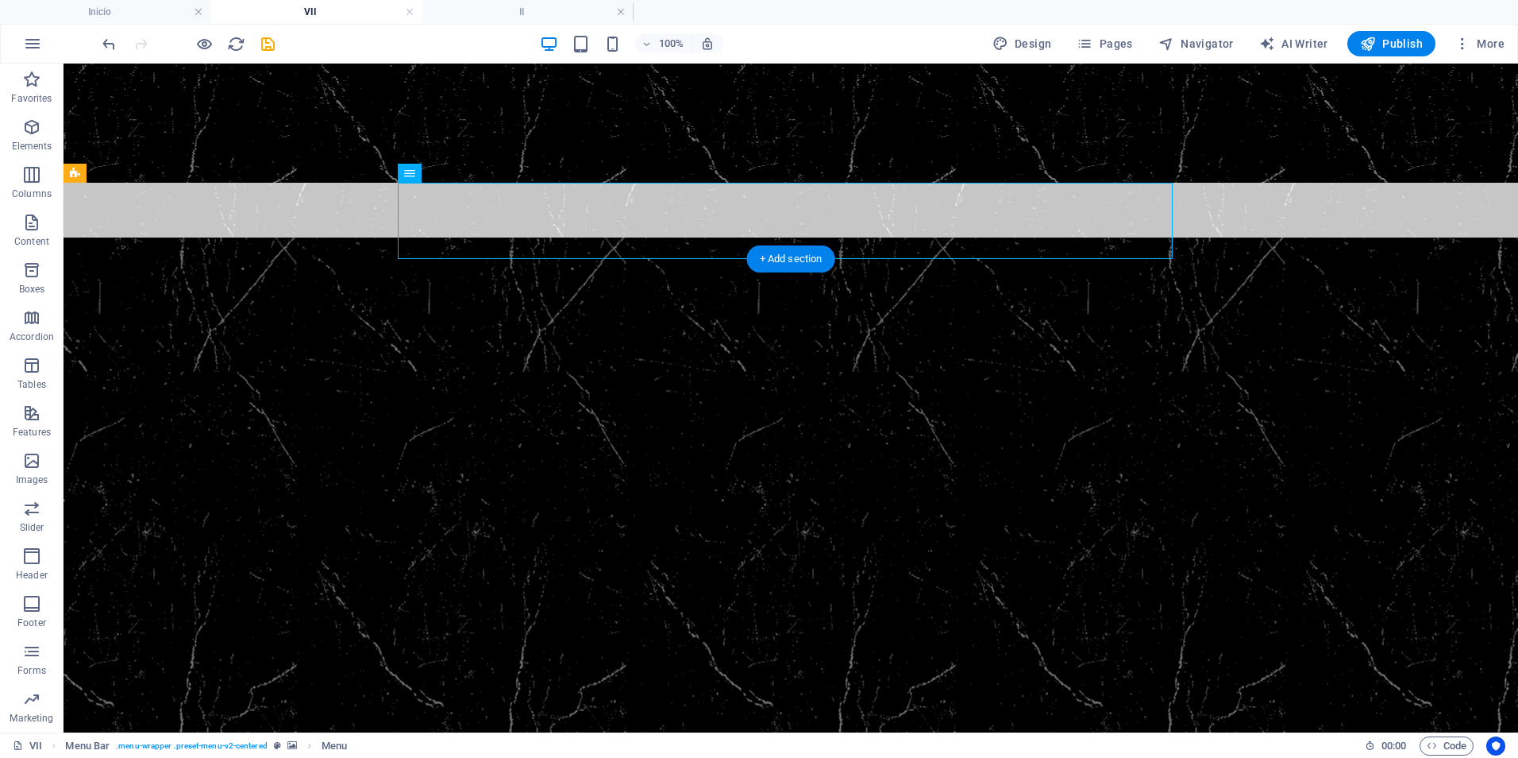
click at [1301, 370] on figure at bounding box center [791, 618] width 1455 height 763
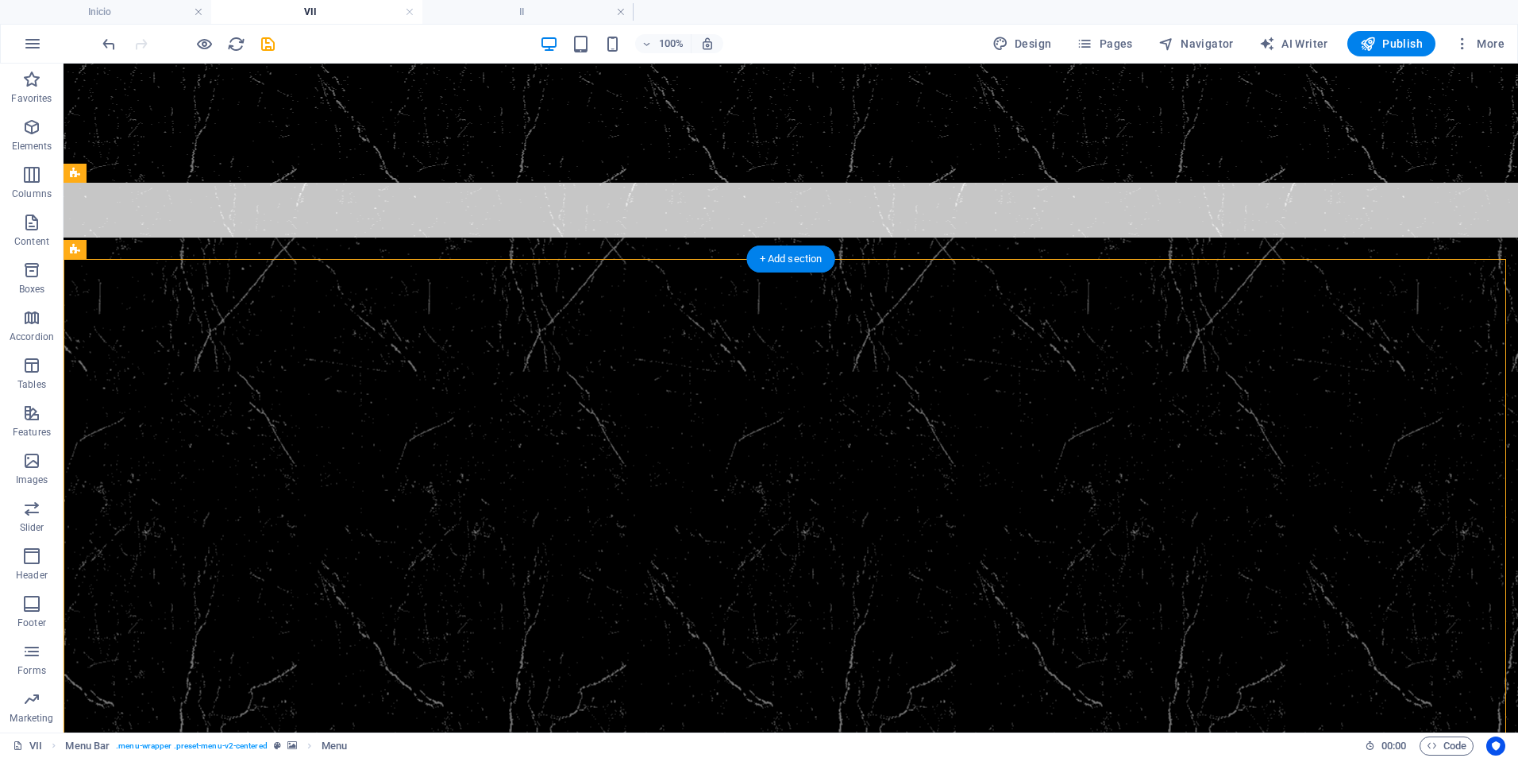
click at [1301, 370] on figure at bounding box center [791, 618] width 1455 height 763
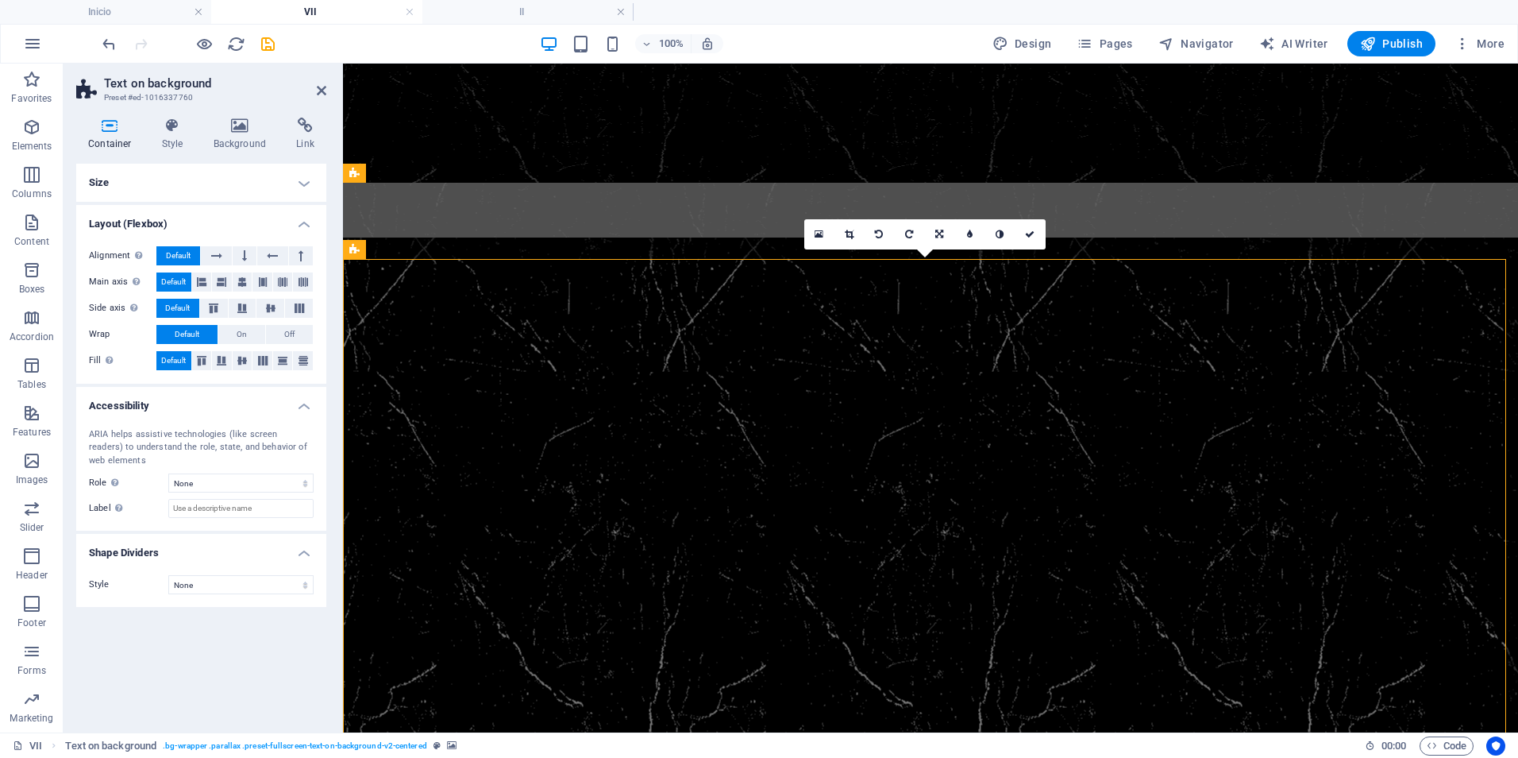
click at [415, 222] on figure at bounding box center [930, 221] width 1175 height 76
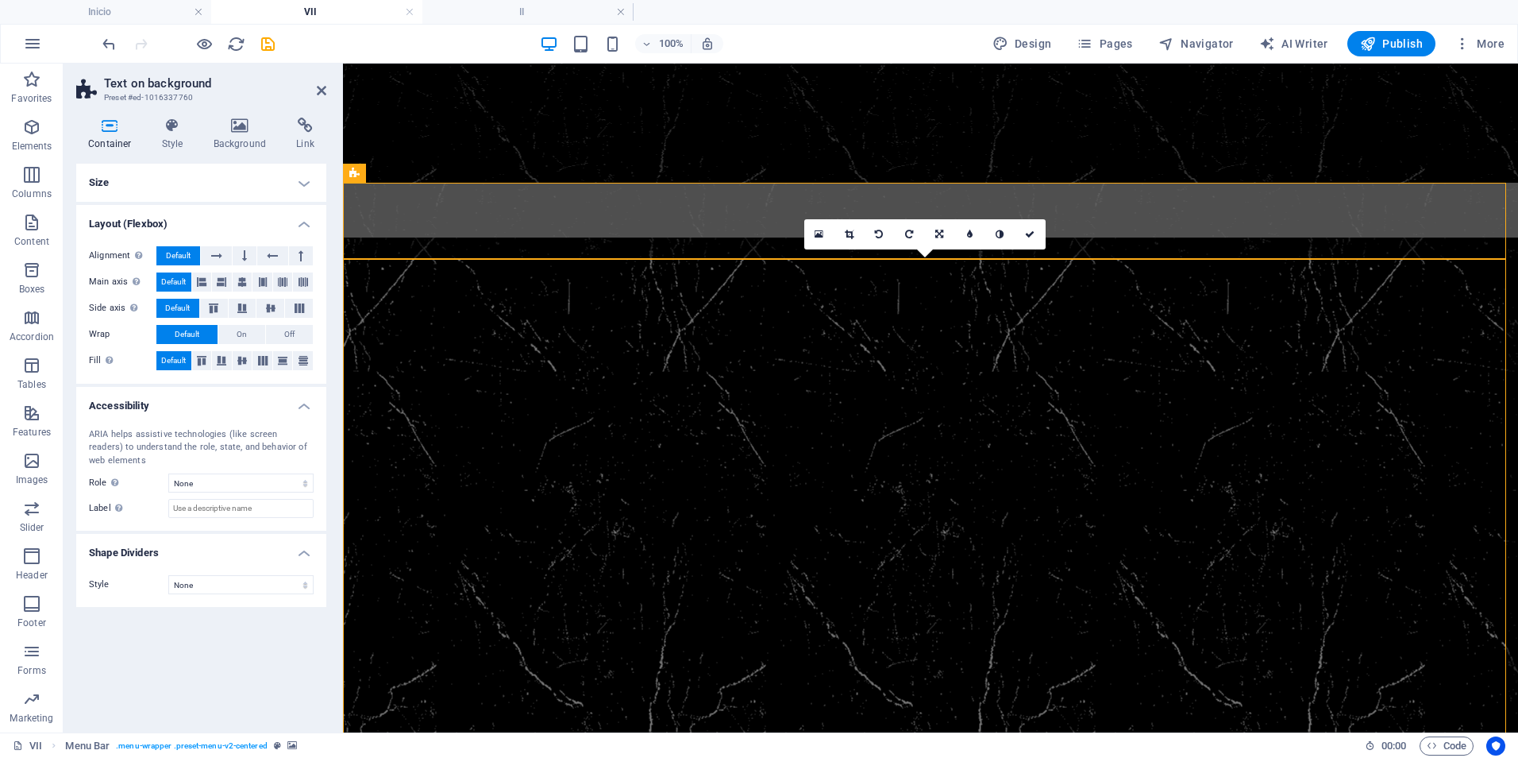
click at [414, 221] on figure at bounding box center [930, 221] width 1175 height 76
select select "sticky_menu"
select select "rem"
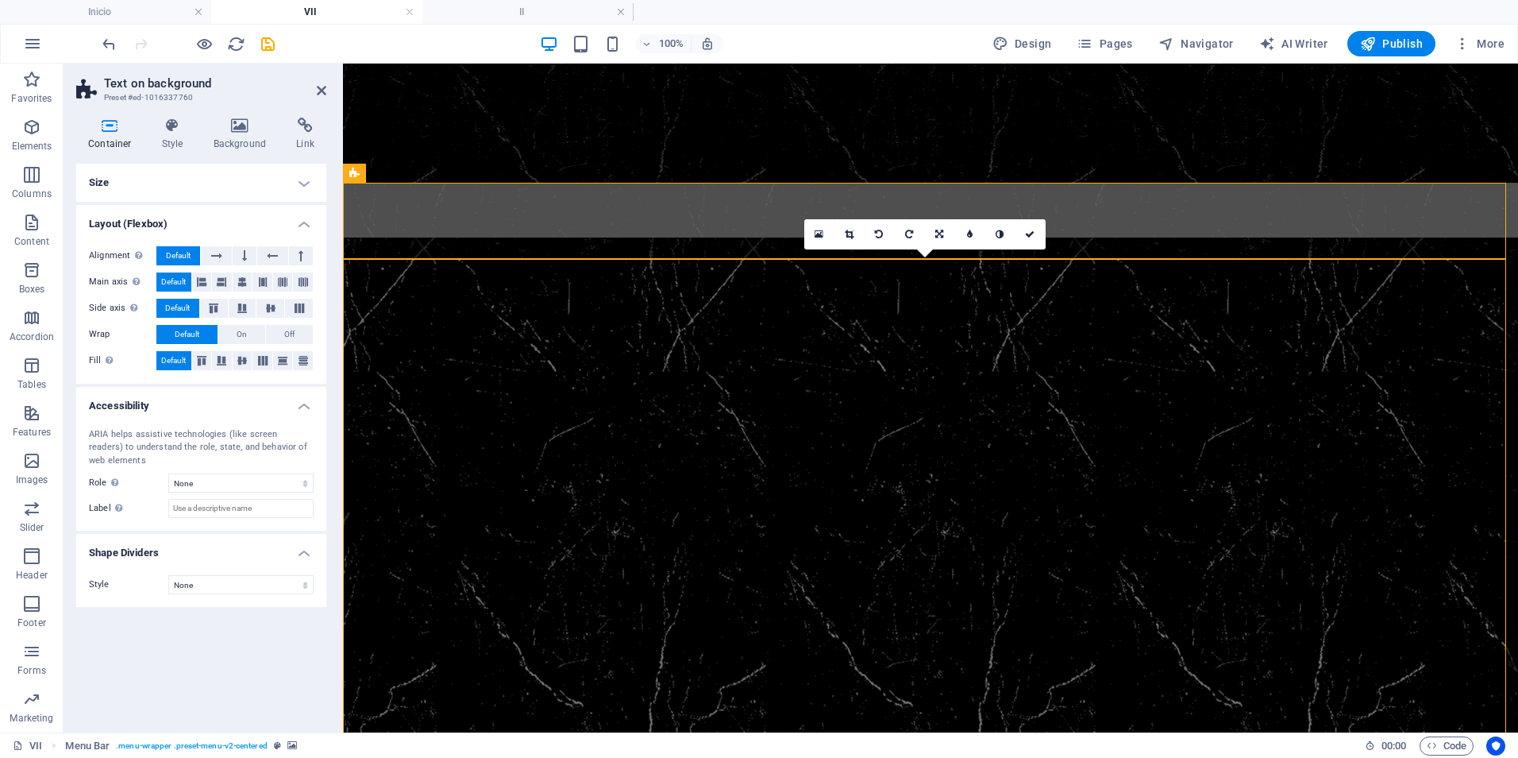
select select "rem"
select select "link-special-font"
select select "rem"
select select "300"
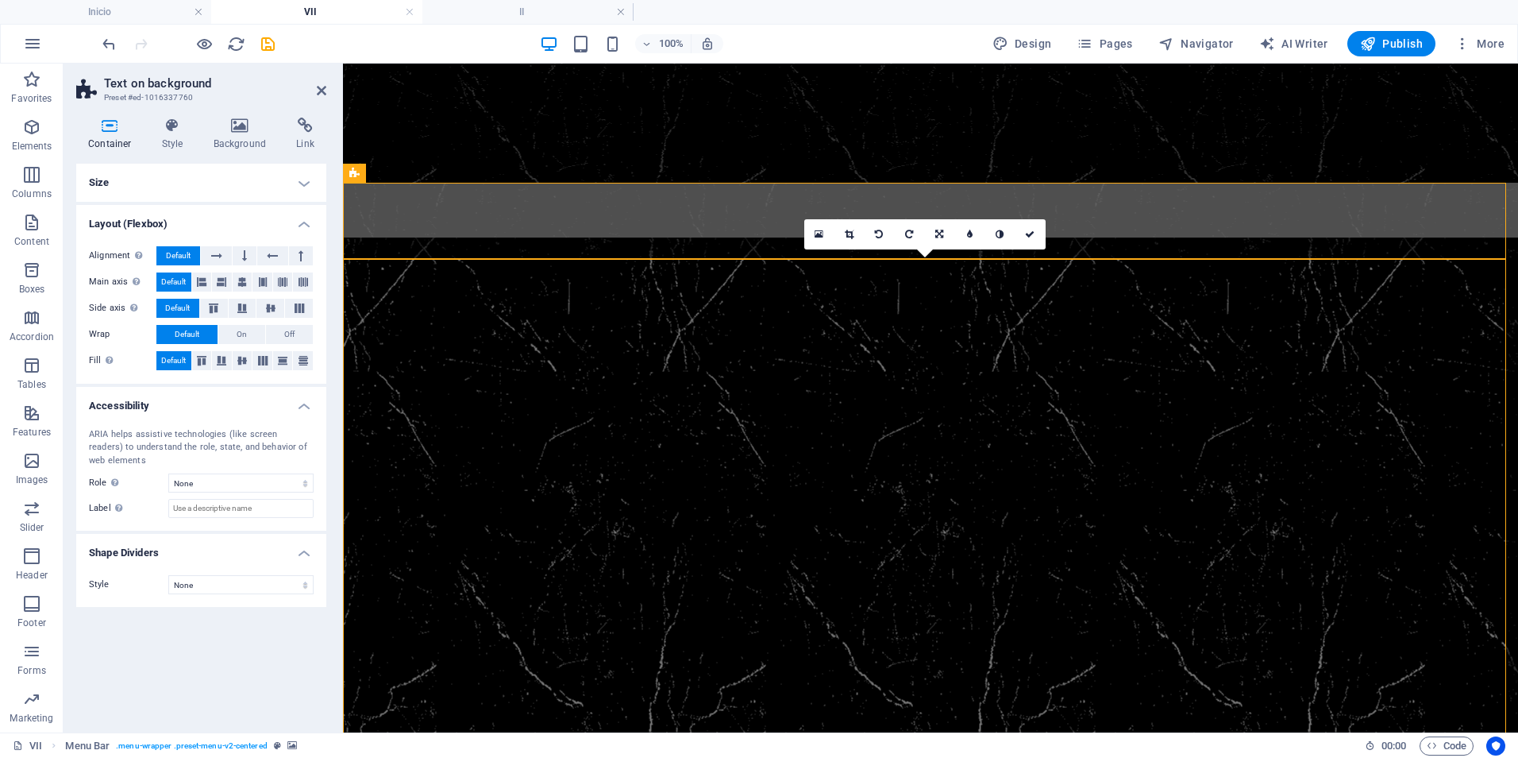
select select "px"
select select "preset-menu-v2-centered"
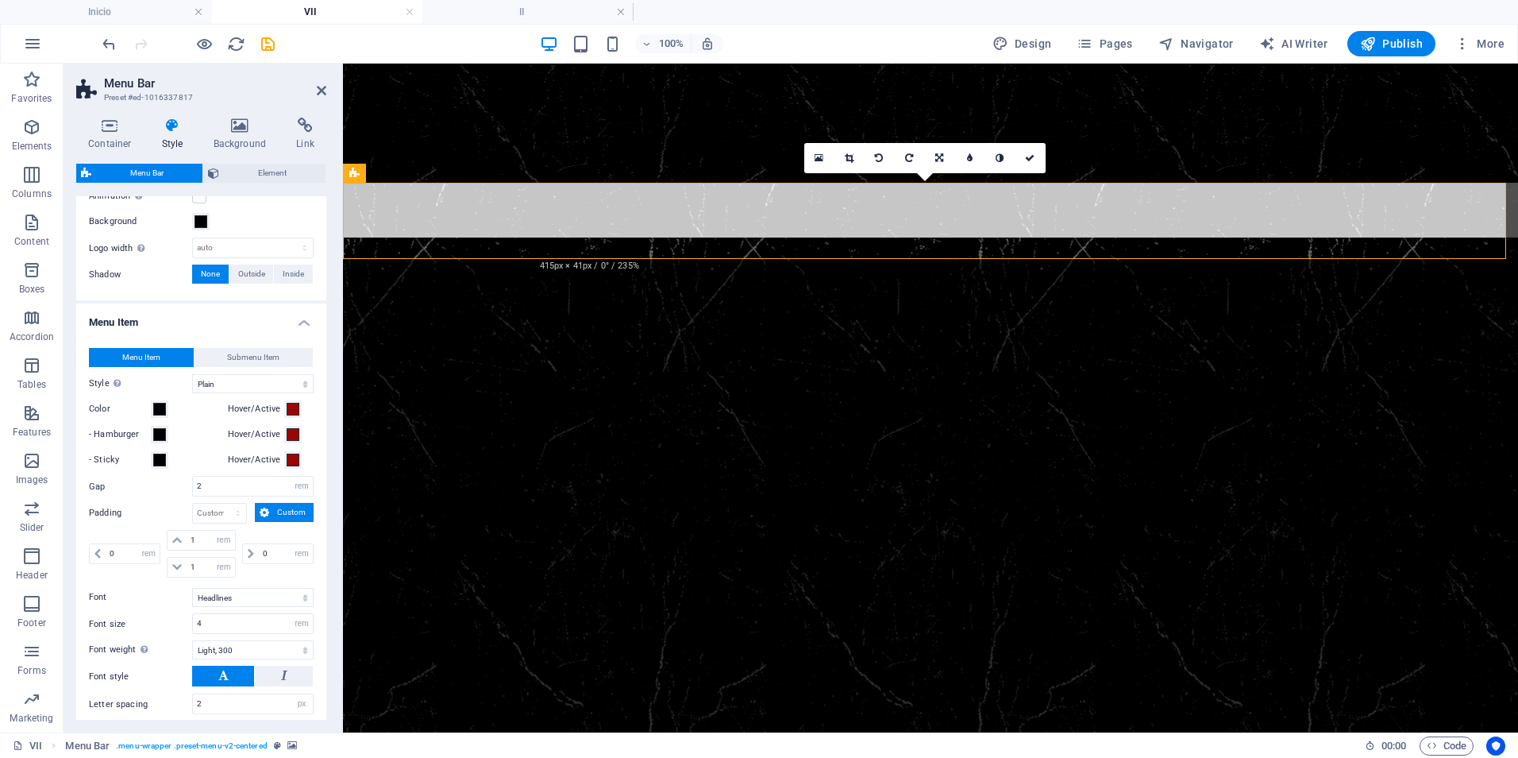
scroll to position [715, 0]
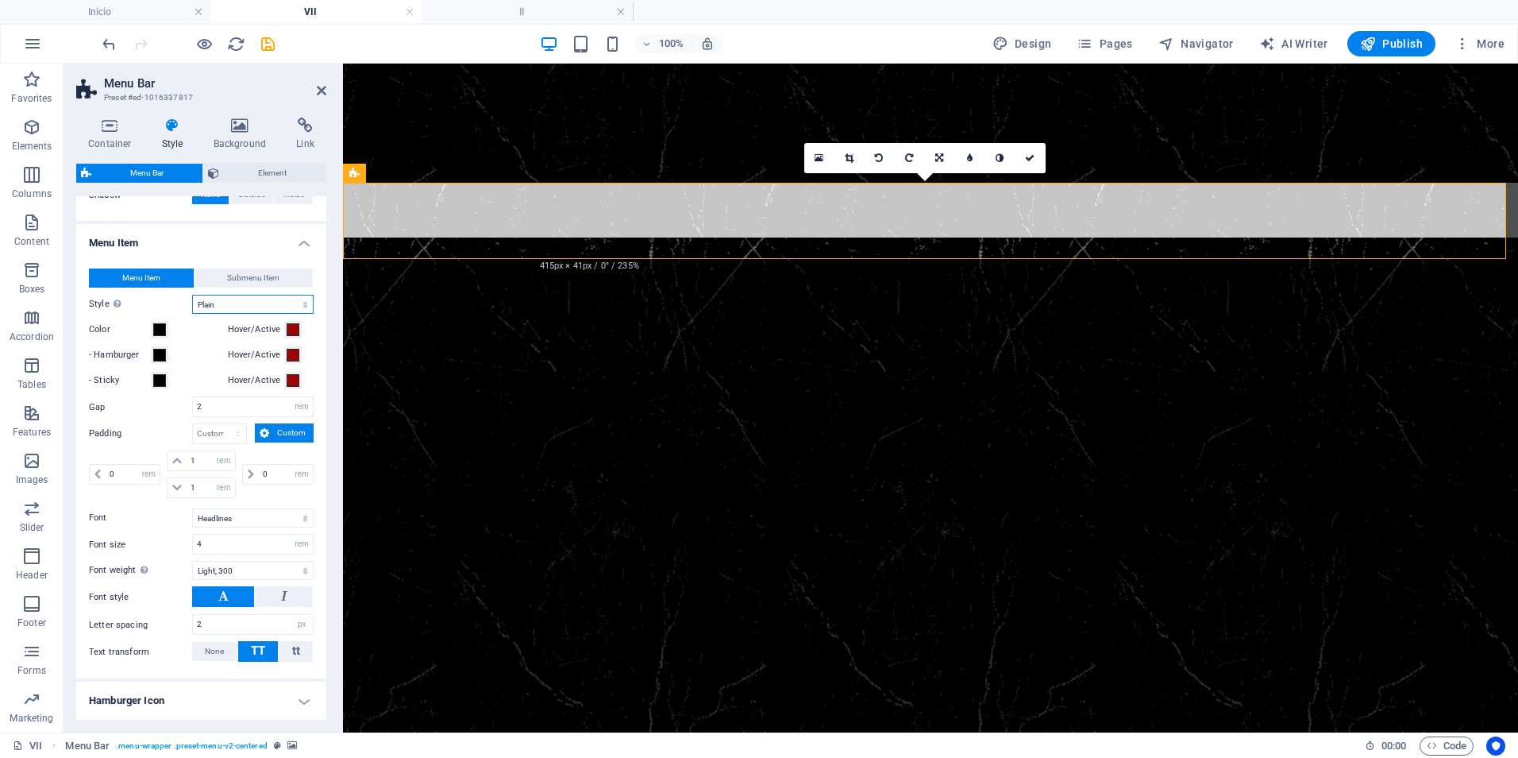
click at [206, 305] on select "Plain Text color Box: Fade Box: Flip vertical Box: Flip horizontal Box: Slide d…" at bounding box center [252, 304] width 121 height 19
click at [522, 13] on h4 "II" at bounding box center [527, 11] width 211 height 17
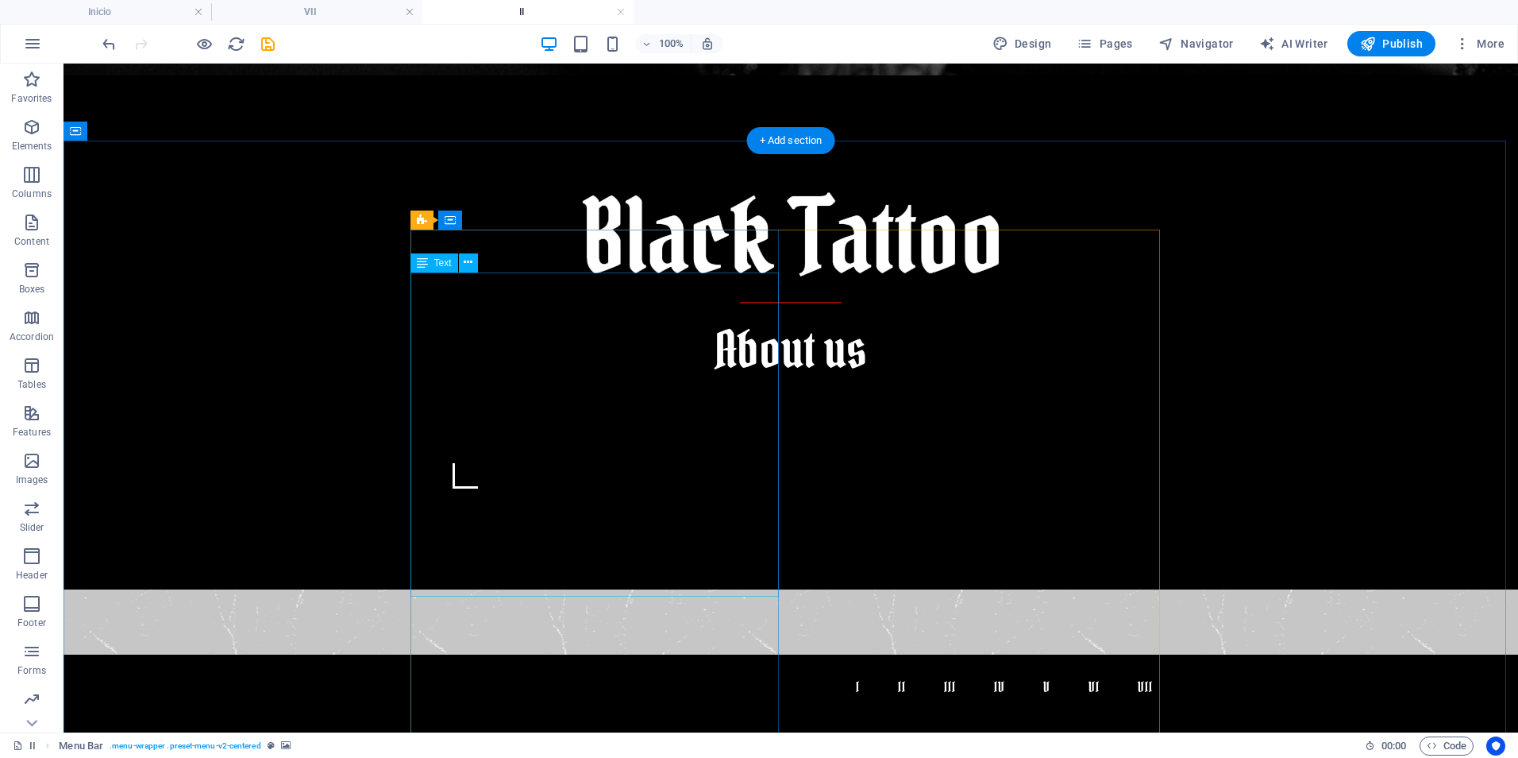
scroll to position [476, 0]
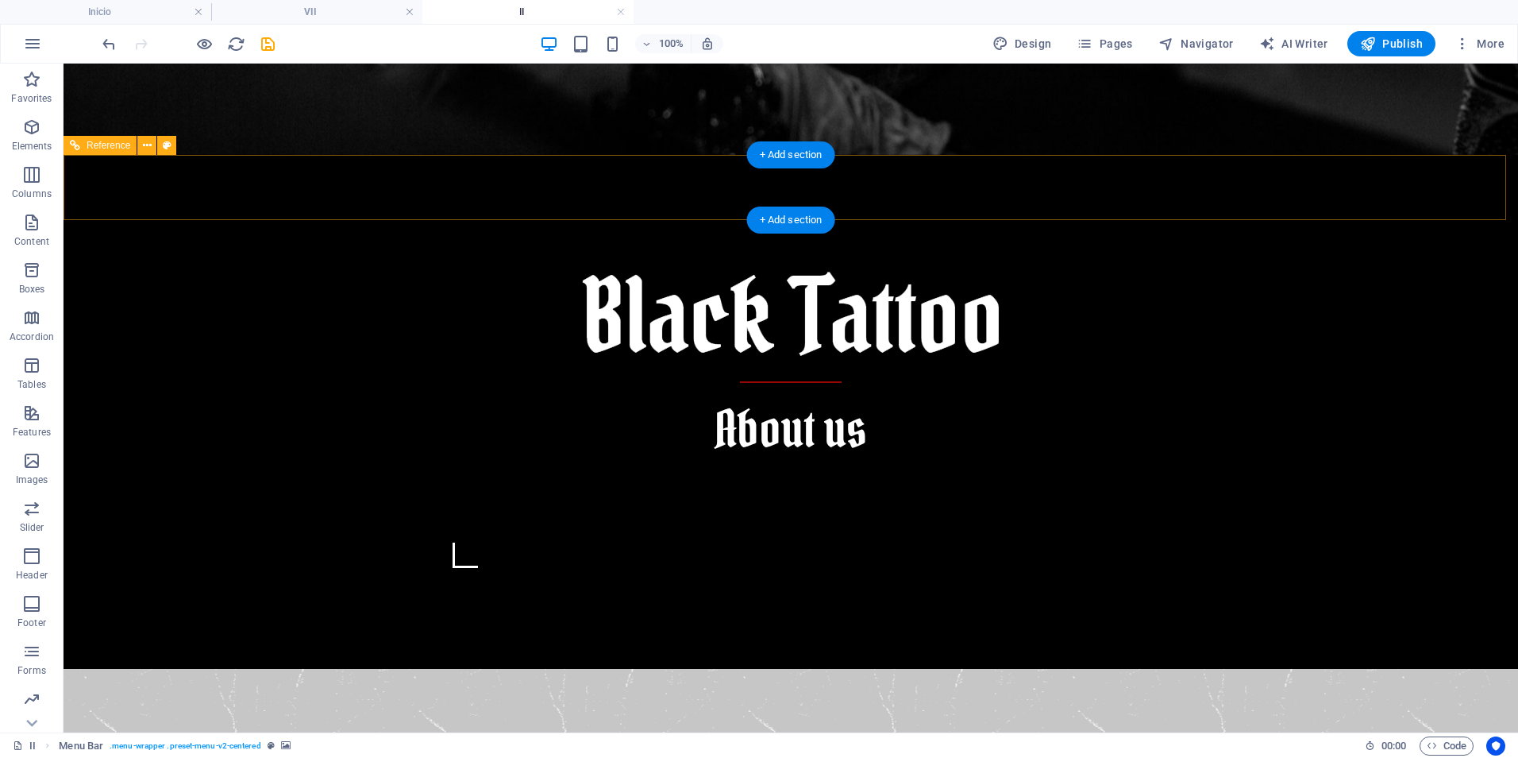
click at [416, 746] on nav "I II III IV V VI VII" at bounding box center [791, 766] width 750 height 40
select select "rem"
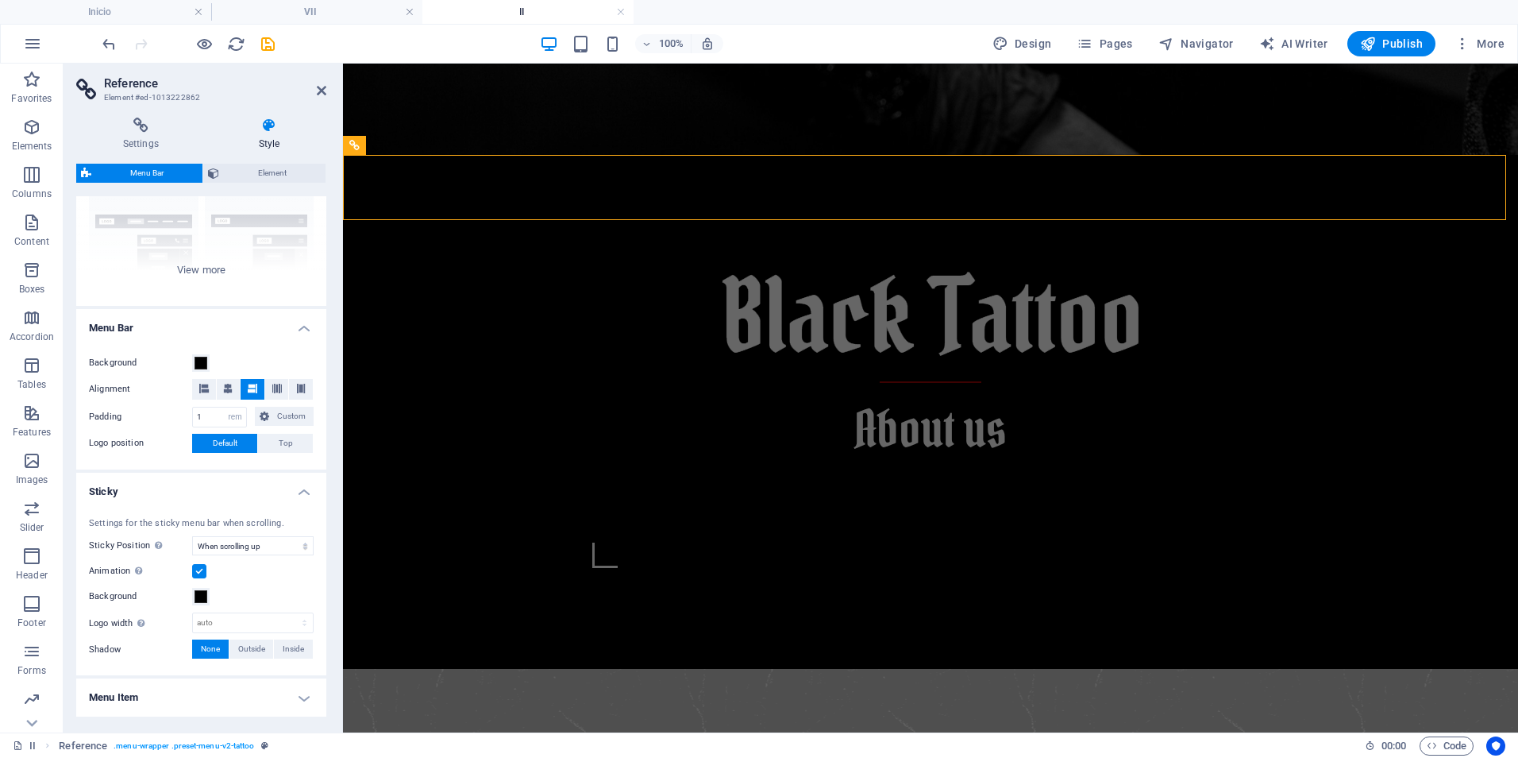
scroll to position [183, 0]
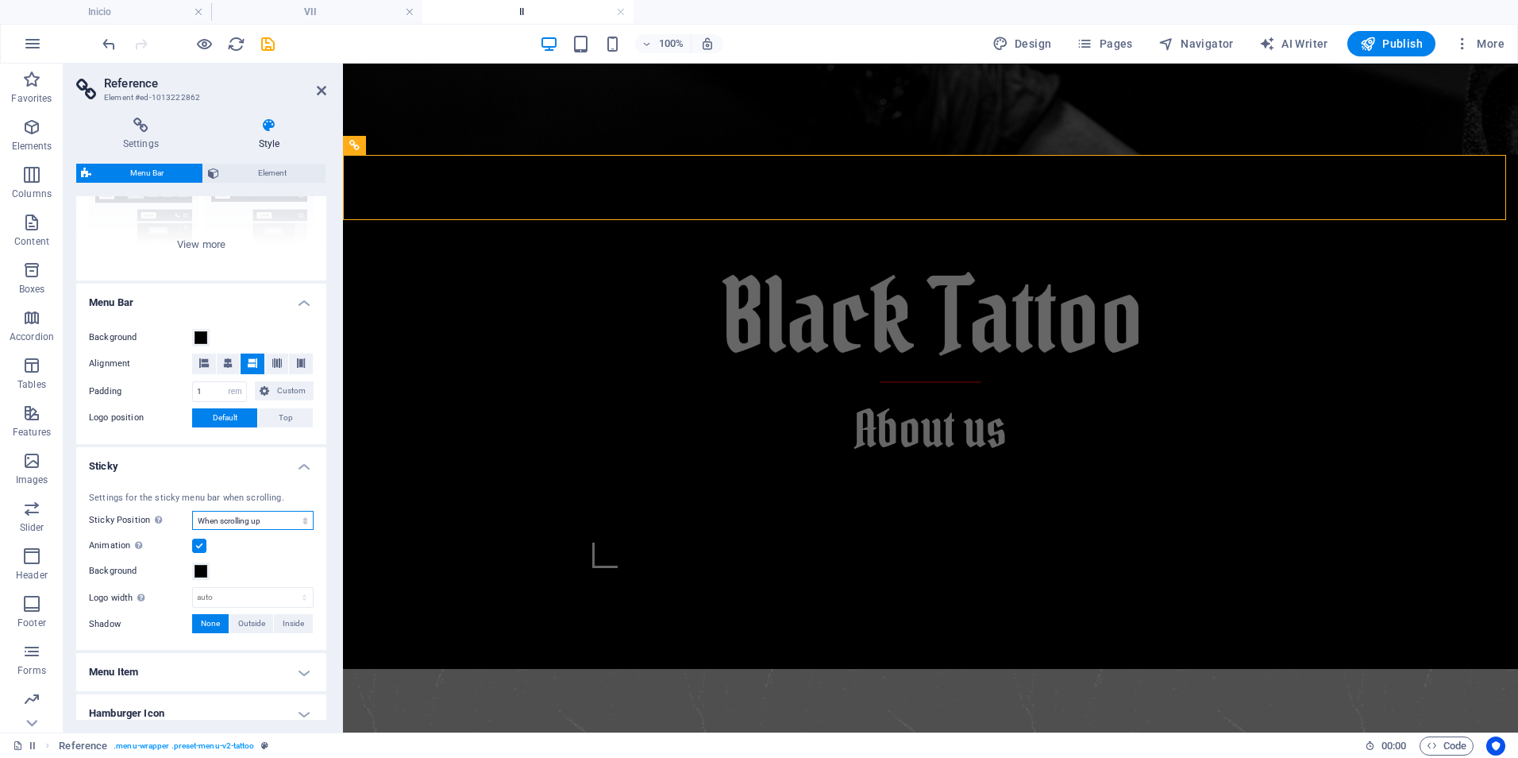
click at [295, 520] on select "Off Instant After menu After banner When scrolling up" at bounding box center [252, 520] width 121 height 19
select select "sticky_instant"
click at [192, 511] on select "Off Instant After menu After banner When scrolling up" at bounding box center [252, 520] width 121 height 19
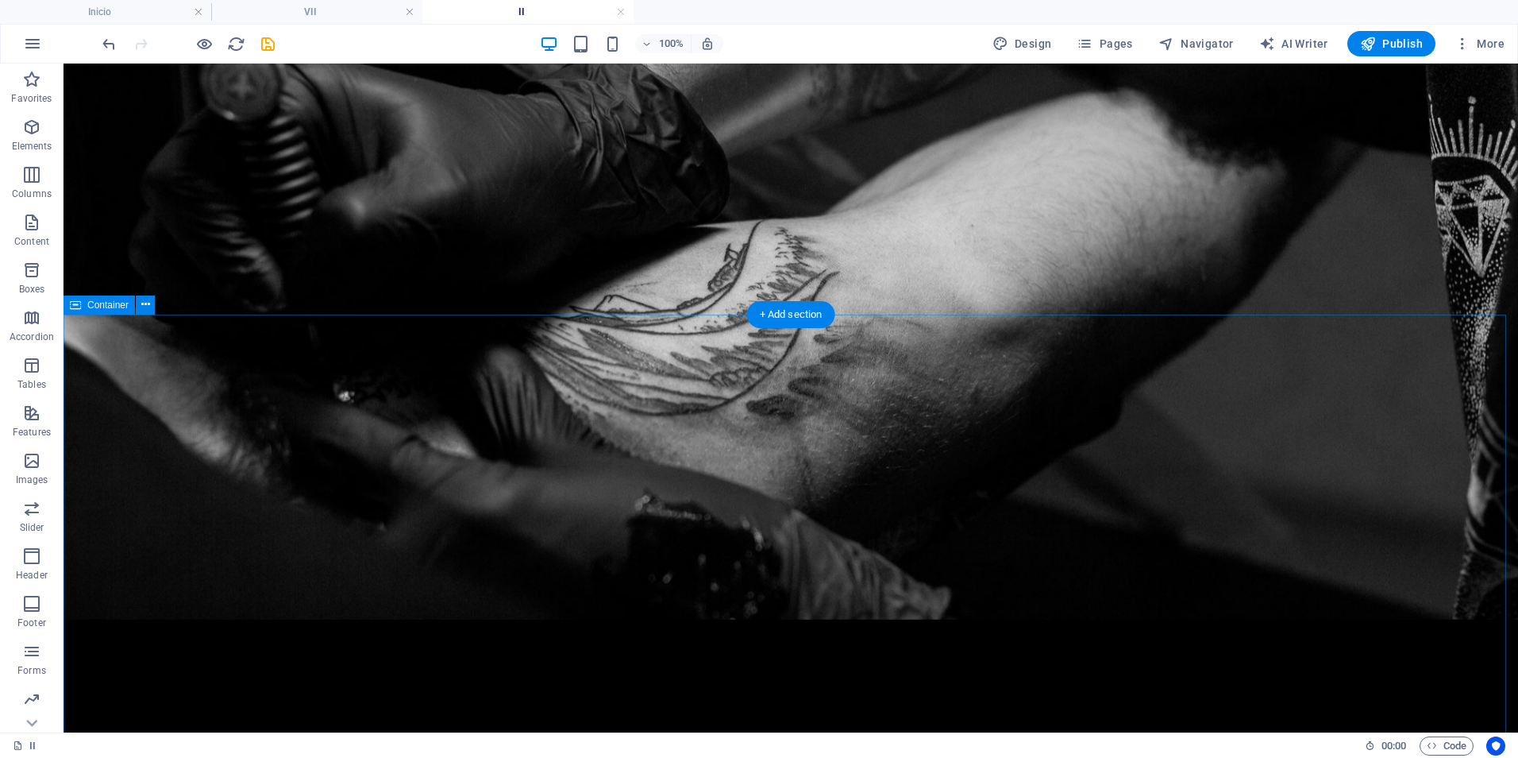
scroll to position [0, 0]
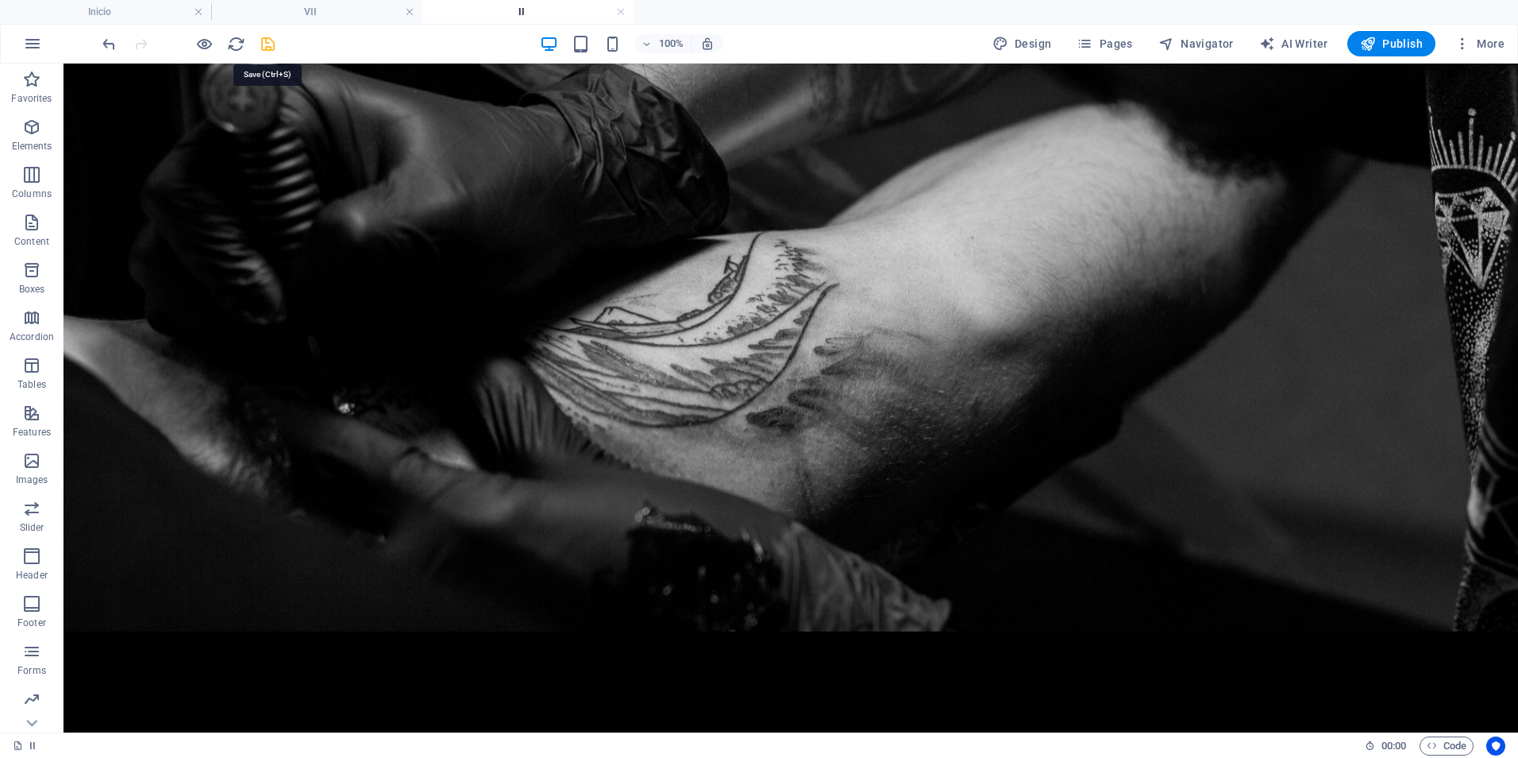
drag, startPoint x: 262, startPoint y: 42, endPoint x: 222, endPoint y: 37, distance: 40.0
click at [262, 42] on icon "save" at bounding box center [268, 44] width 18 height 18
click at [314, 10] on h4 "VII" at bounding box center [316, 11] width 211 height 17
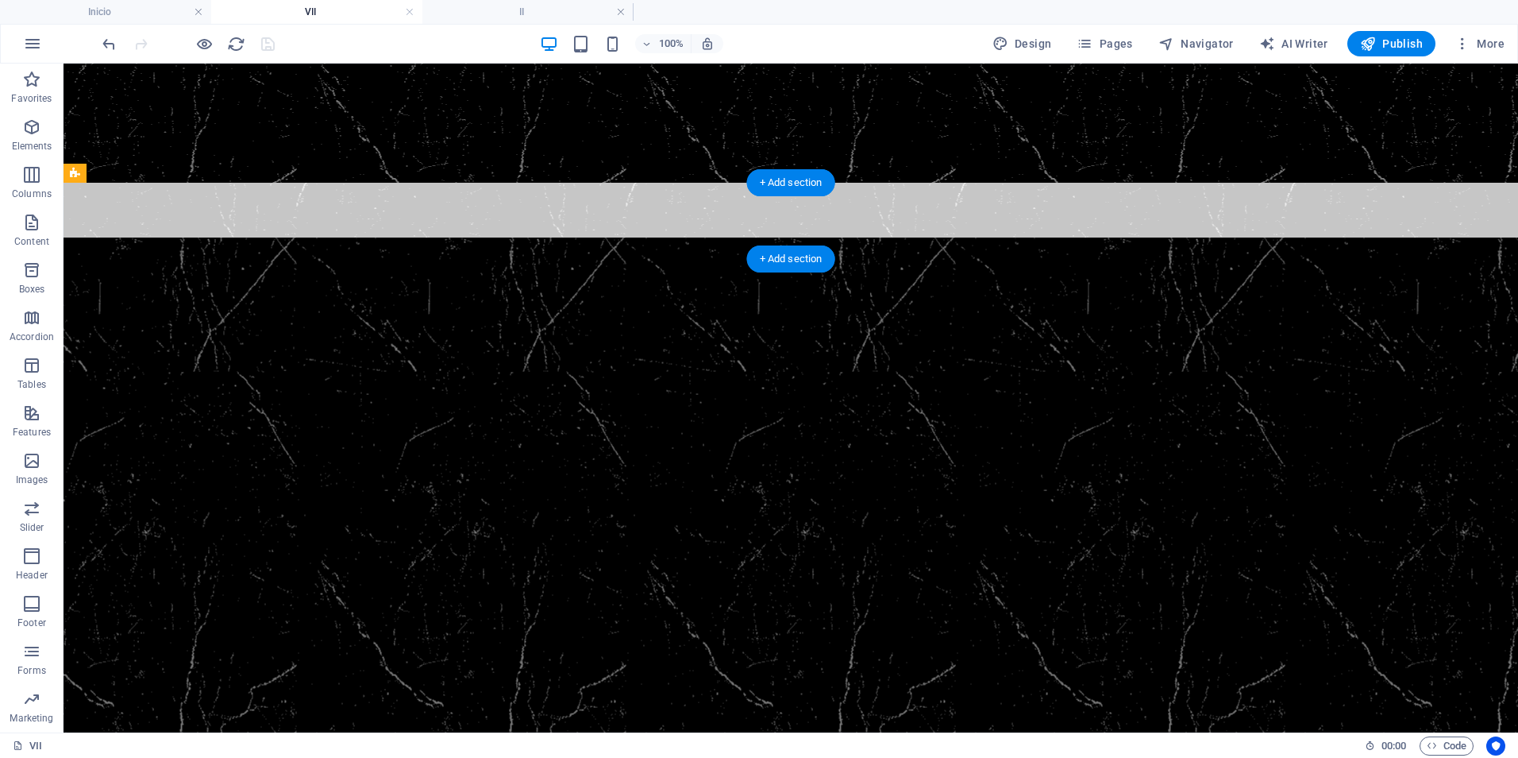
click at [127, 210] on figure at bounding box center [791, 221] width 1455 height 76
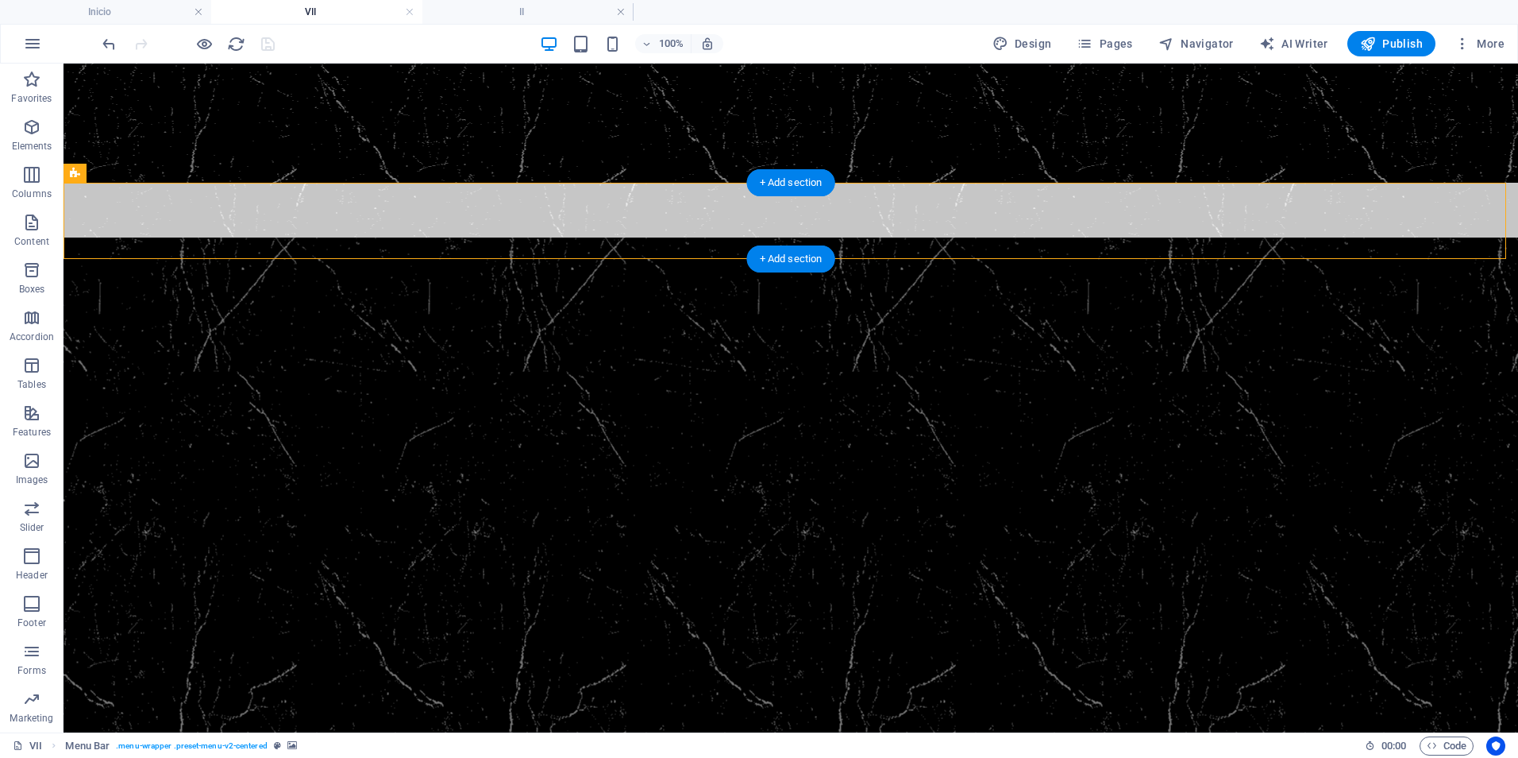
click at [127, 210] on figure at bounding box center [791, 221] width 1455 height 76
select select "sticky_menu"
select select "rem"
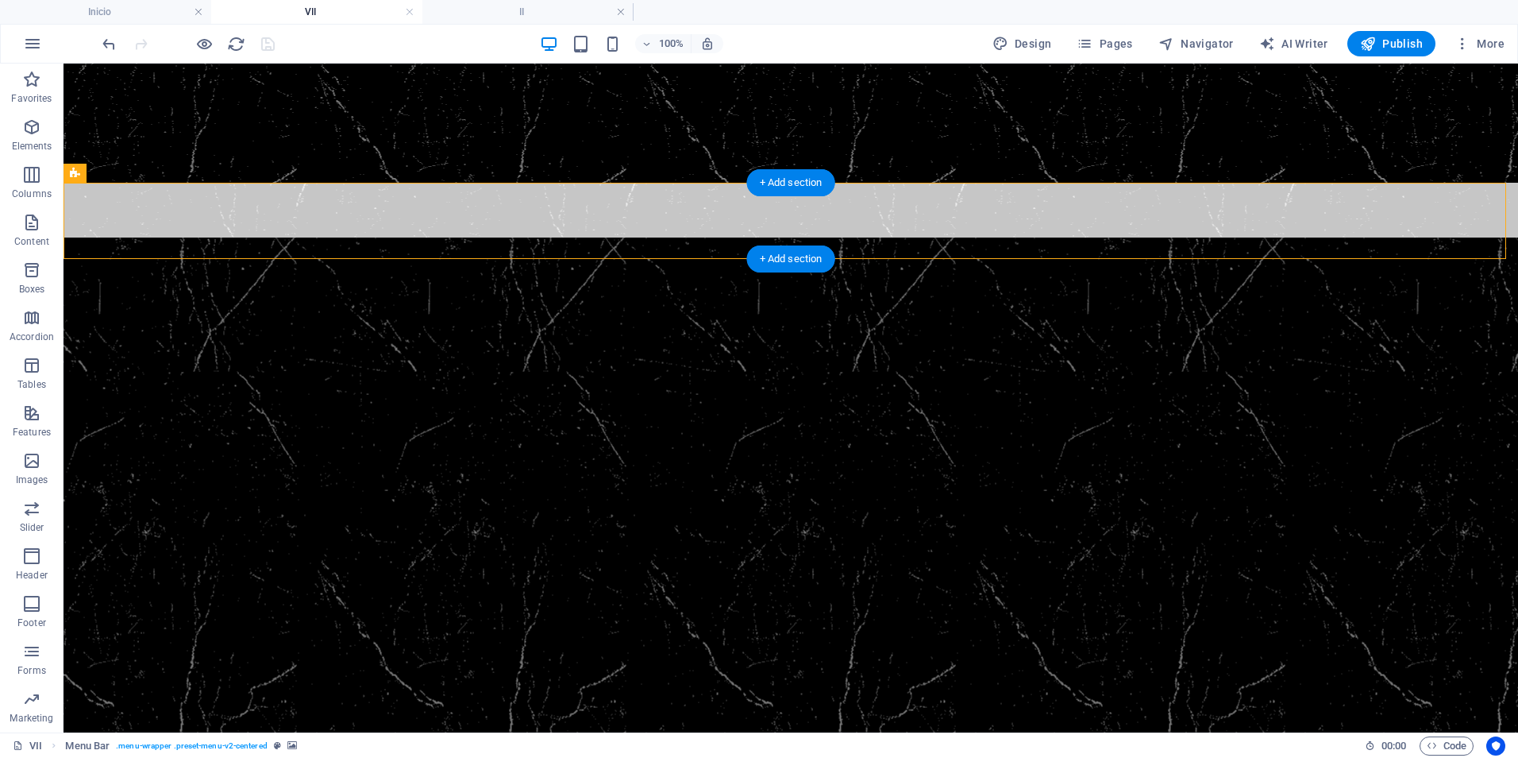
select select "rem"
select select "link-special-font"
select select "rem"
select select "300"
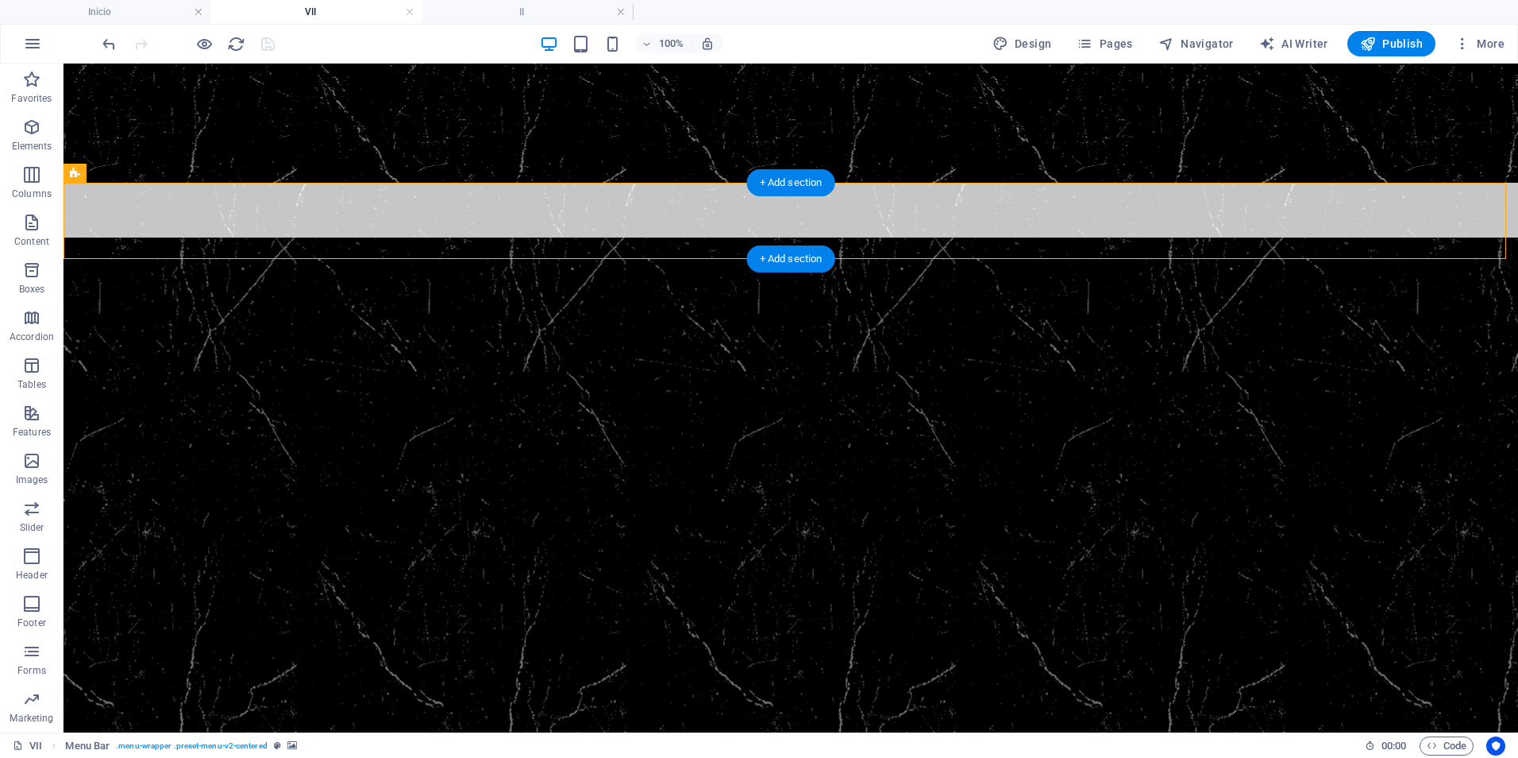
select select "px"
select select "preset-menu-v2-centered"
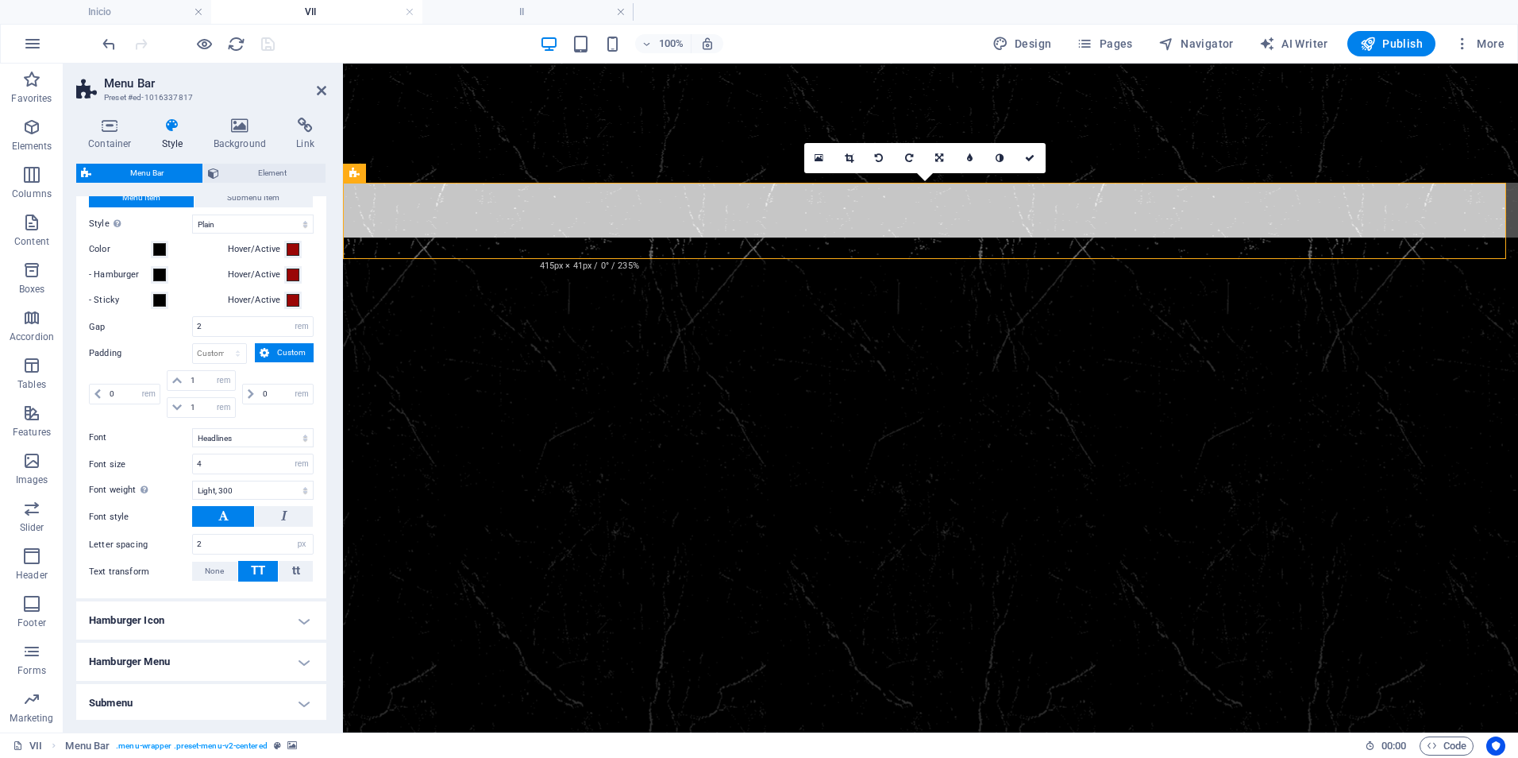
scroll to position [808, 0]
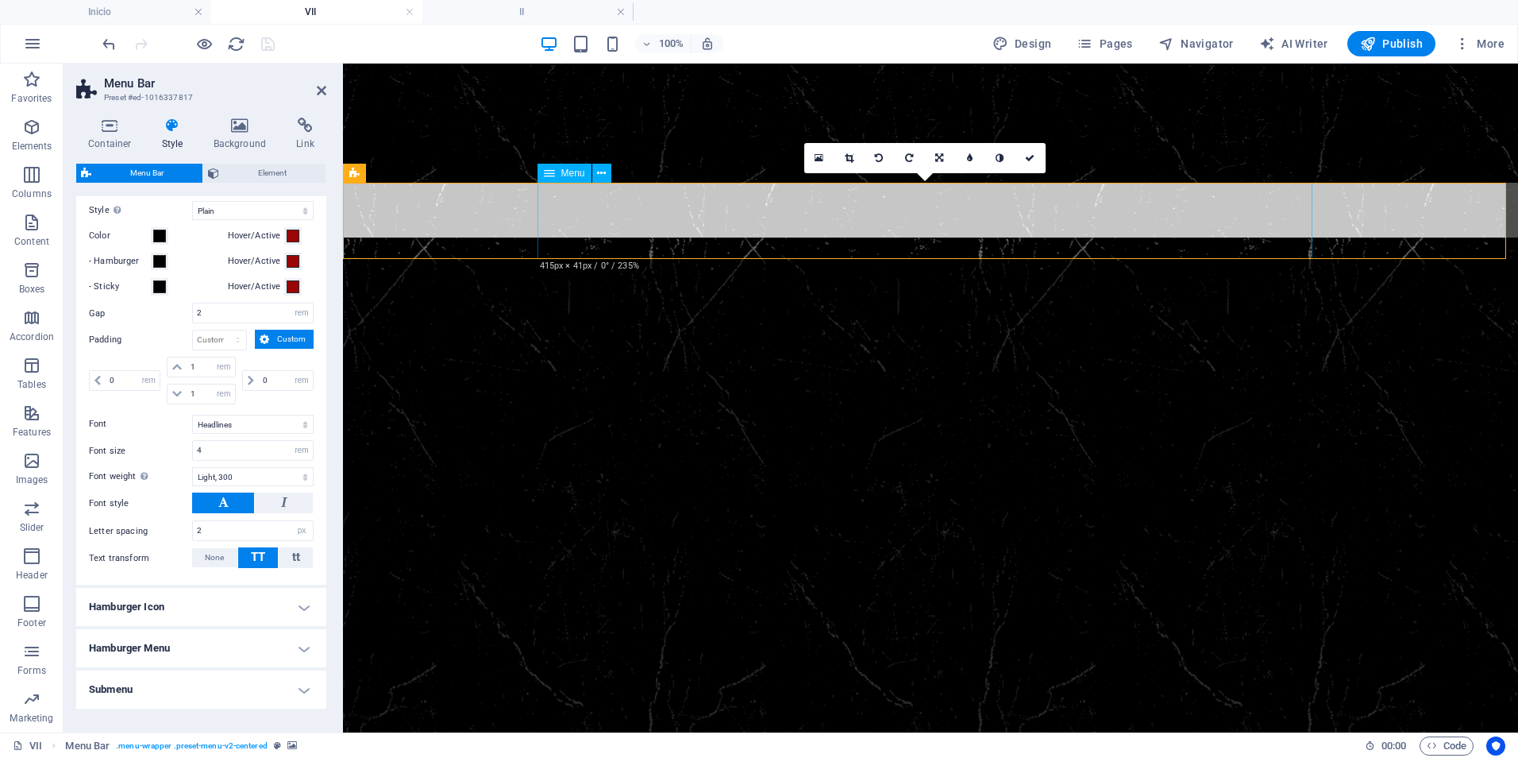
click at [653, 259] on nav "I II III IV" at bounding box center [930, 297] width 775 height 76
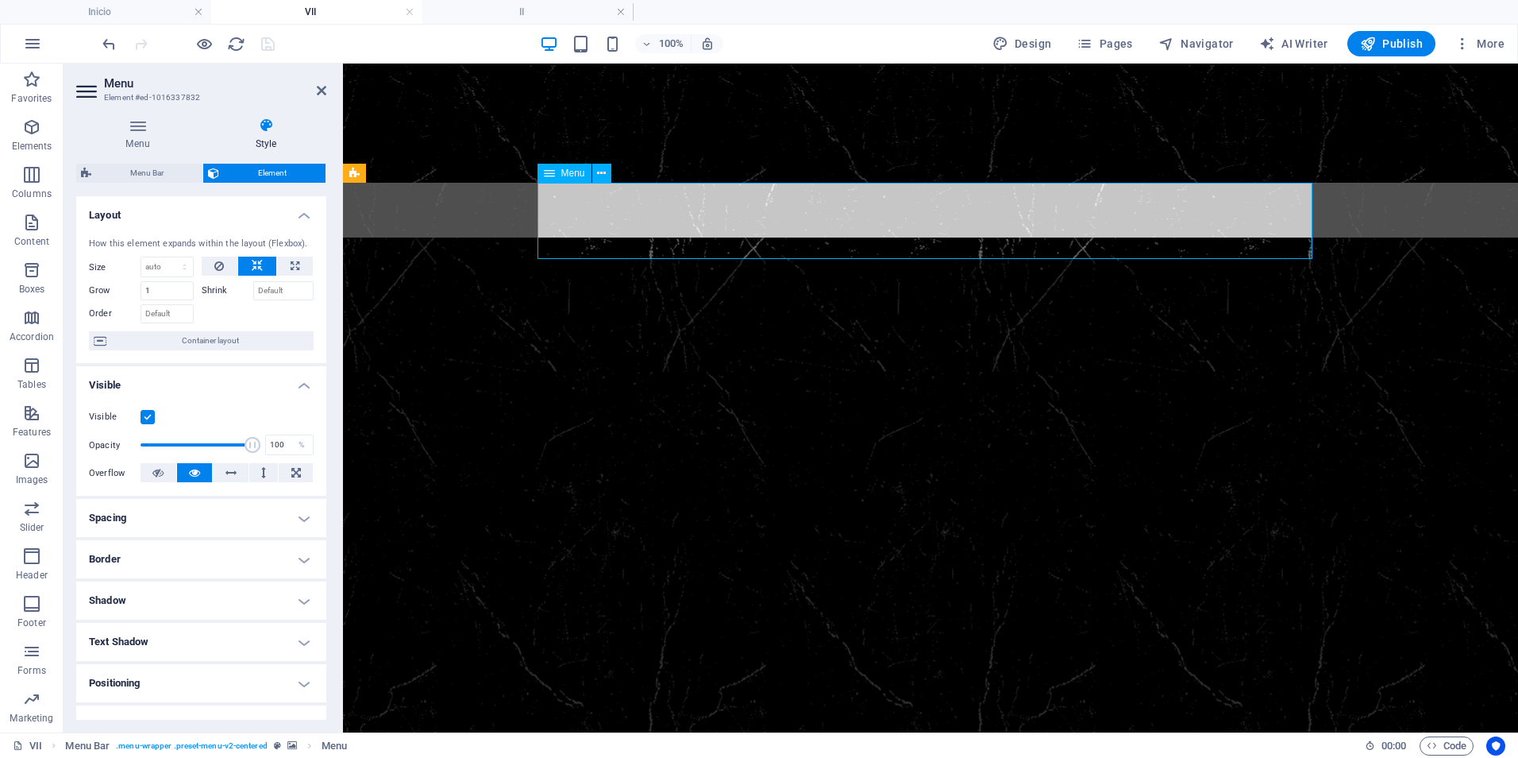
click at [708, 259] on nav "I II III IV" at bounding box center [930, 297] width 775 height 76
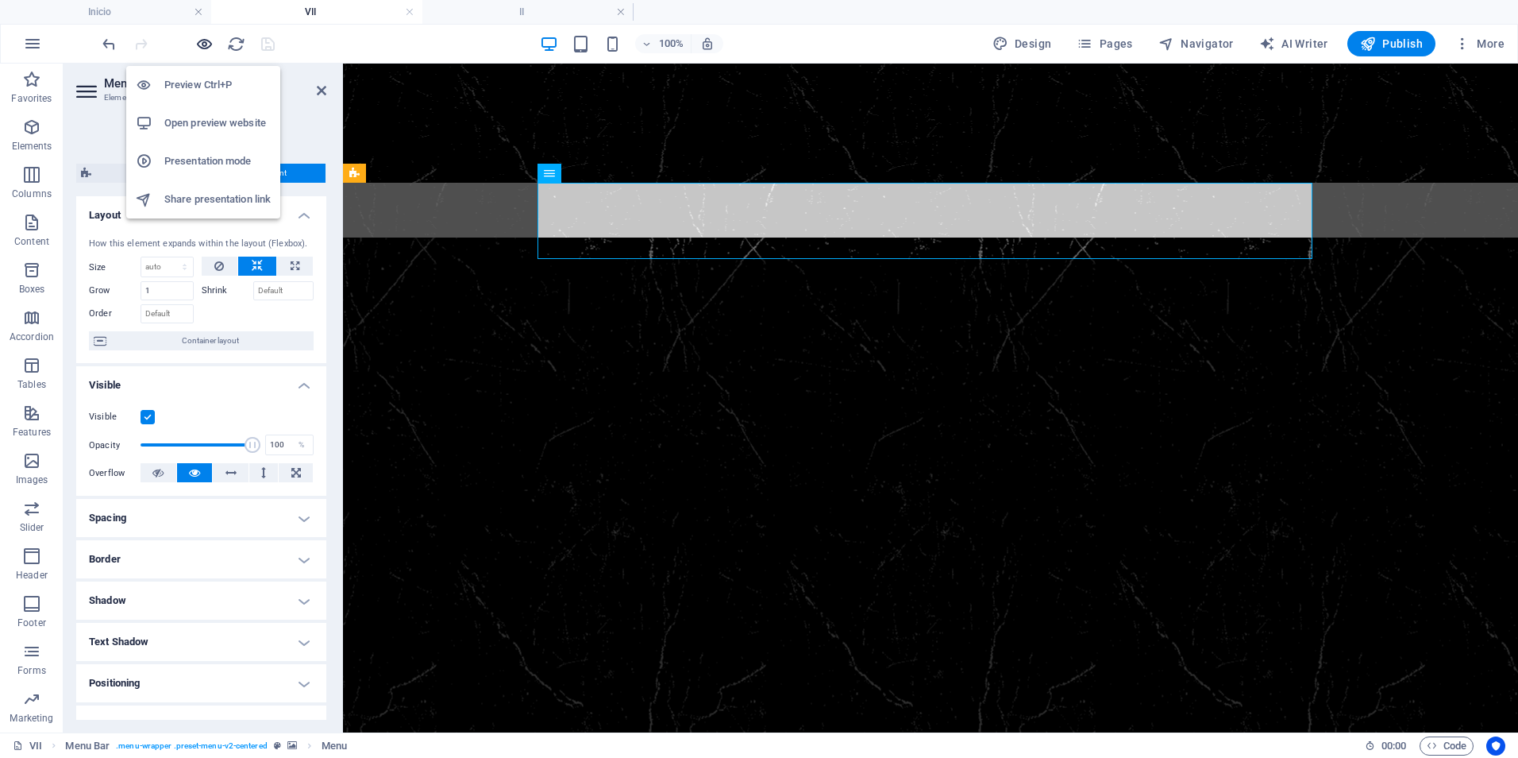
click at [208, 41] on icon "button" at bounding box center [204, 44] width 18 height 18
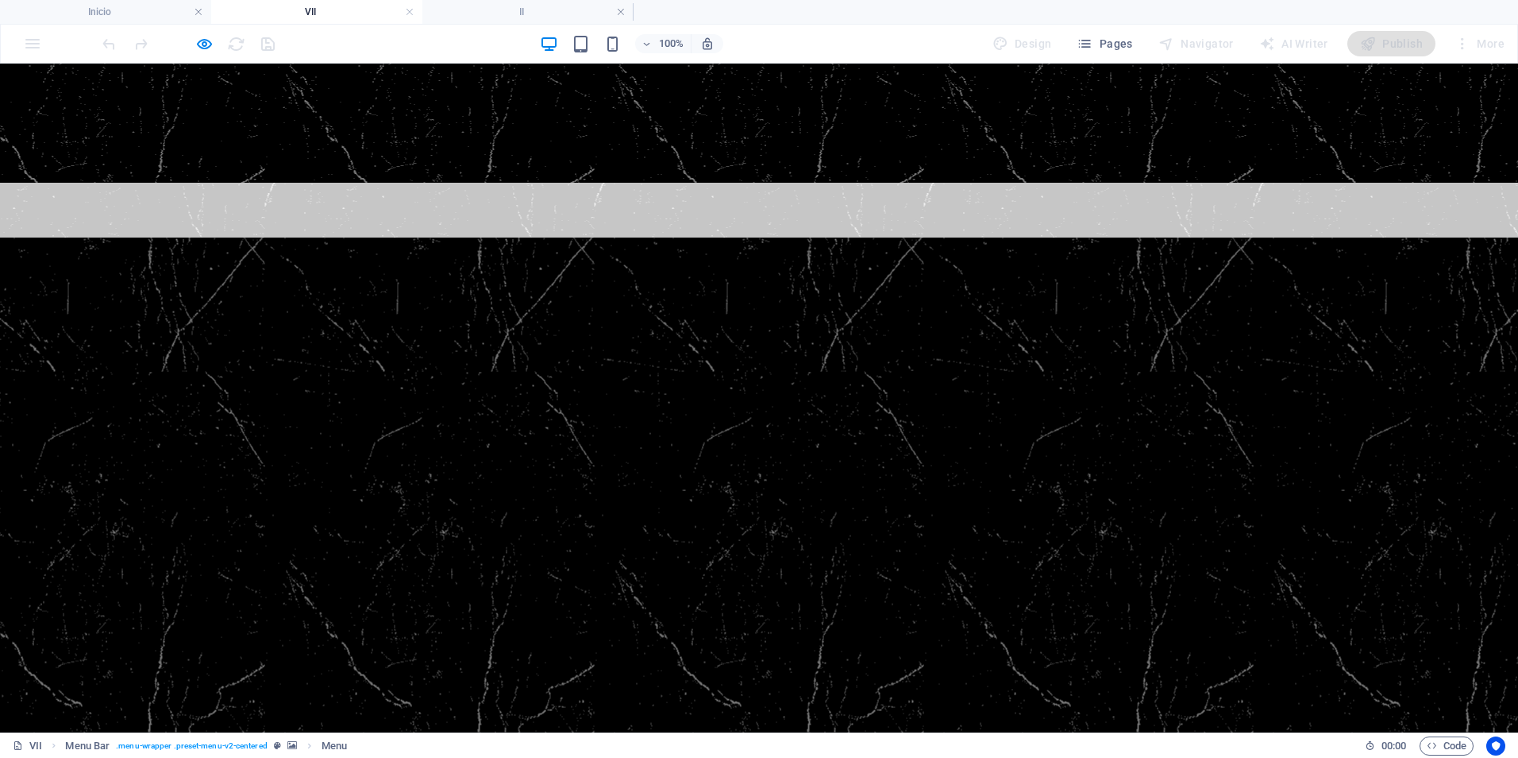
click at [665, 259] on link "I" at bounding box center [671, 297] width 13 height 76
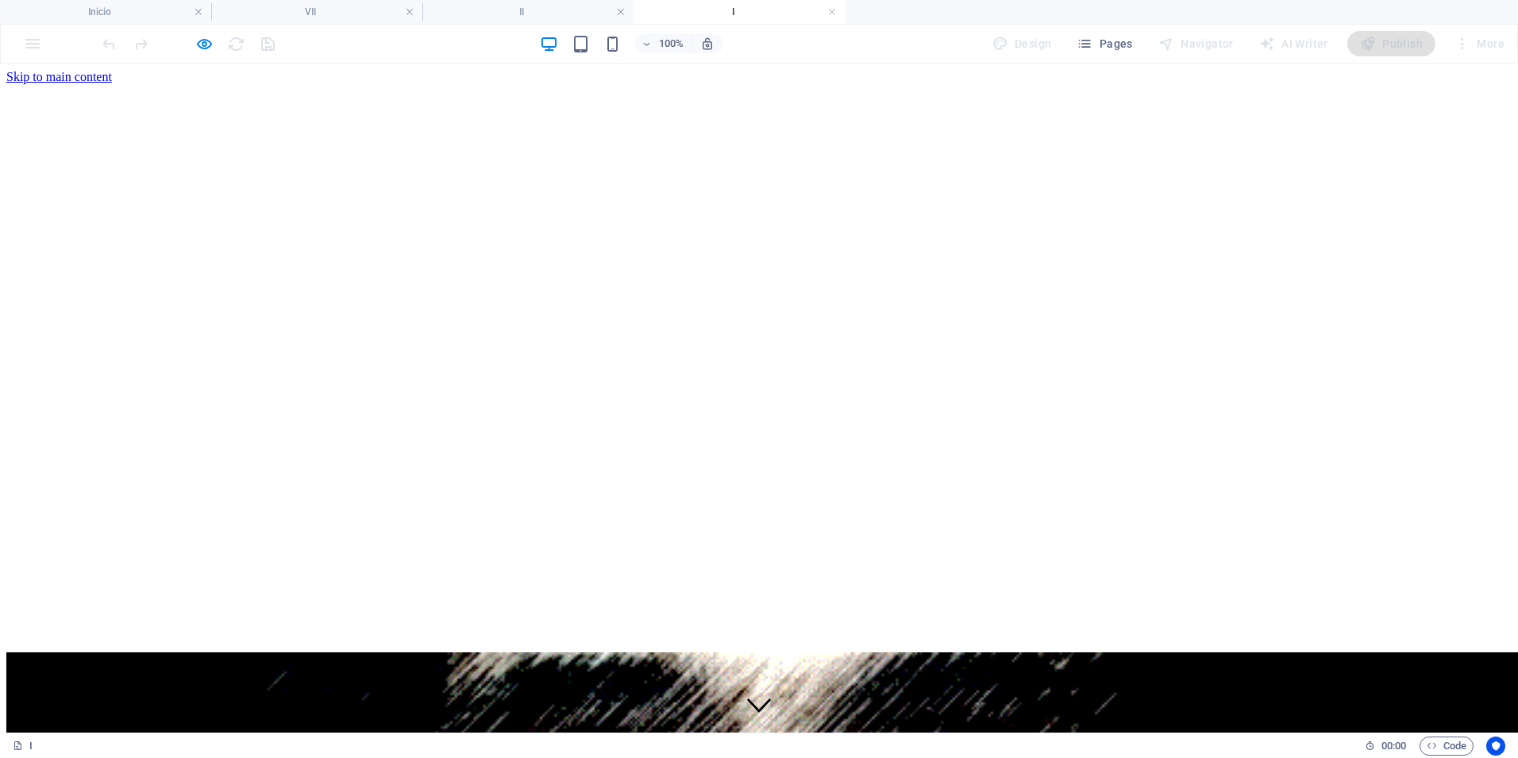
scroll to position [0, 0]
